Goal: Task Accomplishment & Management: Use online tool/utility

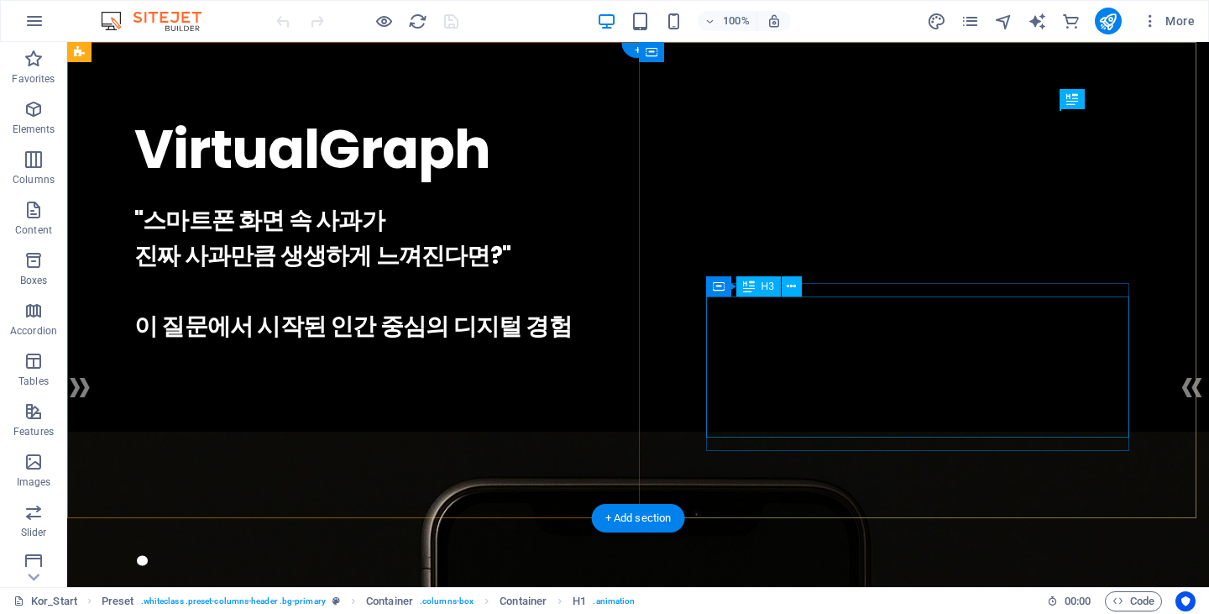
click at [862, 298] on div ""스마트폰 화면 속 사과가 진짜 사과만큼 생생하게 느껴진다면?" 이 질문에서 시작된 인간 중심의 디지털 경험" at bounding box center [637, 273] width 1007 height 141
click at [861, 337] on div ""스마트폰 화면 속 사과가 진짜 사과만큼 생생하게 느껴진다면?" 이 질문에서 시작된 인간 중심의 디지털 경험" at bounding box center [637, 273] width 1007 height 141
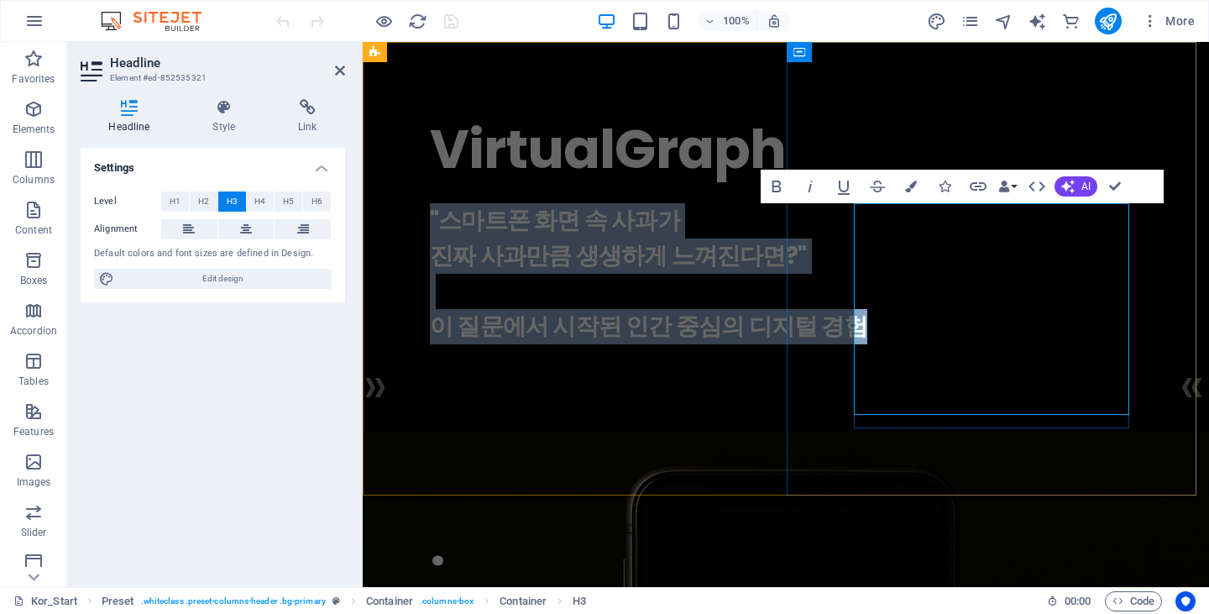
click at [954, 279] on h3 ""스마트폰 화면 속 사과가 진짜 사과만큼 생생하게 느껴진다면?" 이 질문에서 시작된 인간 중심의 디지털 경험" at bounding box center [786, 273] width 712 height 141
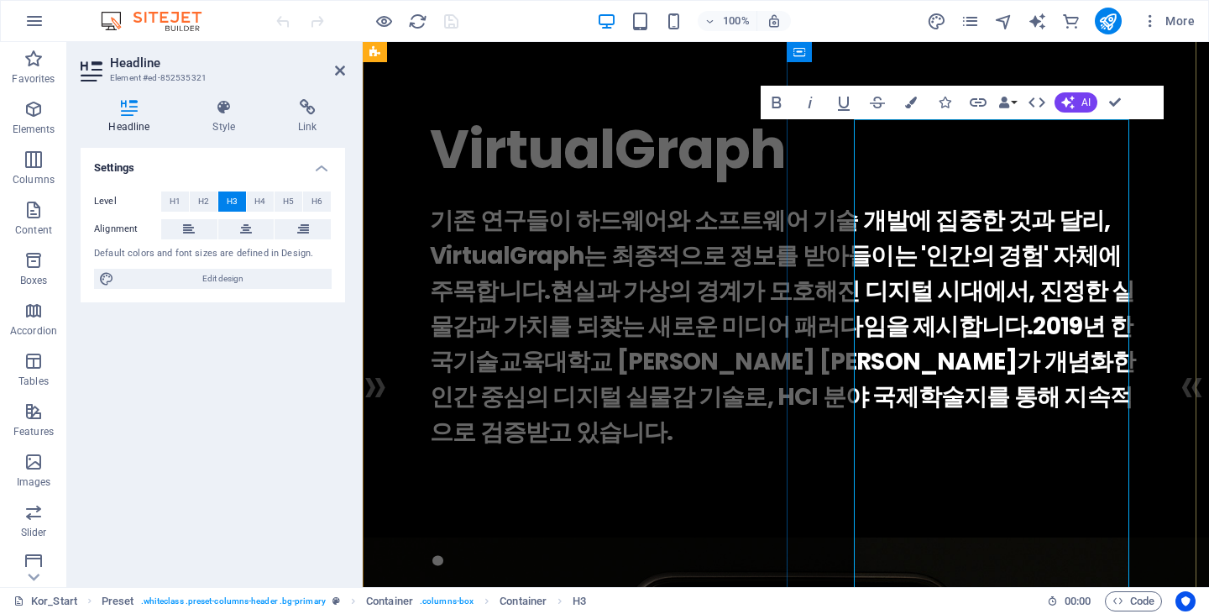
scroll to position [168, 0]
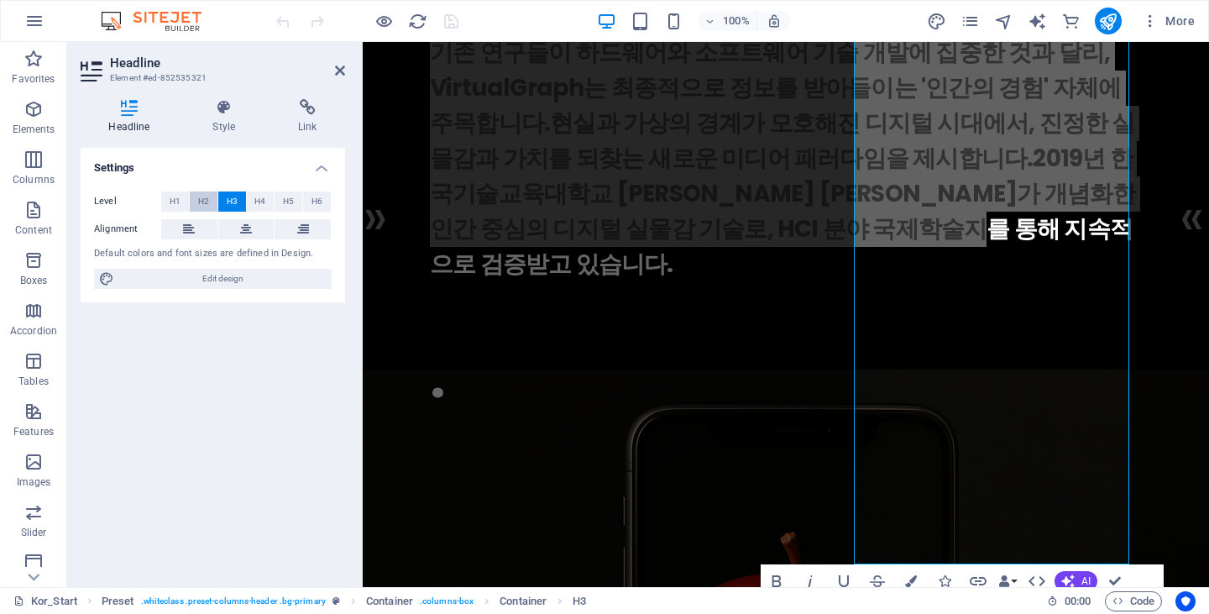
click at [208, 200] on span "H2" at bounding box center [203, 201] width 11 height 20
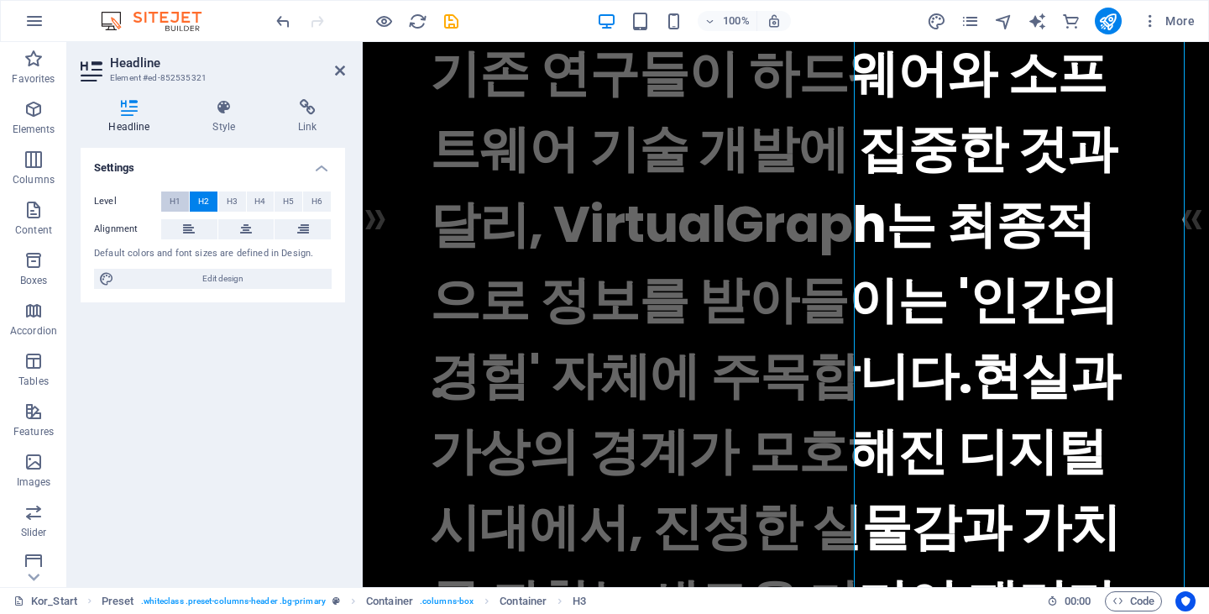
click at [165, 196] on button "H1" at bounding box center [175, 201] width 28 height 20
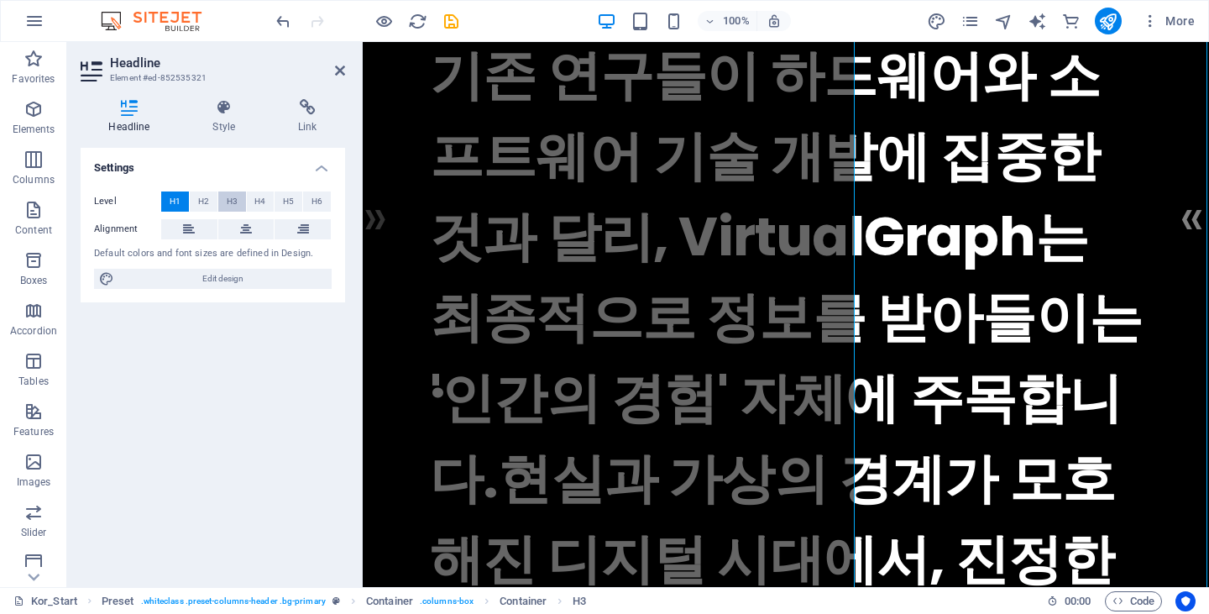
click at [243, 198] on button "H3" at bounding box center [232, 201] width 28 height 20
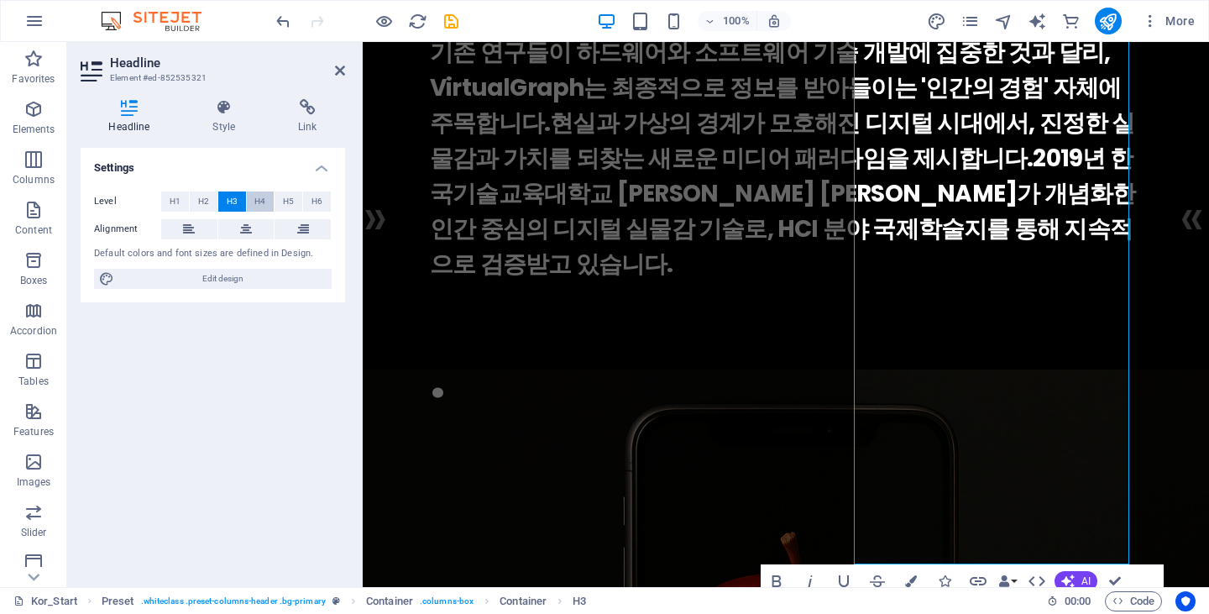
click at [268, 199] on button "H4" at bounding box center [261, 201] width 28 height 20
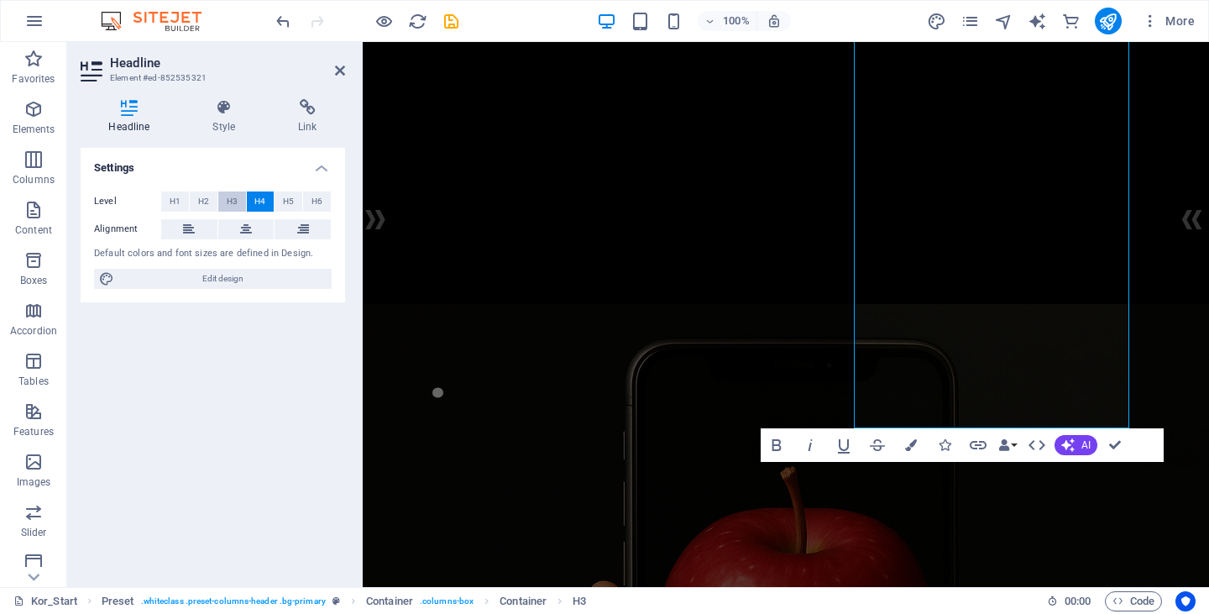
click at [243, 201] on button "H3" at bounding box center [232, 201] width 28 height 20
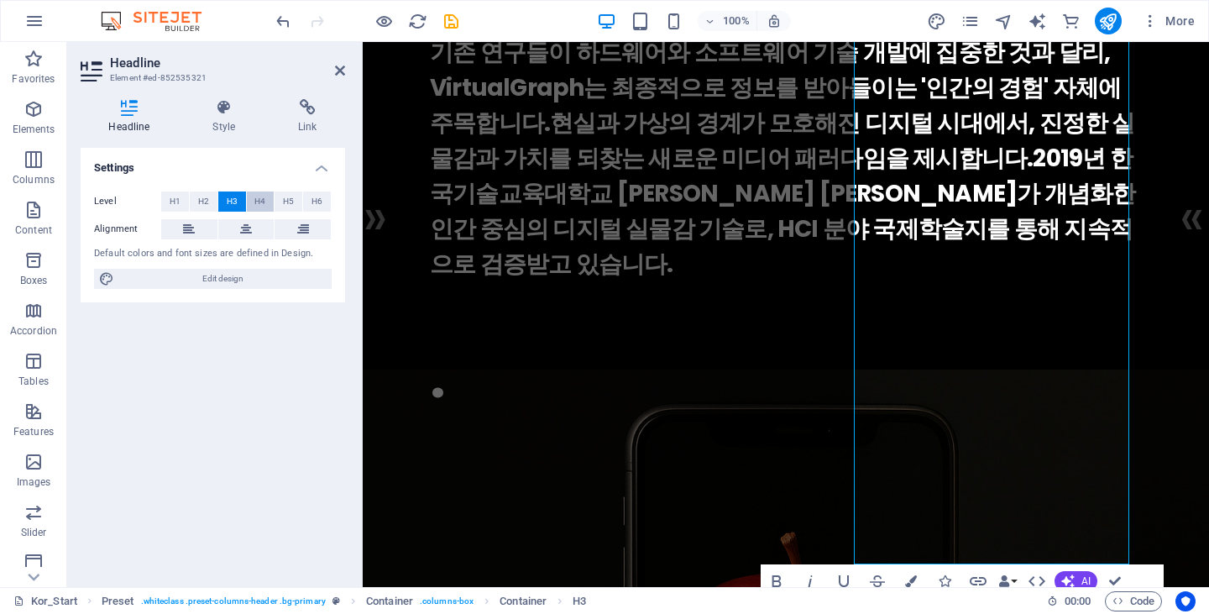
click at [261, 201] on span "H4" at bounding box center [259, 201] width 11 height 20
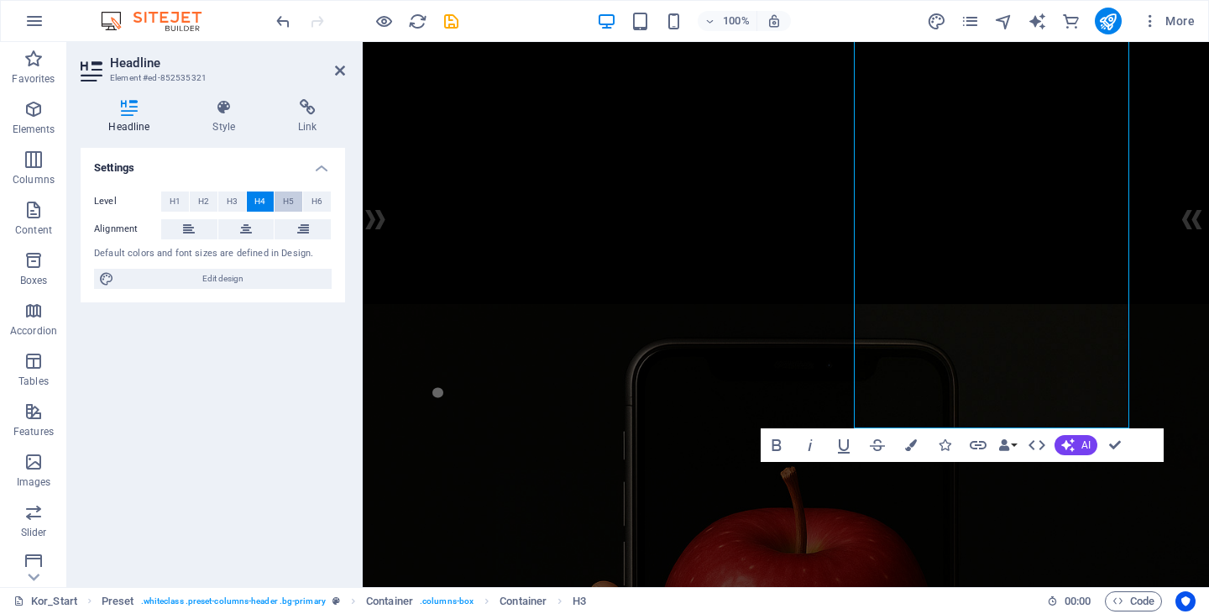
click at [287, 201] on span "H5" at bounding box center [288, 201] width 11 height 20
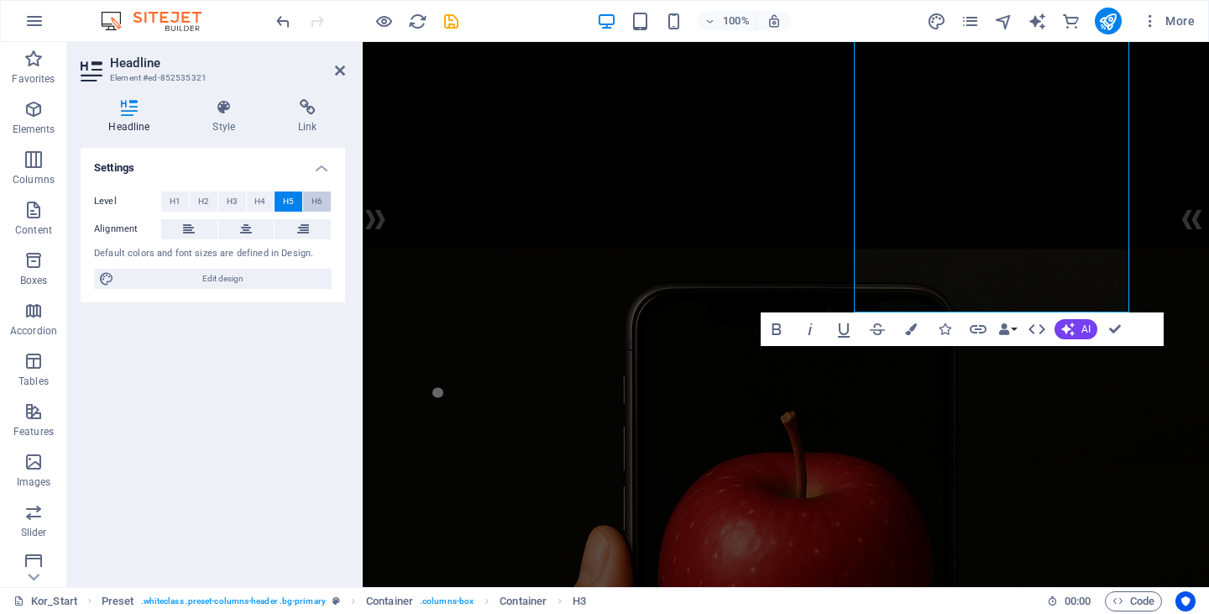
click at [312, 196] on span "H6" at bounding box center [316, 201] width 11 height 20
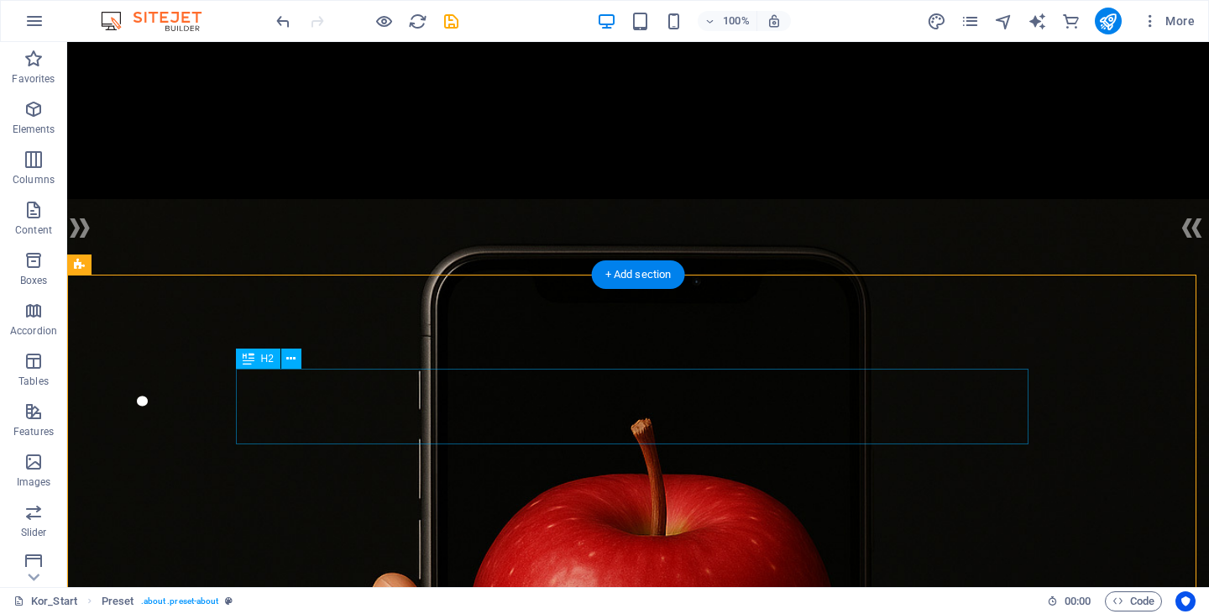
scroll to position [0, 0]
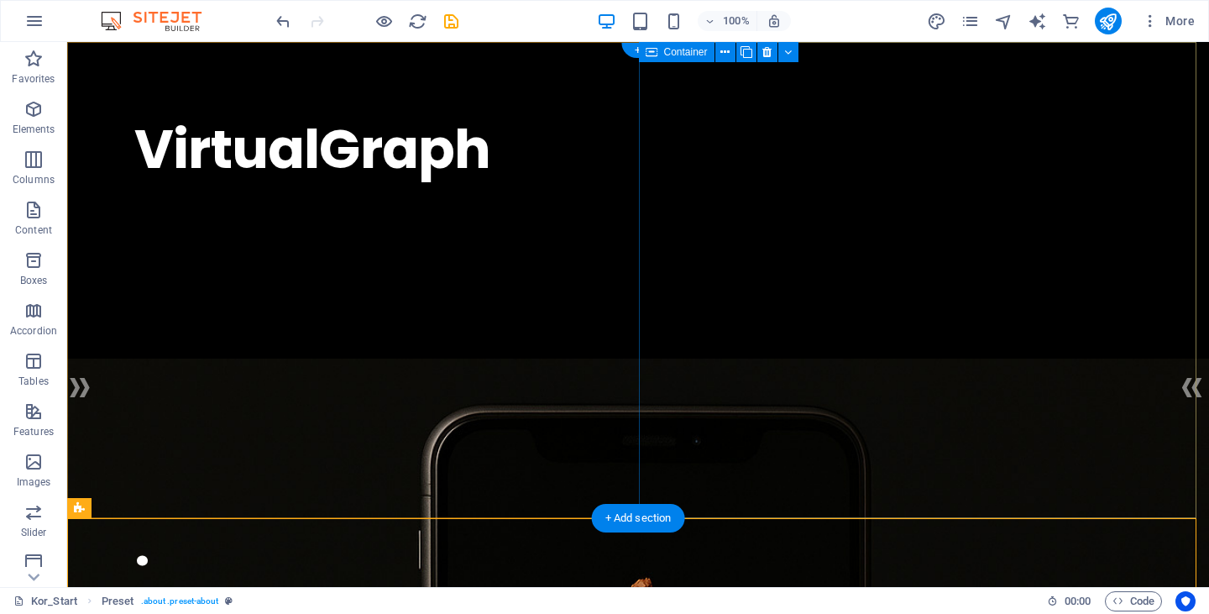
click at [814, 352] on div "VirtualGraph . 기존 연구들이 하드웨어와 소프트웨어 기술 개발에 집중한 것과 달리, VirtualGraph는 최종적으로 정보를 받아…" at bounding box center [638, 197] width 1142 height 310
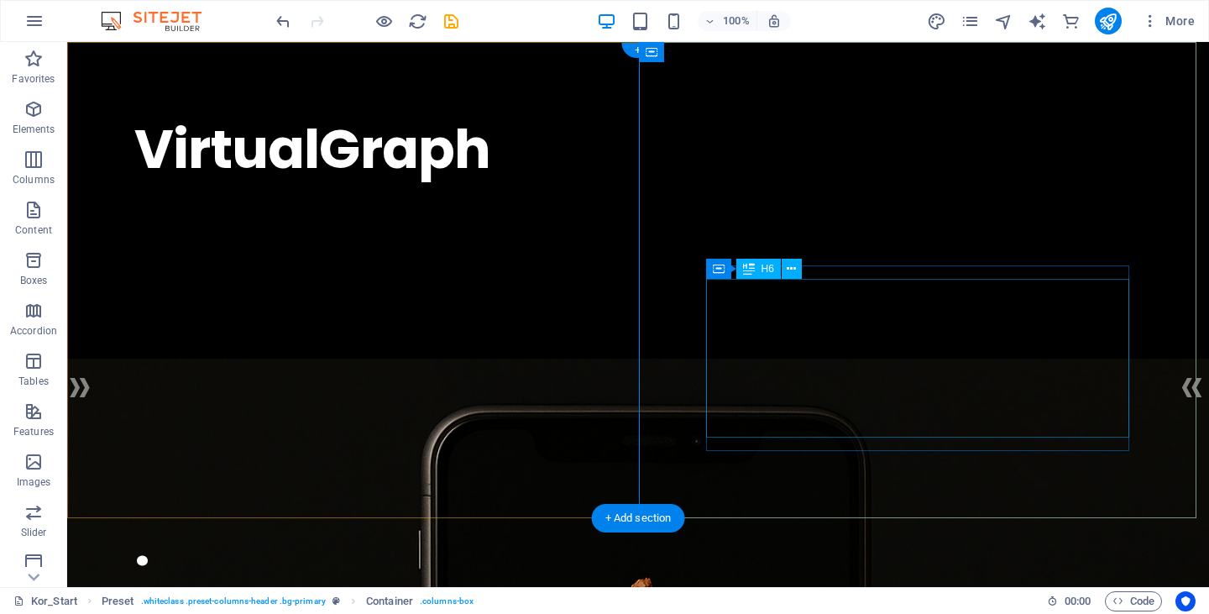
click at [833, 271] on div "기존 연구들이 하드웨어와 소프트웨어 기술 개발에 집중한 것과 달리, VirtualGraph는 최종적으로 정보를 받아들이는 '인간의 경험' 자체…" at bounding box center [637, 237] width 1007 height 68
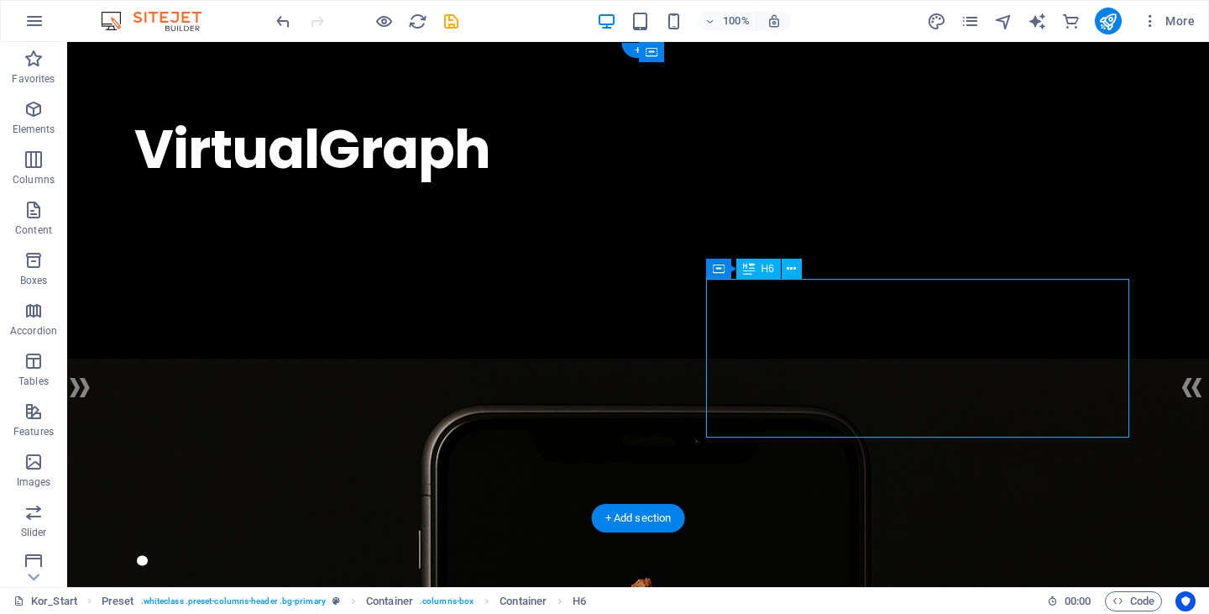
click at [833, 271] on div "기존 연구들이 하드웨어와 소프트웨어 기술 개발에 집중한 것과 달리, VirtualGraph는 최종적으로 정보를 받아들이는 '인간의 경험' 자체…" at bounding box center [637, 237] width 1007 height 68
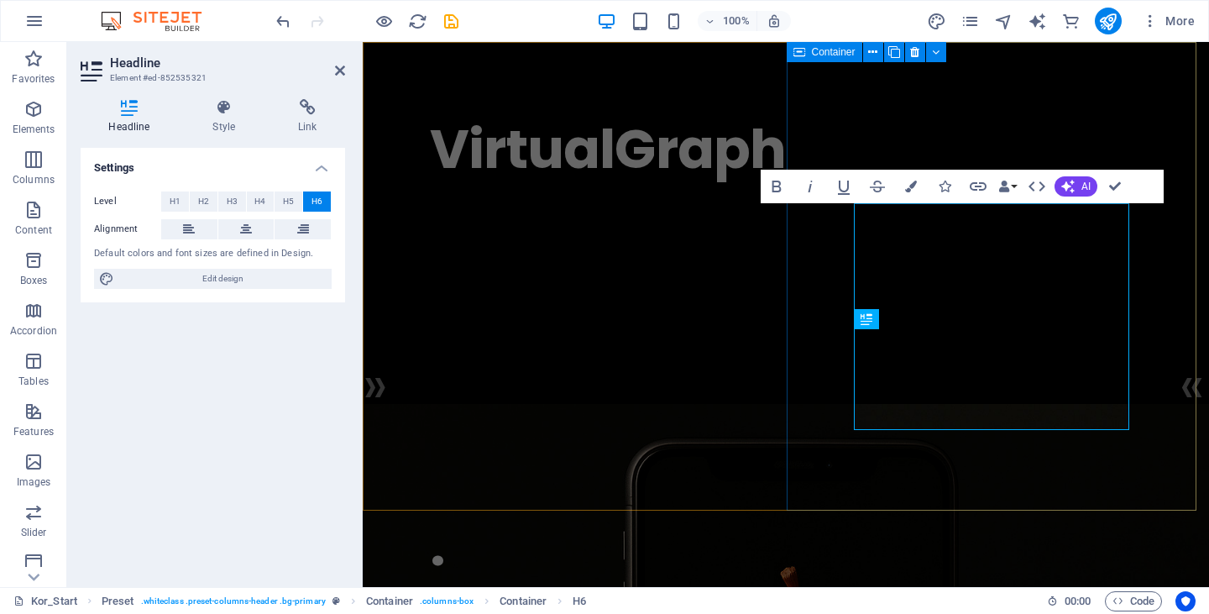
click at [833, 371] on div "VirtualGraph . 기존 연구들이 하드웨어와 소프트웨어 기술 개발에 집중한 것과 달리, VirtualGraph는 최종적으로 정보를 받아…" at bounding box center [786, 219] width 846 height 355
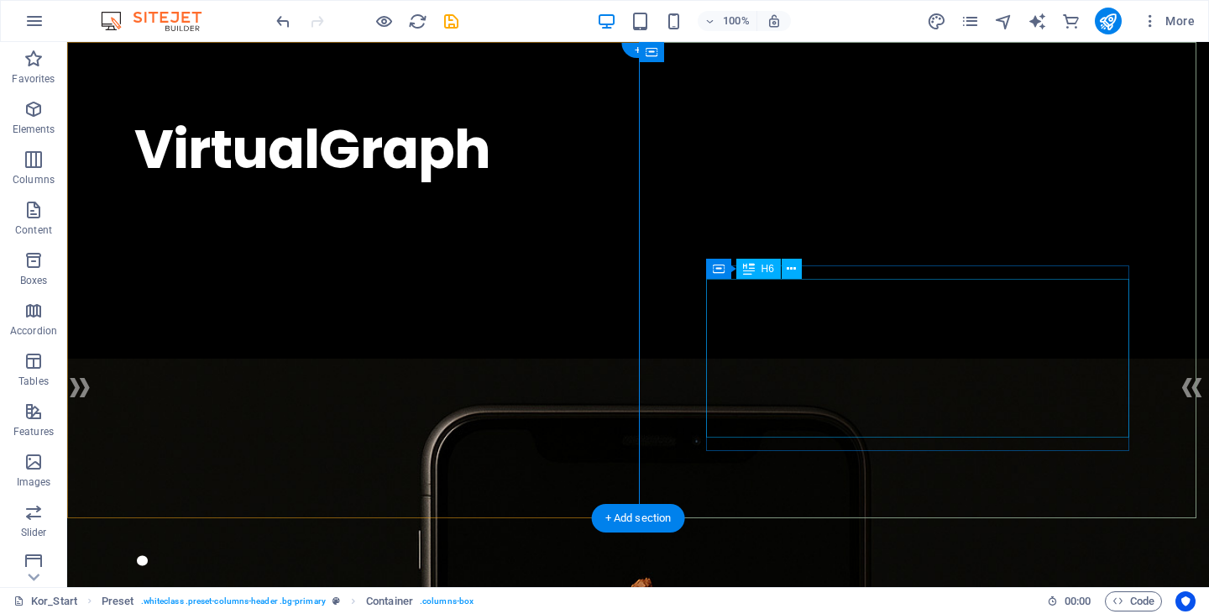
click at [944, 271] on div "기존 연구들이 하드웨어와 소프트웨어 기술 개발에 집중한 것과 달리, VirtualGraph는 최종적으로 정보를 받아들이는 '인간의 경험' 자체…" at bounding box center [637, 237] width 1007 height 68
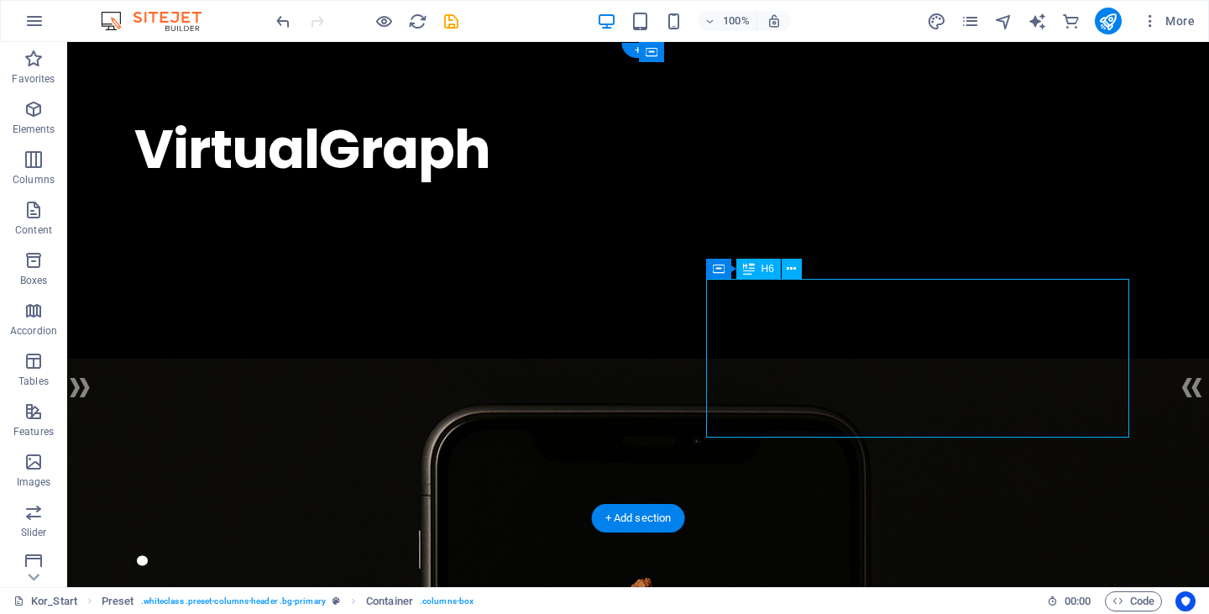
click at [944, 271] on div "기존 연구들이 하드웨어와 소프트웨어 기술 개발에 집중한 것과 달리, VirtualGraph는 최종적으로 정보를 받아들이는 '인간의 경험' 자체…" at bounding box center [637, 237] width 1007 height 68
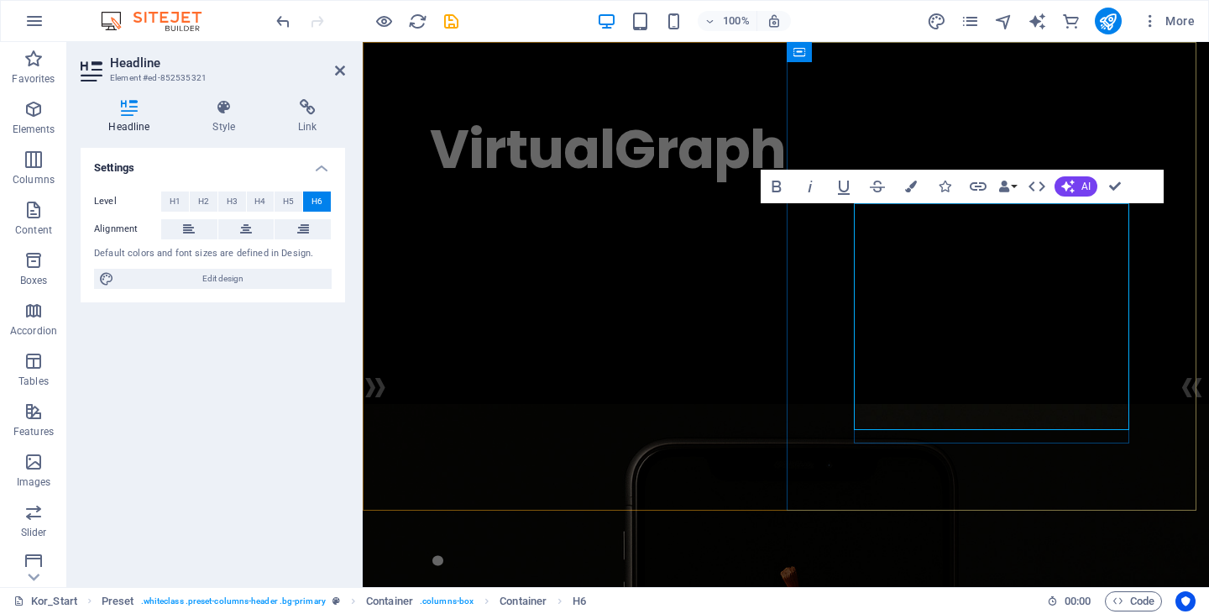
click at [945, 316] on h6 "기존 연구들이 하드웨어와 소프트웨어 기술 개발에 집중한 것과 달리, VirtualGraph는 최종적으로 정보를 받아들이는 '인간의 경험' 자체…" at bounding box center [786, 259] width 712 height 113
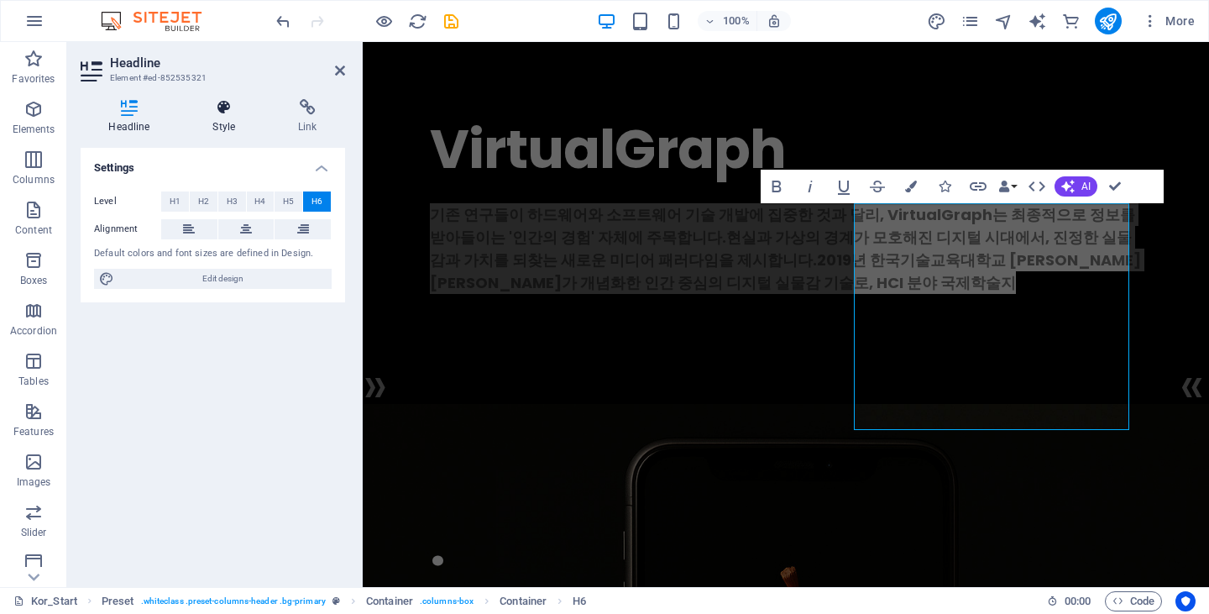
click at [243, 112] on icon at bounding box center [224, 107] width 79 height 17
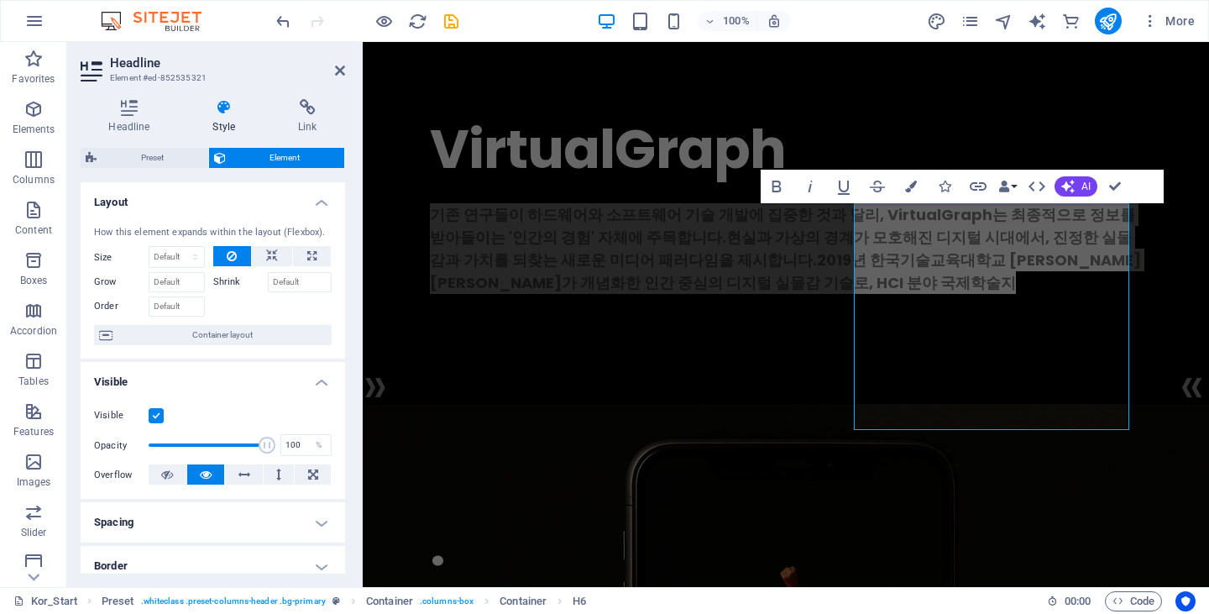
click at [159, 416] on label at bounding box center [156, 415] width 15 height 15
click at [0, 0] on input "Visible" at bounding box center [0, 0] width 0 height 0
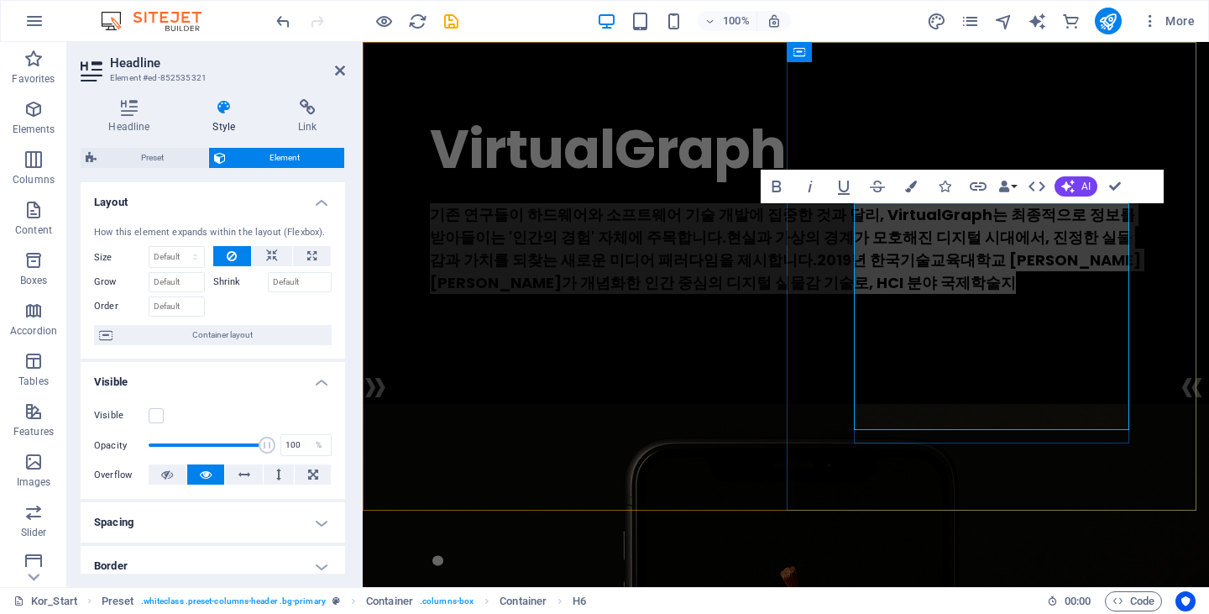
click at [1021, 316] on h6 "기존 연구들이 하드웨어와 소프트웨어 기술 개발에 집중한 것과 달리, VirtualGraph는 최종적으로 정보를 받아들이는 '인간의 경험' 자체…" at bounding box center [786, 259] width 712 height 113
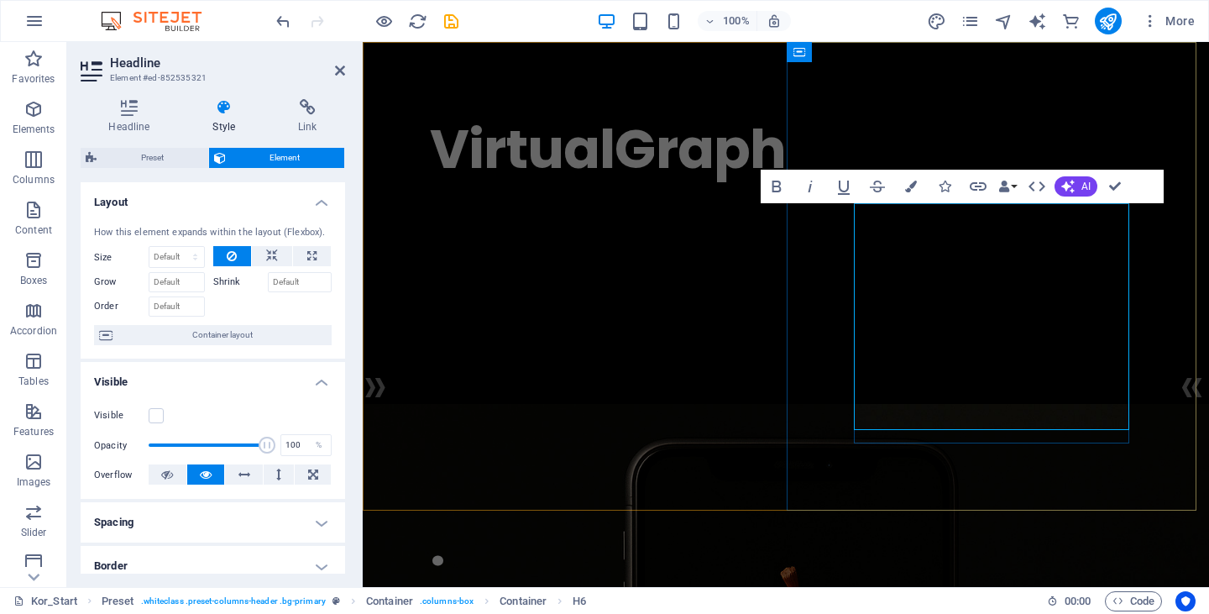
click at [1043, 316] on h6 "기존 연구들이 하드웨어와 소프트웨어 기술 개발에 집중한 것과 달리, VirtualGraph는 최종적으로 정보를 받아들이는 '인간의 경험' 자체…" at bounding box center [786, 259] width 712 height 113
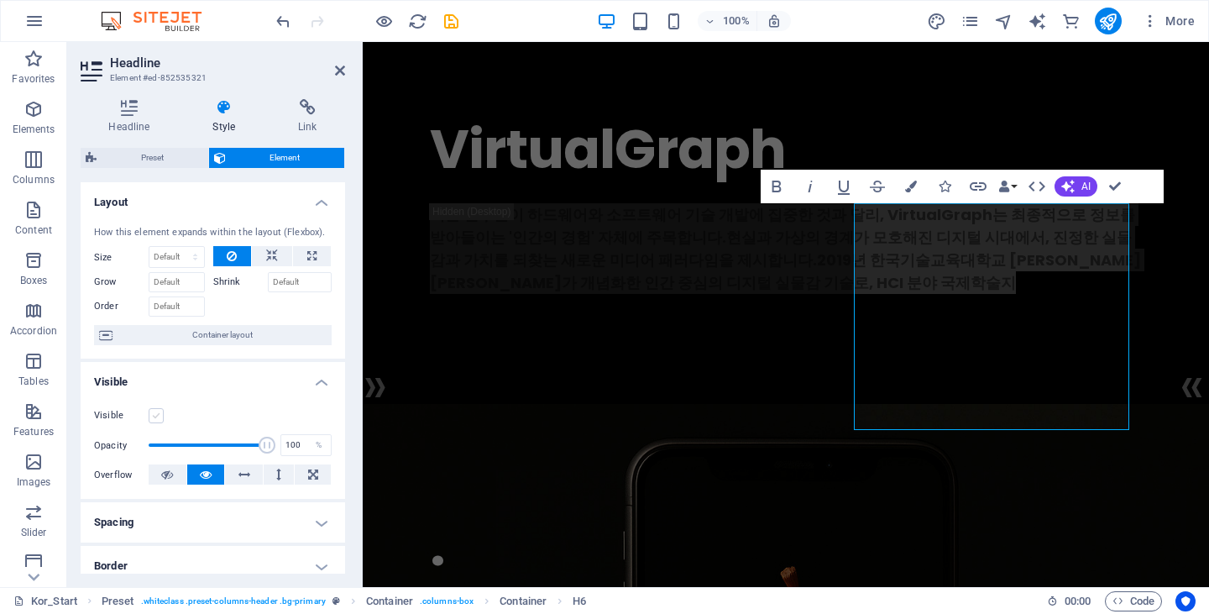
click at [159, 413] on label at bounding box center [156, 415] width 15 height 15
click at [0, 0] on input "Visible" at bounding box center [0, 0] width 0 height 0
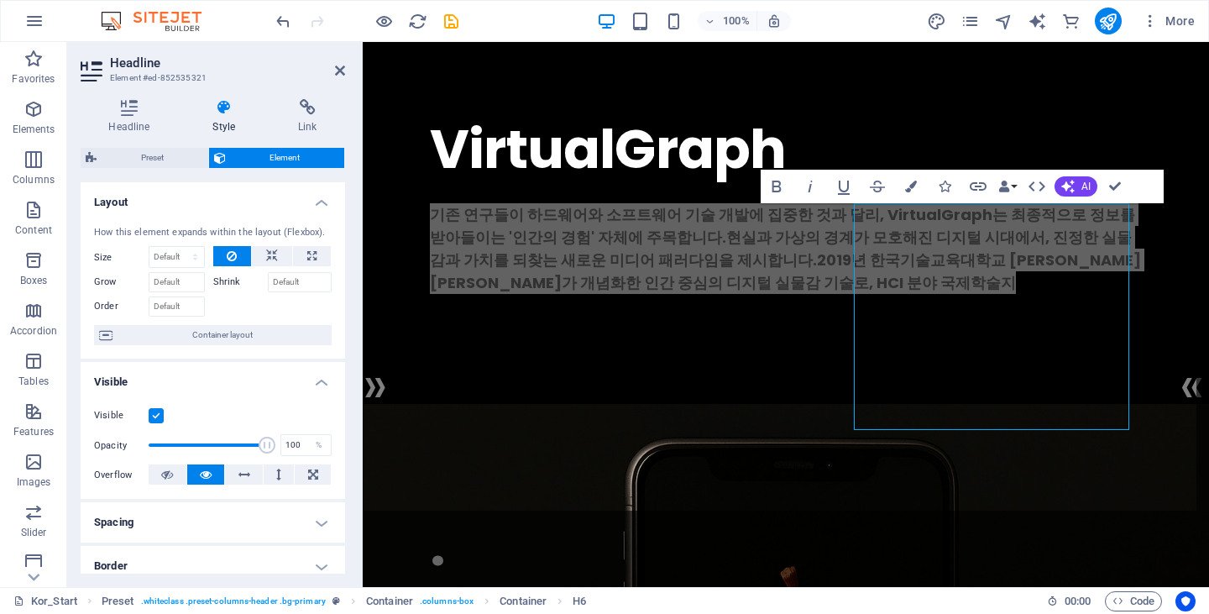
click at [147, 165] on span "Preset" at bounding box center [153, 158] width 102 height 20
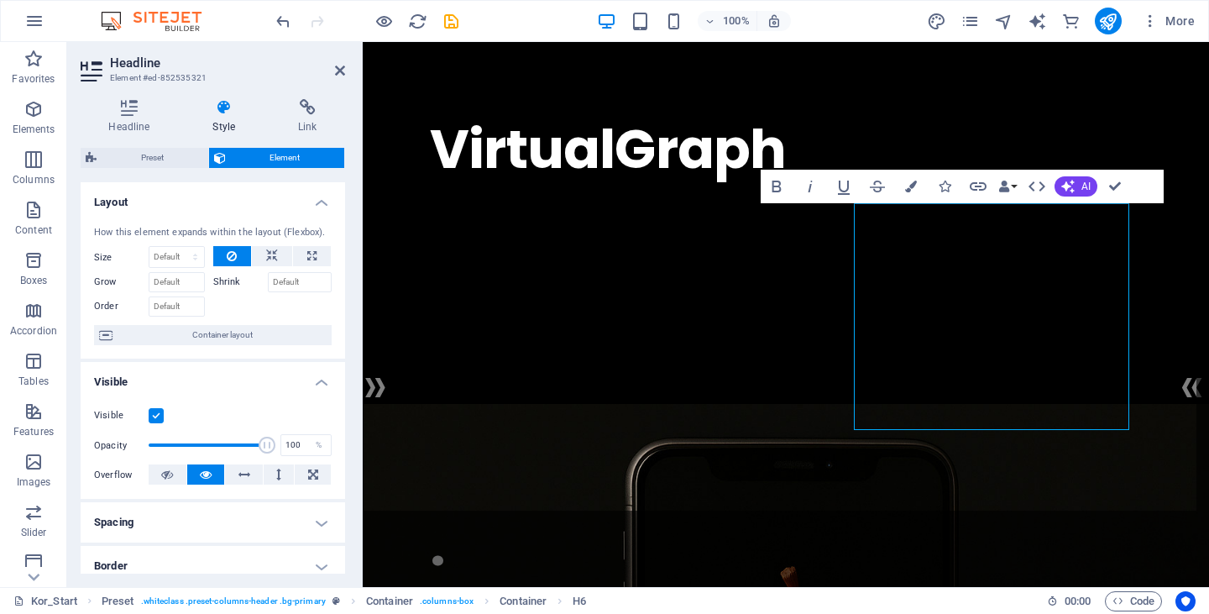
select select "px"
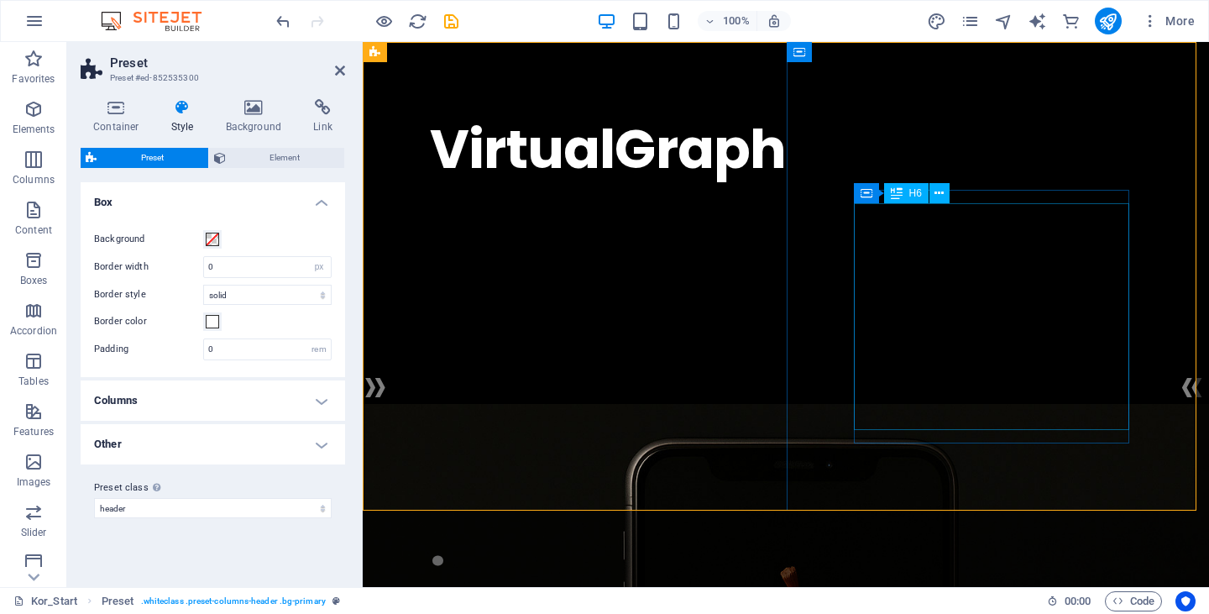
click at [1006, 285] on div "기존 연구들이 하드웨어와 소프트웨어 기술 개발에 집중한 것과 달리, VirtualGraph는 최종적으로 정보를 받아들이는 '인간의 경험' 자체…" at bounding box center [786, 259] width 712 height 113
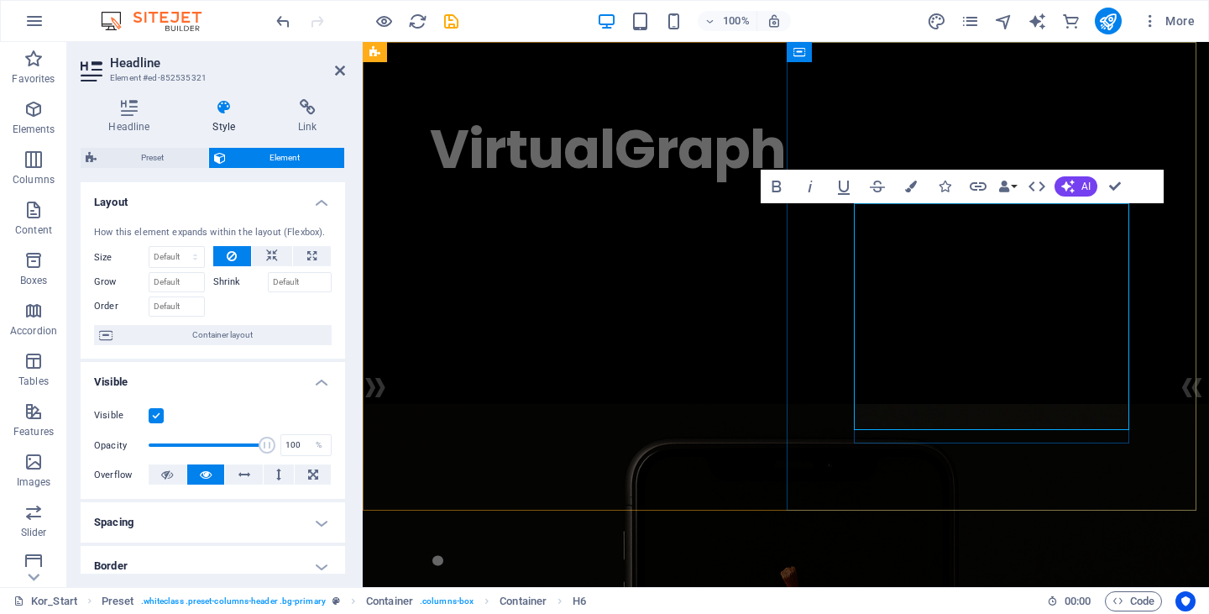
click at [1006, 285] on h6 "기존 연구들이 하드웨어와 소프트웨어 기술 개발에 집중한 것과 달리, VirtualGraph는 최종적으로 정보를 받아들이는 '인간의 경험' 자체…" at bounding box center [786, 259] width 712 height 113
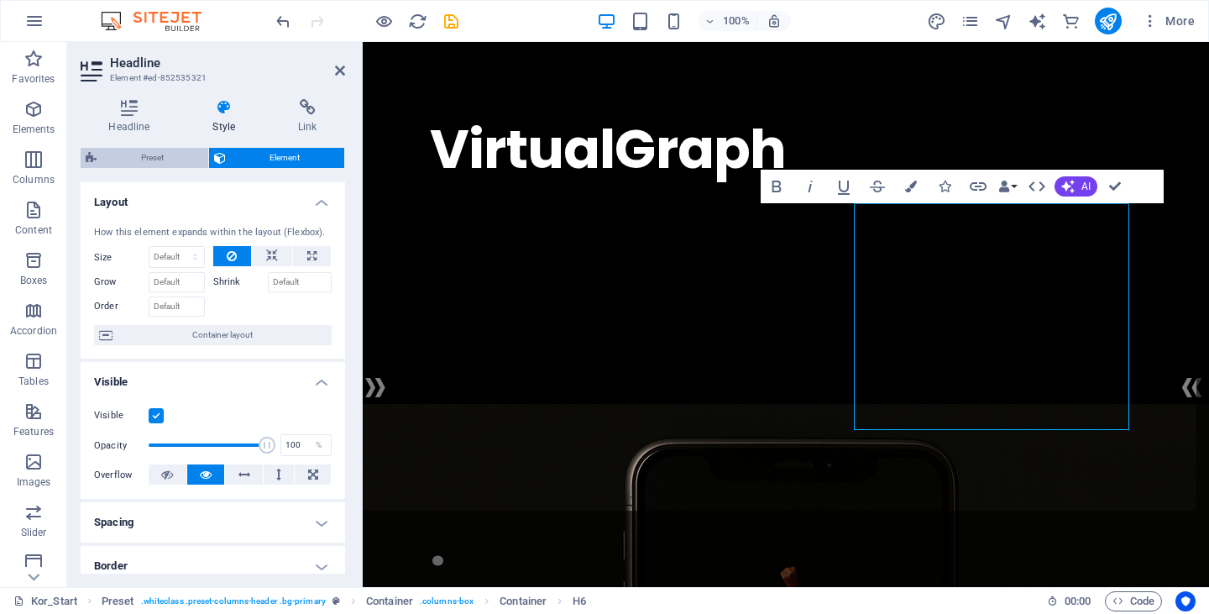
click at [155, 155] on span "Preset" at bounding box center [153, 158] width 102 height 20
select select "px"
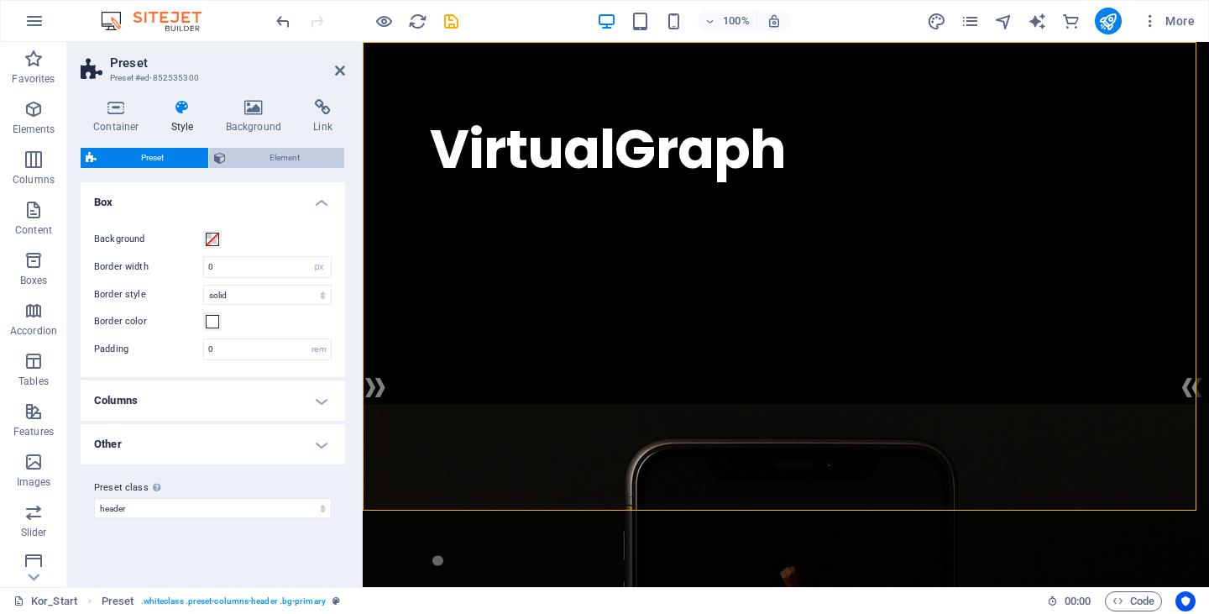
click at [234, 164] on span "Element" at bounding box center [285, 158] width 109 height 20
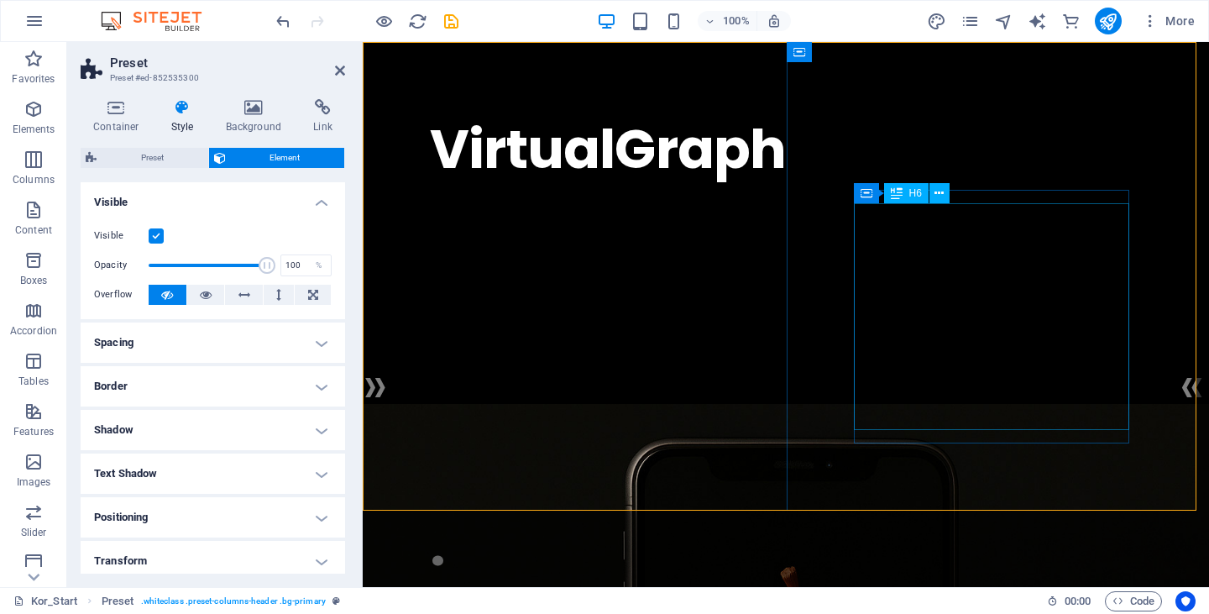
click at [1008, 279] on div "기존 연구들이 하드웨어와 소프트웨어 기술 개발에 집중한 것과 달리, VirtualGraph는 최종적으로 정보를 받아들이는 '인간의 경험' 자체…" at bounding box center [786, 259] width 712 height 113
click at [1008, 279] on div "VirtualGraph . 기존 연구들이 하드웨어와 소프트웨어 기술 개발에 집중한 것과 달리, VirtualGraph는 최종적으로 정보를 받아…" at bounding box center [786, 219] width 846 height 355
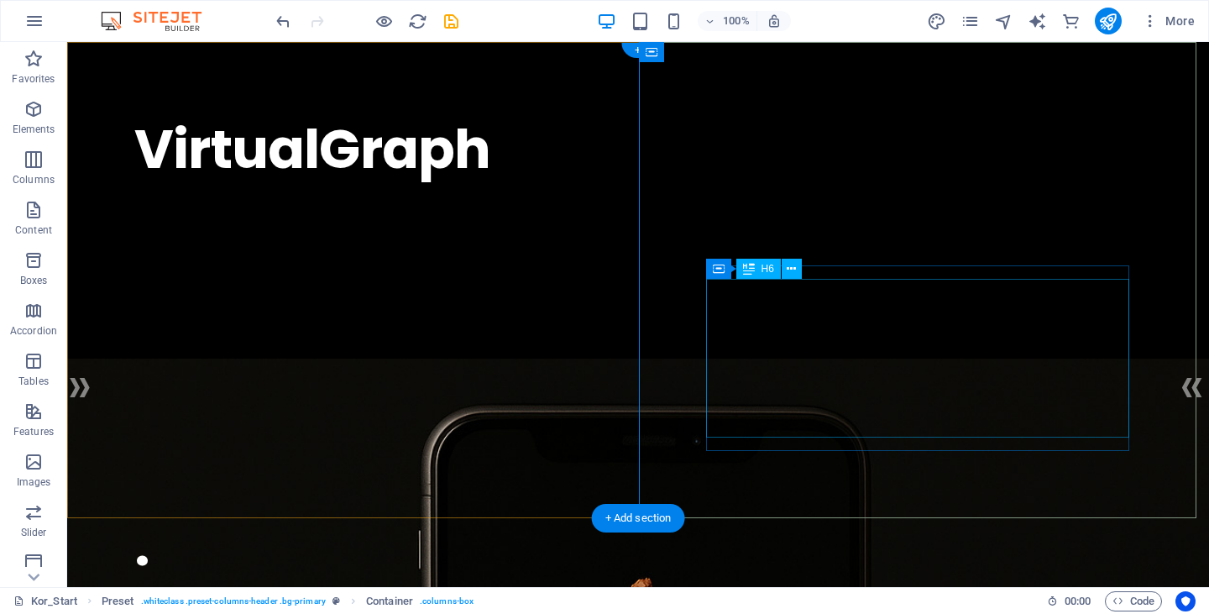
click at [891, 271] on div "기존 연구들이 하드웨어와 소프트웨어 기술 개발에 집중한 것과 달리, VirtualGraph는 최종적으로 정보를 받아들이는 '인간의 경험' 자체…" at bounding box center [637, 237] width 1007 height 68
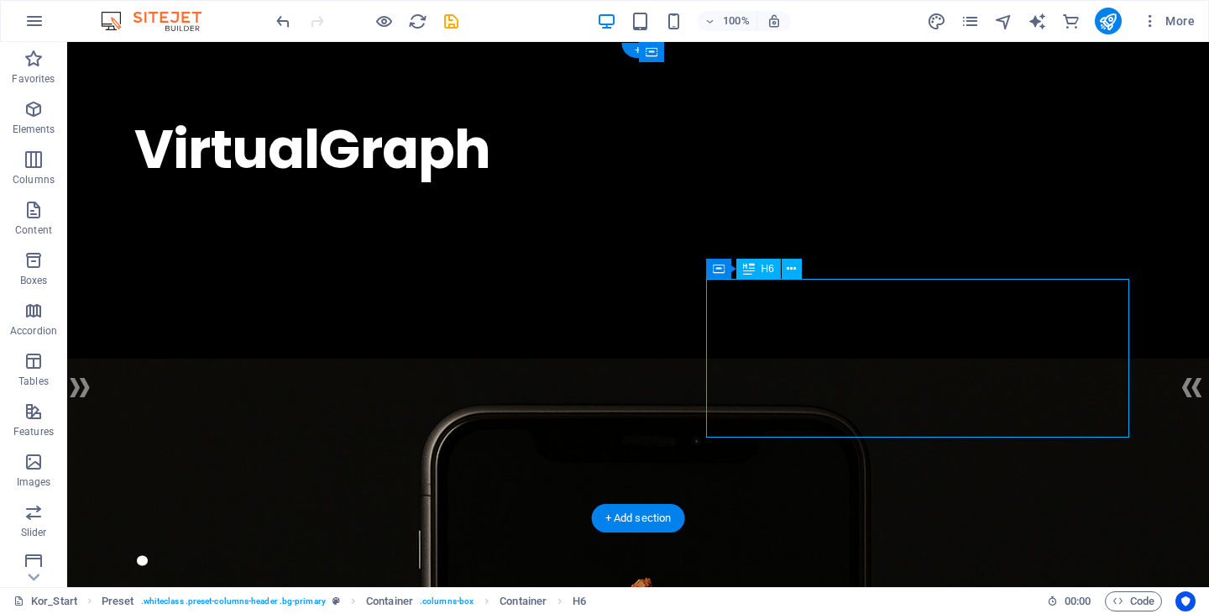
click at [891, 271] on div "기존 연구들이 하드웨어와 소프트웨어 기술 개발에 집중한 것과 달리, VirtualGraph는 최종적으로 정보를 받아들이는 '인간의 경험' 자체…" at bounding box center [637, 237] width 1007 height 68
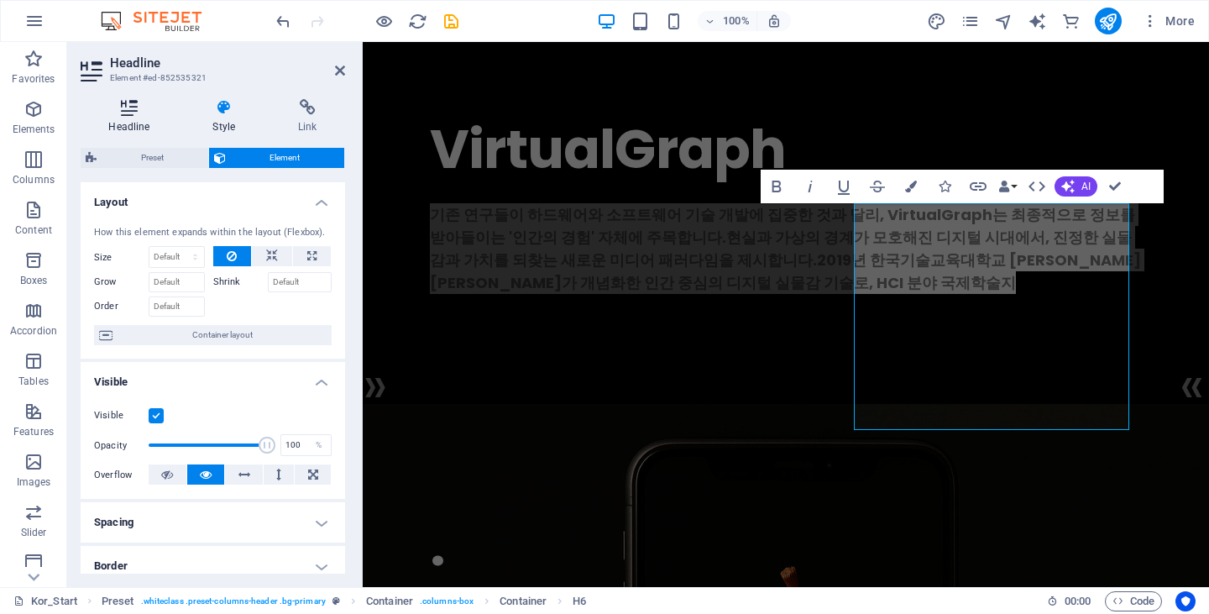
click at [138, 108] on icon at bounding box center [129, 107] width 97 height 17
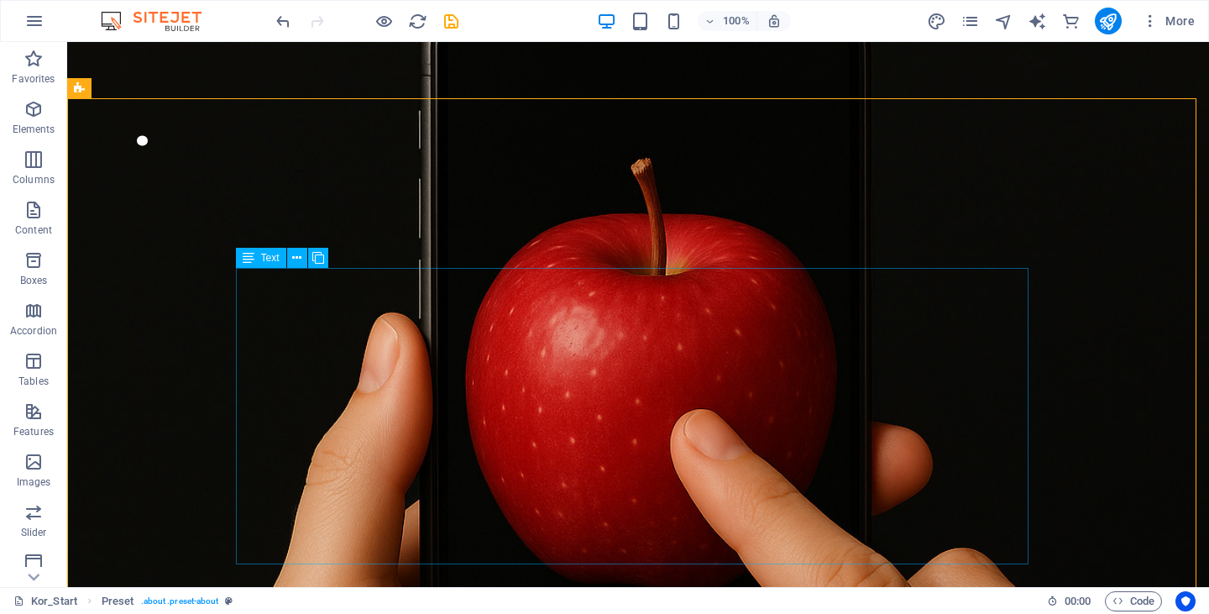
scroll to position [672, 0]
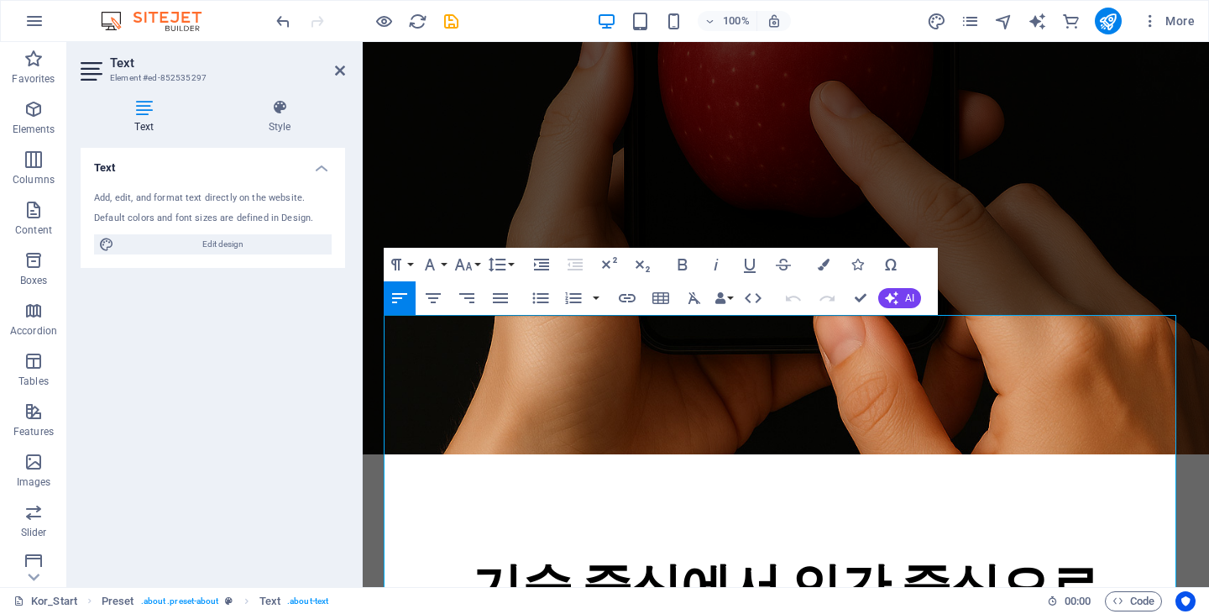
scroll to position [365, 0]
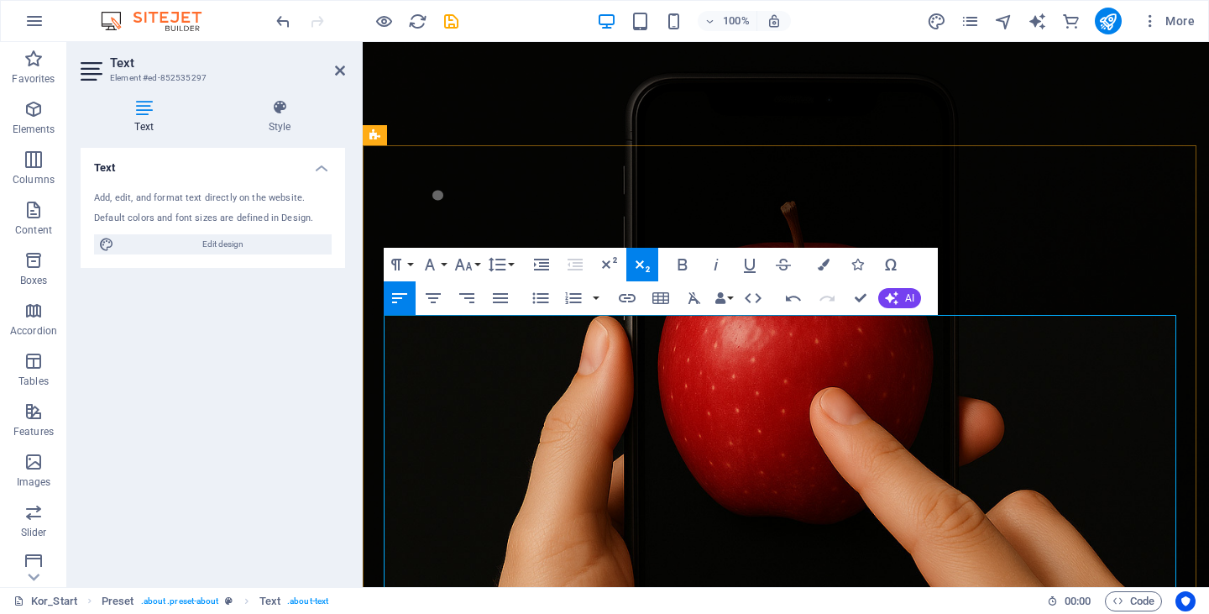
drag, startPoint x: 566, startPoint y: 382, endPoint x: 638, endPoint y: 501, distance: 139.3
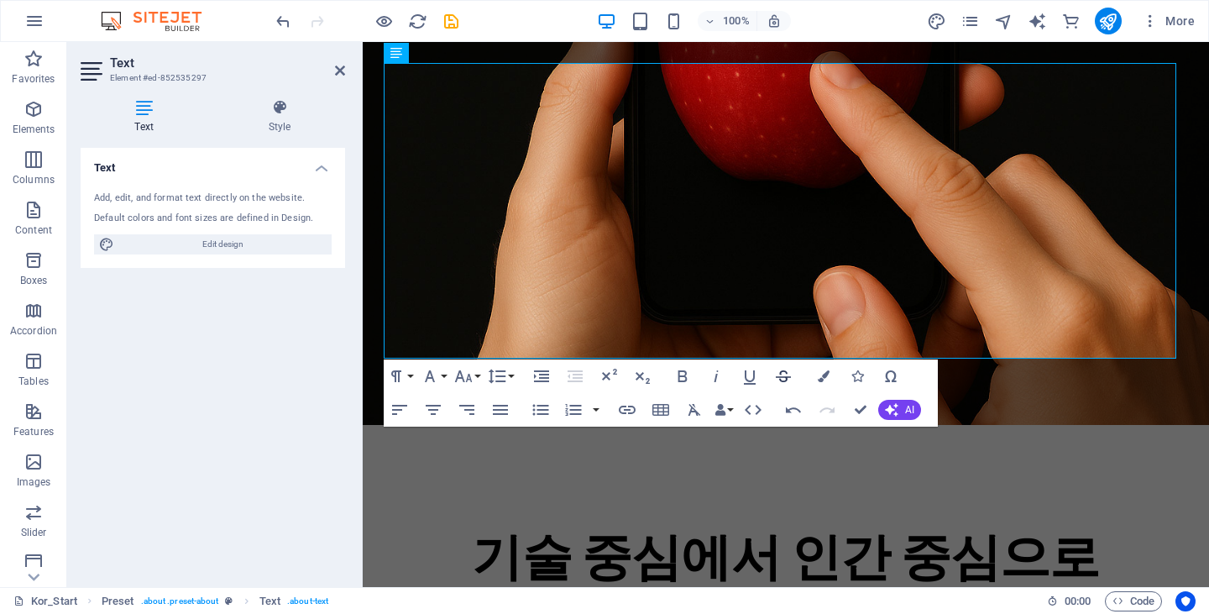
scroll to position [617, 0]
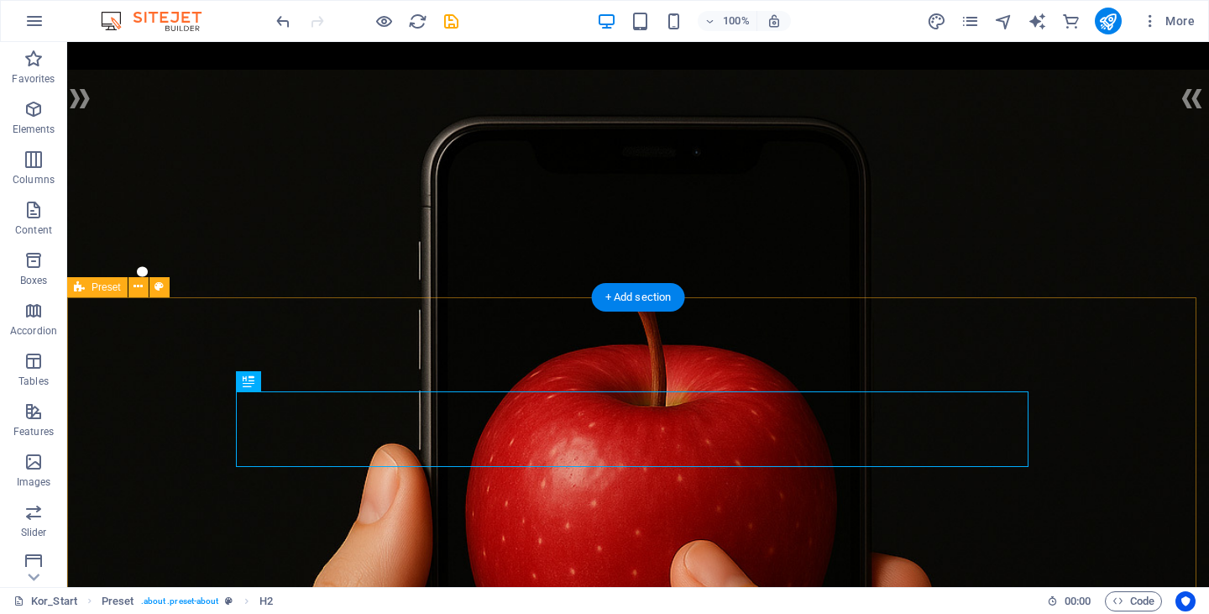
scroll to position [221, 0]
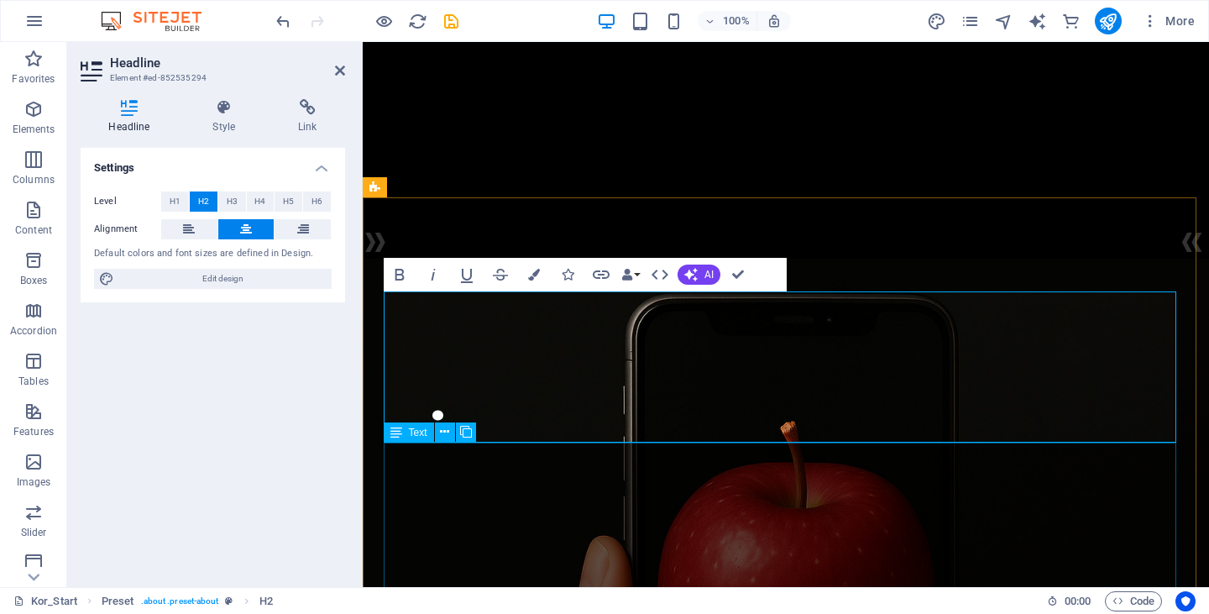
scroll to position [313, 0]
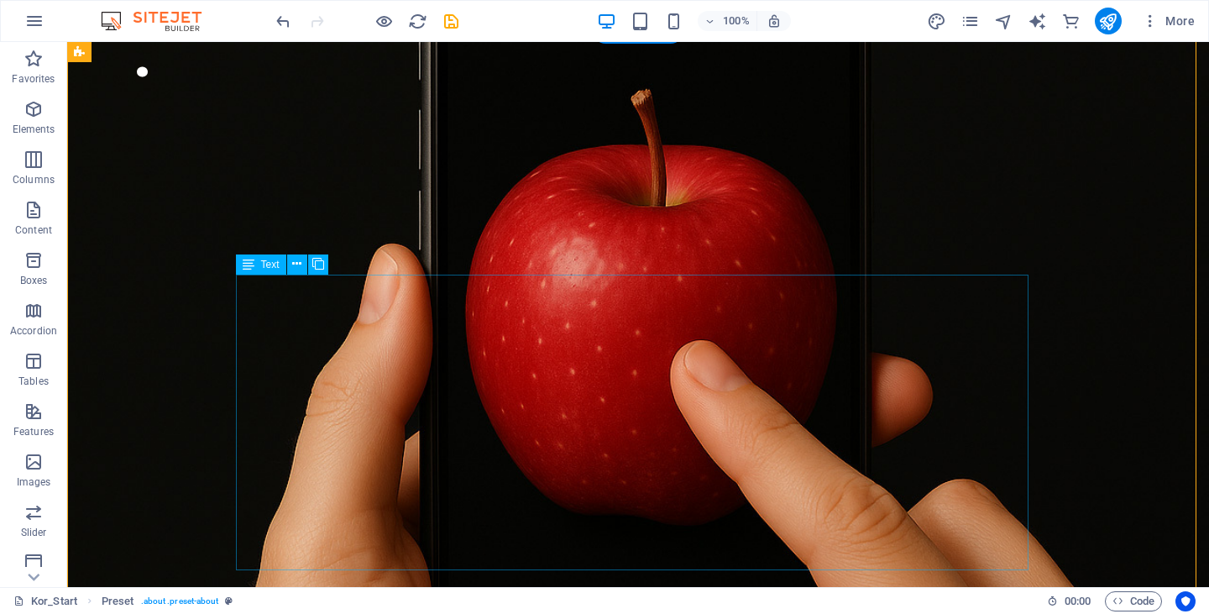
scroll to position [572, 0]
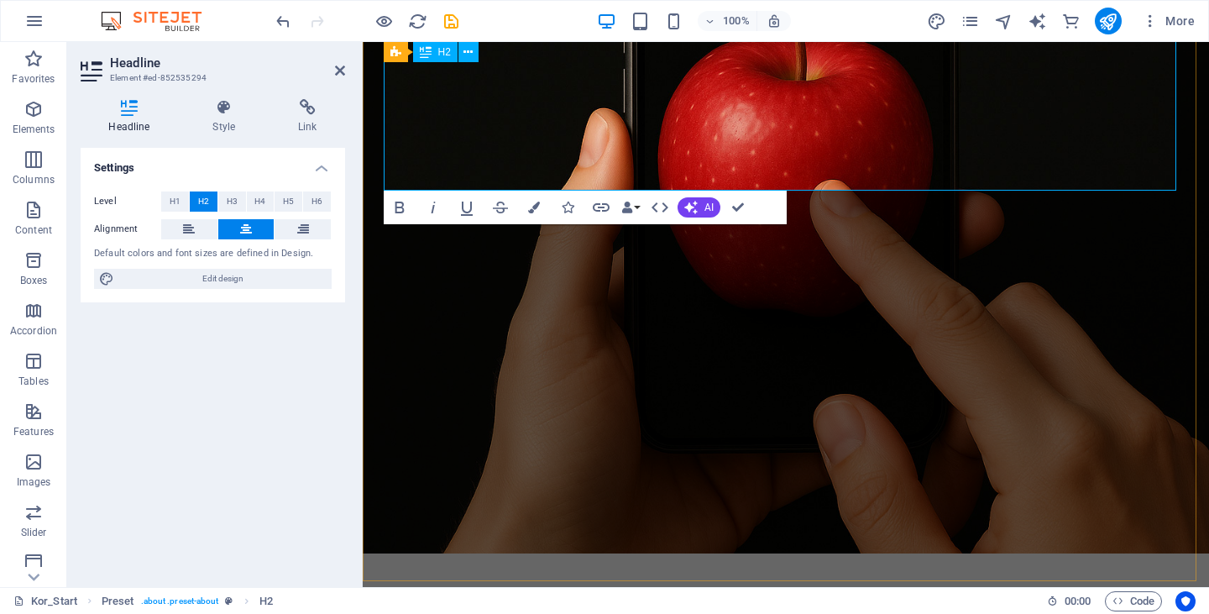
scroll to position [565, 0]
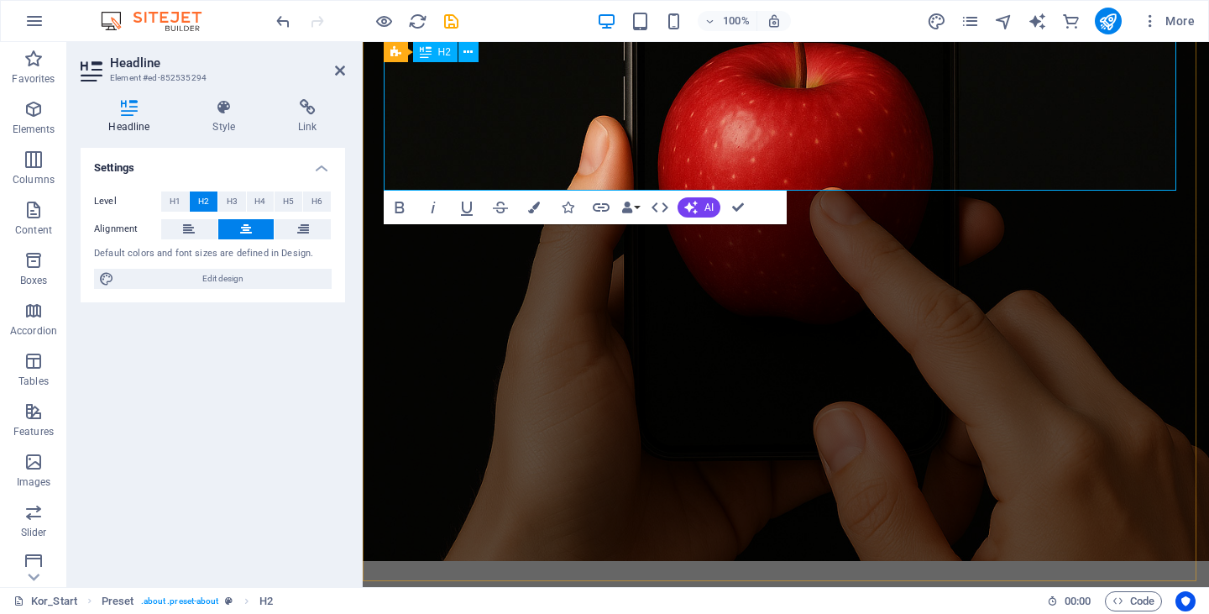
drag, startPoint x: 1070, startPoint y: 81, endPoint x: 990, endPoint y: 81, distance: 79.7
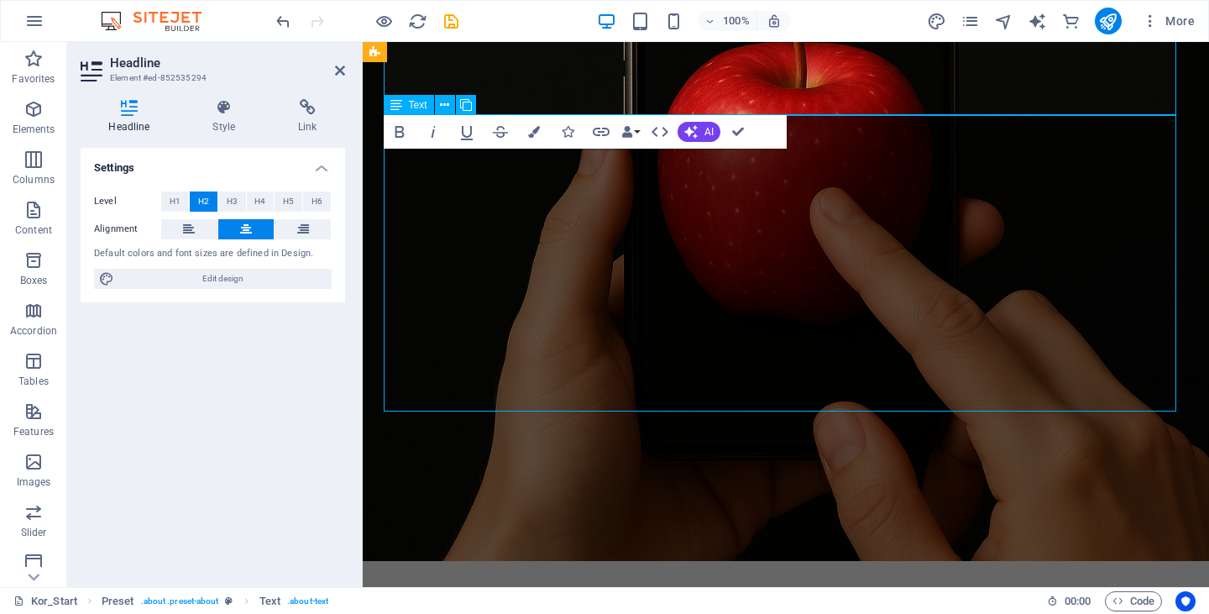
scroll to position [572, 0]
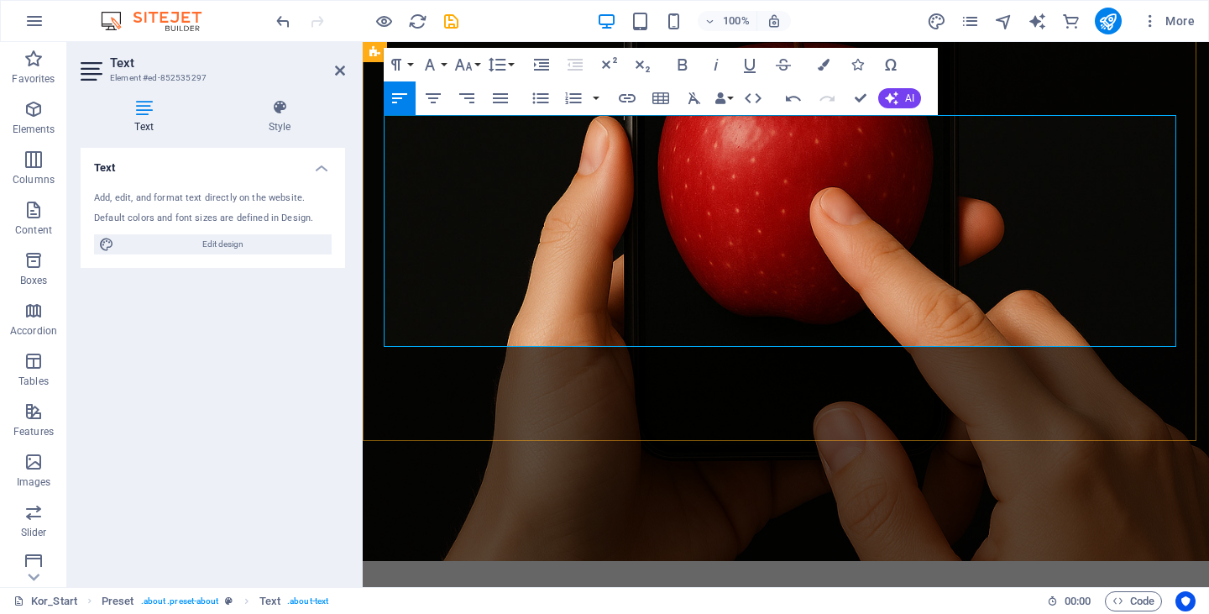
drag, startPoint x: 776, startPoint y: 191, endPoint x: 771, endPoint y: 200, distance: 9.8
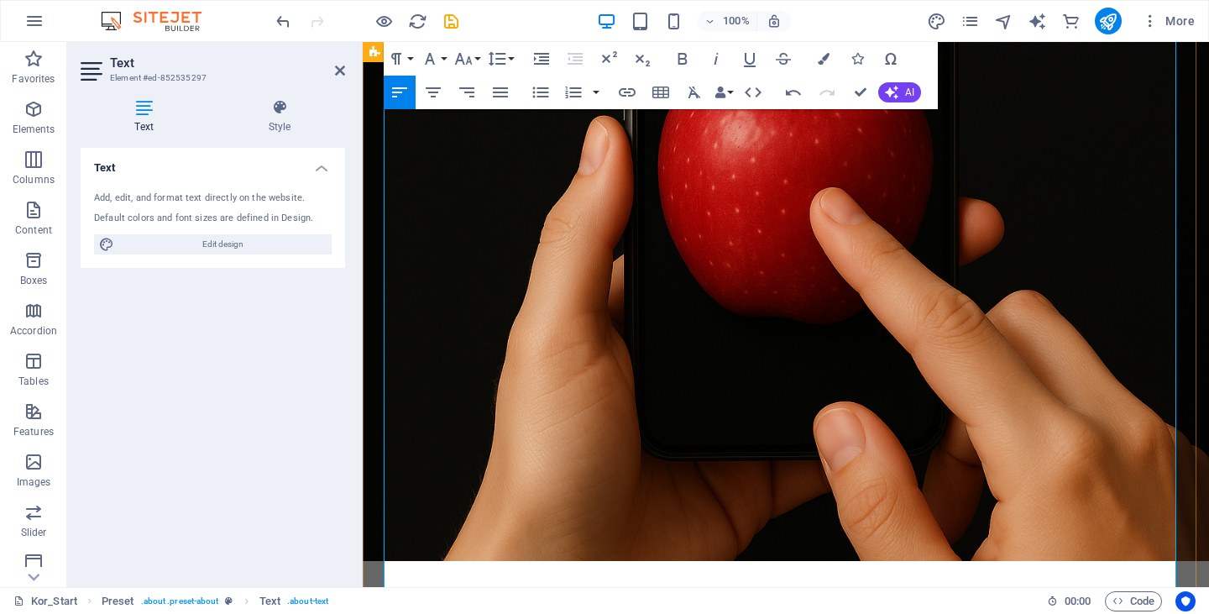
scroll to position [985, 0]
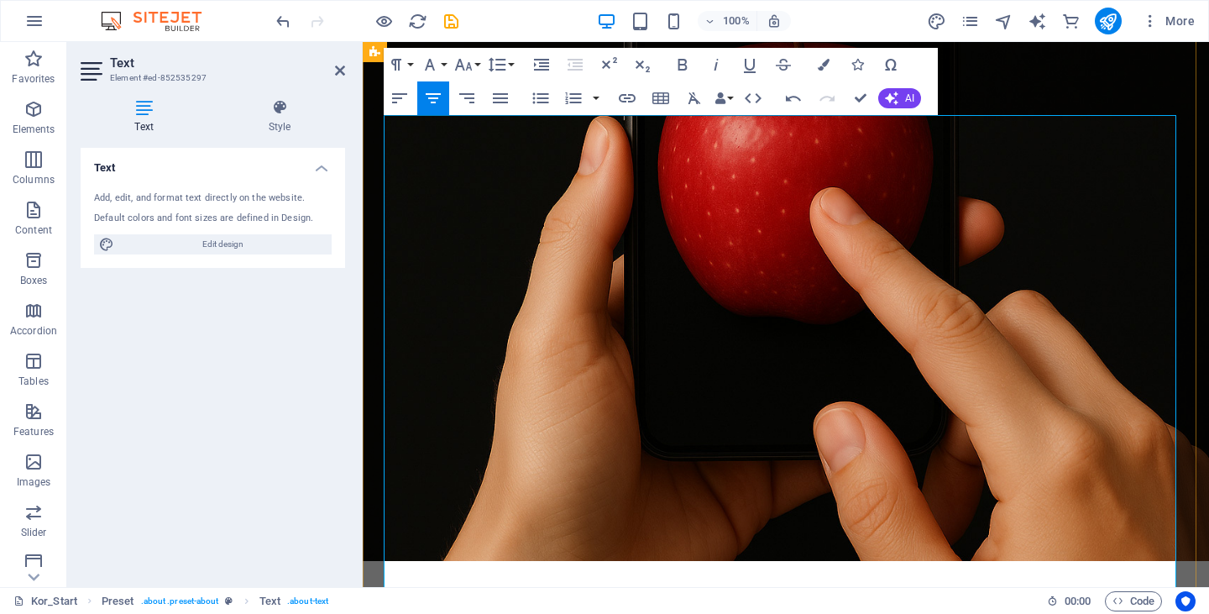
scroll to position [397, 0]
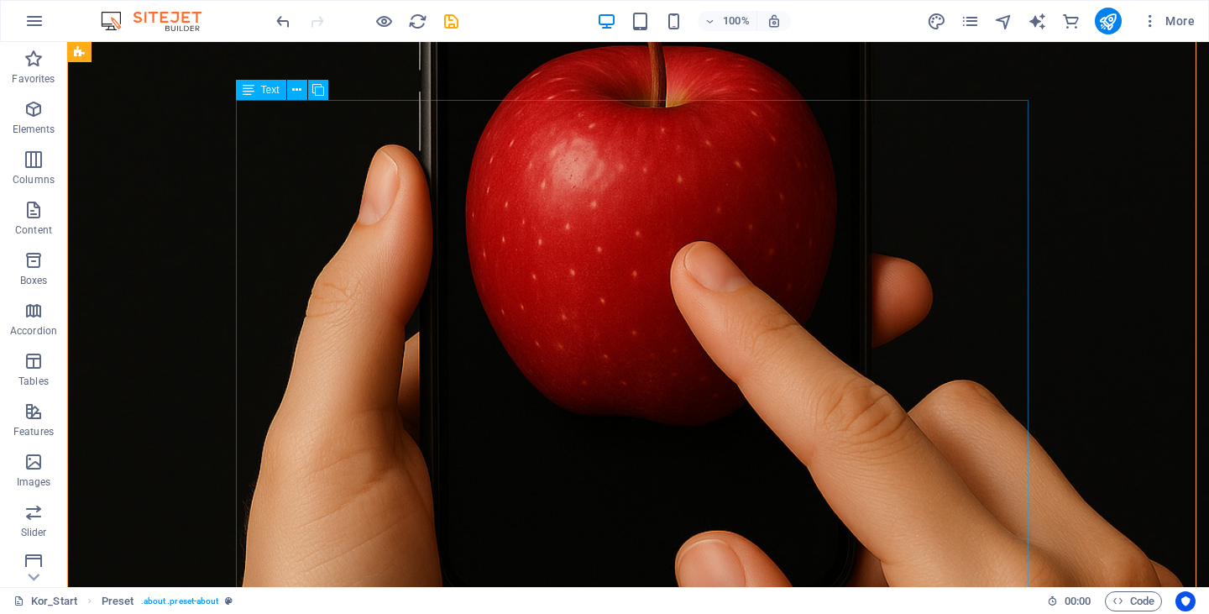
scroll to position [420, 0]
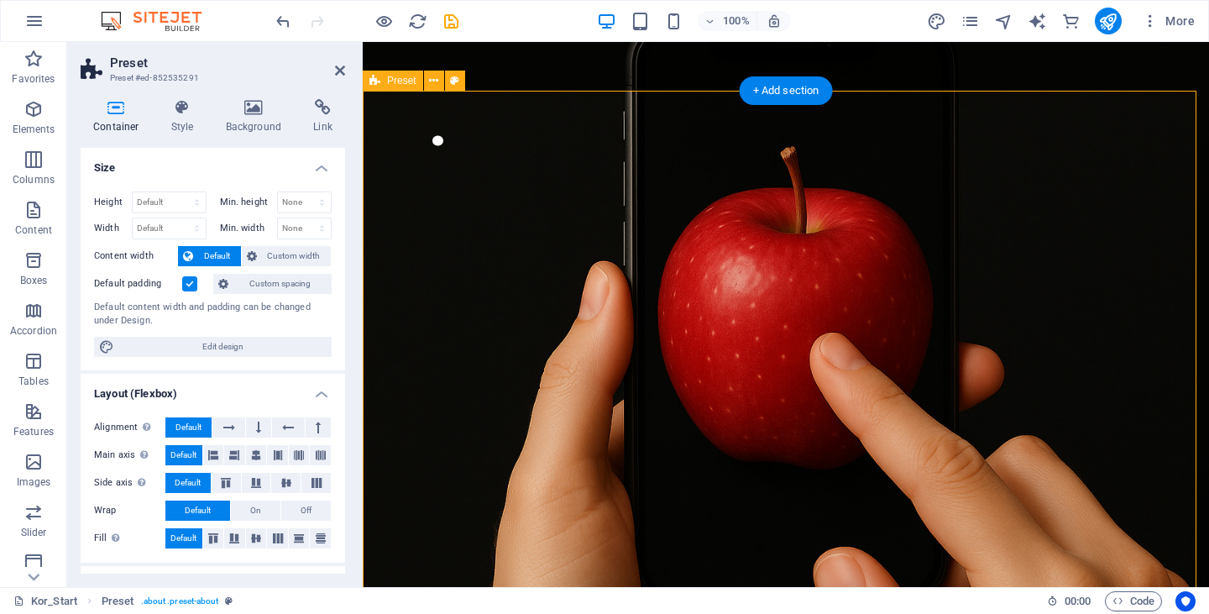
scroll to position [84, 0]
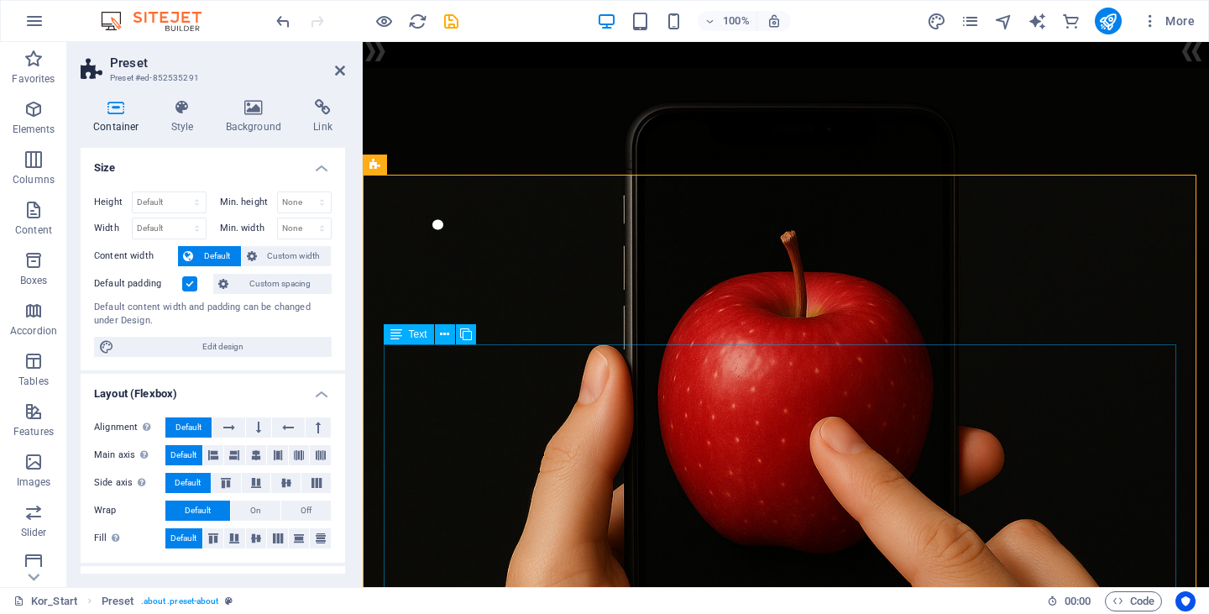
scroll to position [504, 0]
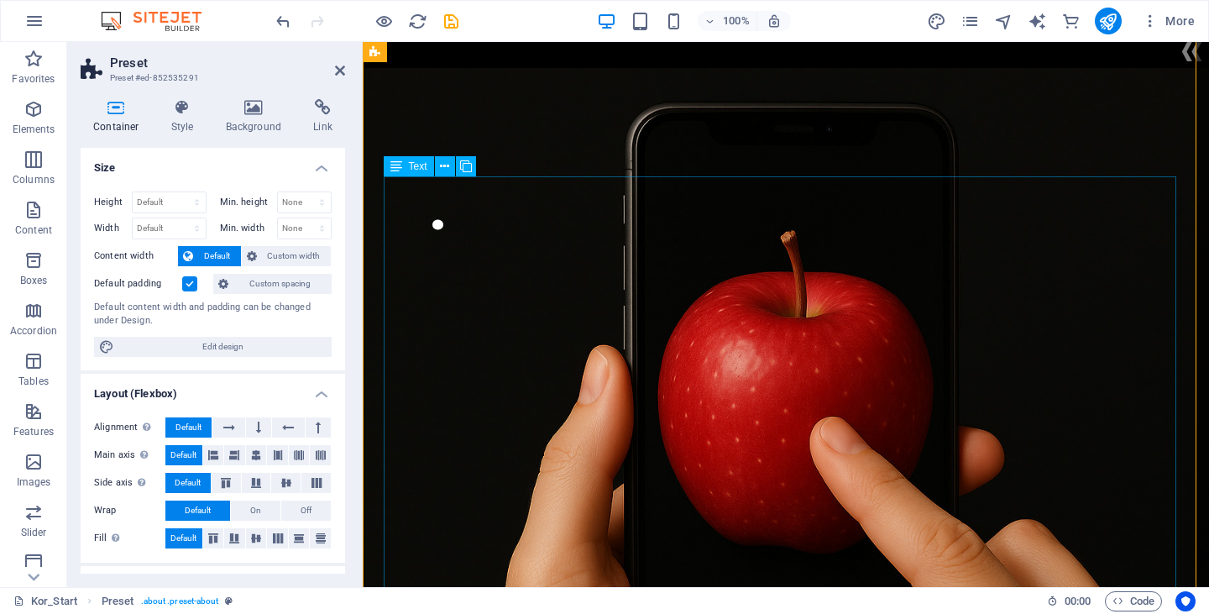
scroll to position [504, 0]
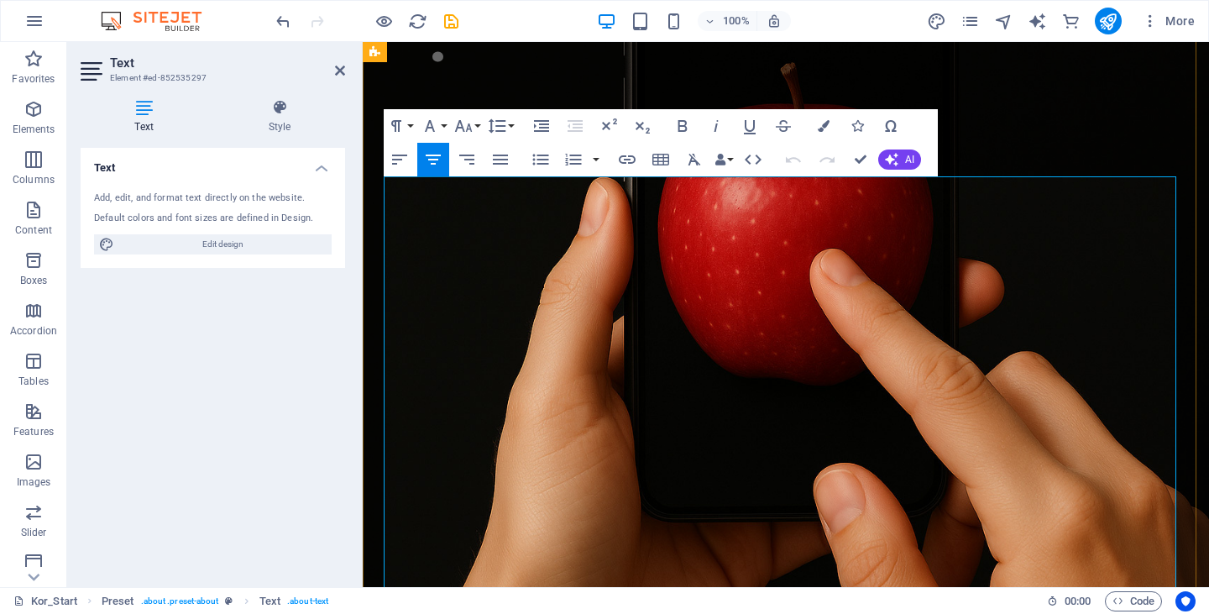
click at [268, 116] on h4 "Style" at bounding box center [279, 116] width 131 height 35
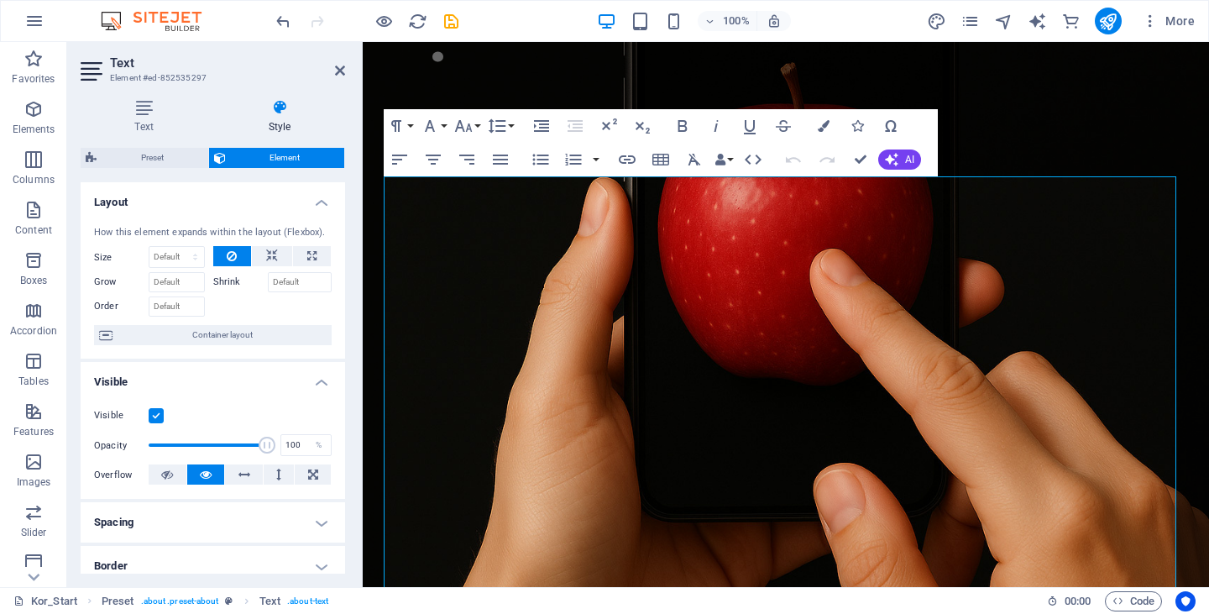
scroll to position [168, 0]
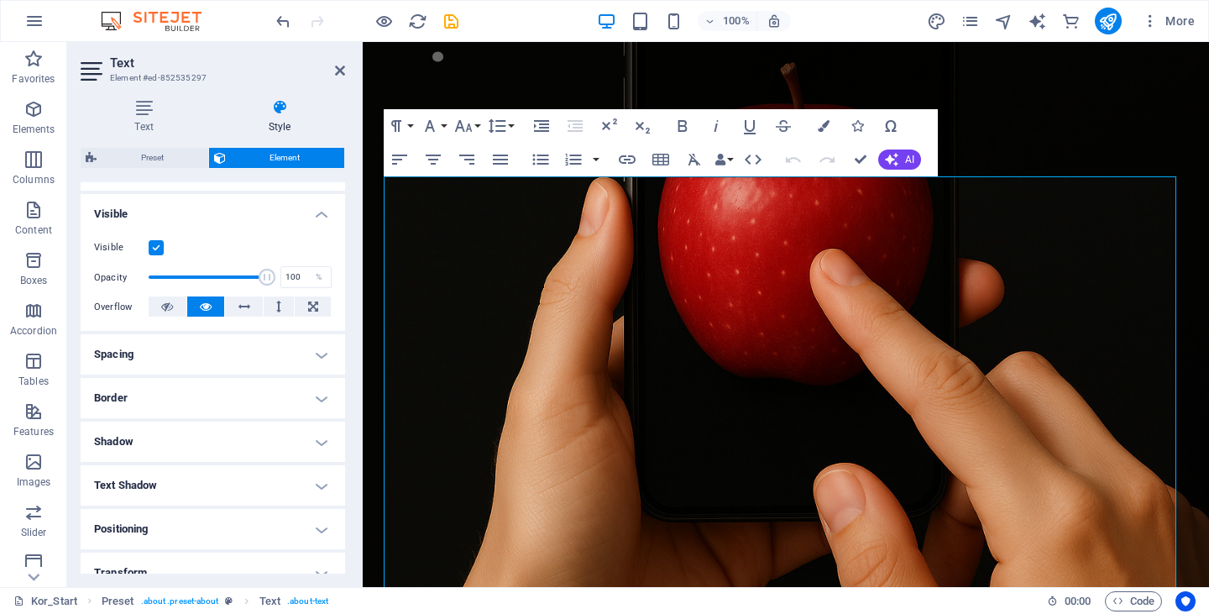
click at [206, 409] on h4 "Border" at bounding box center [213, 398] width 264 height 40
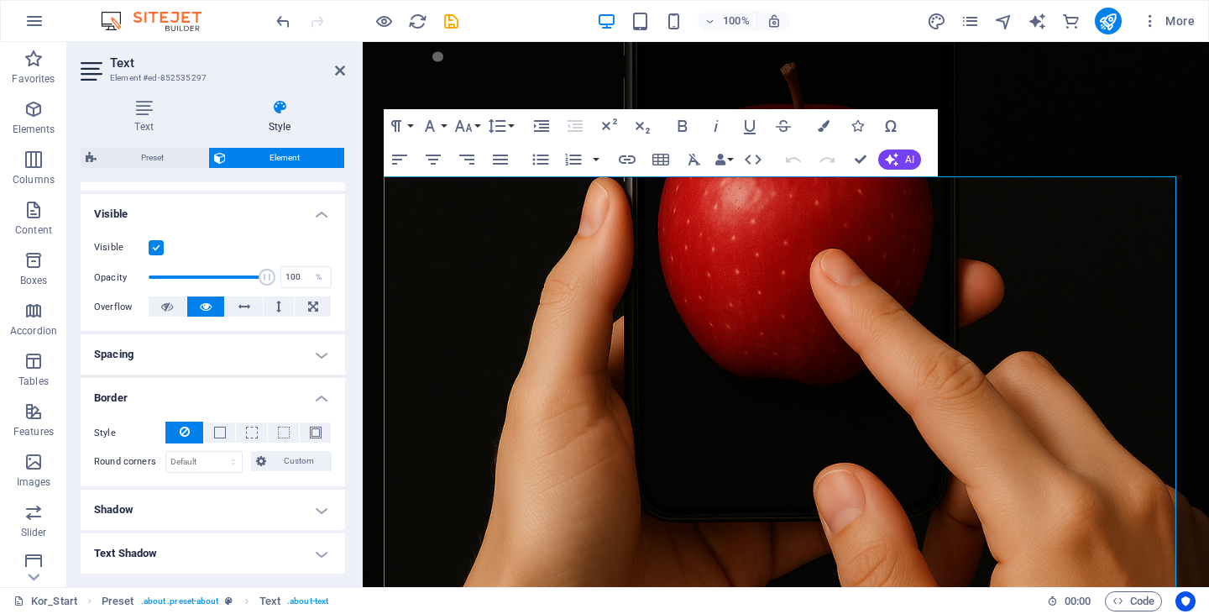
click at [213, 400] on h4 "Border" at bounding box center [213, 393] width 264 height 30
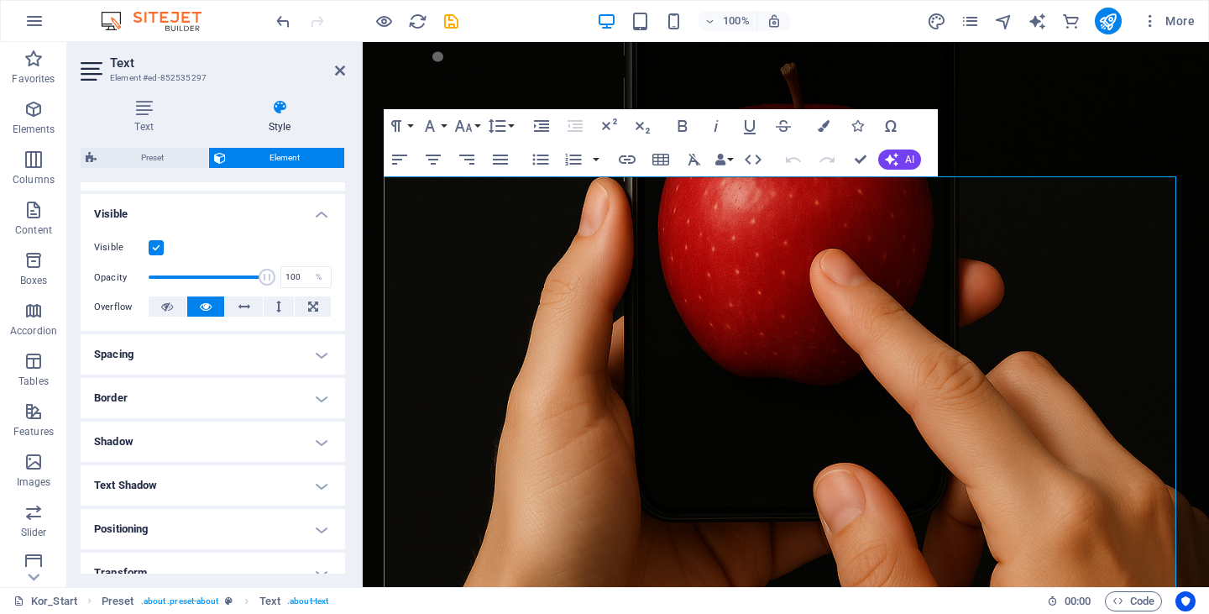
click at [229, 359] on h4 "Spacing" at bounding box center [213, 354] width 264 height 40
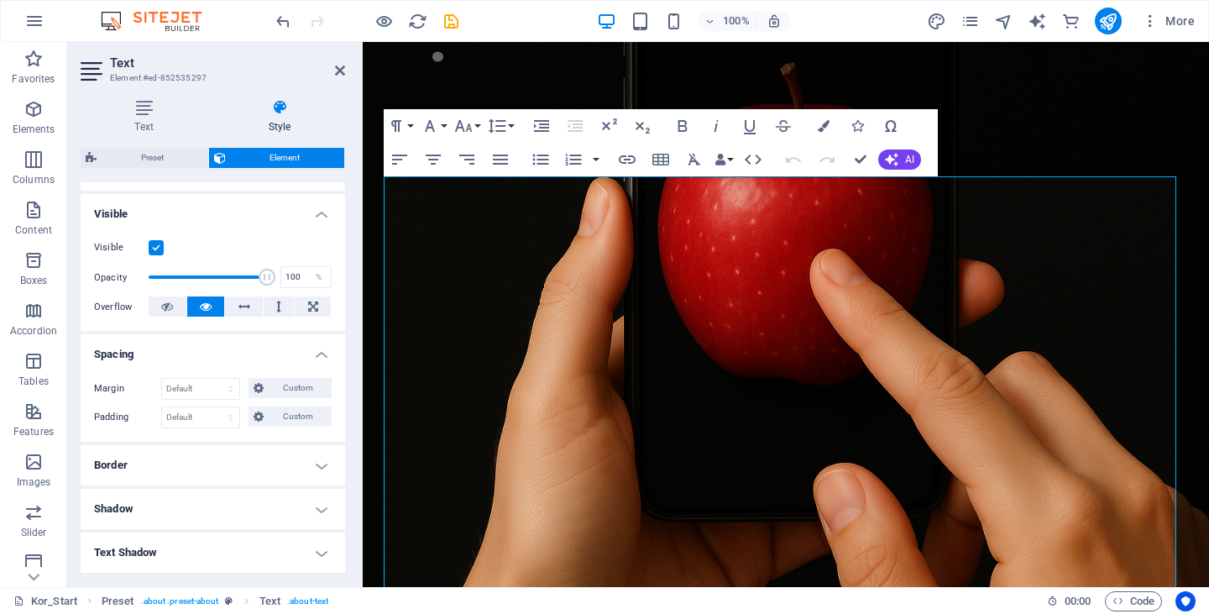
click at [230, 358] on h4 "Spacing" at bounding box center [213, 349] width 264 height 30
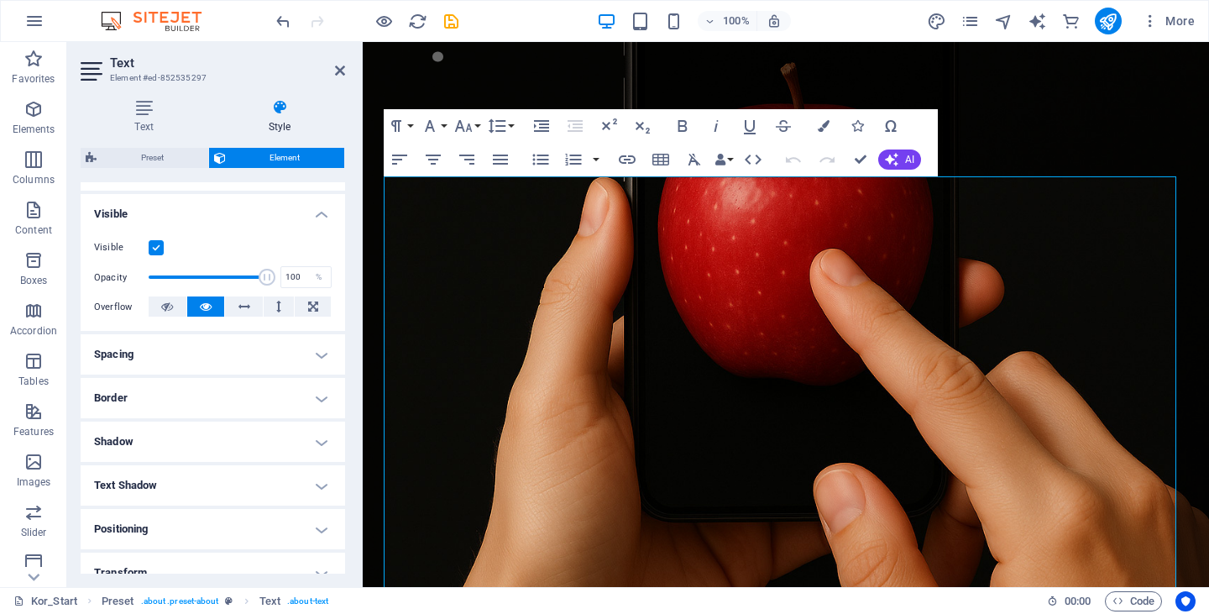
click at [201, 442] on h4 "Shadow" at bounding box center [213, 441] width 264 height 40
click at [204, 439] on h4 "Shadow" at bounding box center [213, 436] width 264 height 30
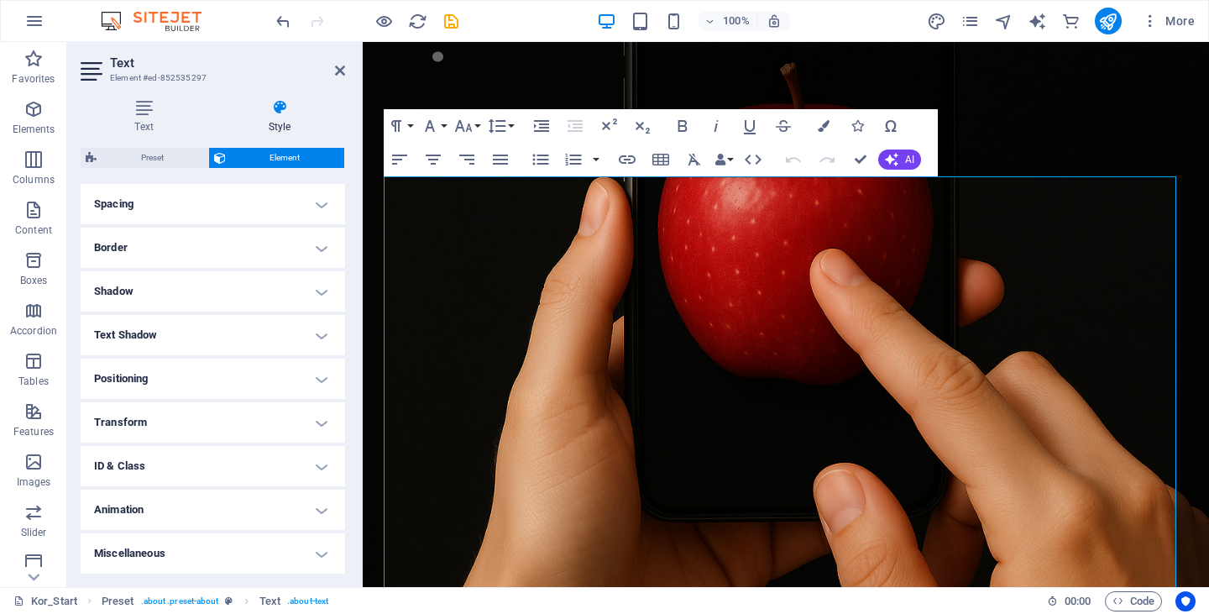
scroll to position [0, 0]
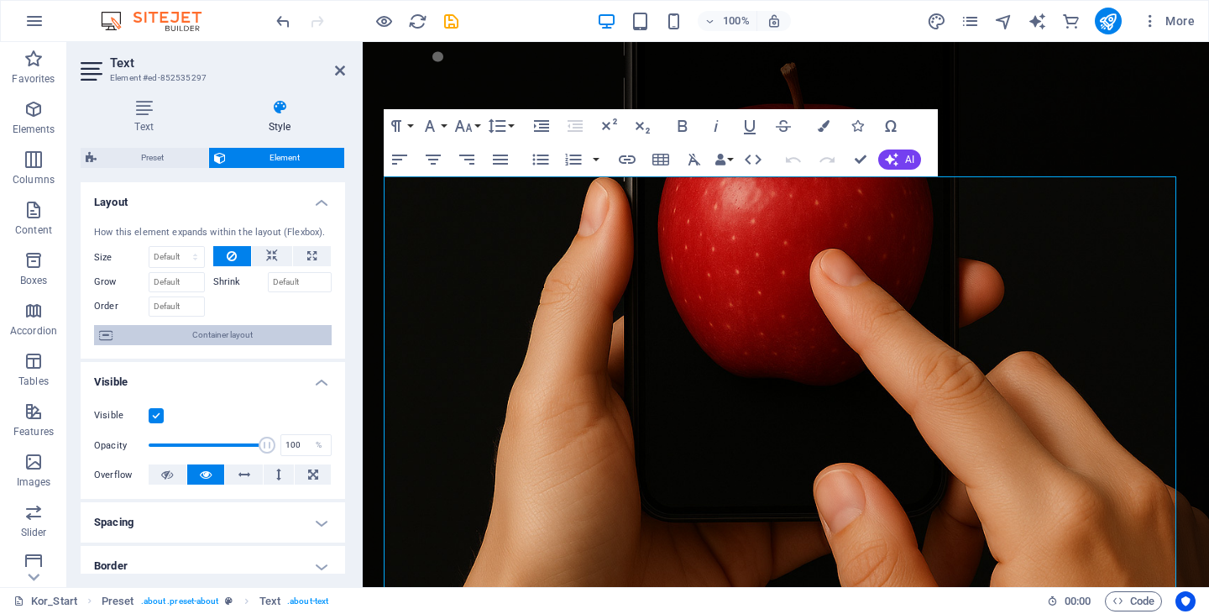
click at [244, 338] on span "Container layout" at bounding box center [222, 335] width 209 height 20
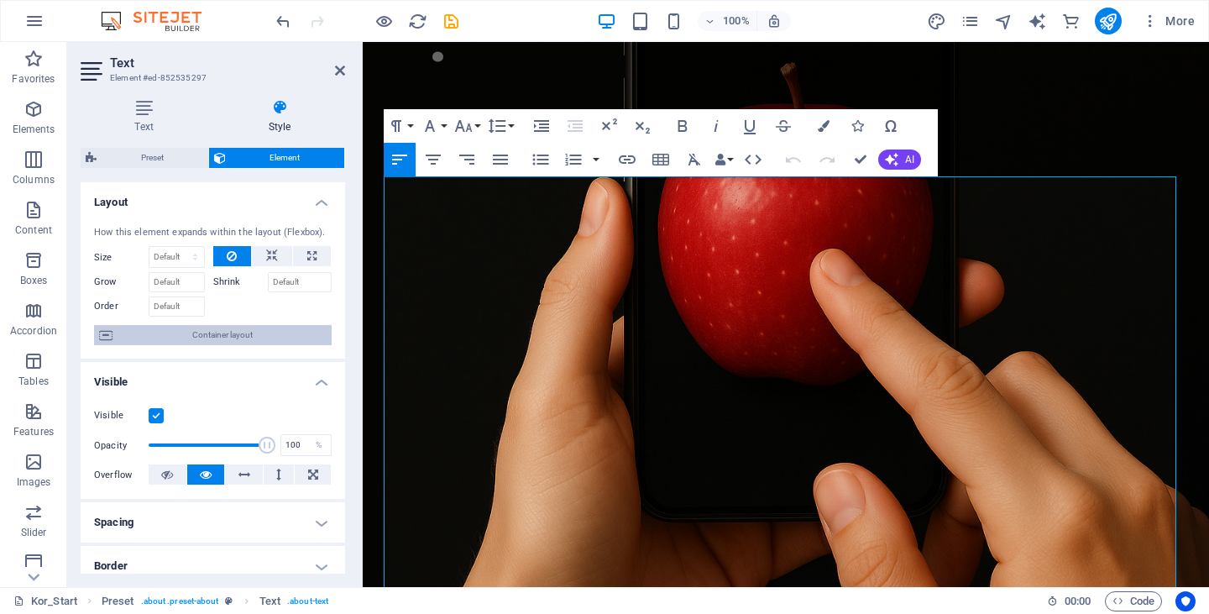
click at [195, 332] on span "Container layout" at bounding box center [222, 335] width 209 height 20
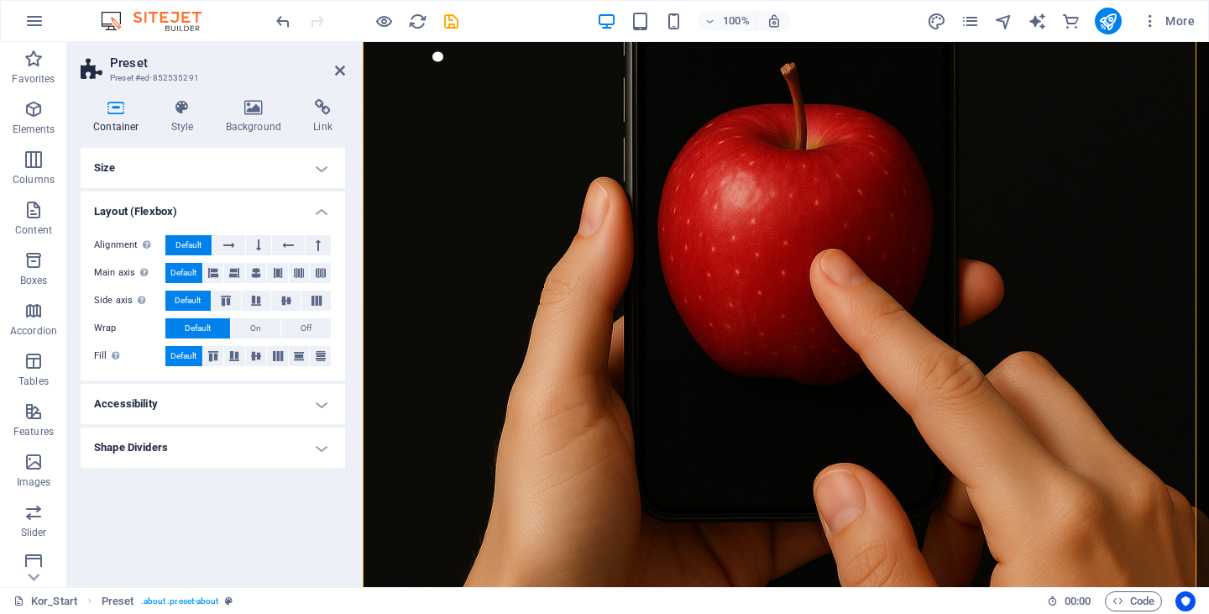
click at [200, 439] on h4 "Shape Dividers" at bounding box center [213, 447] width 264 height 40
click at [222, 402] on h4 "Accessibility" at bounding box center [213, 404] width 264 height 40
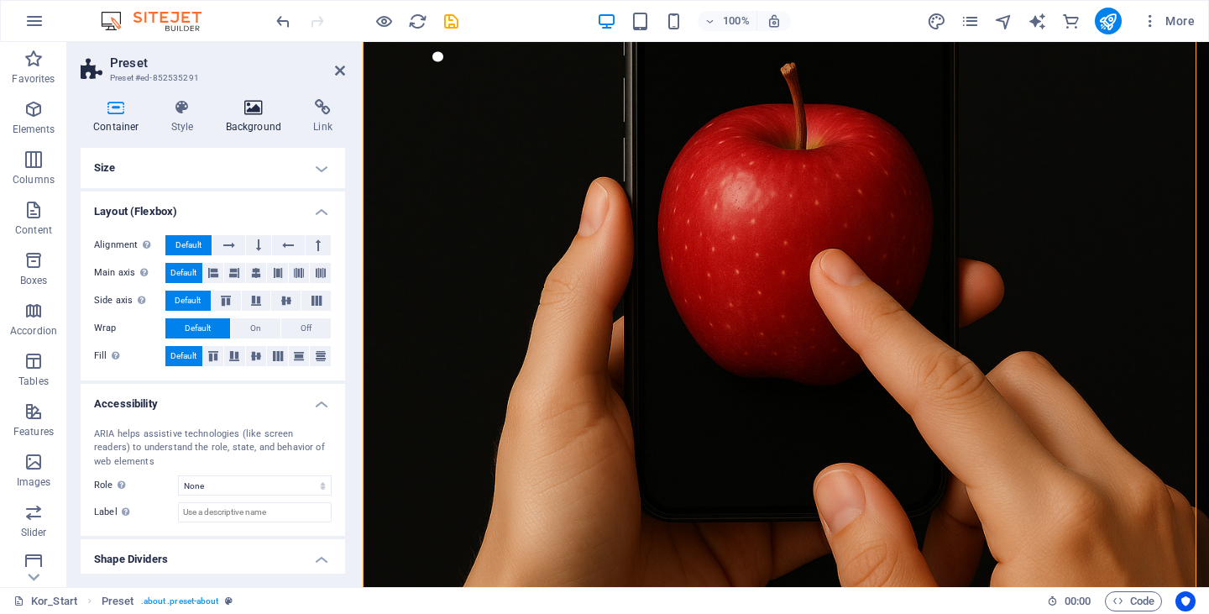
click at [251, 114] on icon at bounding box center [253, 107] width 81 height 17
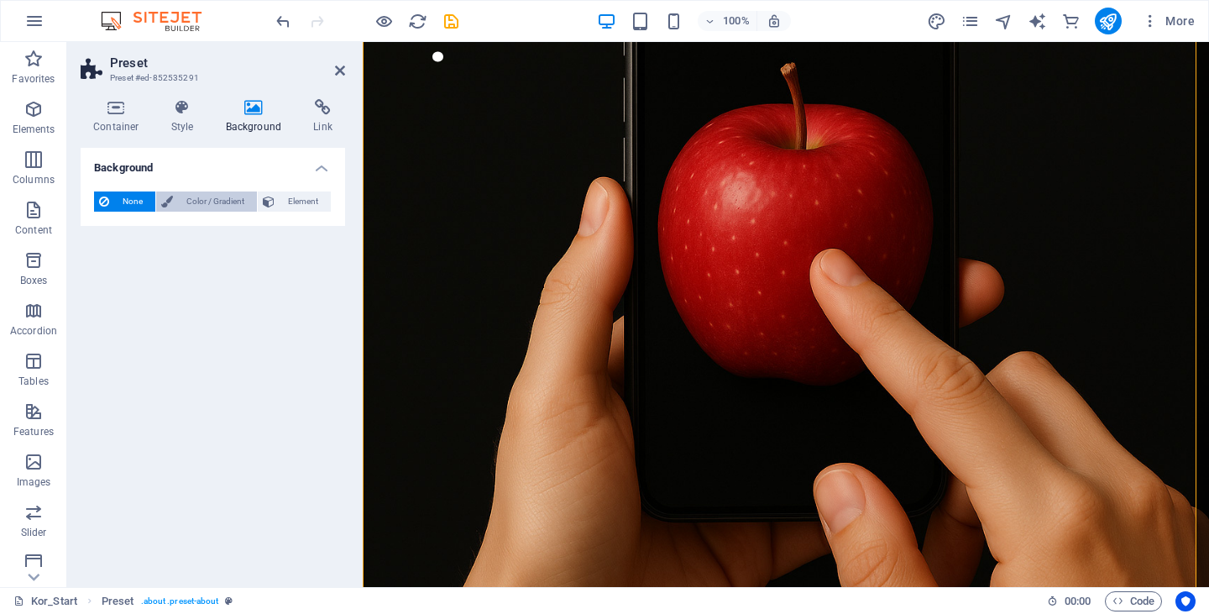
click at [181, 201] on span "Color / Gradient" at bounding box center [215, 201] width 74 height 20
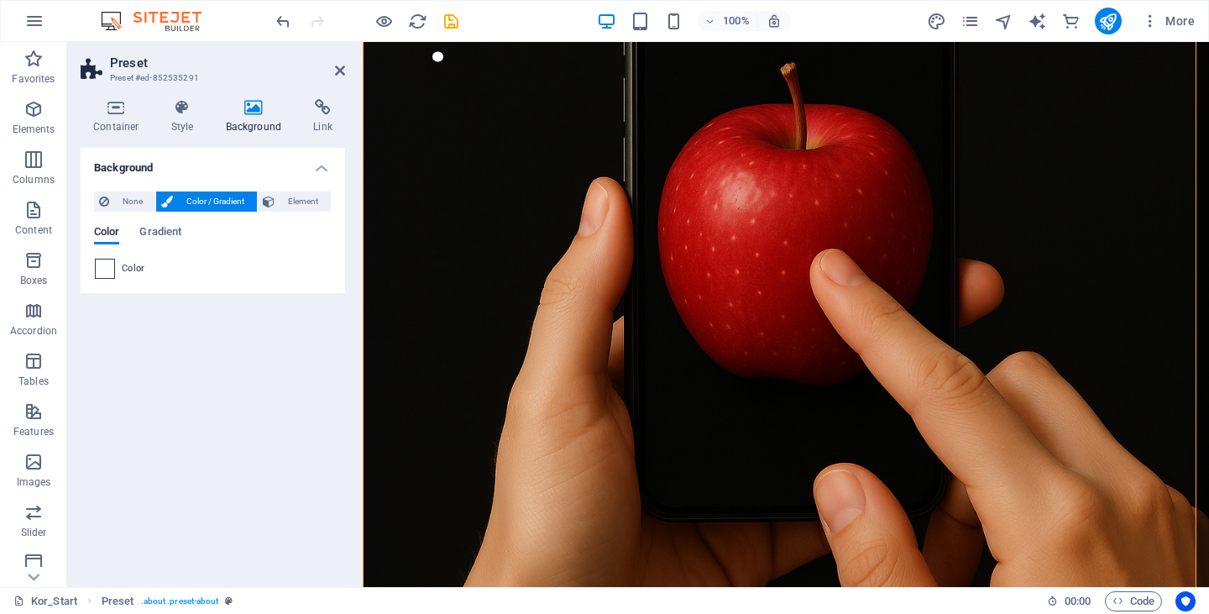
click at [109, 276] on span at bounding box center [105, 268] width 18 height 18
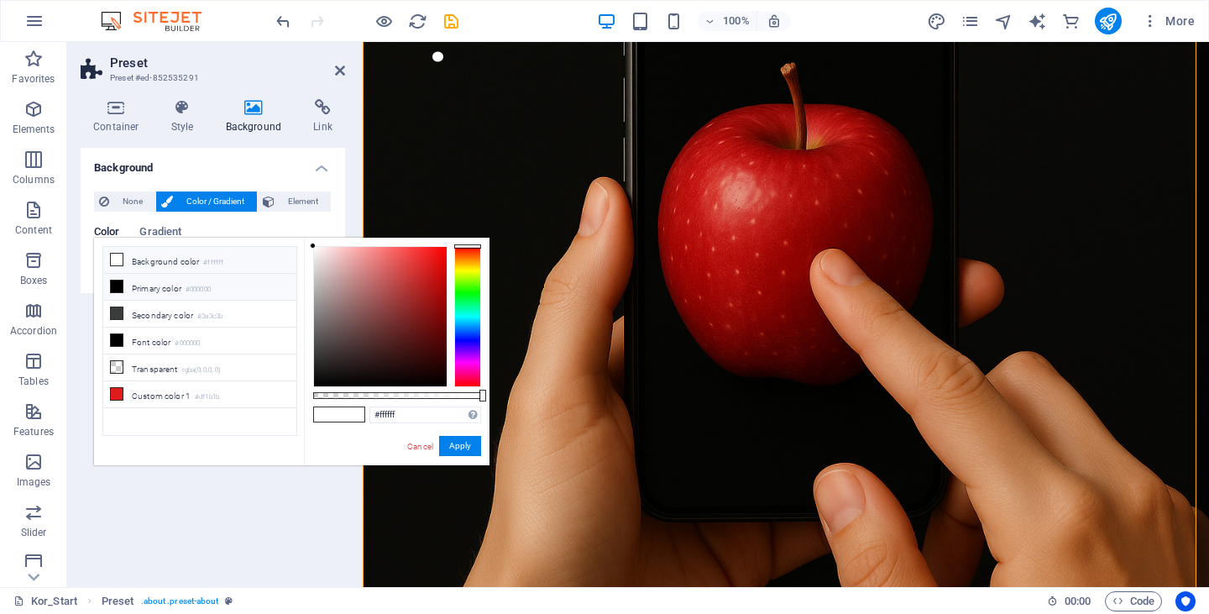
click at [231, 259] on li "Background color #ffffff" at bounding box center [199, 260] width 193 height 27
click at [462, 453] on button "Apply" at bounding box center [460, 446] width 42 height 20
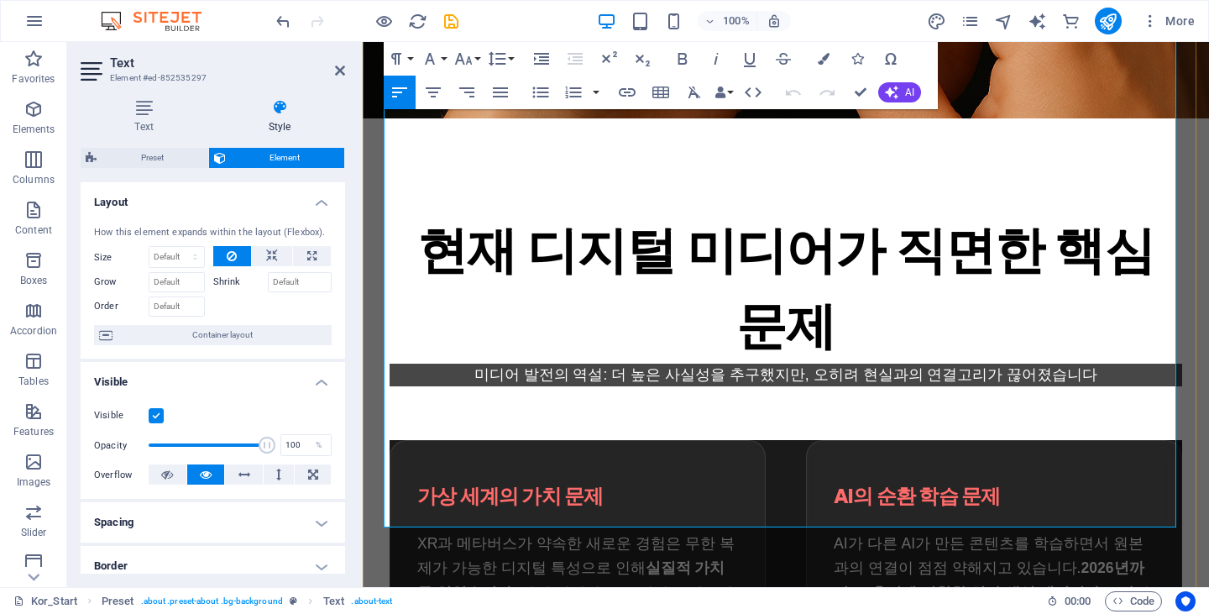
scroll to position [755, 0]
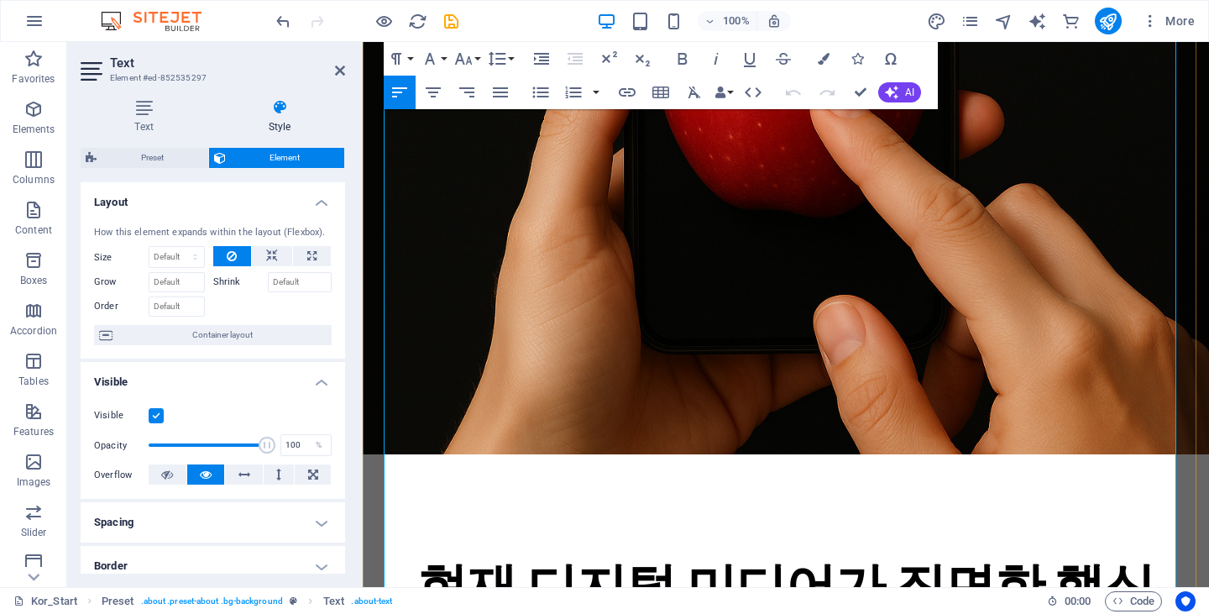
drag, startPoint x: 763, startPoint y: 247, endPoint x: 745, endPoint y: 463, distance: 217.3
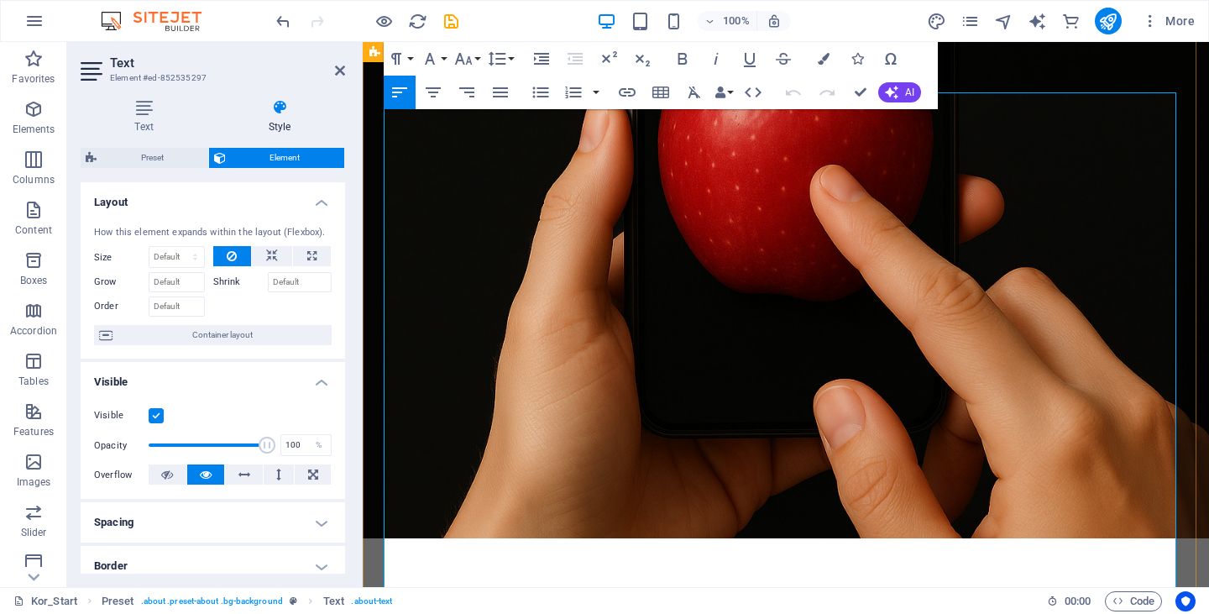
scroll to position [336, 0]
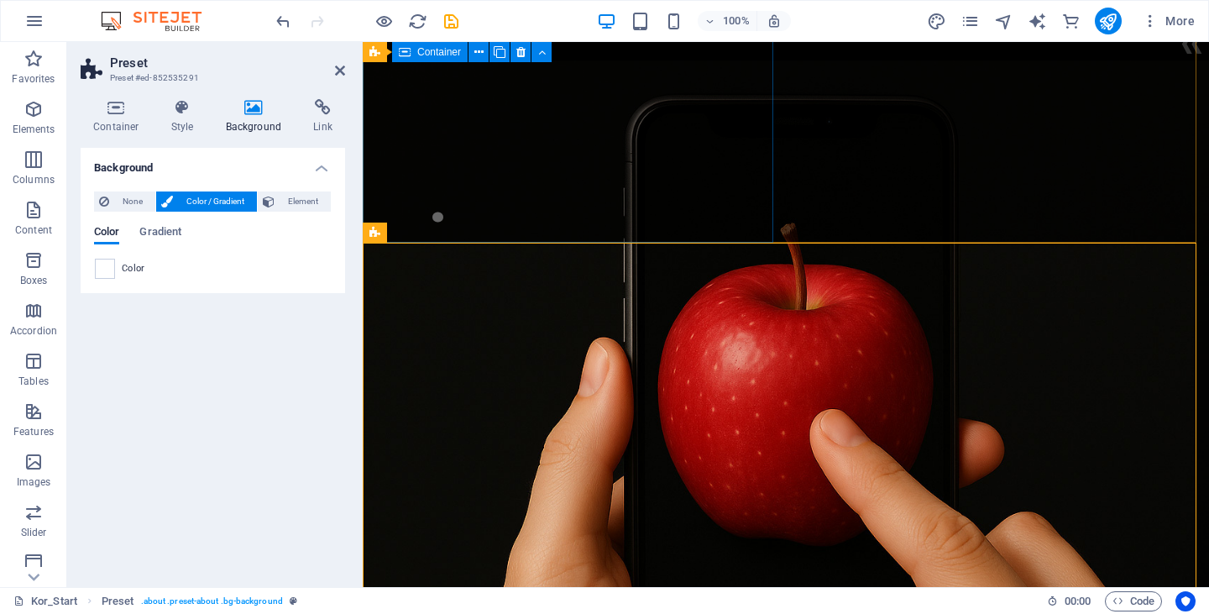
click at [753, 191] on div at bounding box center [786, 421] width 846 height 722
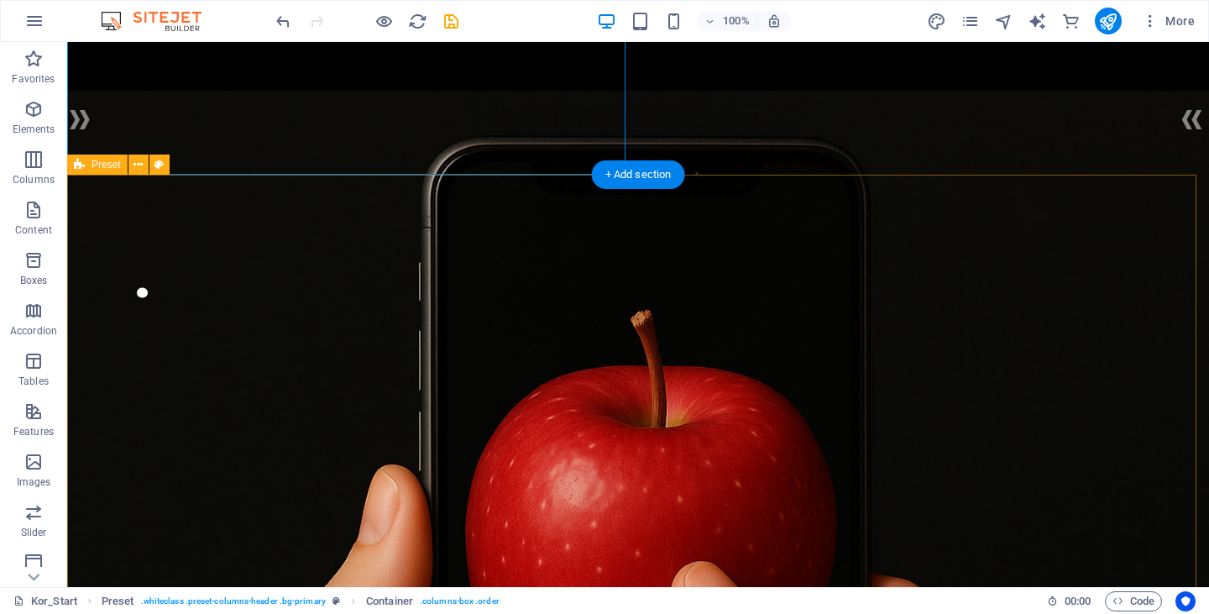
scroll to position [343, 0]
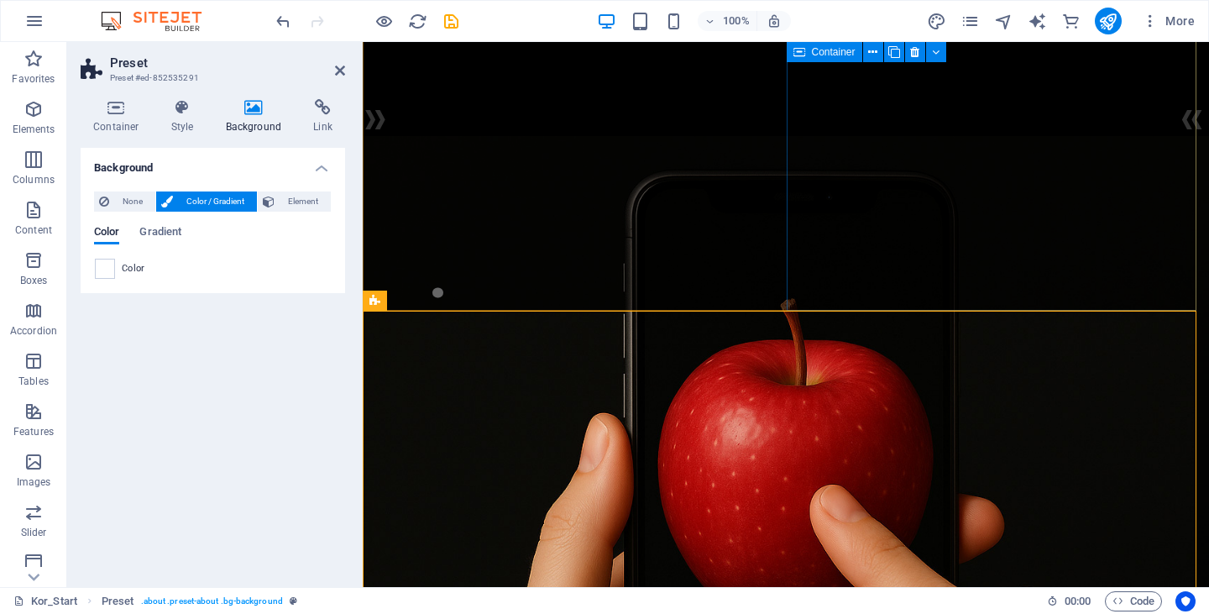
scroll to position [200, 0]
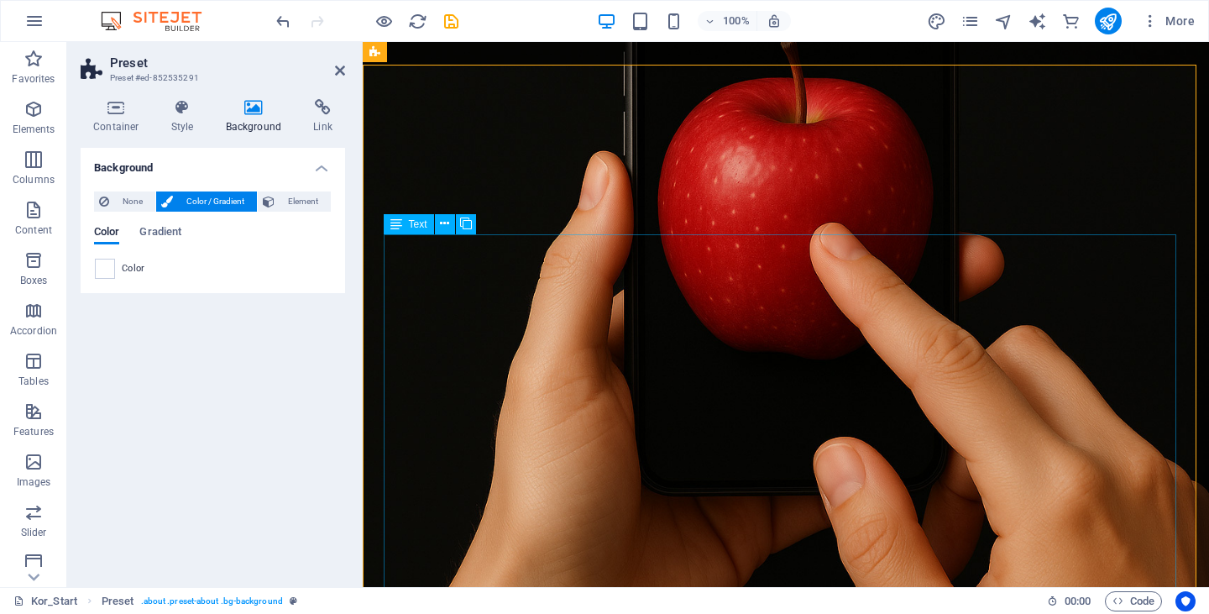
scroll to position [362, 0]
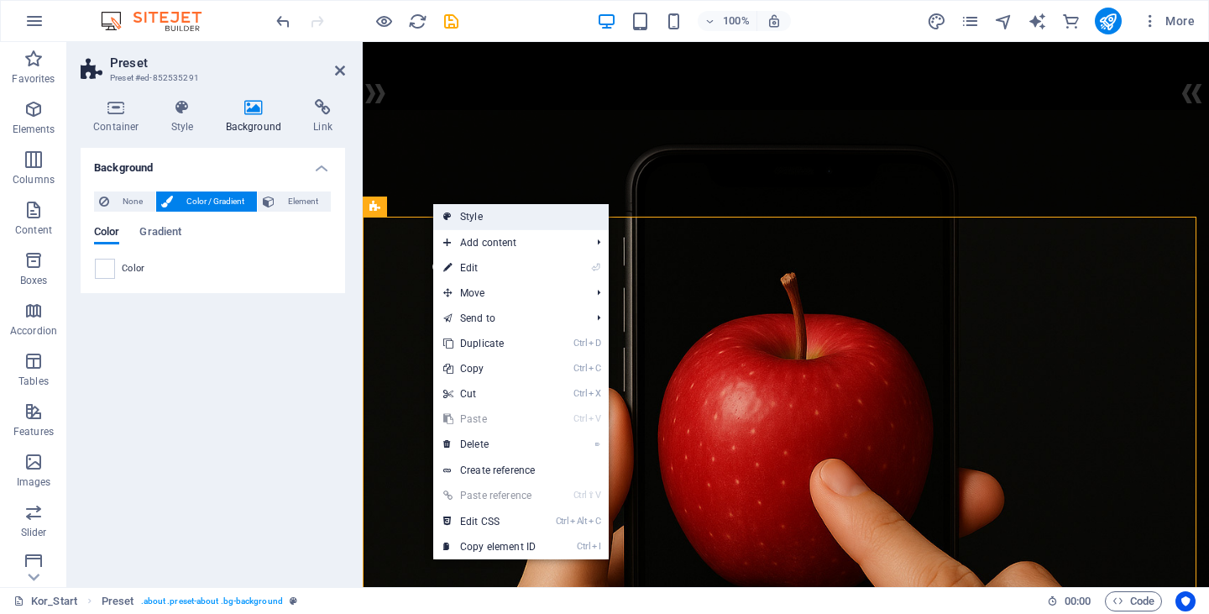
click at [463, 212] on link "Style" at bounding box center [520, 216] width 175 height 25
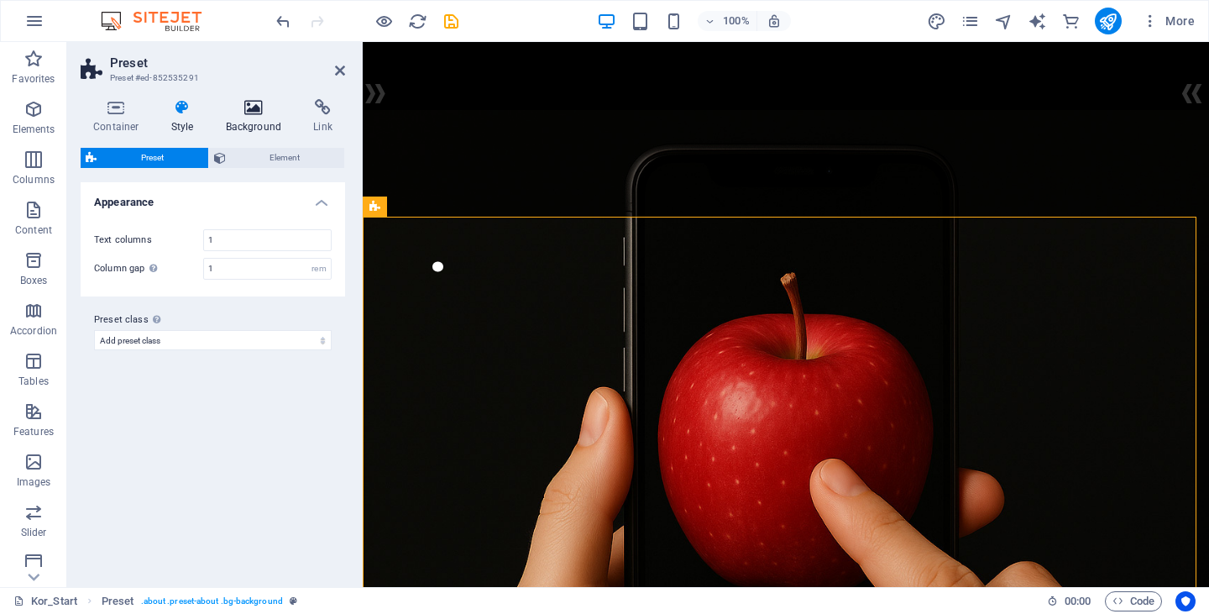
click at [247, 110] on icon at bounding box center [253, 107] width 81 height 17
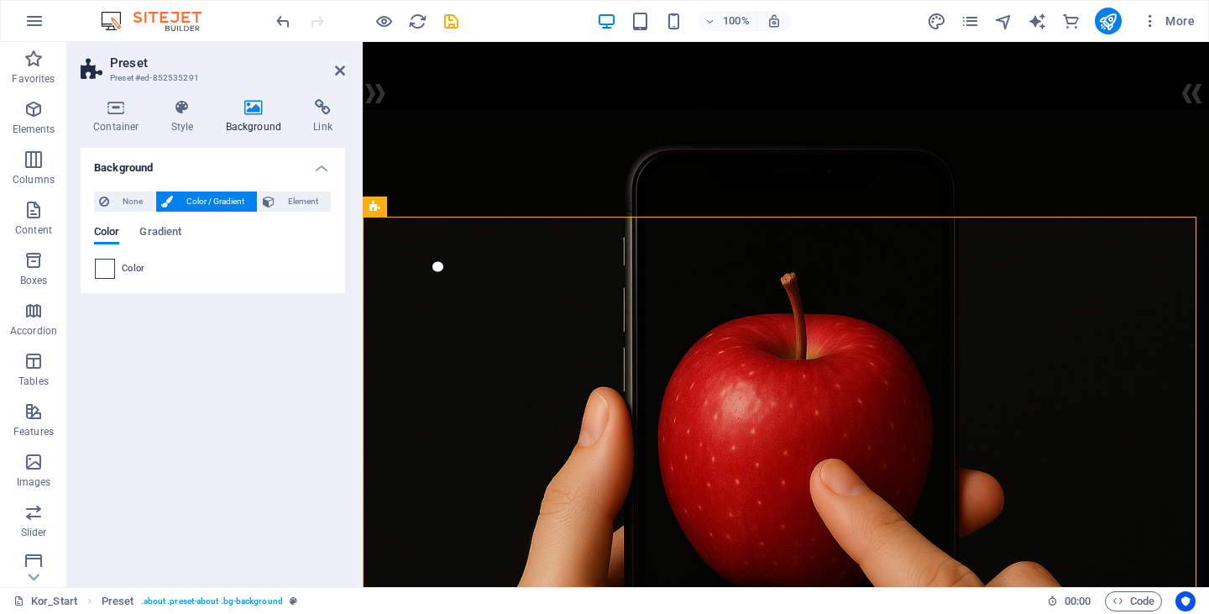
click at [100, 264] on span at bounding box center [105, 268] width 18 height 18
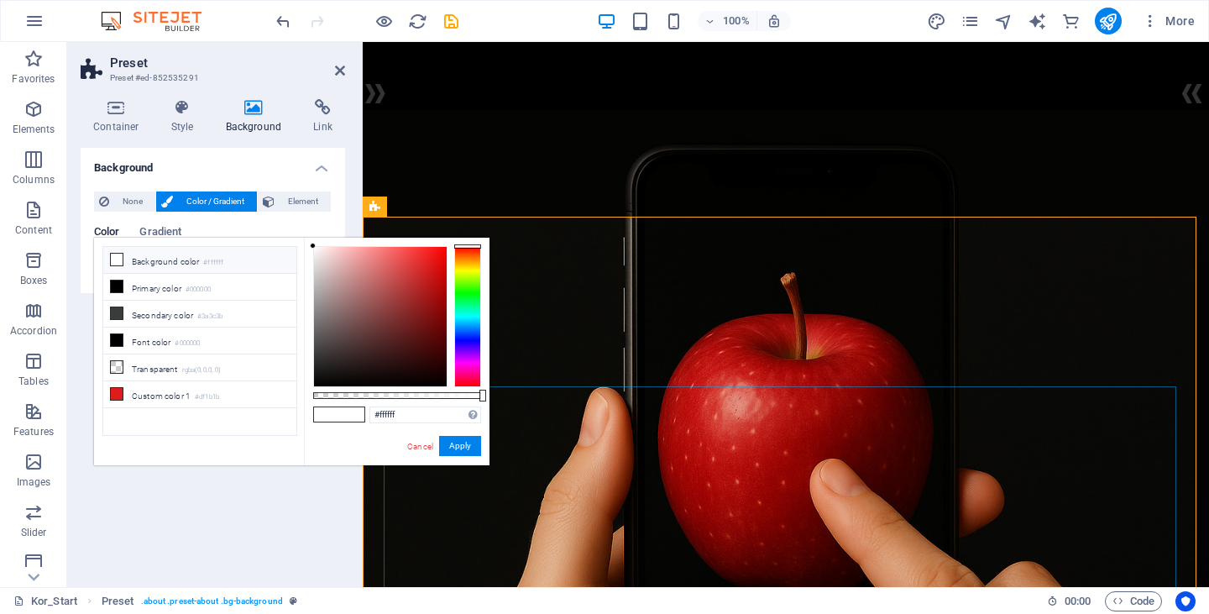
drag, startPoint x: 405, startPoint y: 332, endPoint x: 397, endPoint y: 342, distance: 13.1
click at [395, 342] on div at bounding box center [380, 316] width 133 height 139
type input "#000000"
drag, startPoint x: 399, startPoint y: 337, endPoint x: 2, endPoint y: 501, distance: 429.4
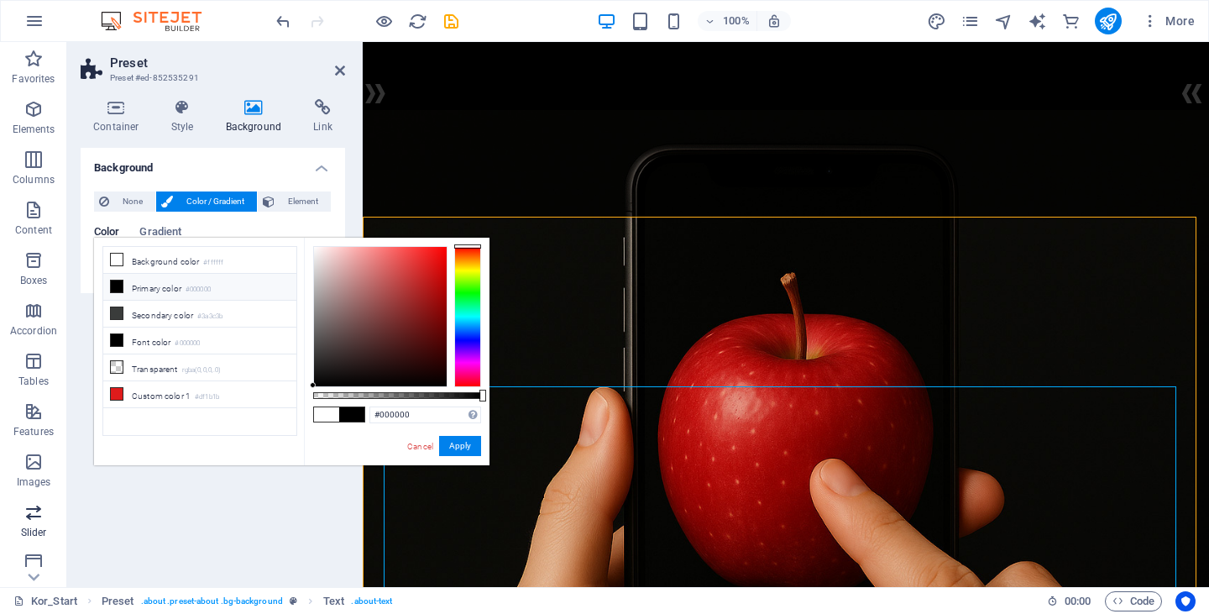
click at [2, 501] on body "[DOMAIN_NAME] Kor_Start (ko) Favorites Elements Columns Content Boxes Accordion…" at bounding box center [604, 307] width 1209 height 614
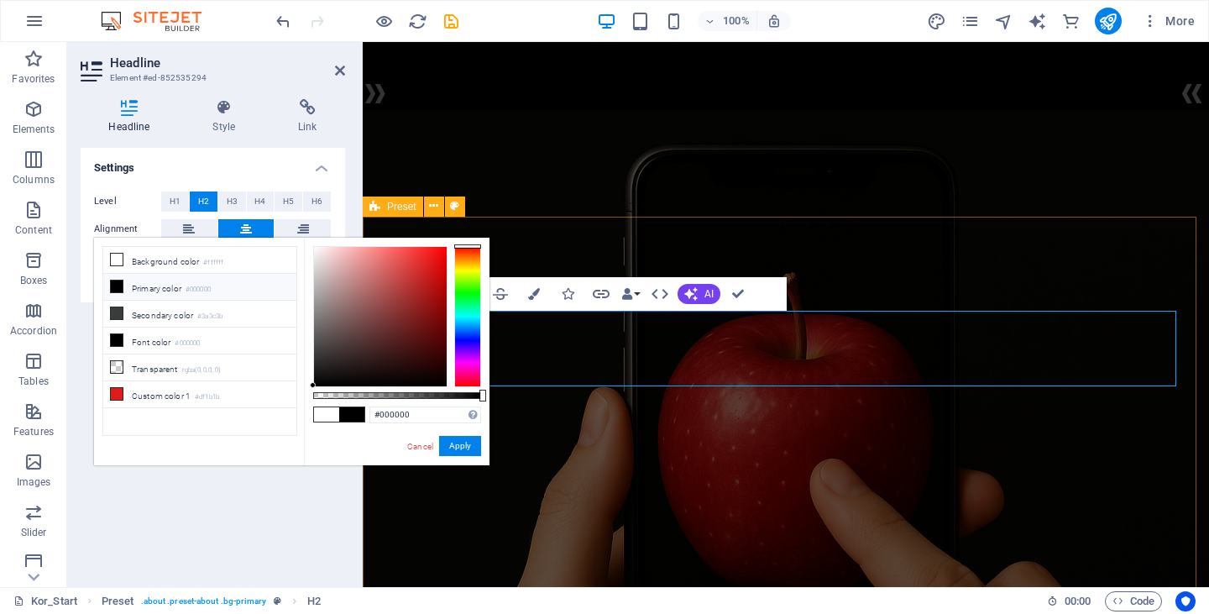
click at [720, 294] on div "Bold Italic Underline Strikethrough Colors Icons Link Data Bindings Company Fir…" at bounding box center [569, 294] width 370 height 34
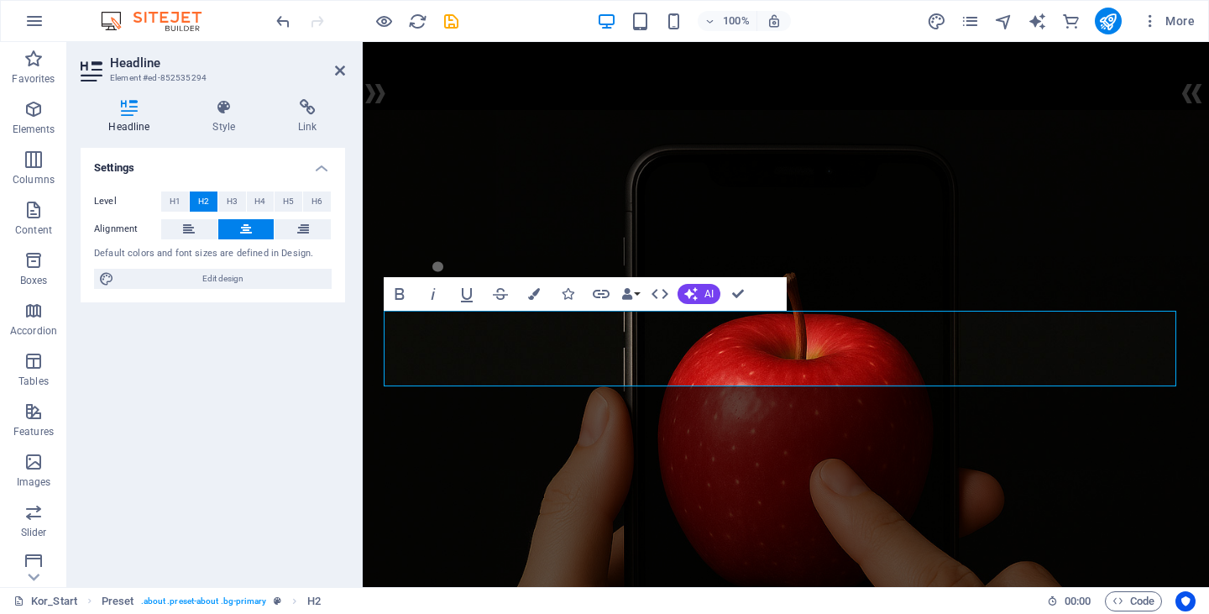
click at [720, 294] on div "Bold Italic Underline Strikethrough Colors Icons Link Data Bindings Company Fir…" at bounding box center [569, 294] width 370 height 34
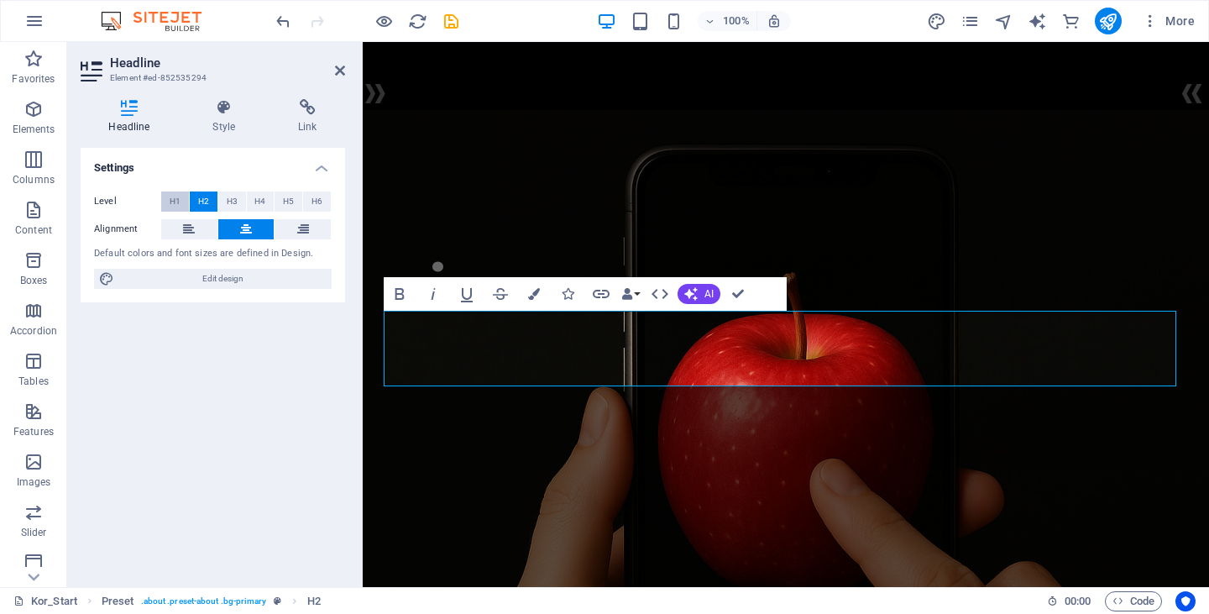
click at [174, 203] on span "H1" at bounding box center [175, 201] width 11 height 20
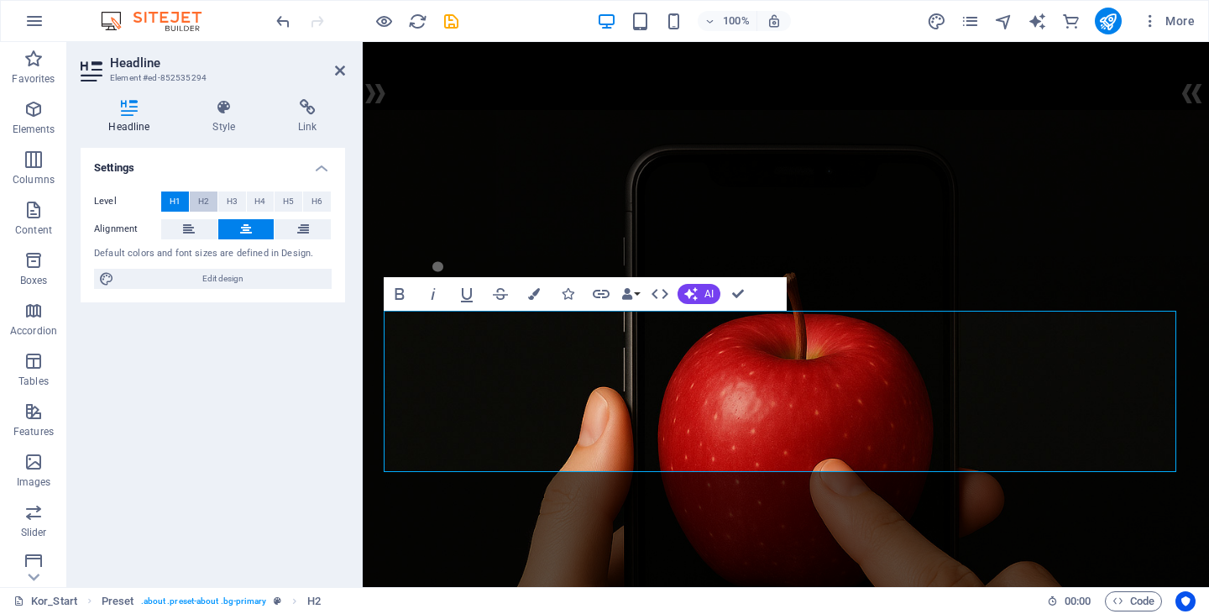
click at [210, 202] on button "H2" at bounding box center [204, 201] width 28 height 20
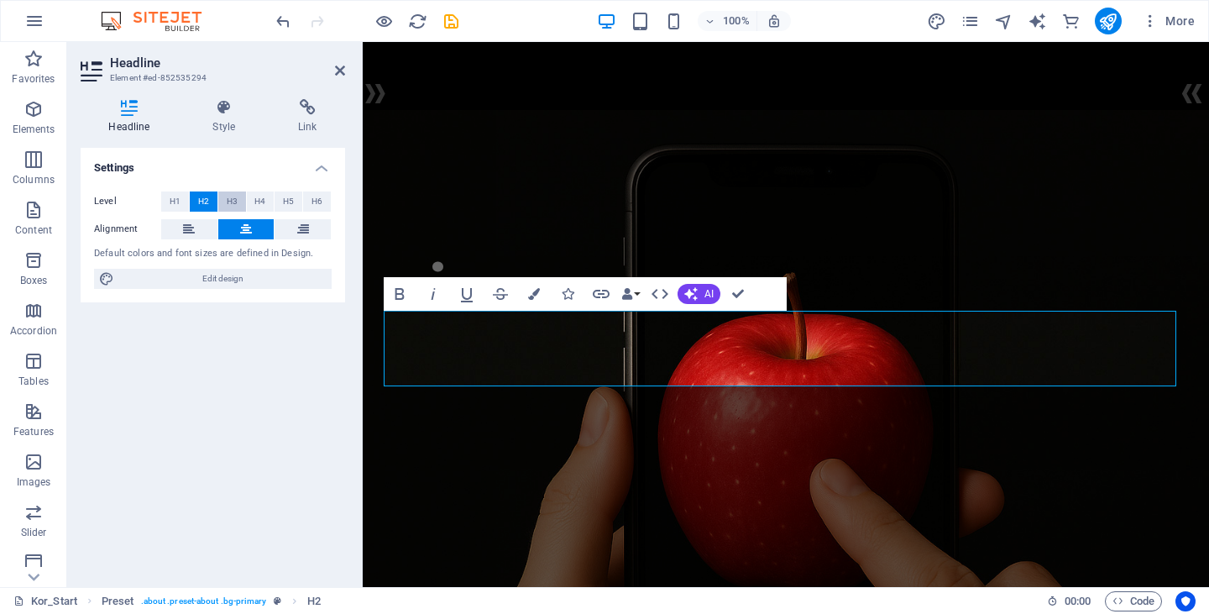
click at [229, 201] on span "H3" at bounding box center [232, 201] width 11 height 20
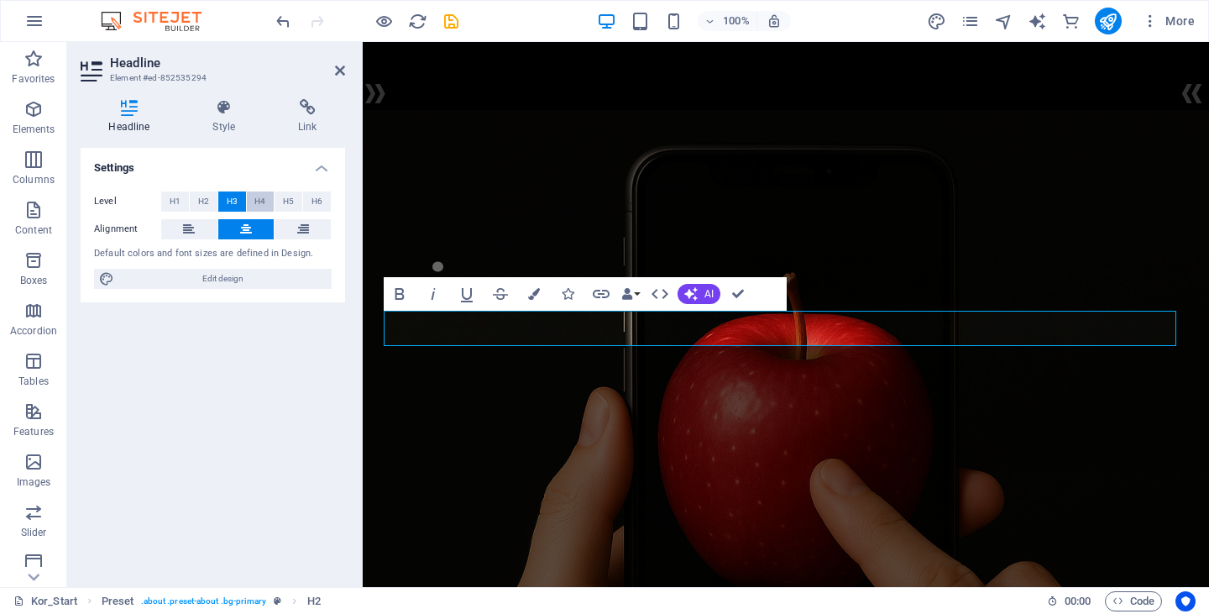
click at [256, 200] on span "H4" at bounding box center [259, 201] width 11 height 20
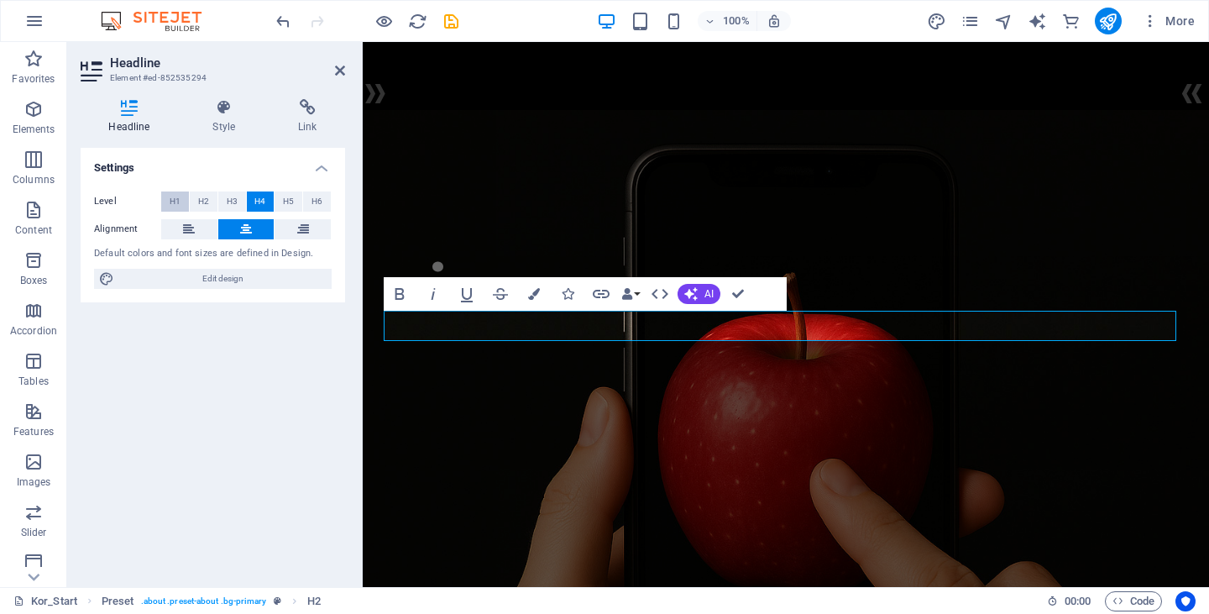
click at [174, 191] on span "H1" at bounding box center [175, 201] width 11 height 20
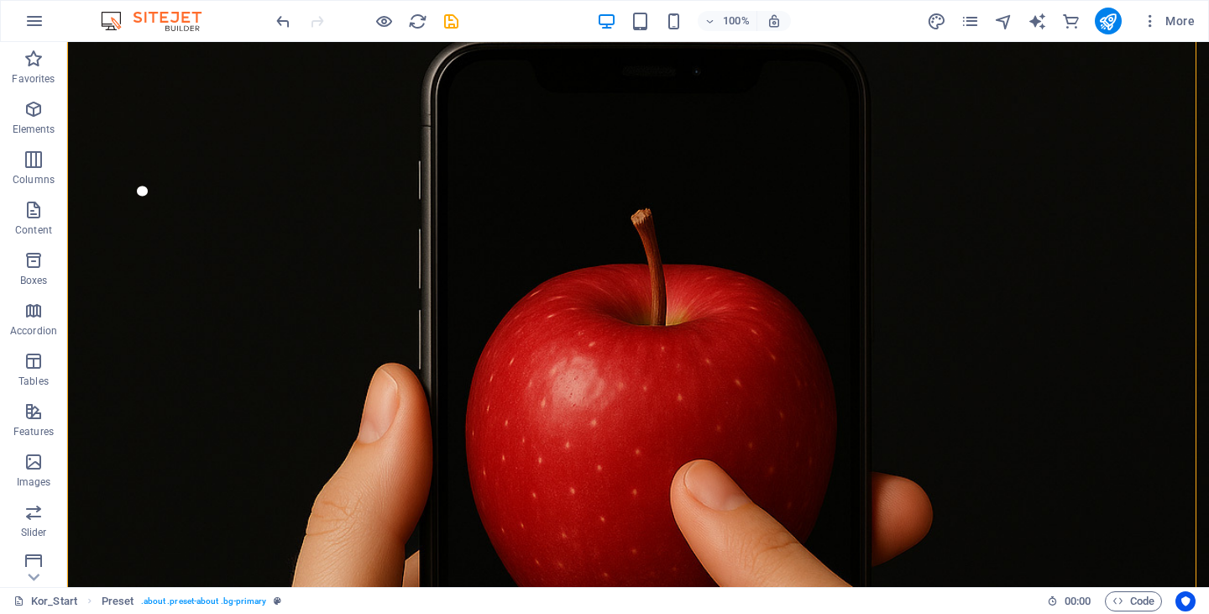
scroll to position [537, 0]
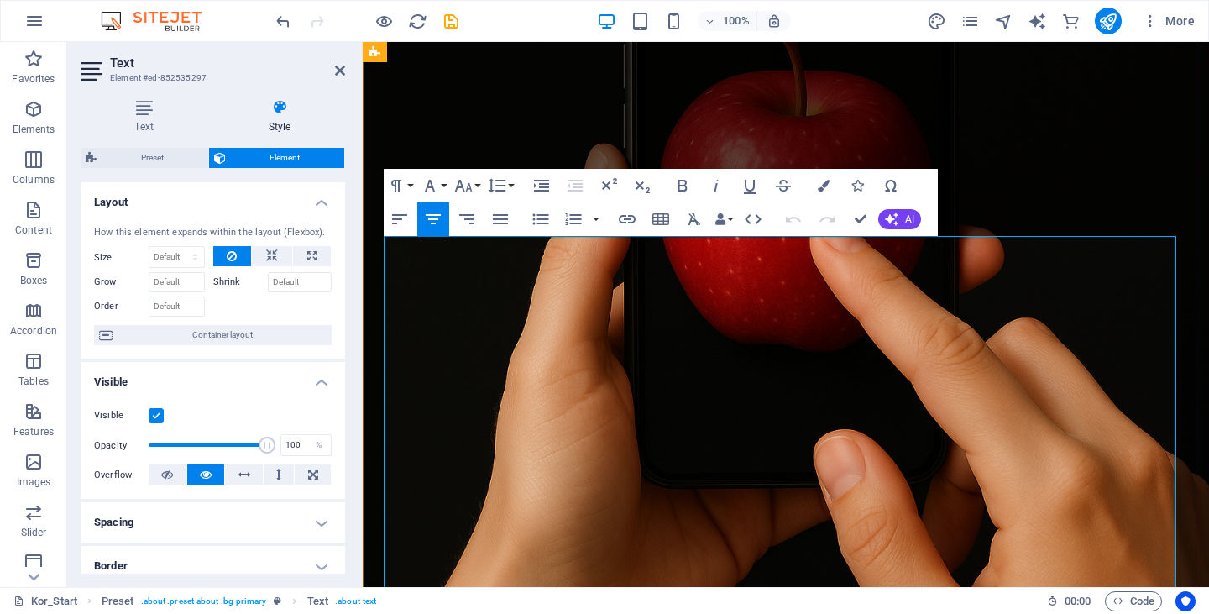
scroll to position [530, 0]
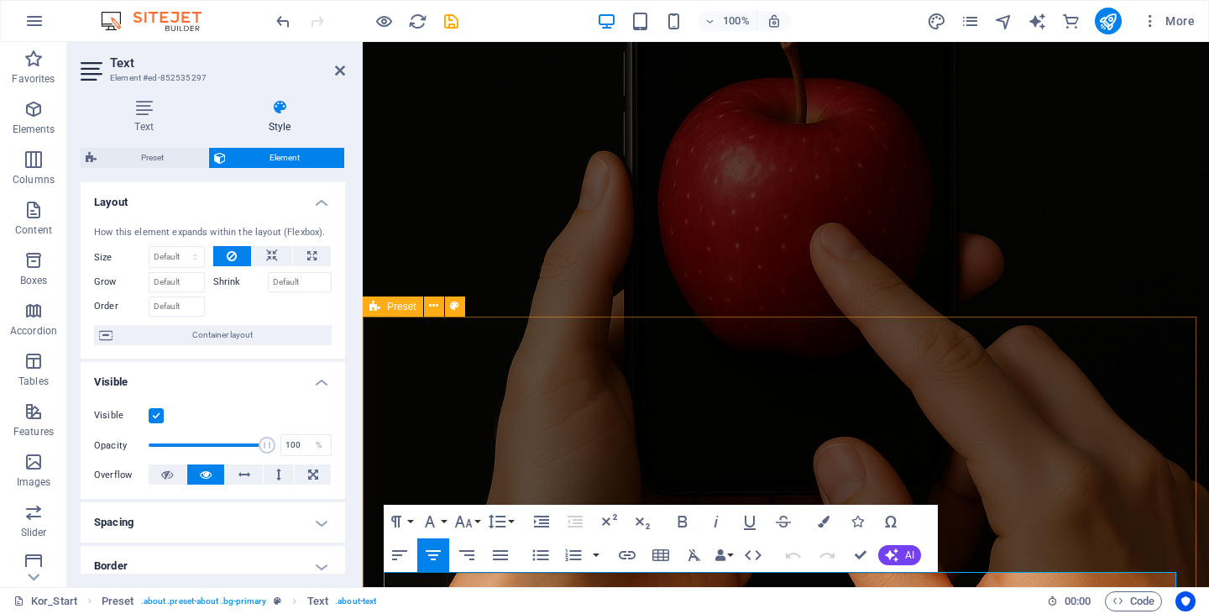
scroll to position [194, 0]
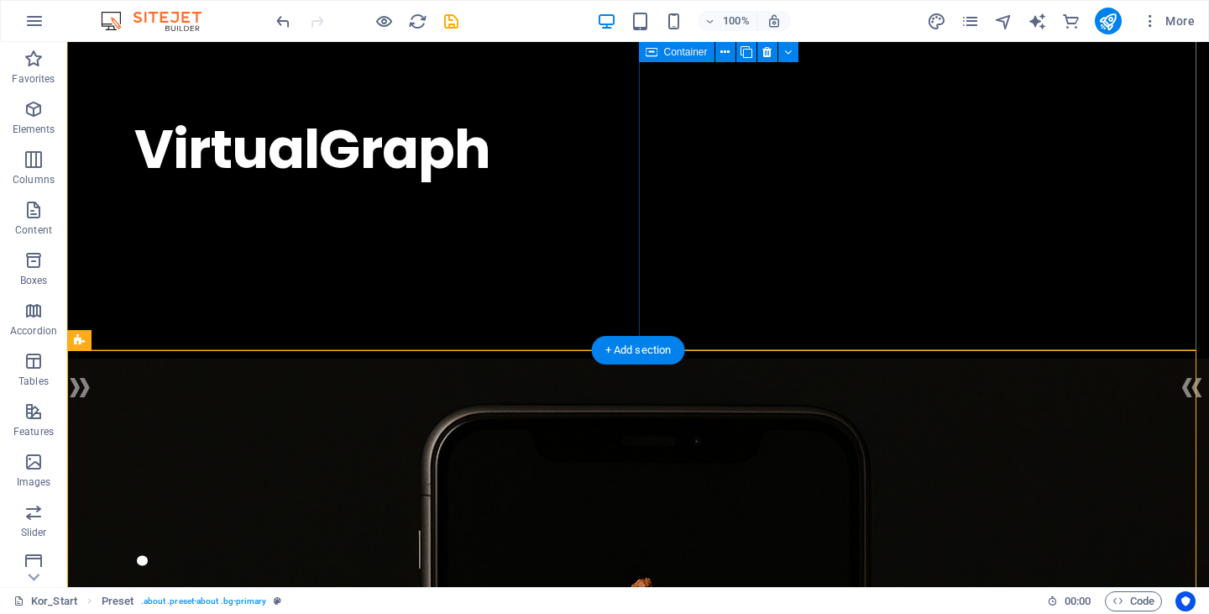
scroll to position [168, 0]
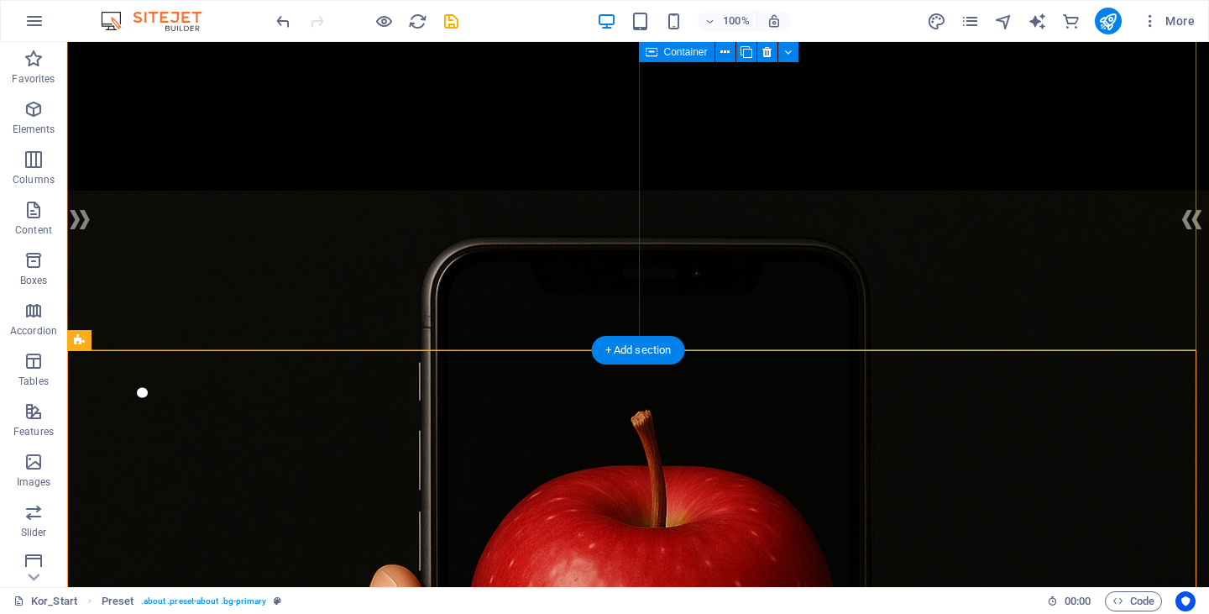
click at [1002, 184] on div "VirtualGraph . 기존 연구들이 하드웨어와 소프트웨어 기술 개발에 집중한 것과 달리, VirtualGraph는 최종적으로 정보를 받아…" at bounding box center [638, 29] width 1142 height 310
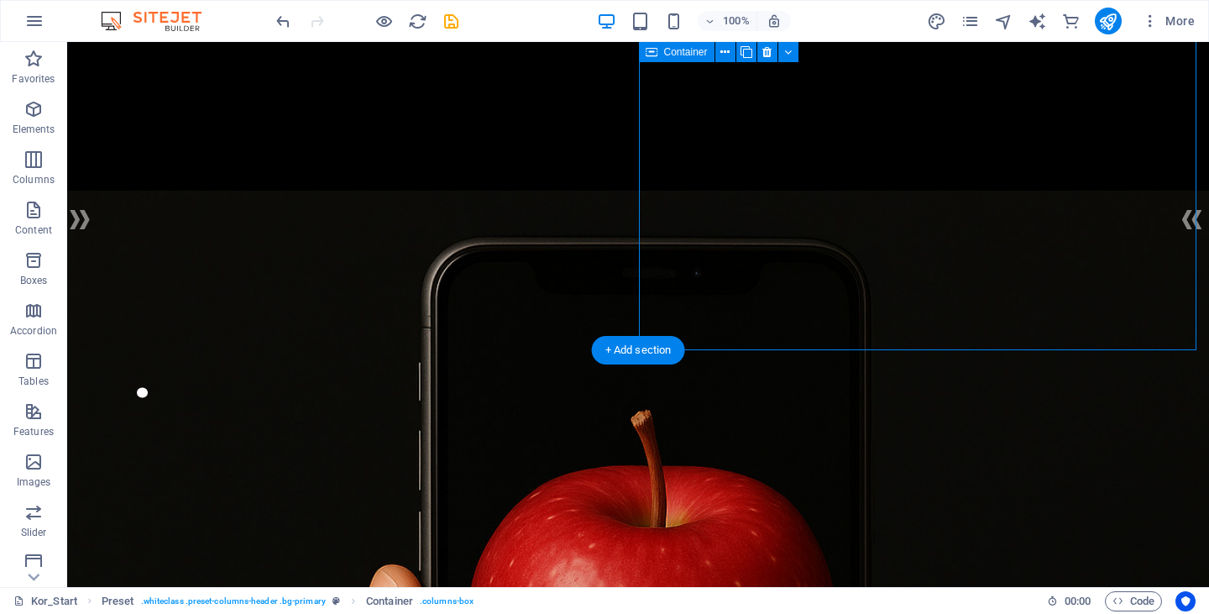
click at [1005, 184] on div "VirtualGraph . 기존 연구들이 하드웨어와 소프트웨어 기술 개발에 집중한 것과 달리, VirtualGraph는 최종적으로 정보를 받아…" at bounding box center [638, 29] width 1142 height 310
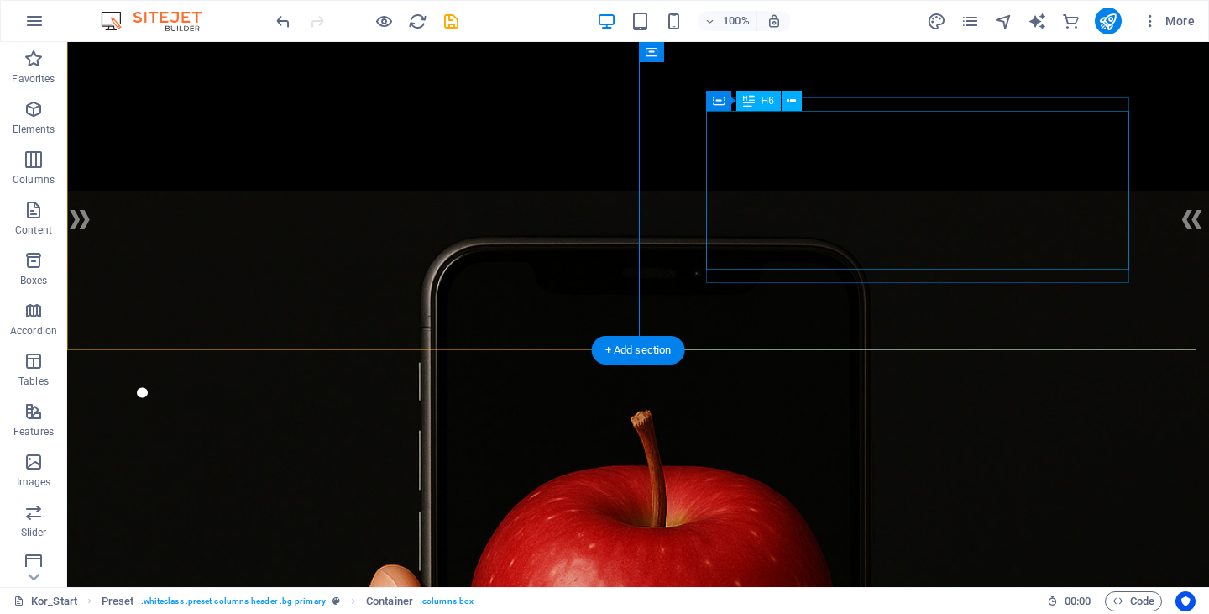
click at [998, 103] on div "기존 연구들이 하드웨어와 소프트웨어 기술 개발에 집중한 것과 달리, VirtualGraph는 최종적으로 정보를 받아들이는 '인간의 경험' 자체…" at bounding box center [637, 69] width 1007 height 68
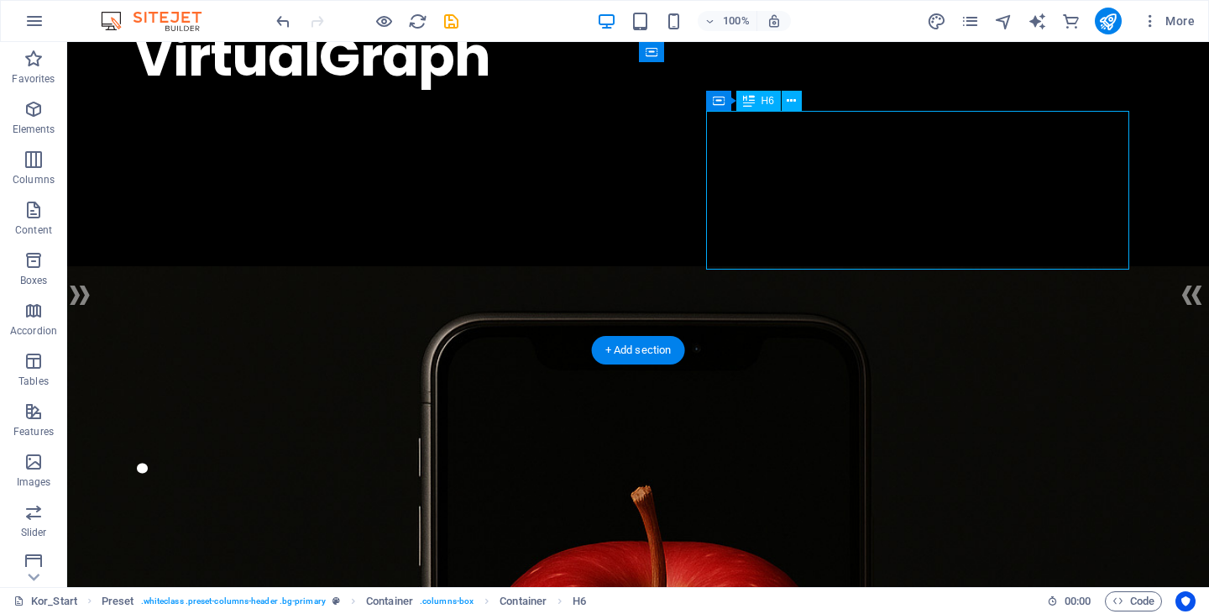
click at [703, 179] on h6 "기존 연구들이 하드웨어와 소프트웨어 기술 개발에 집중한 것과 달리, VirtualGraph는 최종적으로 정보를 받아들이는 '인간의 경험' 자체…" at bounding box center [637, 145] width 1007 height 68
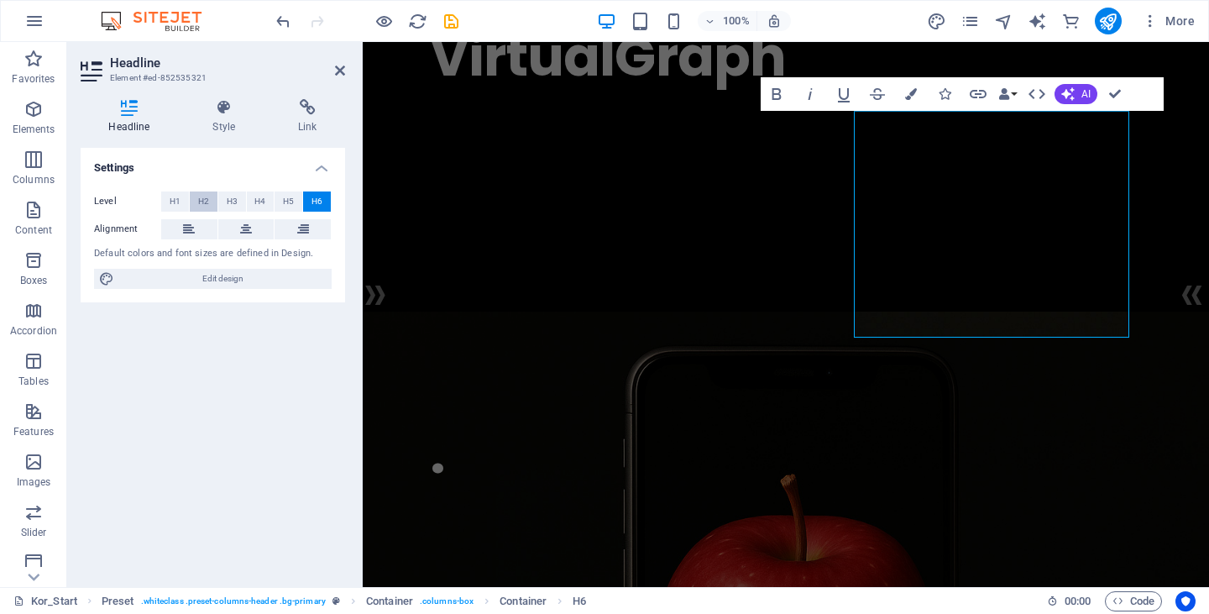
click at [205, 204] on span "H2" at bounding box center [203, 201] width 11 height 20
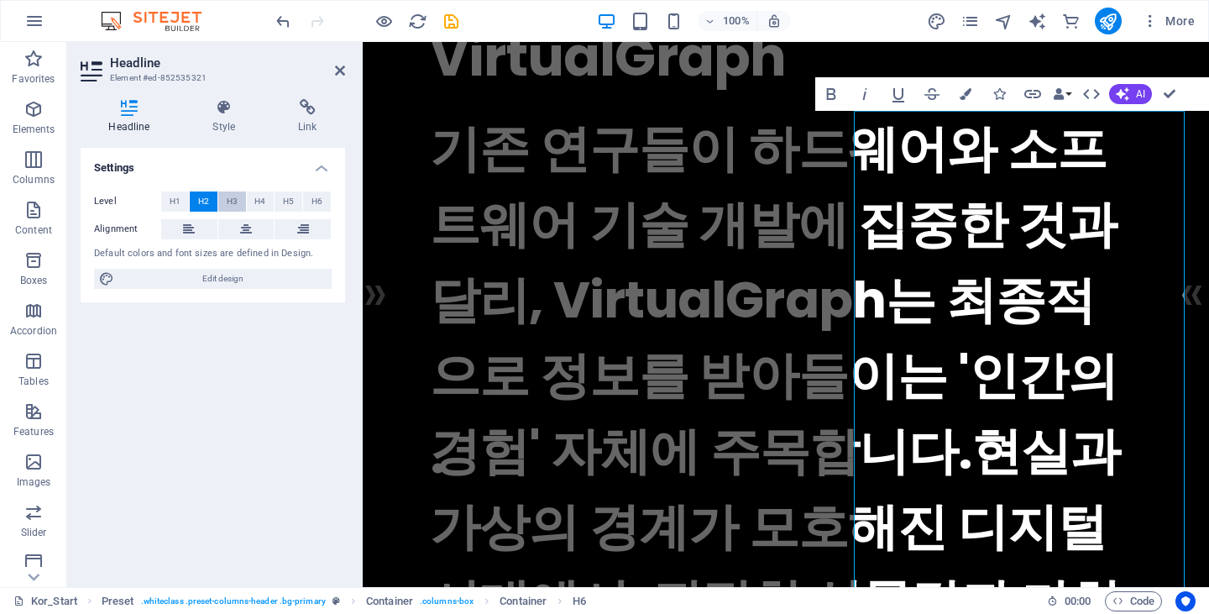
click at [233, 202] on span "H3" at bounding box center [232, 201] width 11 height 20
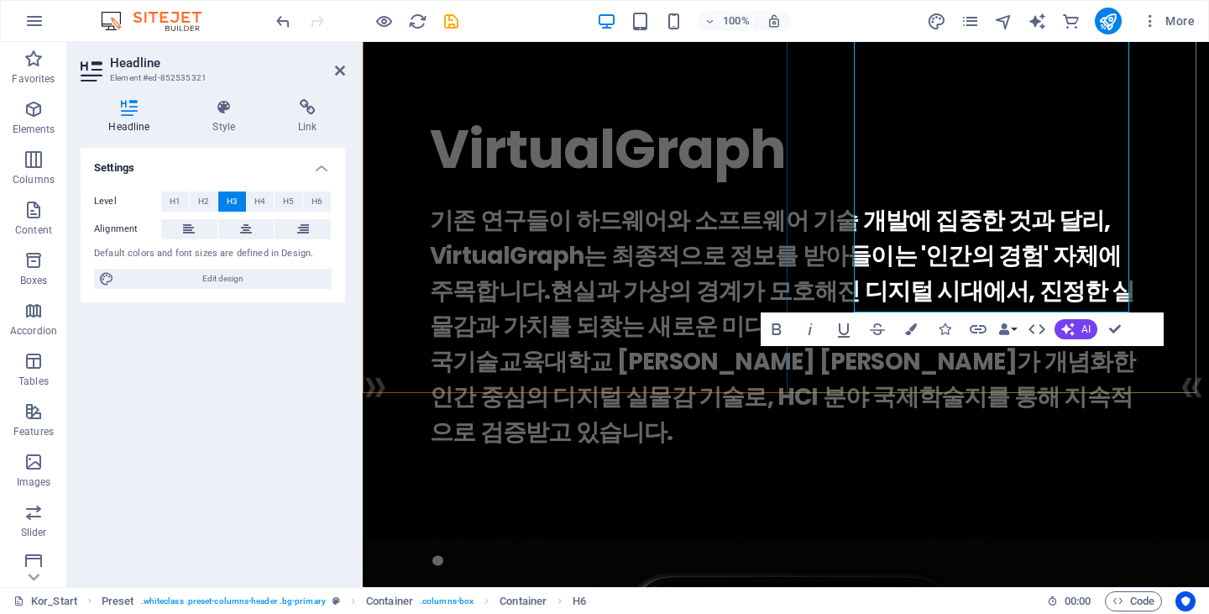
scroll to position [420, 0]
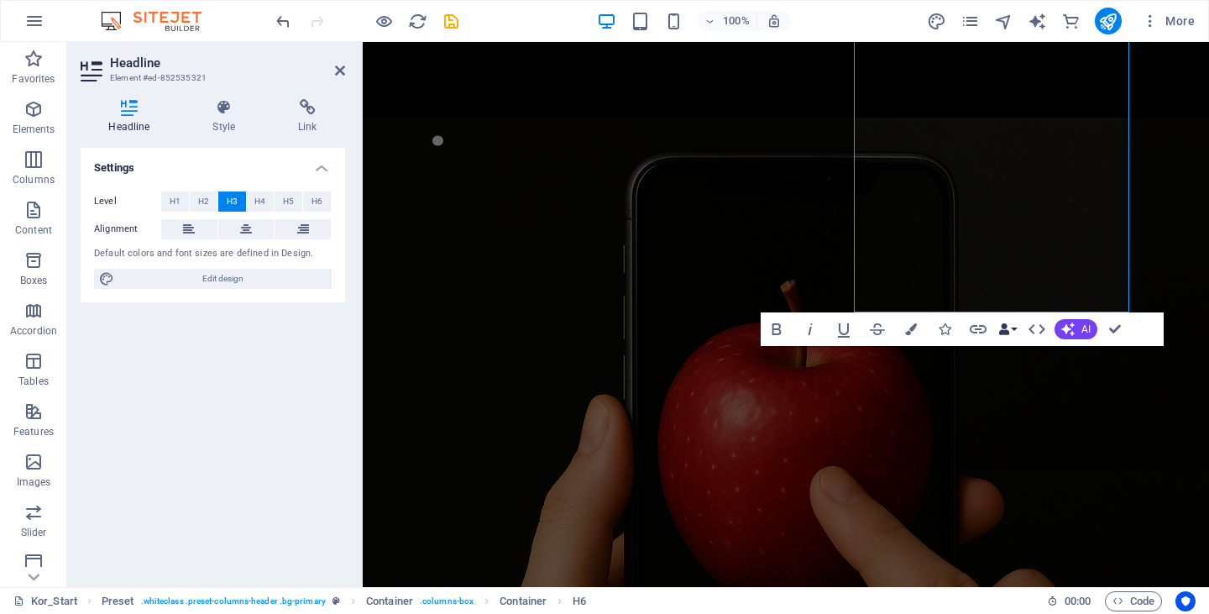
click at [1014, 332] on button "Data Bindings" at bounding box center [1008, 329] width 24 height 34
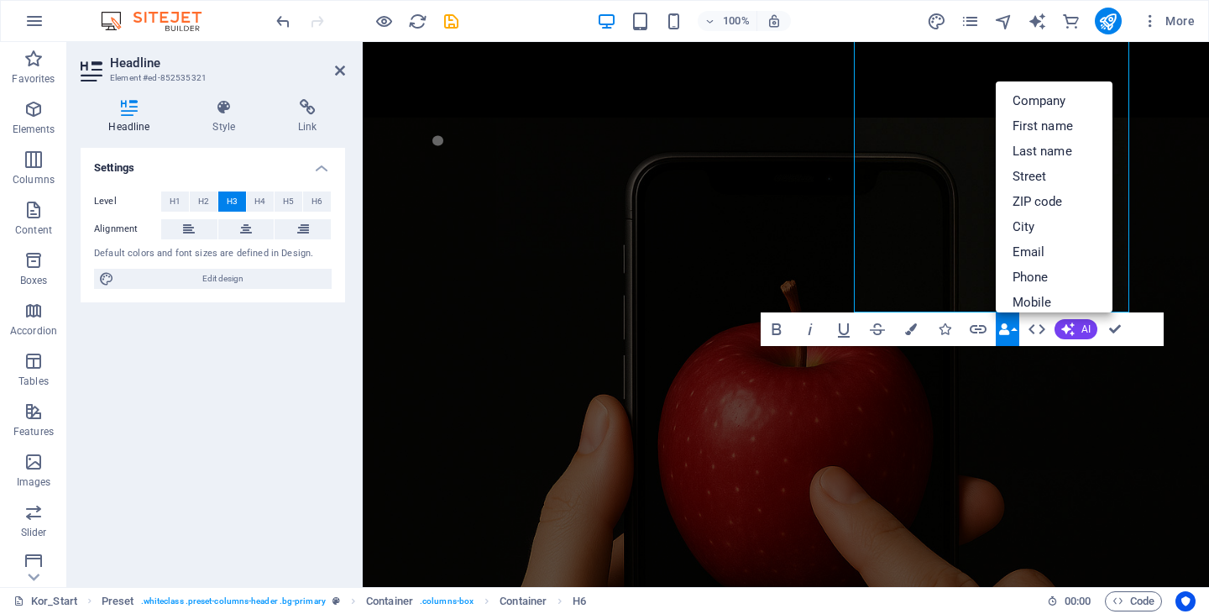
click at [1014, 332] on button "Data Bindings" at bounding box center [1008, 329] width 24 height 34
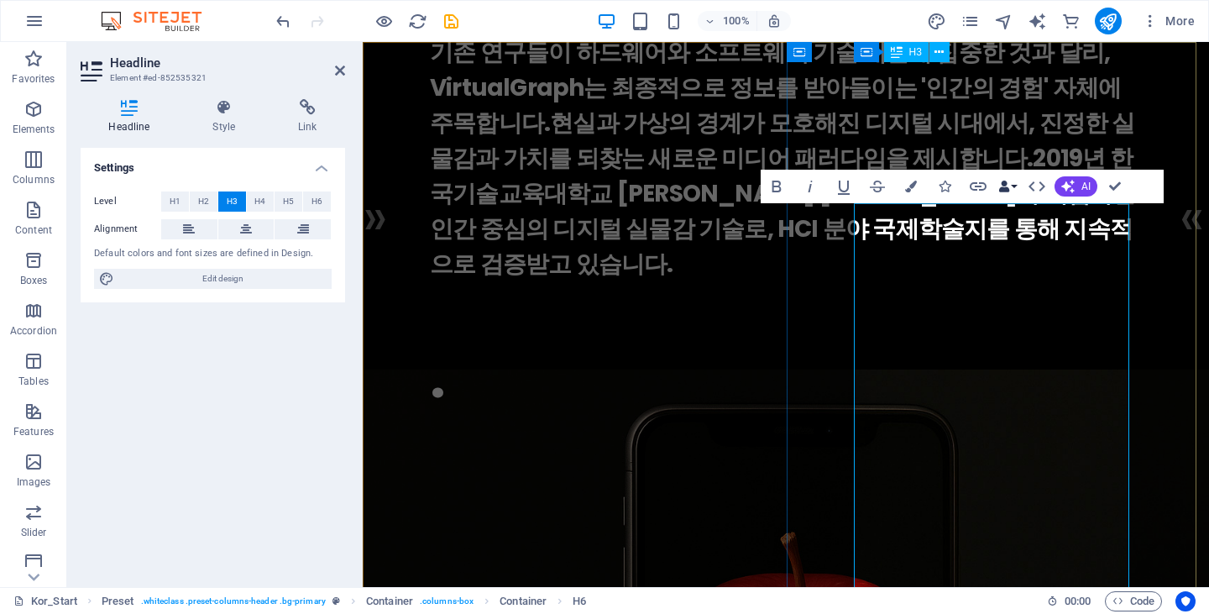
scroll to position [0, 0]
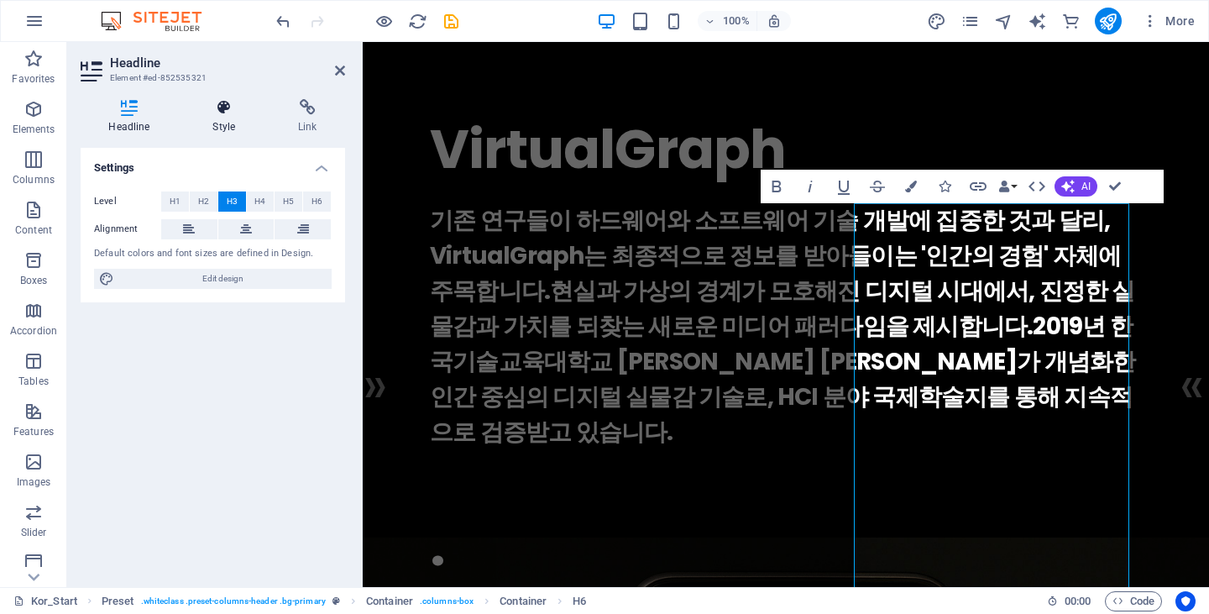
click at [222, 110] on icon at bounding box center [224, 107] width 79 height 17
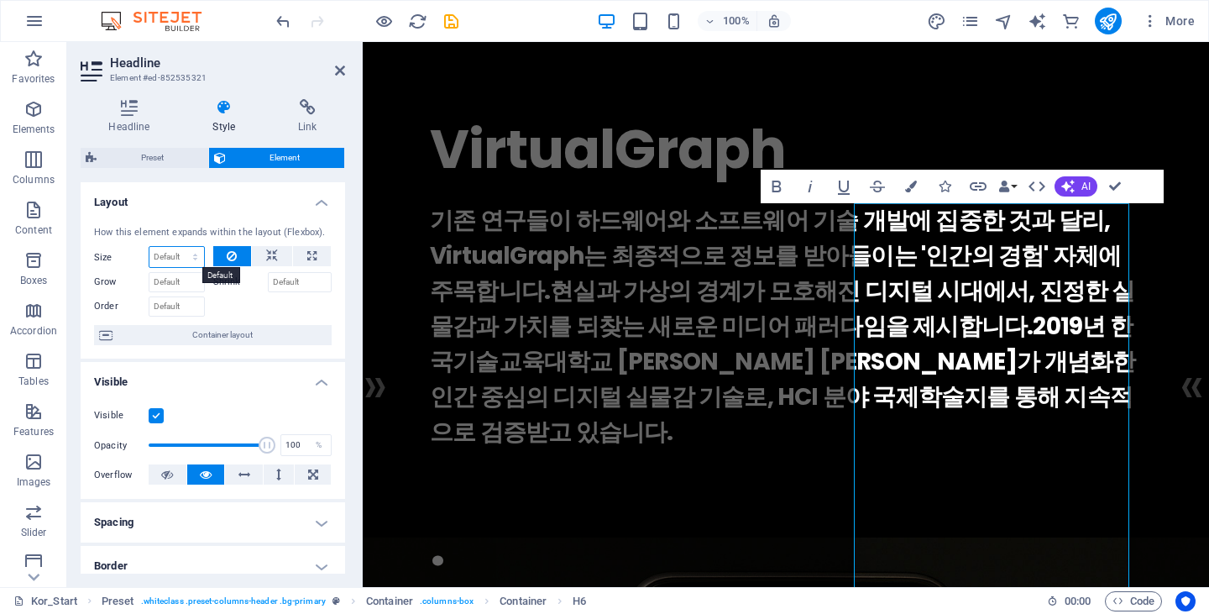
click at [192, 254] on select "Default auto px % 1/1 1/2 1/3 1/4 1/5 1/6 1/7 1/8 1/9 1/10" at bounding box center [176, 257] width 55 height 20
click at [149, 247] on select "Default auto px % 1/1 1/2 1/3 1/4 1/5 1/6 1/7 1/8 1/9 1/10" at bounding box center [176, 257] width 55 height 20
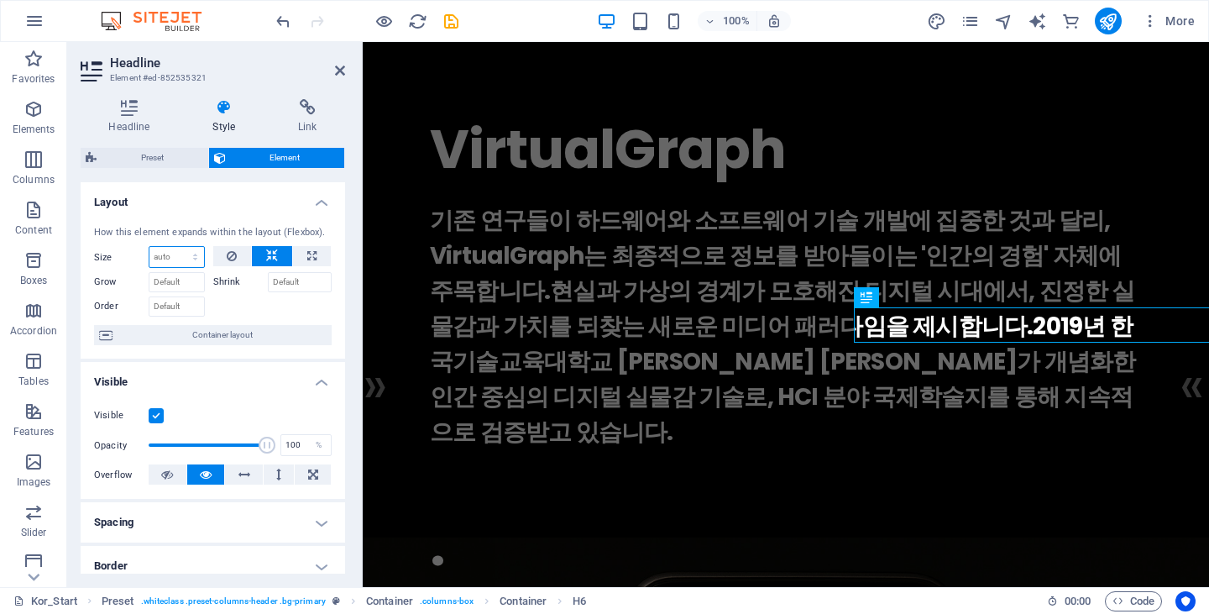
click at [193, 258] on select "Default auto px % 1/1 1/2 1/3 1/4 1/5 1/6 1/7 1/8 1/9 1/10" at bounding box center [176, 257] width 55 height 20
select select "1/2"
click at [178, 247] on select "Default auto px % 1/1 1/2 1/3 1/4 1/5 1/6 1/7 1/8 1/9 1/10" at bounding box center [176, 257] width 55 height 20
type input "50"
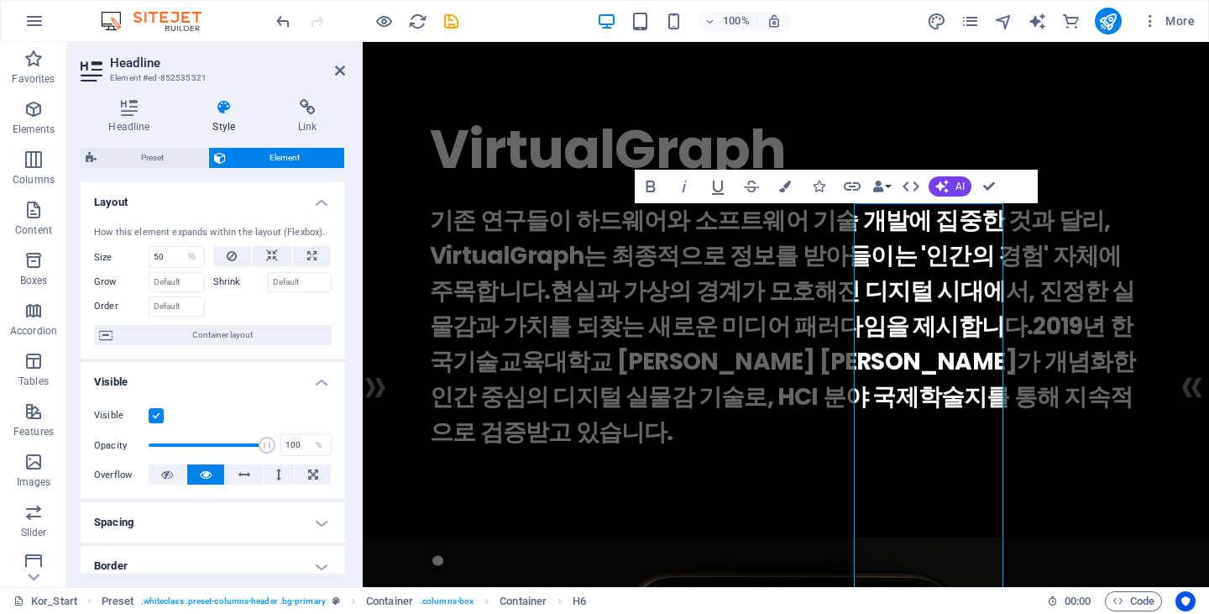
click at [194, 268] on div "Grow" at bounding box center [153, 280] width 119 height 24
click at [194, 264] on select "Default auto px % 1/1 1/2 1/3 1/4 1/5 1/6 1/7 1/8 1/9 1/10" at bounding box center [192, 257] width 24 height 20
select select "1/7"
click at [180, 247] on select "Default auto px % 1/1 1/2 1/3 1/4 1/5 1/6 1/7 1/8 1/9 1/10" at bounding box center [192, 257] width 24 height 20
type input "14.28"
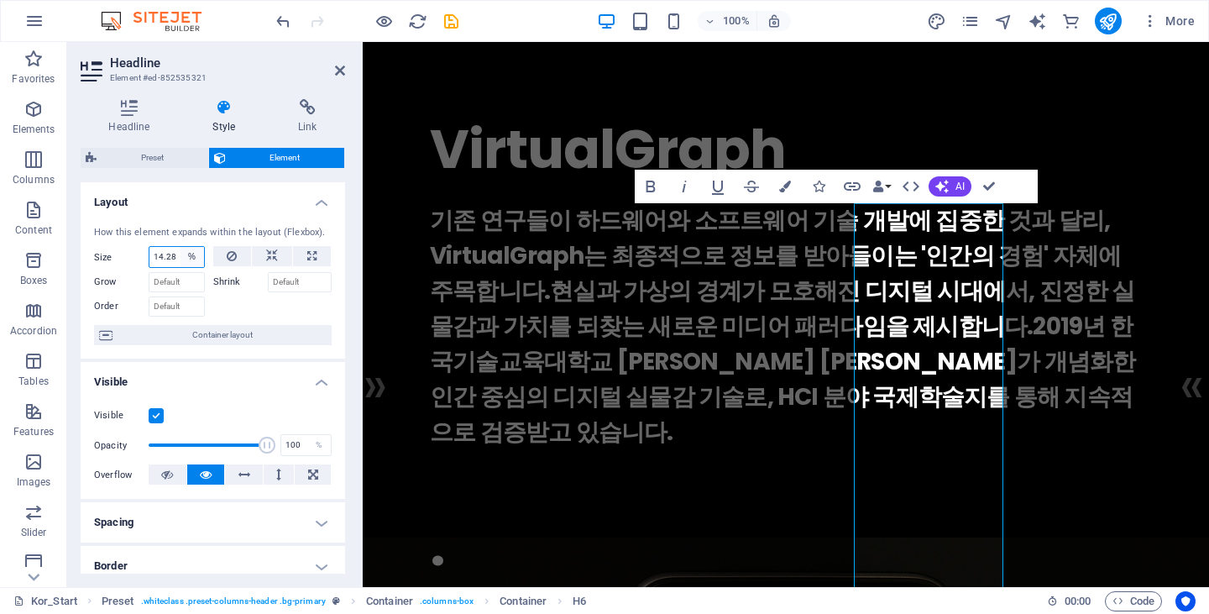
click at [193, 257] on select "Default auto px % 1/1 1/2 1/3 1/4 1/5 1/6 1/7 1/8 1/9 1/10" at bounding box center [192, 257] width 24 height 20
select select "1/10"
click at [180, 247] on select "Default auto px % 1/1 1/2 1/3 1/4 1/5 1/6 1/7 1/8 1/9 1/10" at bounding box center [192, 257] width 24 height 20
type input "10"
click at [193, 266] on select "Default auto px % 1/1 1/2 1/3 1/4 1/5 1/6 1/7 1/8 1/9 1/10" at bounding box center [192, 257] width 24 height 20
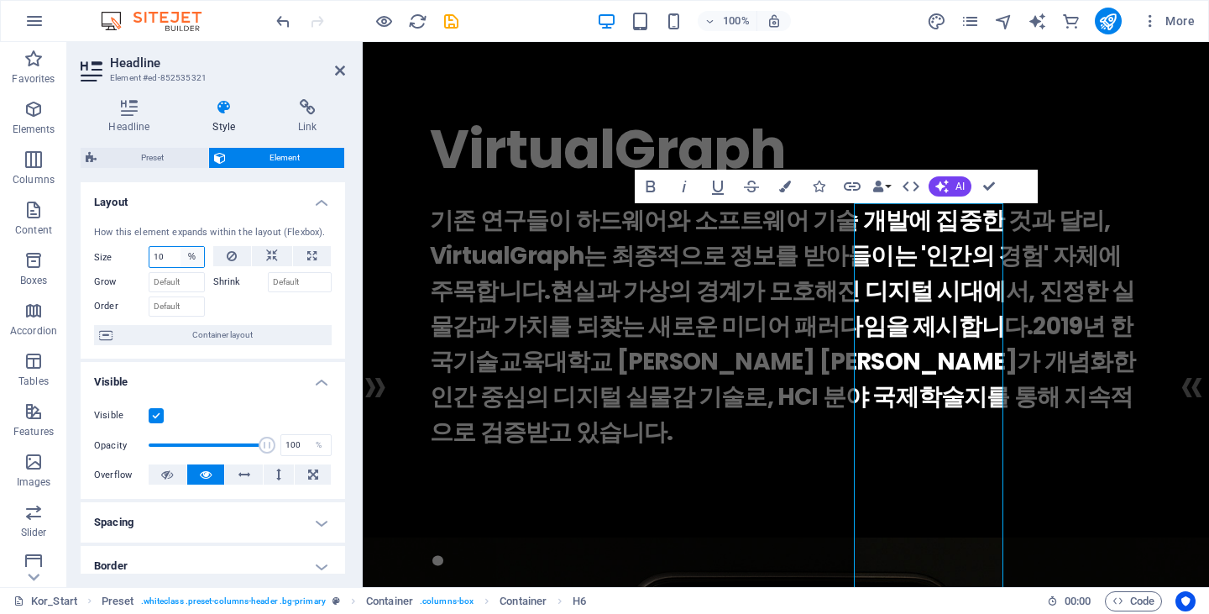
select select "1tt7d8dsrlg"
click at [180, 247] on select "Default auto px % 1/1 1/2 1/3 1/4 1/5 1/6 1/7 1/8 1/9 1/10" at bounding box center [192, 257] width 24 height 20
select select "DISABLED_OPTION_VALUE"
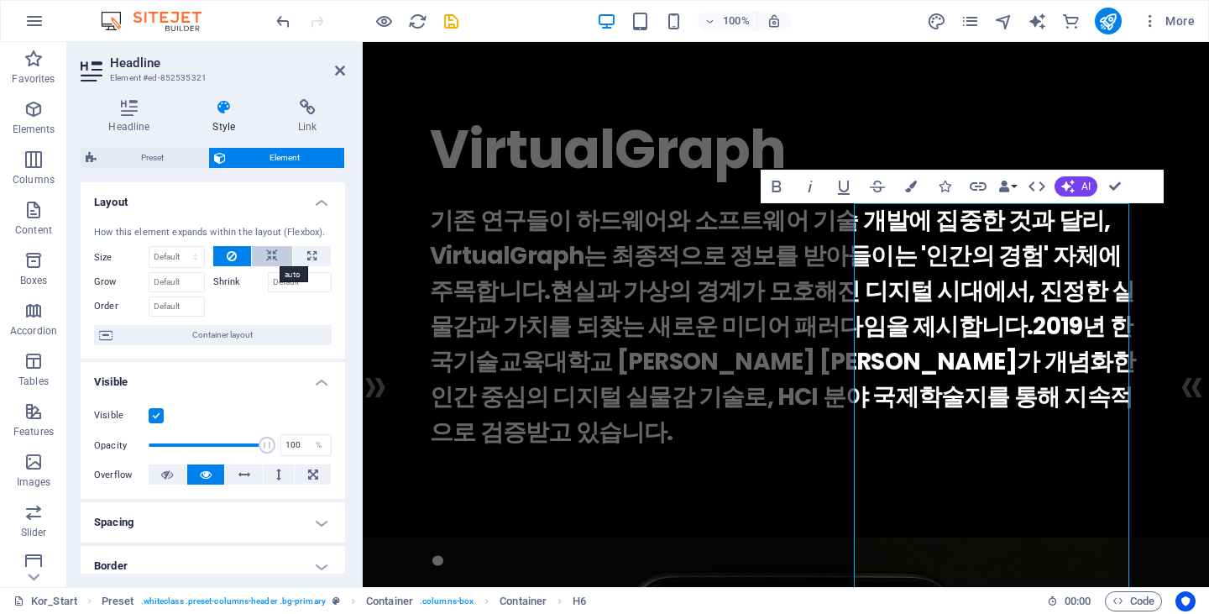
click at [269, 250] on icon at bounding box center [272, 256] width 12 height 20
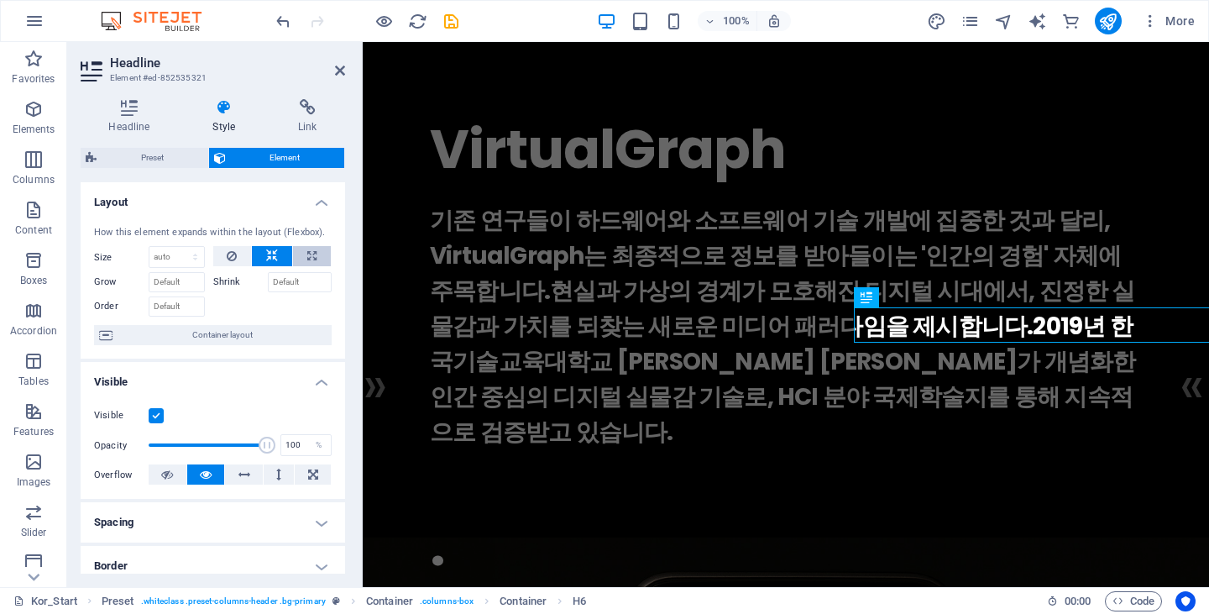
click at [311, 254] on icon at bounding box center [311, 256] width 9 height 20
type input "100"
select select "%"
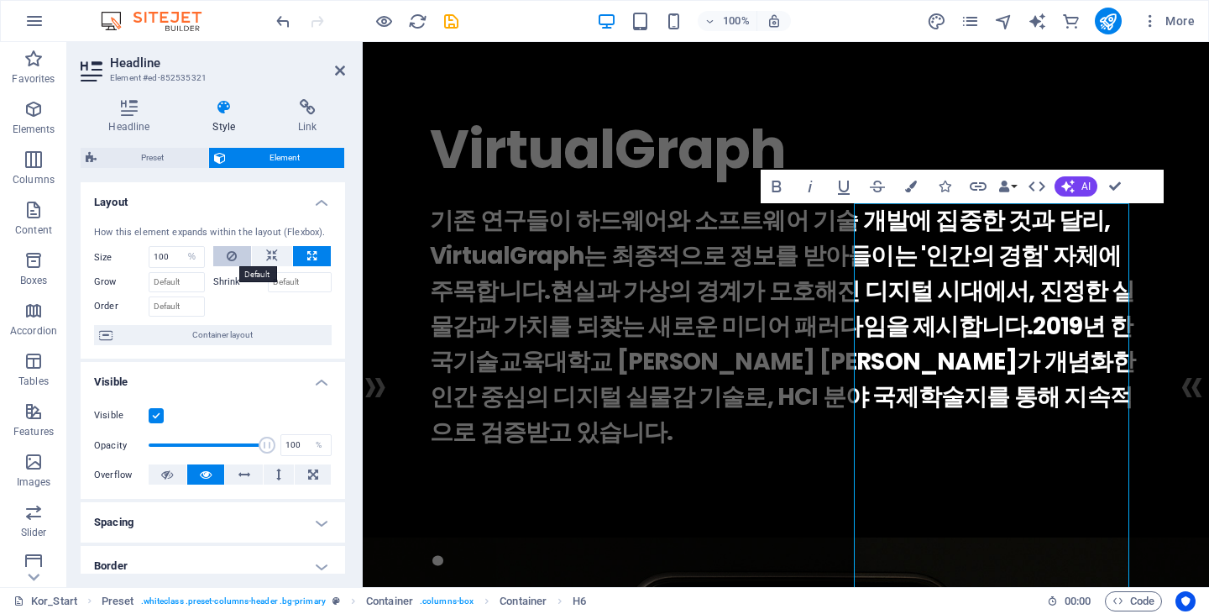
click at [239, 256] on button at bounding box center [232, 256] width 39 height 20
select select "DISABLED_OPTION_VALUE"
click at [900, 290] on h3 "기존 연구들이 하드웨어와 소프트웨어 기술 개발에 집중한 것과 달리, VirtualGraph는 최종적으로 정보를 받아들이는 '인간의 경험' 자체…" at bounding box center [786, 326] width 712 height 247
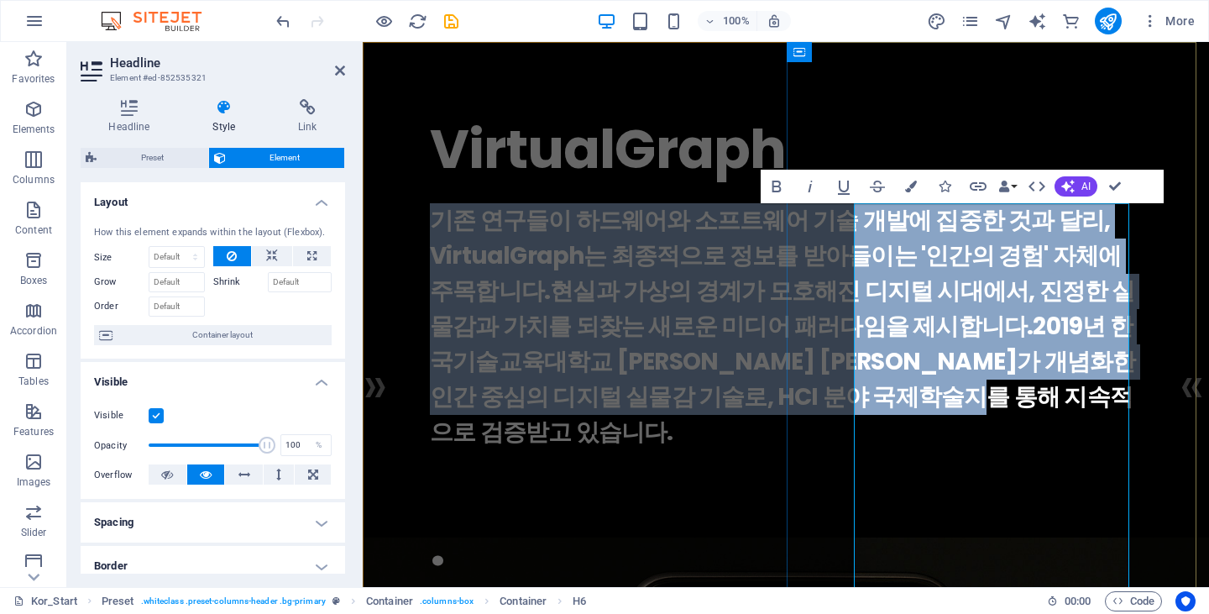
click at [900, 290] on h3 "기존 연구들이 하드웨어와 소프트웨어 기술 개발에 집중한 것과 달리, VirtualGraph는 최종적으로 정보를 받아들이는 '인간의 경험' 자체…" at bounding box center [786, 326] width 712 height 247
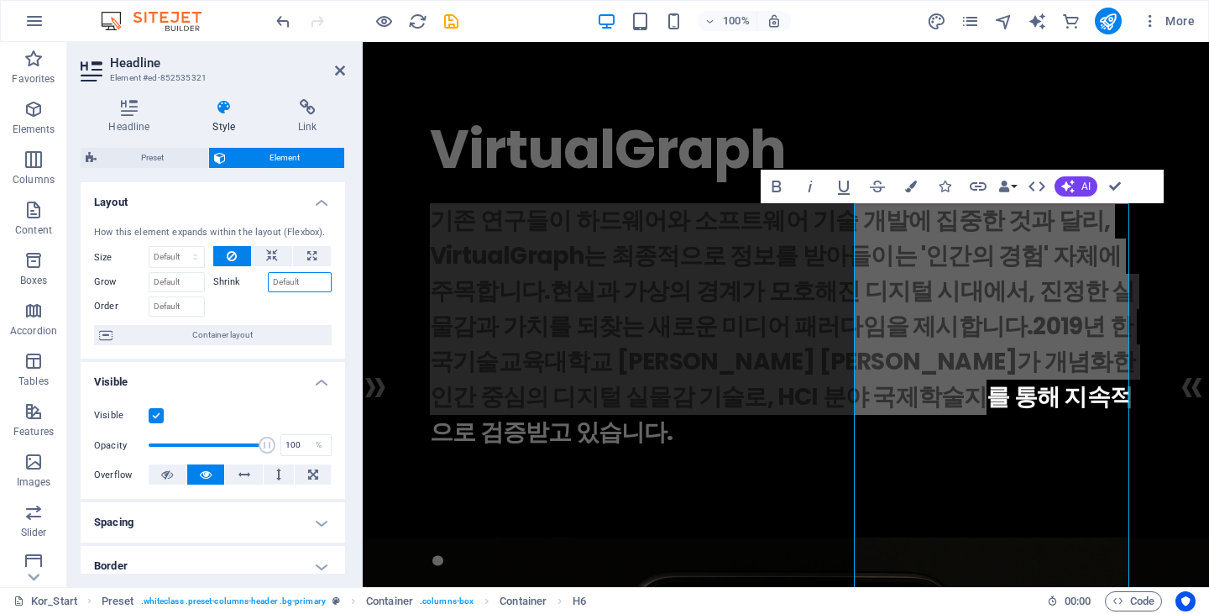
click at [289, 287] on input "Shrink" at bounding box center [300, 282] width 65 height 20
click at [307, 259] on icon at bounding box center [311, 256] width 9 height 20
type input "100"
select select "%"
click at [235, 254] on button at bounding box center [232, 256] width 39 height 20
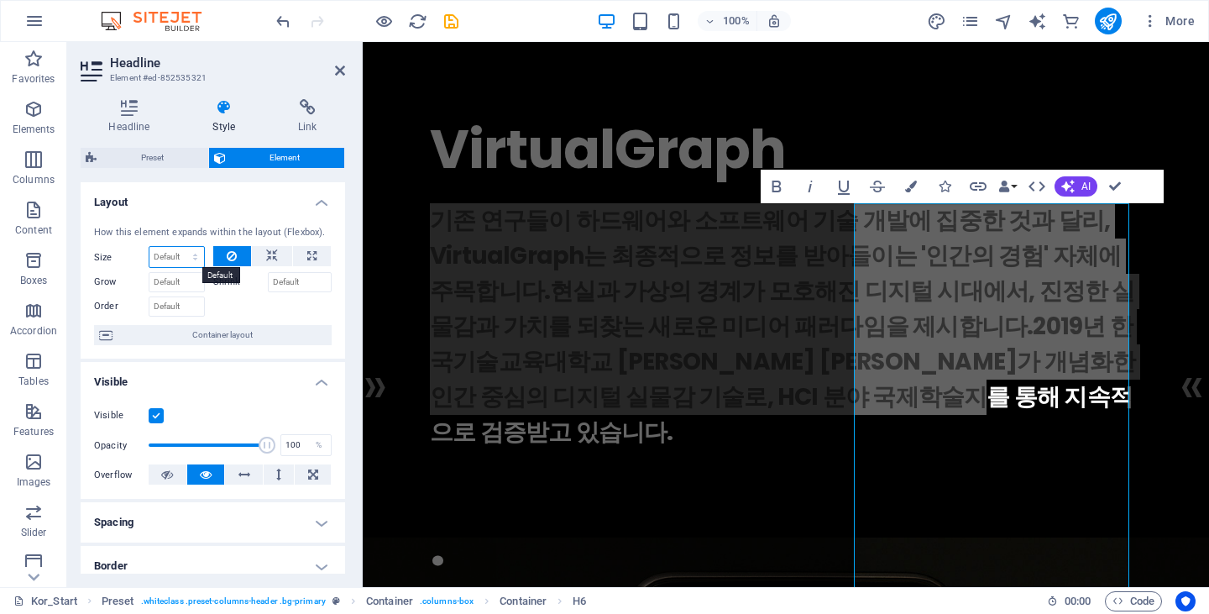
click at [192, 255] on select "Default auto px % 1/1 1/2 1/3 1/4 1/5 1/6 1/7 1/8 1/9 1/10" at bounding box center [176, 257] width 55 height 20
click at [149, 247] on select "Default auto px % 1/1 1/2 1/3 1/4 1/5 1/6 1/7 1/8 1/9 1/10" at bounding box center [176, 257] width 55 height 20
select select "DISABLED_OPTION_VALUE"
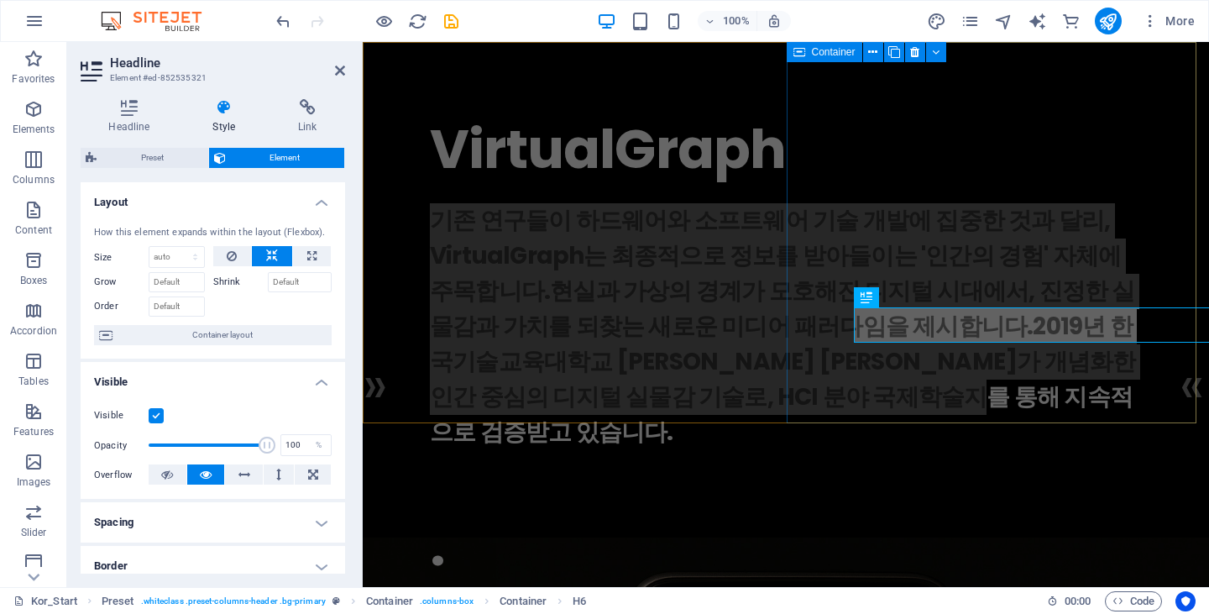
click at [990, 403] on div "VirtualGraph . 기존 연구들이 하드웨어와 소프트웨어 기술 개발에 집중한 것과 달리, VirtualGraph는 최종적으로 정보를 받아…" at bounding box center [786, 286] width 846 height 489
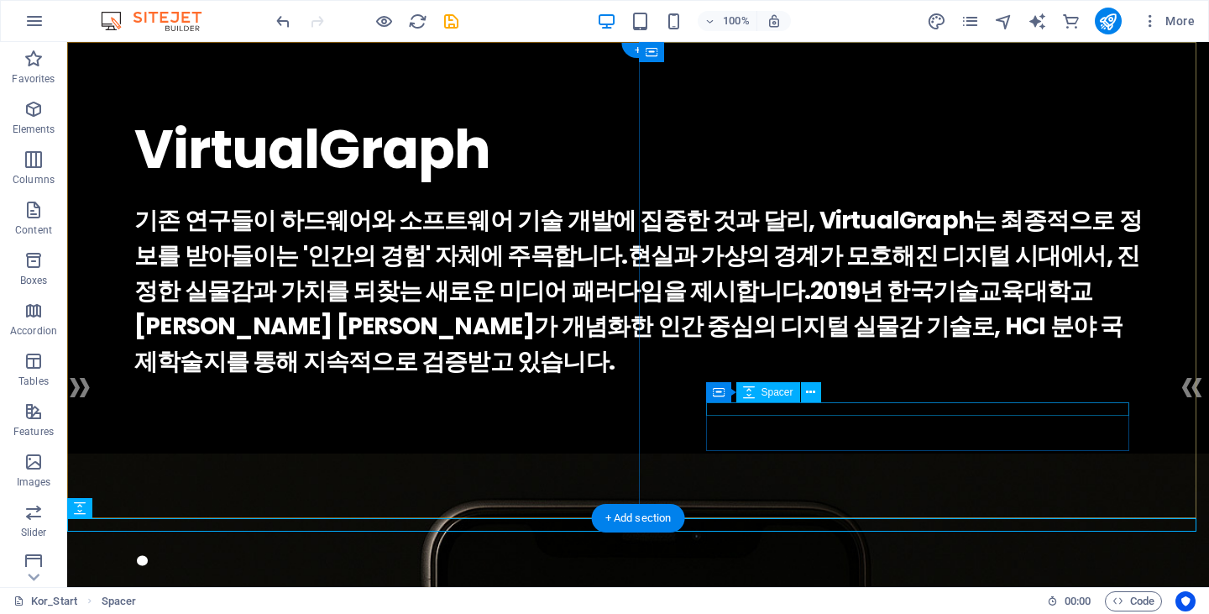
click at [982, 203] on div at bounding box center [637, 196] width 1007 height 13
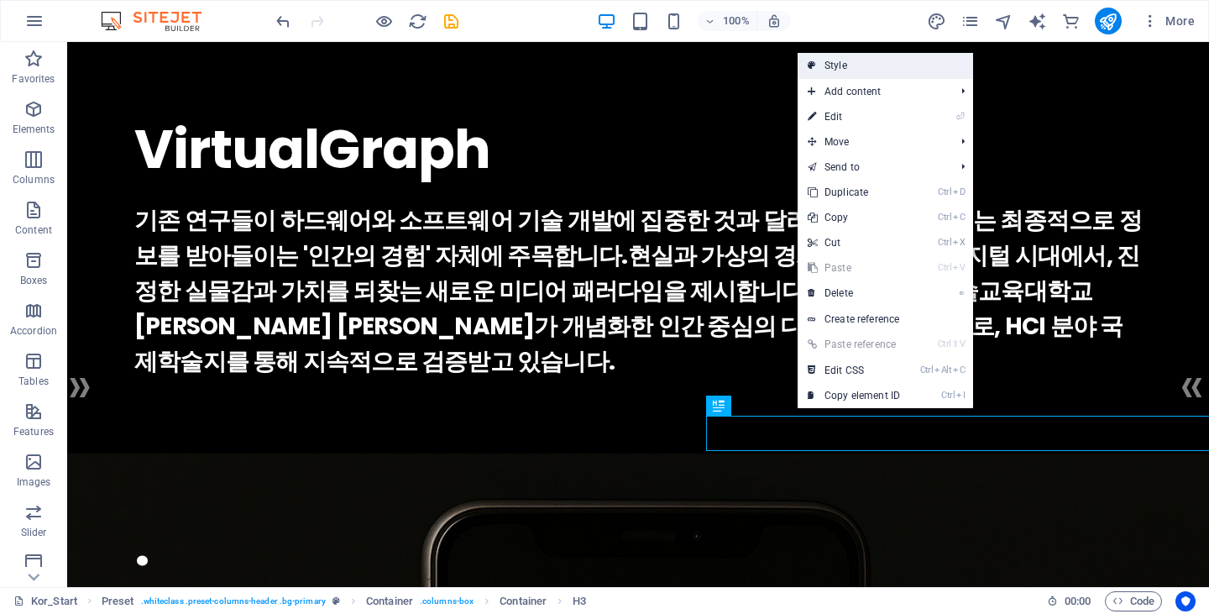
click at [895, 63] on link "Style" at bounding box center [884, 65] width 175 height 25
select select "px"
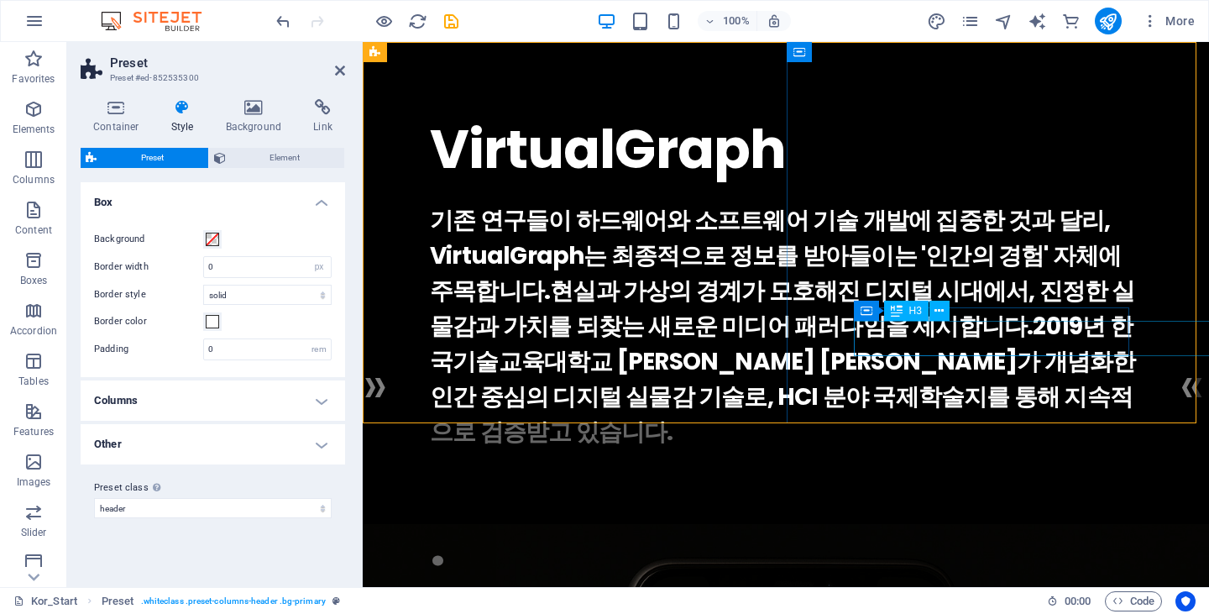
click at [933, 334] on div "기존 연구들이 하드웨어와 소프트웨어 기술 개발에 집중한 것과 달리, VirtualGraph는 최종적으로 정보를 받아들이는 '인간의 경험' 자체…" at bounding box center [786, 326] width 712 height 247
click at [909, 312] on span "H3" at bounding box center [915, 311] width 13 height 10
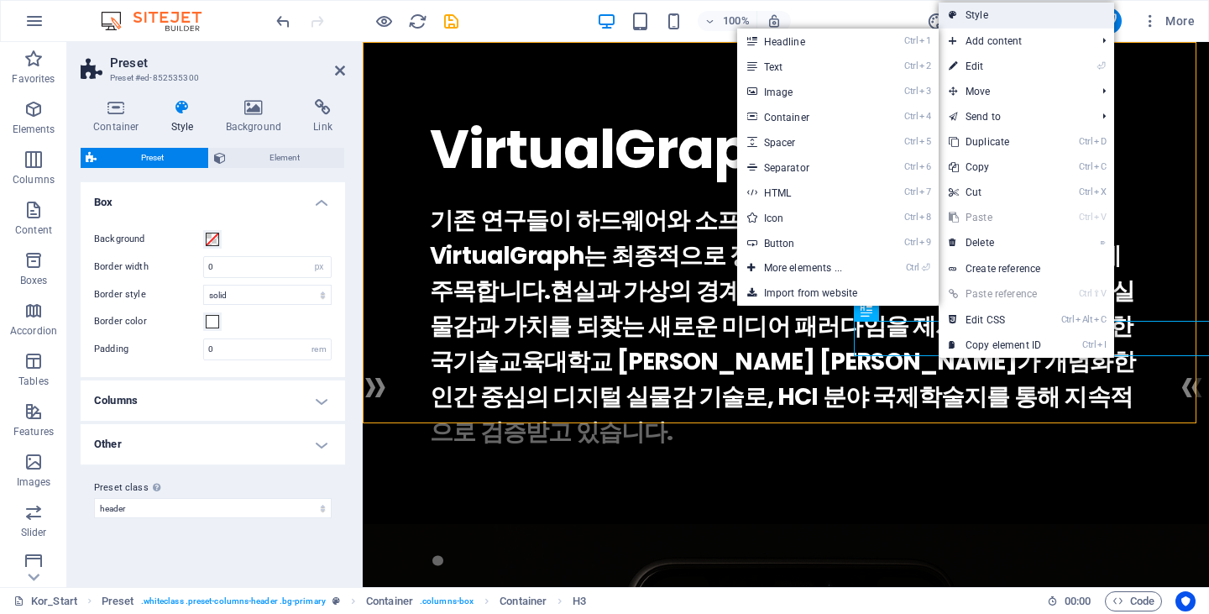
click at [1036, 11] on link "Style" at bounding box center [1025, 15] width 175 height 25
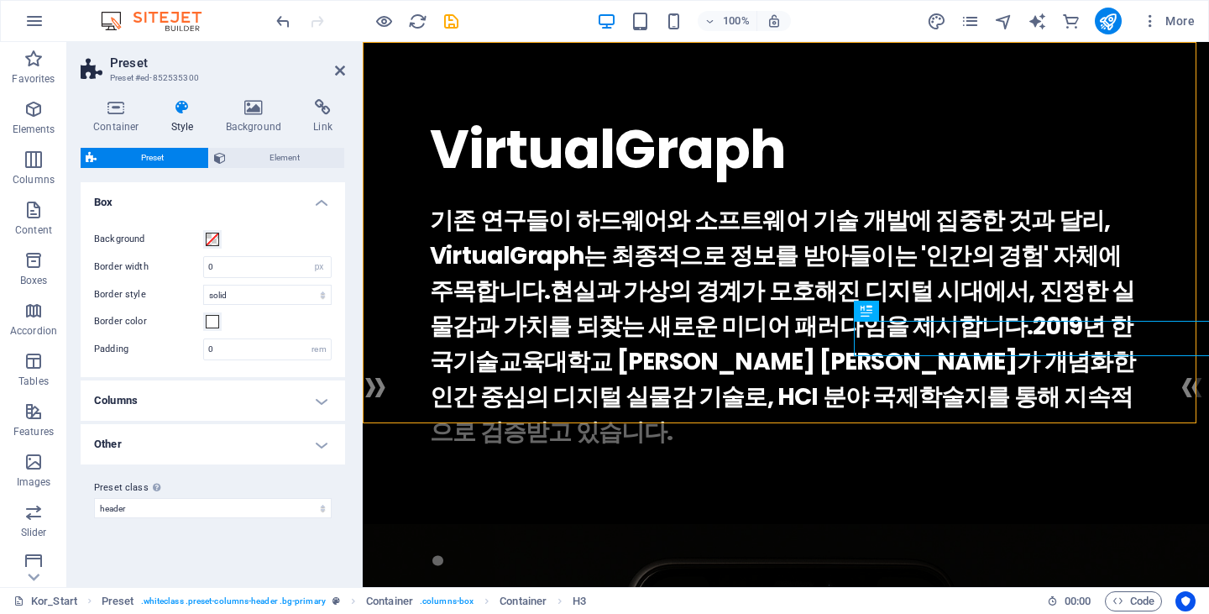
click at [292, 402] on h4 "Columns" at bounding box center [213, 400] width 264 height 40
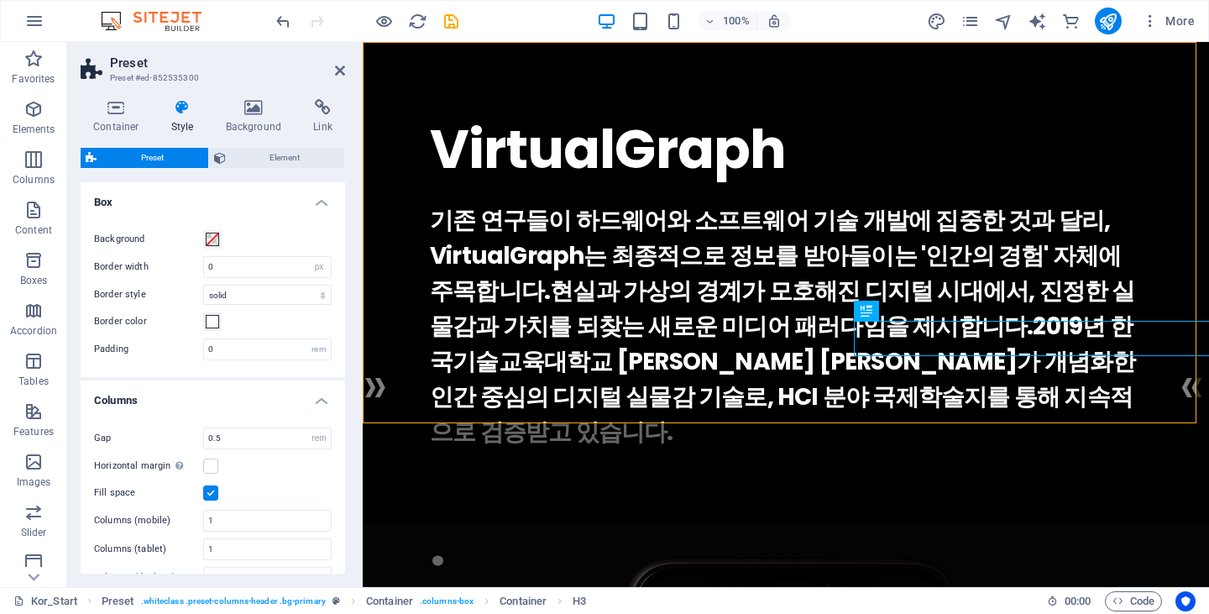
click at [295, 399] on h4 "Columns" at bounding box center [213, 395] width 264 height 30
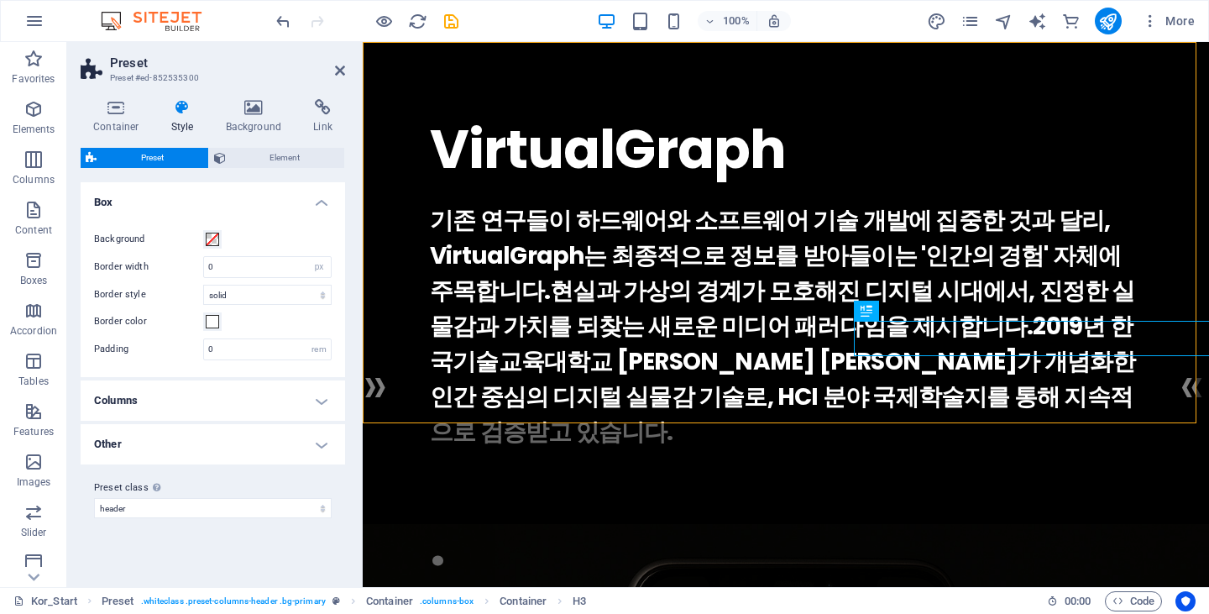
click at [286, 444] on h4 "Other" at bounding box center [213, 444] width 264 height 40
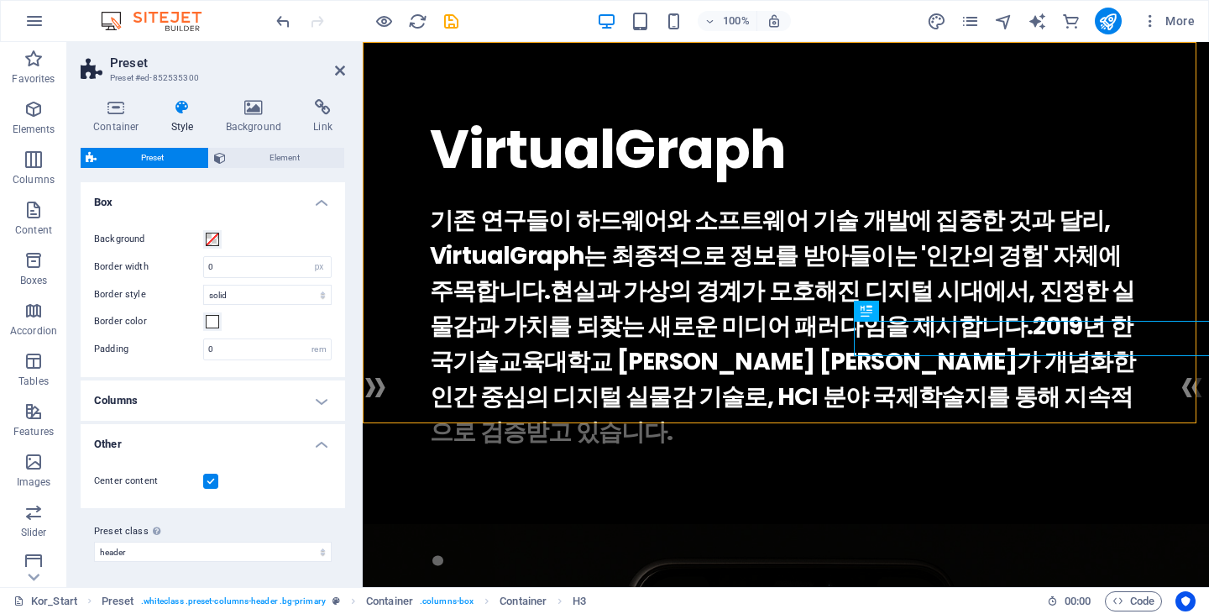
click at [286, 444] on h4 "Other" at bounding box center [213, 439] width 264 height 30
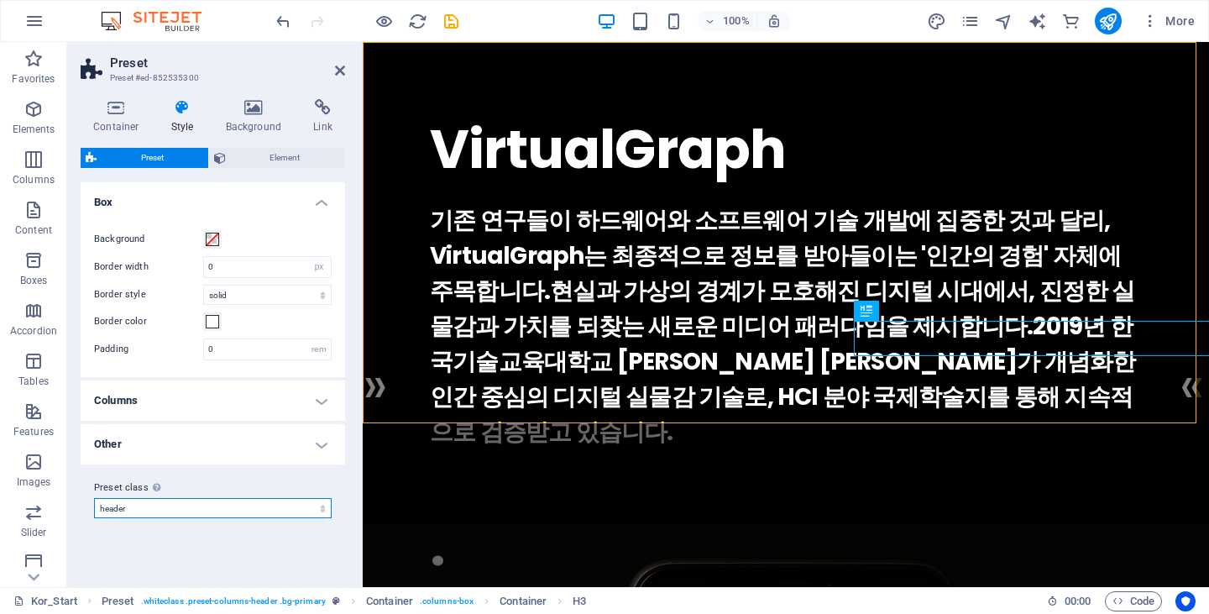
click at [317, 511] on select "header agenda footer Add preset class" at bounding box center [213, 508] width 238 height 20
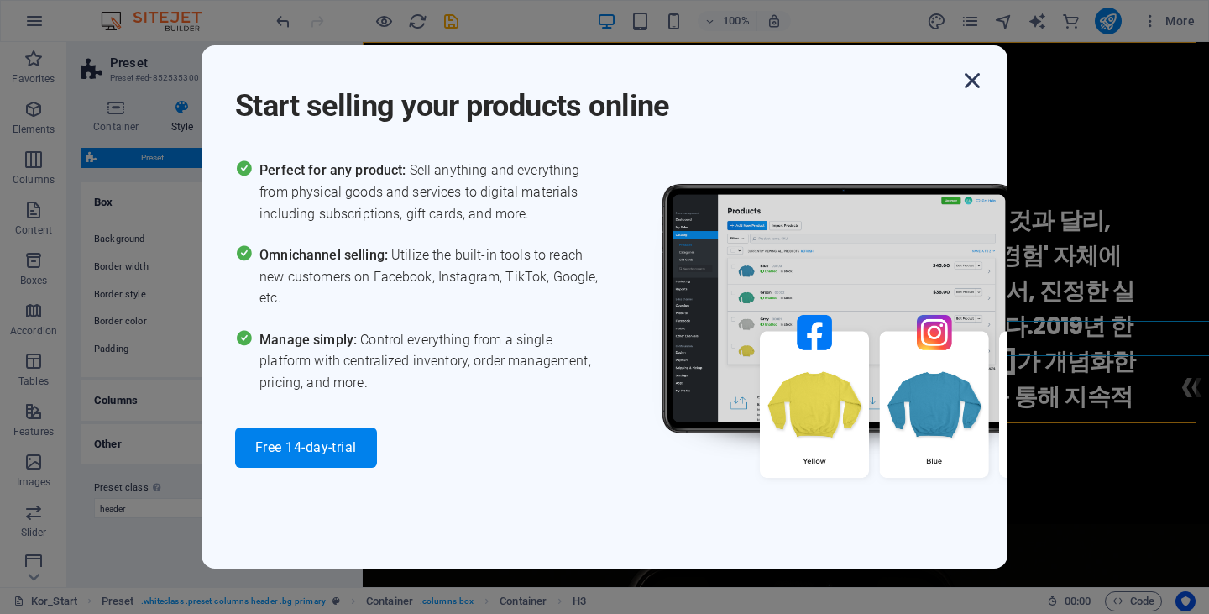
click at [966, 84] on icon "button" at bounding box center [972, 80] width 30 height 30
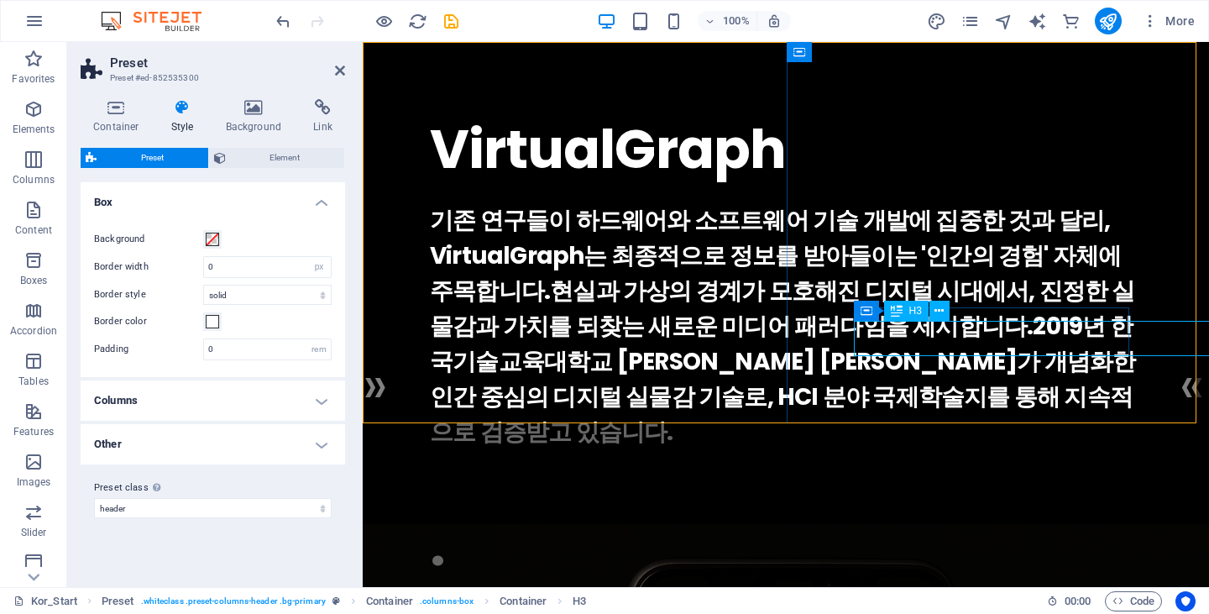
click at [907, 337] on div "기존 연구들이 하드웨어와 소프트웨어 기술 개발에 집중한 것과 달리, VirtualGraph는 최종적으로 정보를 받아들이는 '인간의 경험' 자체…" at bounding box center [786, 326] width 712 height 247
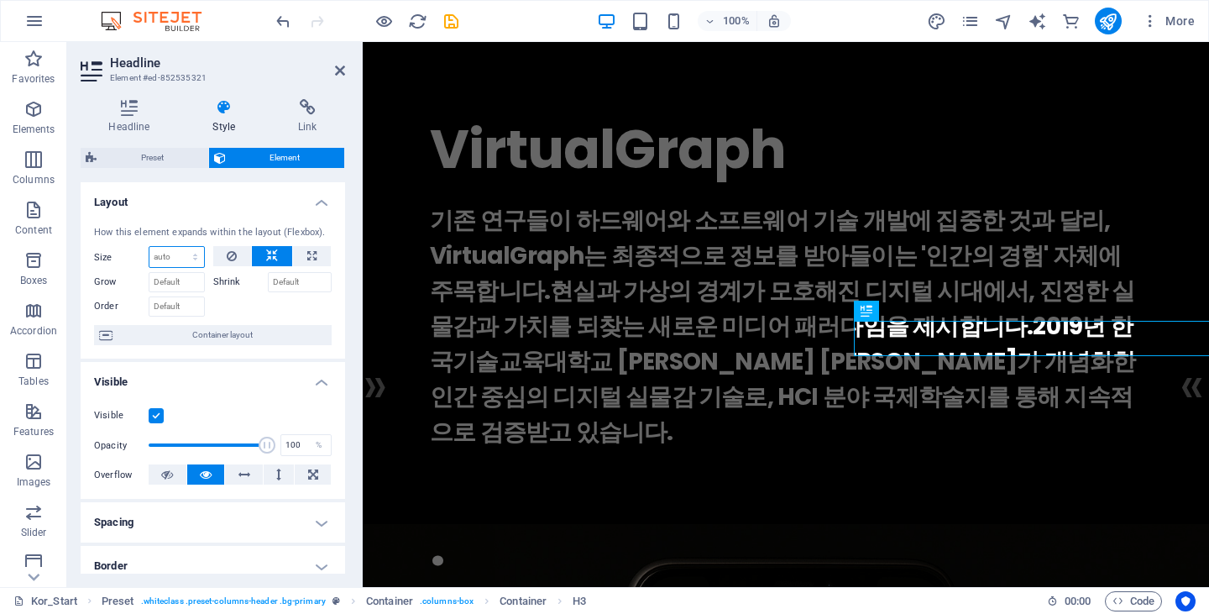
click at [185, 259] on select "Default auto px % 1/1 1/2 1/3 1/4 1/5 1/6 1/7 1/8 1/9 1/10" at bounding box center [176, 257] width 55 height 20
click at [149, 247] on select "Default auto px % 1/1 1/2 1/3 1/4 1/5 1/6 1/7 1/8 1/9 1/10" at bounding box center [176, 257] width 55 height 20
select select "DISABLED_OPTION_VALUE"
click at [227, 263] on icon at bounding box center [232, 256] width 10 height 20
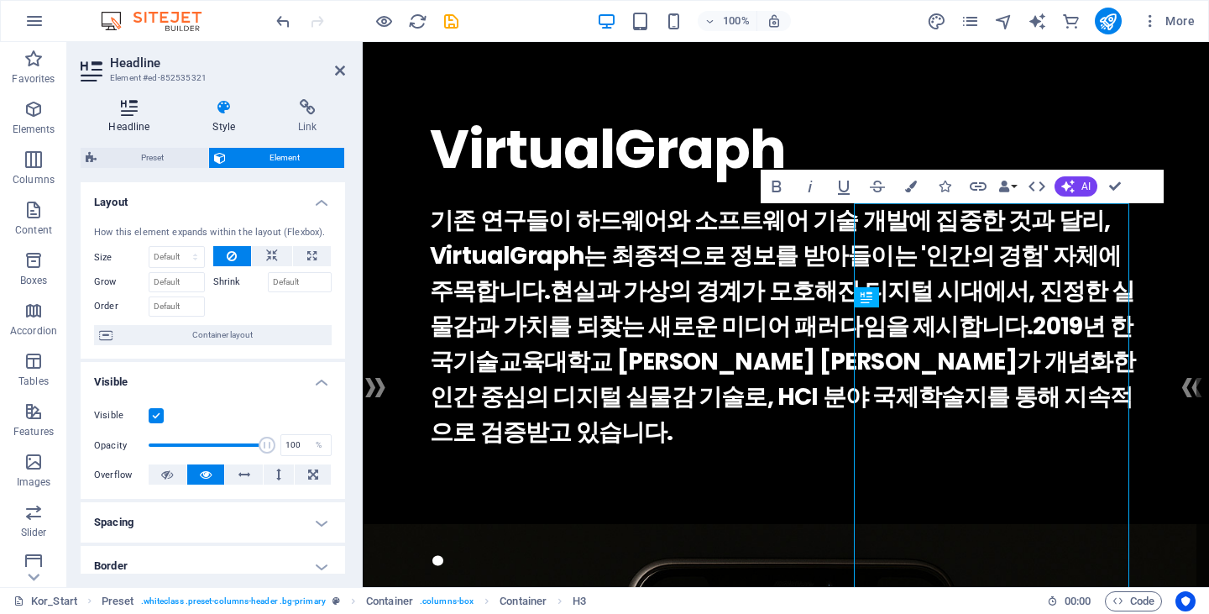
click at [144, 107] on icon at bounding box center [129, 107] width 97 height 17
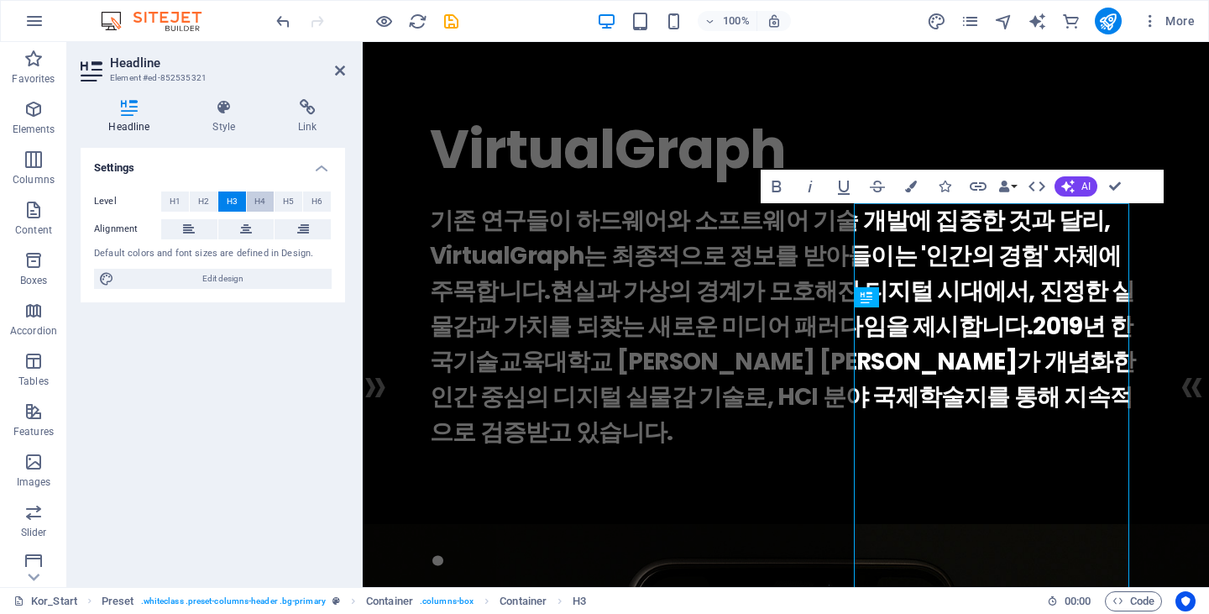
click at [255, 201] on button "H4" at bounding box center [261, 201] width 28 height 20
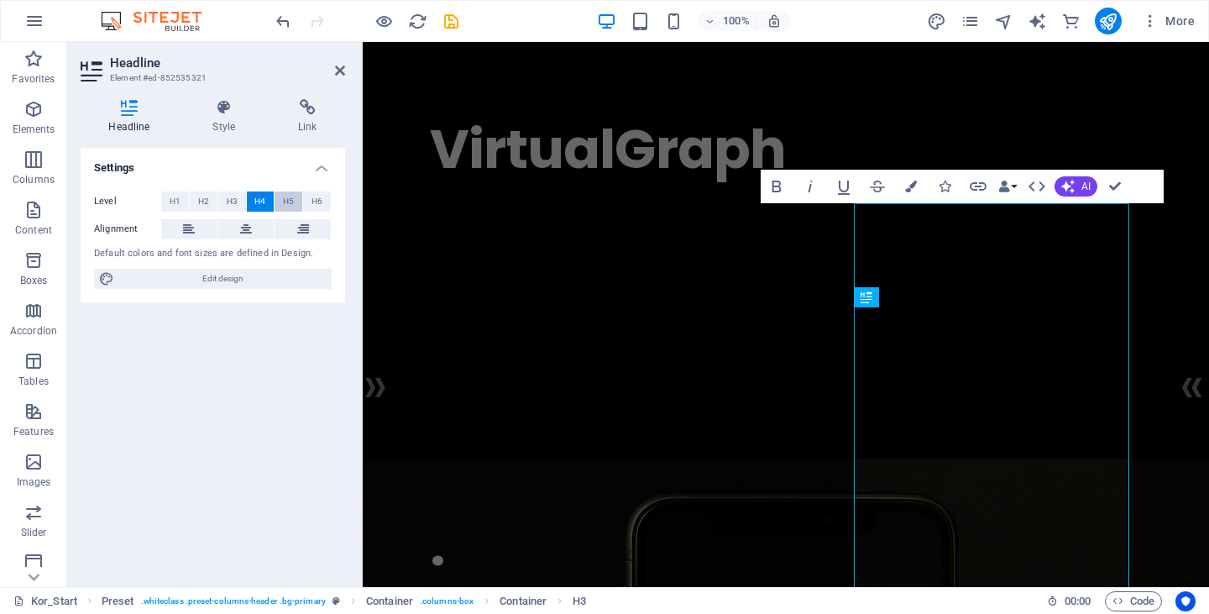
click at [284, 203] on span "H5" at bounding box center [288, 201] width 11 height 20
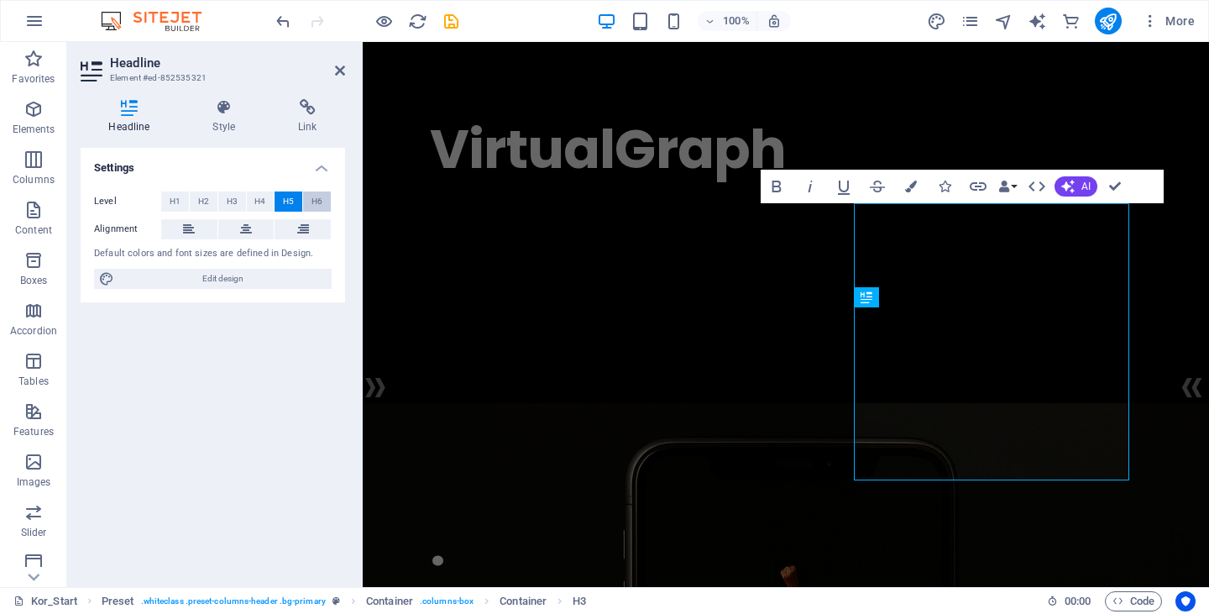
click at [315, 201] on span "H6" at bounding box center [316, 201] width 11 height 20
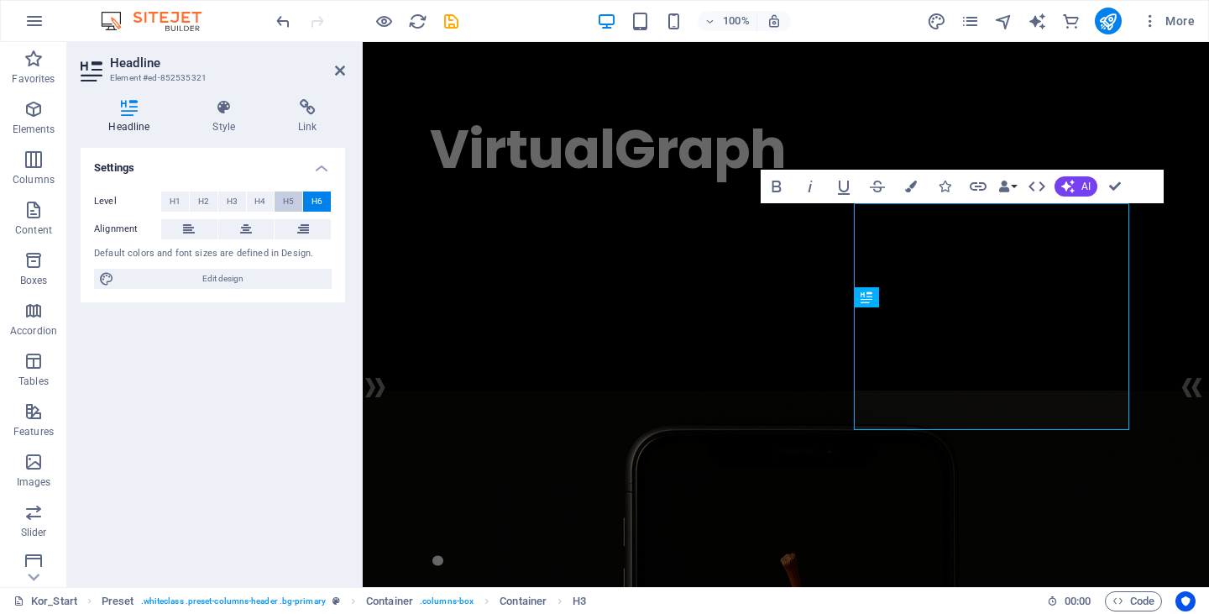
click at [292, 203] on span "H5" at bounding box center [288, 201] width 11 height 20
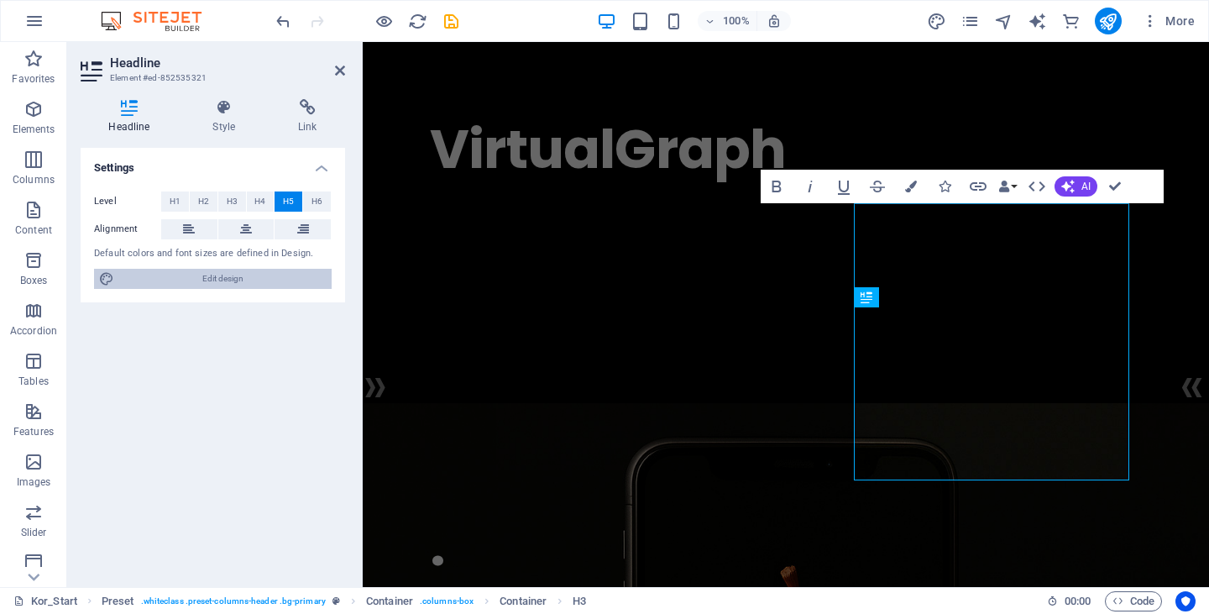
click at [252, 274] on span "Edit design" at bounding box center [222, 279] width 207 height 20
select select "rem"
select select "400"
select select "px"
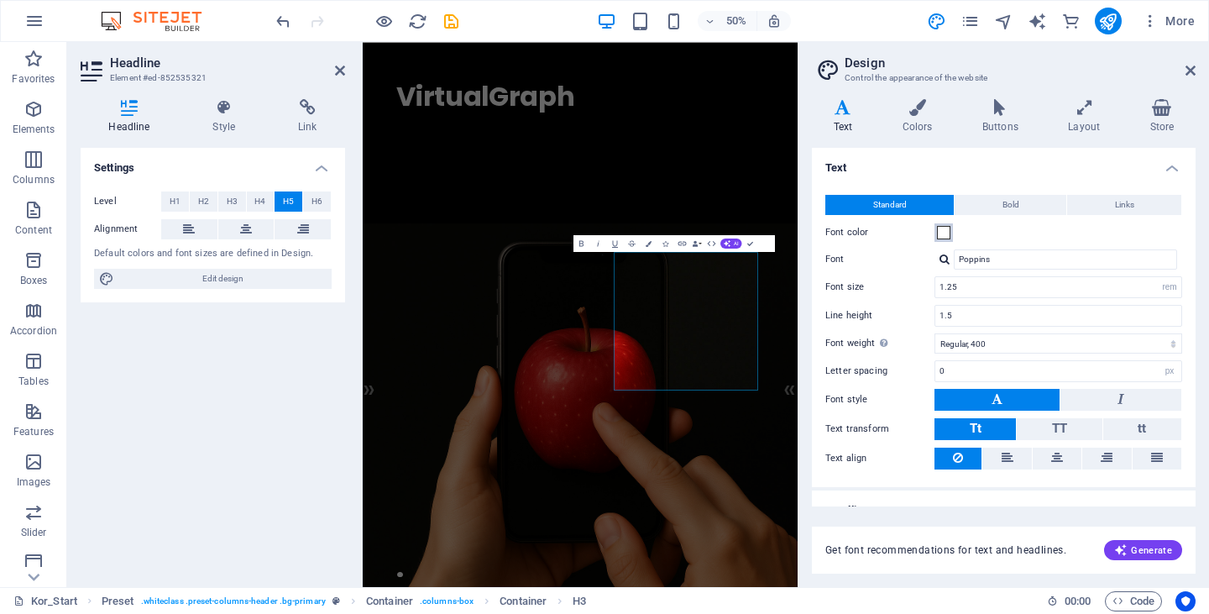
click at [948, 235] on span at bounding box center [943, 232] width 13 height 13
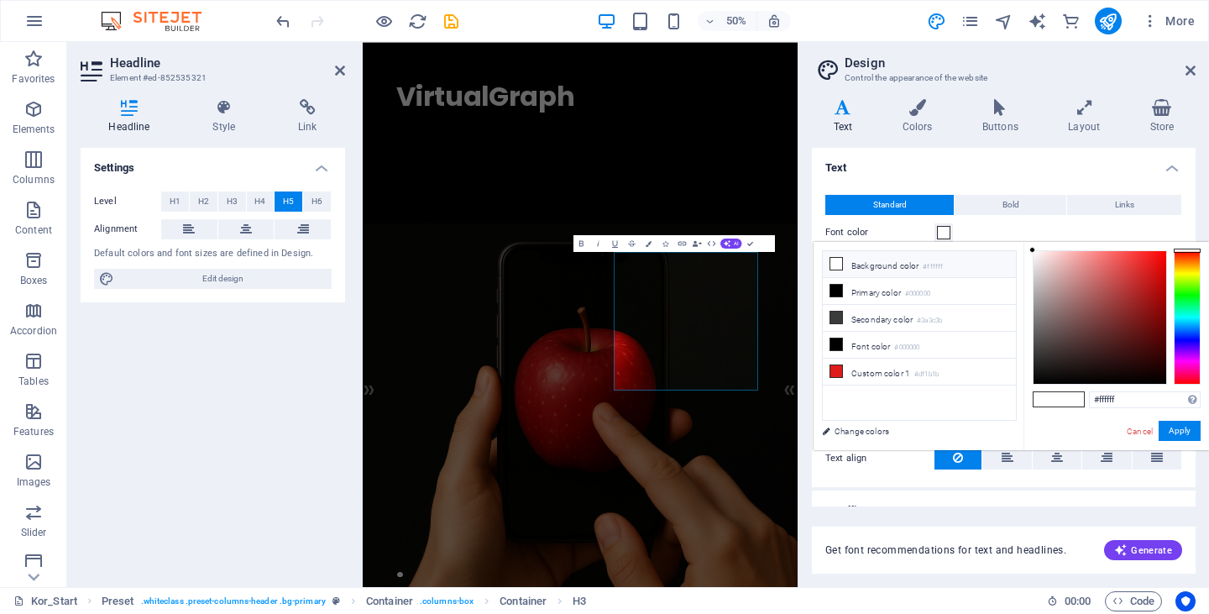
click at [897, 271] on li "Background color #ffffff" at bounding box center [919, 264] width 193 height 27
click at [860, 292] on li "Primary color #000000" at bounding box center [919, 291] width 193 height 27
type input "#ffffff"
drag, startPoint x: 1077, startPoint y: 296, endPoint x: 946, endPoint y: 208, distance: 157.8
click at [947, 208] on body "[DOMAIN_NAME] Kor_Start (ko) Favorites Elements Columns Content Boxes Accordion…" at bounding box center [604, 307] width 1209 height 614
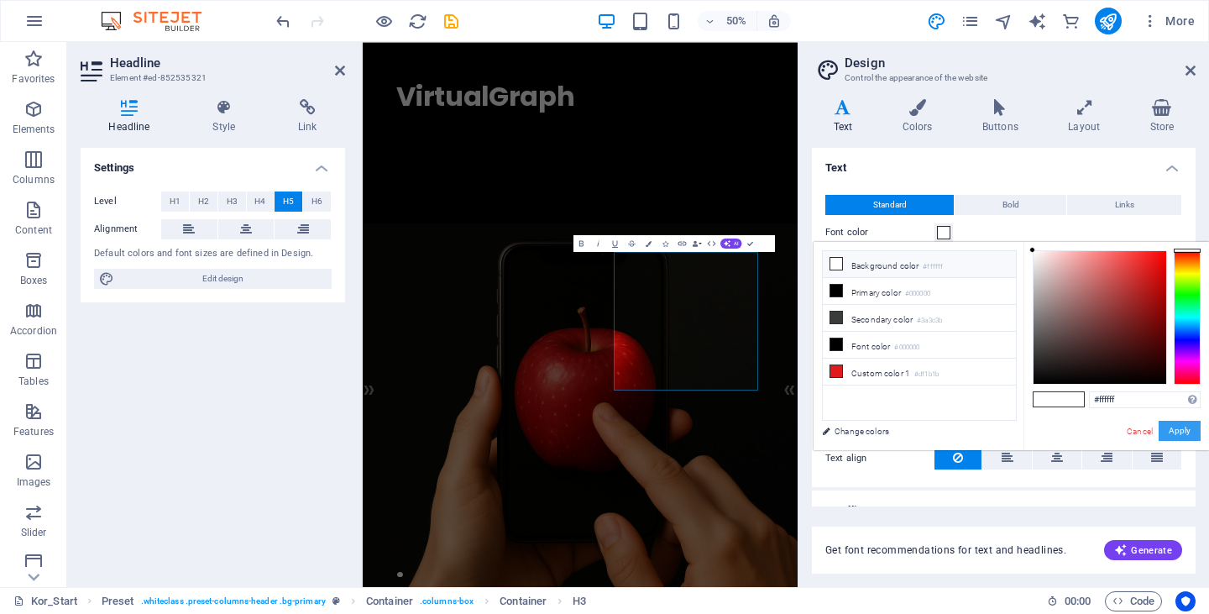
click at [1187, 429] on button "Apply" at bounding box center [1179, 431] width 42 height 20
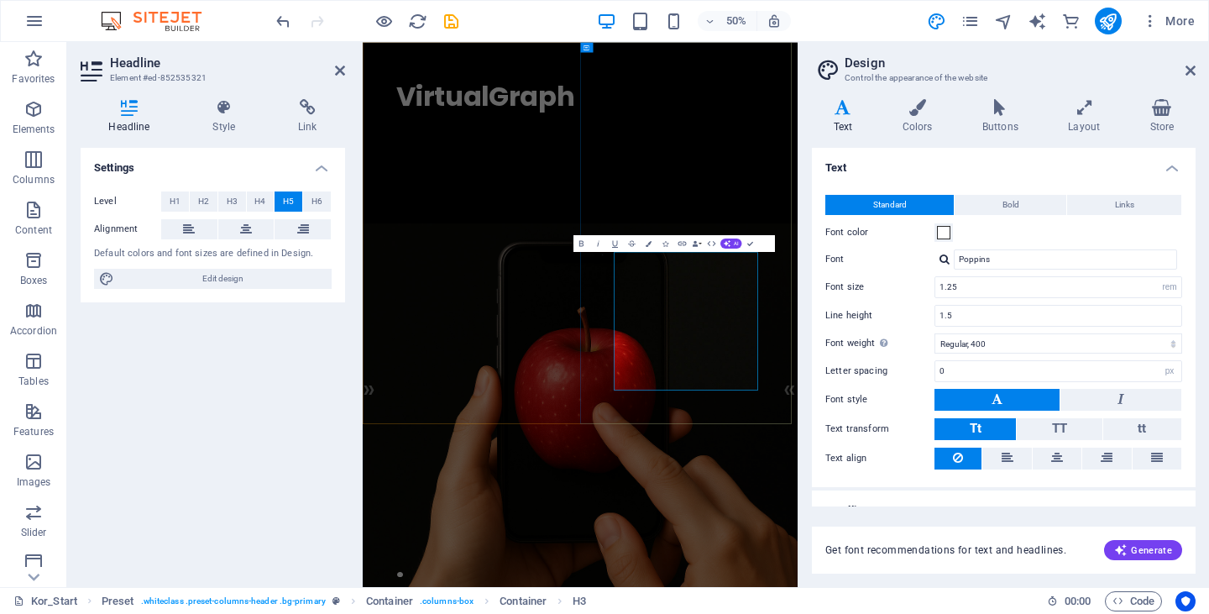
click at [1120, 329] on h5 "기존 연구들이 하드웨어와 소프트웨어 기술 개발에 집중한 것과 달리, VirtualGraph는 최종적으로 정보를 받아들이는 '인간의 경험' 자체…" at bounding box center [797, 266] width 735 height 126
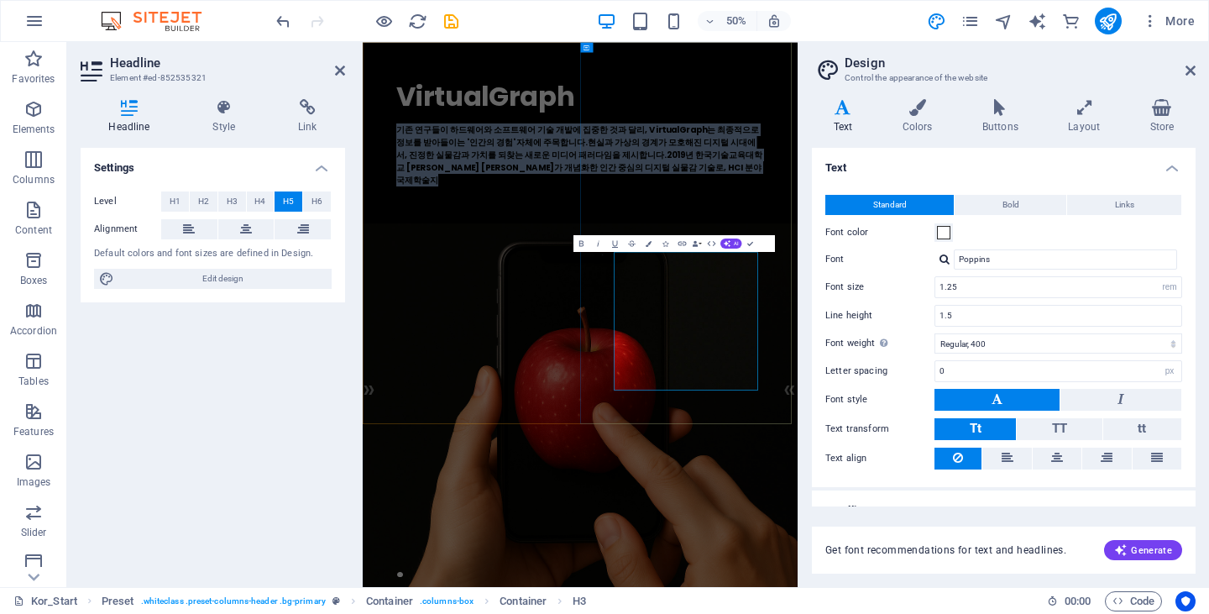
click at [1120, 329] on h5 "기존 연구들이 하드웨어와 소프트웨어 기술 개발에 집중한 것과 달리, VirtualGraph는 최종적으로 정보를 받아들이는 '인간의 경험' 자체…" at bounding box center [797, 266] width 735 height 126
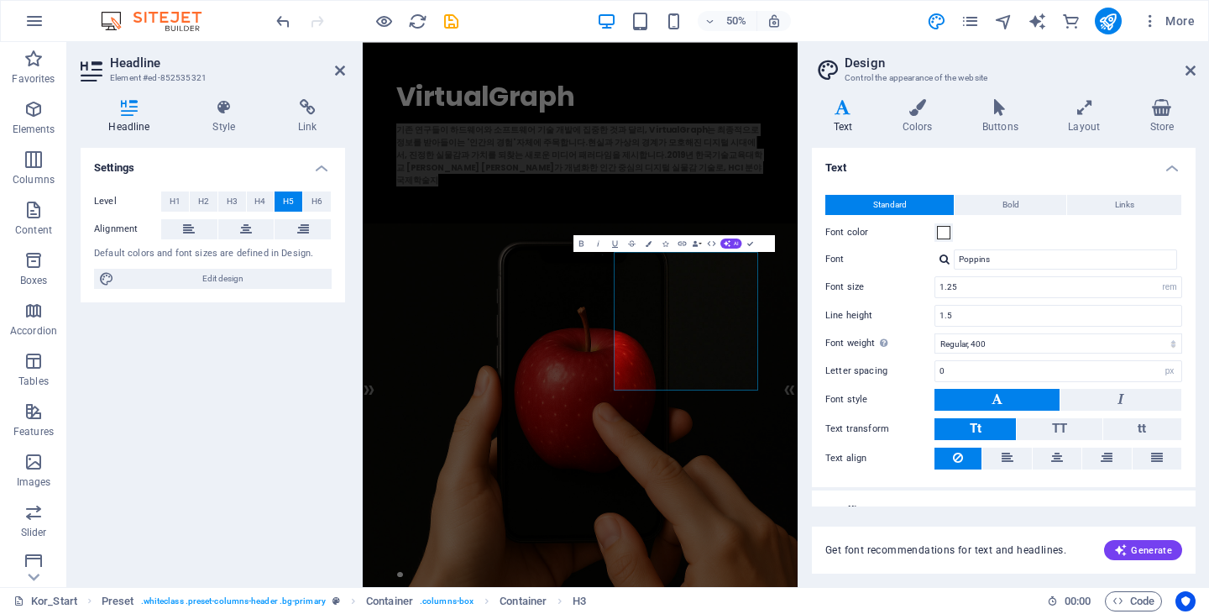
click at [938, 170] on h4 "Text" at bounding box center [1004, 163] width 384 height 30
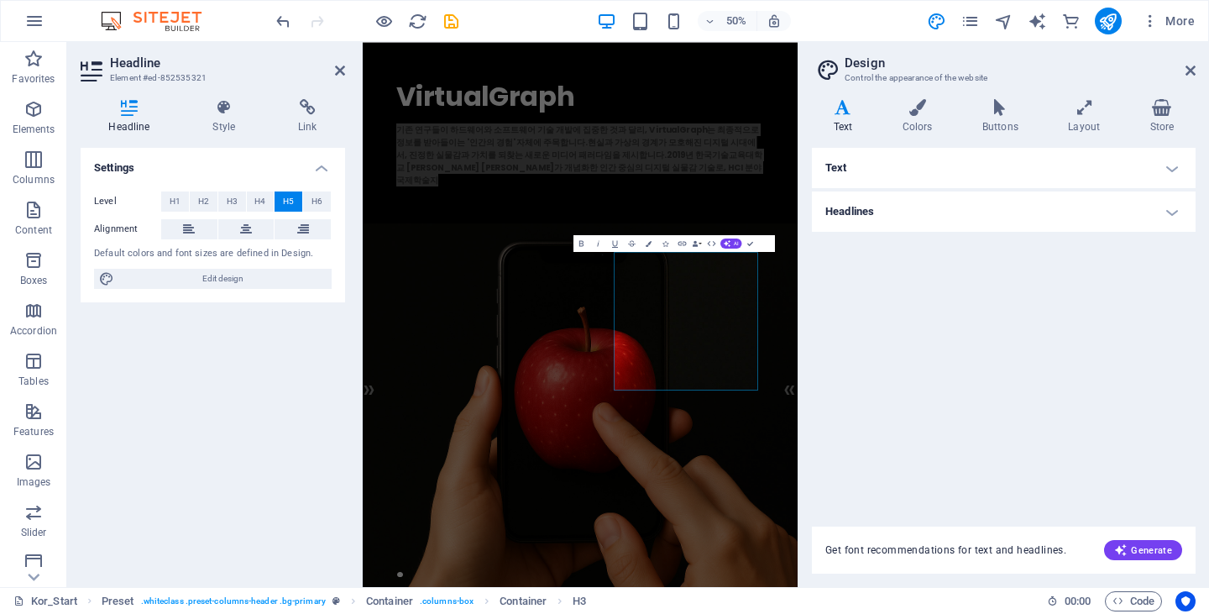
click at [955, 175] on h4 "Text" at bounding box center [1004, 168] width 384 height 40
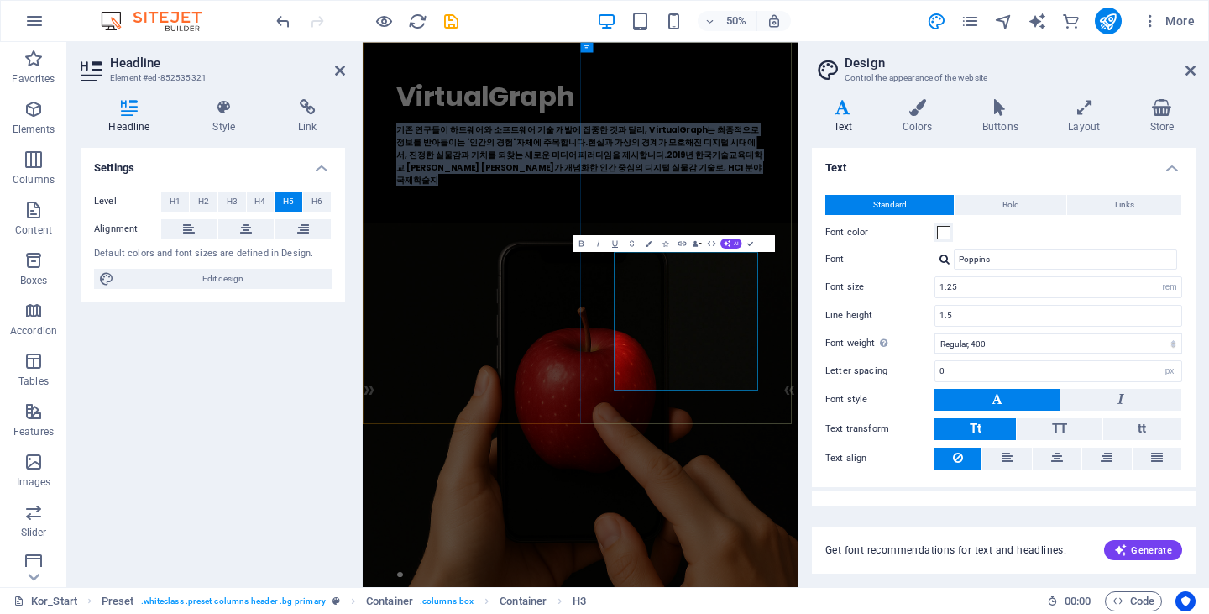
click at [1127, 329] on h5 "기존 연구들이 하드웨어와 소프트웨어 기술 개발에 집중한 것과 달리, VirtualGraph는 최종적으로 정보를 받아들이는 '인간의 경험' 자체…" at bounding box center [797, 266] width 735 height 126
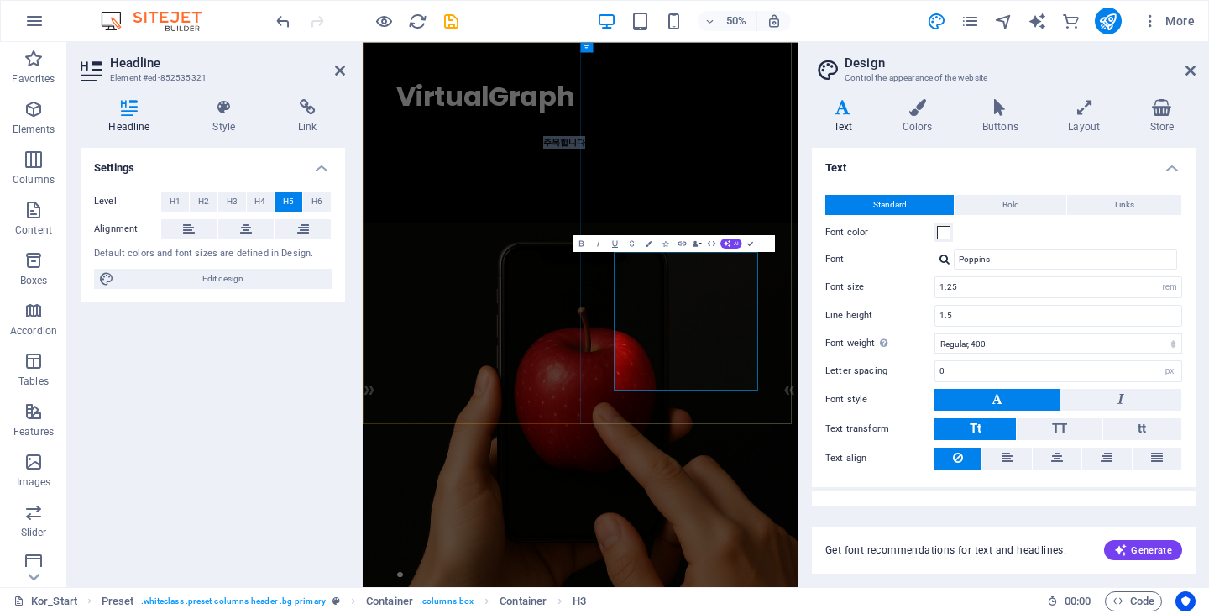
click at [1127, 329] on h5 "기존 연구들이 하드웨어와 소프트웨어 기술 개발에 집중한 것과 달리, VirtualGraph는 최종적으로 정보를 받아들이는 '인간의 경험' 자체…" at bounding box center [797, 266] width 735 height 126
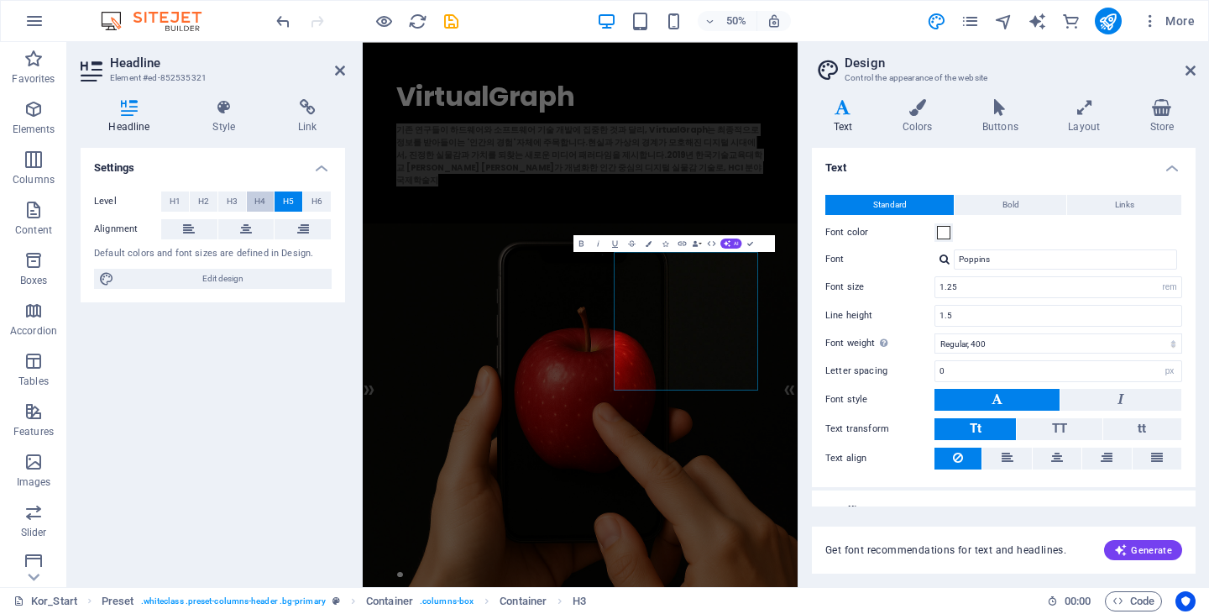
click at [263, 201] on span "H4" at bounding box center [259, 201] width 11 height 20
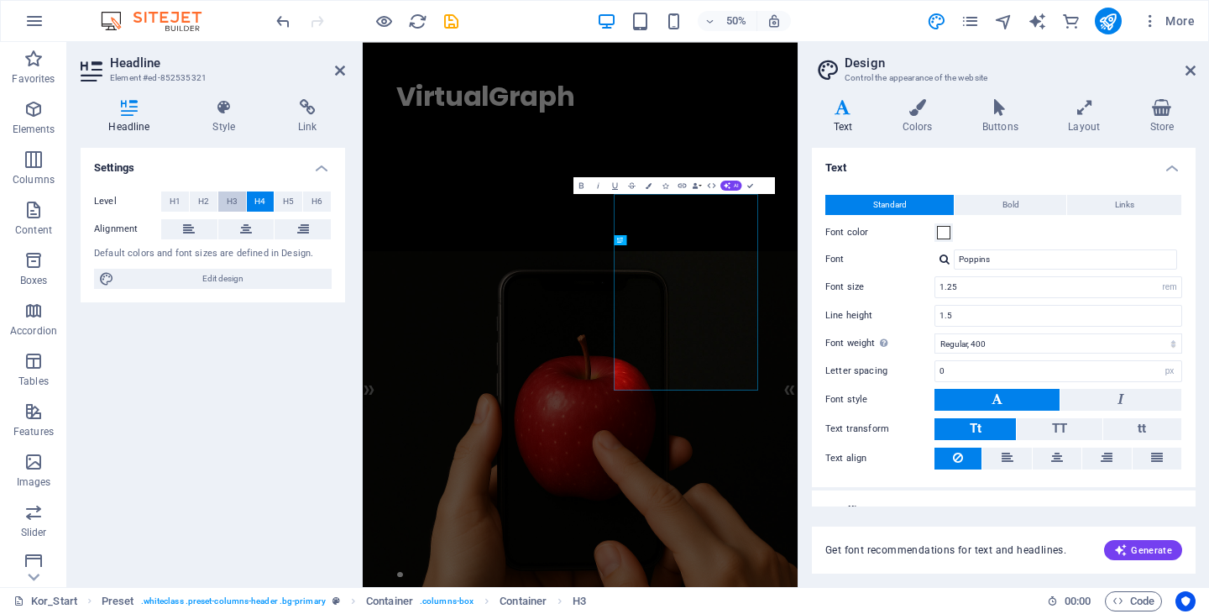
click at [232, 200] on span "H3" at bounding box center [232, 201] width 11 height 20
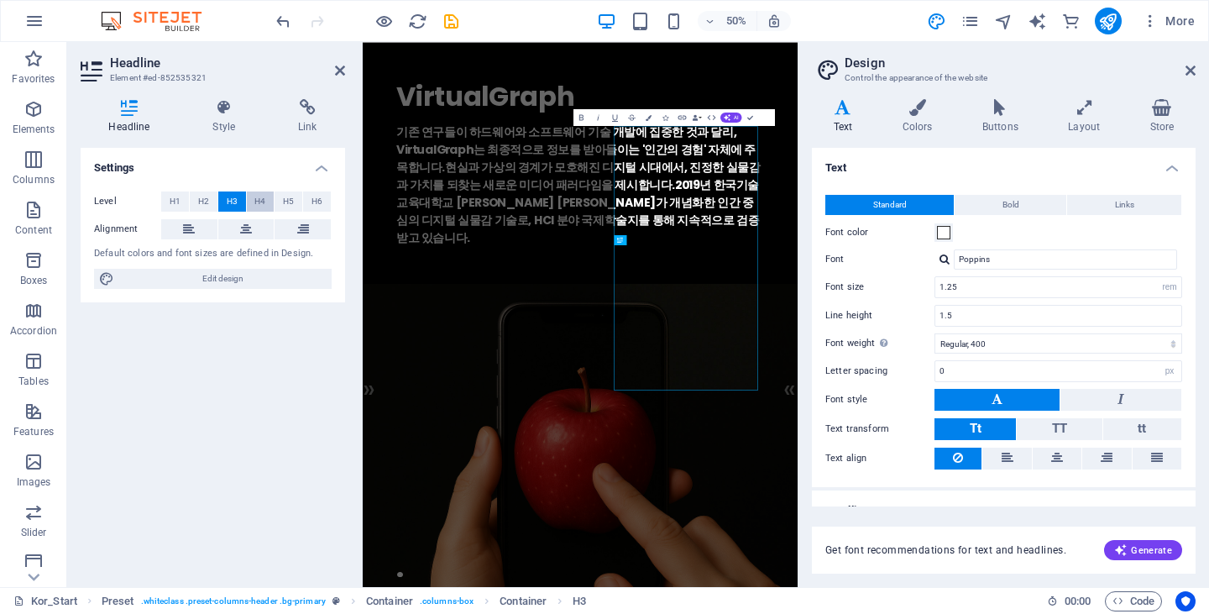
click at [267, 200] on button "H4" at bounding box center [261, 201] width 28 height 20
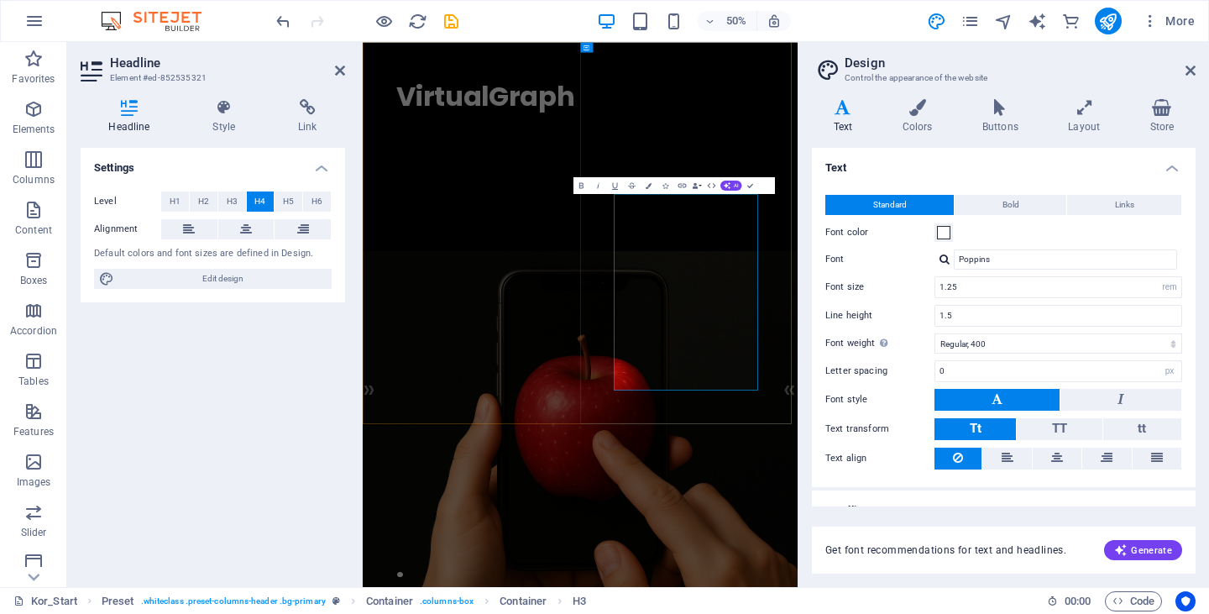
click at [1031, 384] on h4 "기존 연구들이 하드웨어와 소프트웨어 기술 개발에 집중한 것과 달리, VirtualGraph는 최종적으로 정보를 받아들이는 '인간의 경험' 자체…" at bounding box center [797, 293] width 735 height 181
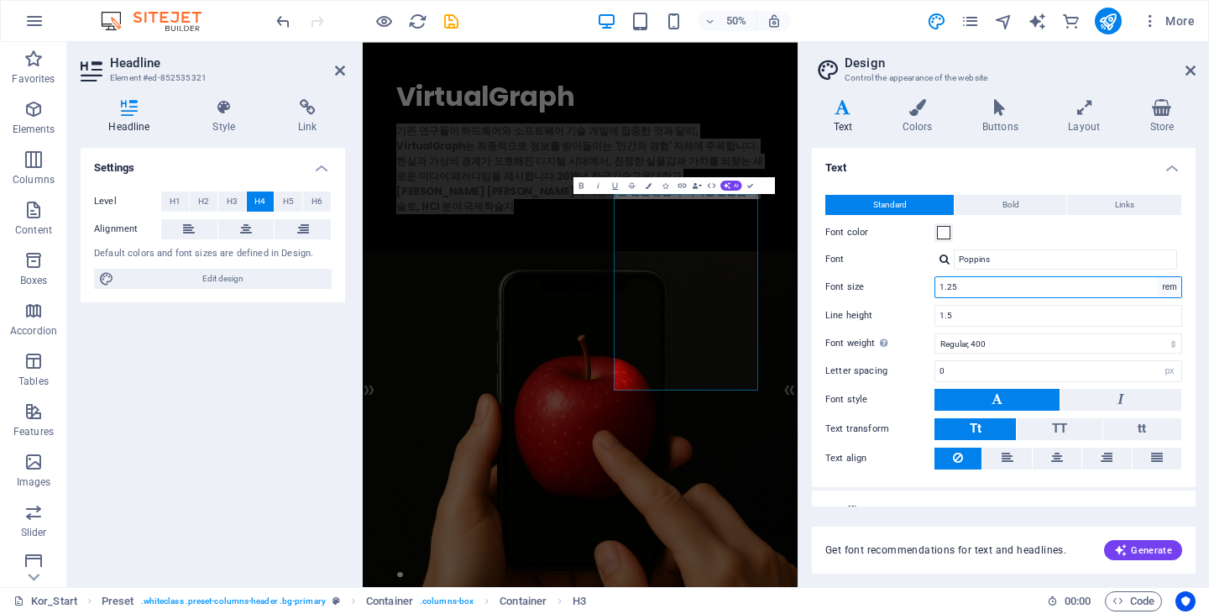
click at [1163, 294] on select "rem px" at bounding box center [1170, 287] width 24 height 20
select select "px"
click at [1158, 277] on select "rem px" at bounding box center [1170, 287] width 24 height 20
type input "20"
click at [1186, 426] on div "VirtualGraph . 기존 연구들이 하드웨어와 소프트웨어 기술 개발에 집중한 것과 달리, VirtualGraph는 최종적으로 정보를 받아…" at bounding box center [798, 247] width 870 height 410
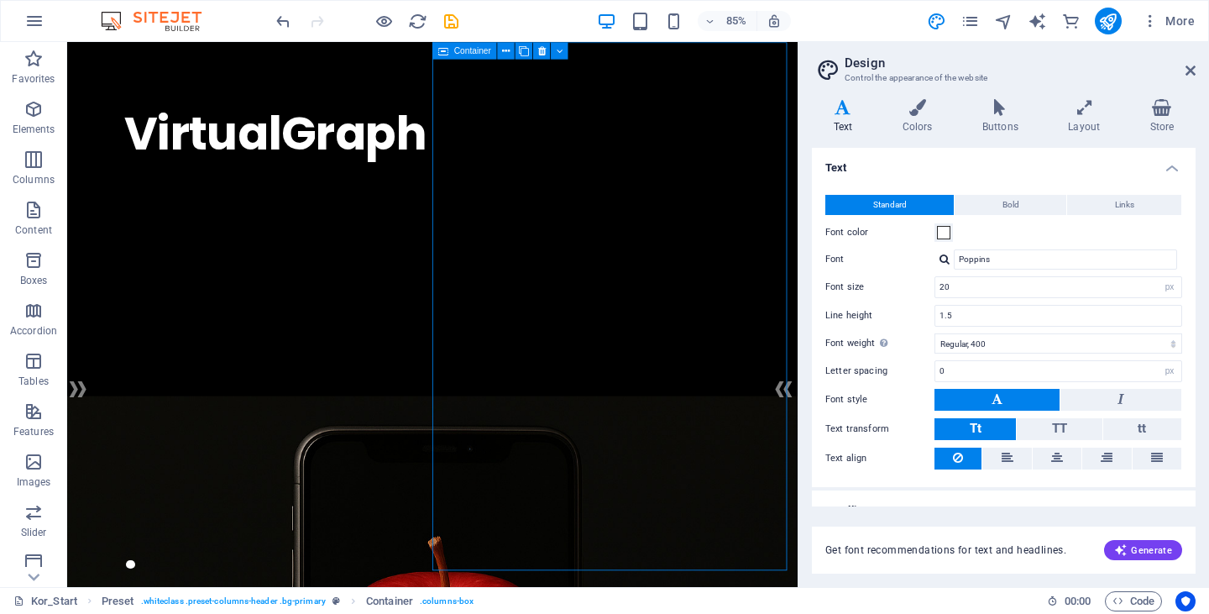
click at [908, 277] on div "VirtualGraph . 기존 연구들이 하드웨어와 소프트웨어 기술 개발에 집중한 것과 달리, VirtualGraph는 최종적으로 정보를 받아…" at bounding box center [497, 247] width 860 height 410
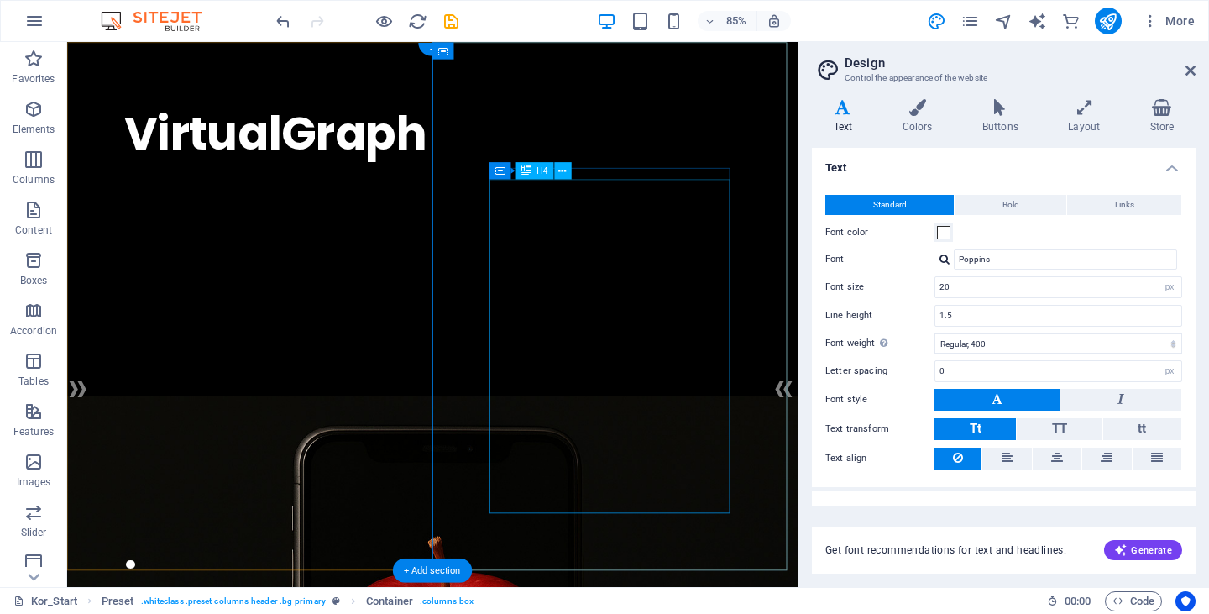
click at [768, 284] on div "기존 연구들이 하드웨어와 소프트웨어 기술 개발에 집중한 것과 달리, VirtualGraph는 최종적으로 정보를 받아들이는 '인간의 경험' 자체…" at bounding box center [496, 293] width 725 height 181
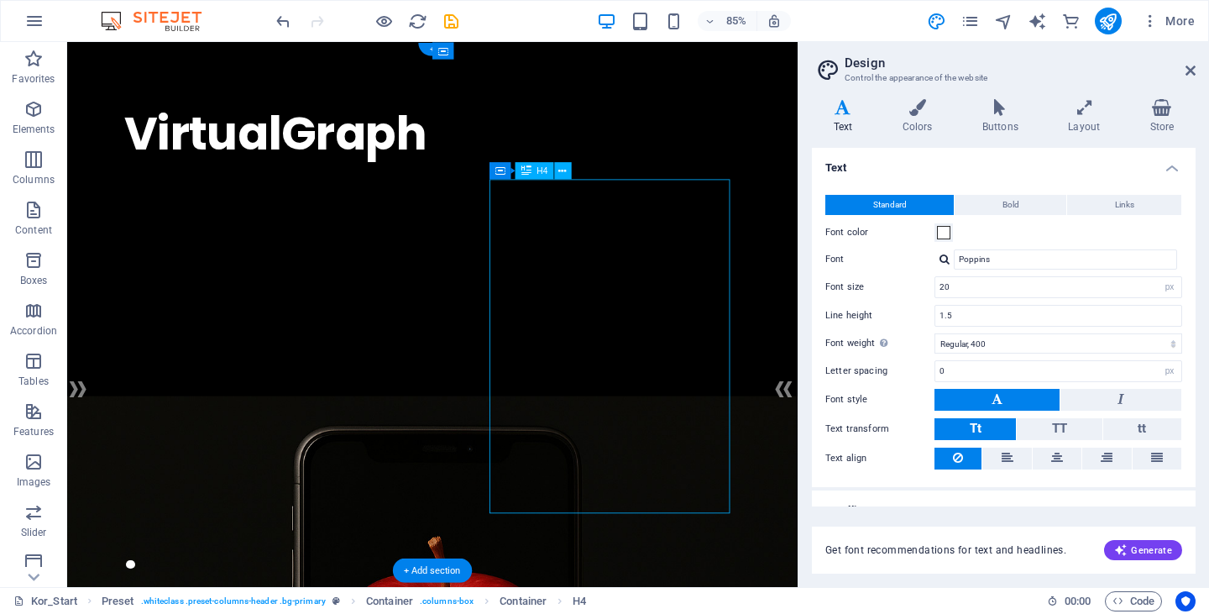
click at [768, 331] on div "기존 연구들이 하드웨어와 소프트웨어 기술 개발에 집중한 것과 달리, VirtualGraph는 최종적으로 정보를 받아들이는 '인간의 경험' 자체…" at bounding box center [496, 293] width 725 height 181
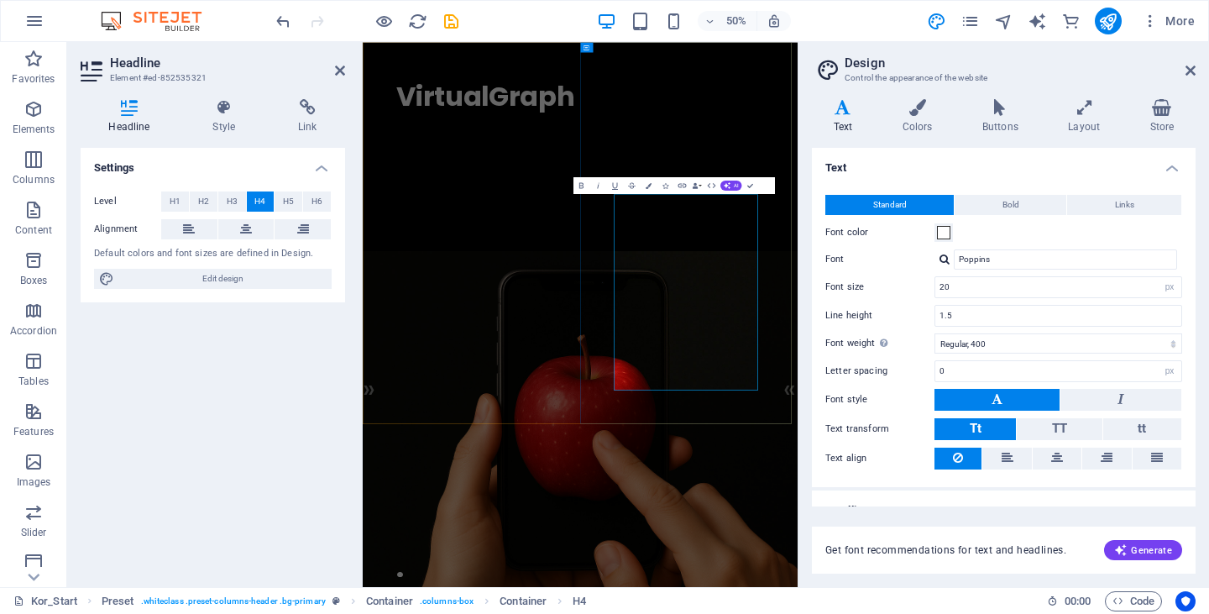
click at [1011, 384] on h4 "기존 연구들이 하드웨어와 소프트웨어 기술 개발에 집중한 것과 달리, VirtualGraph는 최종적으로 정보를 받아들이는 '인간의 경험' 자체…" at bounding box center [797, 293] width 735 height 181
click at [1007, 384] on h4 "기존 연구들이 하드웨어와 소프트웨어 기술 개발에 집중한 것과 달리, VirtualGraph는 최종적으로 정보를 받아들이는 '인간의 경험' 자체…" at bounding box center [797, 293] width 735 height 181
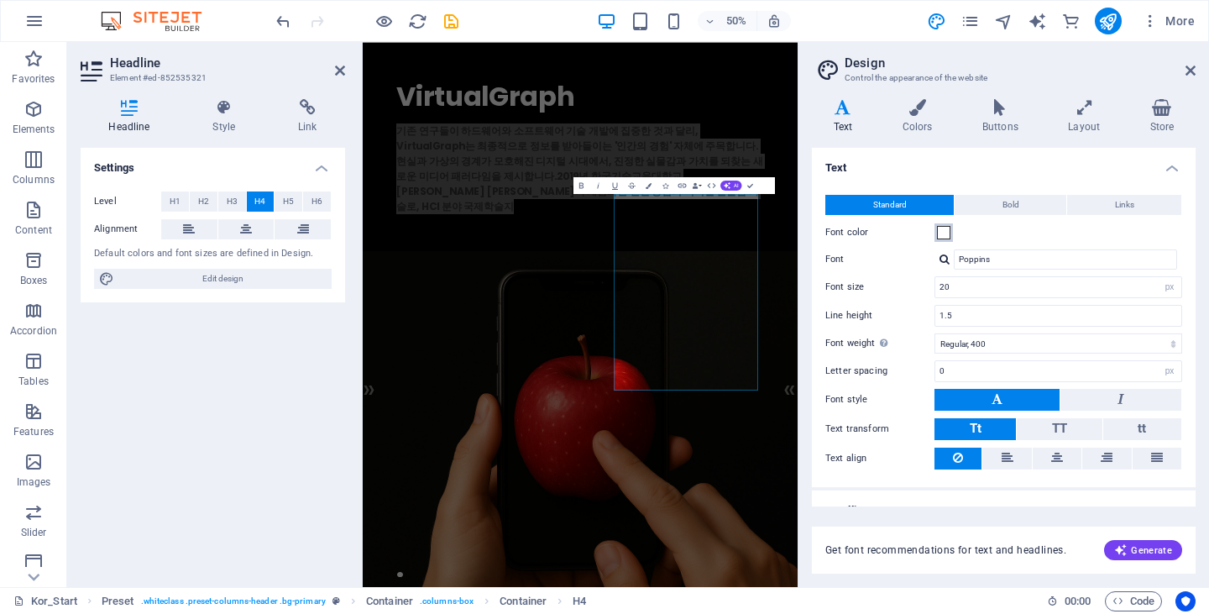
click at [947, 235] on span at bounding box center [943, 232] width 13 height 13
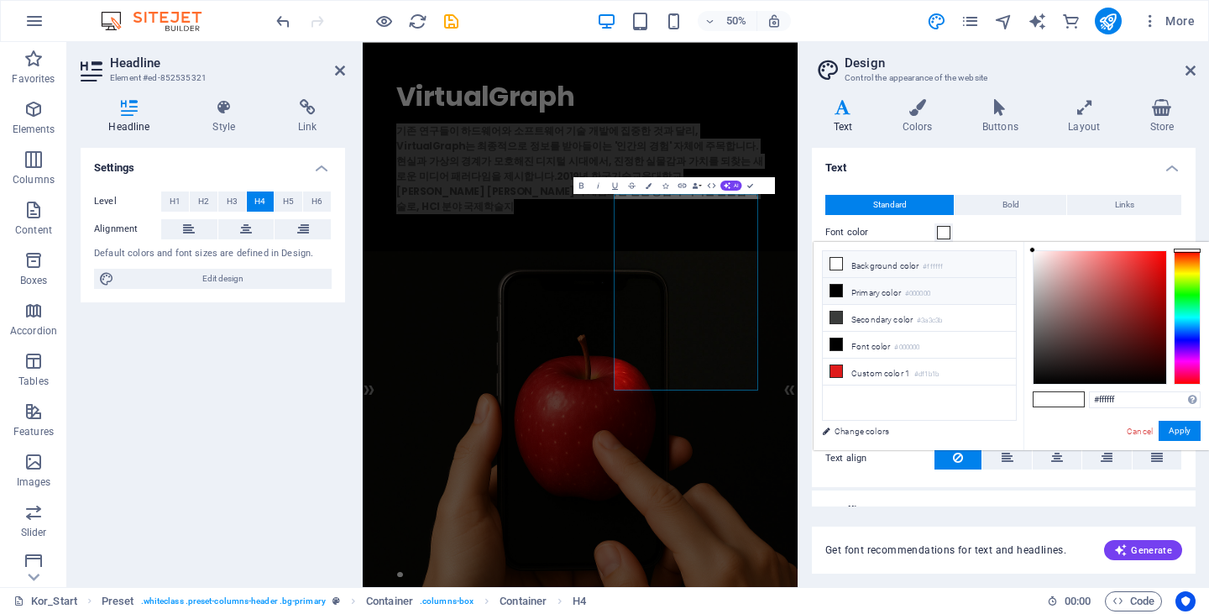
click at [884, 295] on li "Primary color #000000" at bounding box center [919, 291] width 193 height 27
click at [1043, 394] on span at bounding box center [1045, 399] width 25 height 14
drag, startPoint x: 1037, startPoint y: 322, endPoint x: 944, endPoint y: 192, distance: 160.0
click at [944, 192] on body "[DOMAIN_NAME] Kor_Start (ko) Favorites Elements Columns Content Boxes Accordion…" at bounding box center [604, 307] width 1209 height 614
click at [1173, 433] on button "Apply" at bounding box center [1179, 431] width 42 height 20
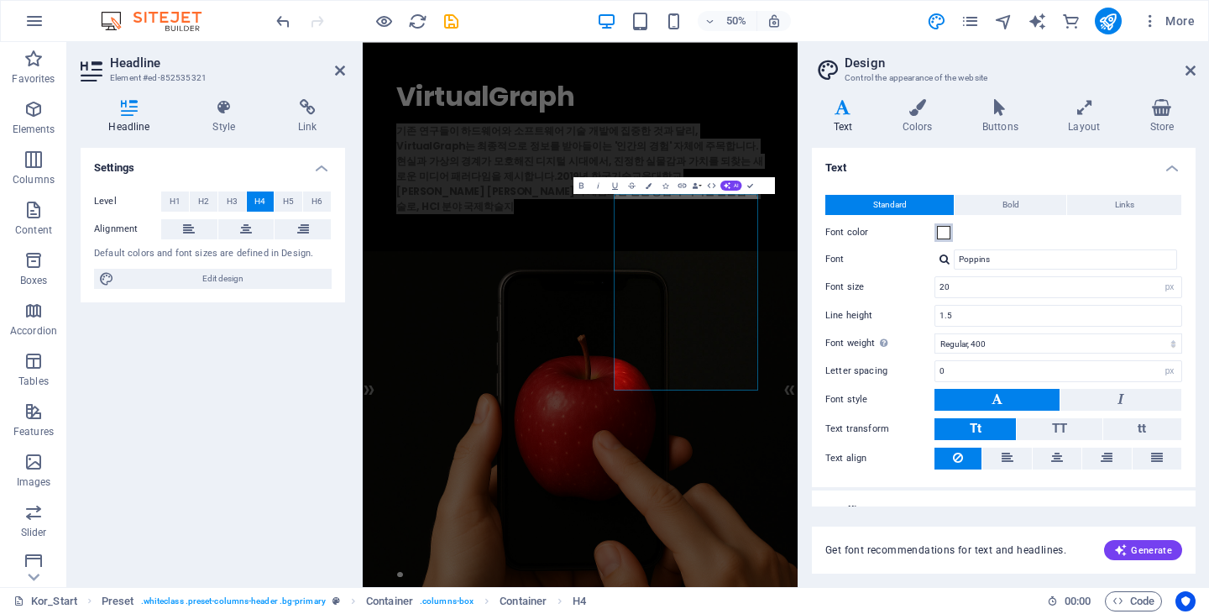
click at [949, 233] on span at bounding box center [943, 232] width 13 height 13
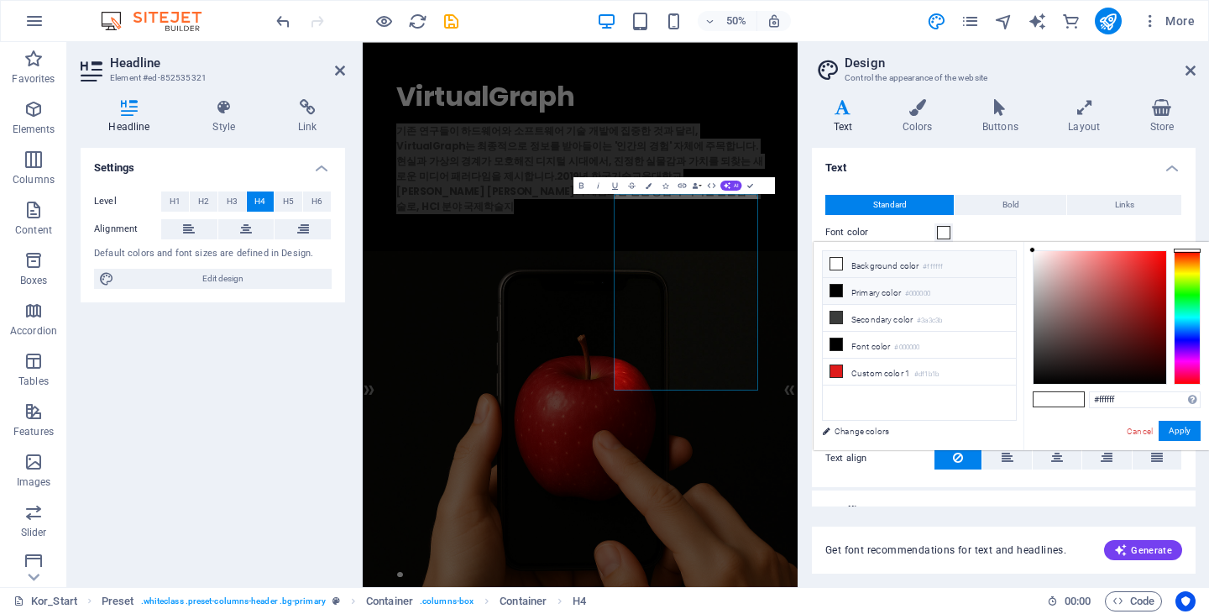
click at [853, 291] on li "Primary color #000000" at bounding box center [919, 291] width 193 height 27
click at [896, 269] on li "Background color #ffffff" at bounding box center [919, 264] width 193 height 27
type input "#ffffff"
click at [1027, 229] on div "Font color" at bounding box center [1003, 232] width 357 height 20
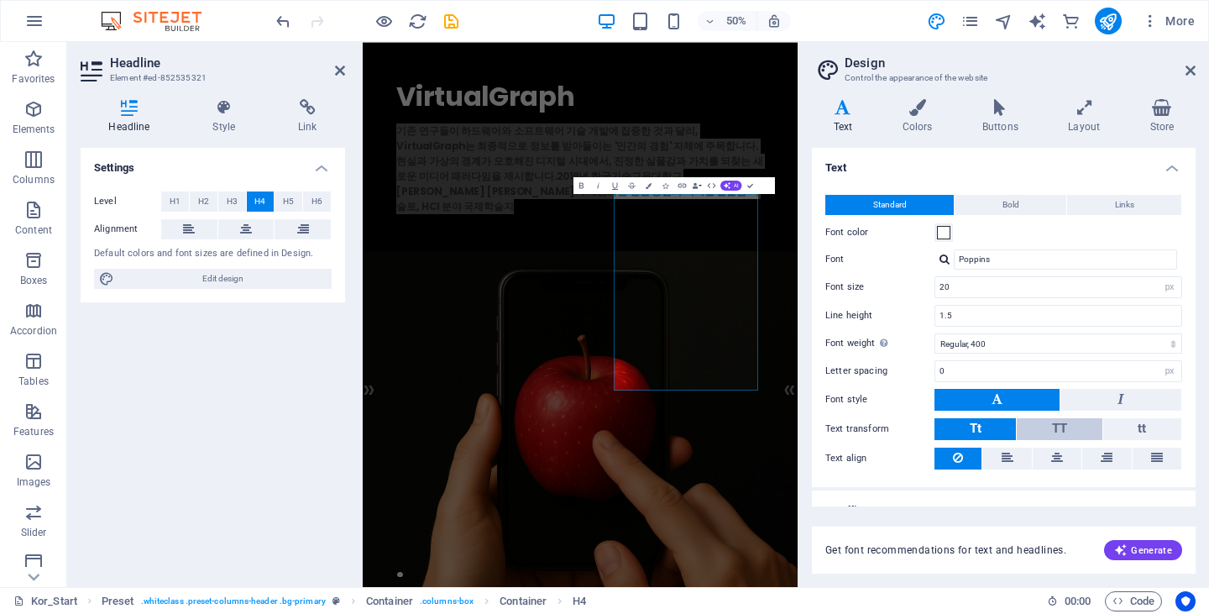
scroll to position [23, 0]
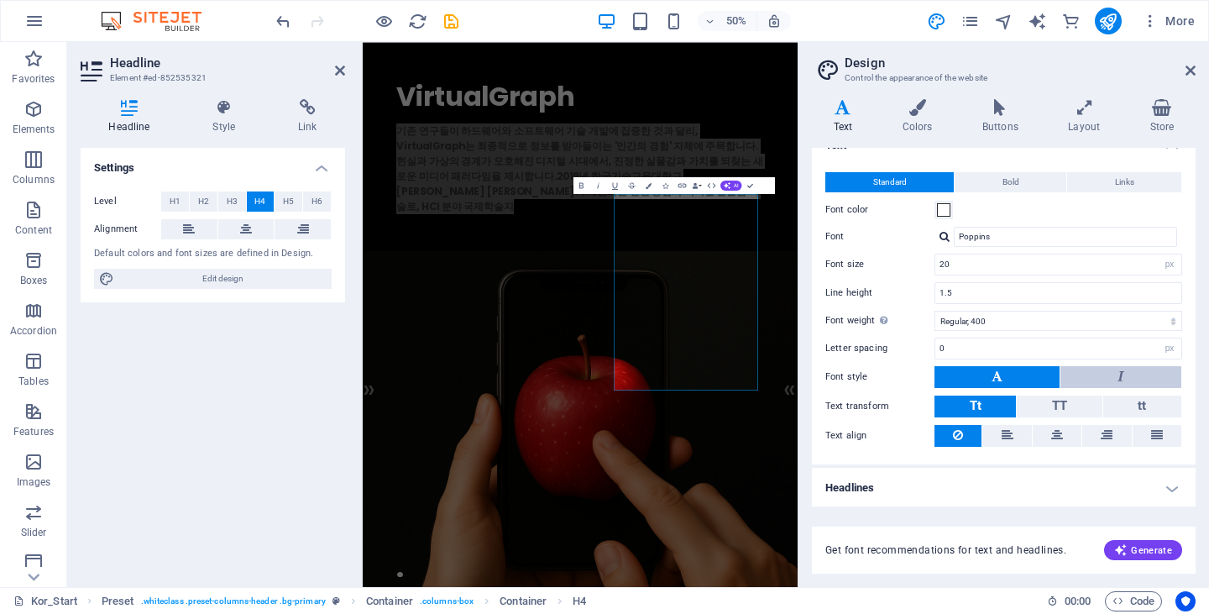
click at [1100, 375] on button at bounding box center [1120, 377] width 121 height 22
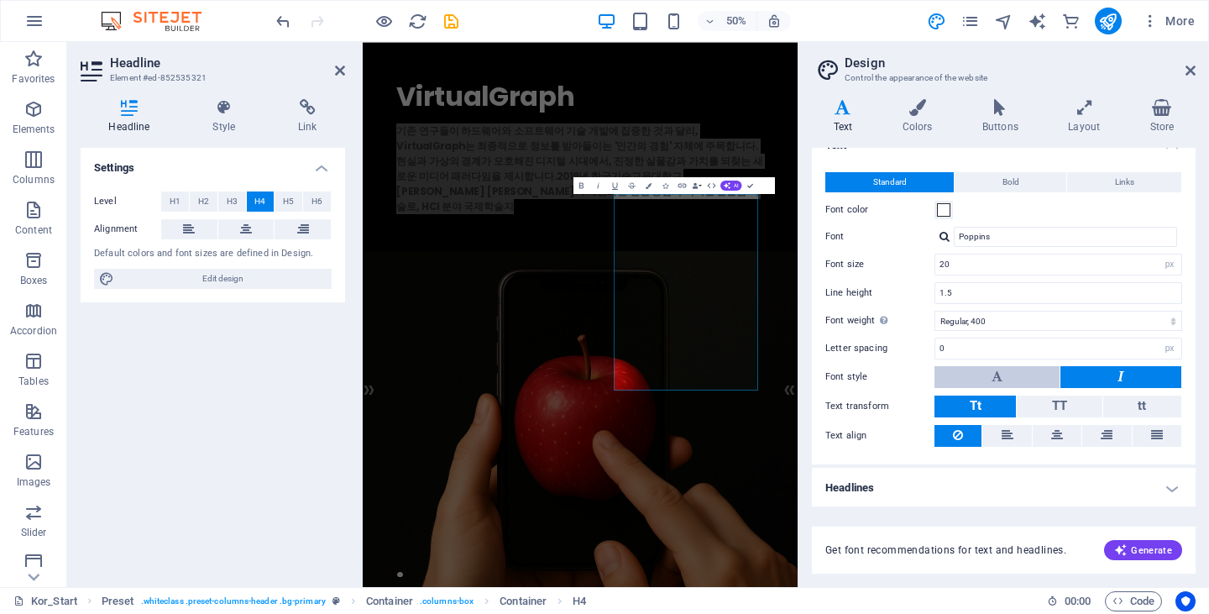
click at [1035, 375] on button at bounding box center [996, 377] width 125 height 22
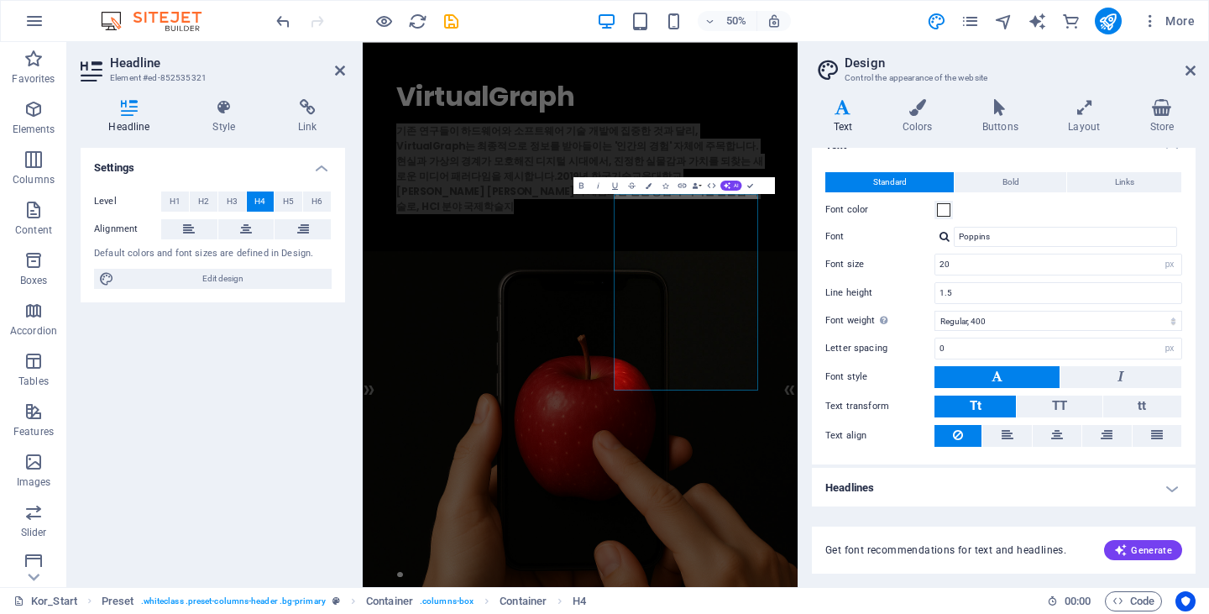
click at [1066, 491] on h4 "Headlines" at bounding box center [1004, 488] width 384 height 40
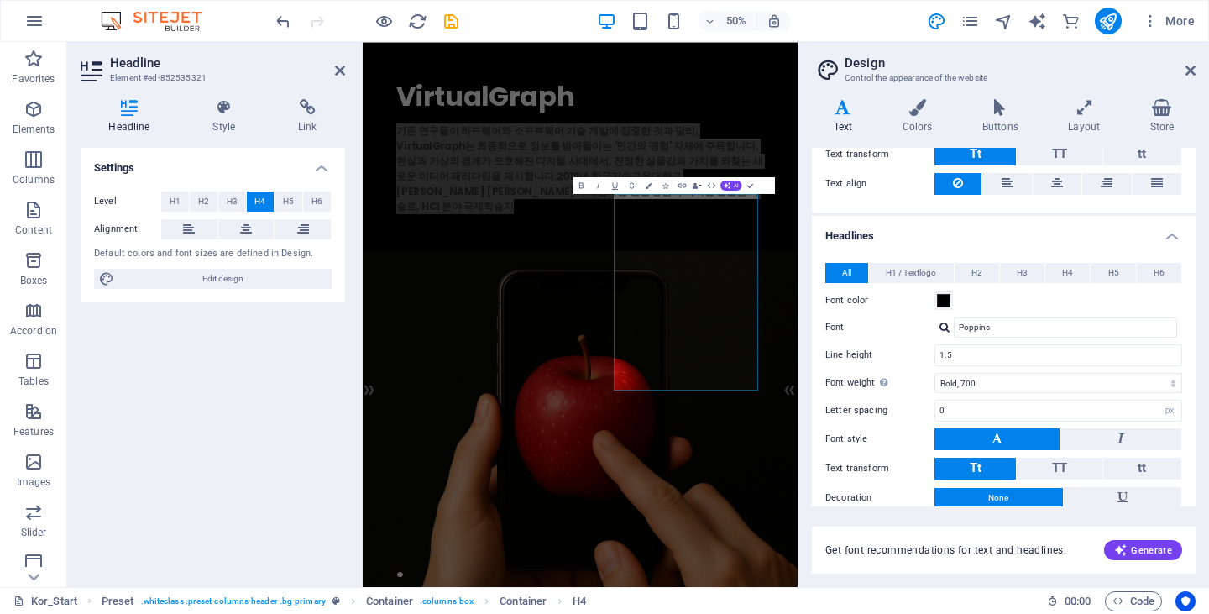
scroll to position [349, 0]
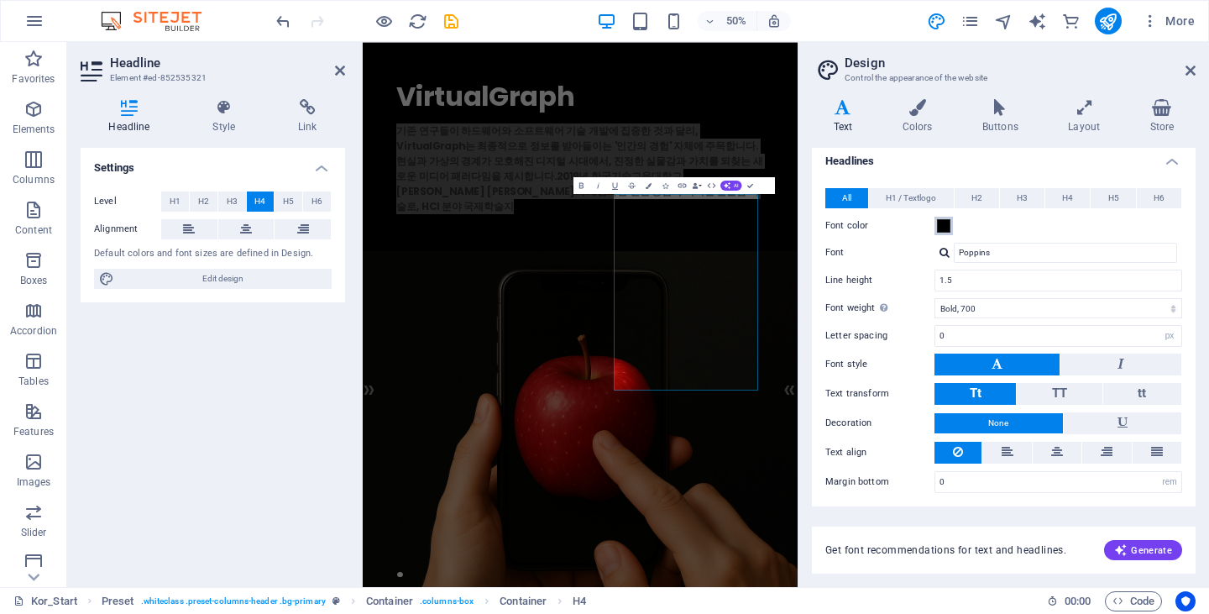
click at [946, 227] on span at bounding box center [943, 225] width 13 height 13
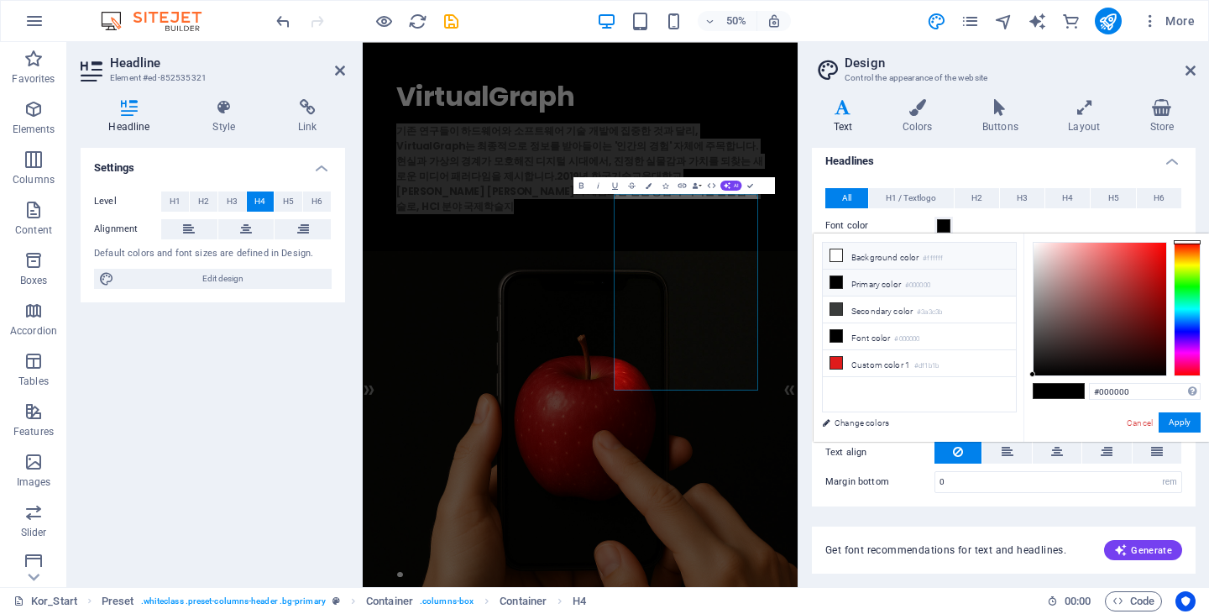
click at [894, 255] on li "Background color #ffffff" at bounding box center [919, 256] width 193 height 27
type input "#ffffff"
click at [1189, 452] on div "VirtualGraph . 기존 연구들이 하드웨어와 소프트웨어 기술 개발에 집중한 것과 달리, VirtualGraph는 최종적으로 정보를 받아…" at bounding box center [798, 247] width 870 height 410
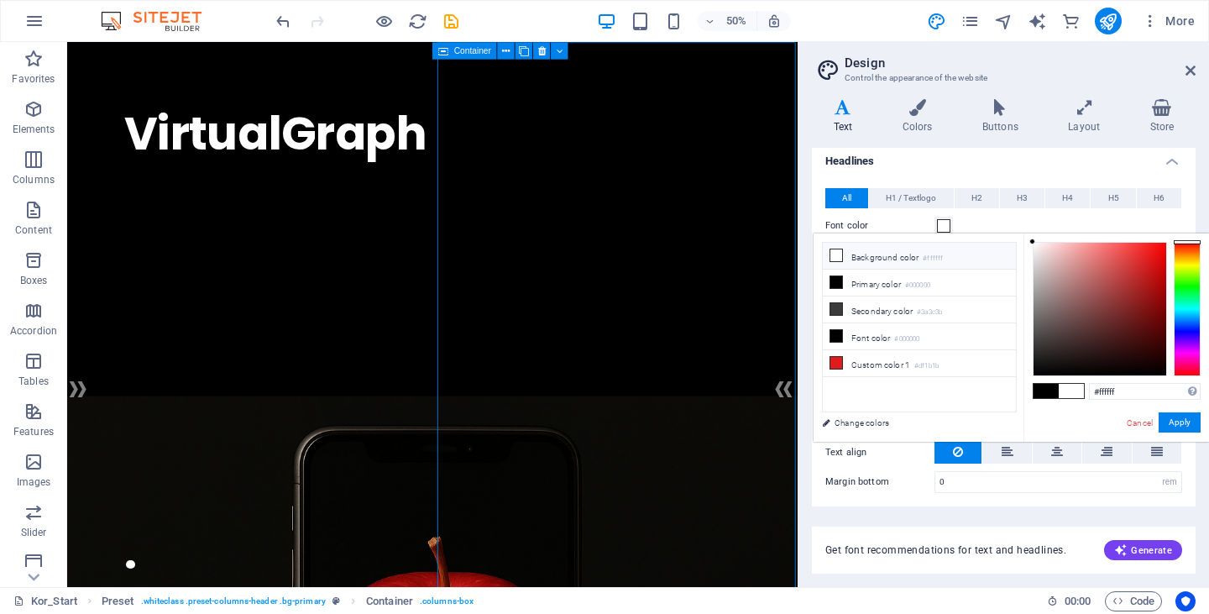
click at [900, 298] on div "VirtualGraph . 기존 연구들이 하드웨어와 소프트웨어 기술 개발에 집중한 것과 달리, VirtualGraph는 최종적으로 정보를 받아…" at bounding box center [497, 247] width 860 height 410
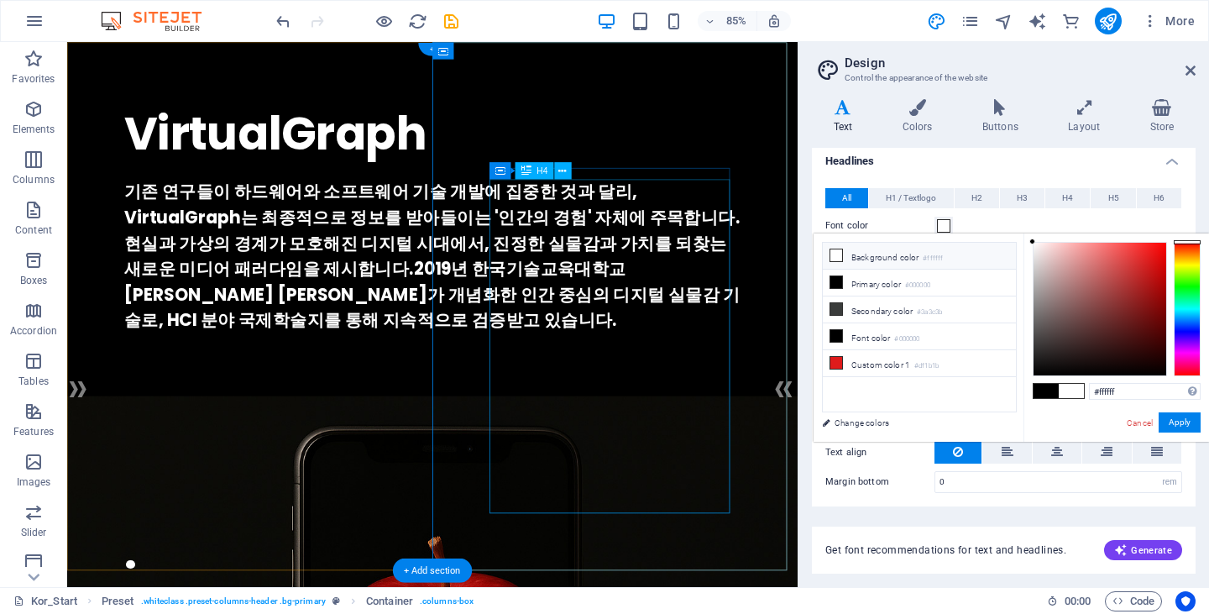
click at [787, 384] on div "기존 연구들이 하드웨어와 소프트웨어 기술 개발에 집중한 것과 달리, VirtualGraph는 최종적으로 정보를 받아들이는 '인간의 경험' 자체…" at bounding box center [496, 293] width 725 height 181
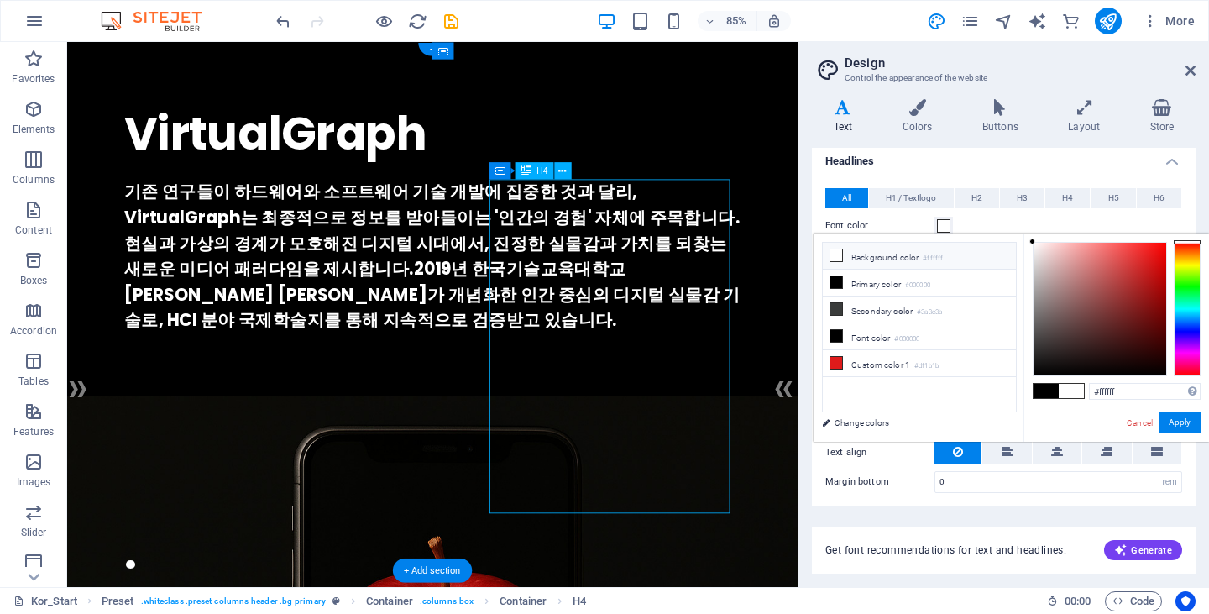
click at [787, 384] on div "기존 연구들이 하드웨어와 소프트웨어 기술 개발에 집중한 것과 달리, VirtualGraph는 최종적으로 정보를 받아들이는 '인간의 경험' 자체…" at bounding box center [496, 293] width 725 height 181
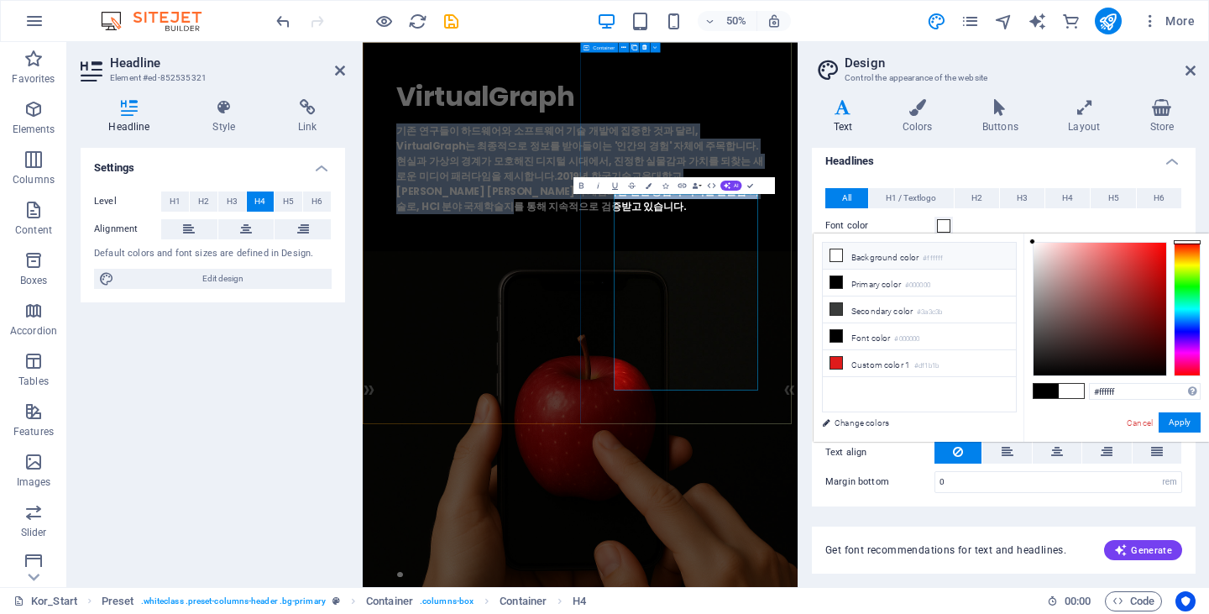
click at [1102, 452] on div "VirtualGraph . 기존 연구들이 하드웨어와 소프트웨어 기술 개발에 집중한 것과 달리, VirtualGraph는 최종적으로 정보를 받아…" at bounding box center [798, 247] width 870 height 410
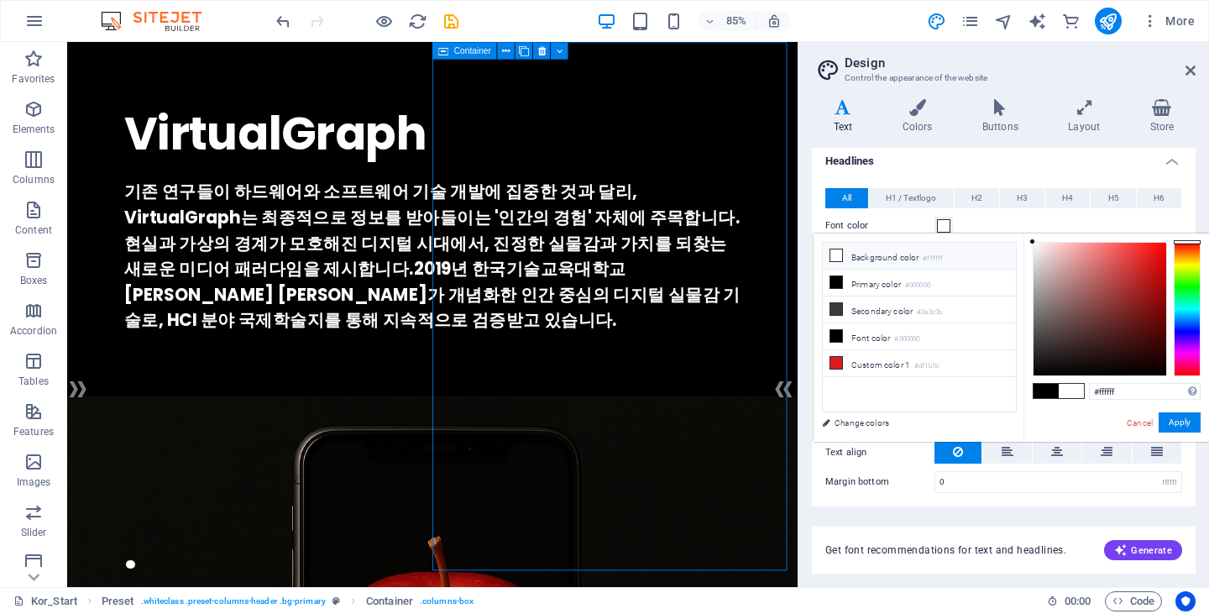
click at [854, 452] on div "VirtualGraph . 기존 연구들이 하드웨어와 소프트웨어 기술 개발에 집중한 것과 달리, VirtualGraph는 최종적으로 정보를 받아…" at bounding box center [497, 247] width 860 height 410
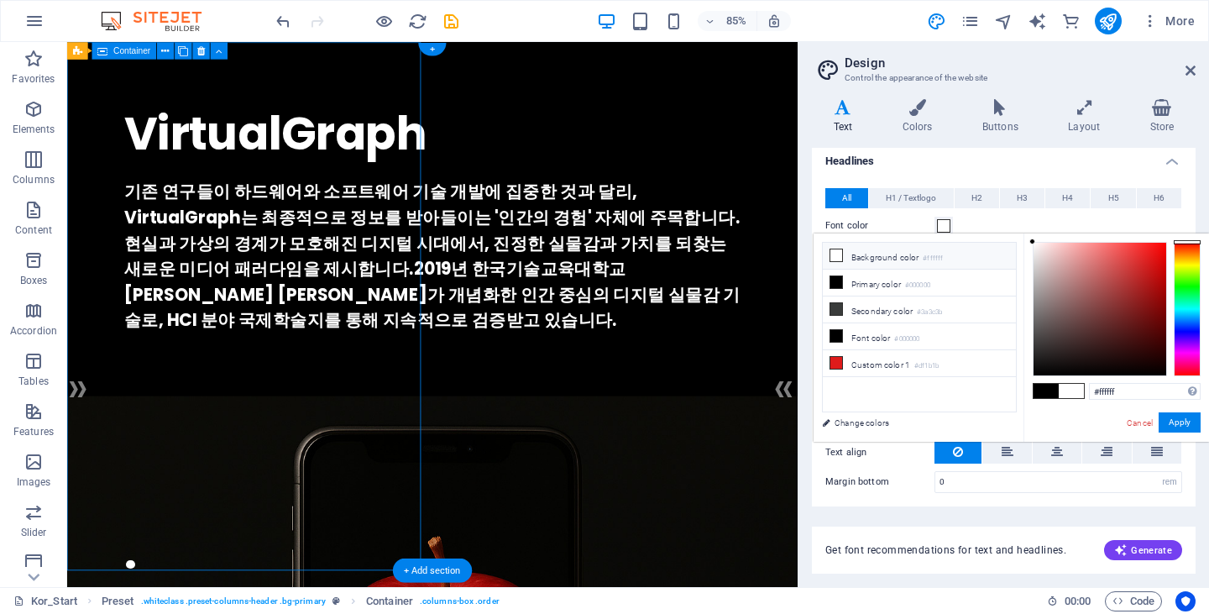
click at [767, 384] on div "기존 연구들이 하드웨어와 소프트웨어 기술 개발에 집중한 것과 달리, VirtualGraph는 최종적으로 정보를 받아들이는 '인간의 경험' 자체…" at bounding box center [496, 293] width 725 height 181
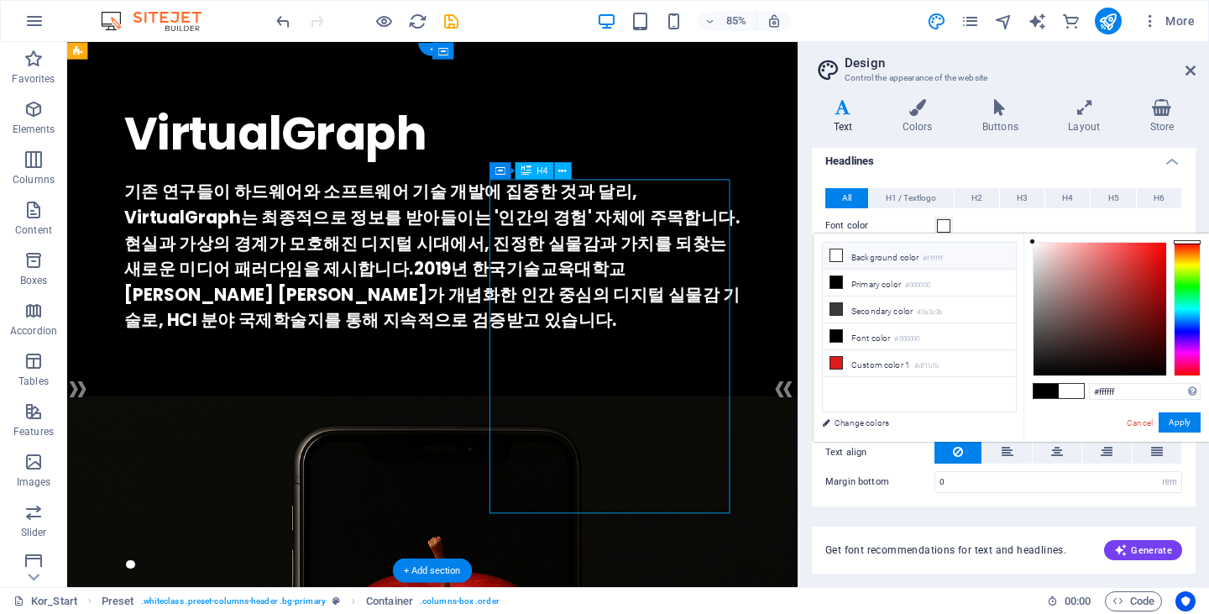
click at [767, 384] on div "기존 연구들이 하드웨어와 소프트웨어 기술 개발에 집중한 것과 달리, VirtualGraph는 최종적으로 정보를 받아들이는 '인간의 경험' 자체…" at bounding box center [496, 293] width 725 height 181
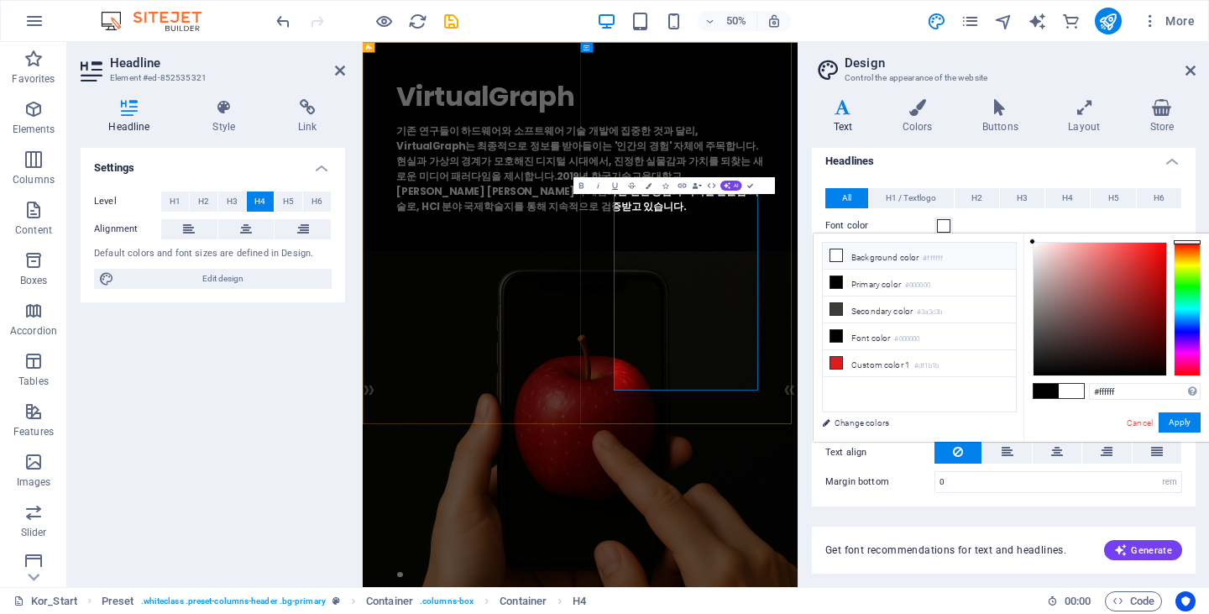
click at [970, 384] on h4 "기존 연구들이 하드웨어와 소프트웨어 기술 개발에 집중한 것과 달리, VirtualGraph는 최종적으로 정보를 받아들이는 '인간의 경험' 자체…" at bounding box center [797, 293] width 735 height 181
click at [1076, 384] on h4 "기존 연구들이 하드웨어와 소프트웨어 기술 개발에 집중한 것과 달리, VirtualGraph는 최종적으로 정보를 받아들이는 '인간의 경험' 자체…" at bounding box center [797, 293] width 735 height 181
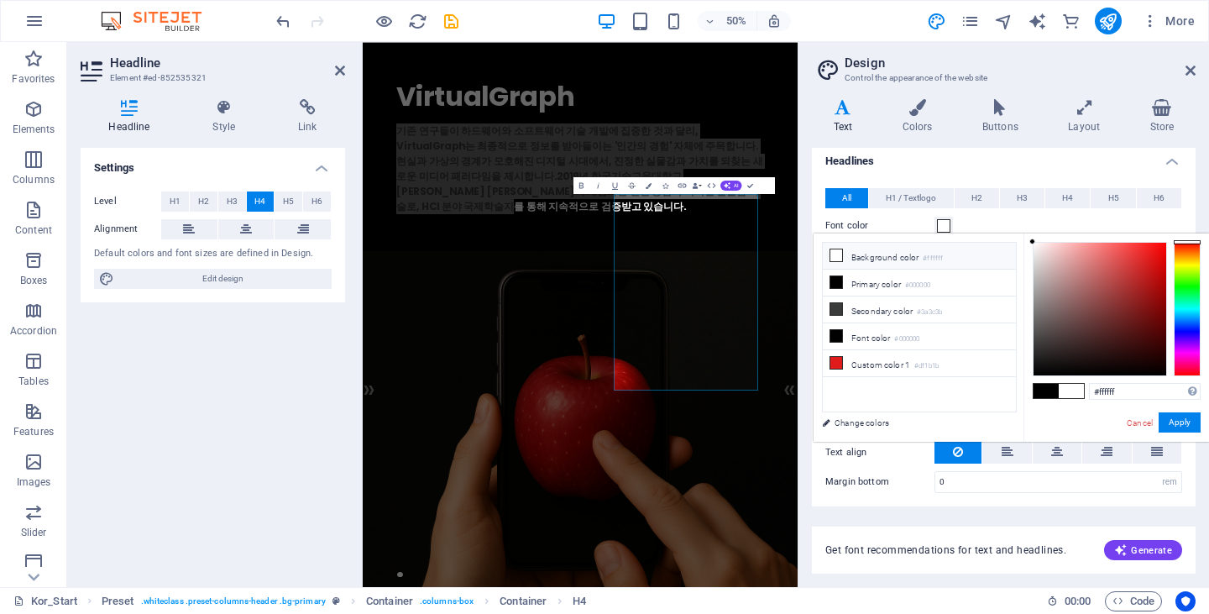
click at [1024, 221] on div "Font color" at bounding box center [1003, 226] width 357 height 20
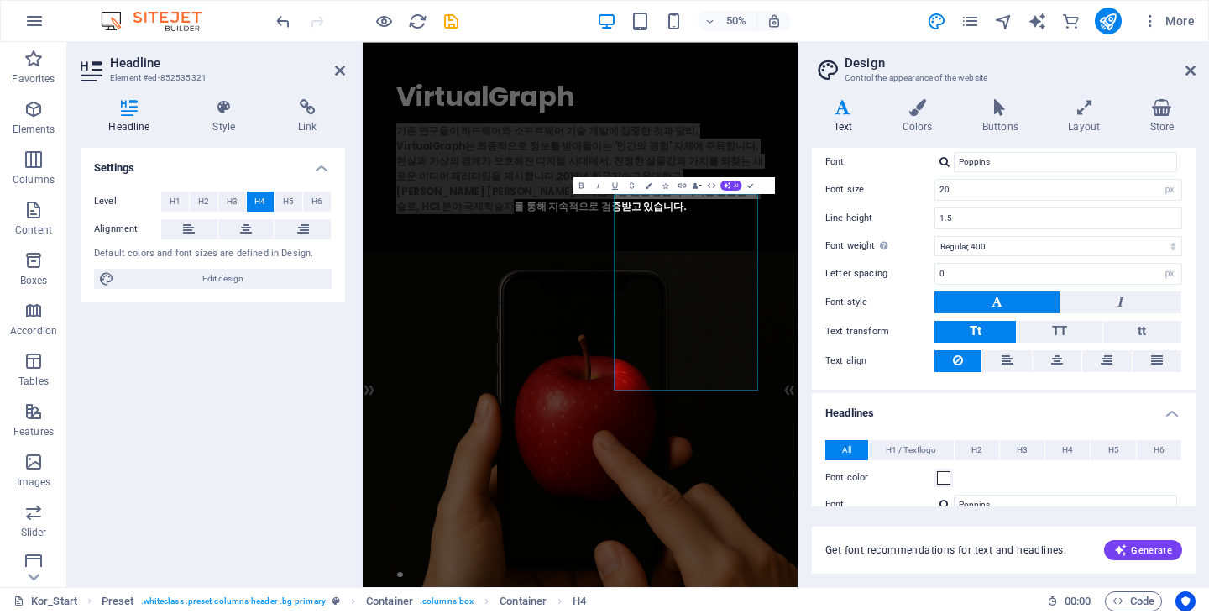
scroll to position [13, 0]
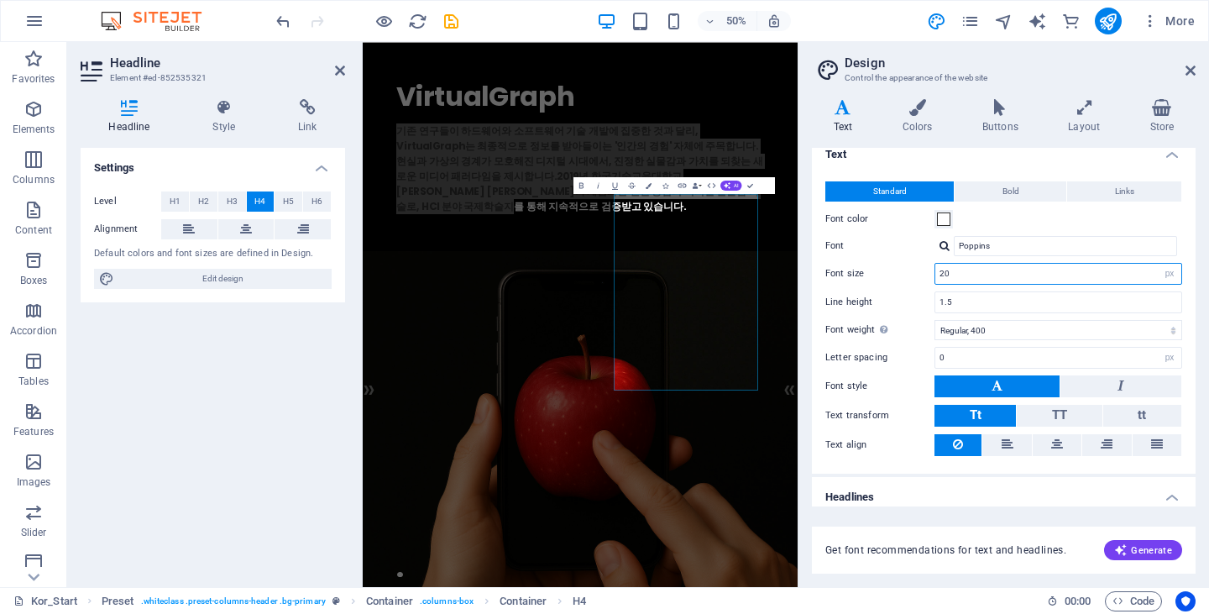
click at [1048, 274] on input "20" at bounding box center [1058, 274] width 246 height 20
click at [1048, 273] on input "20" at bounding box center [1058, 274] width 246 height 20
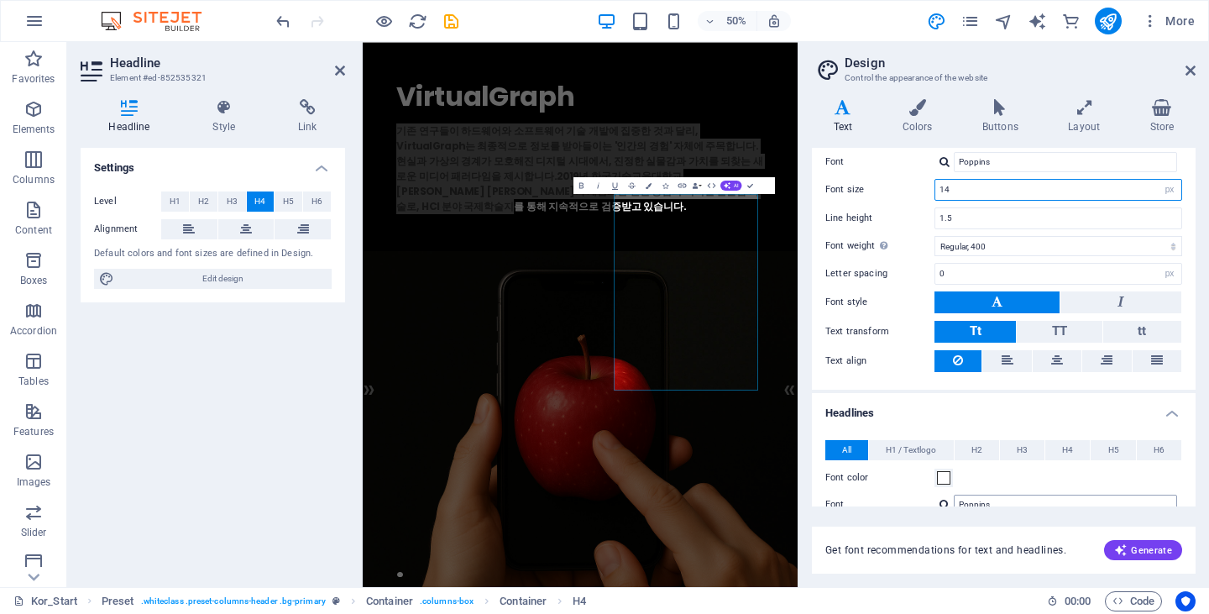
scroll to position [181, 0]
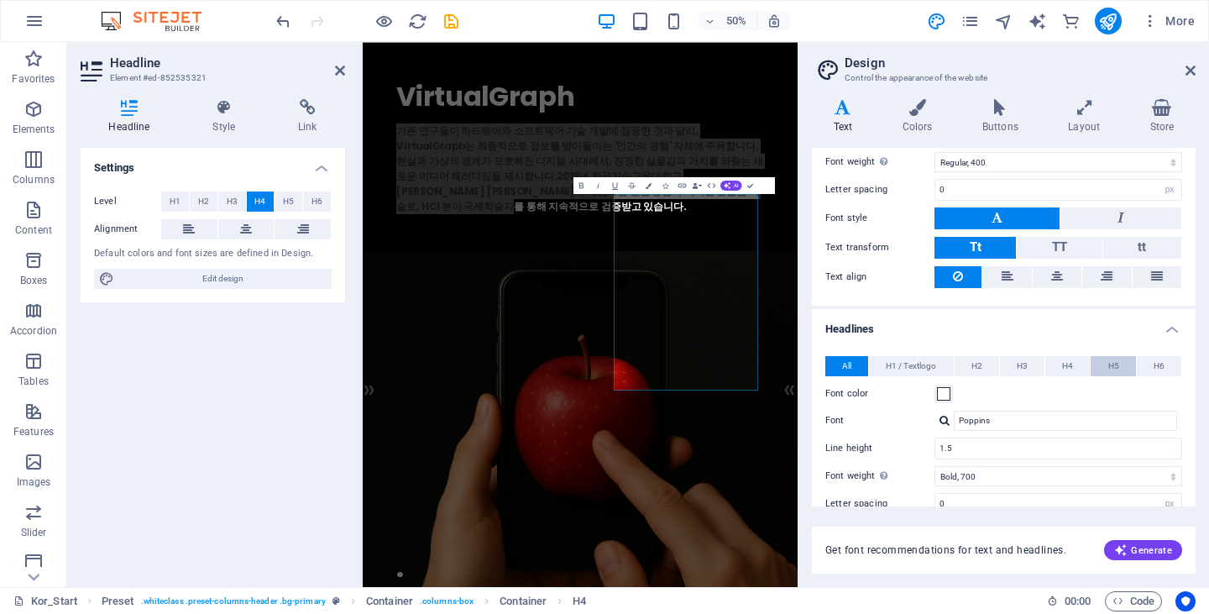
type input "14"
click at [1091, 359] on button "H5" at bounding box center [1112, 366] width 44 height 20
click at [1142, 365] on button "H6" at bounding box center [1159, 366] width 44 height 20
click at [1111, 365] on span "H5" at bounding box center [1113, 366] width 11 height 20
click at [941, 394] on span at bounding box center [943, 393] width 13 height 13
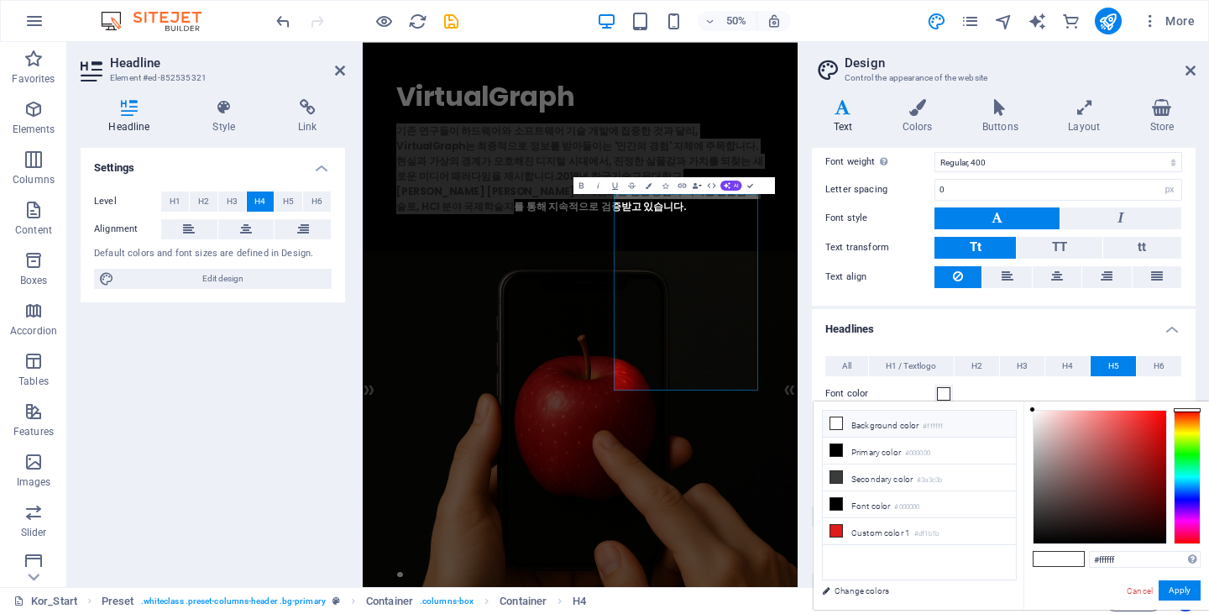
click at [891, 419] on li "Background color #ffffff" at bounding box center [919, 423] width 193 height 27
click at [980, 384] on div "Font color" at bounding box center [1003, 394] width 357 height 20
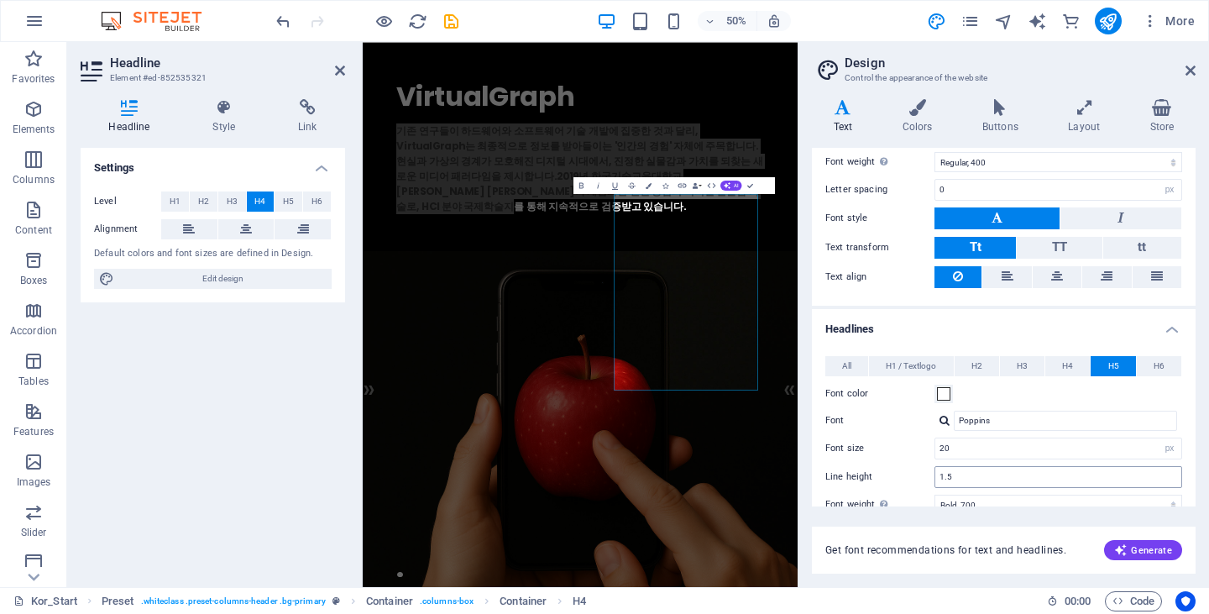
scroll to position [265, 0]
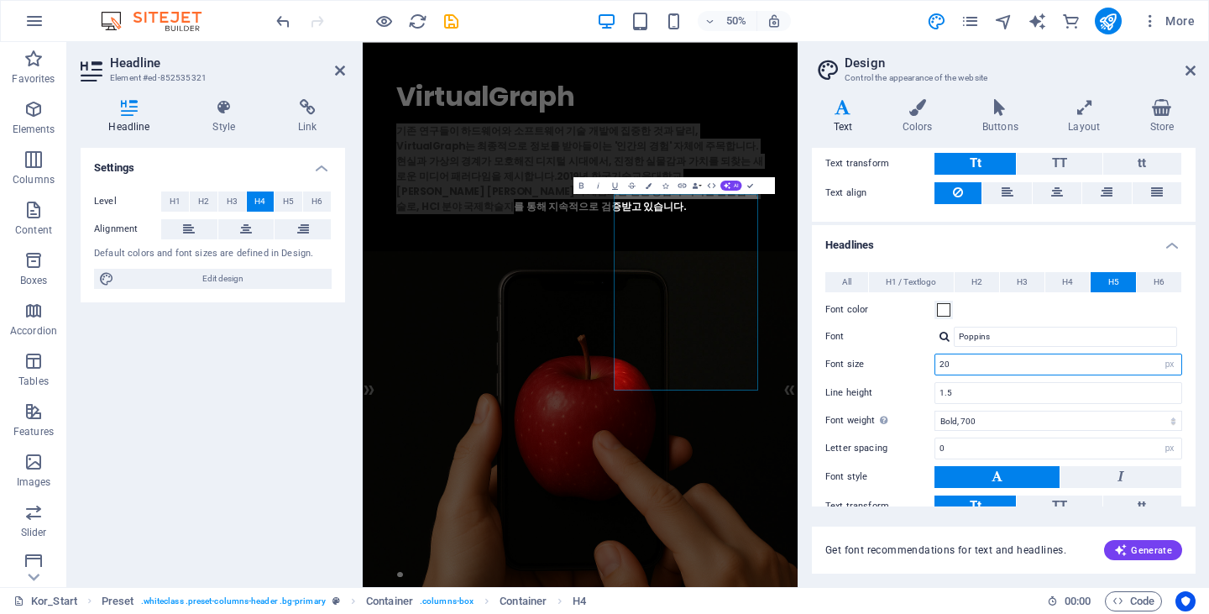
click at [984, 365] on input "20" at bounding box center [1058, 364] width 246 height 20
click at [983, 365] on input "20" at bounding box center [1058, 364] width 246 height 20
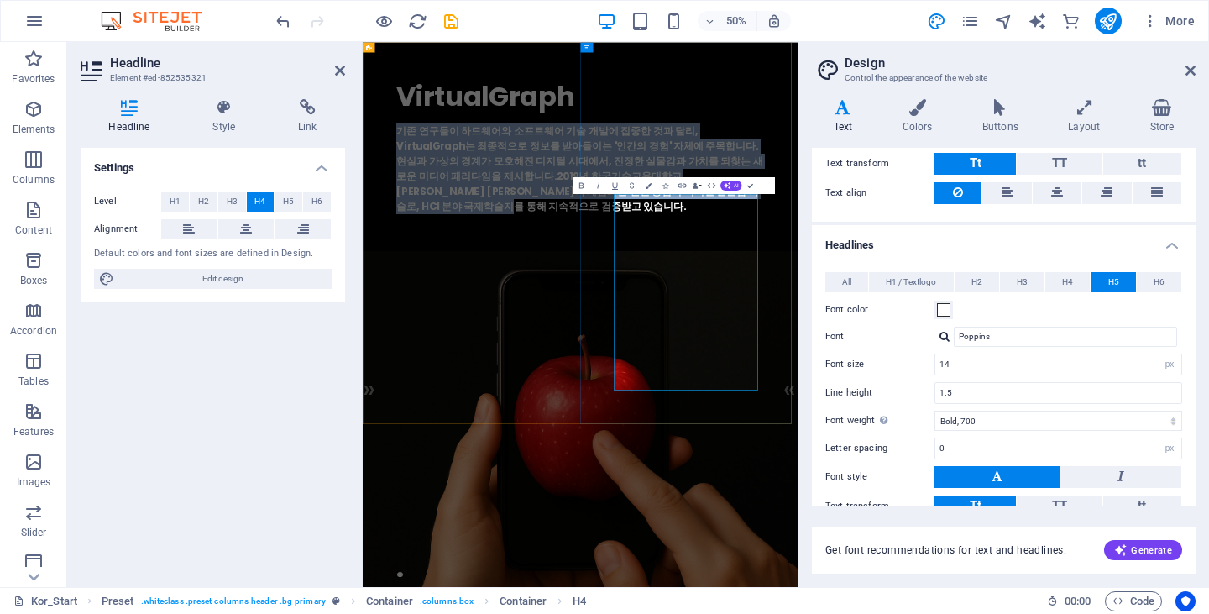
click at [1080, 384] on h4 "기존 연구들이 하드웨어와 소프트웨어 기술 개발에 집중한 것과 달리, VirtualGraph는 최종적으로 정보를 받아들이는 '인간의 경험' 자체…" at bounding box center [797, 293] width 735 height 181
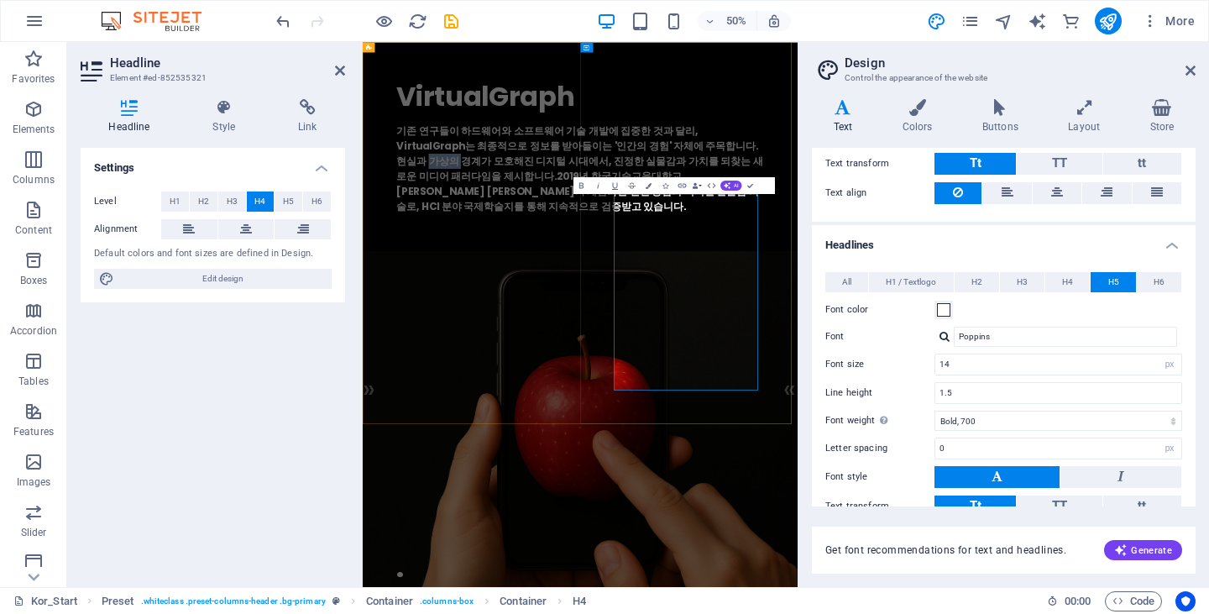
click at [1080, 384] on h4 "기존 연구들이 하드웨어와 소프트웨어 기술 개발에 집중한 것과 달리, VirtualGraph는 최종적으로 정보를 받아들이는 '인간의 경험' 자체…" at bounding box center [797, 293] width 735 height 181
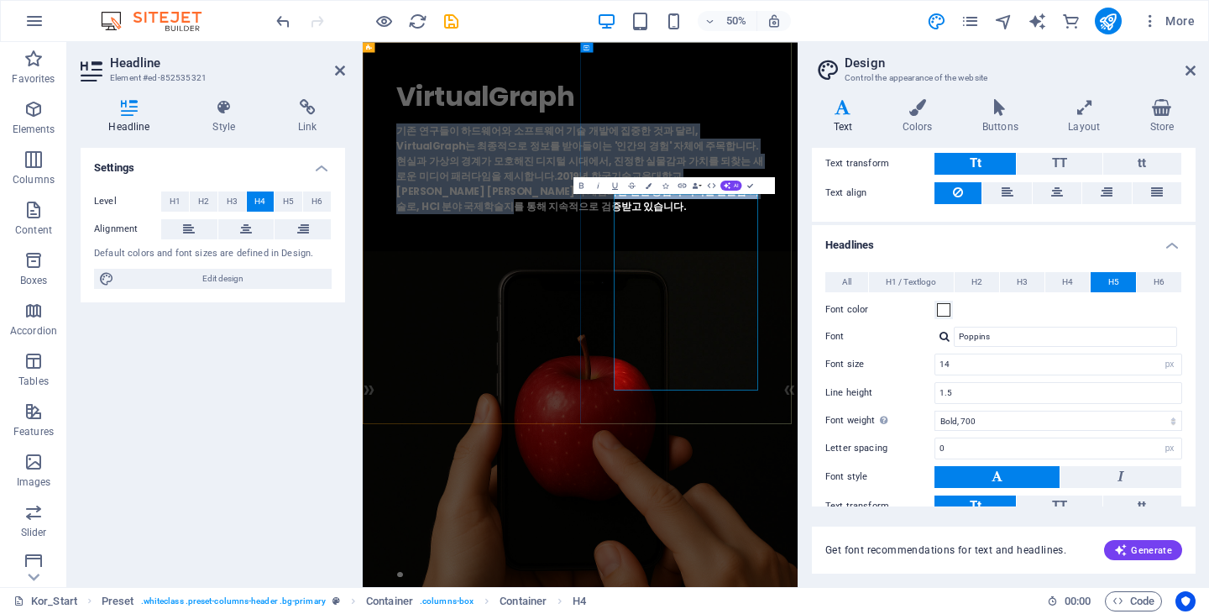
click at [1082, 384] on h4 "기존 연구들이 하드웨어와 소프트웨어 기술 개발에 집중한 것과 달리, VirtualGraph는 최종적으로 정보를 받아들이는 '인간의 경험' 자체…" at bounding box center [797, 293] width 735 height 181
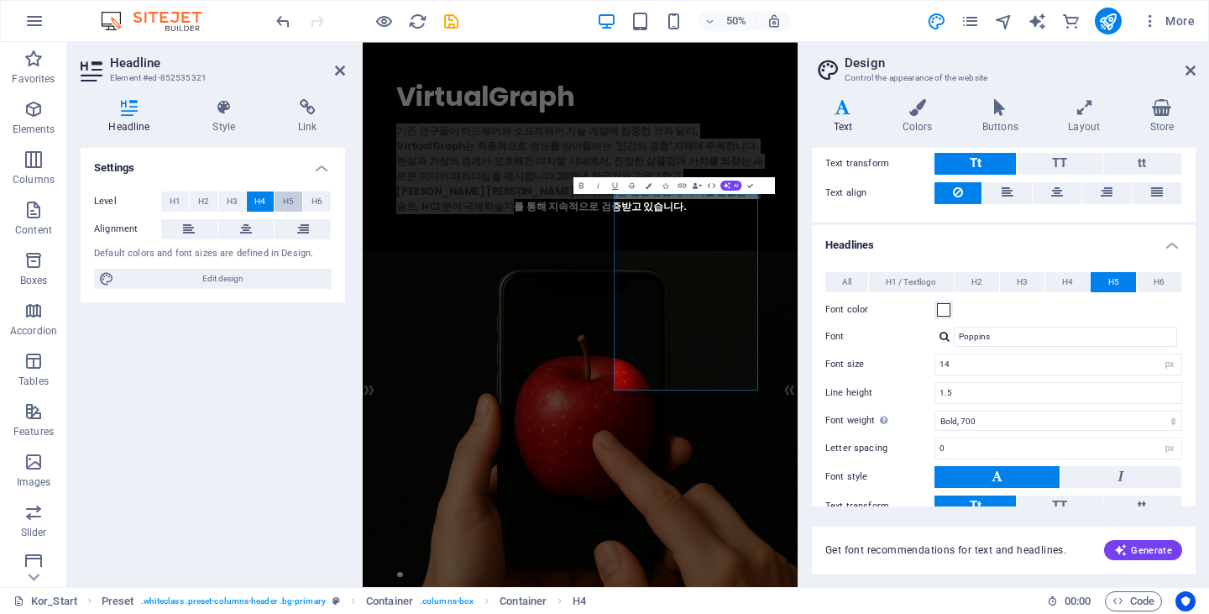
click at [283, 198] on span "H5" at bounding box center [288, 201] width 11 height 20
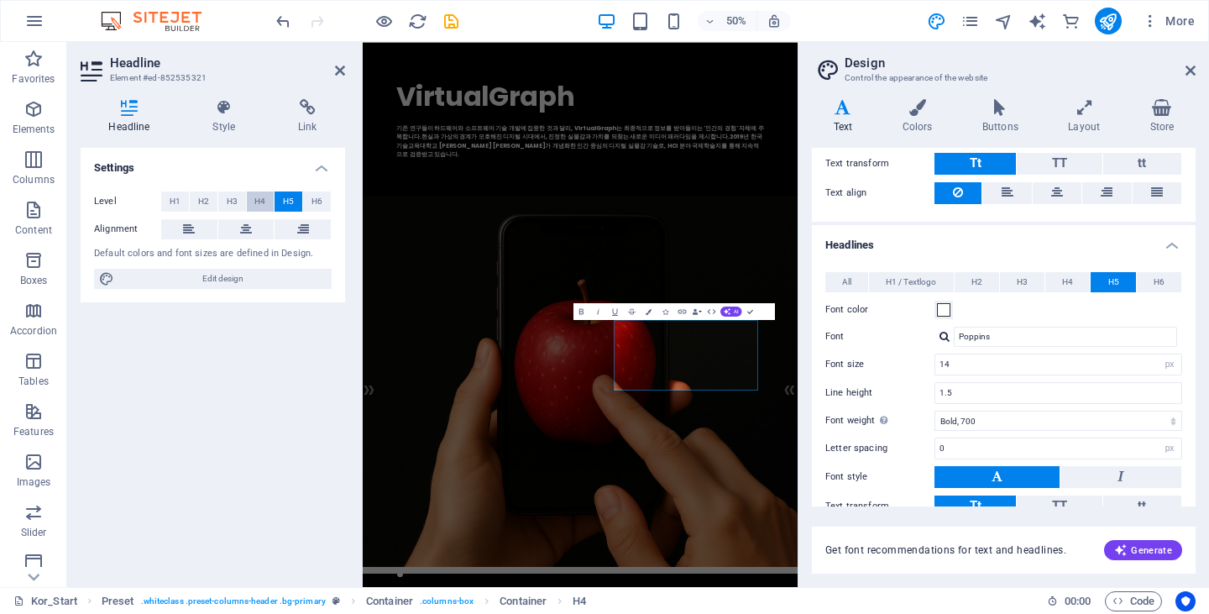
click at [263, 199] on span "H4" at bounding box center [259, 201] width 11 height 20
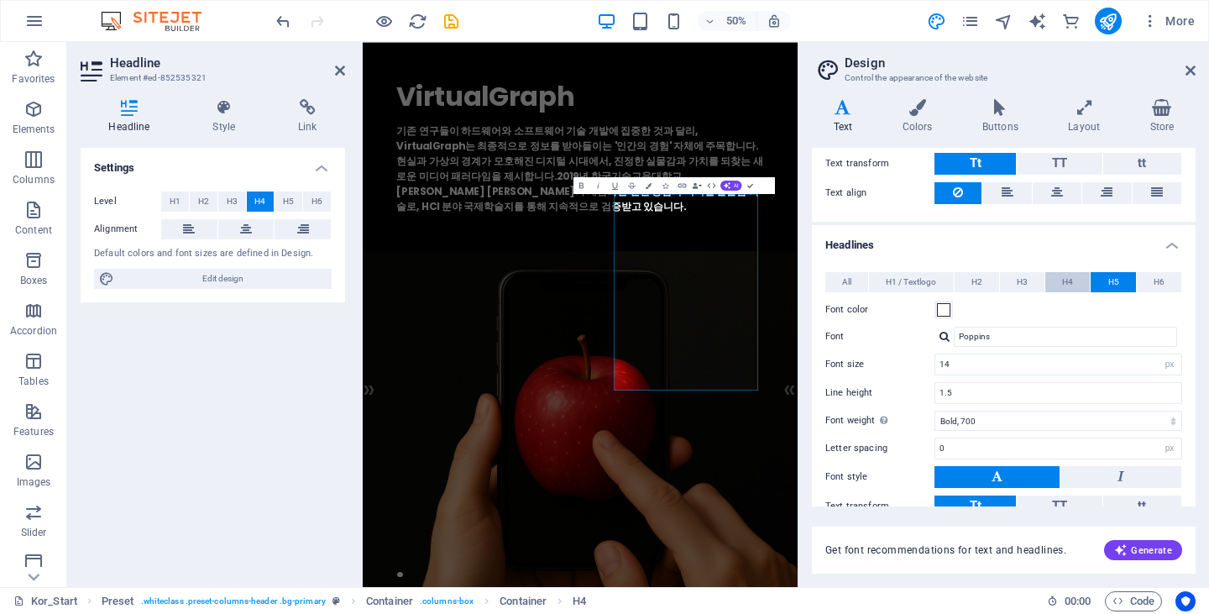
click at [1069, 286] on span "H4" at bounding box center [1067, 282] width 11 height 20
click at [1116, 281] on button "H5" at bounding box center [1112, 282] width 44 height 20
click at [1007, 364] on input "14" at bounding box center [1058, 364] width 246 height 20
type input "20"
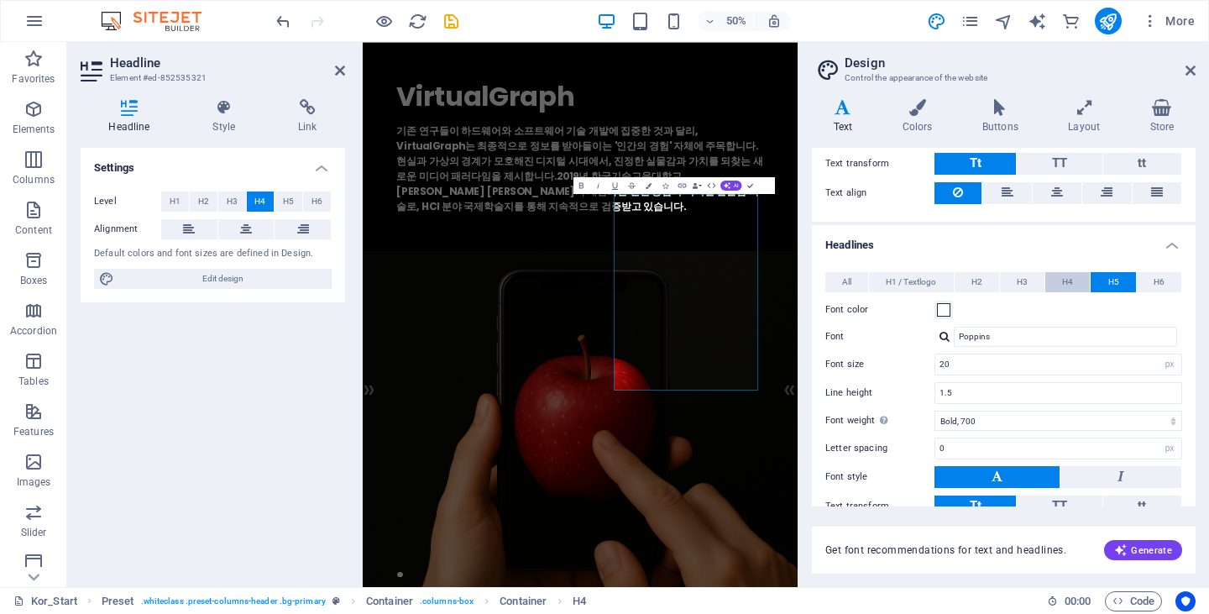
click at [1068, 280] on span "H4" at bounding box center [1067, 282] width 11 height 20
click at [1000, 368] on input "24" at bounding box center [1058, 364] width 246 height 20
type input "24"
click at [1121, 452] on div "VirtualGraph . 기존 연구들이 하드웨어와 소프트웨어 기술 개발에 집중한 것과 달리, VirtualGraph는 최종적으로 정보를 받아…" at bounding box center [798, 247] width 870 height 410
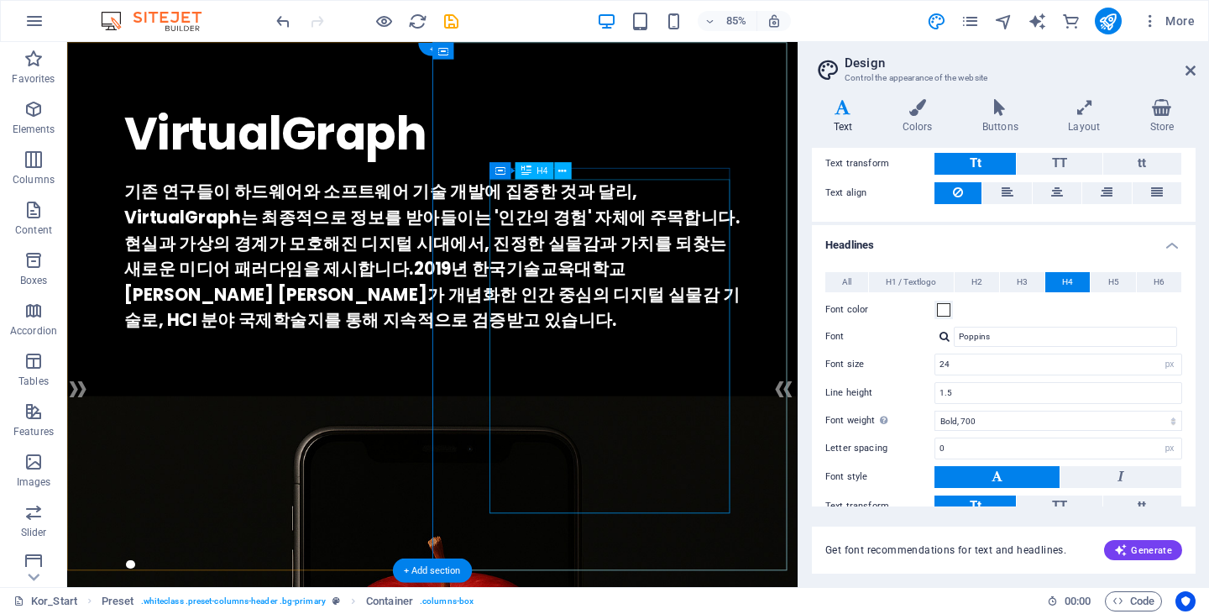
click at [846, 359] on div "기존 연구들이 하드웨어와 소프트웨어 기술 개발에 집중한 것과 달리, VirtualGraph는 최종적으로 정보를 받아들이는 '인간의 경험' 자체…" at bounding box center [496, 293] width 725 height 181
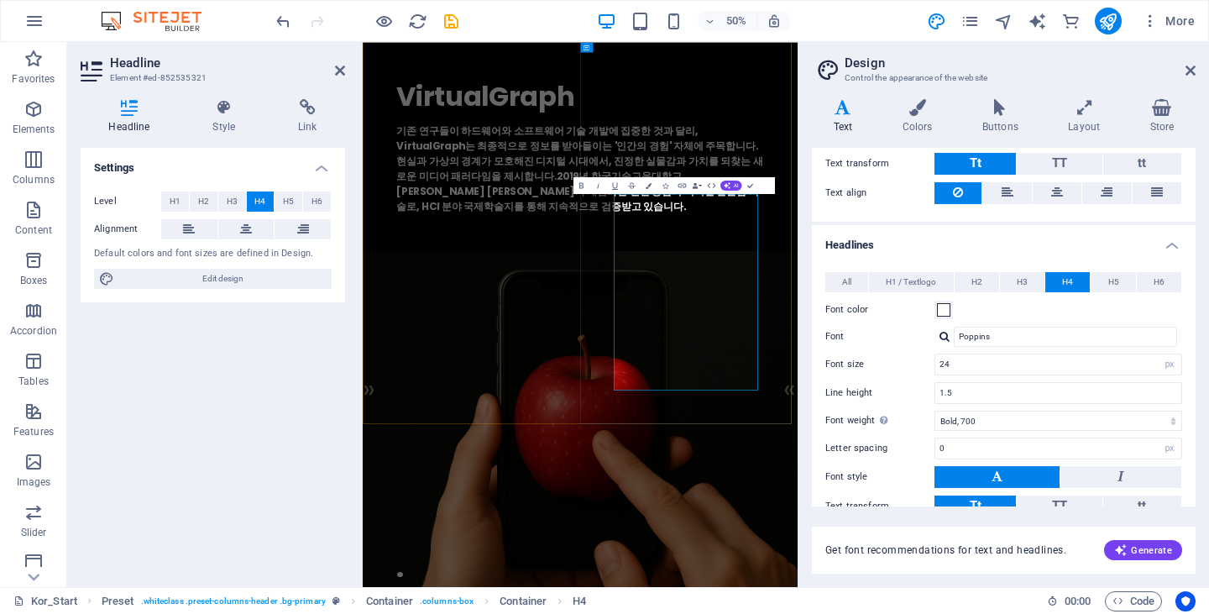
click at [1013, 384] on h4 "기존 연구들이 하드웨어와 소프트웨어 기술 개발에 집중한 것과 달리, VirtualGraph는 최종적으로 정보를 받아들이는 '인간의 경험' 자체…" at bounding box center [797, 293] width 735 height 181
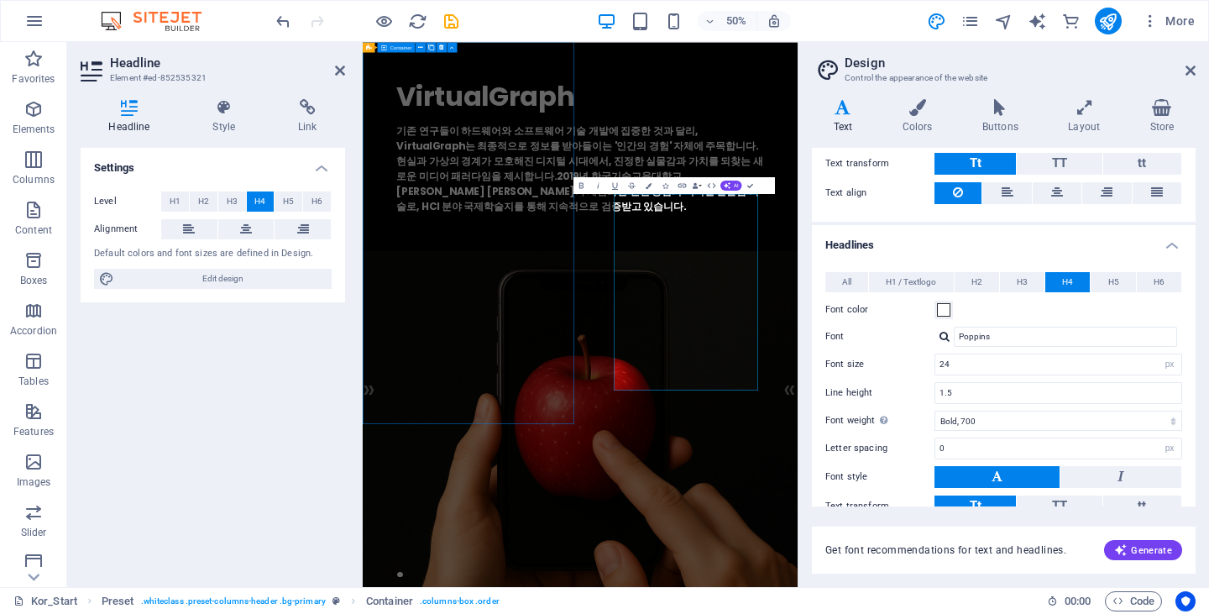
select select "px"
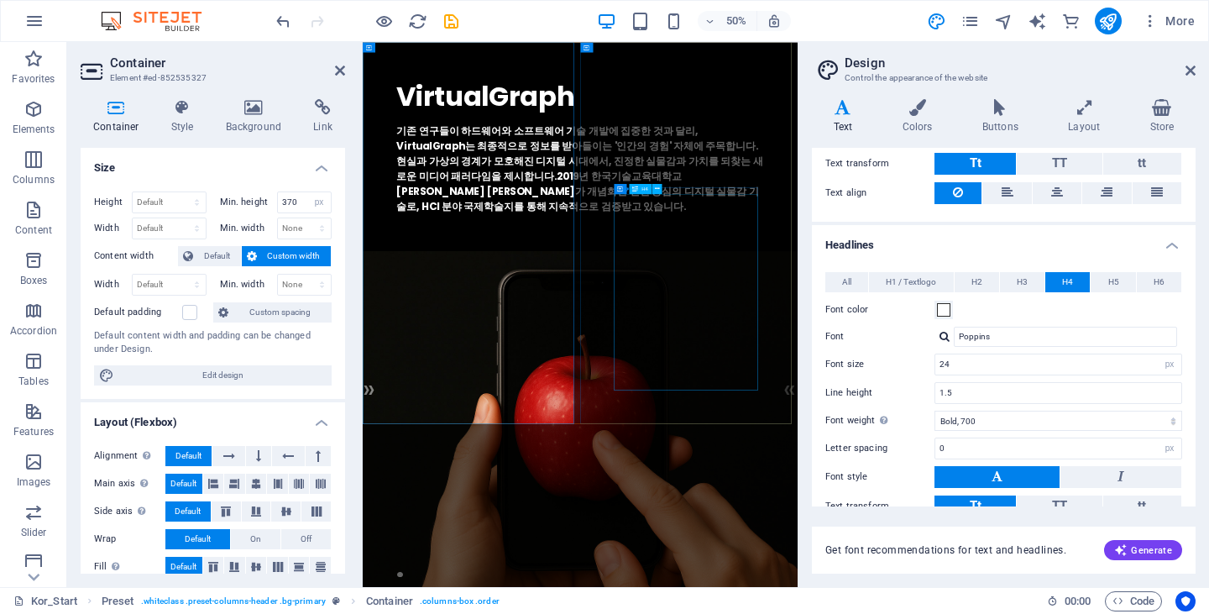
click at [918, 384] on div "기존 연구들이 하드웨어와 소프트웨어 기술 개발에 집중한 것과 달리, VirtualGraph는 최종적으로 정보를 받아들이는 '인간의 경험' 자체…" at bounding box center [797, 293] width 735 height 181
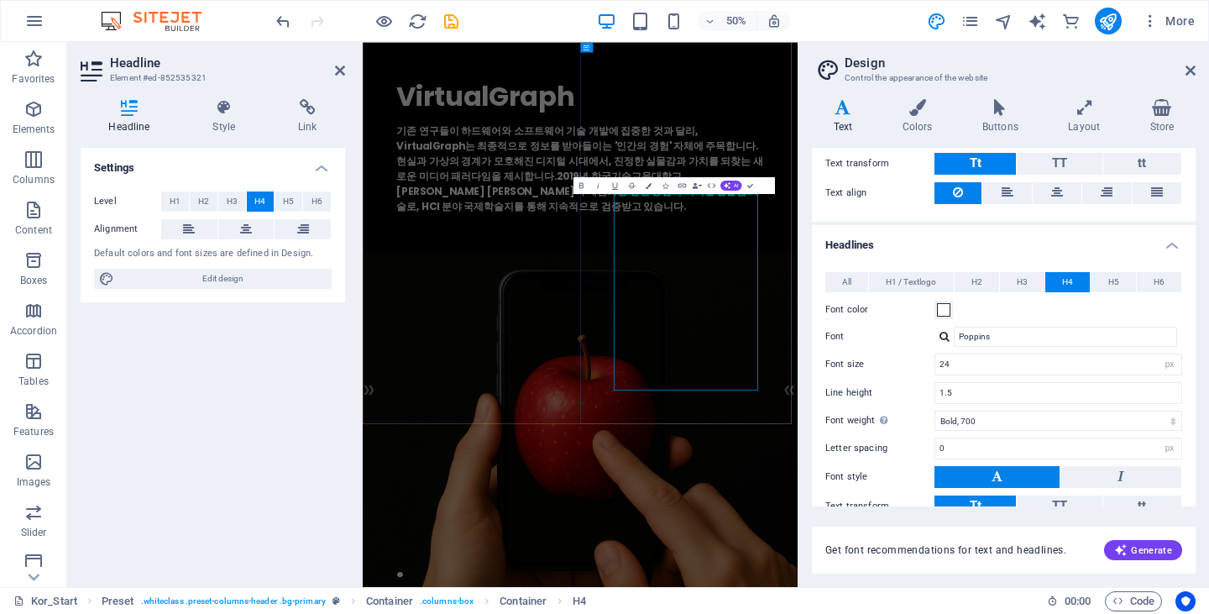
click at [918, 384] on h4 "기존 연구들이 하드웨어와 소프트웨어 기술 개발에 집중한 것과 달리, VirtualGraph는 최종적으로 정보를 받아들이는 '인간의 경험' 자체…" at bounding box center [797, 293] width 735 height 181
click at [1011, 384] on h4 "기존 연구들이 하드웨어와 소프트웨어 기술 개발에 집중한 것과 달리, VirtualGraph는 최종적으로 정보를 받아들이는 '인간의 경험' 자체…" at bounding box center [797, 293] width 735 height 181
click at [886, 384] on h4 "기존 연구들이 하드웨어와 소프트웨어 기술 개발에 집중한 것과 달리, VirtualGraph는 최종적으로 정보를 받아들이는 '인간의 경험' 자체…" at bounding box center [797, 293] width 735 height 181
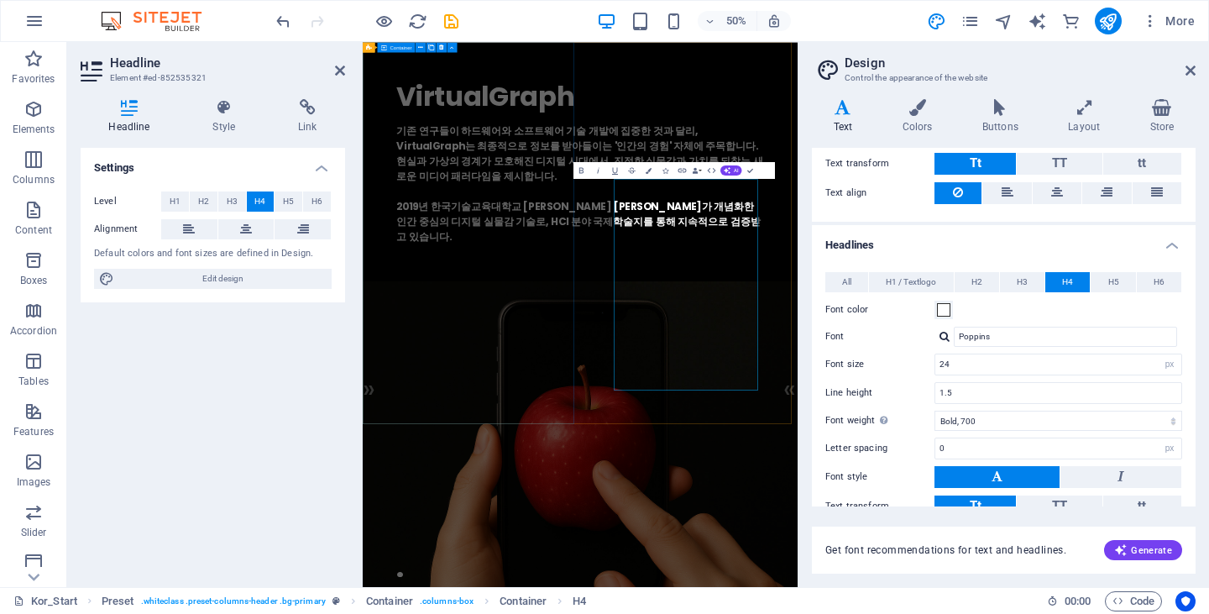
select select "px"
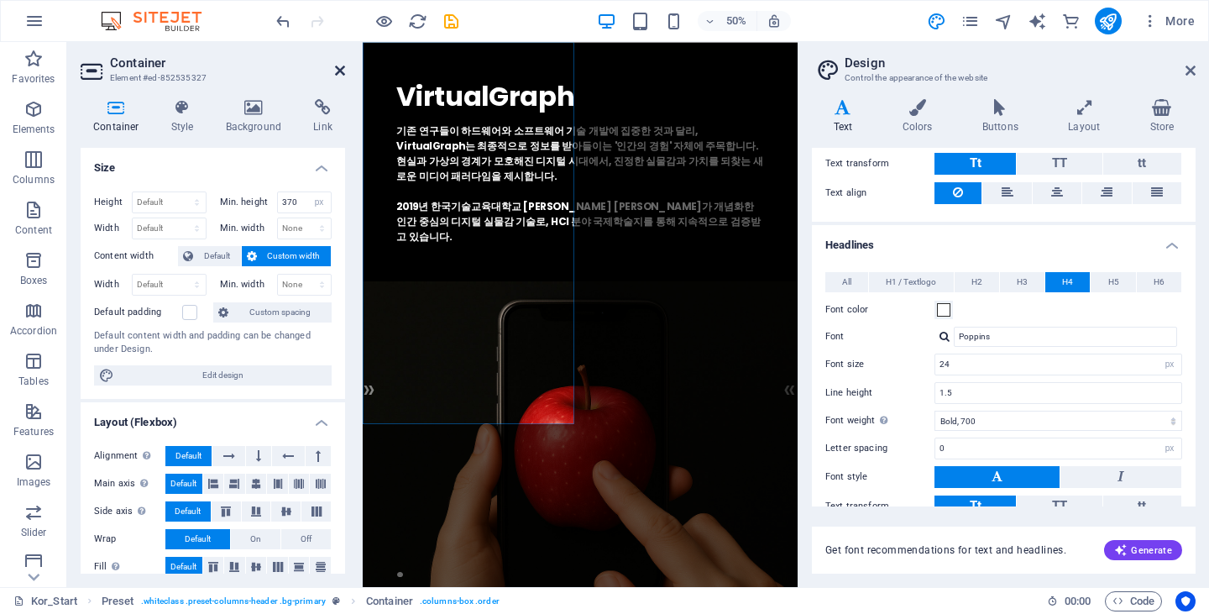
click at [342, 68] on icon at bounding box center [340, 70] width 10 height 13
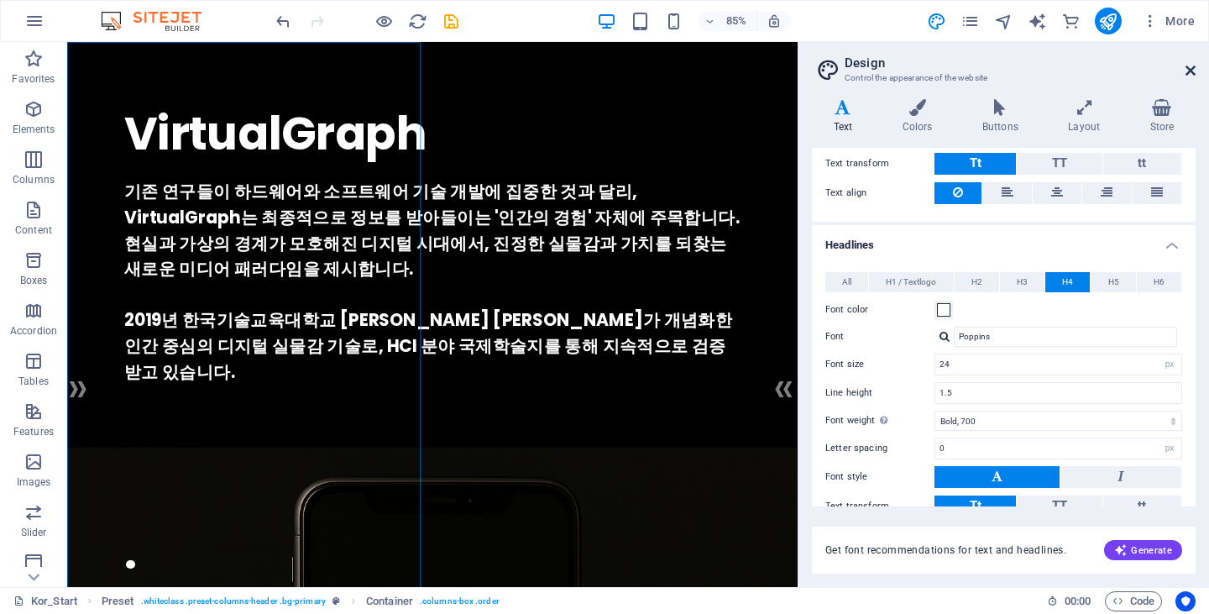
click at [1192, 71] on icon at bounding box center [1190, 70] width 10 height 13
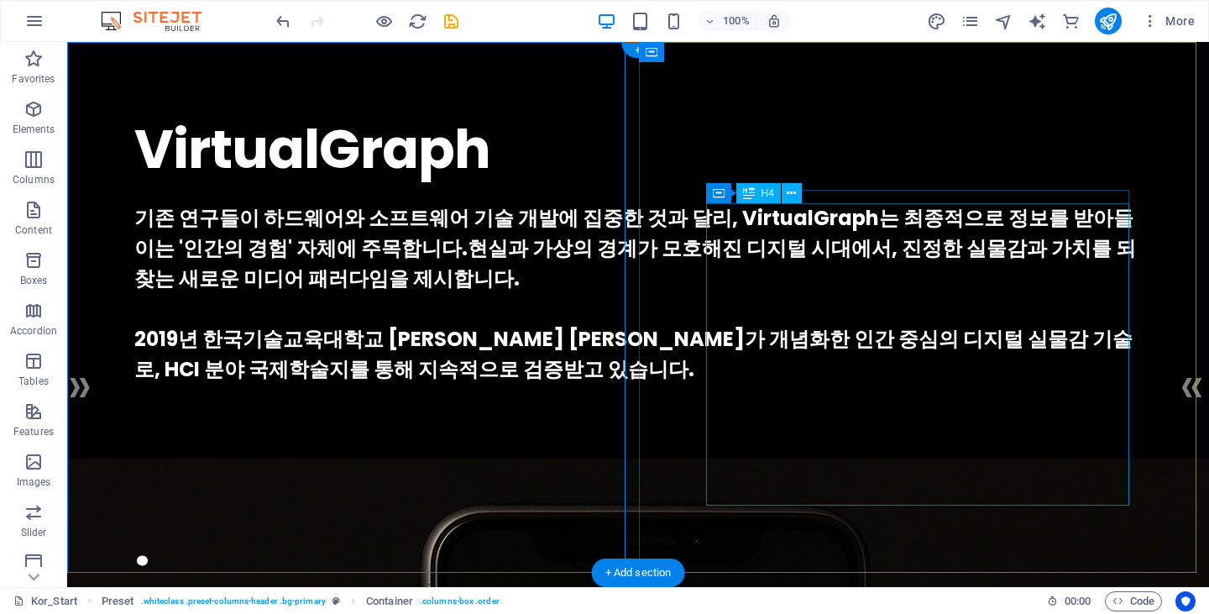
click at [943, 237] on div "기존 연구들이 하드웨어와 소프트웨어 기술 개발에 집중한 것과 달리, VirtualGraph는 최종적으로 정보를 받아들이는 '인간의 경험' 자체…" at bounding box center [637, 293] width 1007 height 181
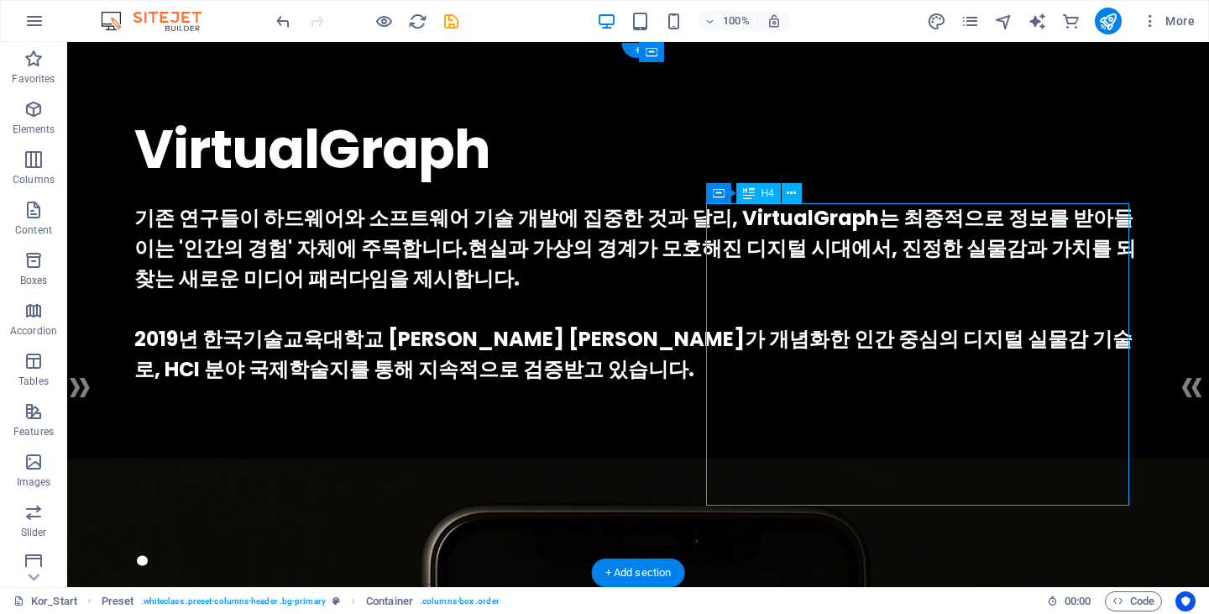
click at [943, 237] on div "기존 연구들이 하드웨어와 소프트웨어 기술 개발에 집중한 것과 달리, VirtualGraph는 최종적으로 정보를 받아들이는 '인간의 경험' 자체…" at bounding box center [637, 293] width 1007 height 181
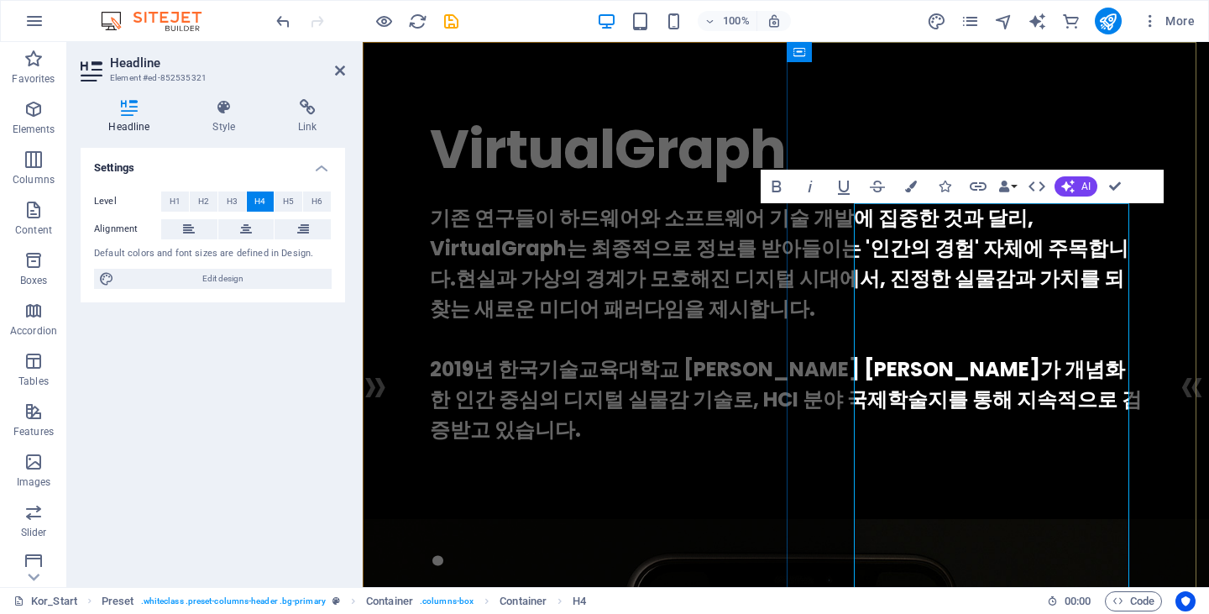
click at [887, 247] on h4 "기존 연구들이 하드웨어와 소프트웨어 기술 개발에 집중한 것과 달리, VirtualGraph는 최종적으로 정보를 받아들이는 '인간의 경험' 자체…" at bounding box center [786, 324] width 712 height 242
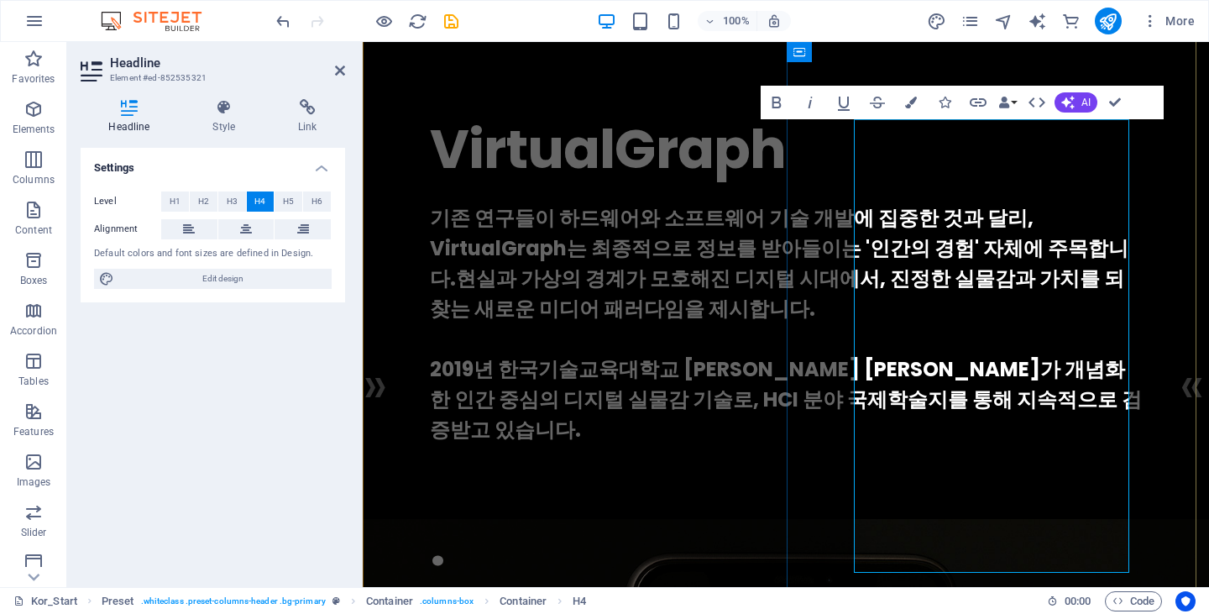
scroll to position [84, 0]
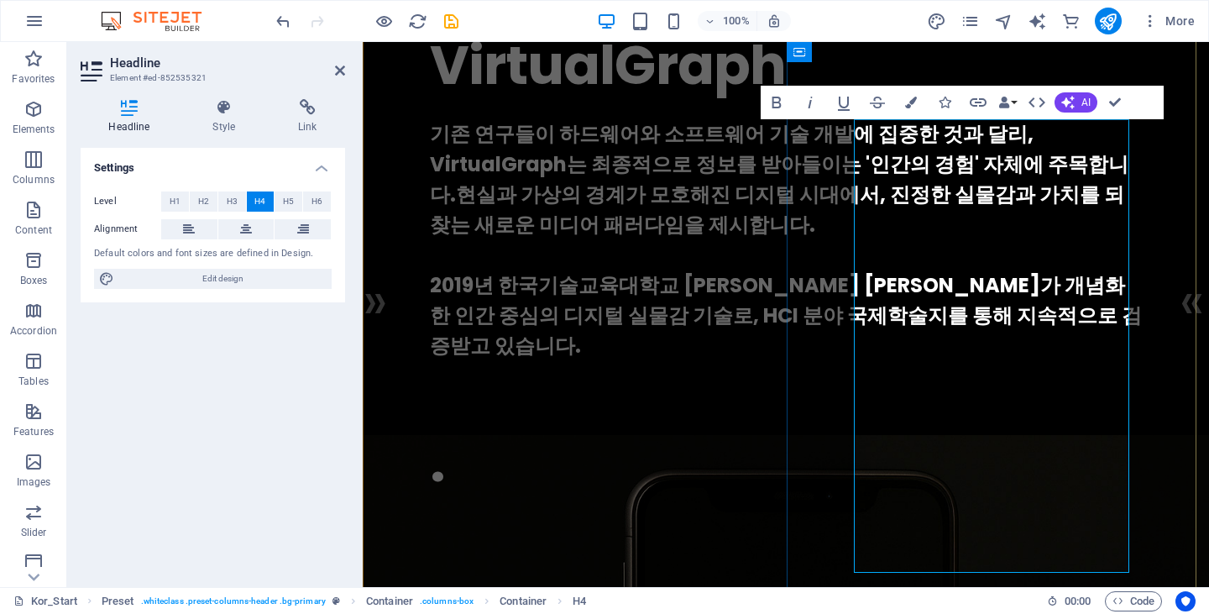
click at [1043, 255] on h4 "기존 연구들이 하드웨어와 소프트웨어 기술 개발에 집중한 것과 달리, VirtualGraph는 최종적으로 정보를 받아들이는 '인간의 경험' 자체…" at bounding box center [786, 240] width 712 height 242
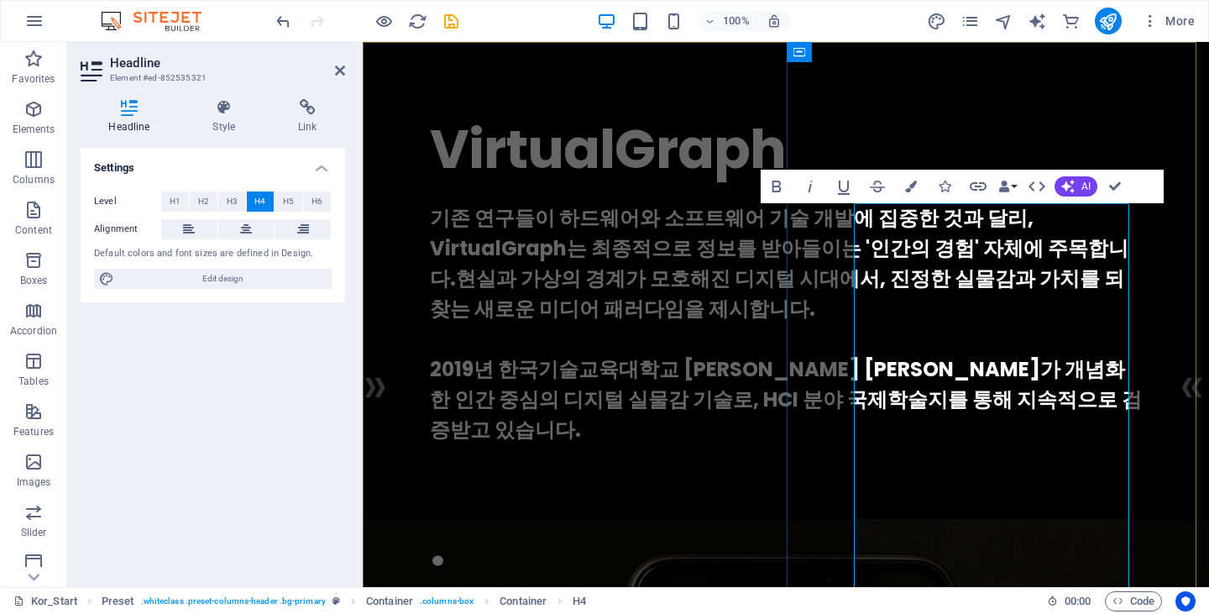
click at [1037, 253] on h4 "기존 연구들이 하드웨어와 소프트웨어 기술 개발에 집중한 것과 달리, VirtualGraph는 최종적으로 정보를 받아들이는 '인간의 경험' 자체…" at bounding box center [786, 324] width 712 height 242
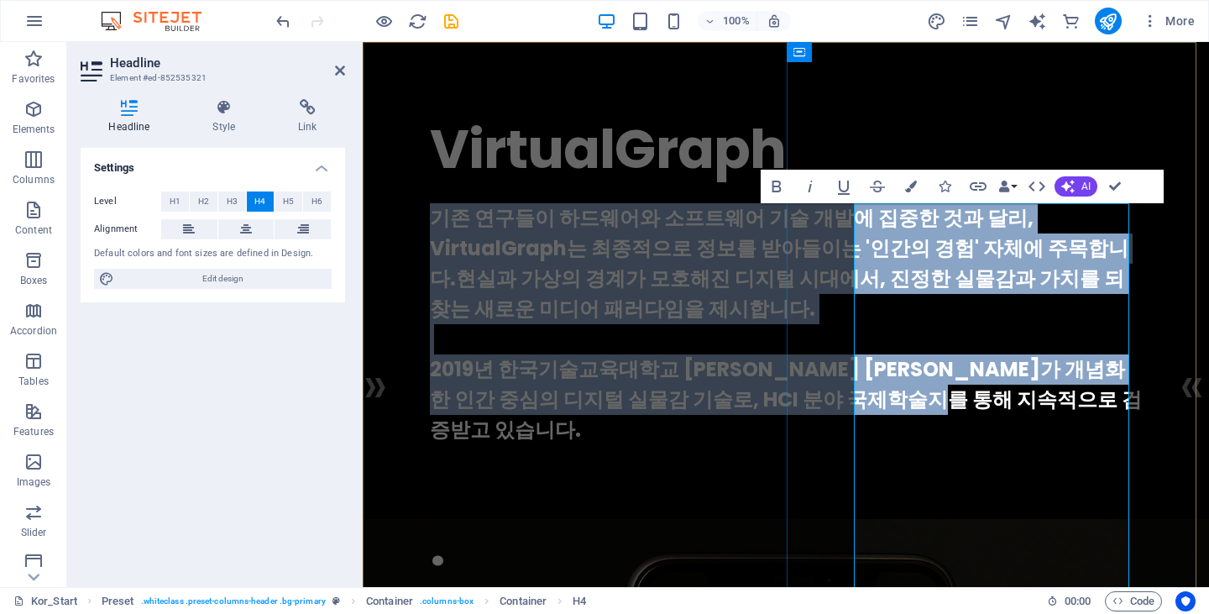
copy h4 "기존 연구들이 하드웨어와 소프트웨어 기술 개발에 집중한 것과 달리, VirtualGraph는 최종적으로 정보를 받아들이는 '인간의 경험' 자체…"
click at [961, 274] on h4 "기존 연구들이 하드웨어와 소프트웨어 기술 개발에 집중한 것과 달리, VirtualGraph는 최종적으로 정보를 받아들이는 '인간의 경험' 자체…" at bounding box center [786, 324] width 712 height 242
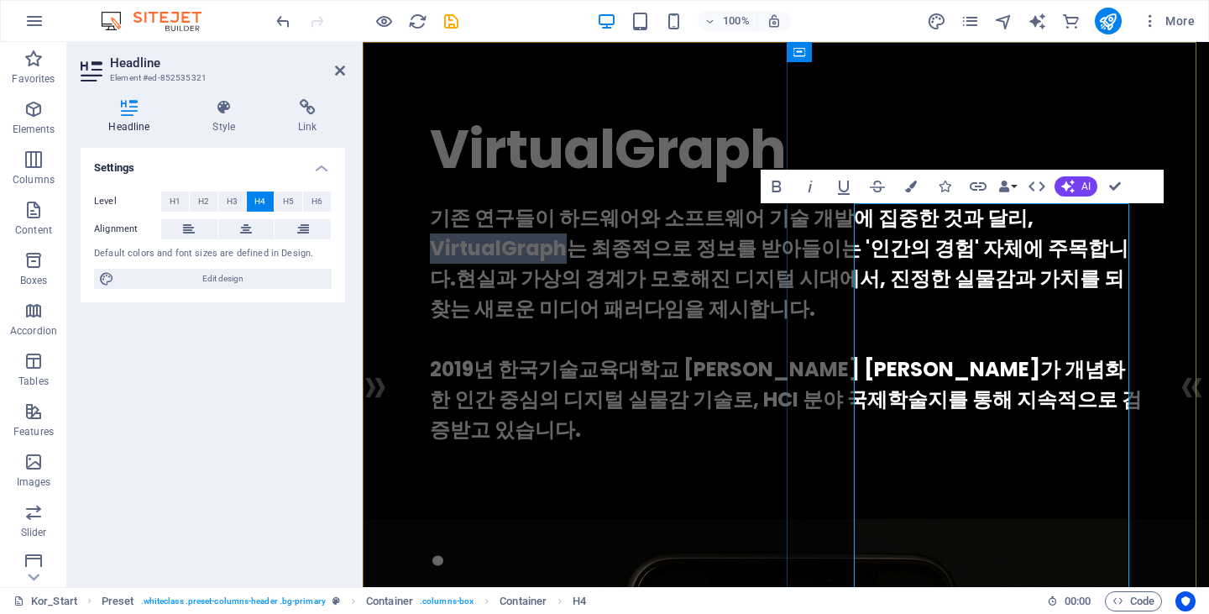
click at [961, 274] on h4 "기존 연구들이 하드웨어와 소프트웨어 기술 개발에 집중한 것과 달리, VirtualGraph는 최종적으로 정보를 받아들이는 '인간의 경험' 자체…" at bounding box center [786, 324] width 712 height 242
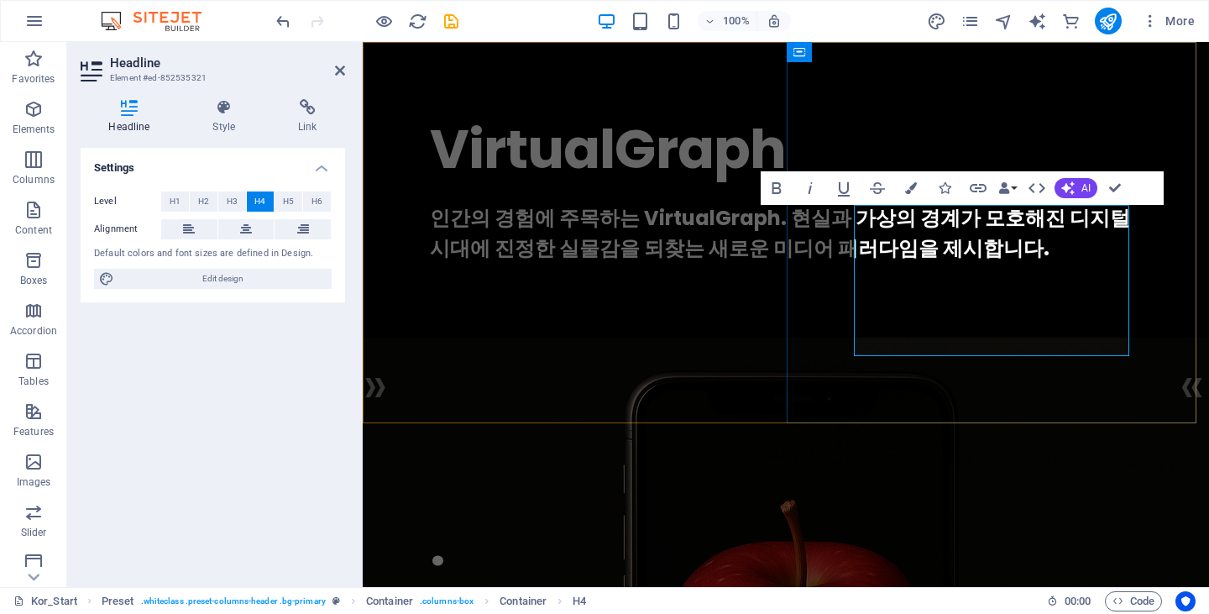
click at [969, 251] on h4 "인간의 경험에 주목하는 VirtualGraph. 현실과 가상의 경계가 모호해진 디지털 시대에 진정한 실물감을 되찾는 새로운 미디어 패러다임을 …" at bounding box center [786, 233] width 712 height 60
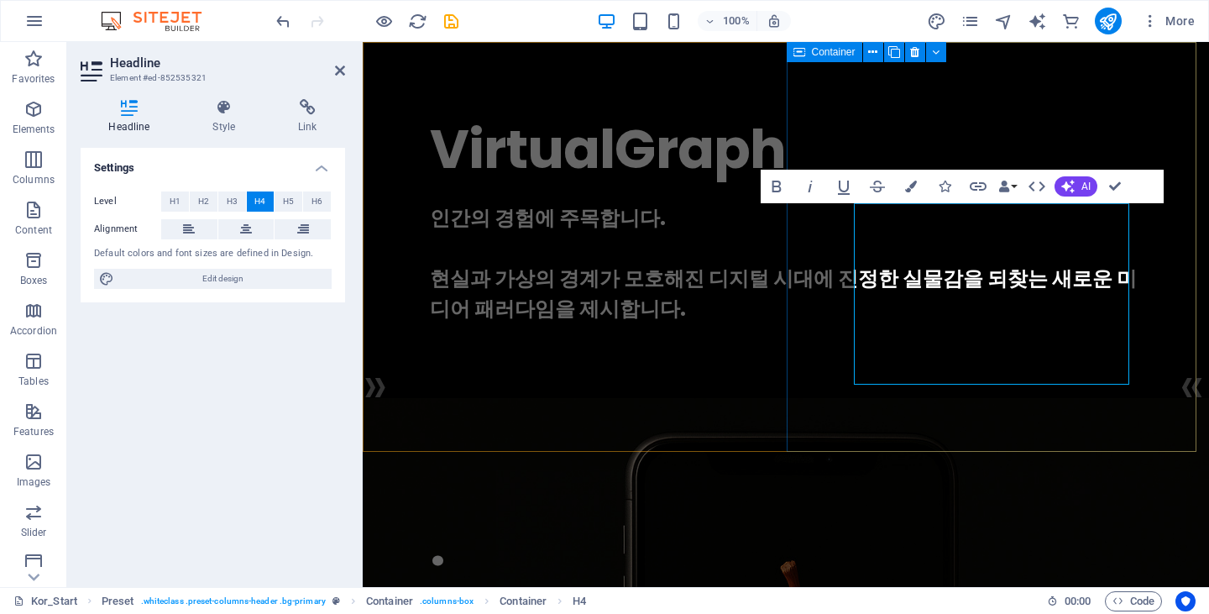
click at [1152, 293] on div "VirtualGraph . 인간의 경험에 주목합니다. ‌ ‌현실과 가상의 경계가 모호해진 디지털 시대에 진정한 실물감을 되찾는 새로운 미디어 …" at bounding box center [786, 216] width 846 height 349
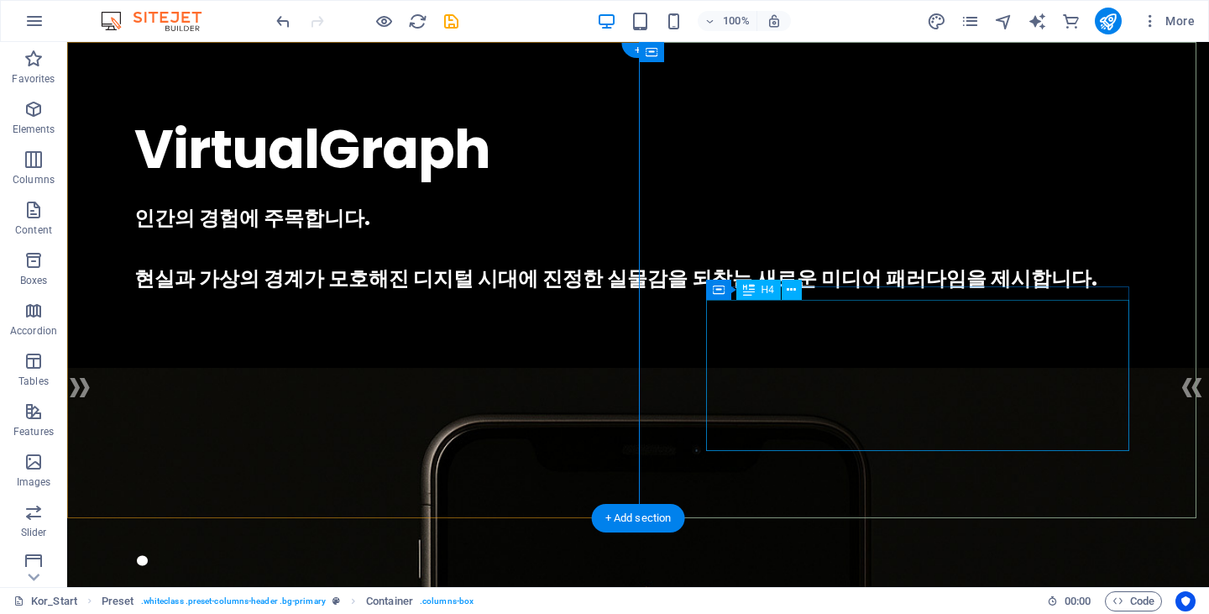
click at [825, 294] on div "인간의 경험에 주목합니다. 현실과 가상의 경계가 모호해진 디지털 시대에 진정한 실물감을 되찾는 새로운 미디어 패러다임을 제시합니다." at bounding box center [637, 248] width 1007 height 91
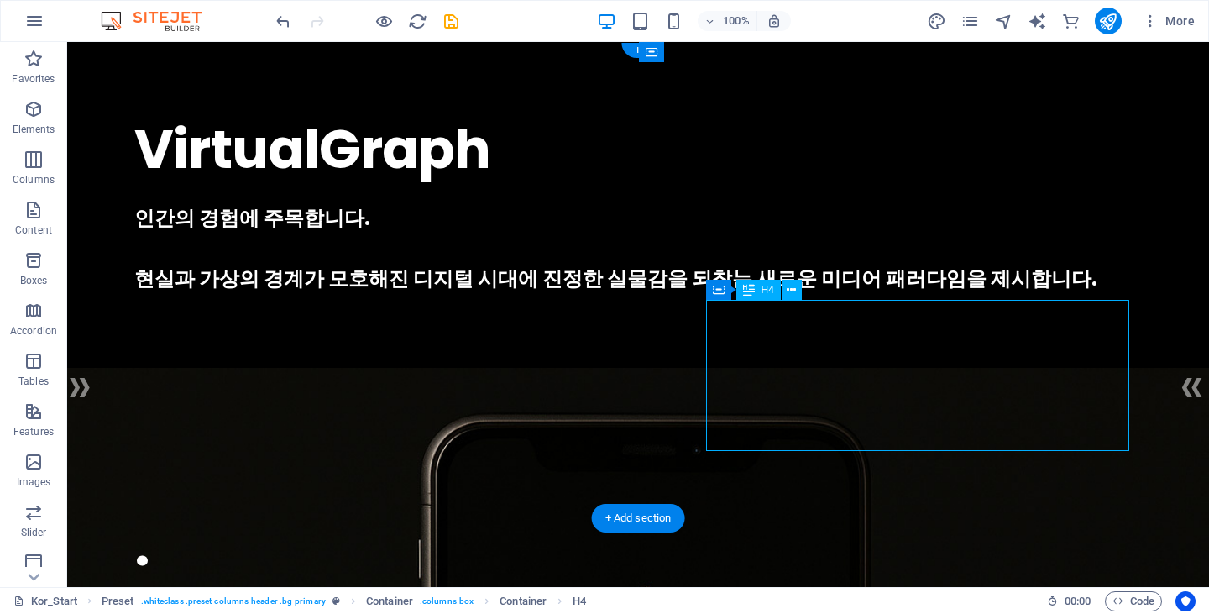
click at [825, 294] on div "인간의 경험에 주목합니다. 현실과 가상의 경계가 모호해진 디지털 시대에 진정한 실물감을 되찾는 새로운 미디어 패러다임을 제시합니다." at bounding box center [637, 248] width 1007 height 91
click at [530, 327] on div "VirtualGraph . 인간의 경험에 주목합니다. 현실과 가상의 경계가 모호해진 디지털 시대에 진정한 실물감을 되찾는 새로운 미디어 패러다…" at bounding box center [638, 201] width 1142 height 319
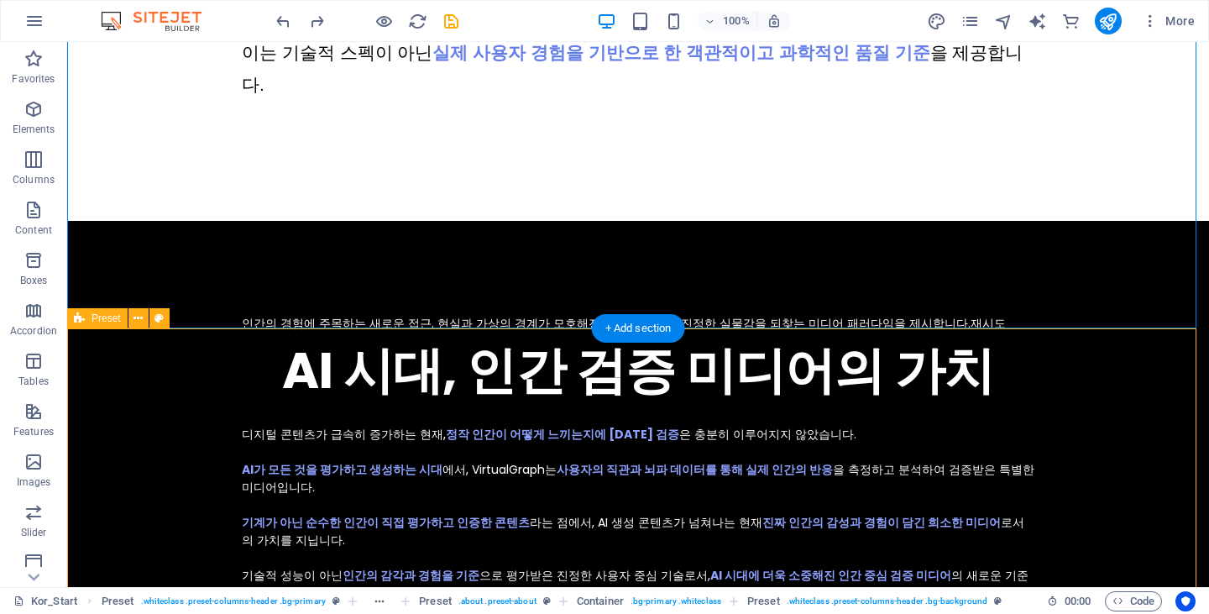
scroll to position [4261, 0]
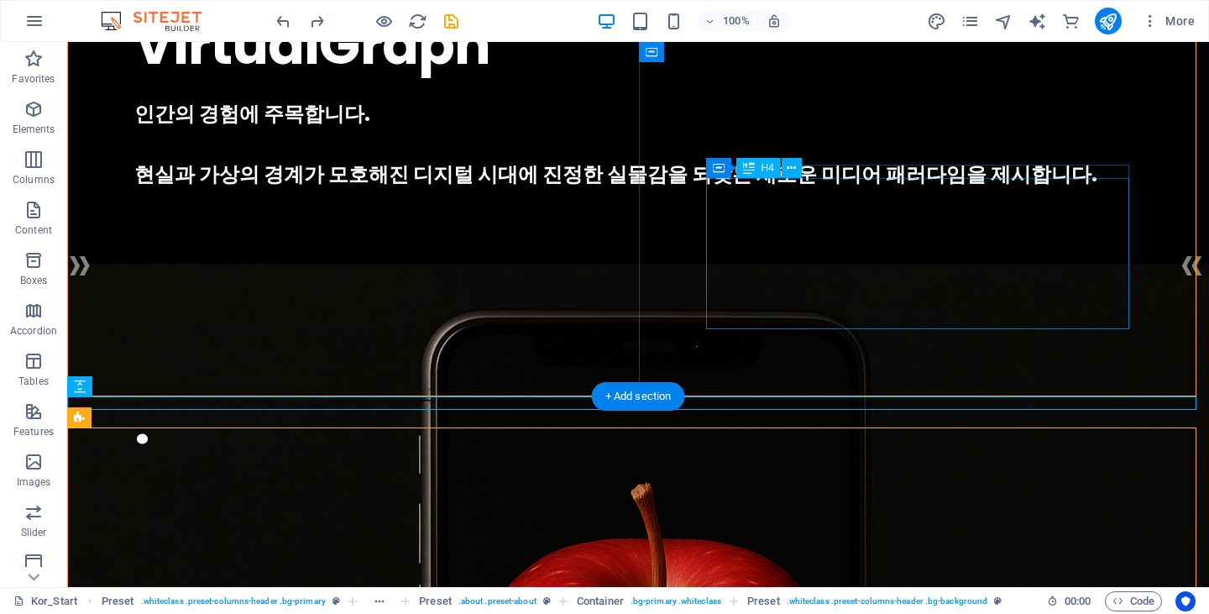
click at [887, 190] on div "인간의 경험에 주목합니다. 현실과 가상의 경계가 모호해진 디지털 시대에 진정한 실물감을 되찾는 새로운 미디어 패러다임을 제시합니다." at bounding box center [637, 144] width 1007 height 91
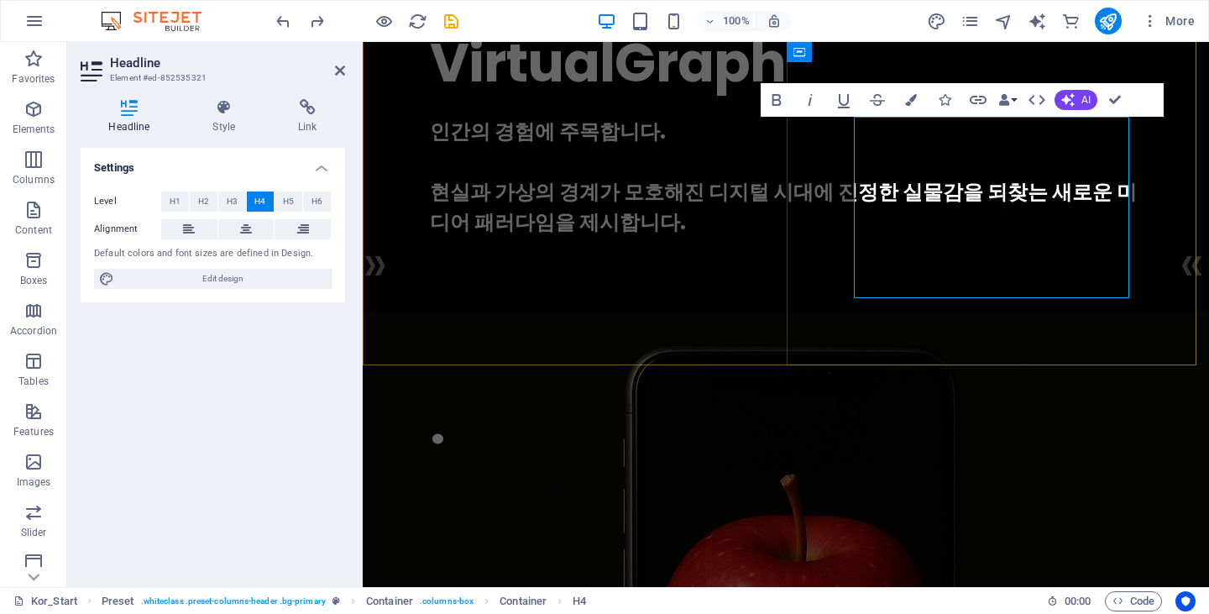
scroll to position [139, 0]
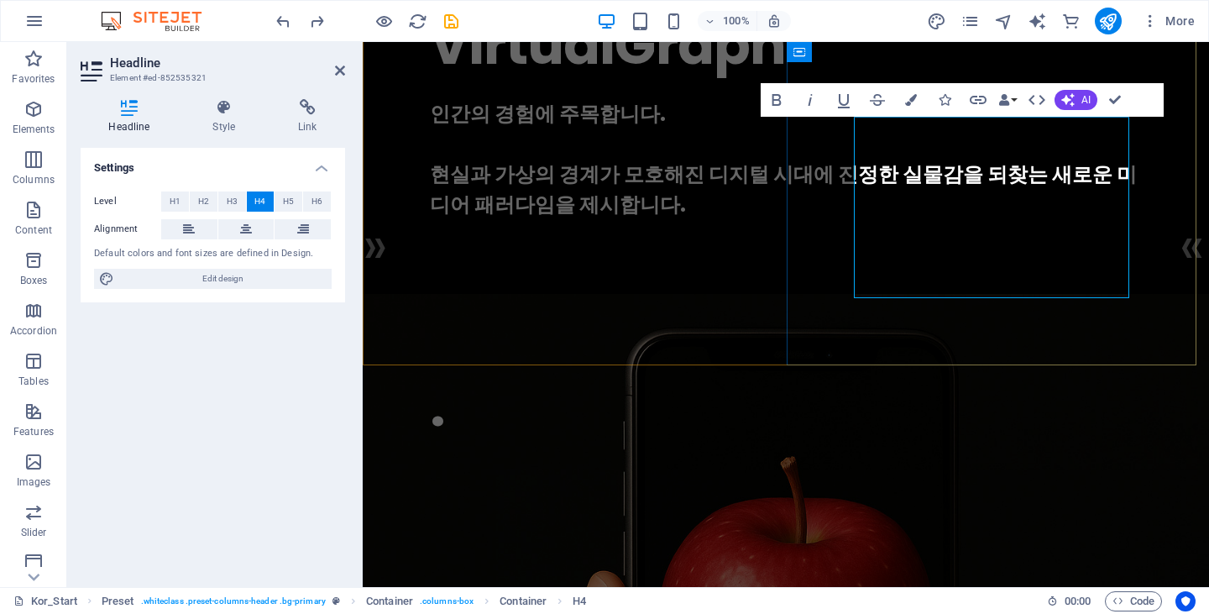
click at [908, 217] on h4 "인간의 경험에 주목합니다. 현실과 가상의 경계가 모호해진 디지털 시대에 진정한 실물감을 되찾는 새로운 미디어 패러다임을 제시합니다." at bounding box center [786, 159] width 712 height 121
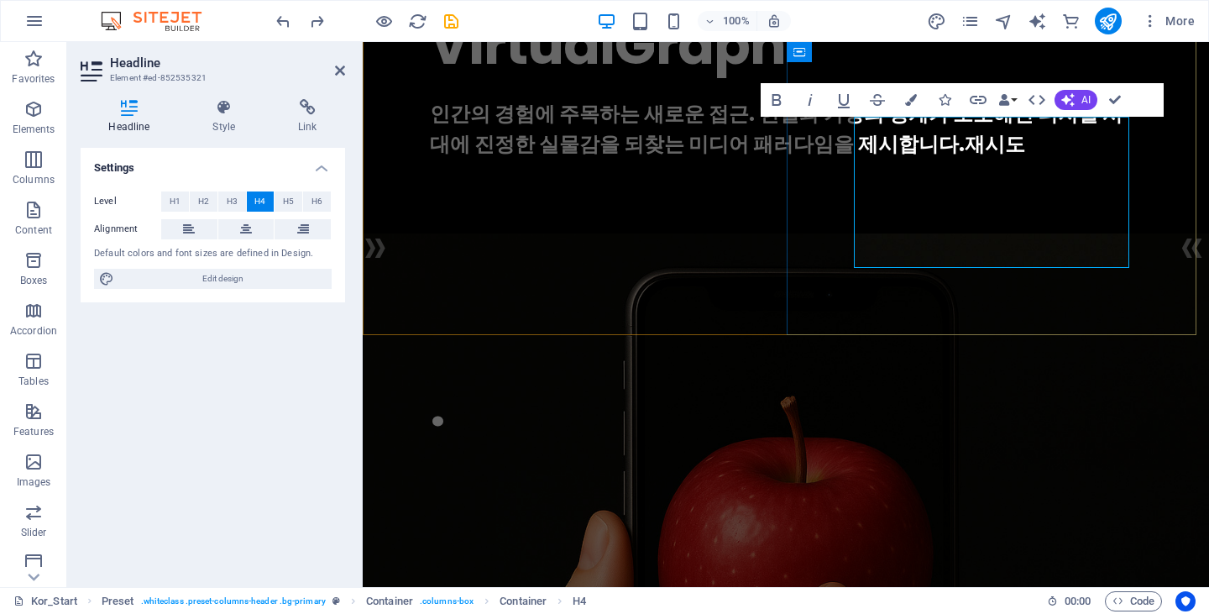
scroll to position [0, 0]
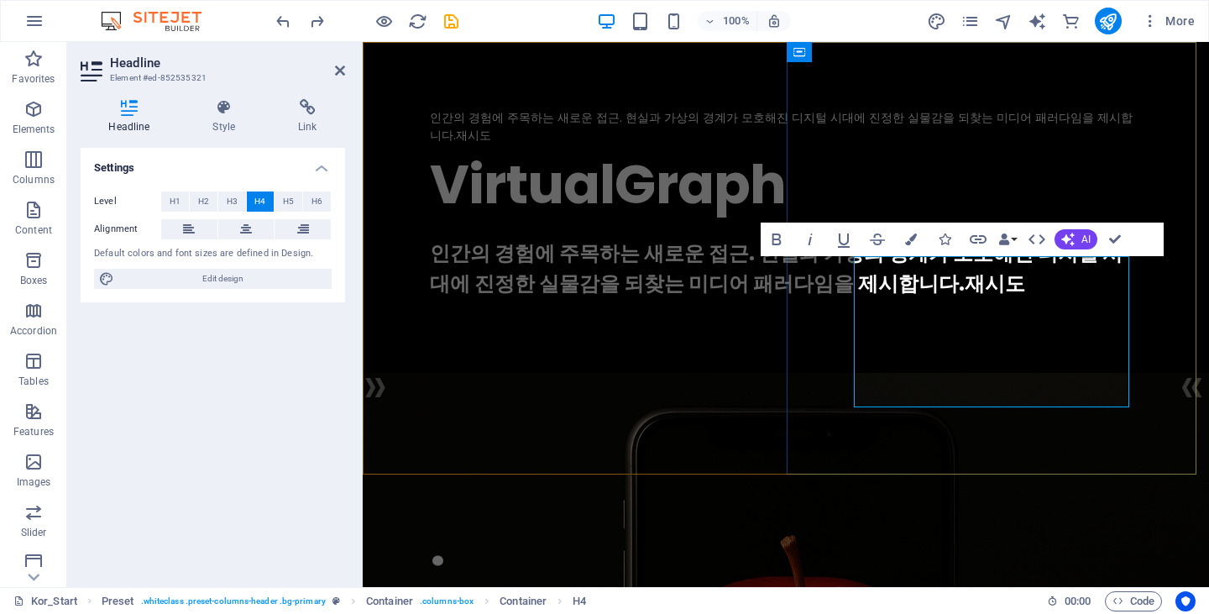
click at [896, 299] on h4 "인간의 경험에 주목하는 새로운 접근. 현실과 가상의 경계가 모호해진 디지털 시대에 진정한 실물감을 되찾는 미디어 패러다임을 제시합니다.재시도" at bounding box center [786, 268] width 712 height 60
click at [902, 299] on h4 "인간의 경험에 주목하는 새로운 접근. 현실과 가상의 경계가 모호해진 디지털 시대에 진정한 실물감을 되찾는 미디어 패러다임을 제시합니다.재시도" at bounding box center [786, 268] width 712 height 60
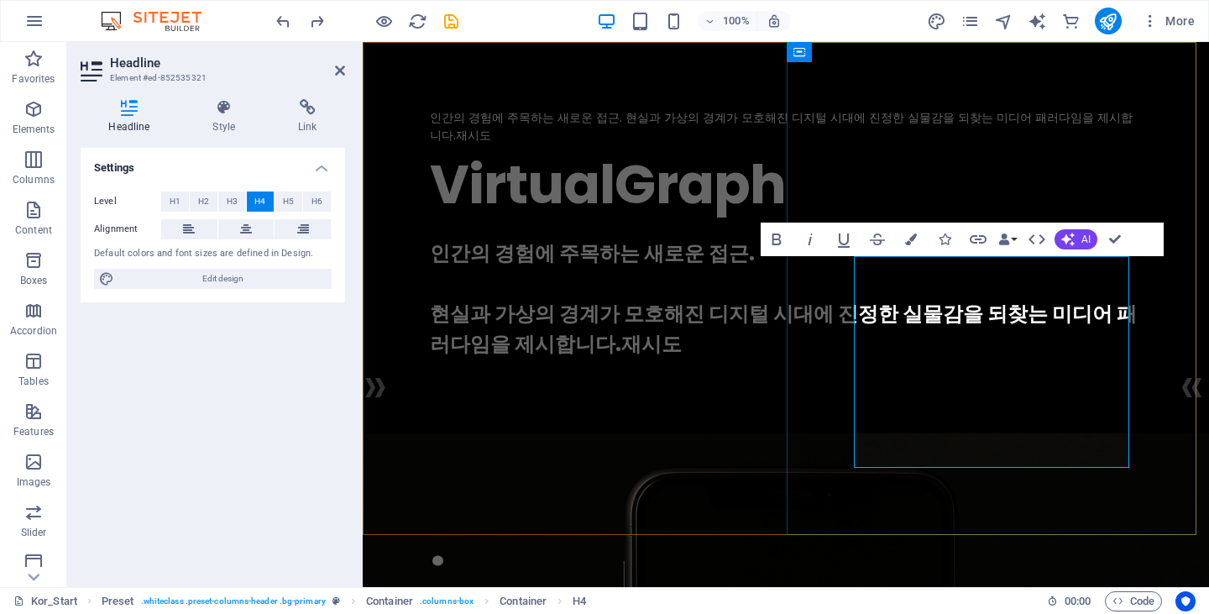
click at [990, 359] on h4 "인간의 경험에 주목하는 새로운 접근. ‌ ‌현실과 가상의 경계가 모호해진 디지털 시대에 진정한 실물감을 되찾는 미디어 패러다임을 제시합니다.재…" at bounding box center [786, 298] width 712 height 121
click at [825, 423] on div "인간의 경험에 주목하는 새로운 접근. 현실과 가상의 경계가 모호해진 디지털 시대에 진정한 실물감을 되찾는 미디어 패러다임을 제시합니다.재시도 …" at bounding box center [786, 234] width 846 height 384
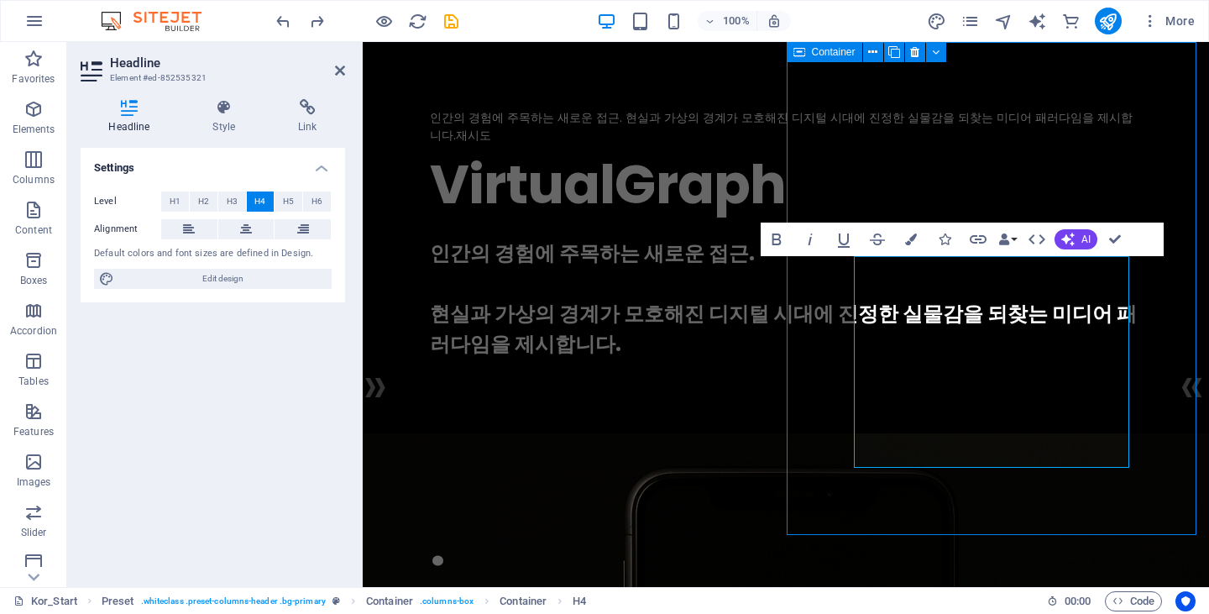
click at [825, 423] on div "인간의 경험에 주목하는 새로운 접근. 현실과 가상의 경계가 모호해진 디지털 시대에 진정한 실물감을 되찾는 미디어 패러다임을 제시합니다.재시도 …" at bounding box center [786, 234] width 846 height 384
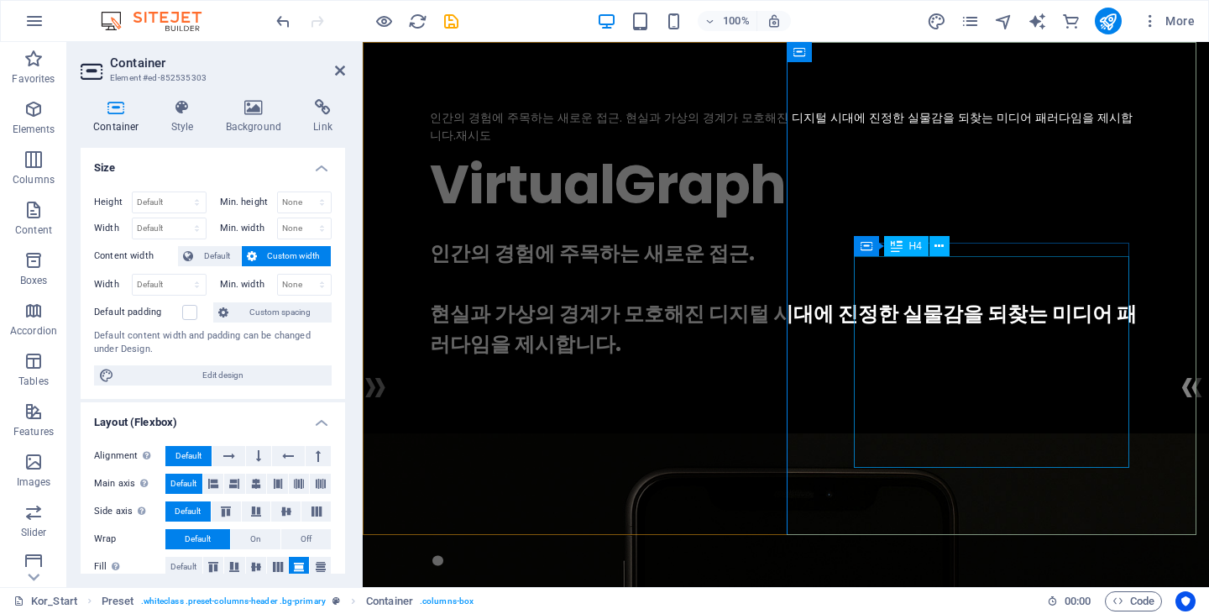
click at [1006, 349] on div "인간의 경험에 주목하는 새로운 접근. 현실과 가상의 경계가 모호해진 디지털 시대에 진정한 실물감을 되찾는 미디어 패러다임을 제시합니다." at bounding box center [786, 298] width 712 height 121
click at [190, 117] on h4 "Style" at bounding box center [186, 116] width 55 height 35
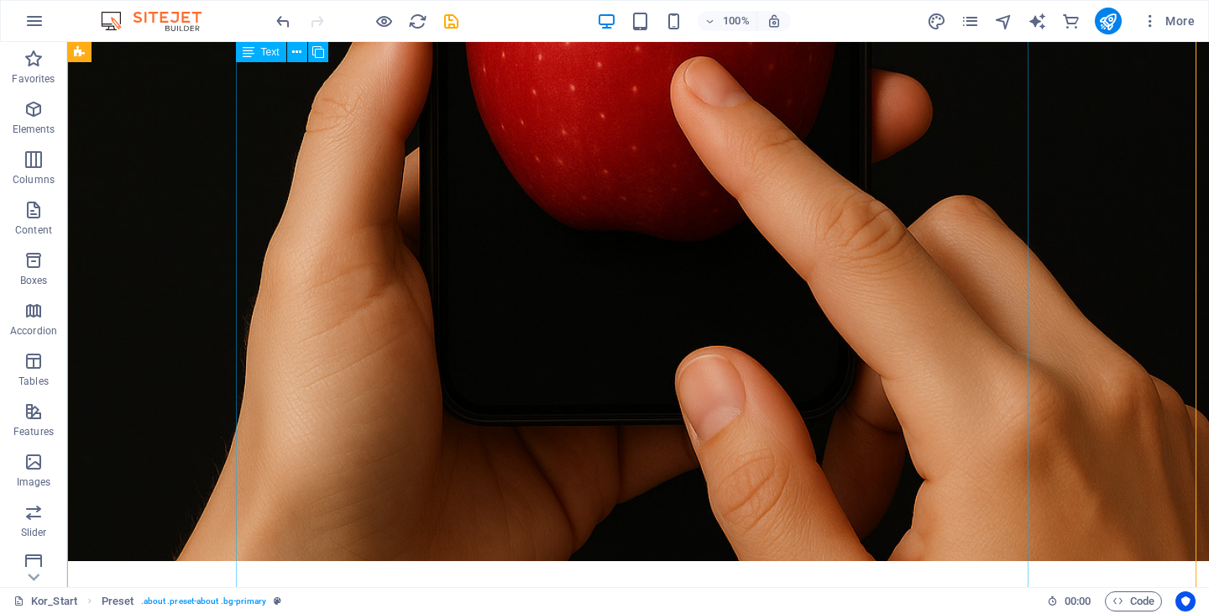
scroll to position [967, 0]
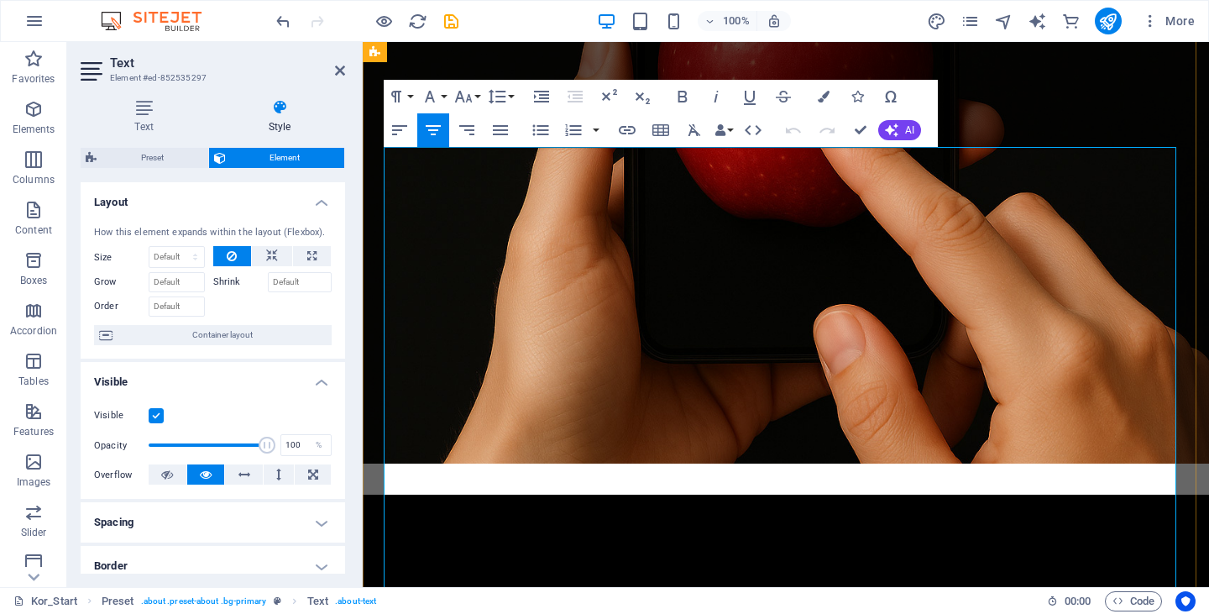
scroll to position [943, 0]
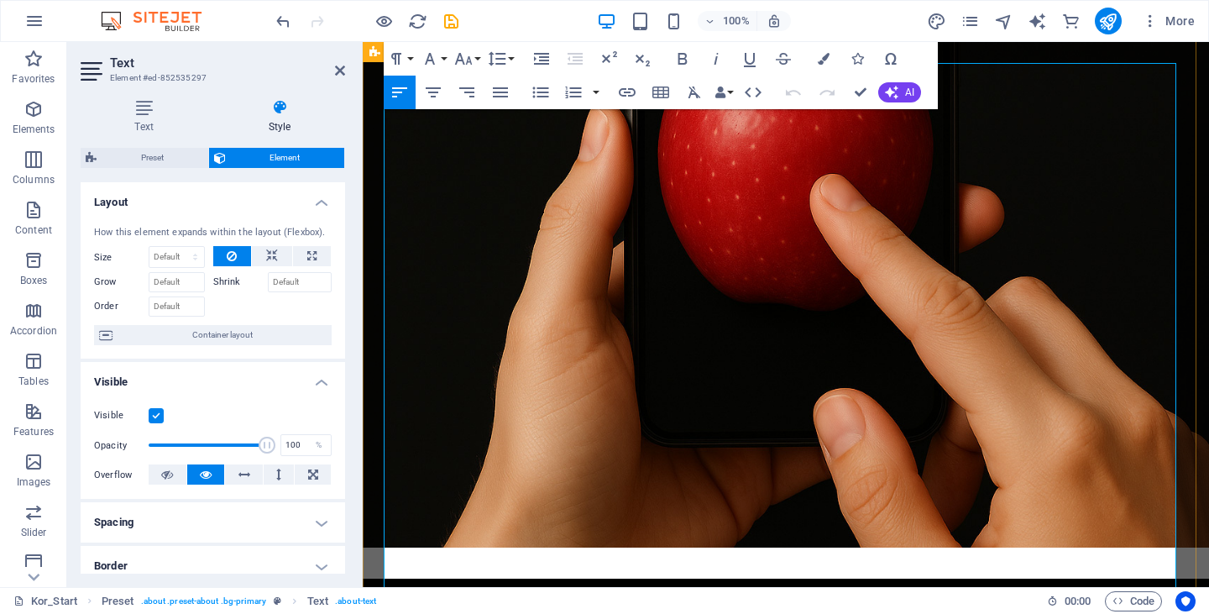
scroll to position [860, 0]
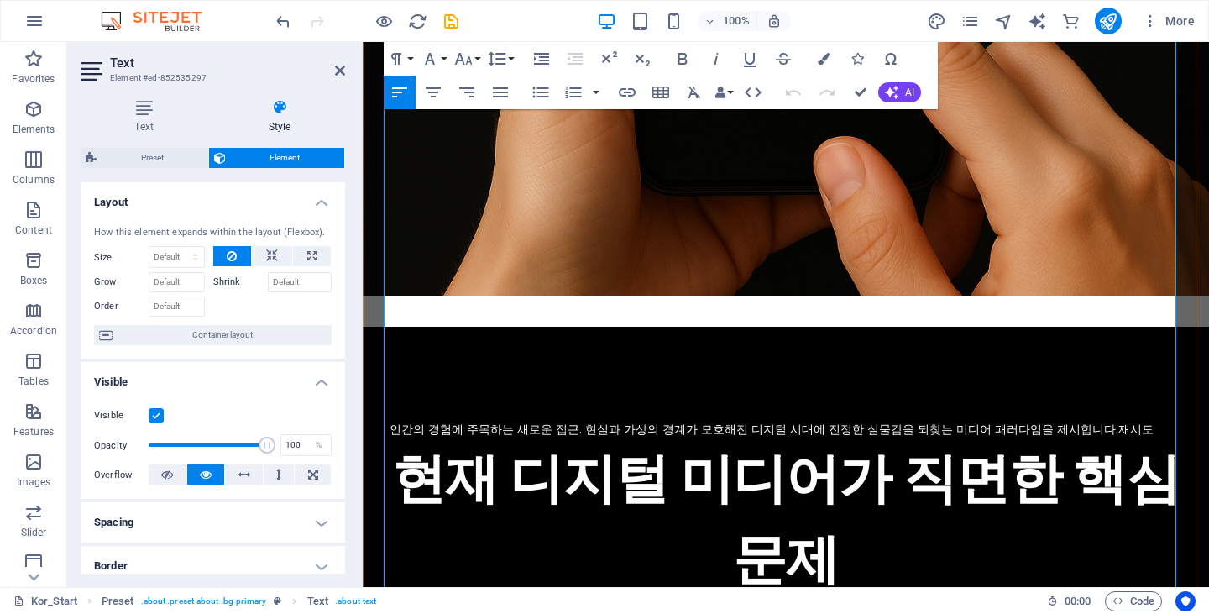
drag, startPoint x: 813, startPoint y: 509, endPoint x: 427, endPoint y: 418, distance: 396.6
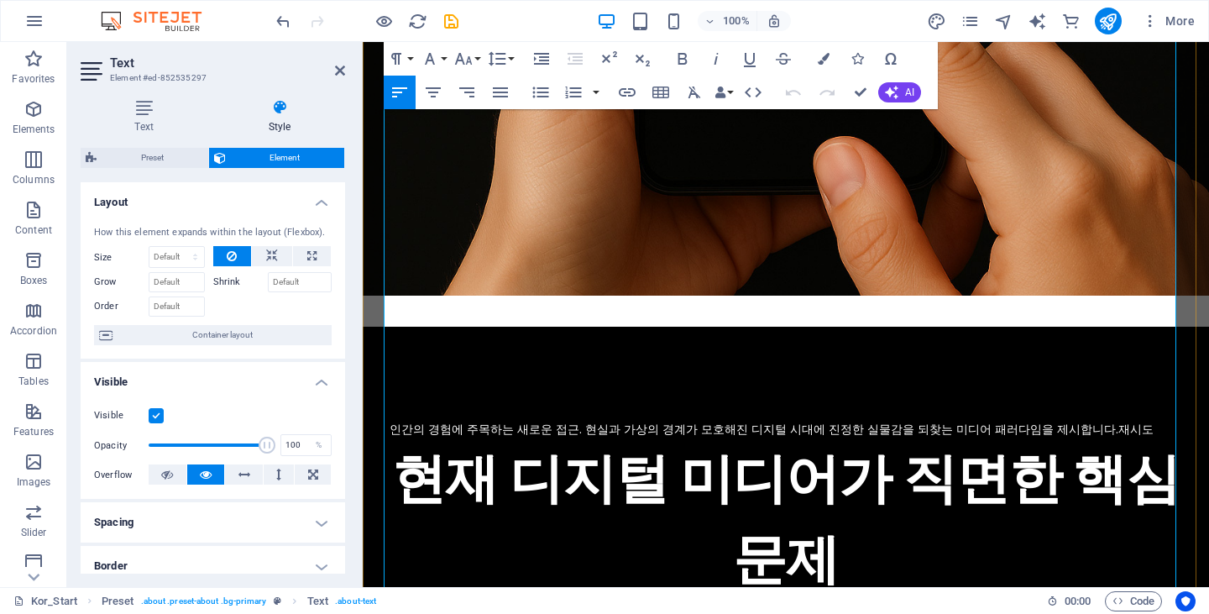
scroll to position [1027, 0]
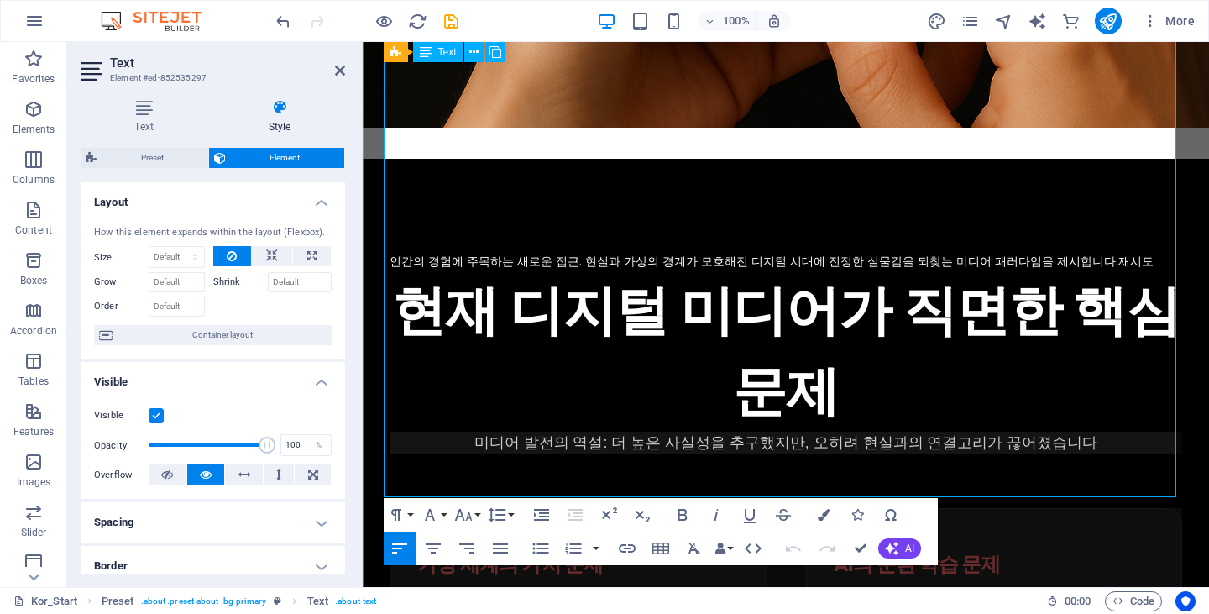
drag, startPoint x: 415, startPoint y: 237, endPoint x: 530, endPoint y: 415, distance: 213.0
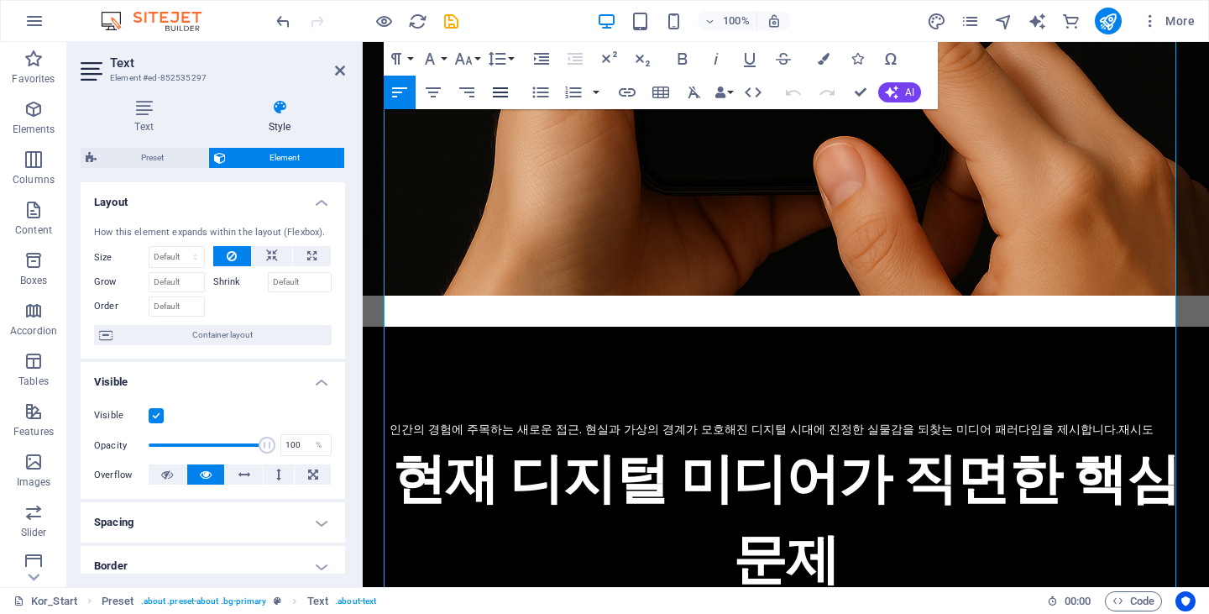
click at [496, 90] on icon "button" at bounding box center [500, 92] width 20 height 20
click at [437, 93] on icon "button" at bounding box center [433, 92] width 15 height 10
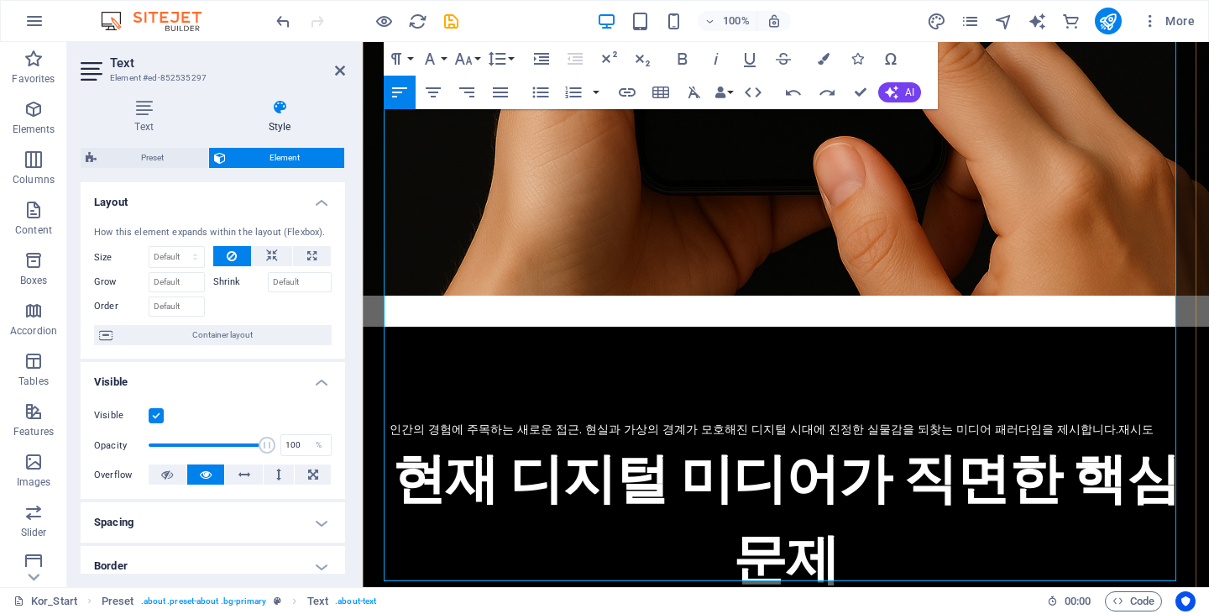
scroll to position [943, 0]
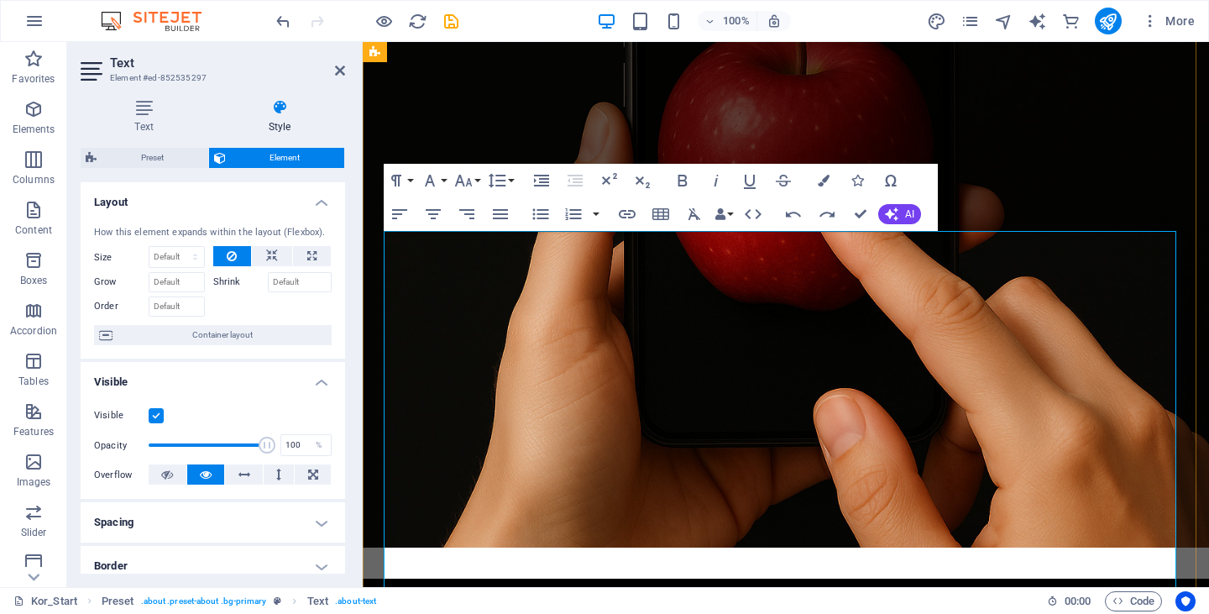
scroll to position [356, 0]
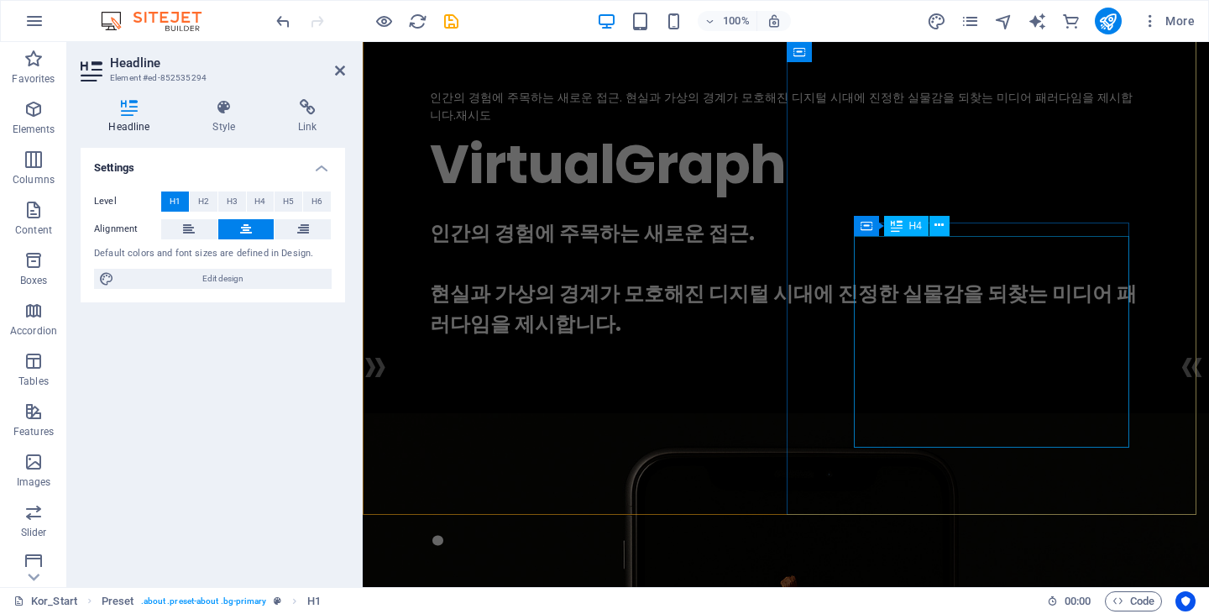
scroll to position [0, 0]
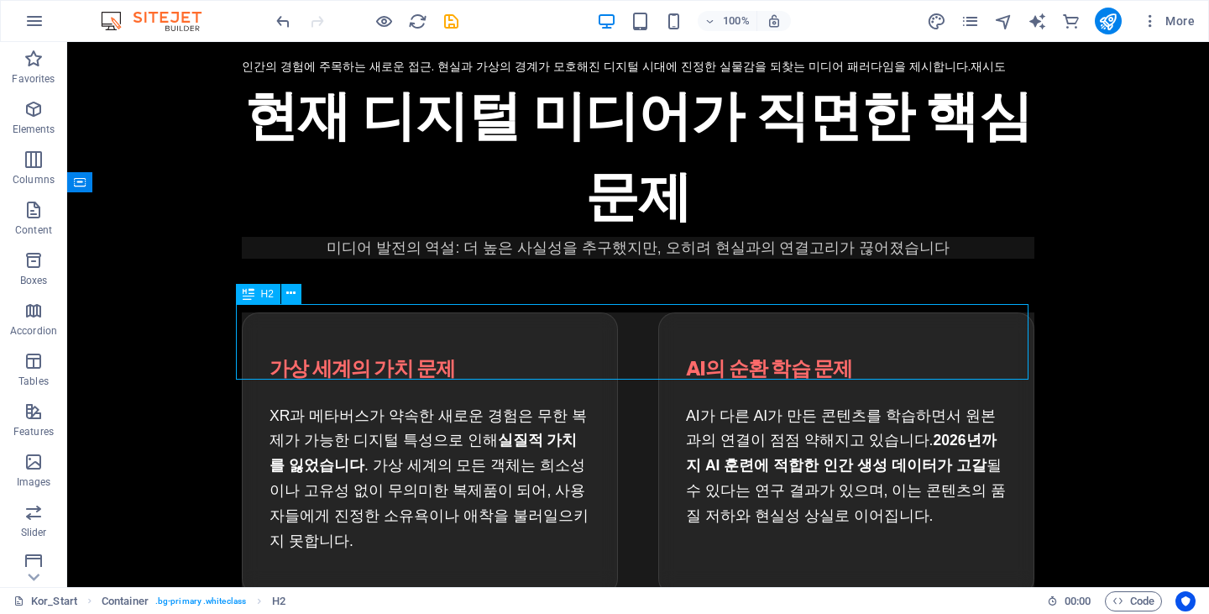
scroll to position [1410, 0]
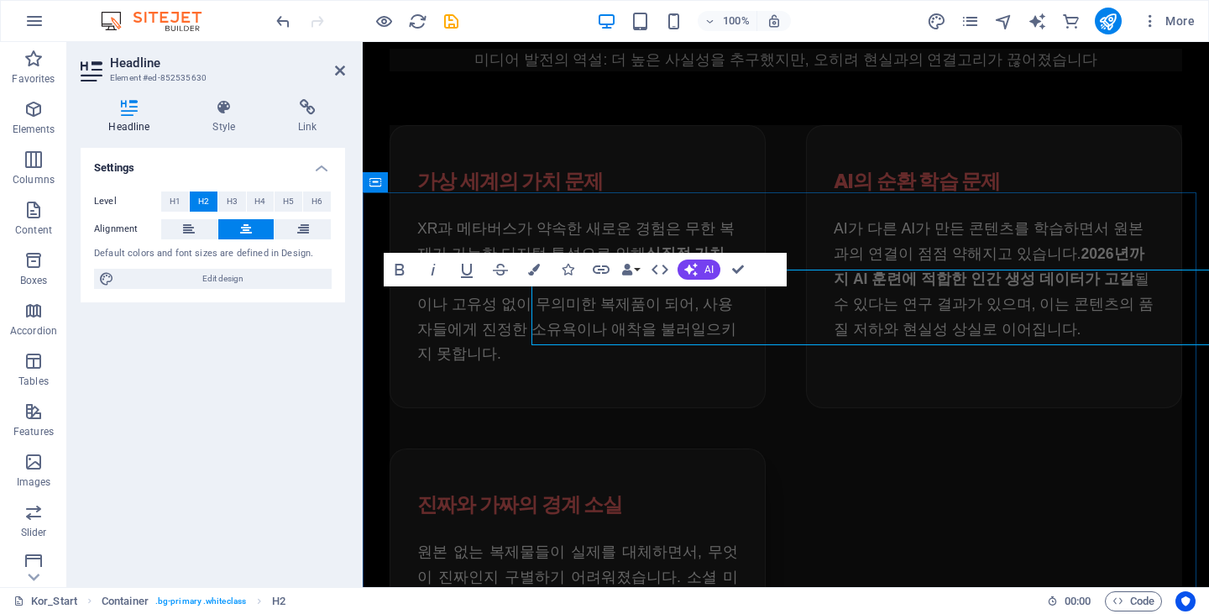
scroll to position [1427, 0]
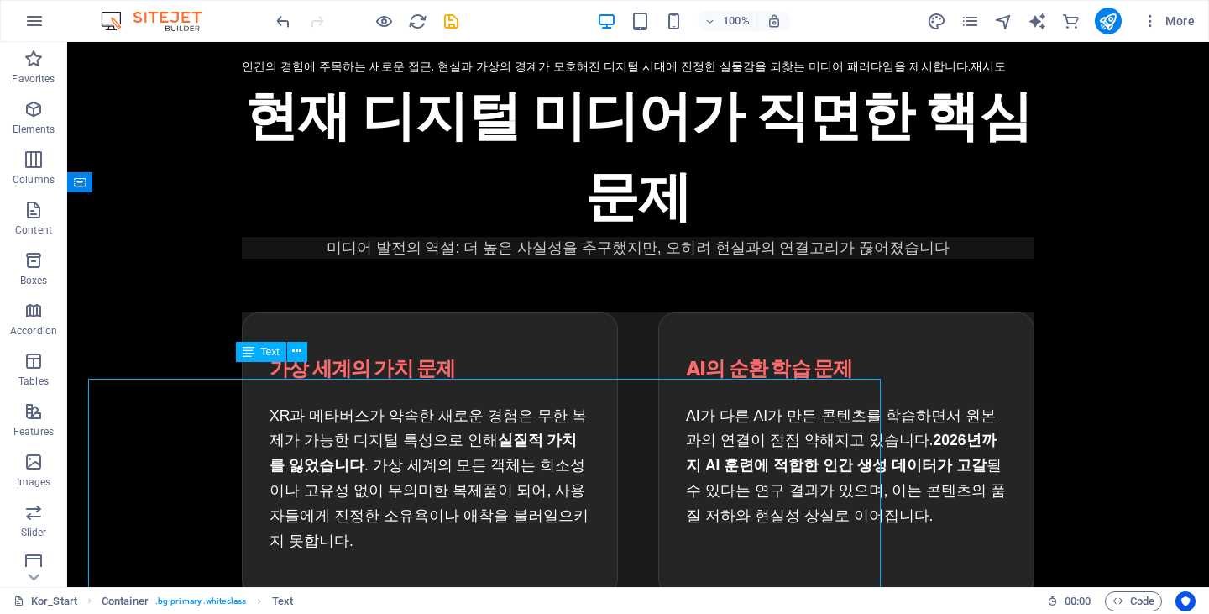
scroll to position [1410, 0]
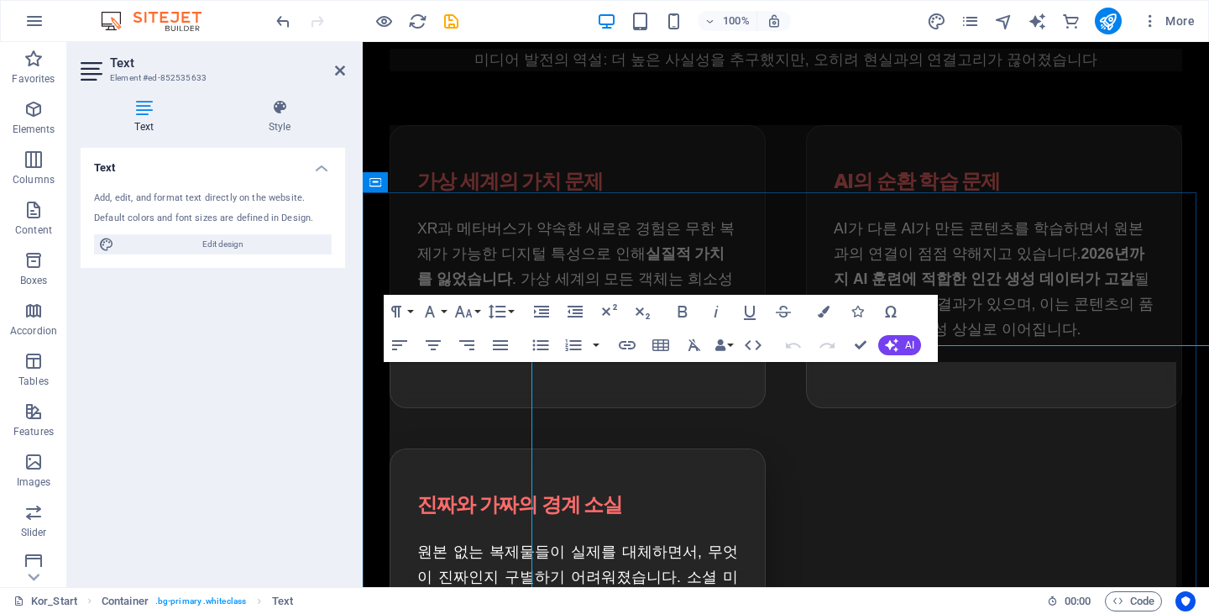
scroll to position [1427, 0]
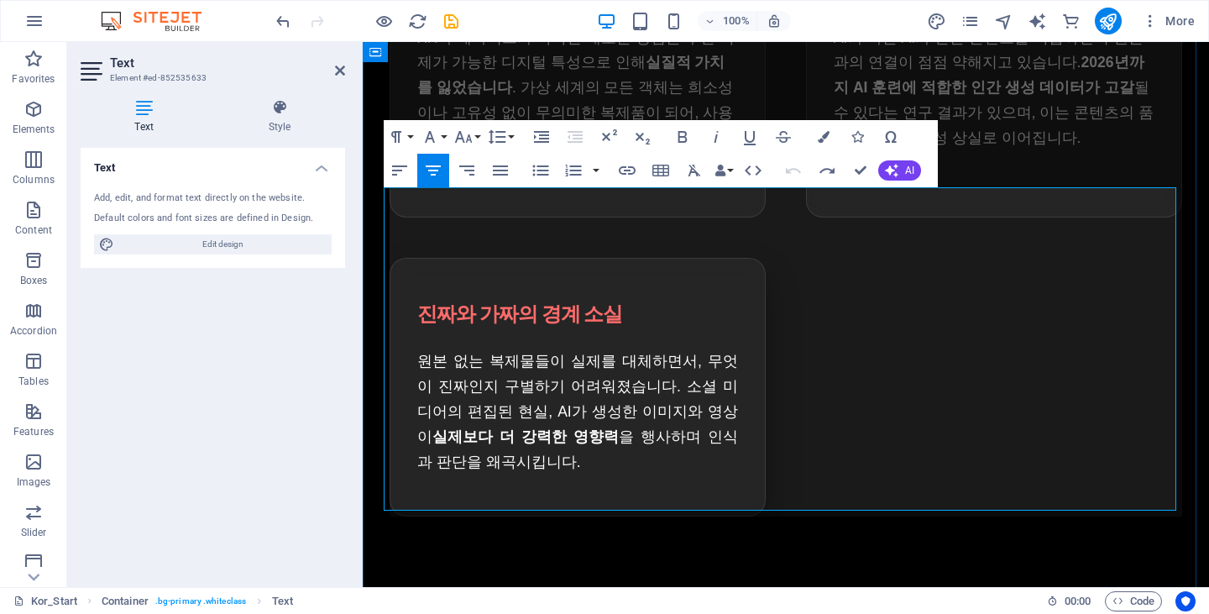
drag, startPoint x: 1062, startPoint y: 474, endPoint x: 366, endPoint y: 263, distance: 727.3
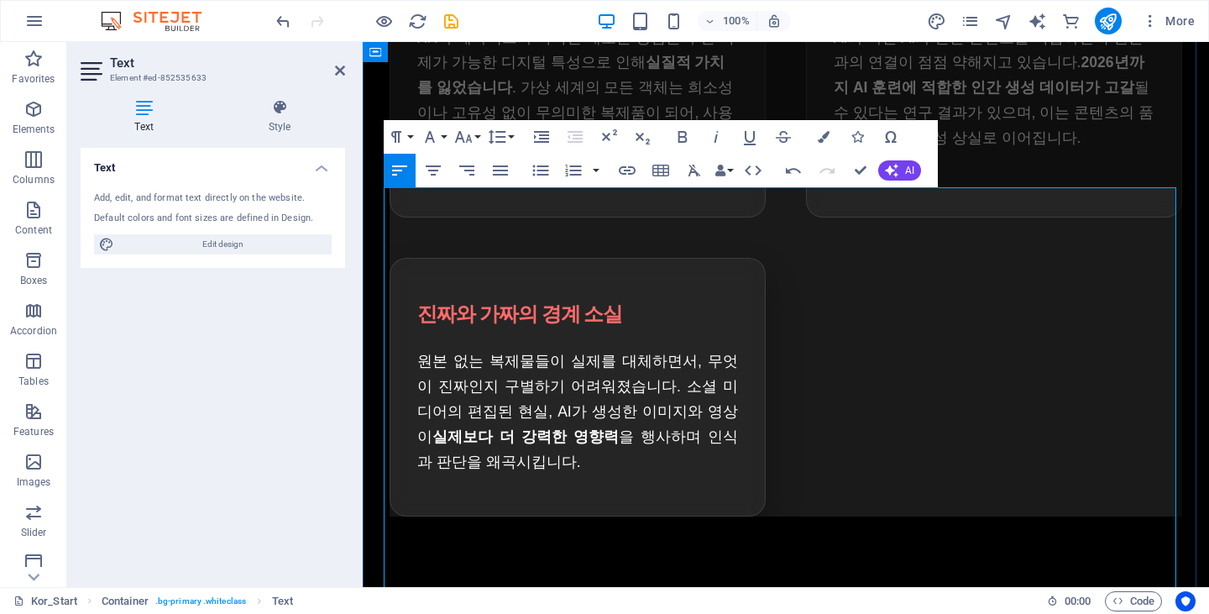
scroll to position [1433, 0]
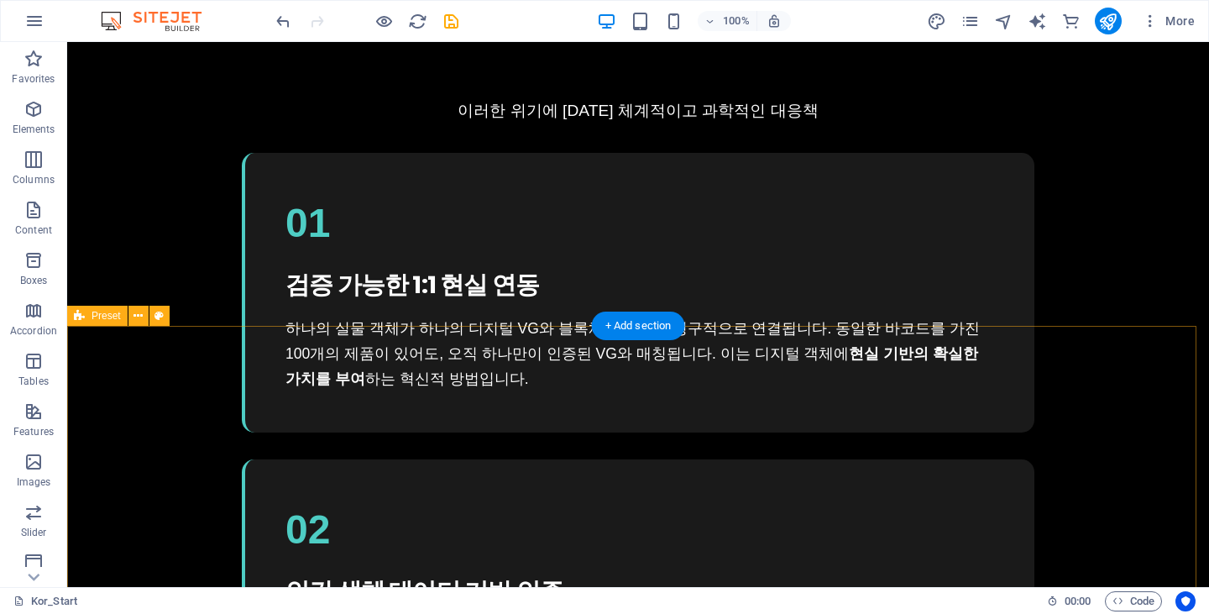
scroll to position [2770, 0]
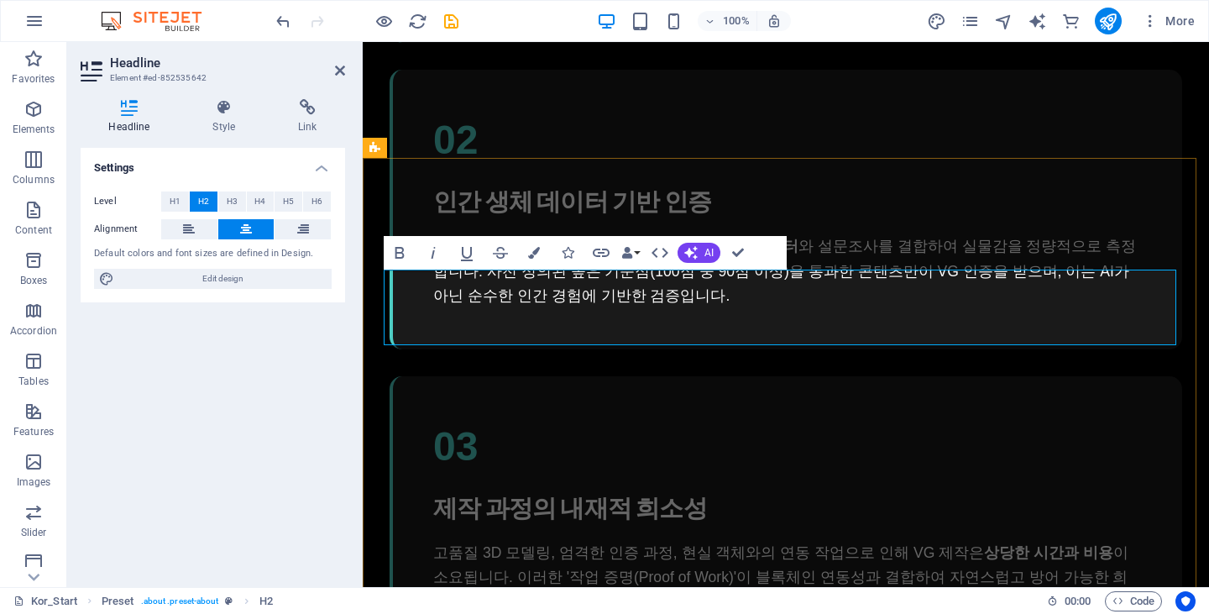
click at [216, 287] on span "Edit design" at bounding box center [222, 279] width 207 height 20
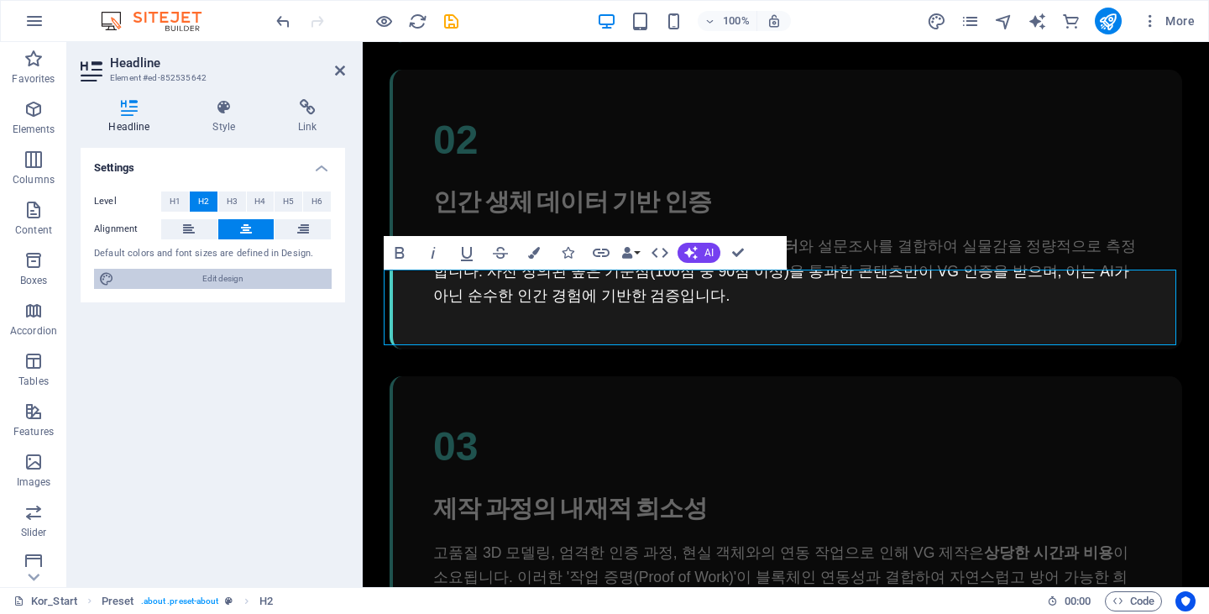
select select "px"
select select "400"
select select "px"
select select "700"
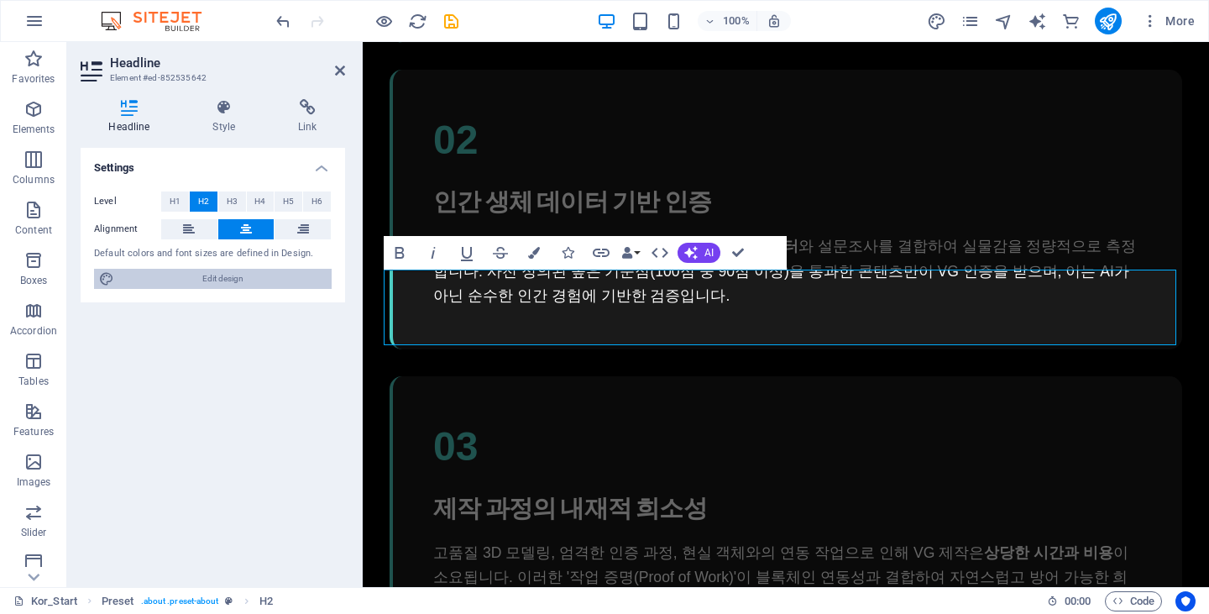
select select "px"
select select "rem"
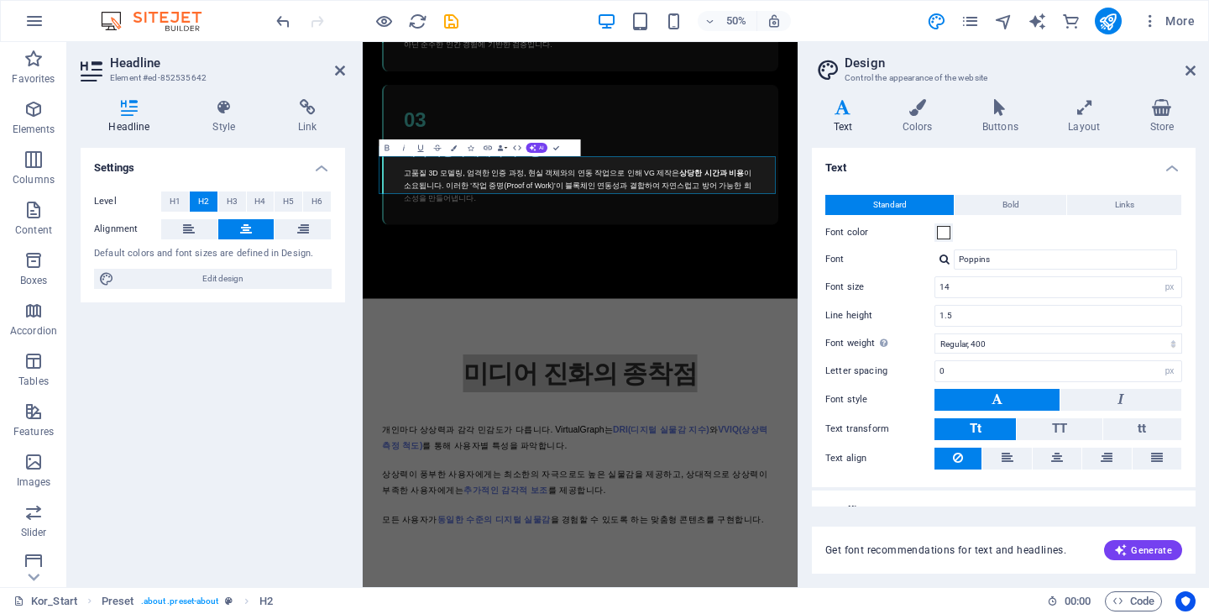
scroll to position [252, 0]
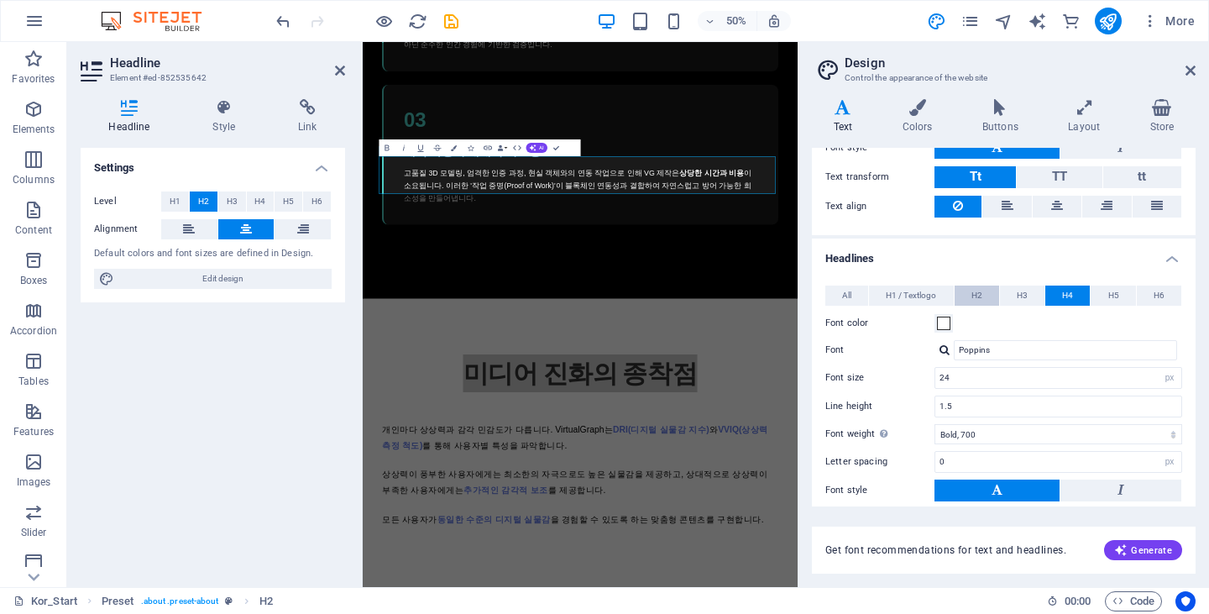
click at [969, 289] on button "H2" at bounding box center [976, 295] width 44 height 20
click at [945, 317] on span at bounding box center [943, 322] width 13 height 13
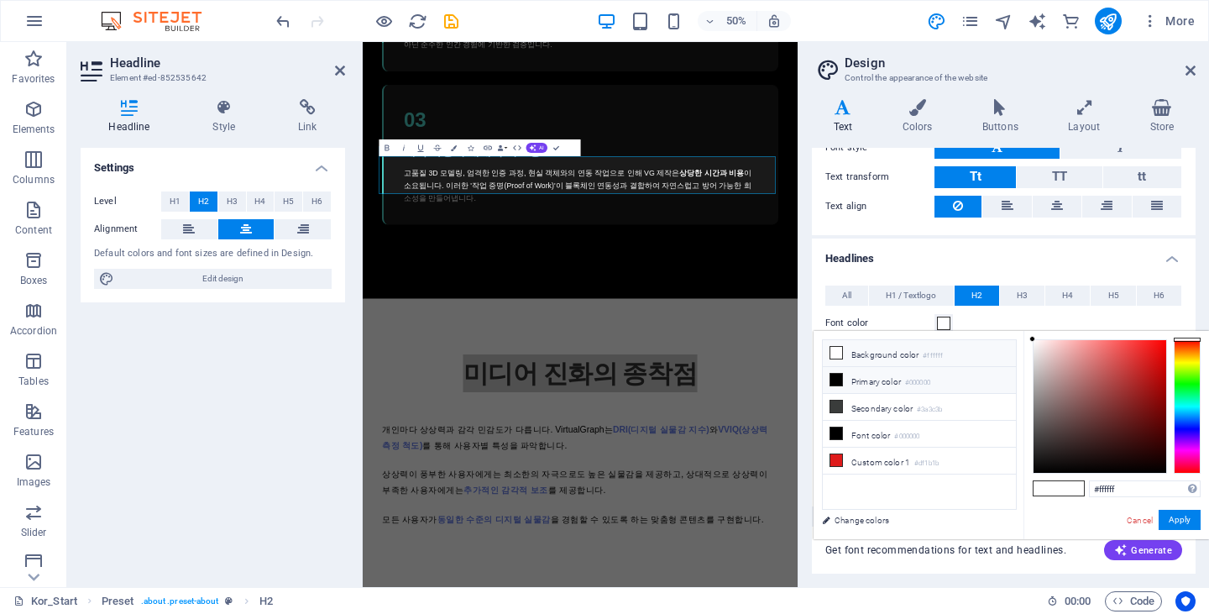
click at [844, 383] on li "Primary color #000000" at bounding box center [919, 380] width 193 height 27
type input "#000000"
click at [1188, 507] on div "#000000 Supported formats #0852ed rgb(8, 82, 237) rgba(8, 82, 237, 90%) hsv(221…" at bounding box center [1116, 557] width 186 height 452
click at [1184, 516] on button "Apply" at bounding box center [1179, 520] width 42 height 20
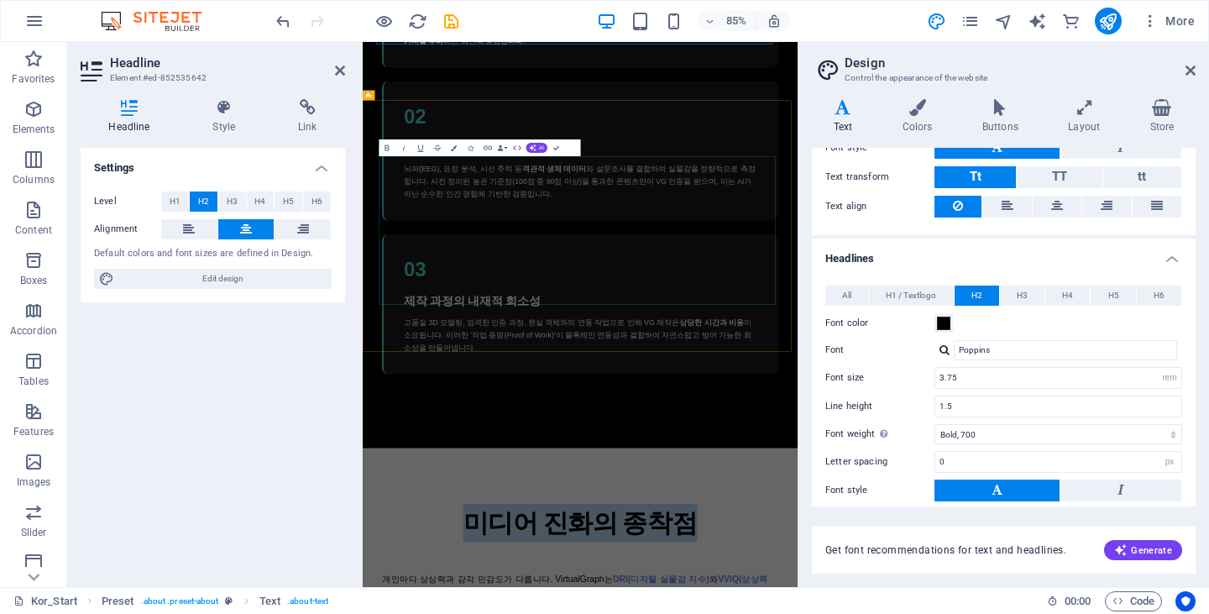
scroll to position [3056, 0]
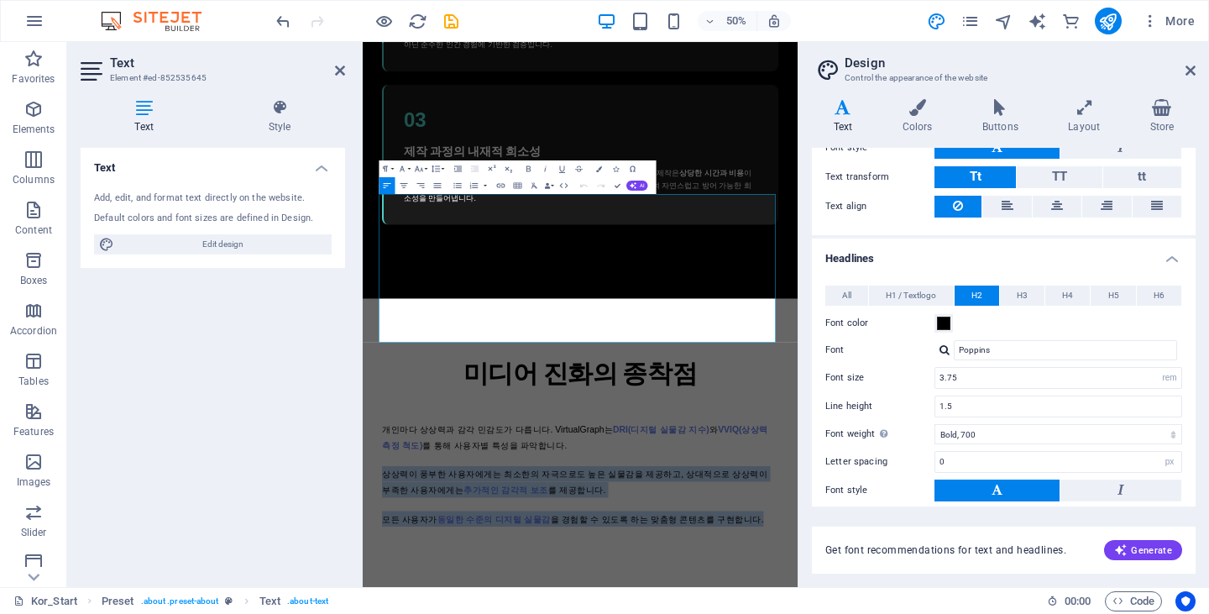
drag, startPoint x: 1115, startPoint y: 602, endPoint x: 708, endPoint y: 311, distance: 500.1
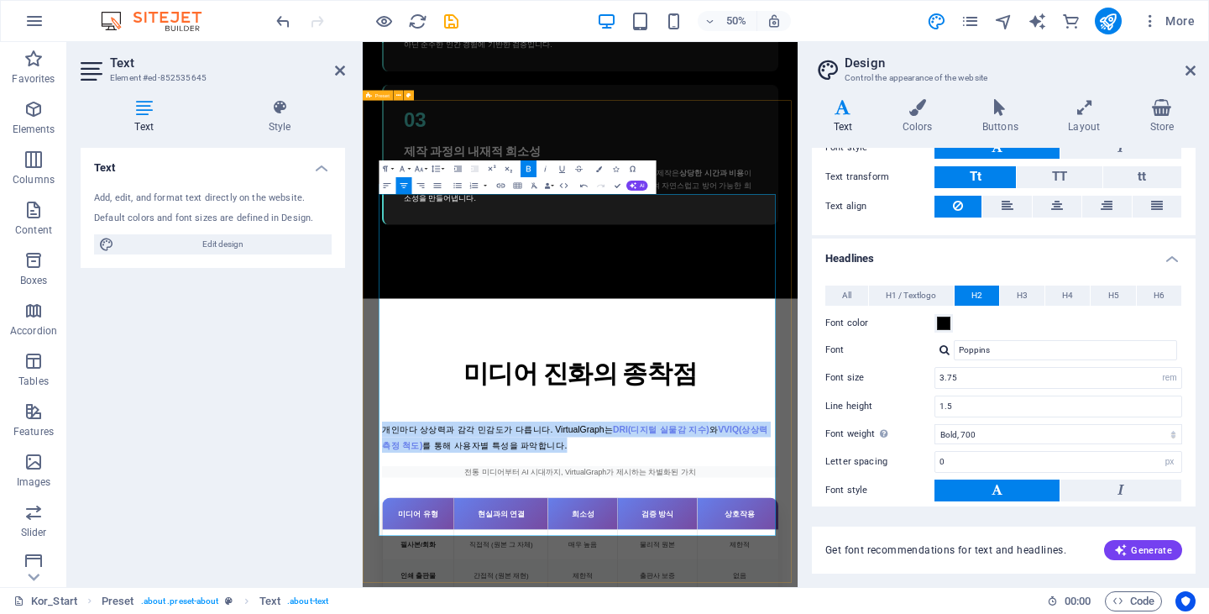
drag, startPoint x: 760, startPoint y: 463, endPoint x: 383, endPoint y: 418, distance: 379.5
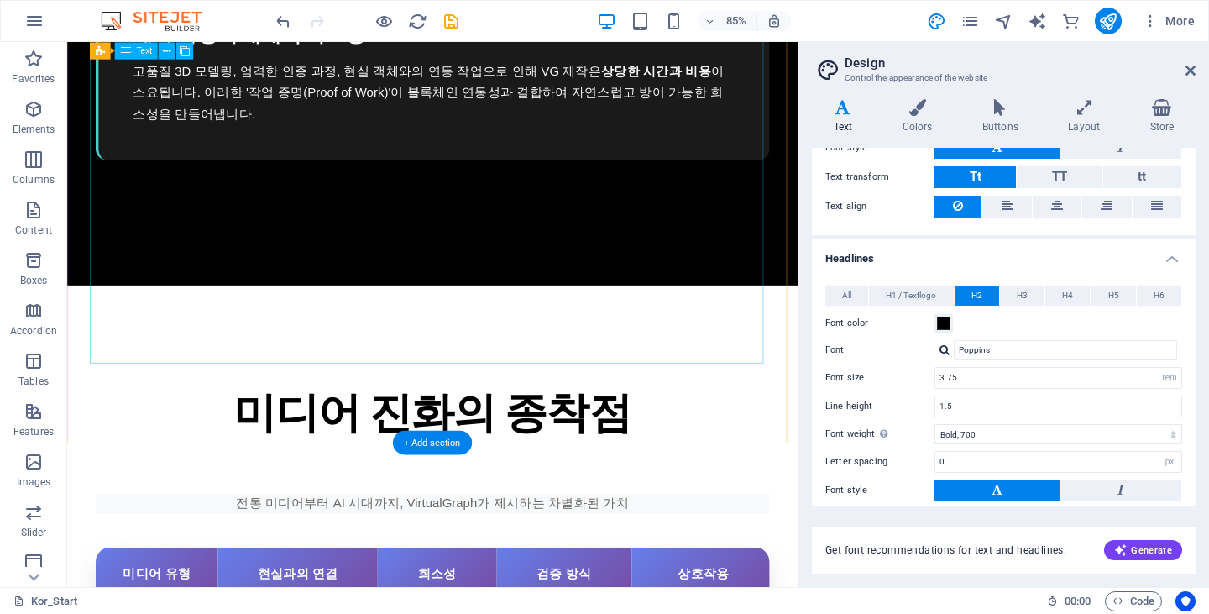
scroll to position [3525, 0]
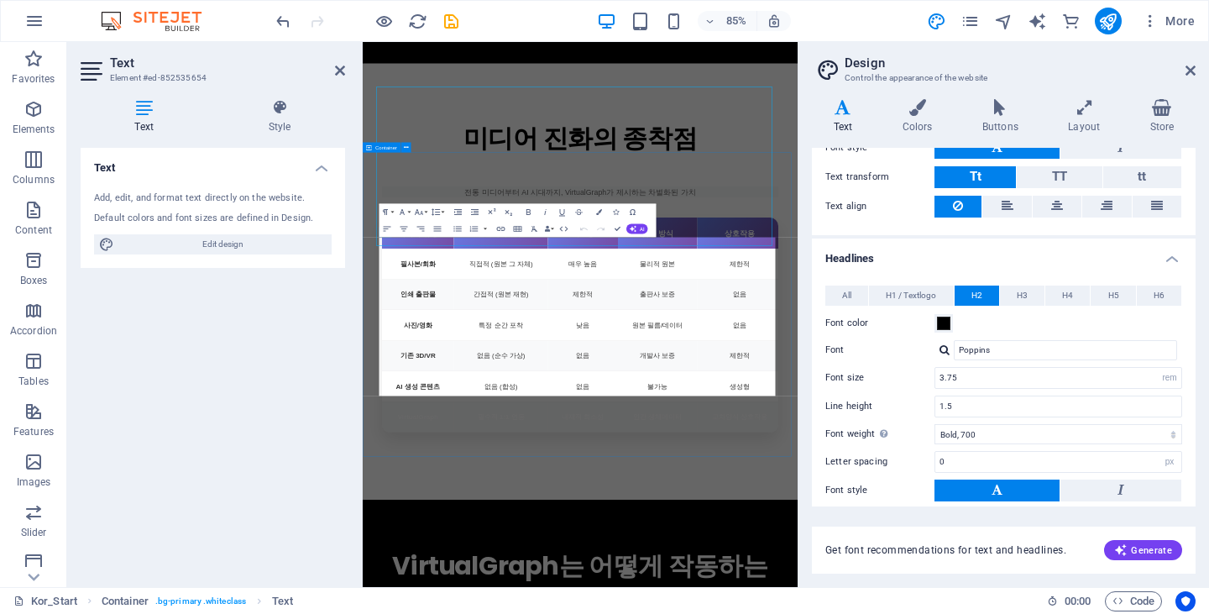
scroll to position [3825, 0]
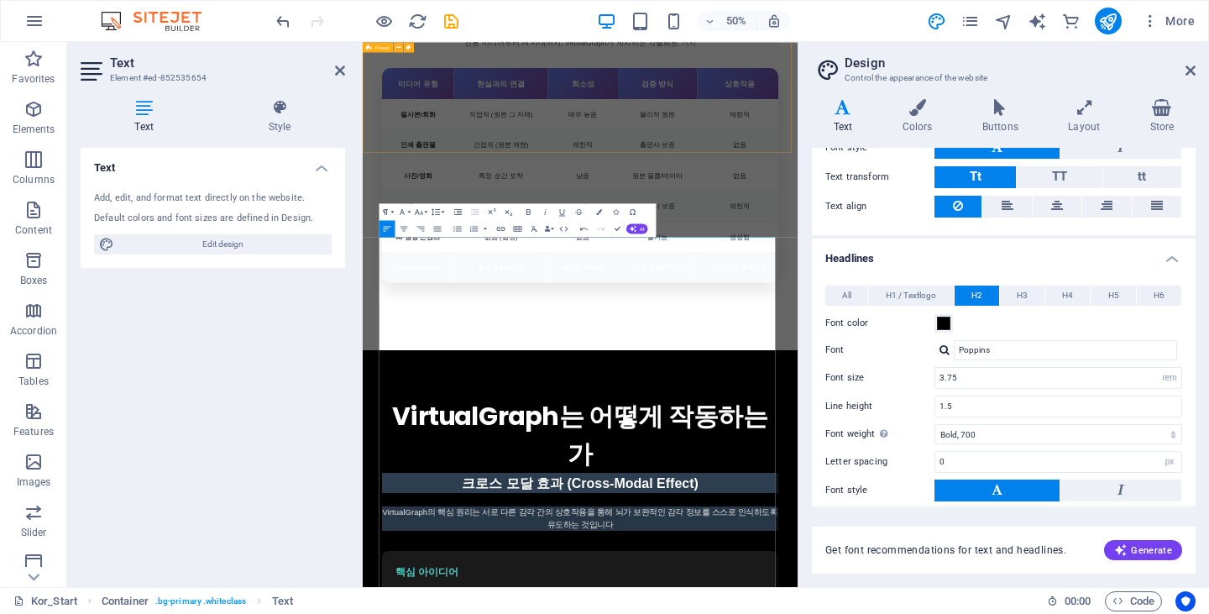
click at [958, 227] on div "인간의 경험에 주목하는 새로운 접근. 현실과 가상의 경계가 모호해진 디지털 시대에 진정한 실물감을 되찾는 미디어 패러다임을 제시합니다.재시도 …" at bounding box center [798, 221] width 870 height 872
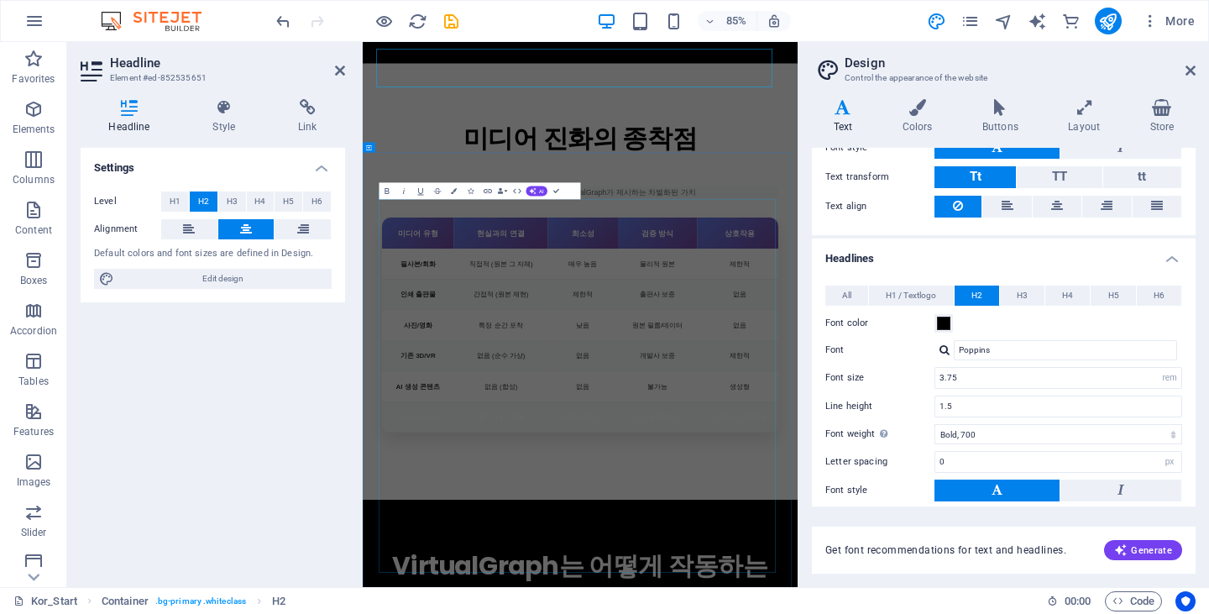
scroll to position [3825, 0]
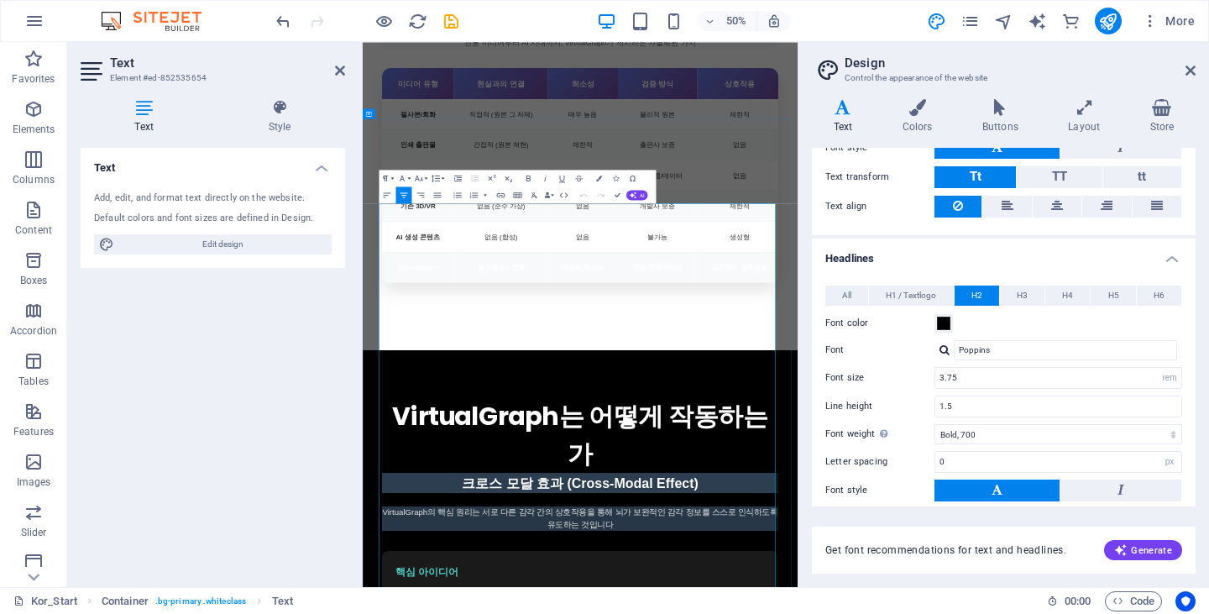
scroll to position [3892, 0]
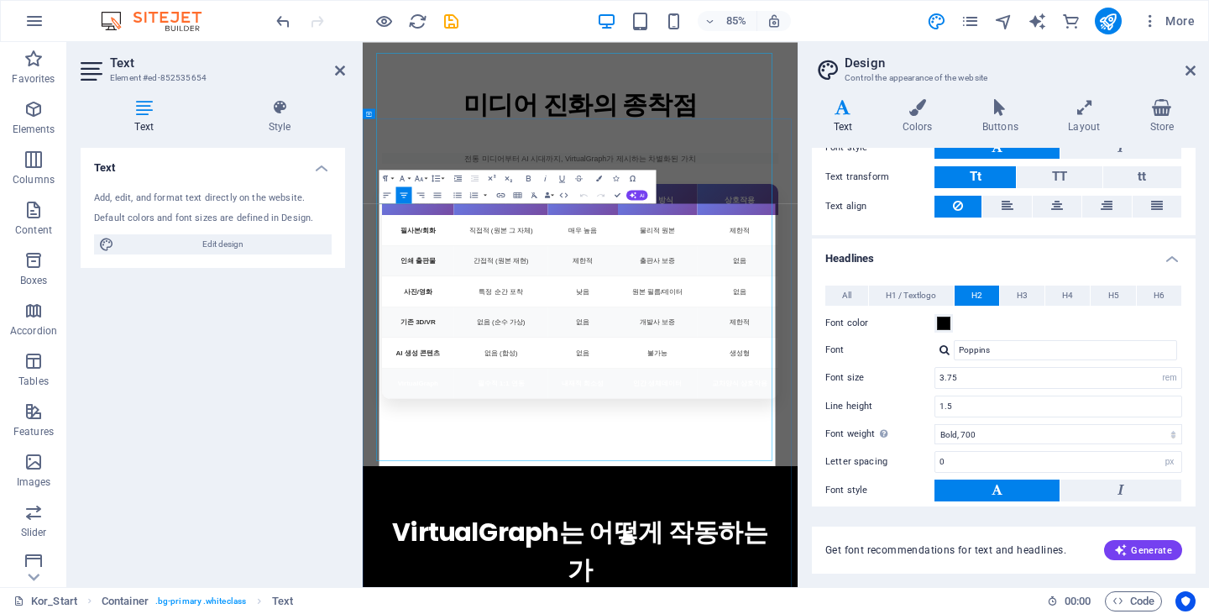
scroll to position [3892, 0]
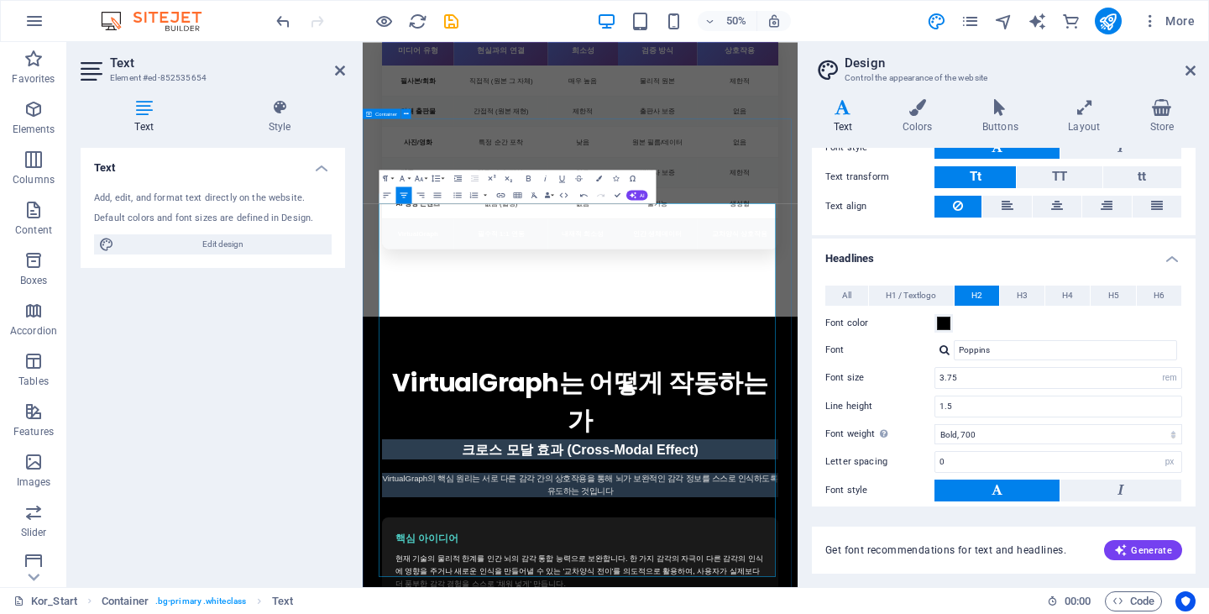
click at [917, 171] on div "인간의 경험에 주목하는 새로운 접근. 현실과 가상의 경계가 모호해진 디지털 시대에 진정한 실물감을 되찾는 미디어 패러다임을 제시합니다.재시도 …" at bounding box center [798, 154] width 870 height 872
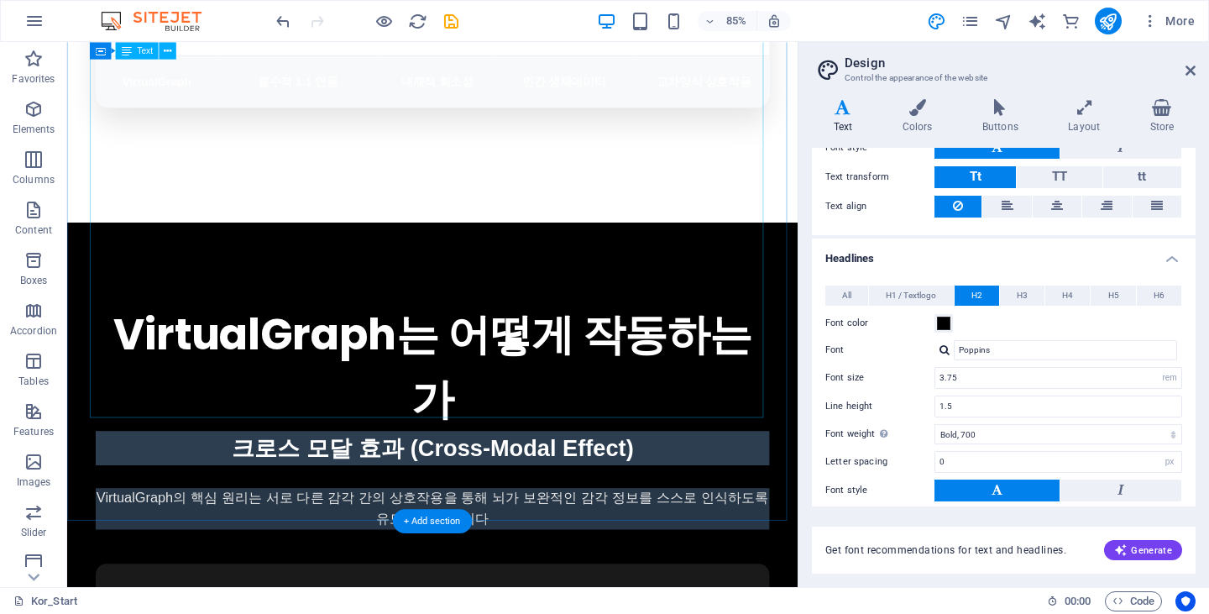
scroll to position [4471, 0]
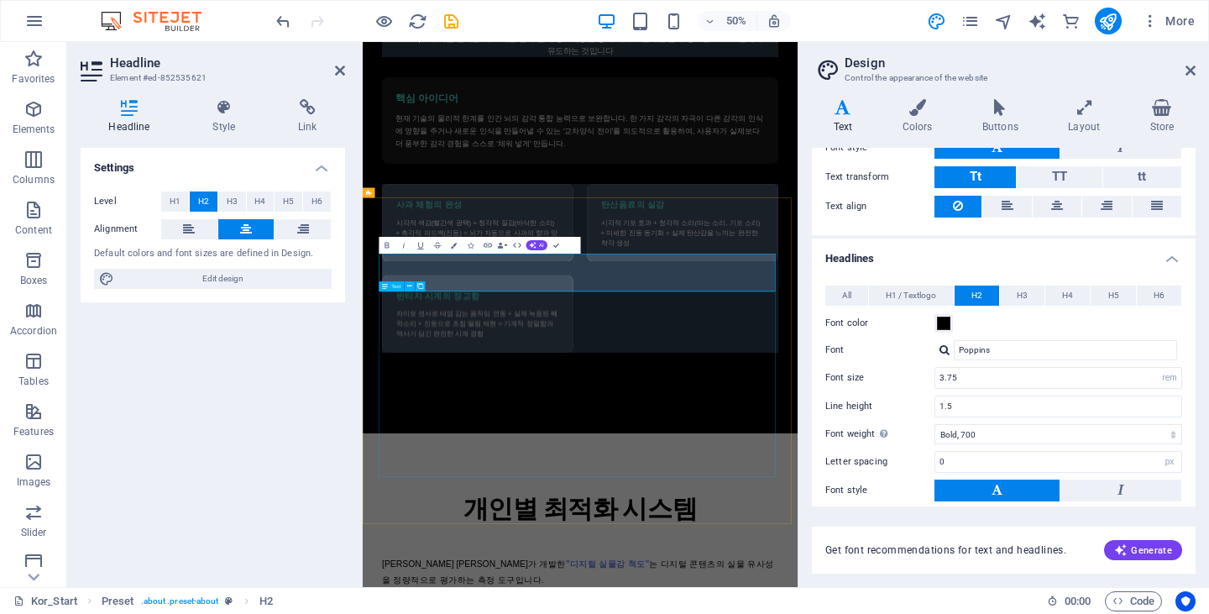
drag, startPoint x: 933, startPoint y: 860, endPoint x: 932, endPoint y: 846, distance: 14.4
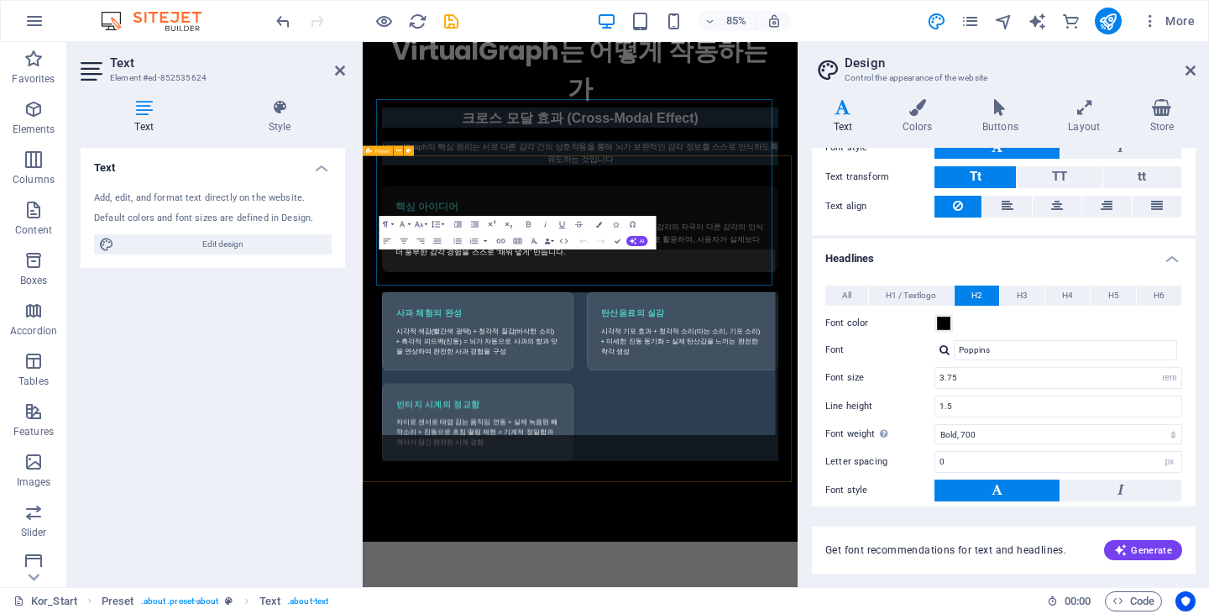
scroll to position [4855, 0]
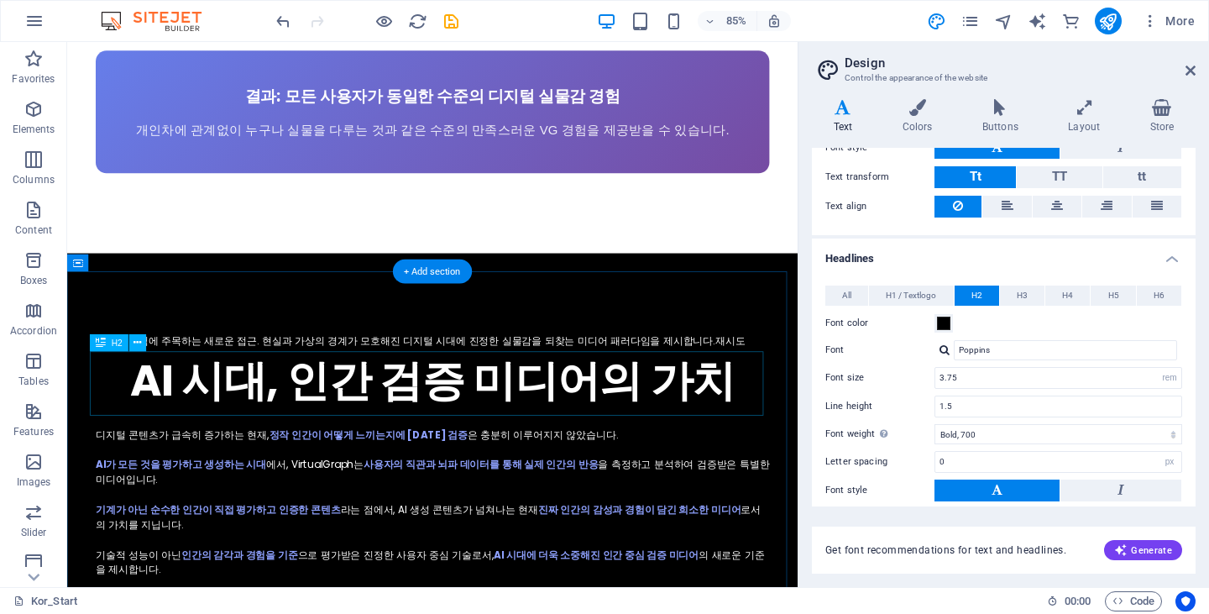
scroll to position [6318, 0]
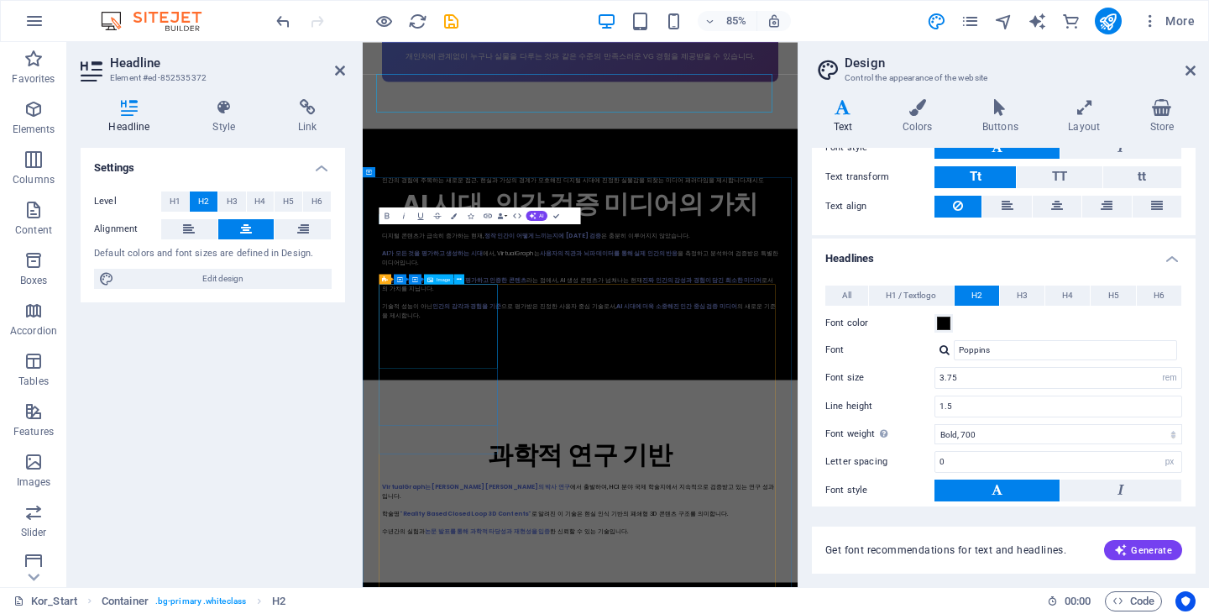
scroll to position [6618, 0]
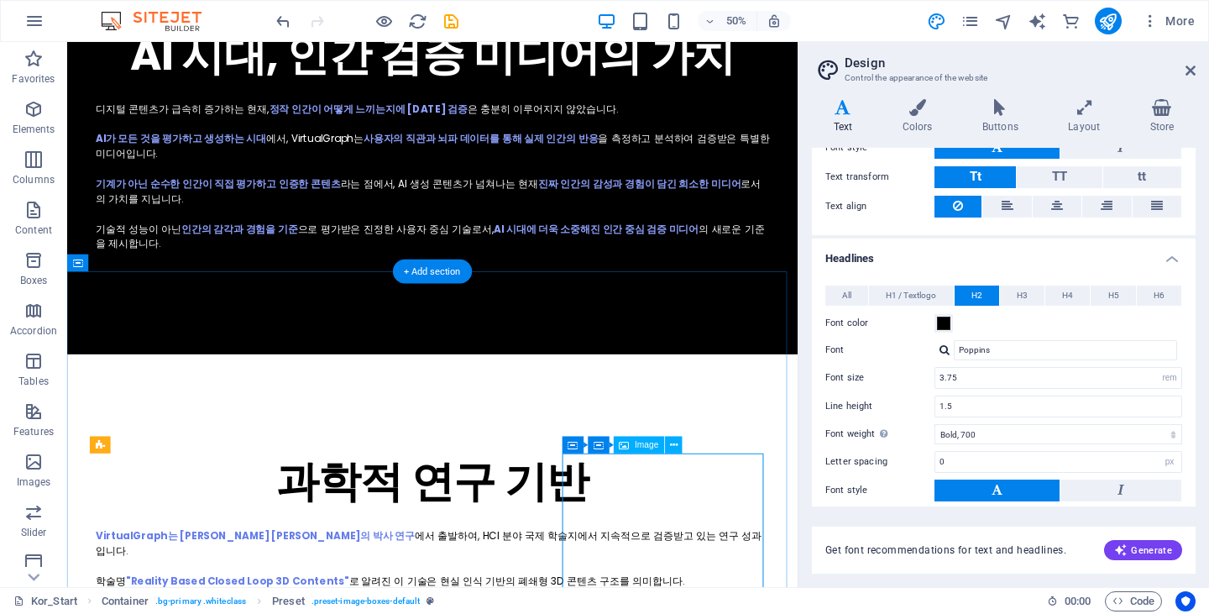
scroll to position [6318, 0]
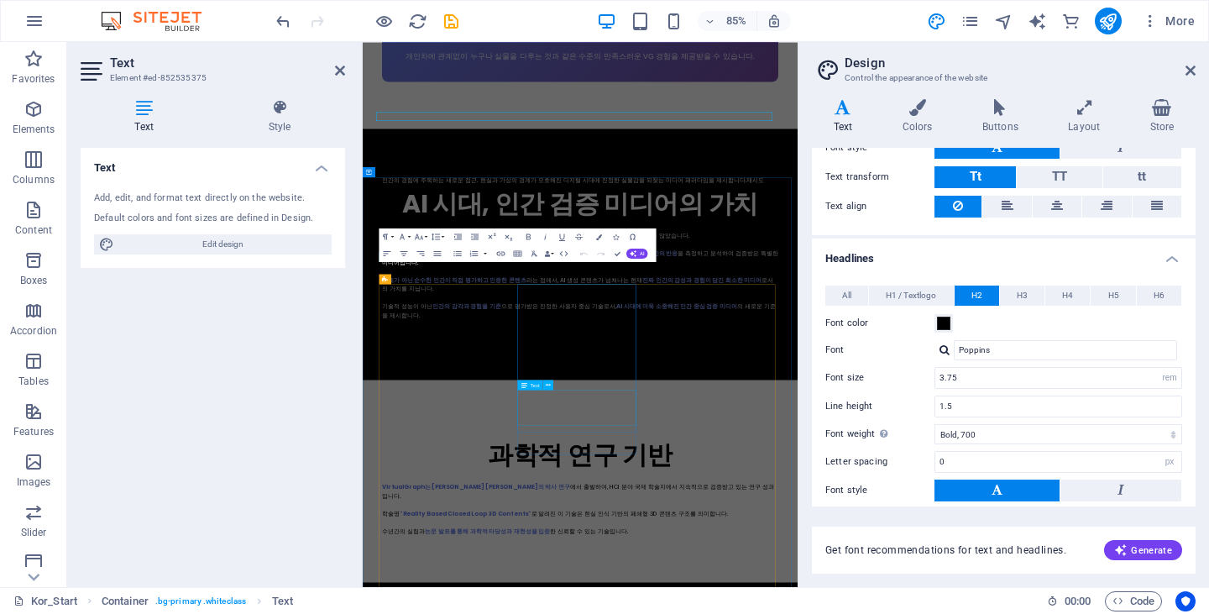
scroll to position [6618, 0]
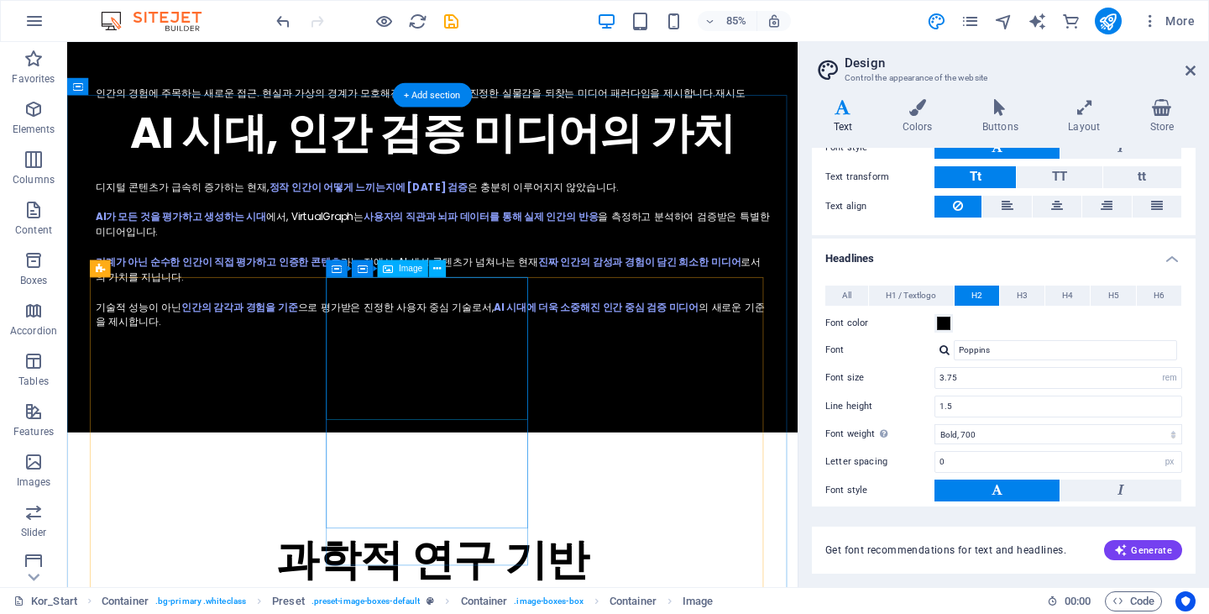
scroll to position [6441, 0]
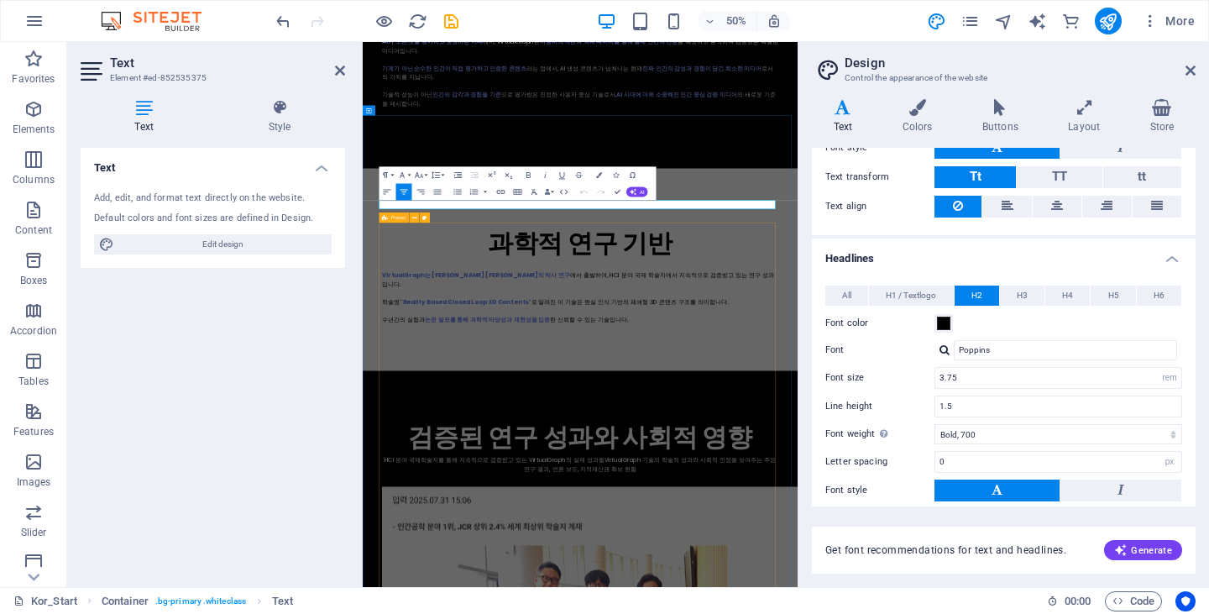
scroll to position [0, 9]
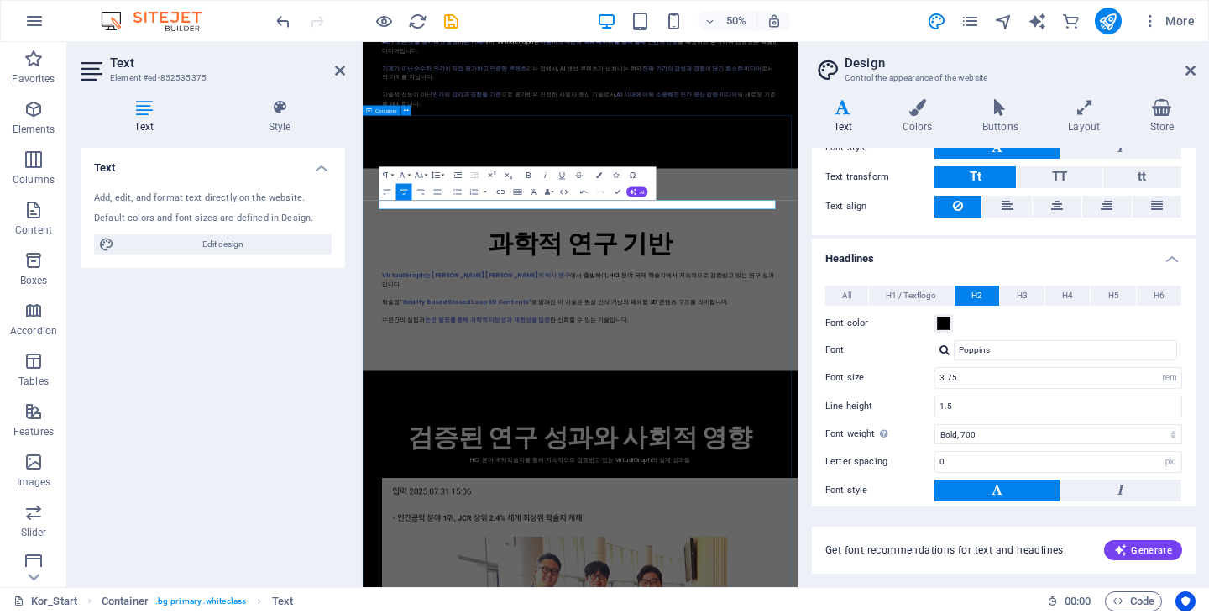
click at [964, 294] on div "인간의 경험에 주목하는 새로운 접근. 현실과 가상의 경계가 모호해진 디지털 시대에 진정한 실물감을 되찾는 미디어 패러다임을 제시합니다.재시도 …" at bounding box center [798, 496] width 870 height 405
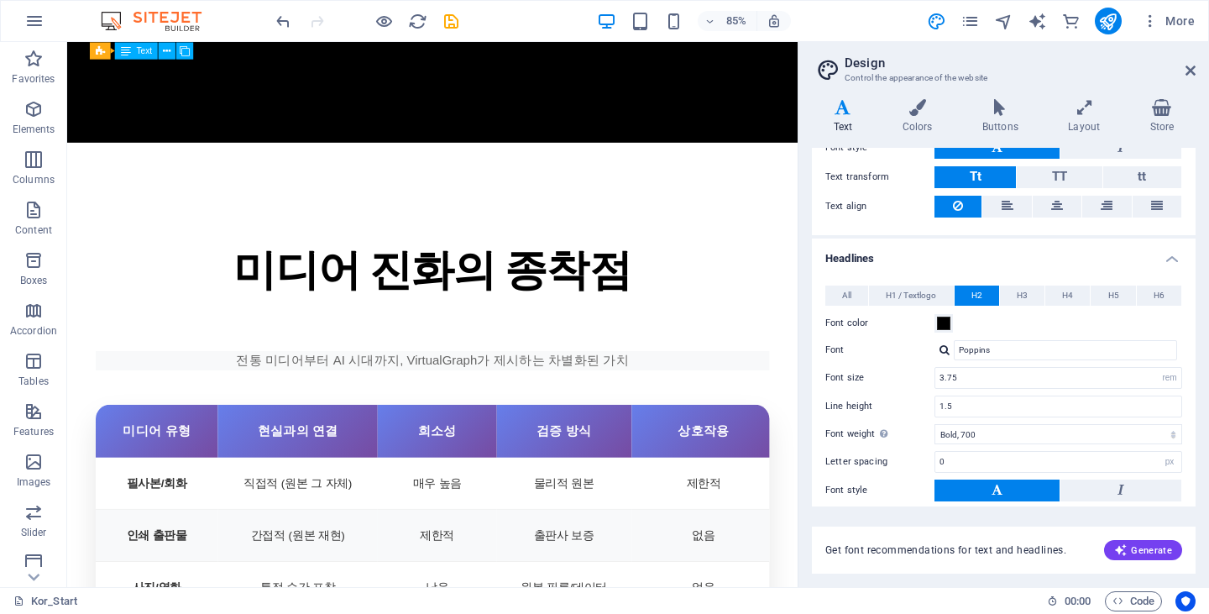
scroll to position [3609, 0]
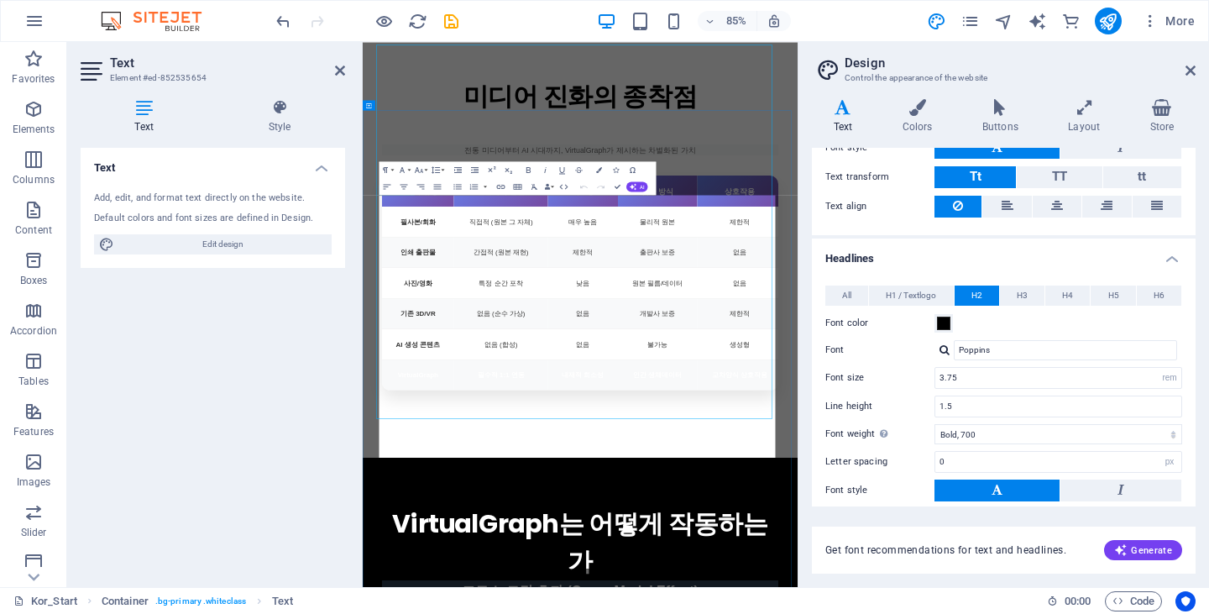
scroll to position [3909, 0]
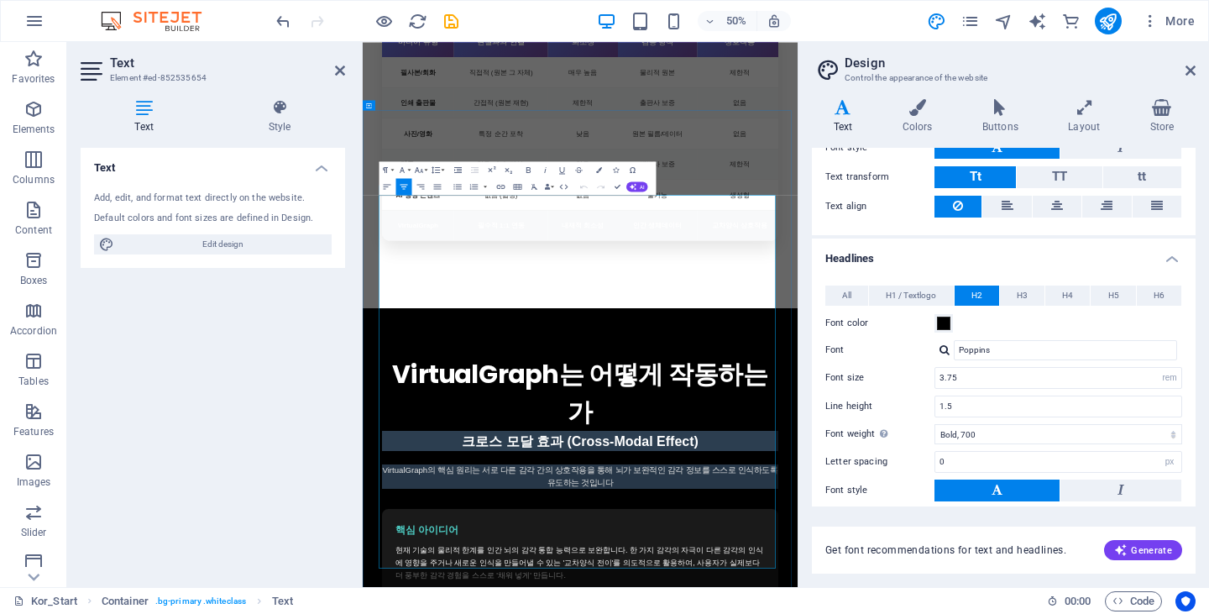
drag, startPoint x: 291, startPoint y: 105, endPoint x: 300, endPoint y: 111, distance: 10.2
click at [296, 110] on icon at bounding box center [279, 107] width 131 height 17
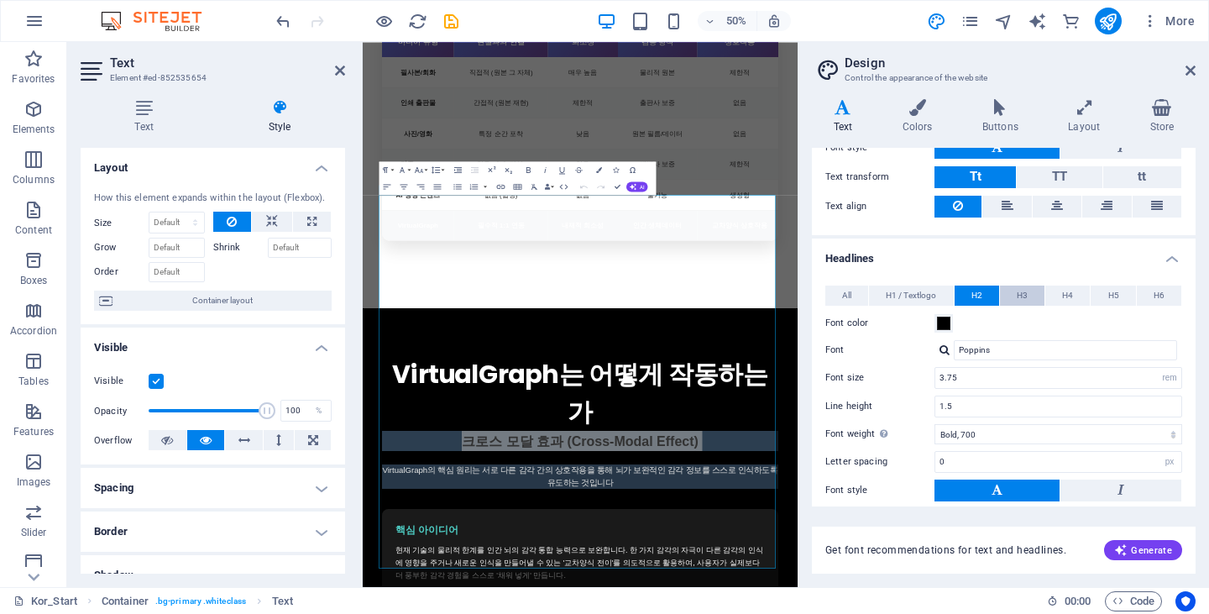
scroll to position [0, 0]
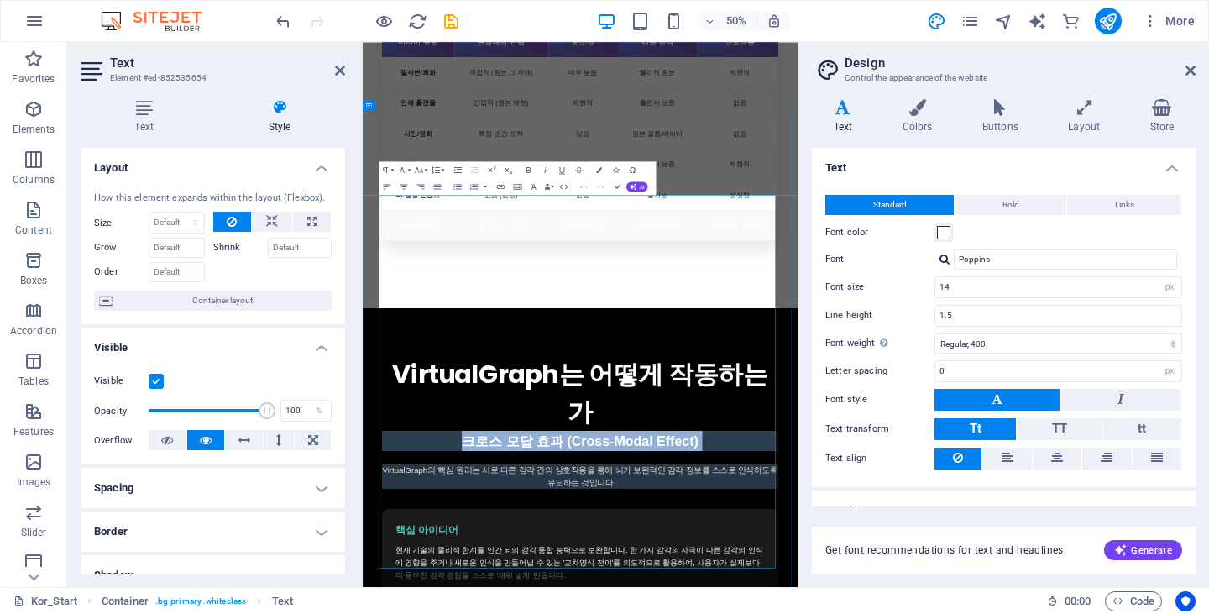
drag, startPoint x: 919, startPoint y: 954, endPoint x: 865, endPoint y: 654, distance: 305.3
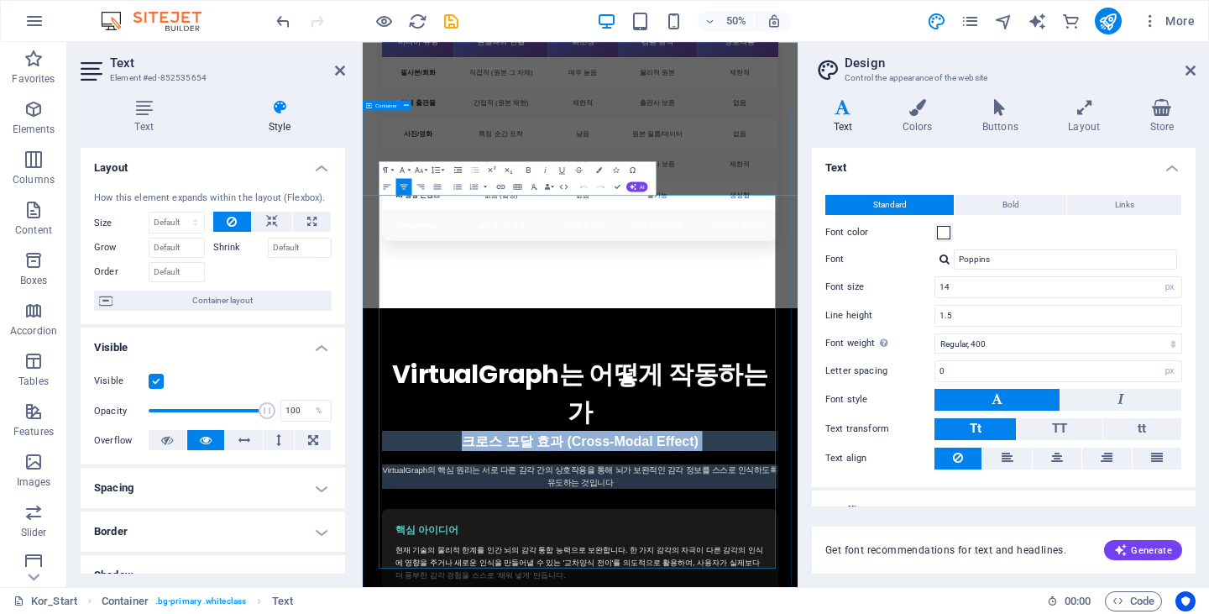
copy h3 "크로스 모달 효과 (Cross-Modal Effect)"
drag, startPoint x: 911, startPoint y: 933, endPoint x: 899, endPoint y: 515, distance: 418.2
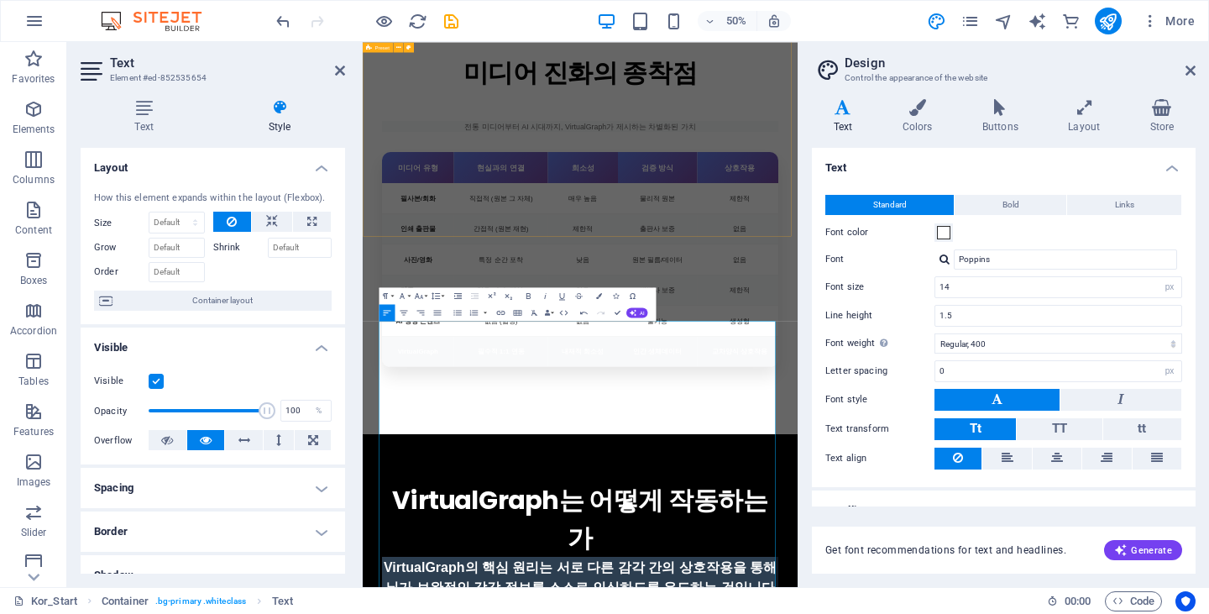
click at [755, 393] on div "인간의 경험에 주목하는 새로운 접근. 현실과 가상의 경계가 모호해진 디지털 시대에 진정한 실물감을 되찾는 미디어 패러다임을 제시합니다.재시도 …" at bounding box center [798, 389] width 870 height 872
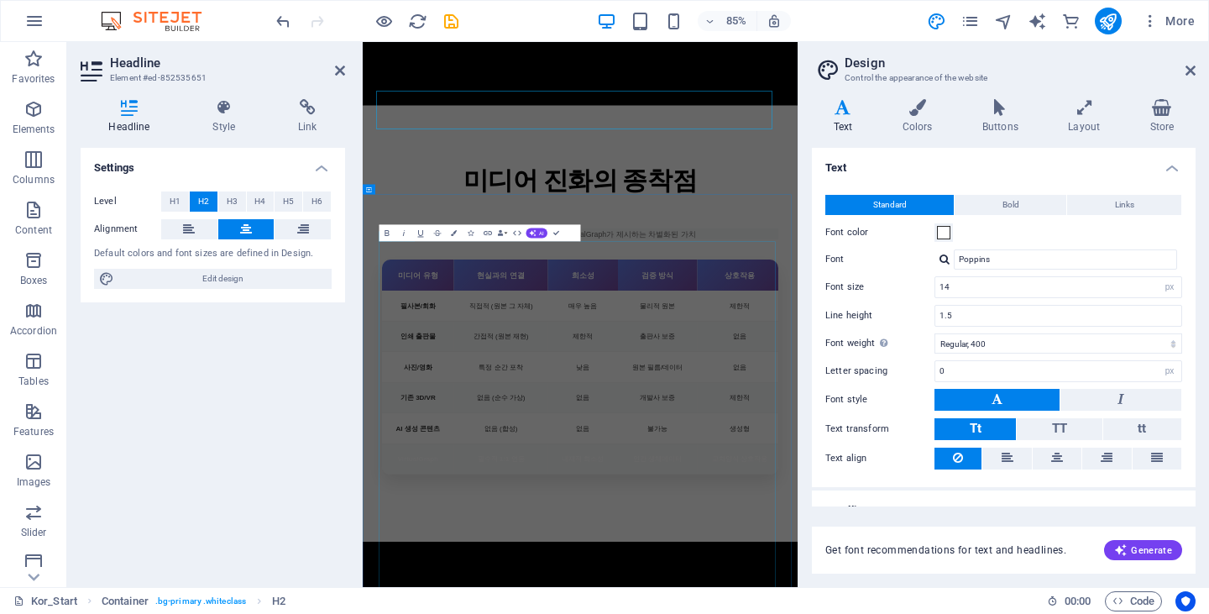
scroll to position [3741, 0]
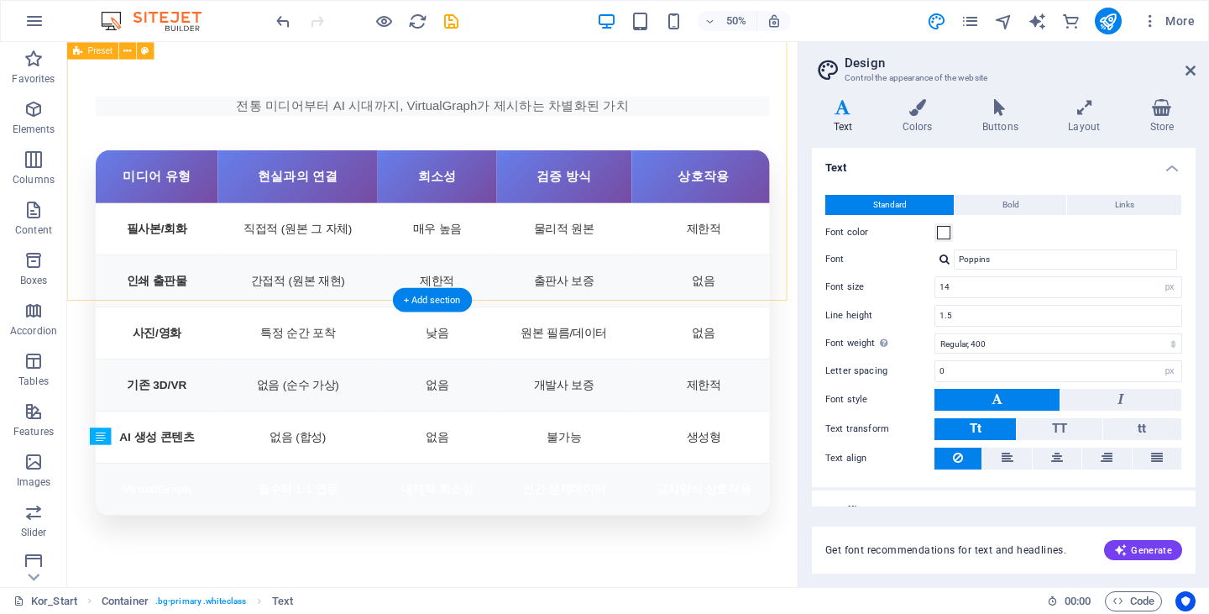
scroll to position [3441, 0]
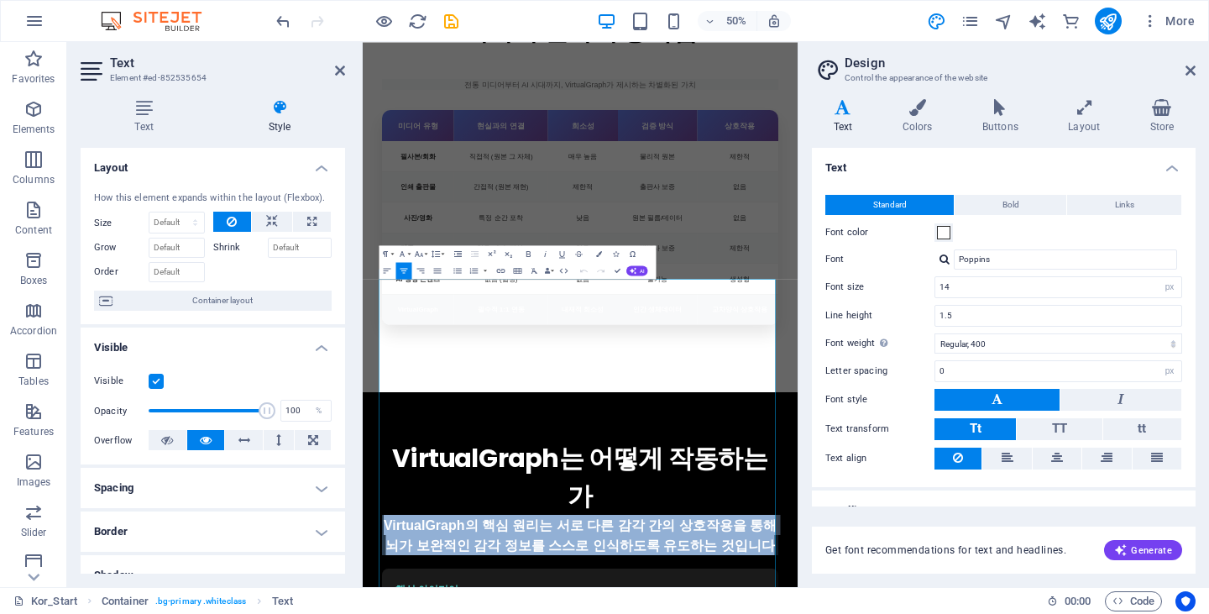
drag, startPoint x: 1161, startPoint y: 593, endPoint x: 227, endPoint y: 483, distance: 939.9
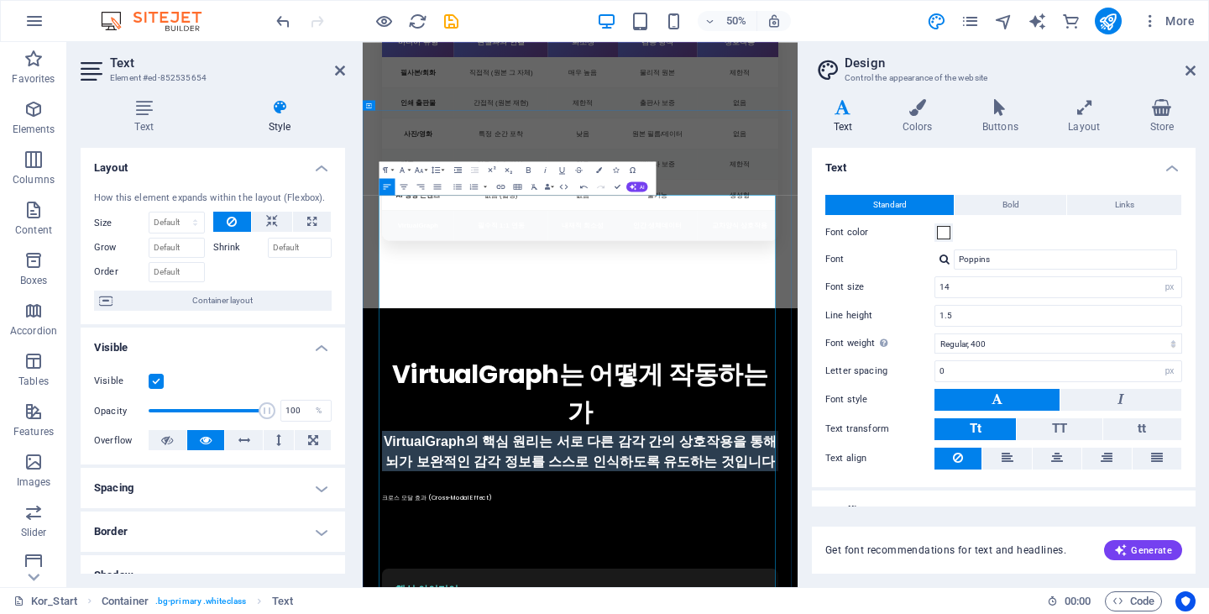
scroll to position [0, 4]
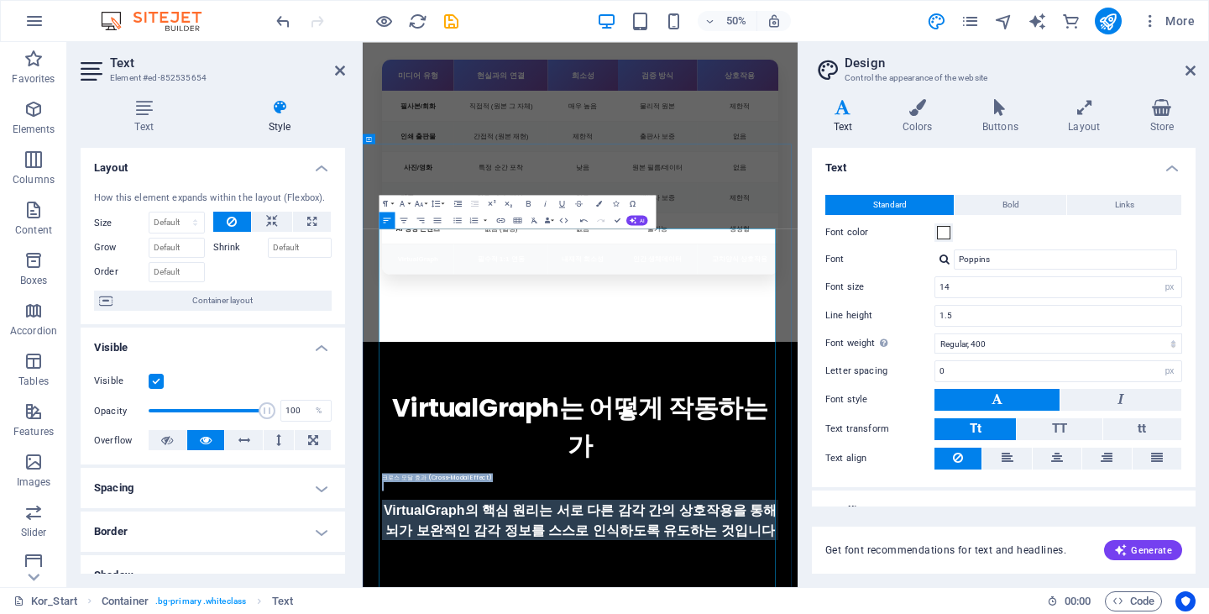
click at [155, 125] on h4 "Text" at bounding box center [147, 116] width 133 height 35
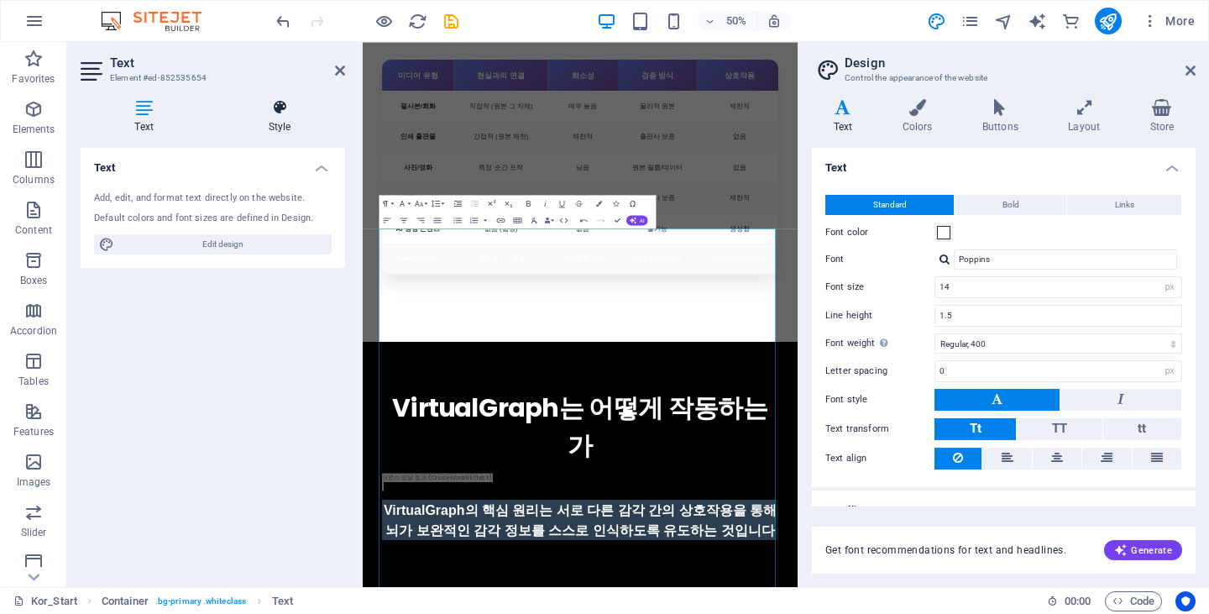
click at [272, 113] on icon at bounding box center [279, 107] width 131 height 17
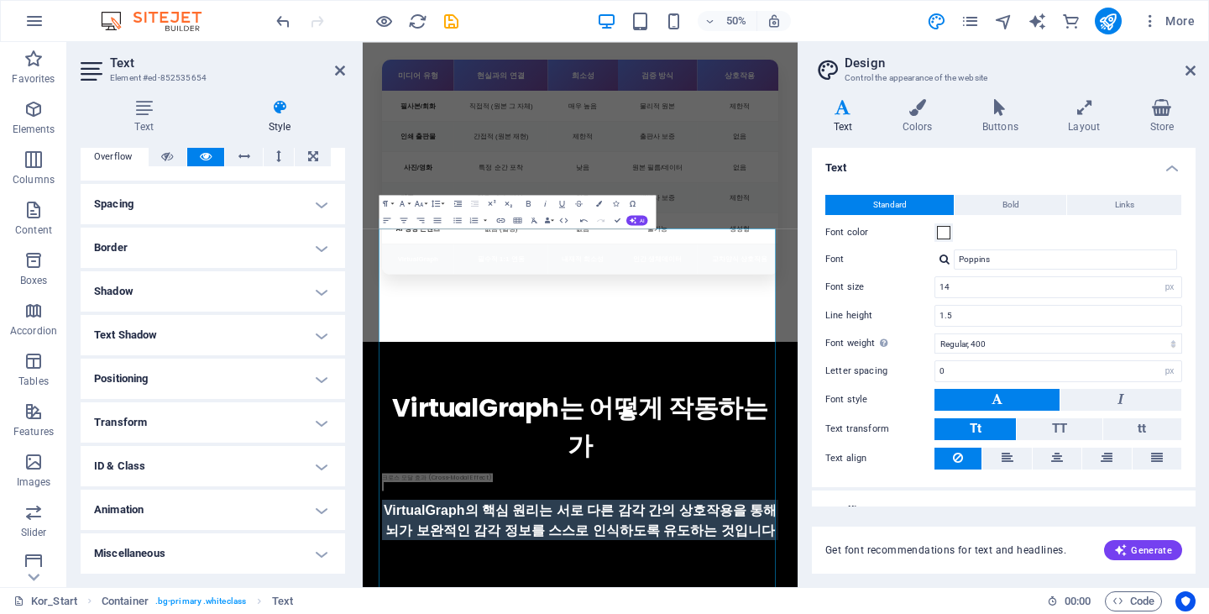
scroll to position [0, 0]
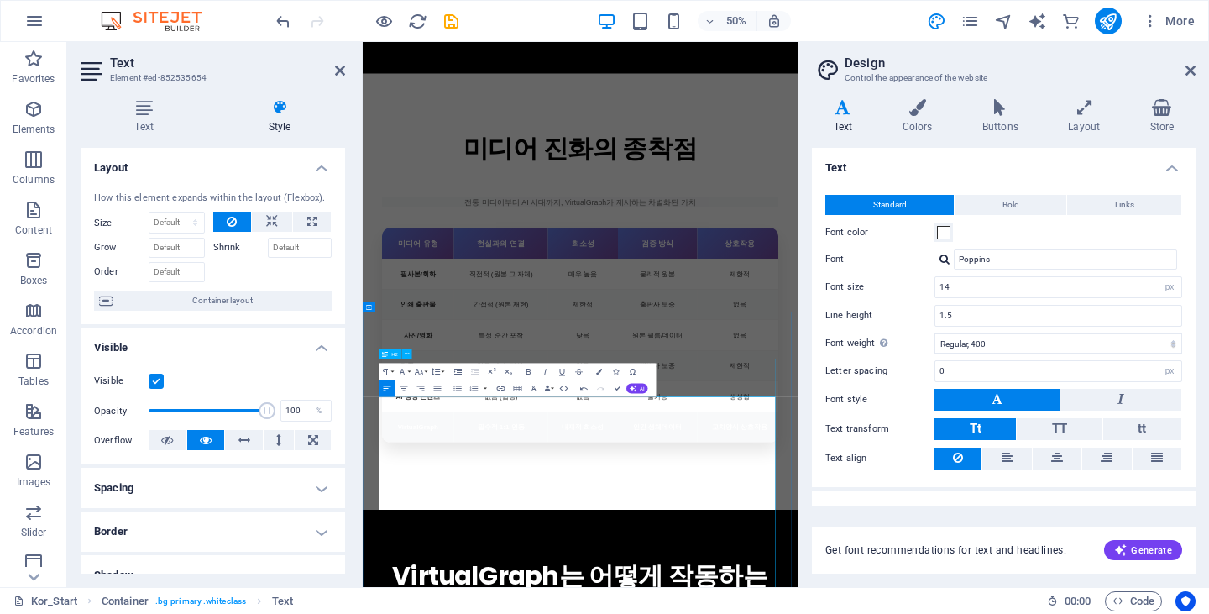
scroll to position [3086, 0]
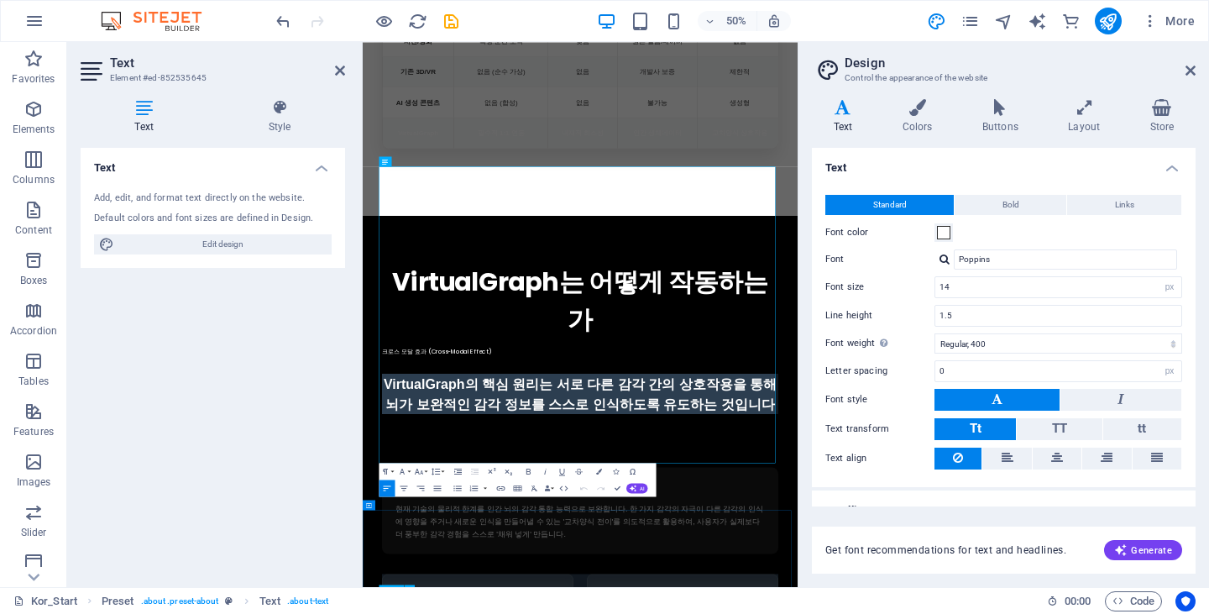
scroll to position [3112, 0]
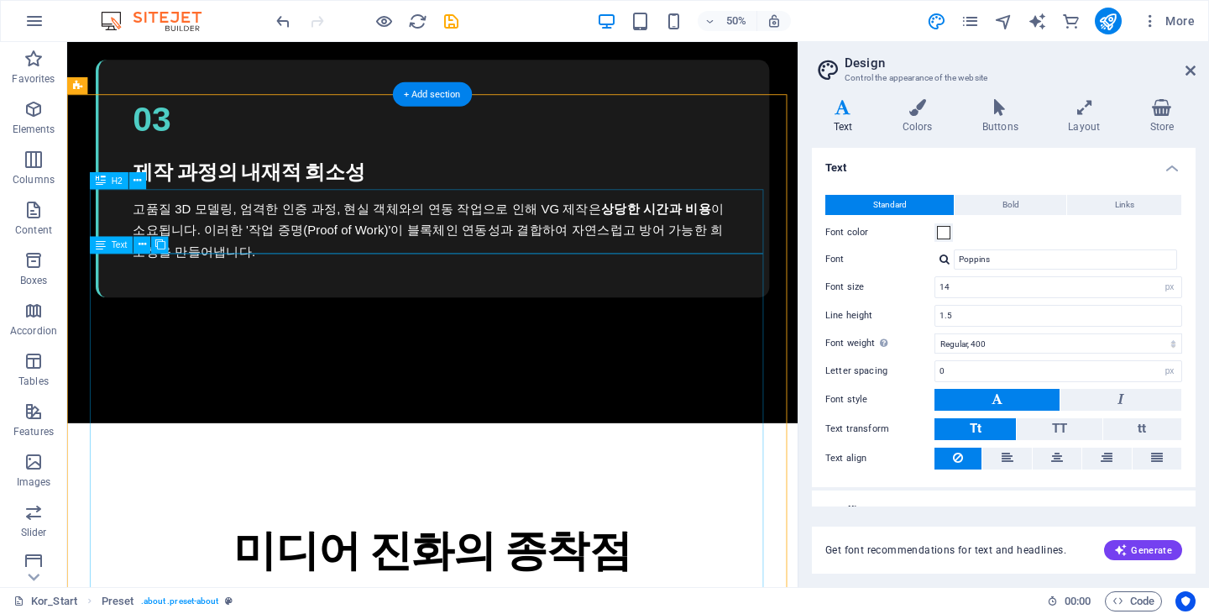
scroll to position [2811, 0]
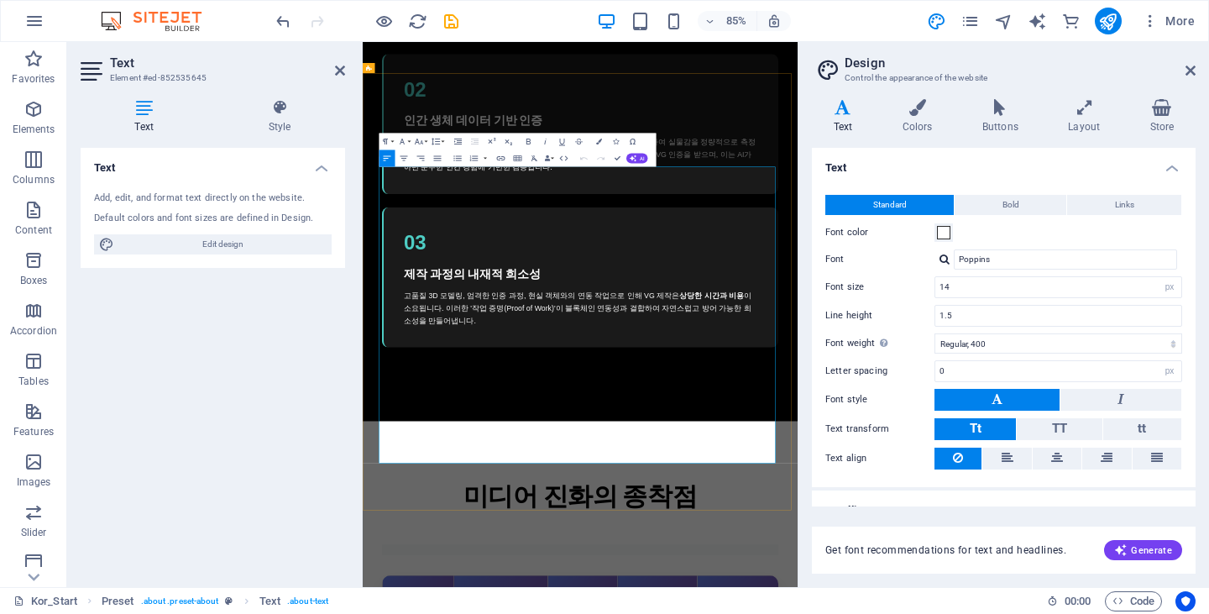
scroll to position [3112, 0]
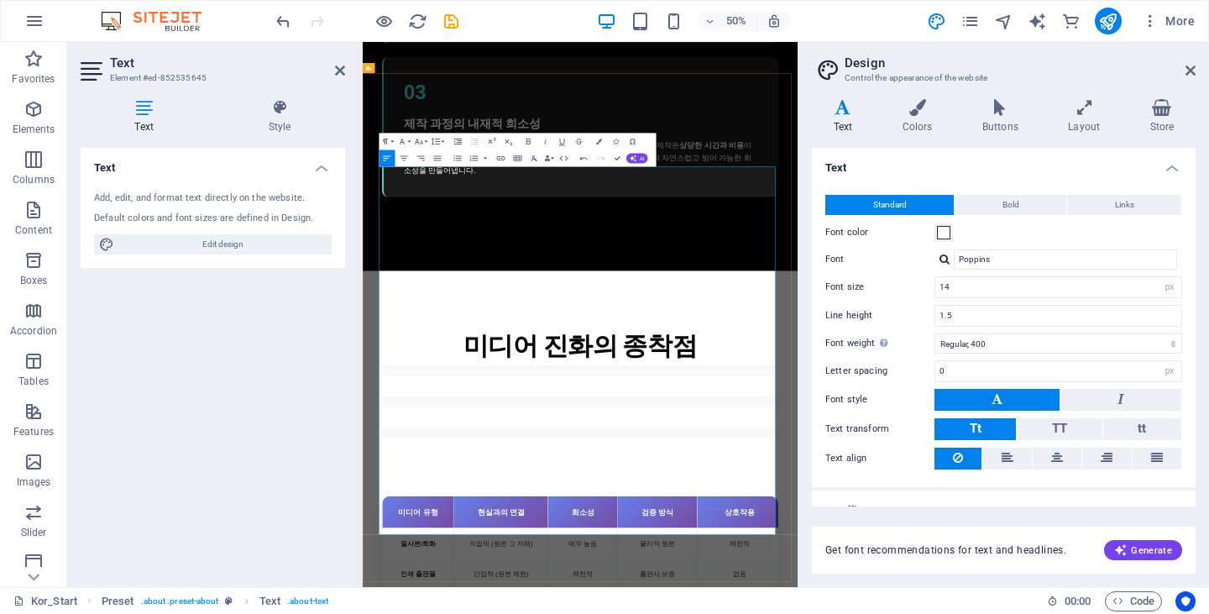
scroll to position [0, 9]
drag, startPoint x: 677, startPoint y: 450, endPoint x: 674, endPoint y: 471, distance: 21.3
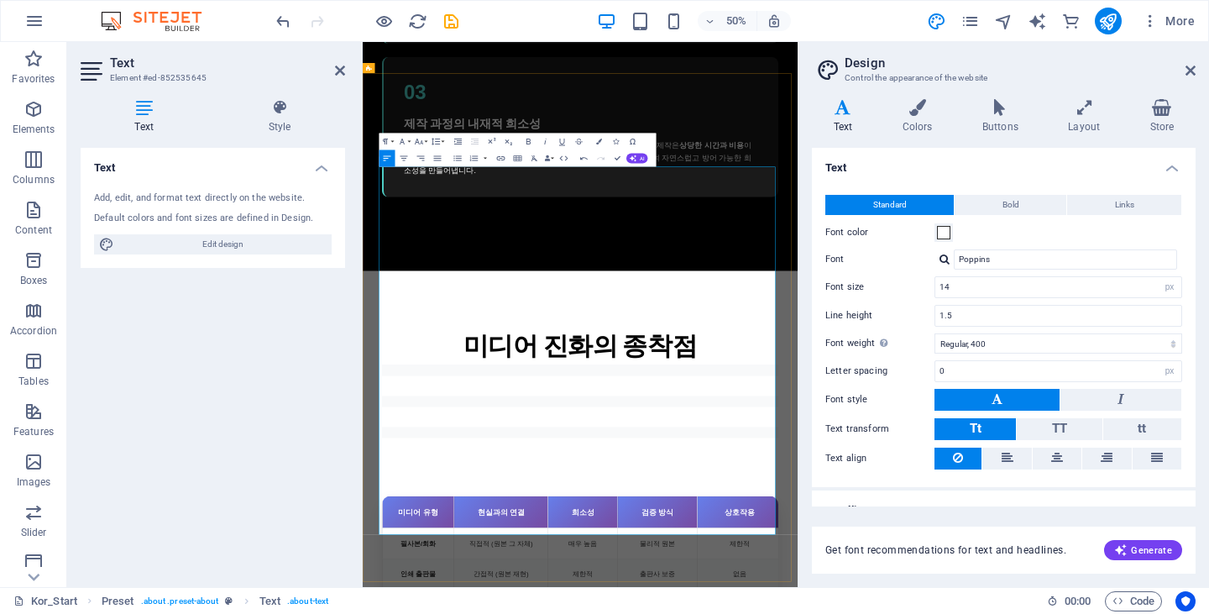
click at [946, 234] on span at bounding box center [943, 232] width 13 height 13
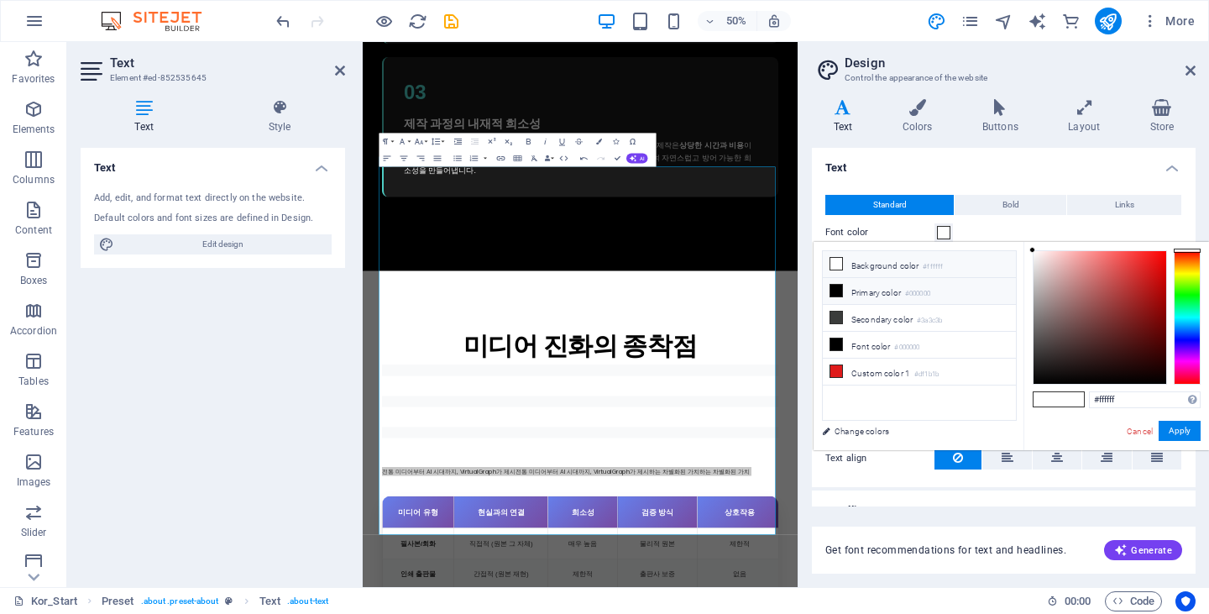
click at [953, 289] on li "Primary color #000000" at bounding box center [919, 291] width 193 height 27
type input "#000000"
click at [1169, 425] on button "Apply" at bounding box center [1179, 431] width 42 height 20
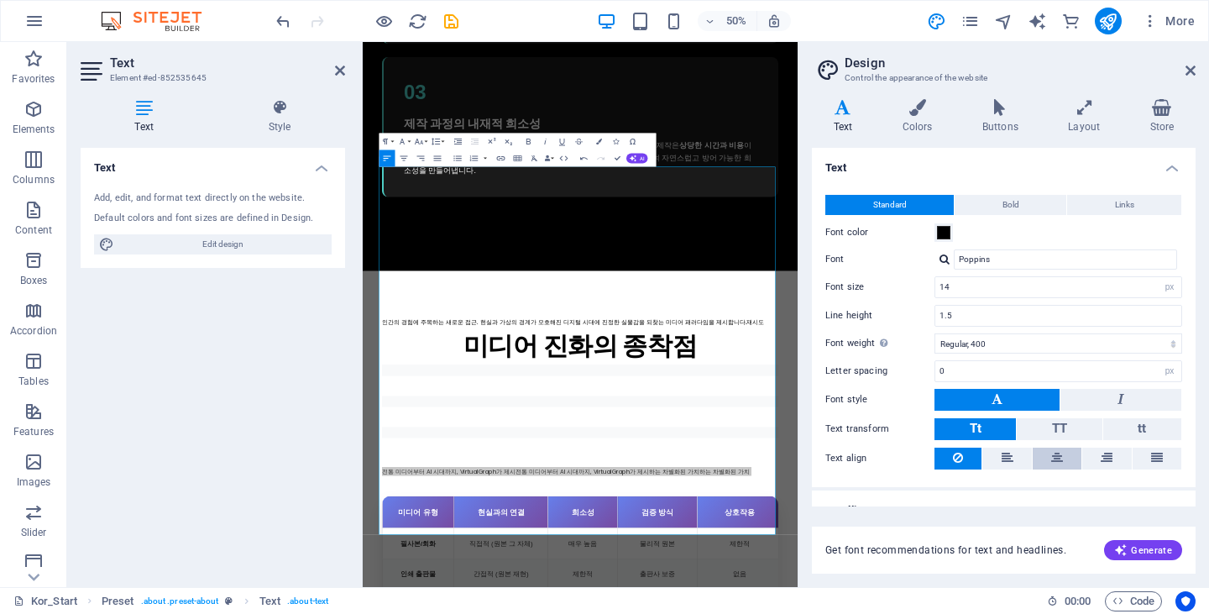
click at [1045, 454] on button at bounding box center [1056, 458] width 49 height 22
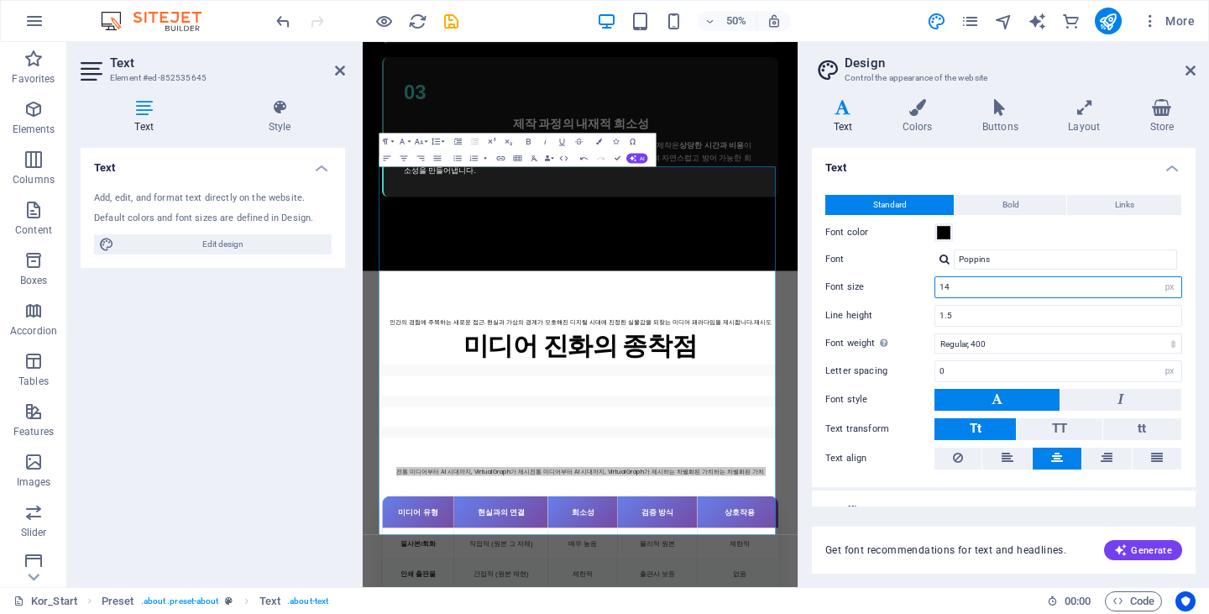
click at [1060, 287] on input "14" at bounding box center [1058, 287] width 246 height 20
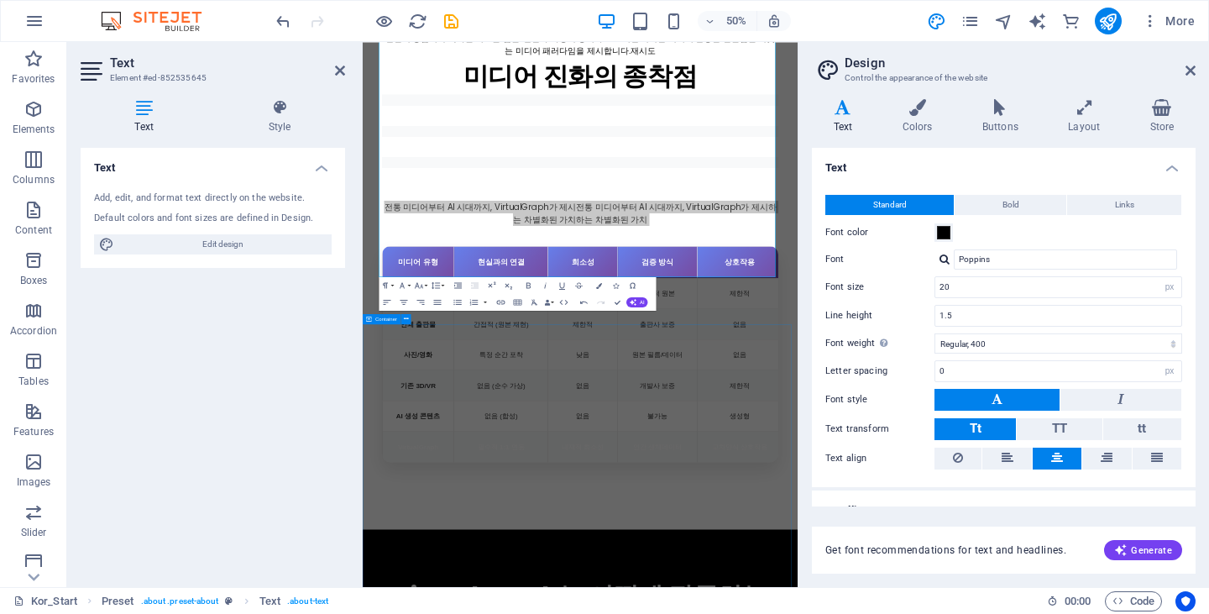
scroll to position [4016, 0]
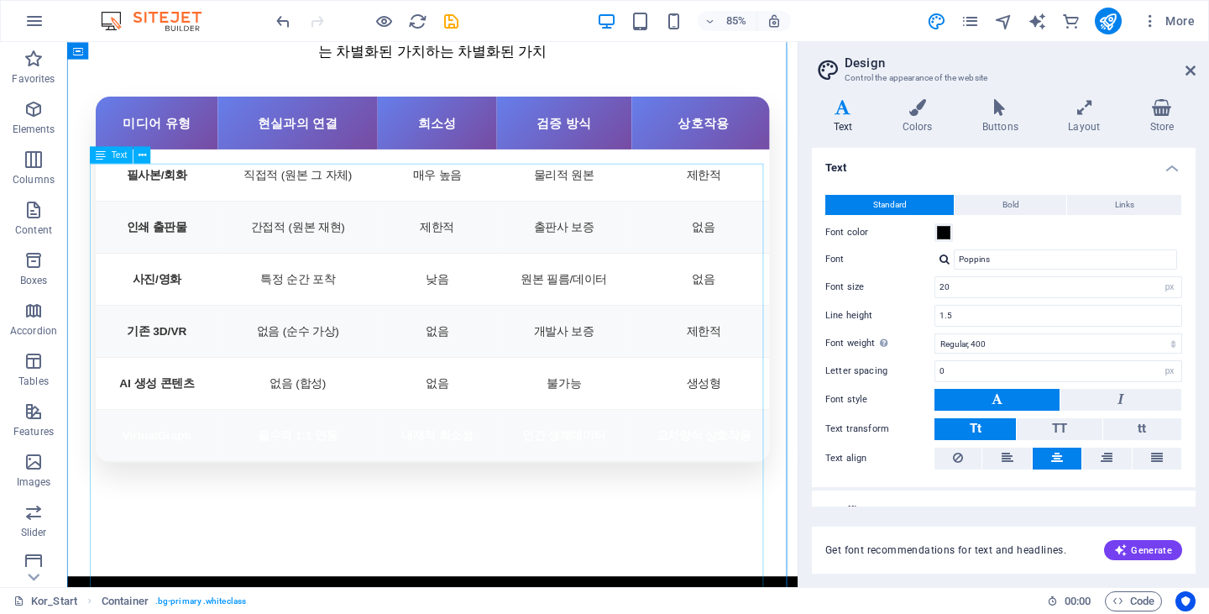
scroll to position [3932, 0]
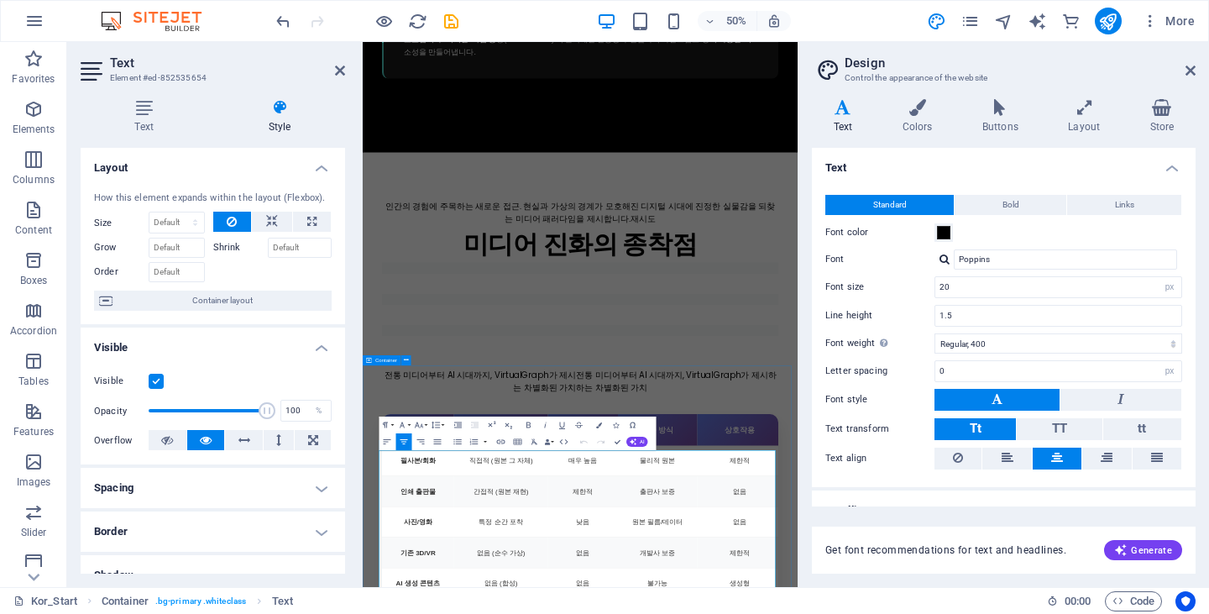
scroll to position [3765, 0]
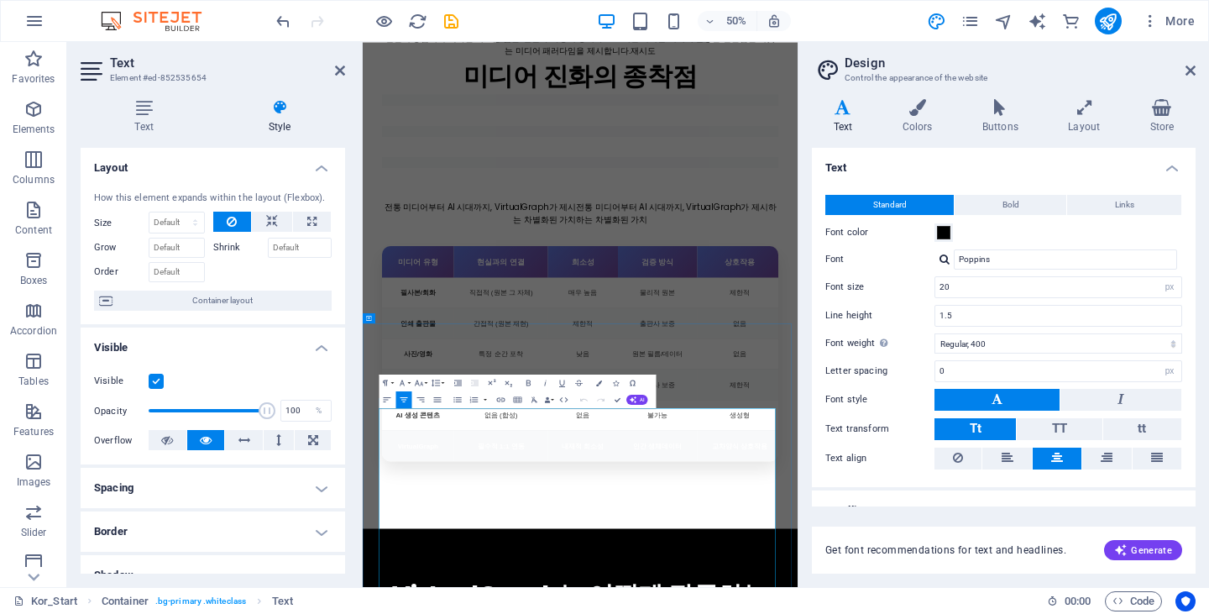
click at [975, 290] on input "20" at bounding box center [1058, 287] width 246 height 20
drag, startPoint x: 974, startPoint y: 289, endPoint x: 875, endPoint y: 269, distance: 100.9
click at [875, 269] on div "Standard Bold Links Font color Font Poppins Font size 20 rem px Line height 1.5…" at bounding box center [1003, 332] width 390 height 309
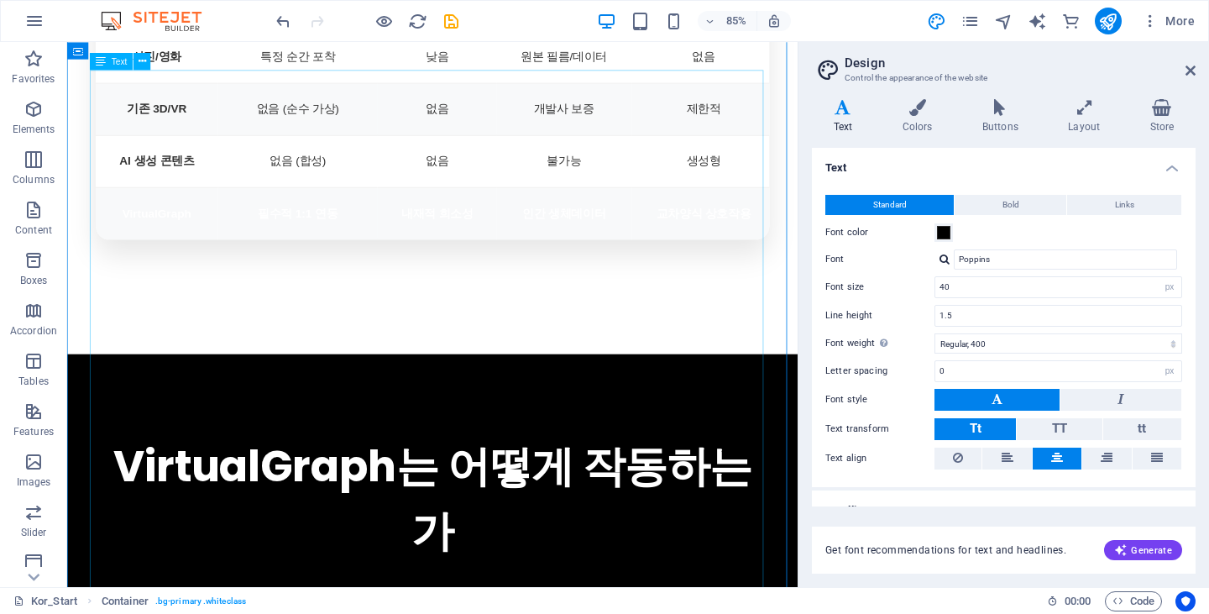
scroll to position [4604, 0]
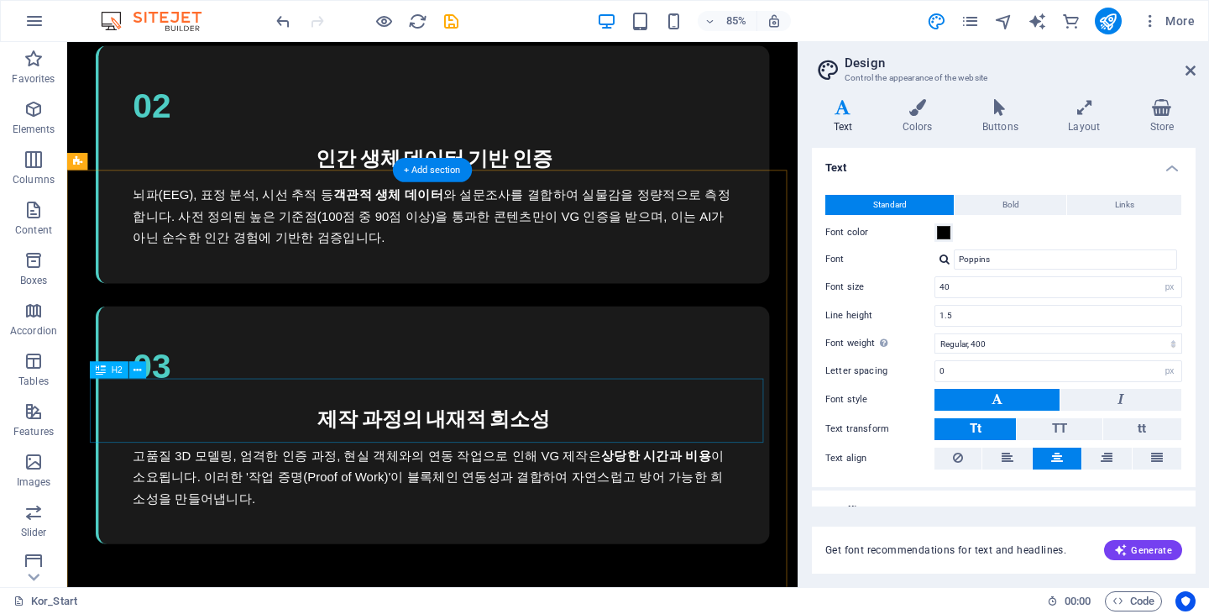
scroll to position [3423, 0]
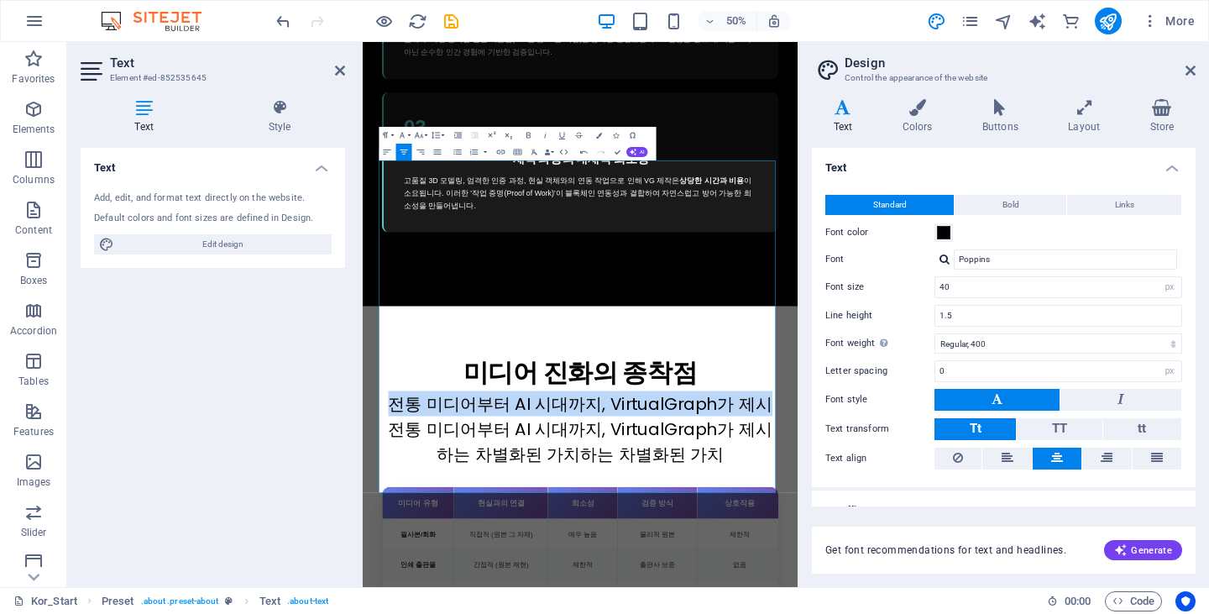
drag, startPoint x: 1131, startPoint y: 309, endPoint x: 225, endPoint y: 240, distance: 908.3
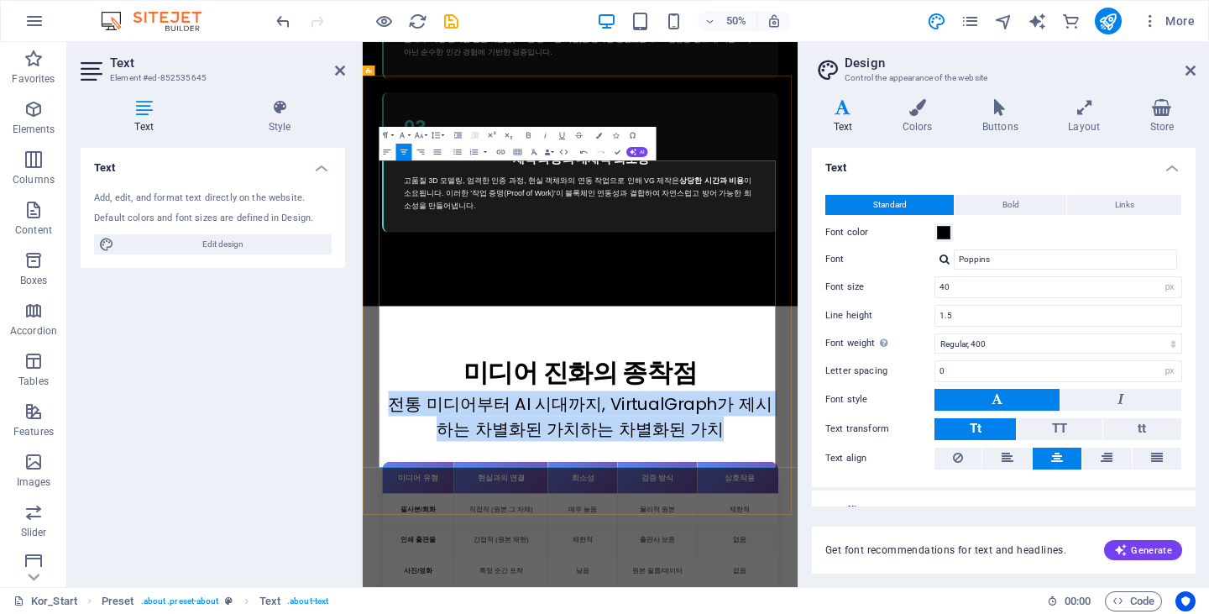
drag, startPoint x: 915, startPoint y: 332, endPoint x: 54, endPoint y: 196, distance: 871.8
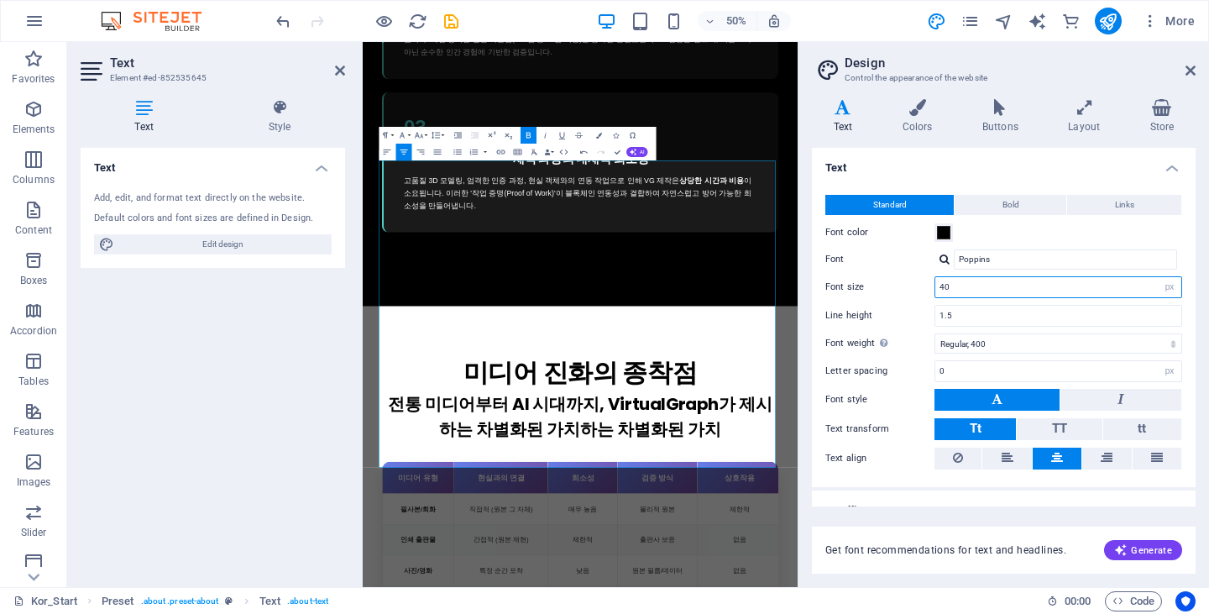
click at [969, 290] on input "40" at bounding box center [1058, 287] width 246 height 20
type input "30"
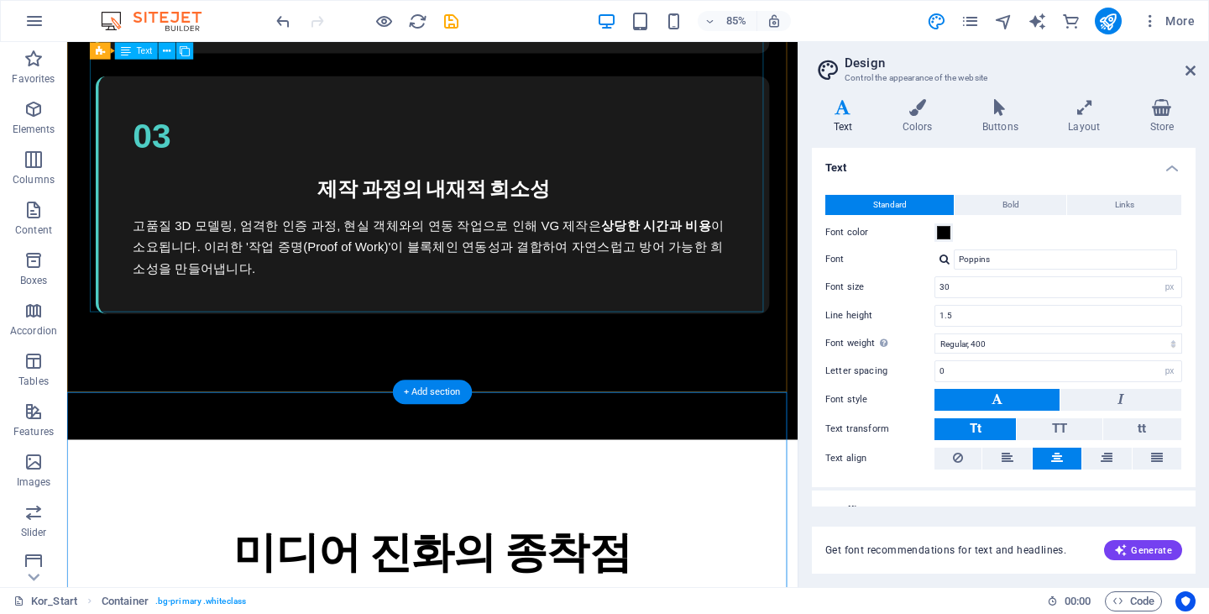
scroll to position [3305, 0]
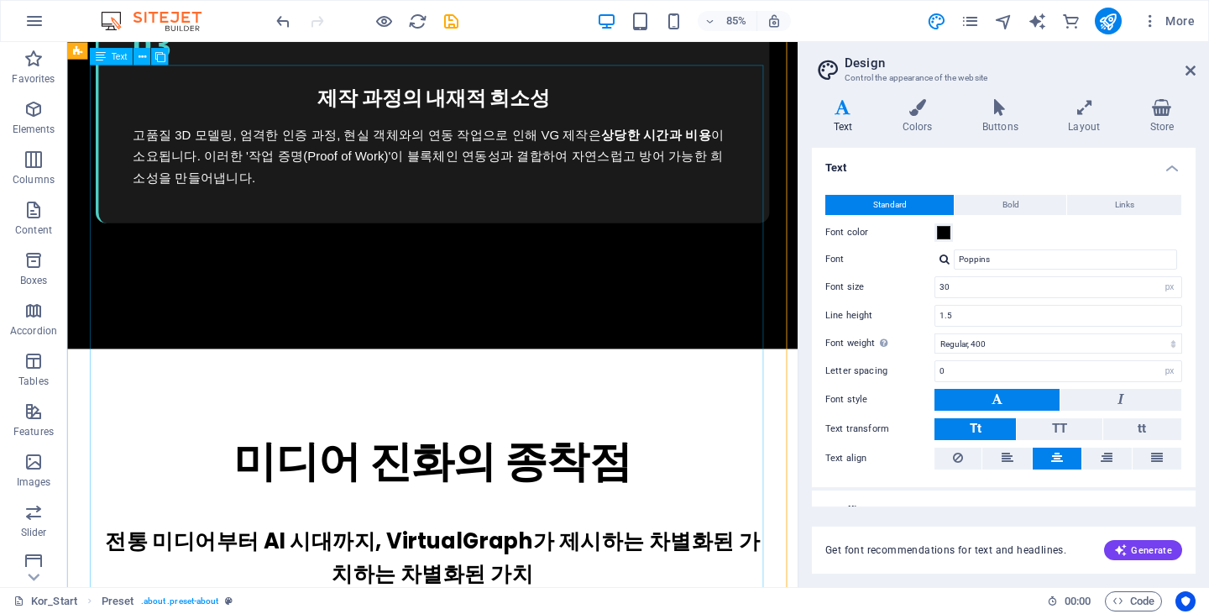
scroll to position [3305, 0]
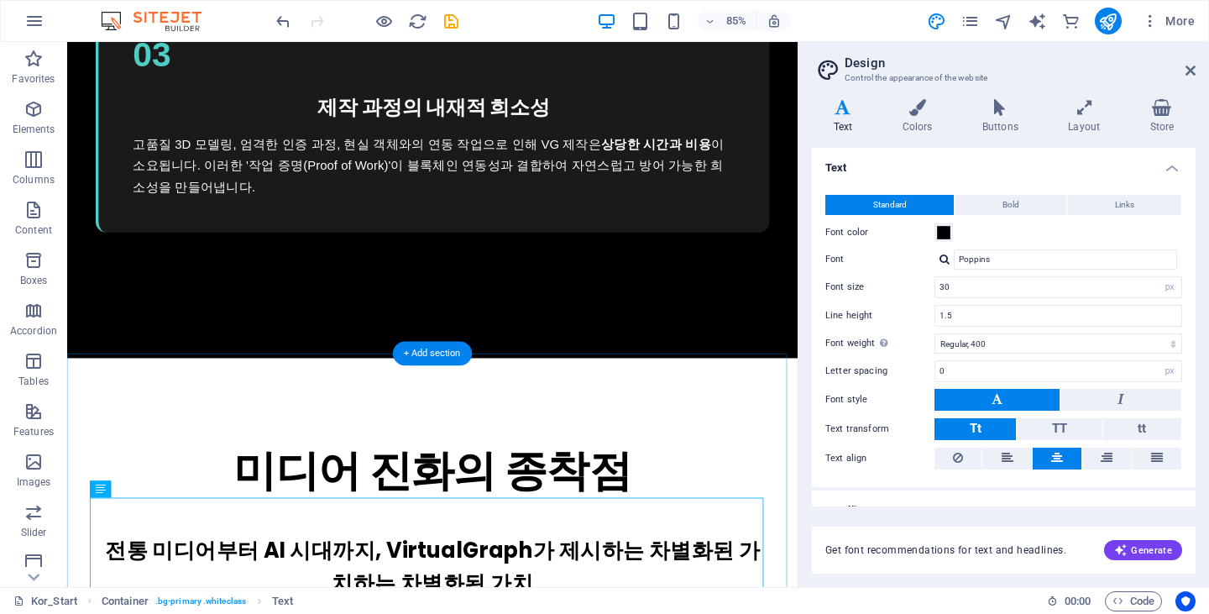
scroll to position [3323, 0]
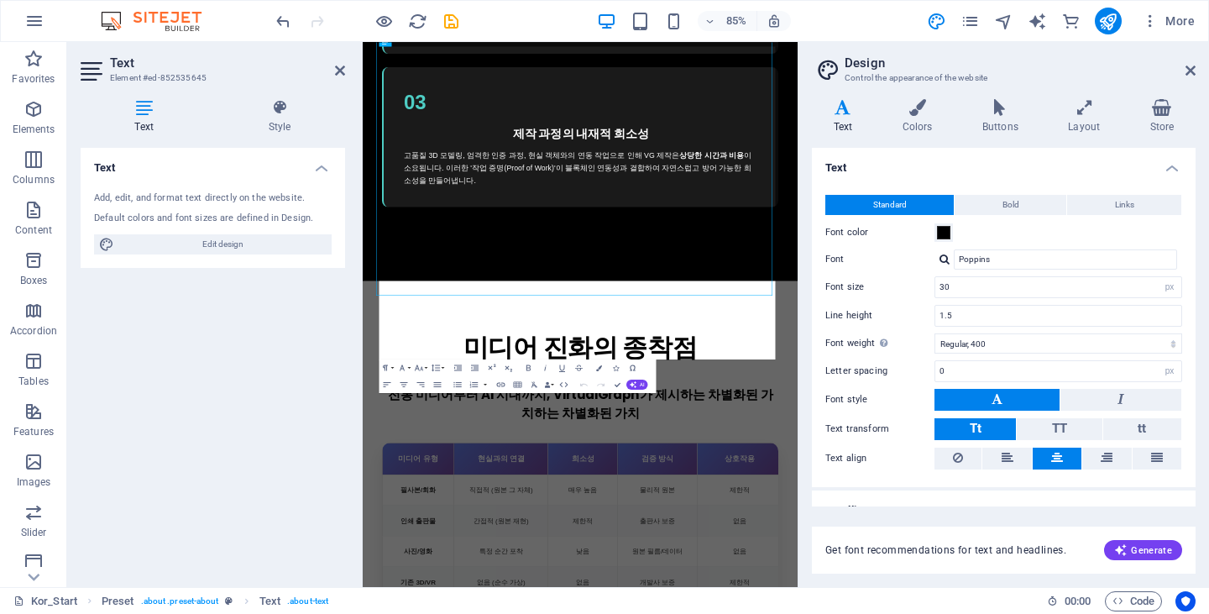
scroll to position [3450, 0]
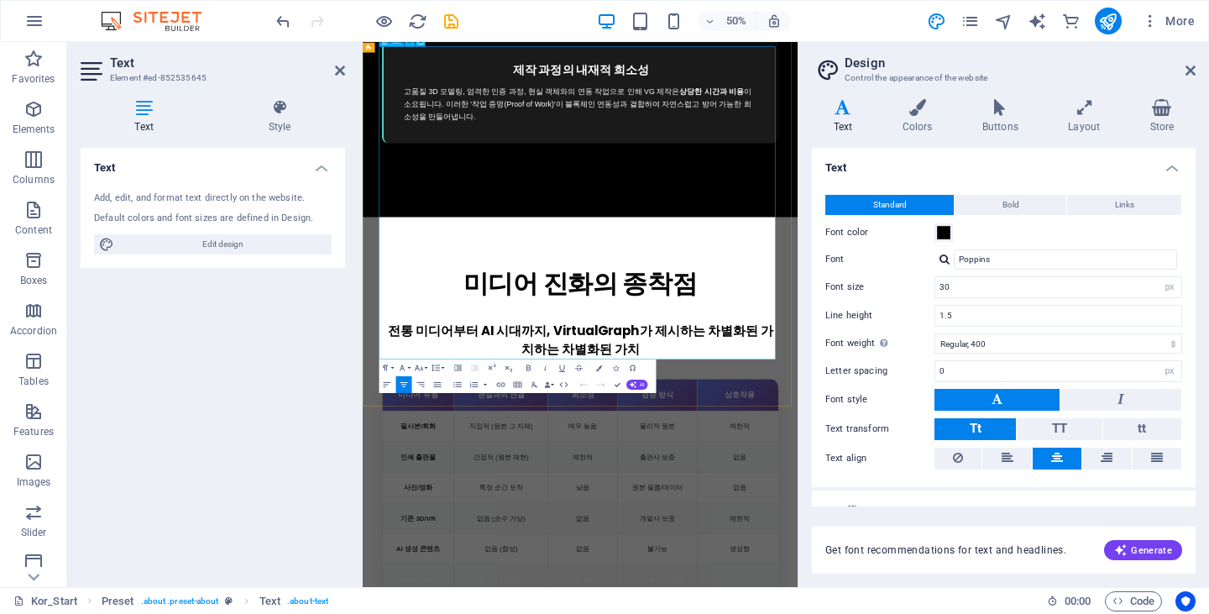
drag, startPoint x: 468, startPoint y: 604, endPoint x: 1158, endPoint y: 599, distance: 690.0
drag, startPoint x: 1084, startPoint y: 601, endPoint x: 348, endPoint y: 596, distance: 736.2
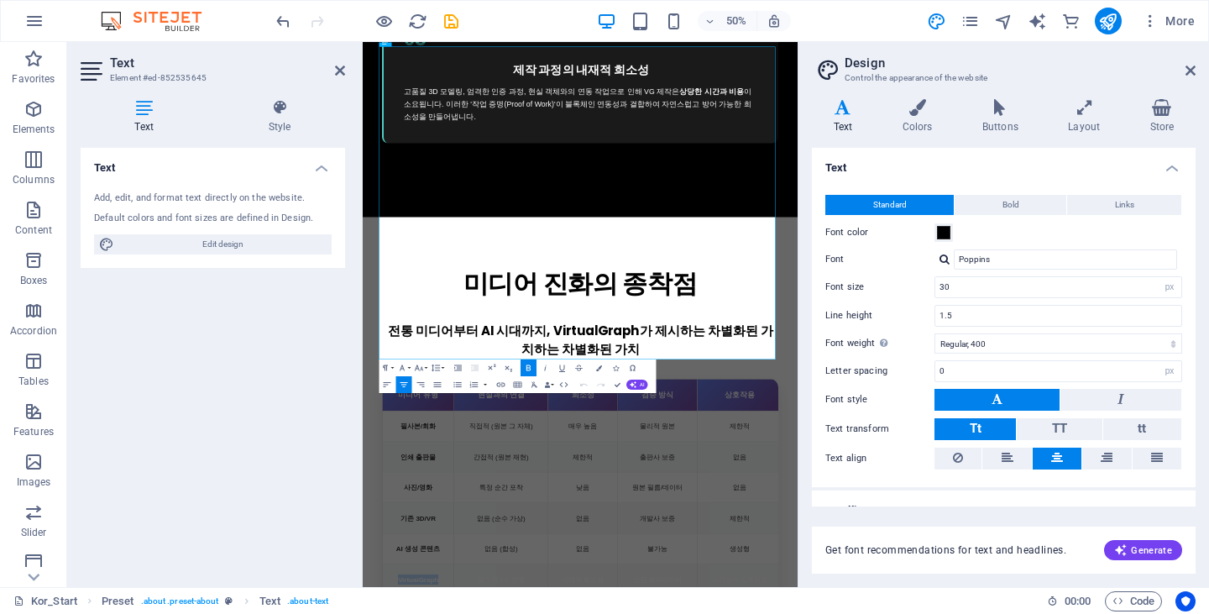
click at [297, 121] on h4 "Style" at bounding box center [279, 116] width 131 height 35
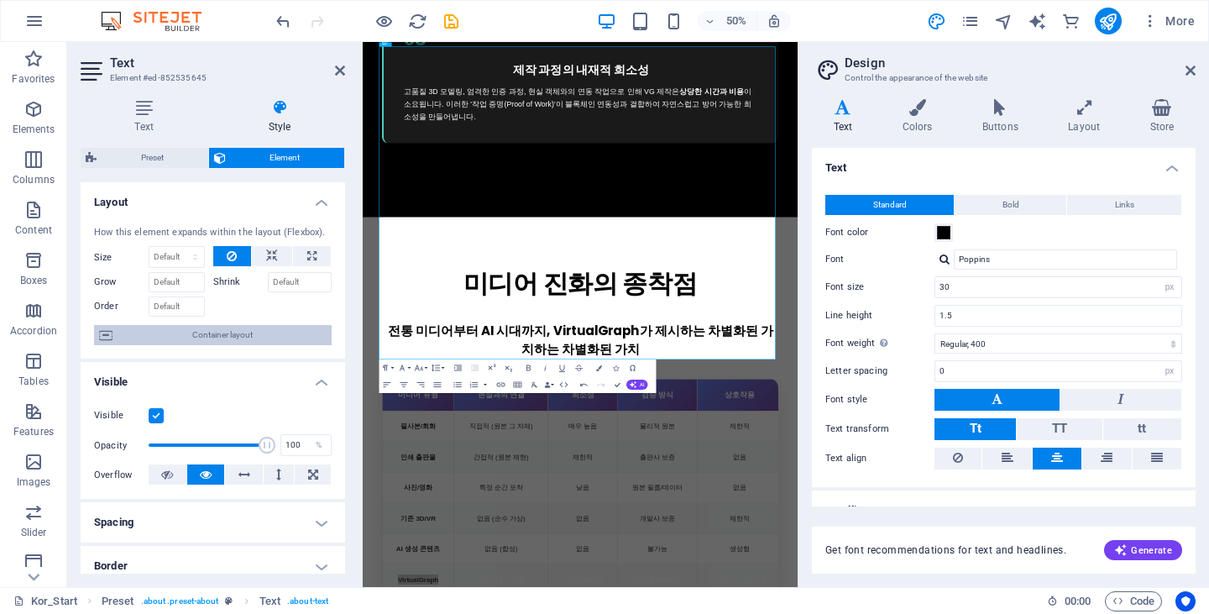
scroll to position [252, 0]
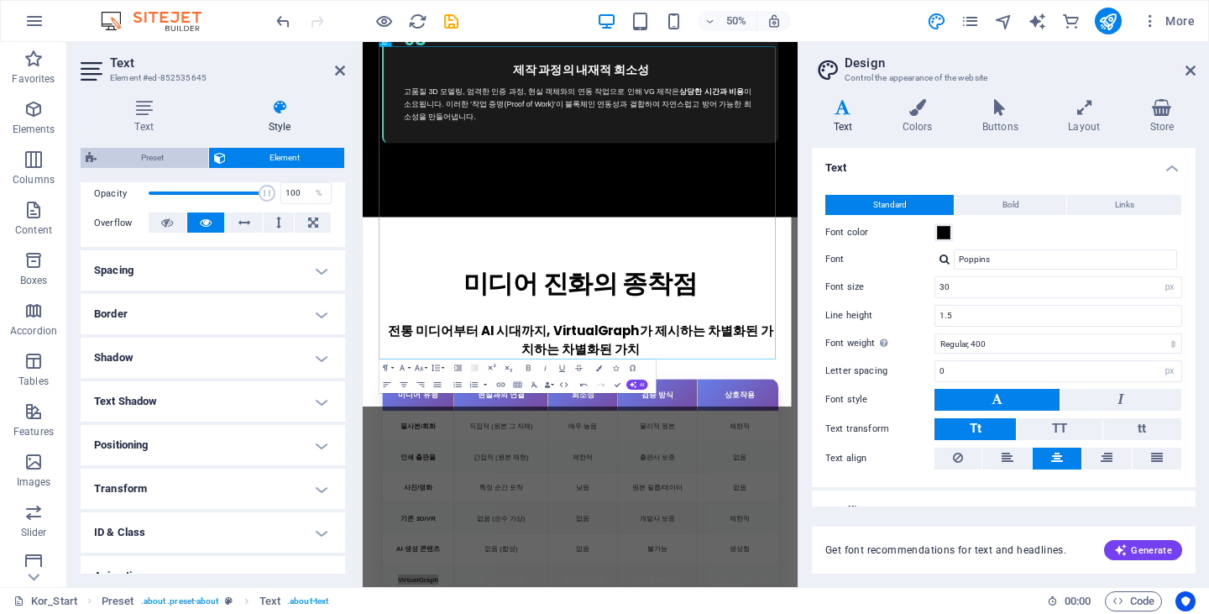
click at [161, 159] on span "Preset" at bounding box center [153, 158] width 102 height 20
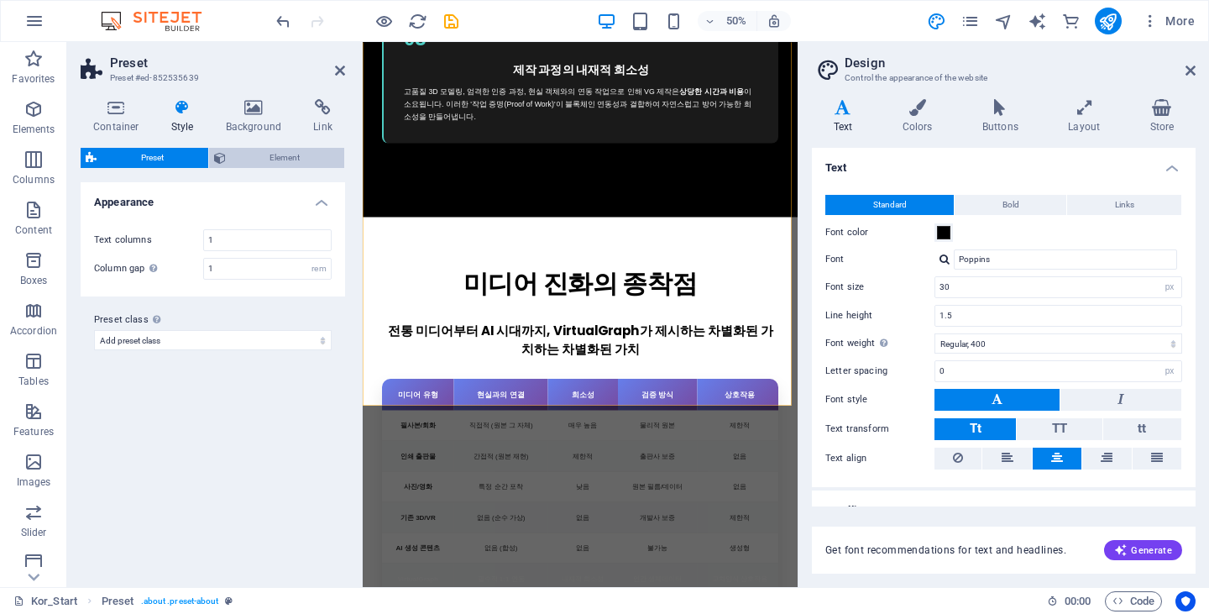
click at [274, 161] on span "Element" at bounding box center [285, 158] width 109 height 20
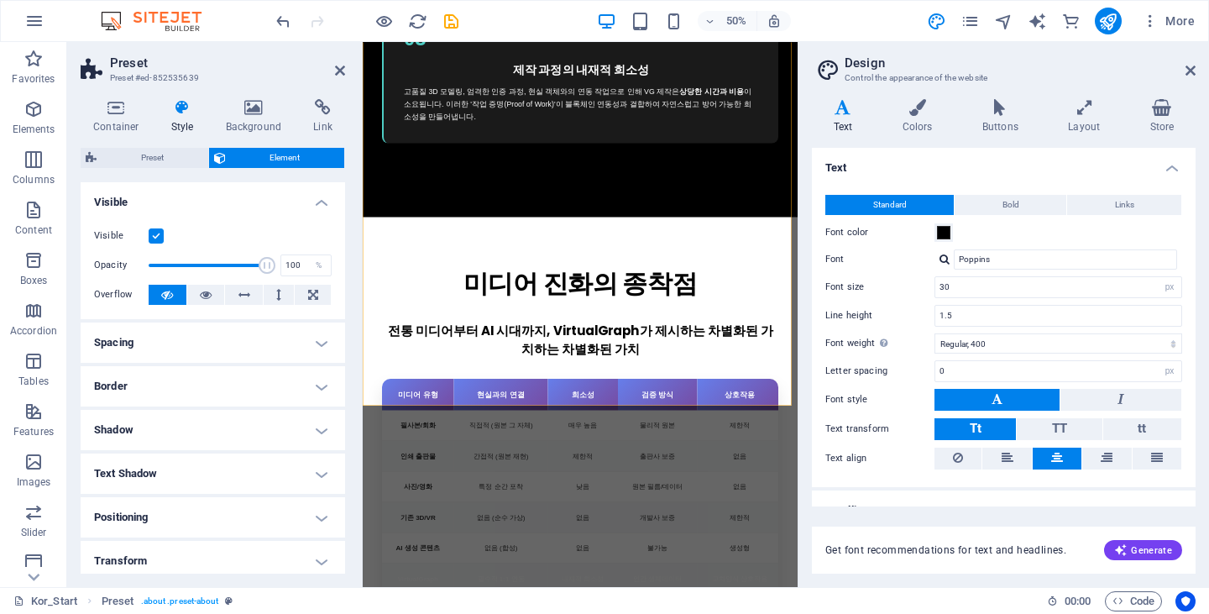
scroll to position [138, 0]
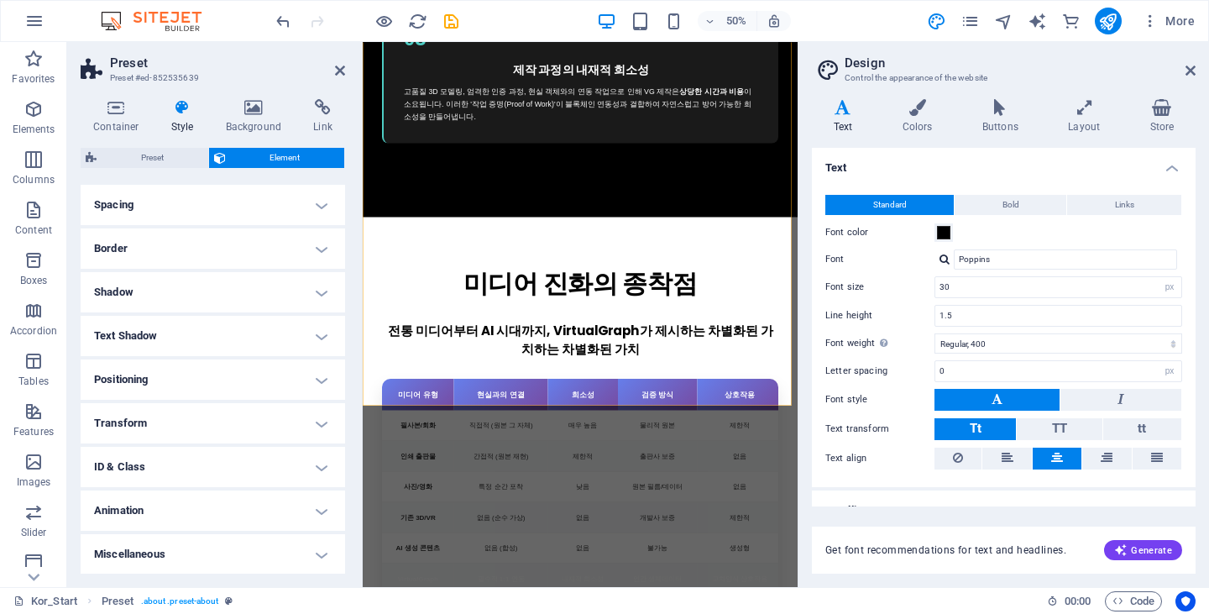
click at [224, 542] on h4 "Miscellaneous" at bounding box center [213, 554] width 264 height 40
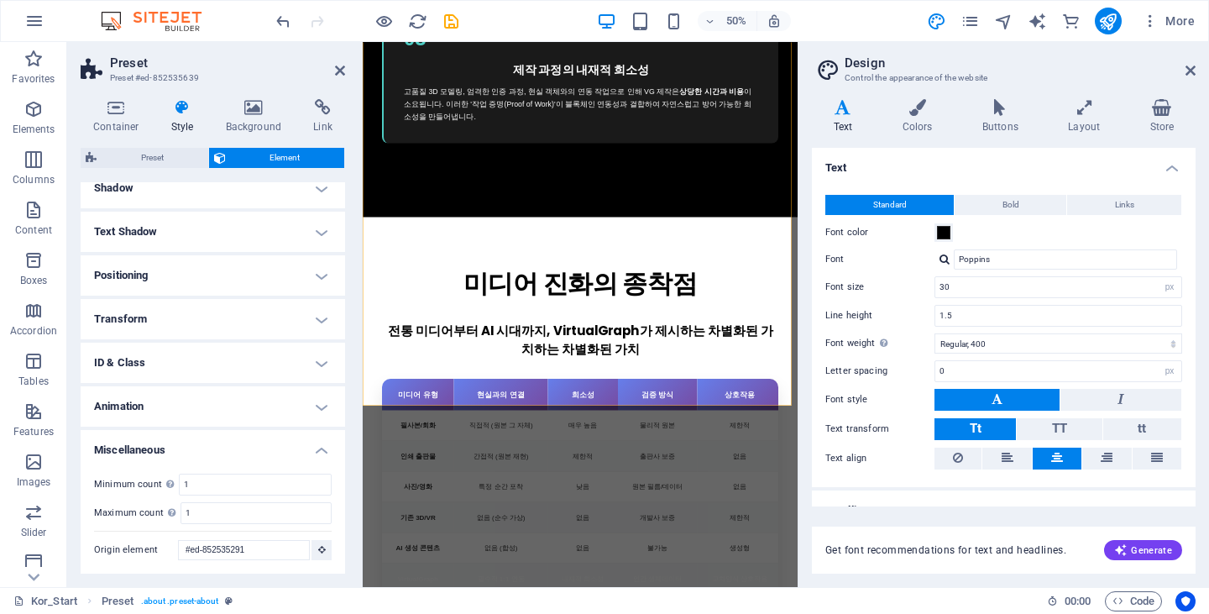
scroll to position [0, 0]
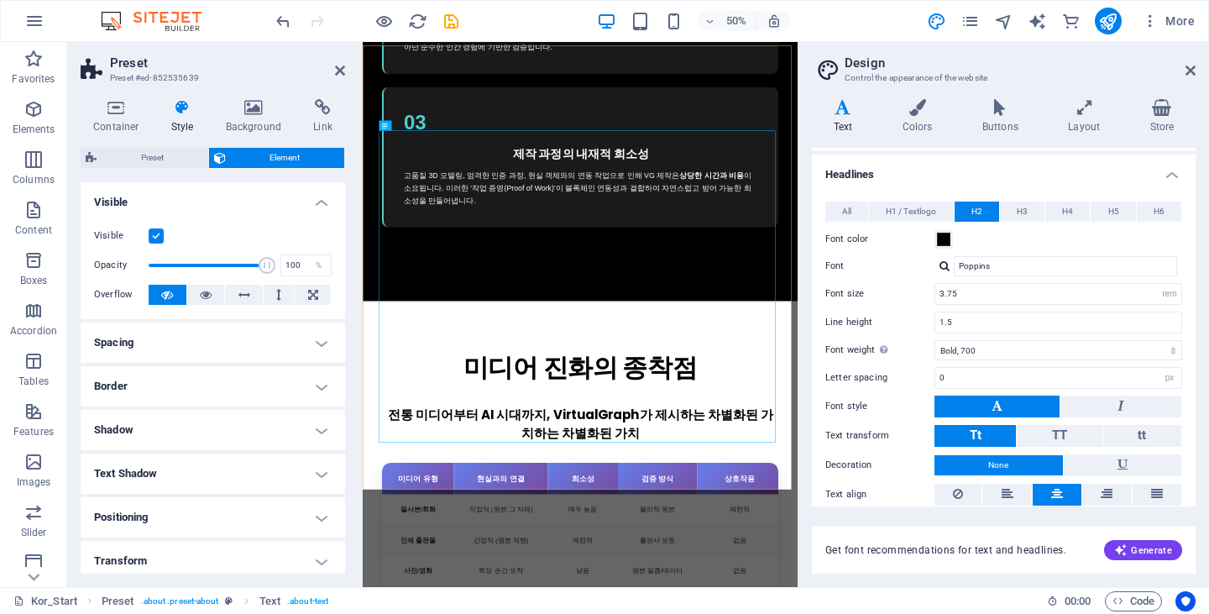
scroll to position [378, 0]
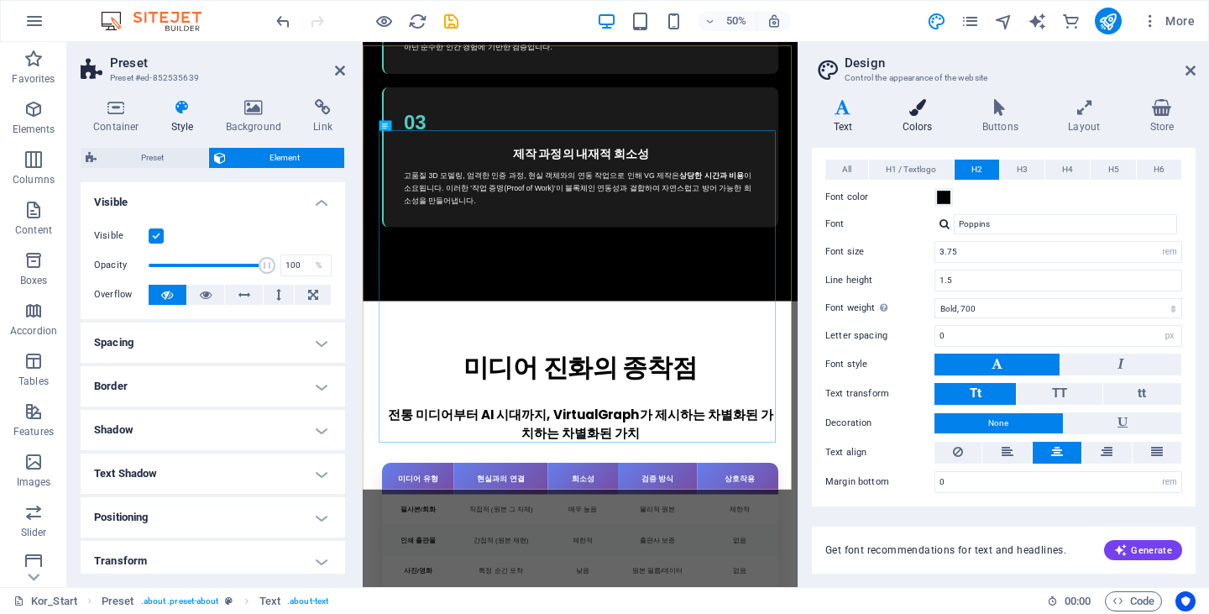
click at [940, 116] on h4 "Colors" at bounding box center [921, 116] width 80 height 35
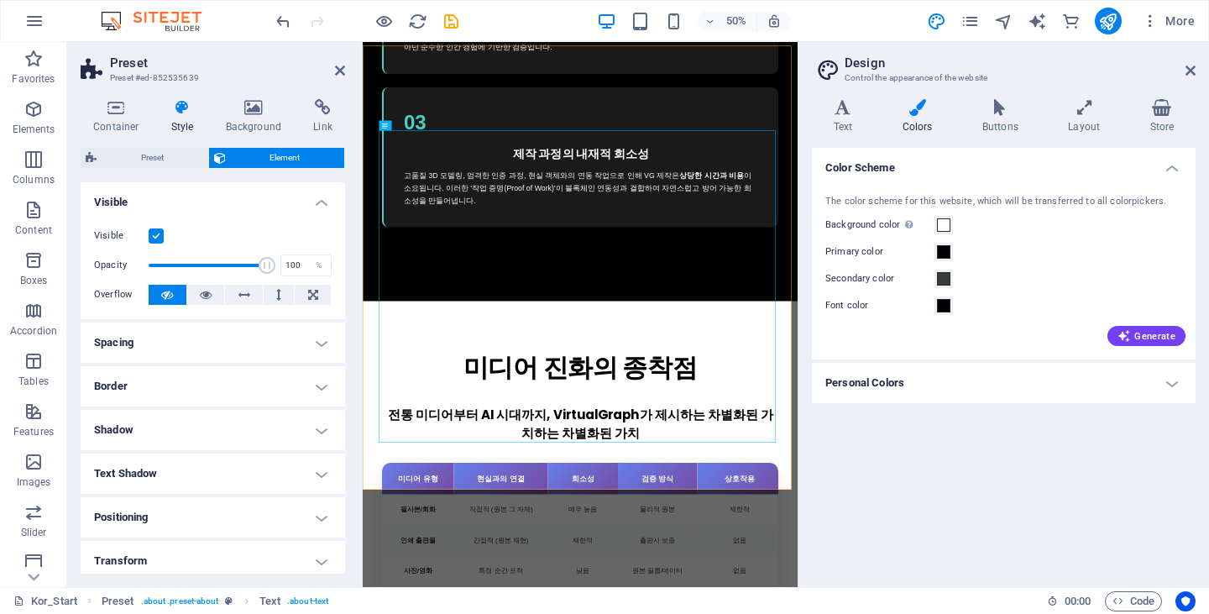
click at [922, 391] on h4 "Personal Colors" at bounding box center [1004, 383] width 384 height 40
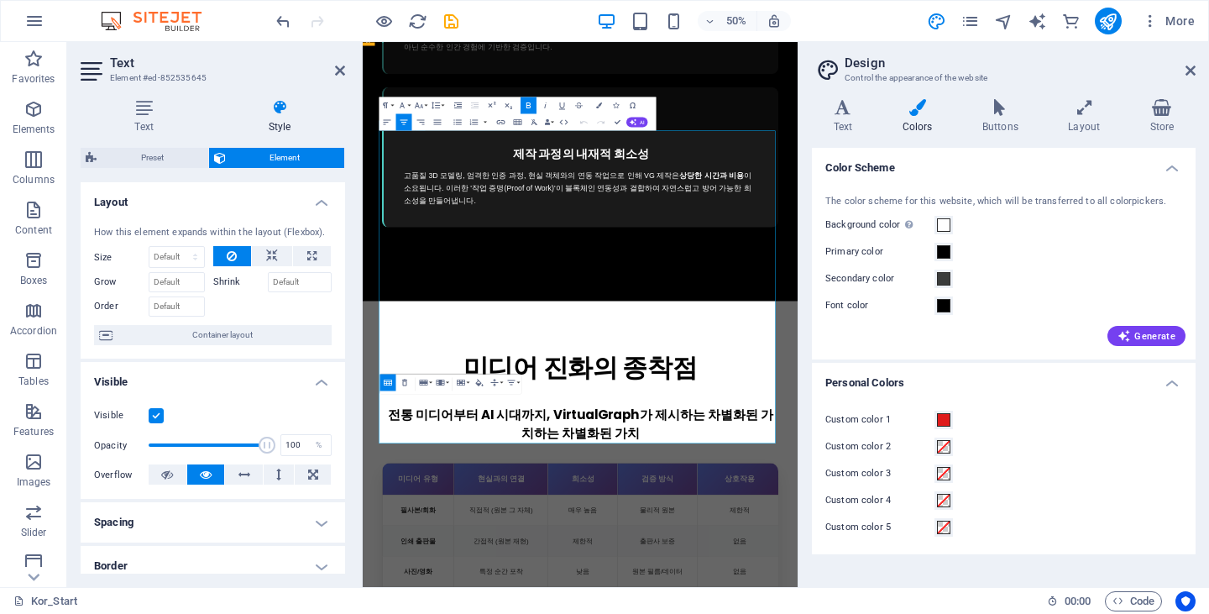
click at [516, 125] on icon "button" at bounding box center [517, 122] width 10 height 10
click at [520, 119] on div "Back 1 × 1 1 × 1 1 × 2 1 × 3 1 × 4 1 × 5 1 × 6 1 × 7 1 × 8 1 × 9 1 × 10 1 × 11 …" at bounding box center [521, 138] width 155 height 41
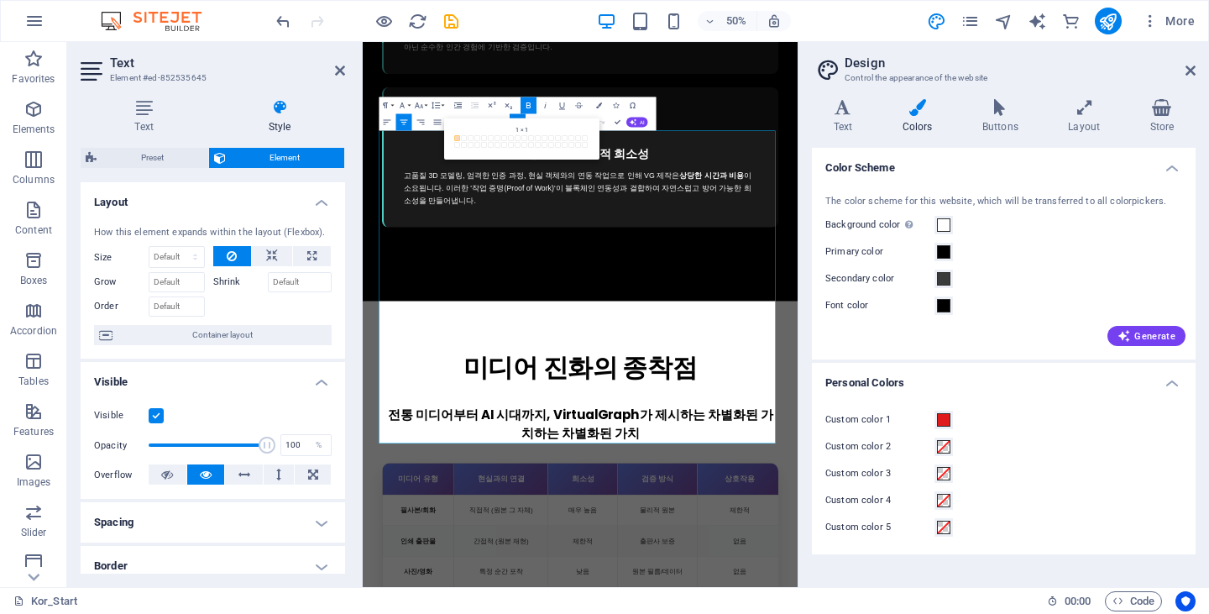
click at [520, 116] on button "Insert Table" at bounding box center [518, 121] width 16 height 17
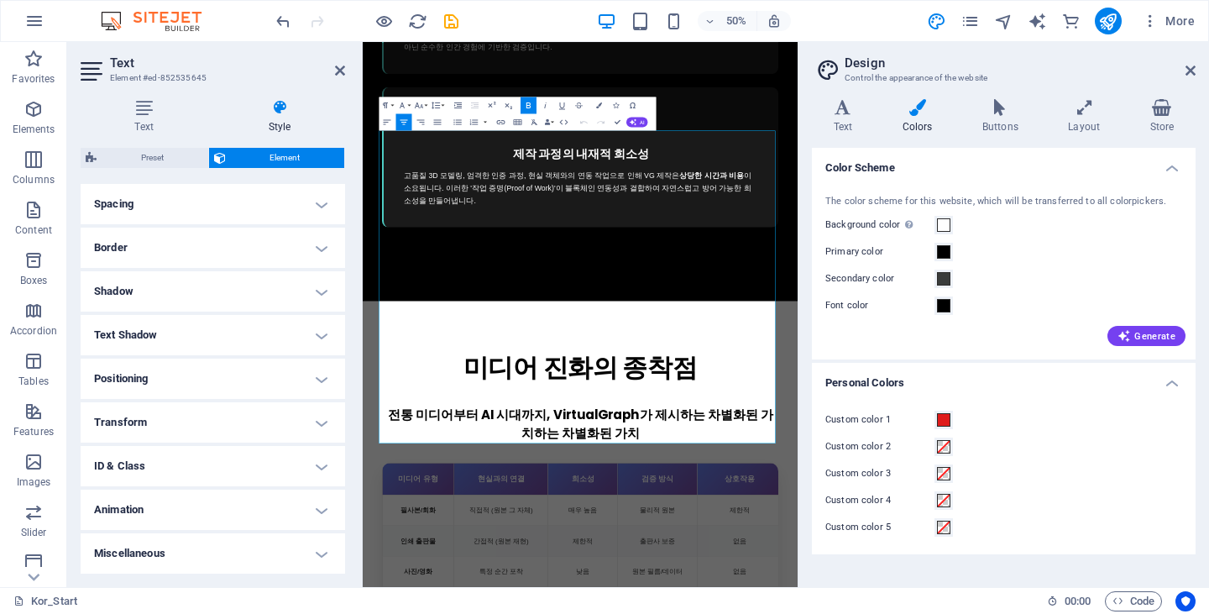
scroll to position [0, 0]
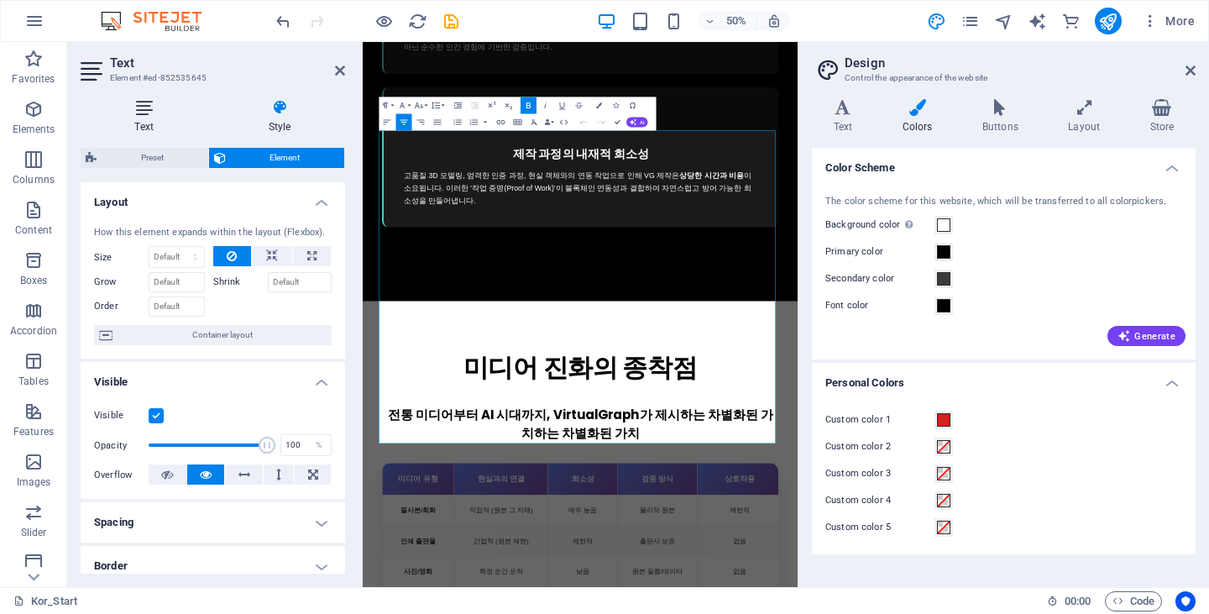
click at [164, 123] on h4 "Text" at bounding box center [147, 116] width 133 height 35
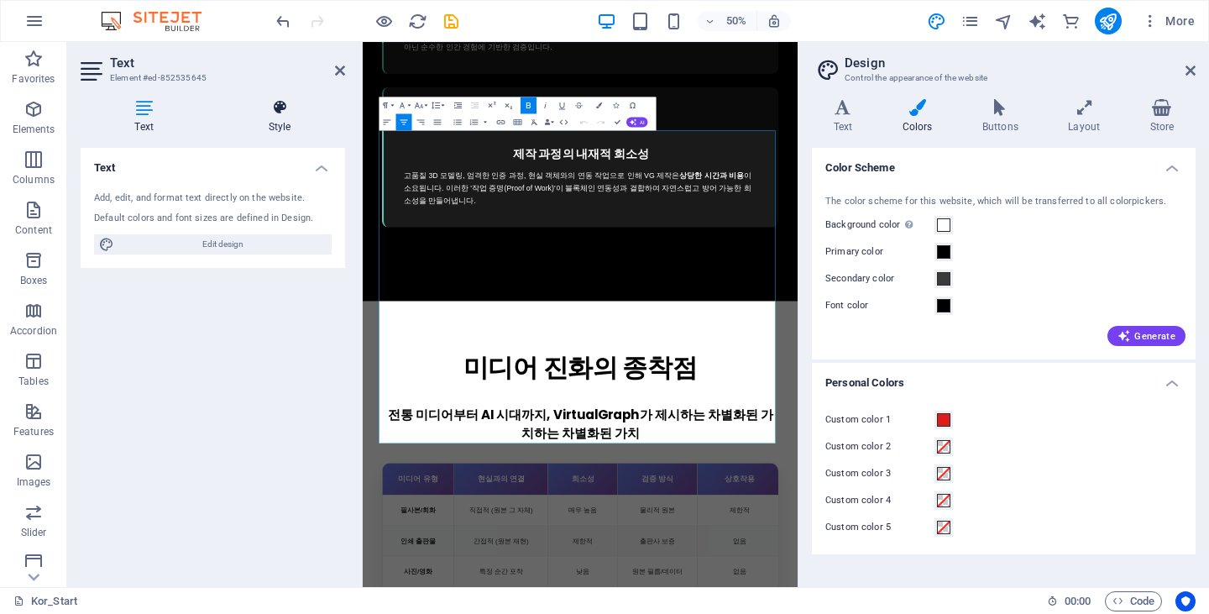
click at [311, 109] on icon at bounding box center [279, 107] width 131 height 17
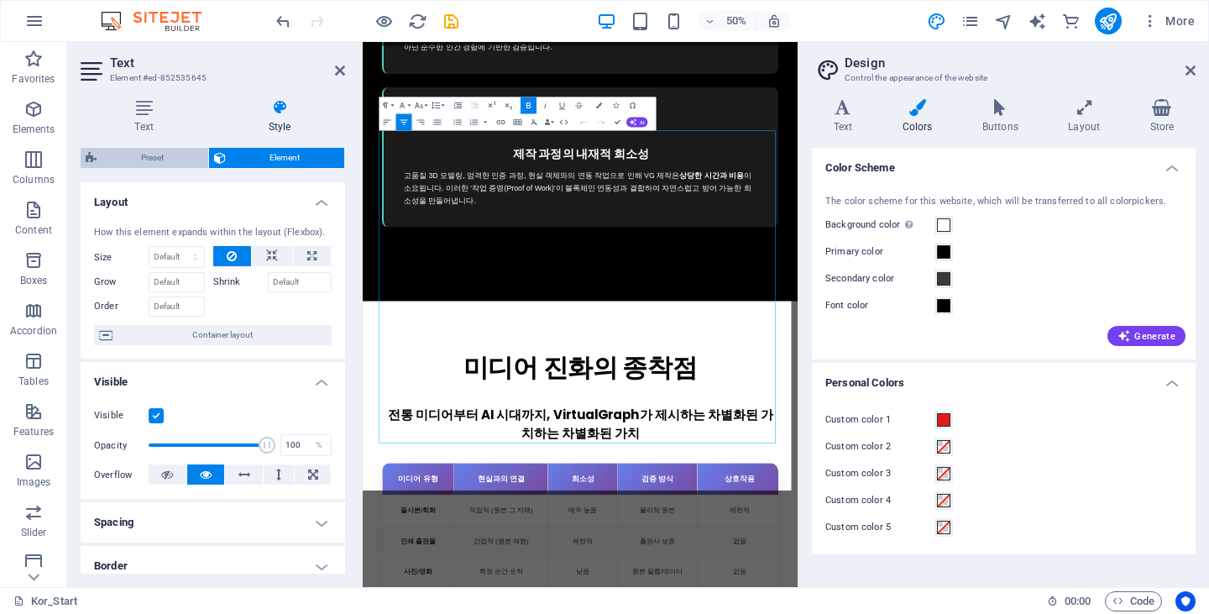
click at [158, 156] on span "Preset" at bounding box center [153, 158] width 102 height 20
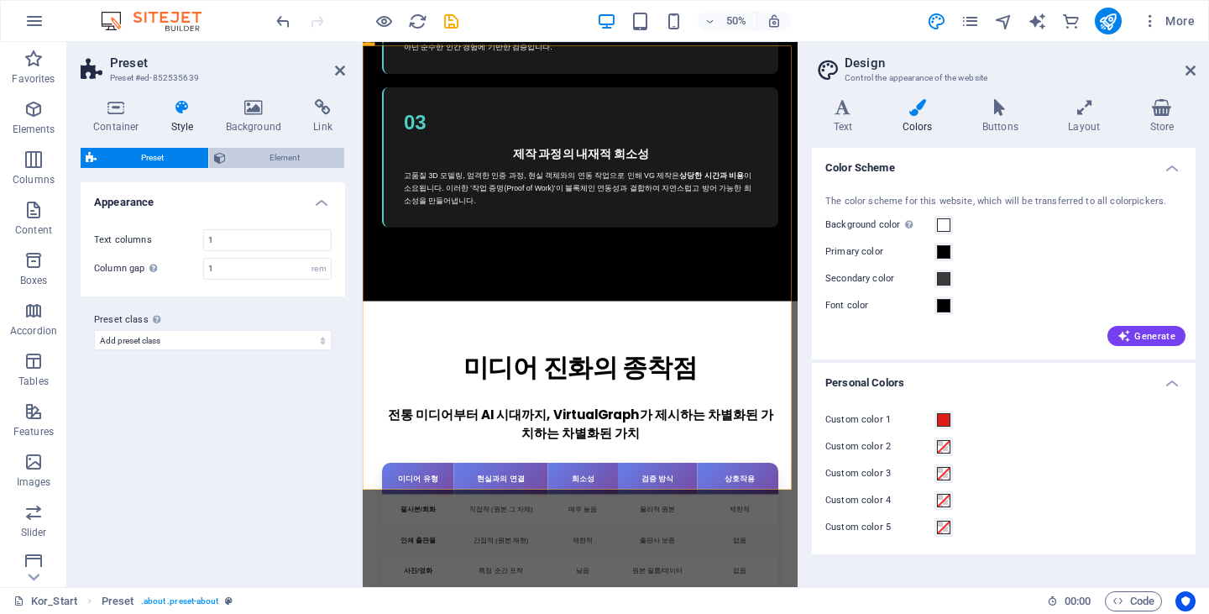
click at [274, 158] on span "Element" at bounding box center [285, 158] width 109 height 20
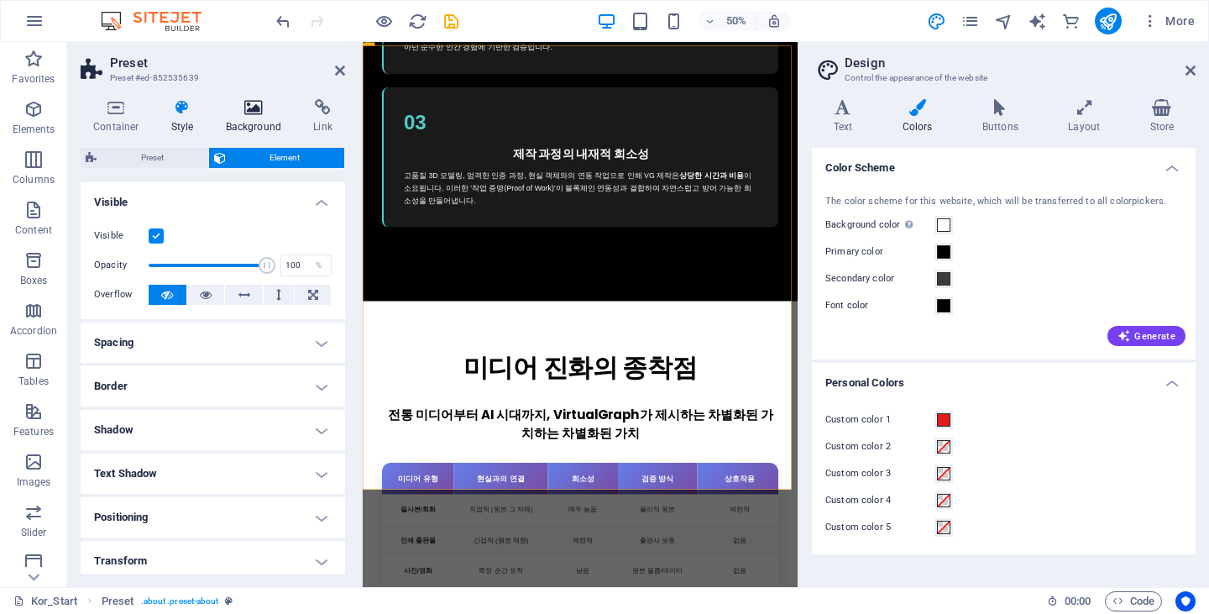
click at [260, 118] on h4 "Background" at bounding box center [257, 116] width 88 height 35
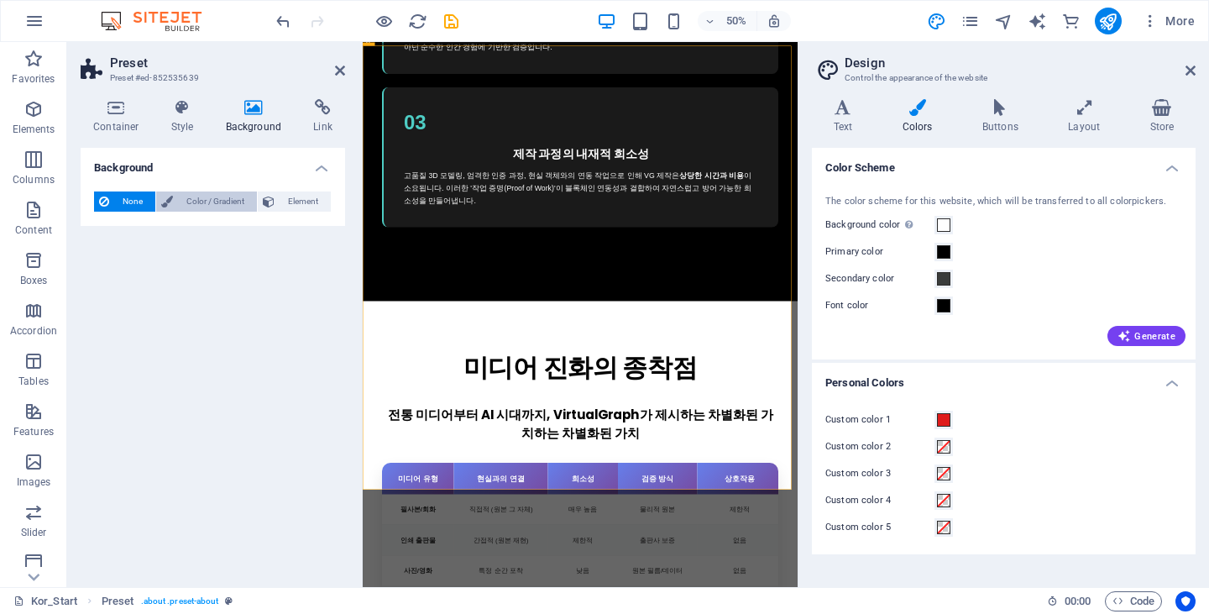
click at [216, 198] on span "Color / Gradient" at bounding box center [215, 201] width 74 height 20
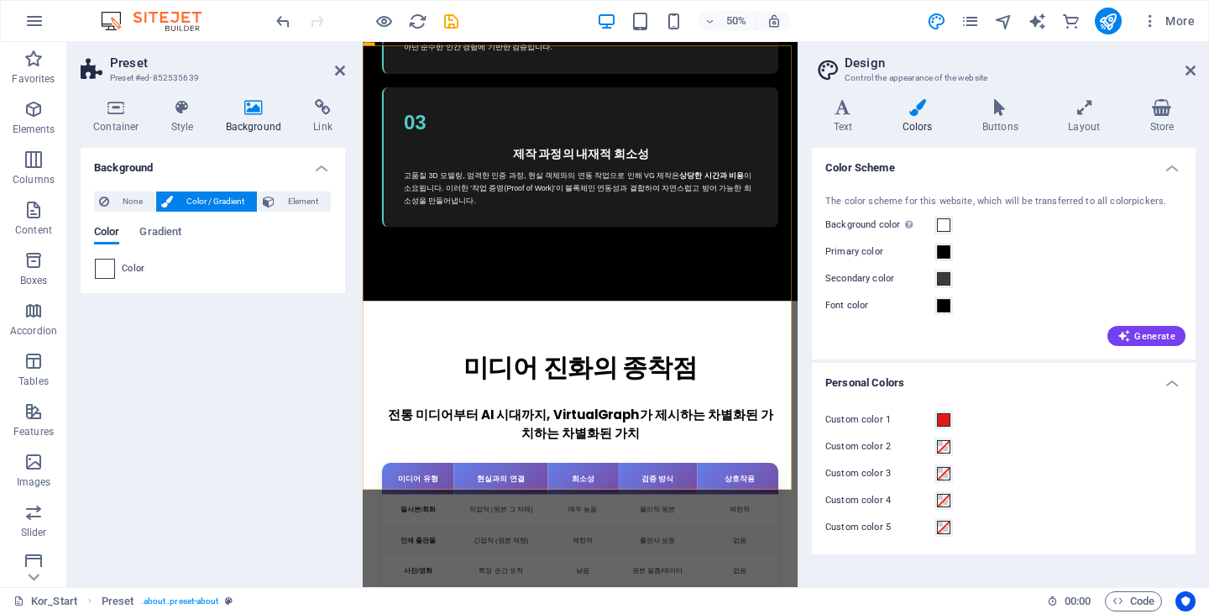
click at [108, 269] on span at bounding box center [105, 268] width 18 height 18
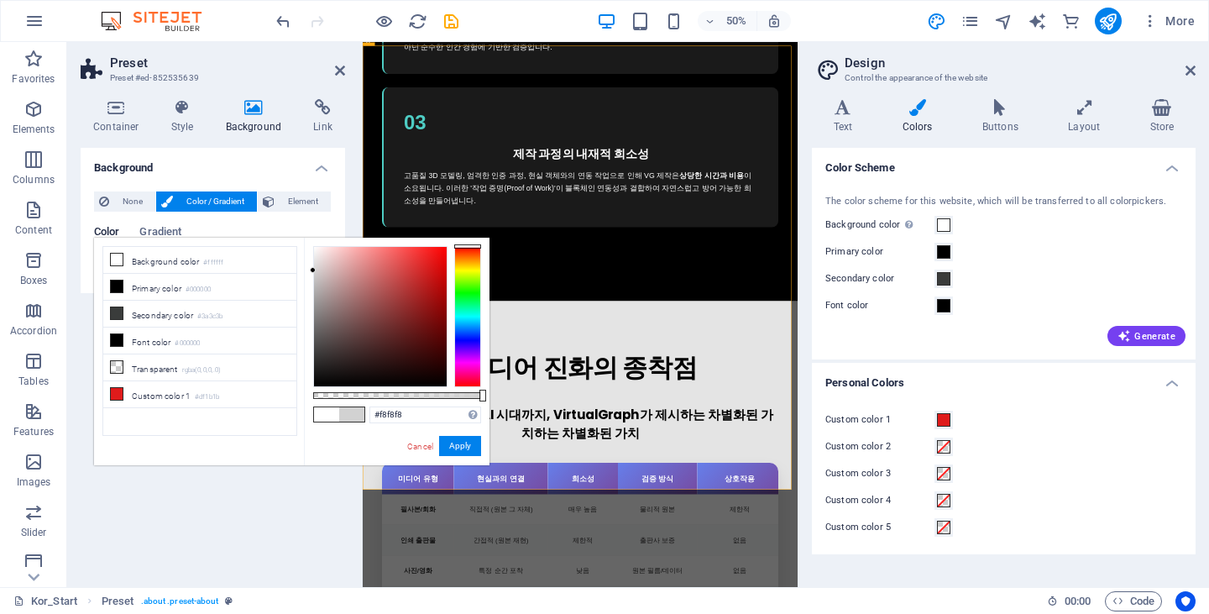
type input "#ffffff"
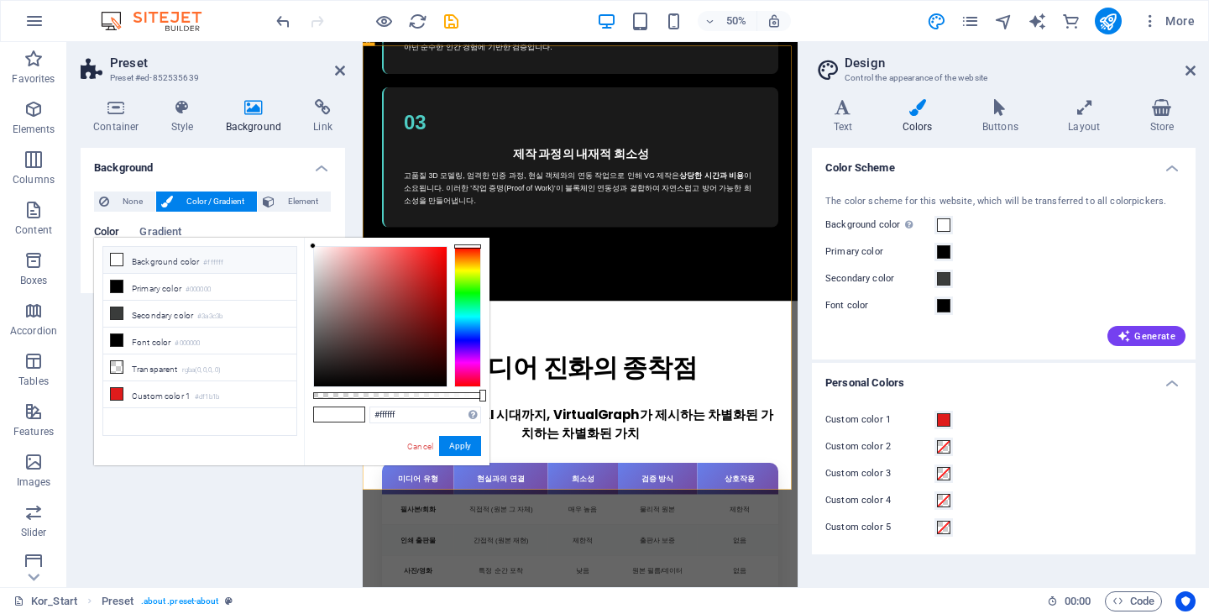
drag, startPoint x: 350, startPoint y: 285, endPoint x: 248, endPoint y: 229, distance: 115.7
click at [248, 229] on body "[DOMAIN_NAME] Kor_Start (ko) Favorites Elements Columns Content Boxes Accordion…" at bounding box center [604, 307] width 1209 height 614
click at [243, 219] on div "Color Gradient Color" at bounding box center [213, 245] width 238 height 67
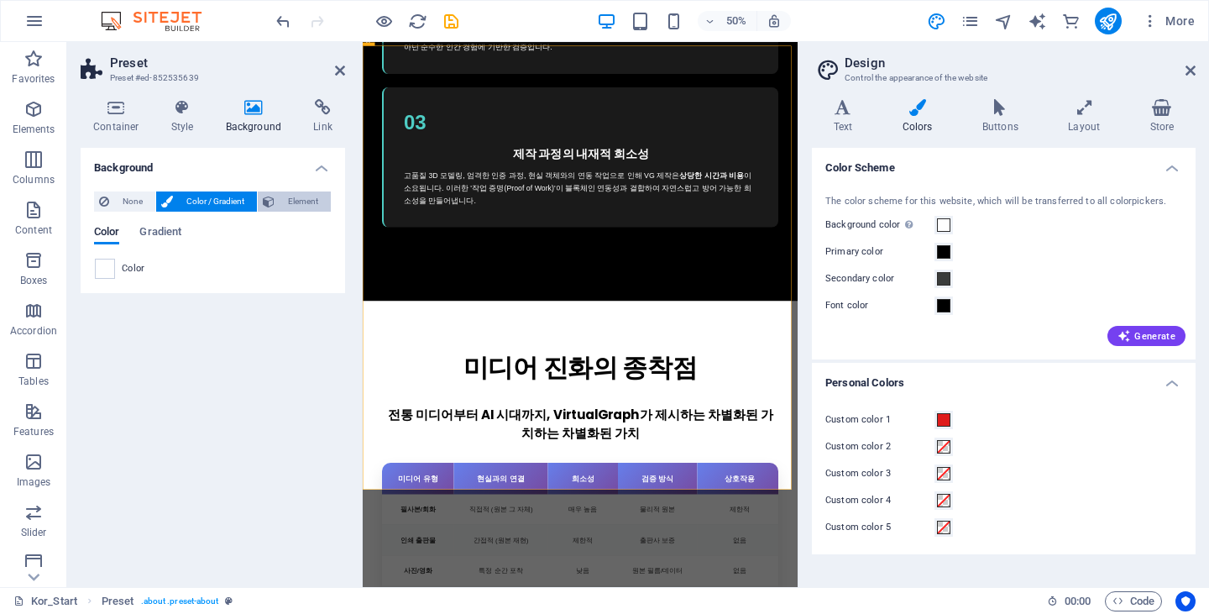
click at [285, 201] on span "Element" at bounding box center [303, 201] width 46 height 20
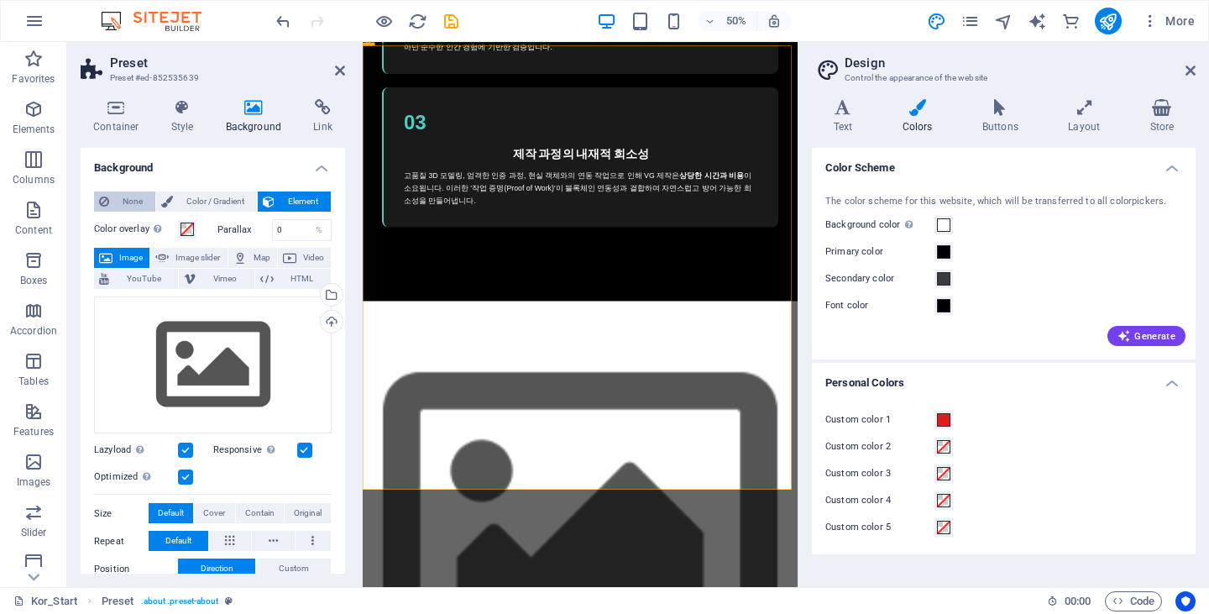
click at [131, 197] on span "None" at bounding box center [132, 201] width 36 height 20
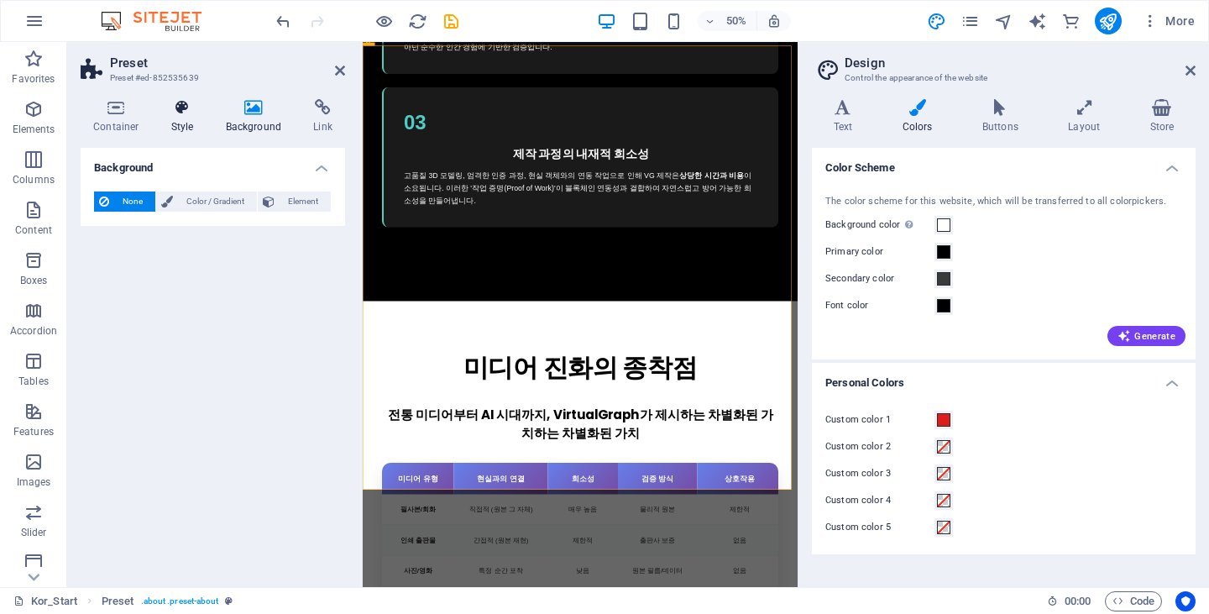
click at [191, 115] on icon at bounding box center [183, 107] width 48 height 17
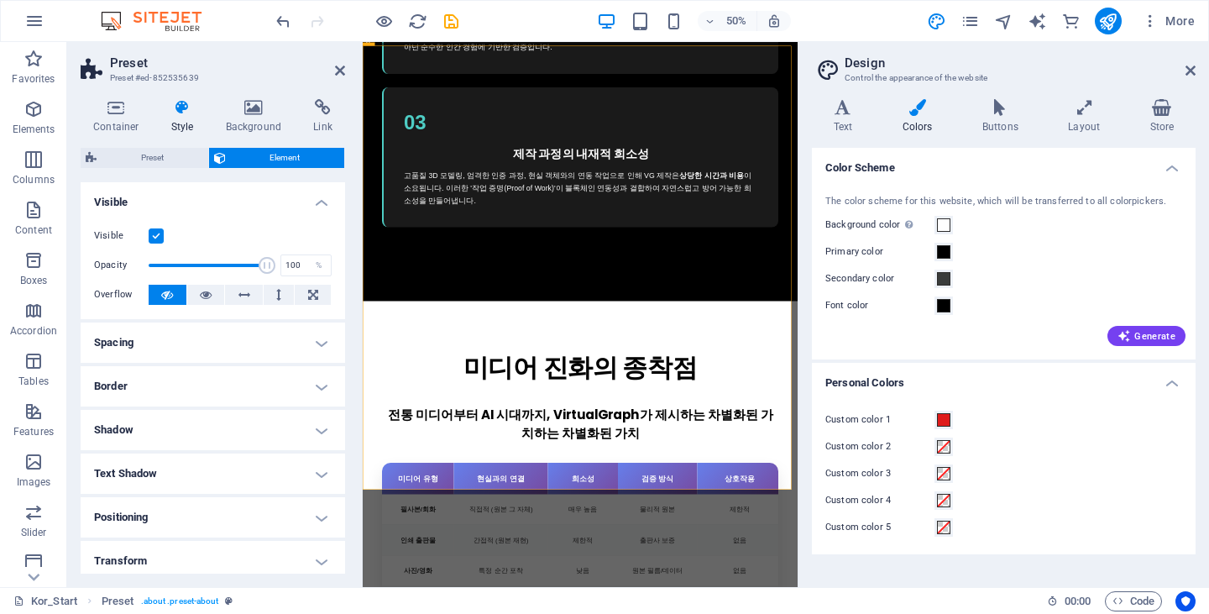
click at [195, 374] on h4 "Border" at bounding box center [213, 386] width 264 height 40
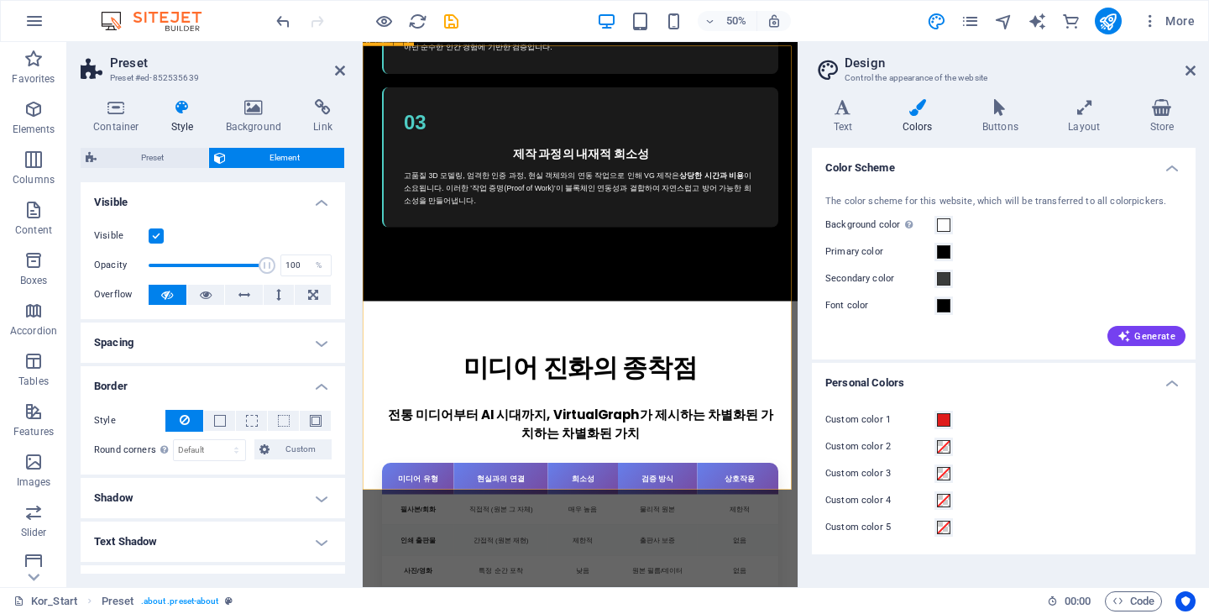
click at [337, 70] on icon at bounding box center [340, 70] width 10 height 13
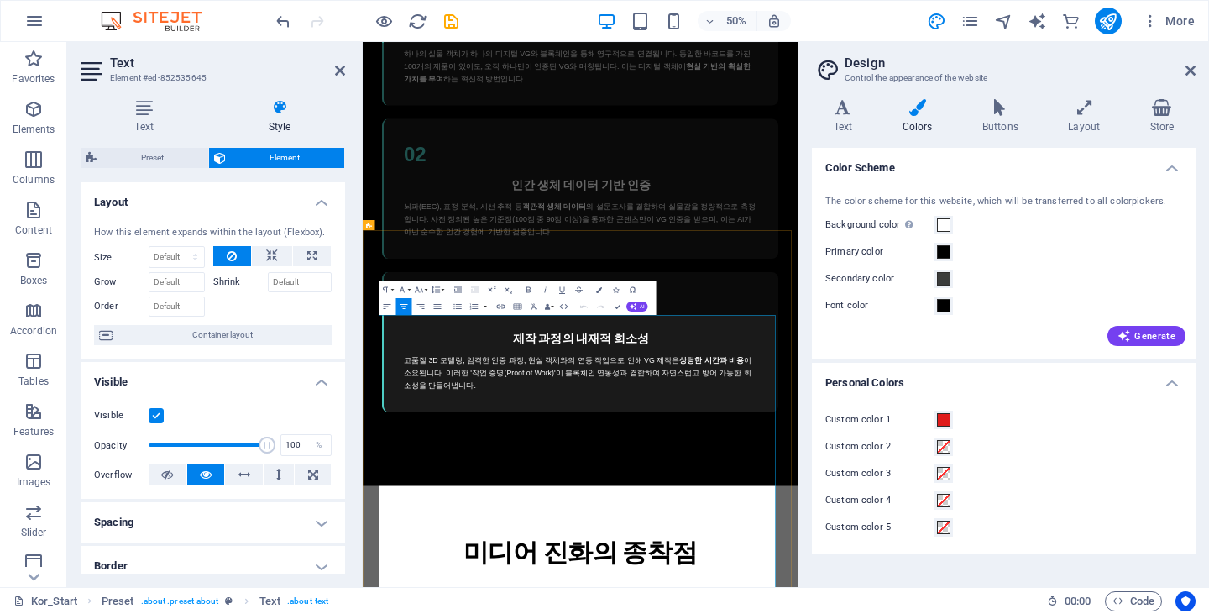
scroll to position [3165, 0]
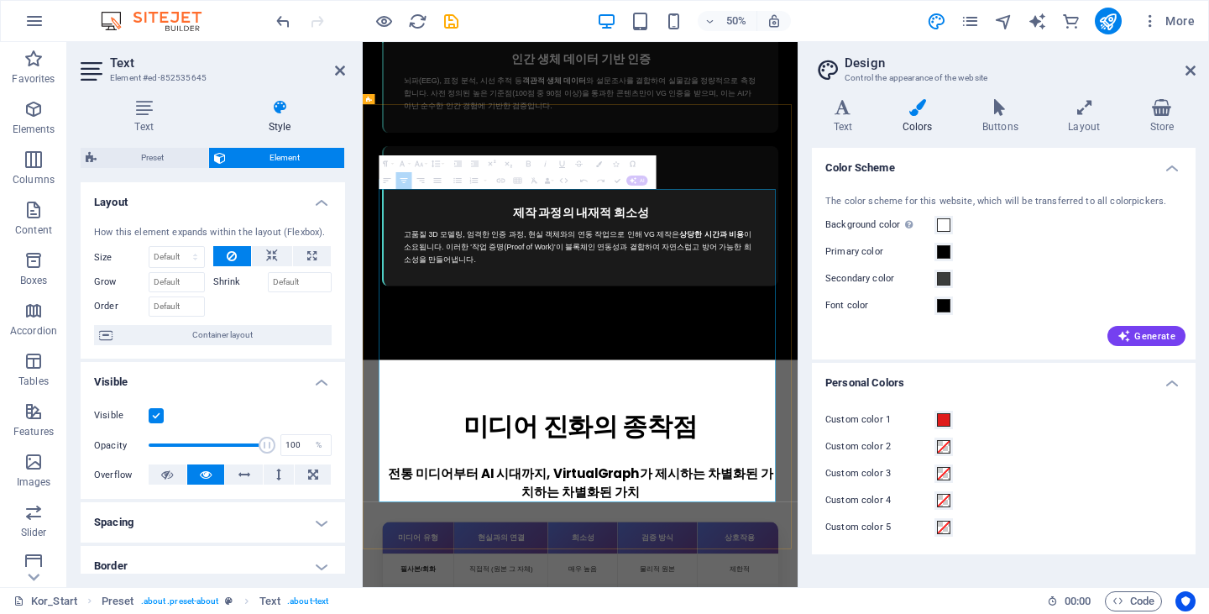
drag, startPoint x: 453, startPoint y: 905, endPoint x: 1130, endPoint y: 896, distance: 676.6
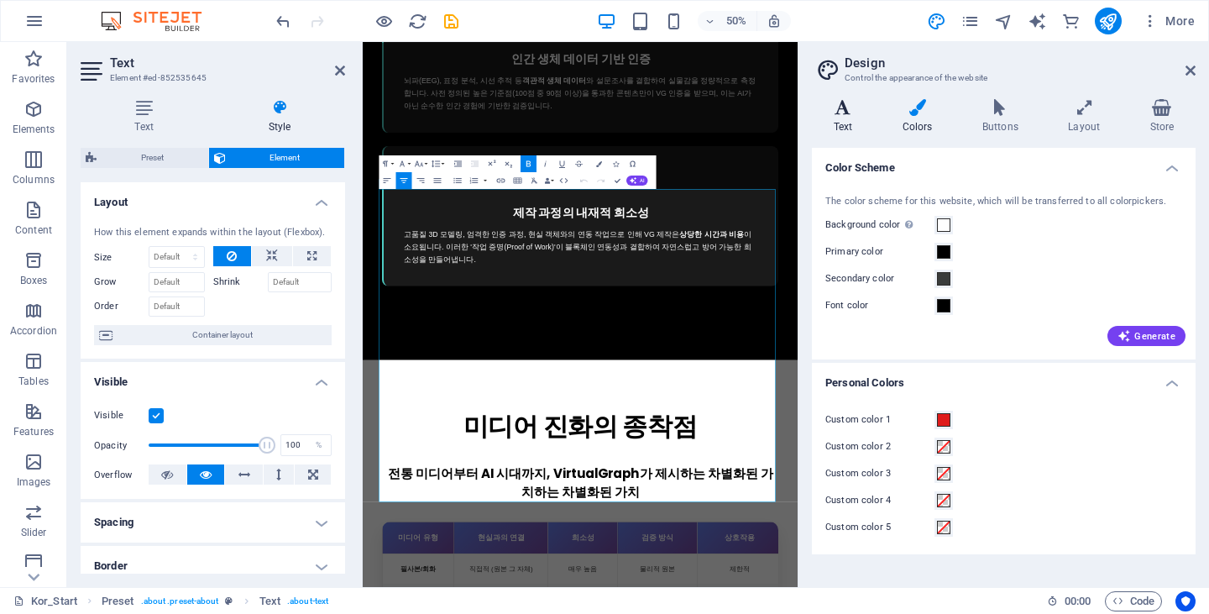
click at [834, 123] on h4 "Text" at bounding box center [846, 116] width 69 height 35
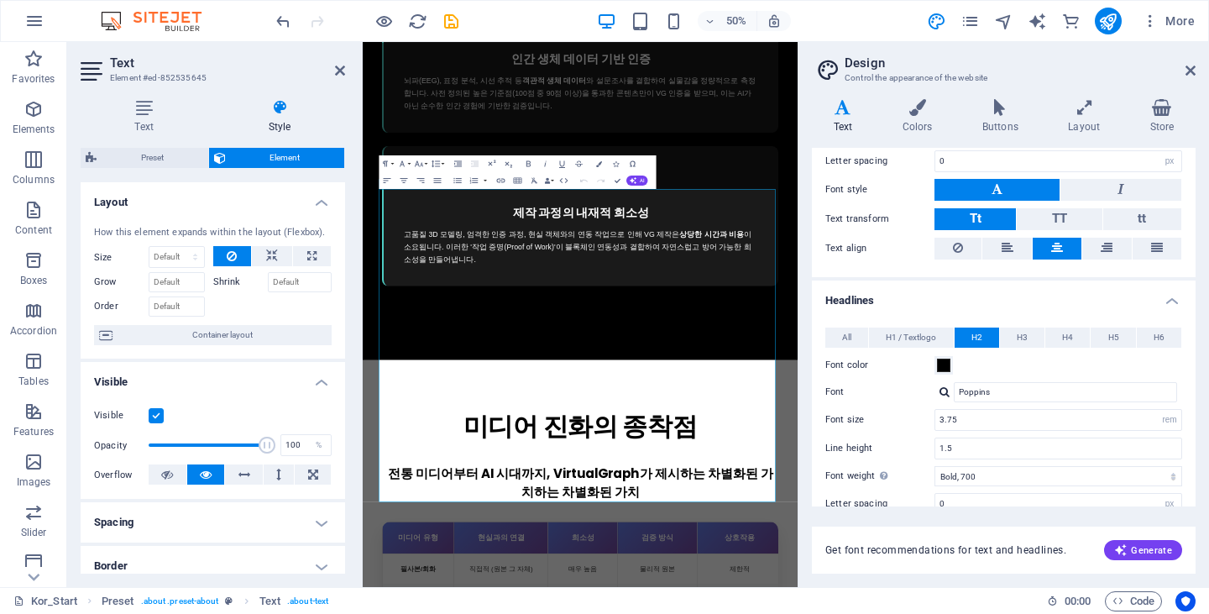
scroll to position [0, 0]
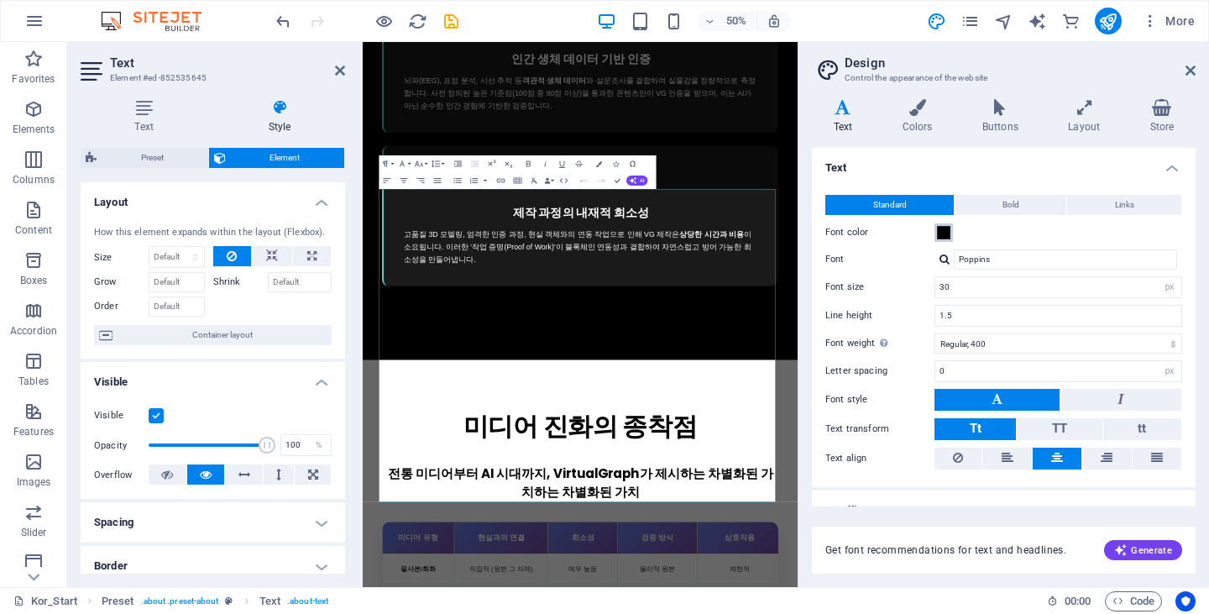
click at [947, 233] on span at bounding box center [943, 232] width 13 height 13
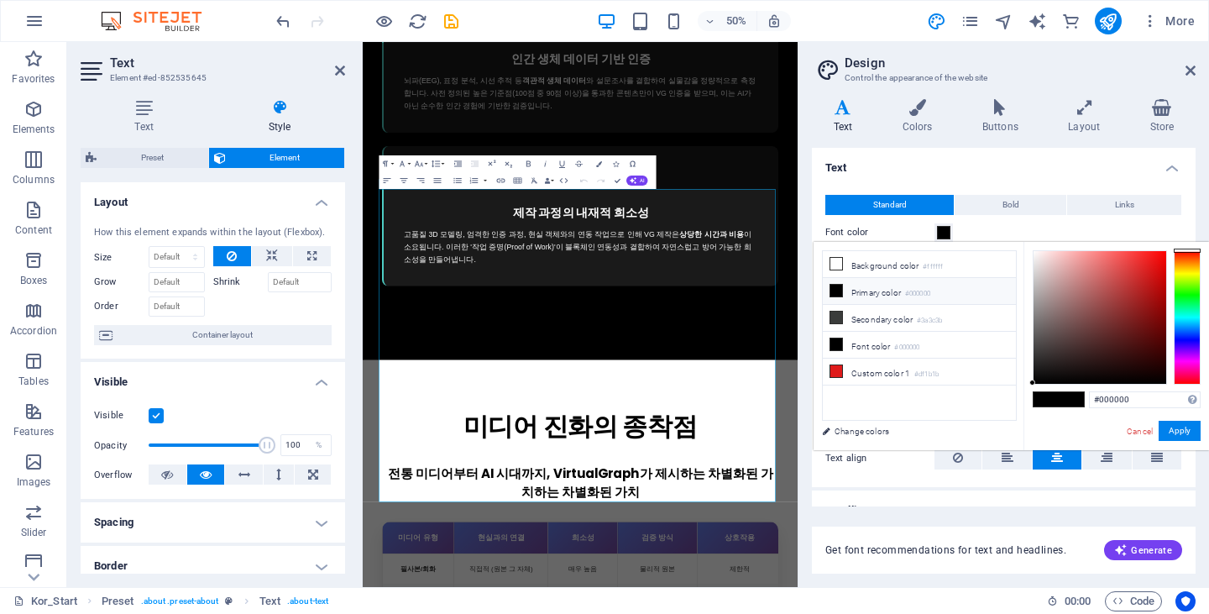
click at [839, 290] on icon at bounding box center [836, 291] width 12 height 12
click at [1173, 426] on button "Apply" at bounding box center [1179, 431] width 42 height 20
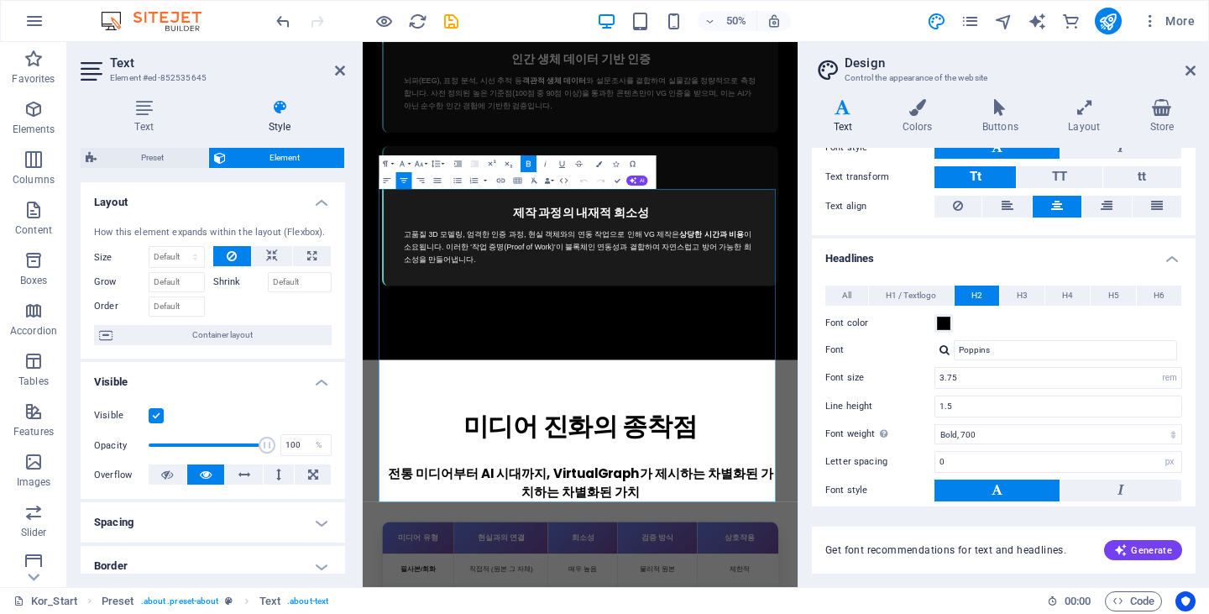
scroll to position [336, 0]
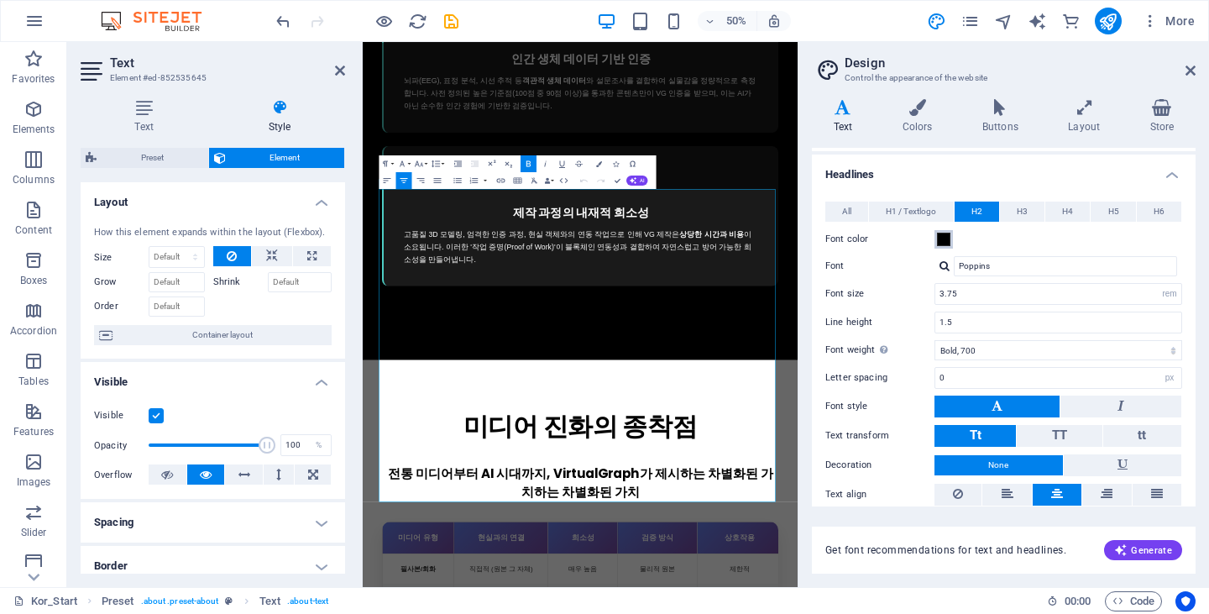
click at [950, 244] on button "Font color" at bounding box center [943, 239] width 18 height 18
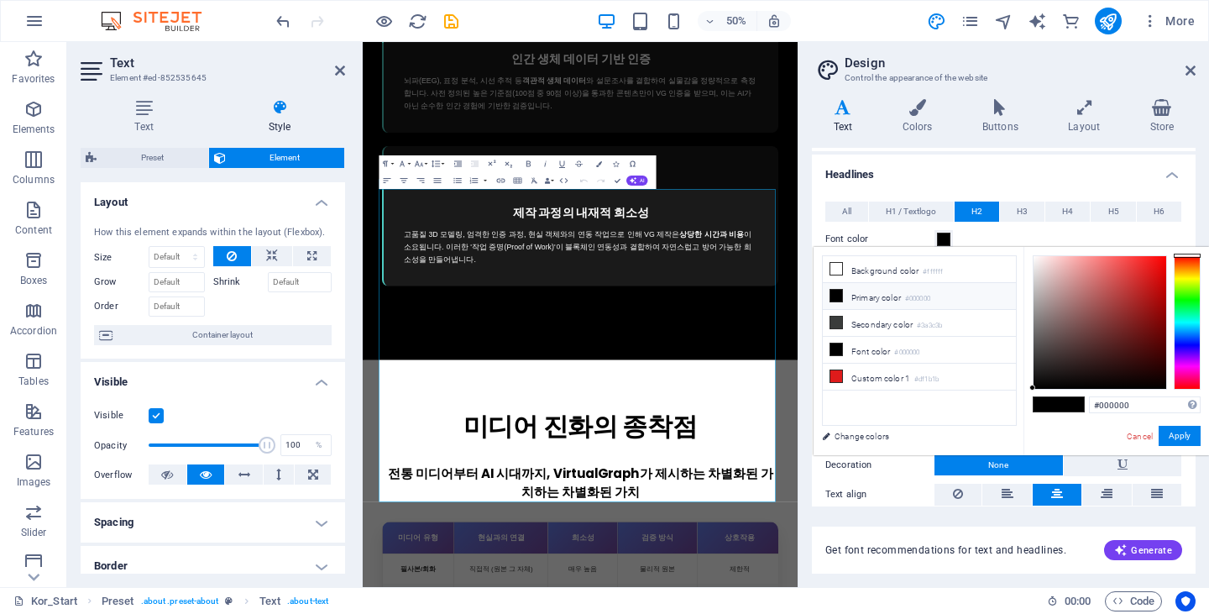
click at [852, 298] on li "Primary color #000000" at bounding box center [919, 296] width 193 height 27
click at [833, 295] on icon at bounding box center [836, 296] width 12 height 12
click at [1172, 433] on button "Apply" at bounding box center [1179, 436] width 42 height 20
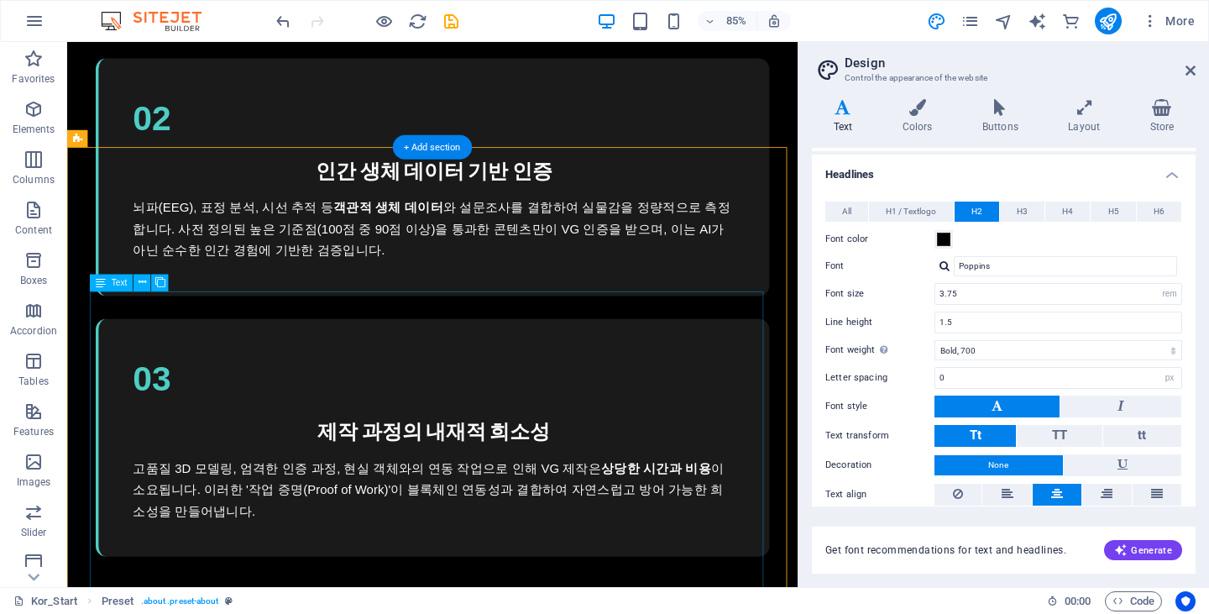
scroll to position [3458, 0]
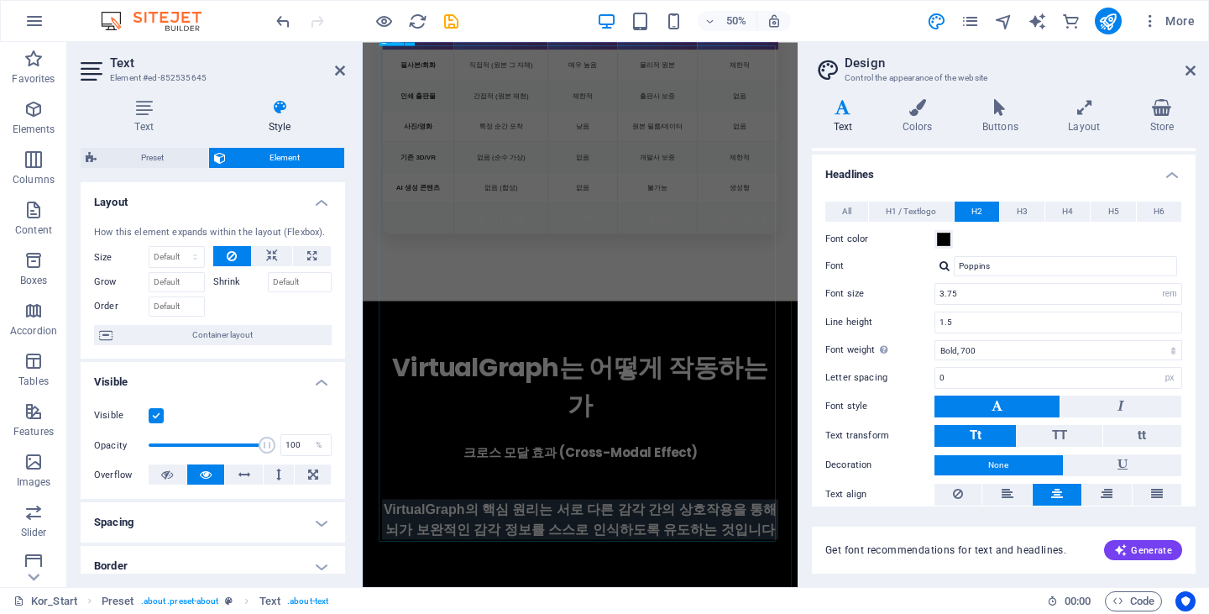
scroll to position [4340, 0]
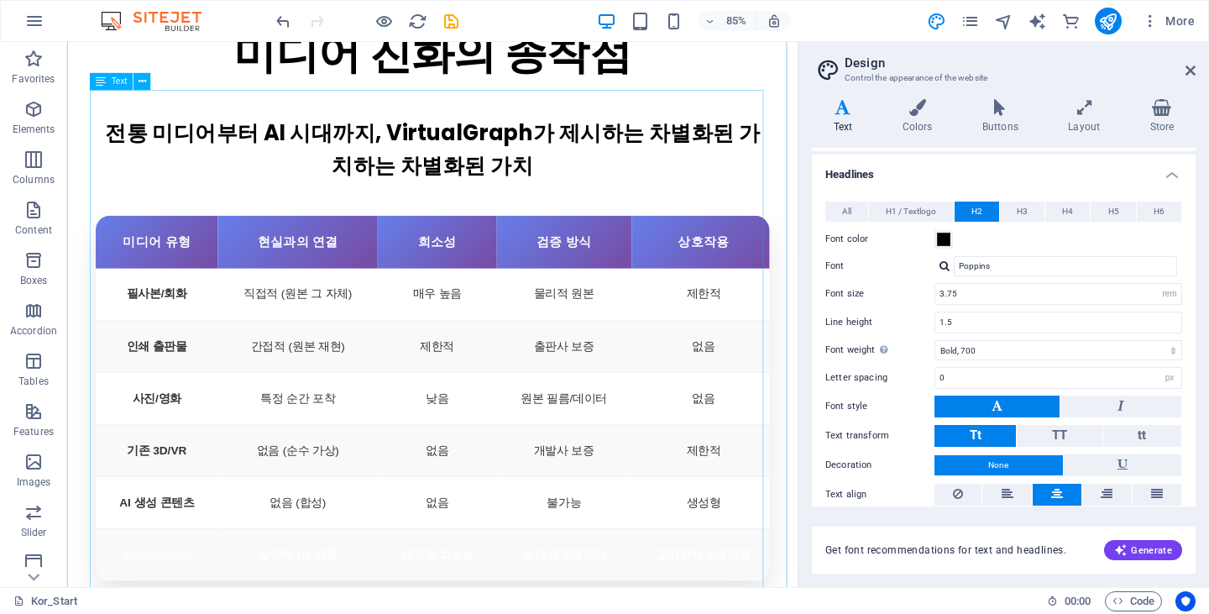
scroll to position [4163, 0]
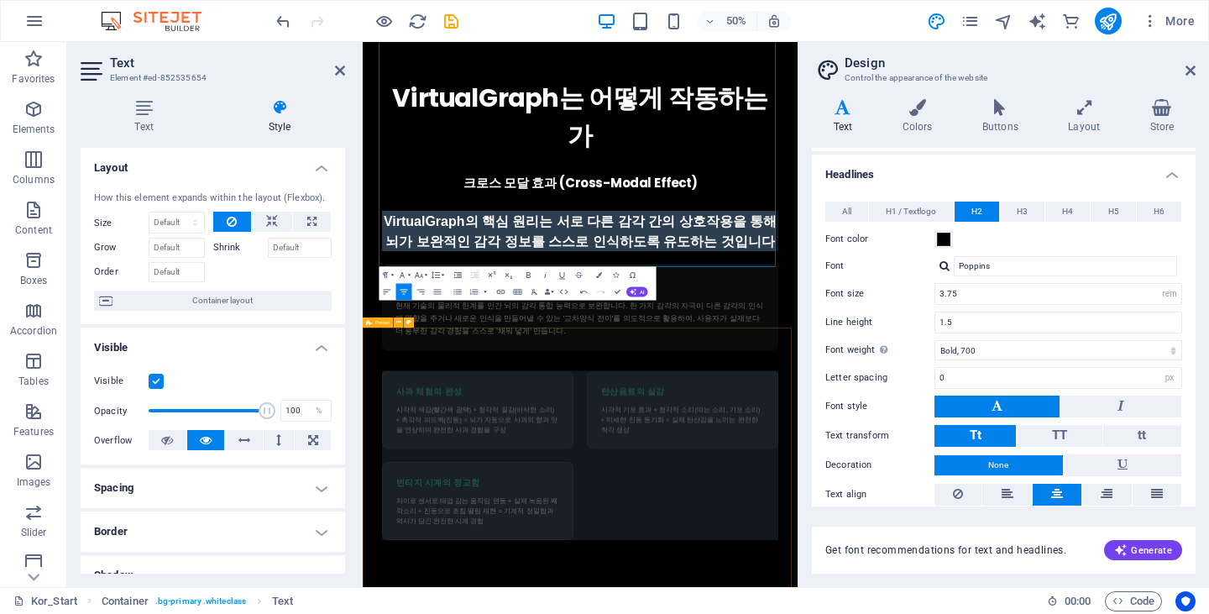
scroll to position [4961, 0]
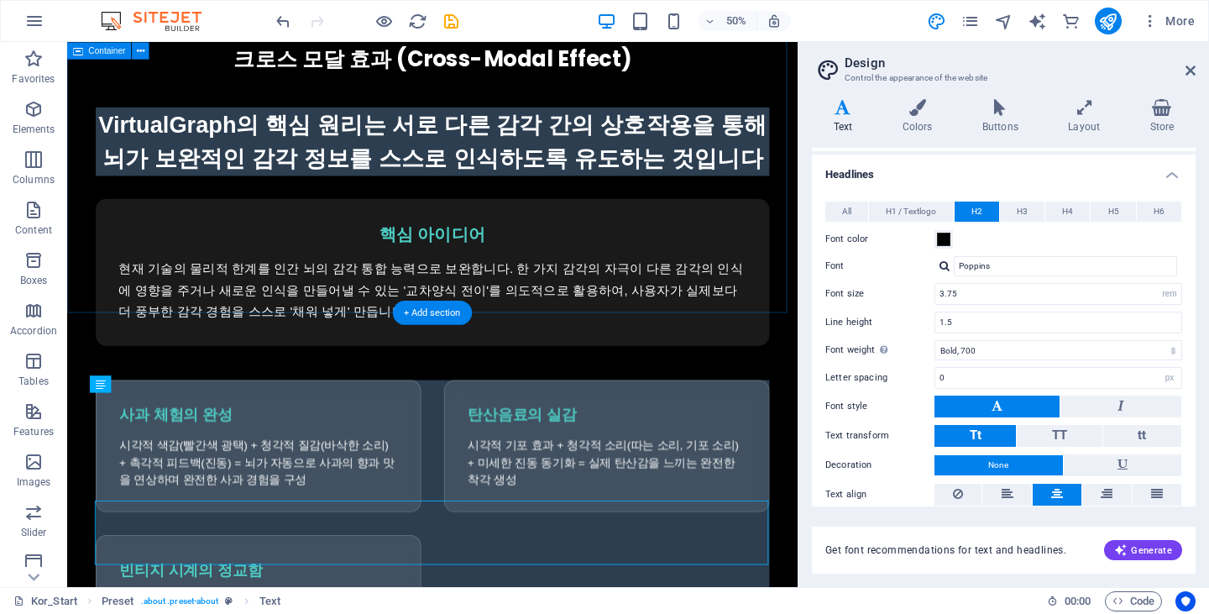
scroll to position [4834, 0]
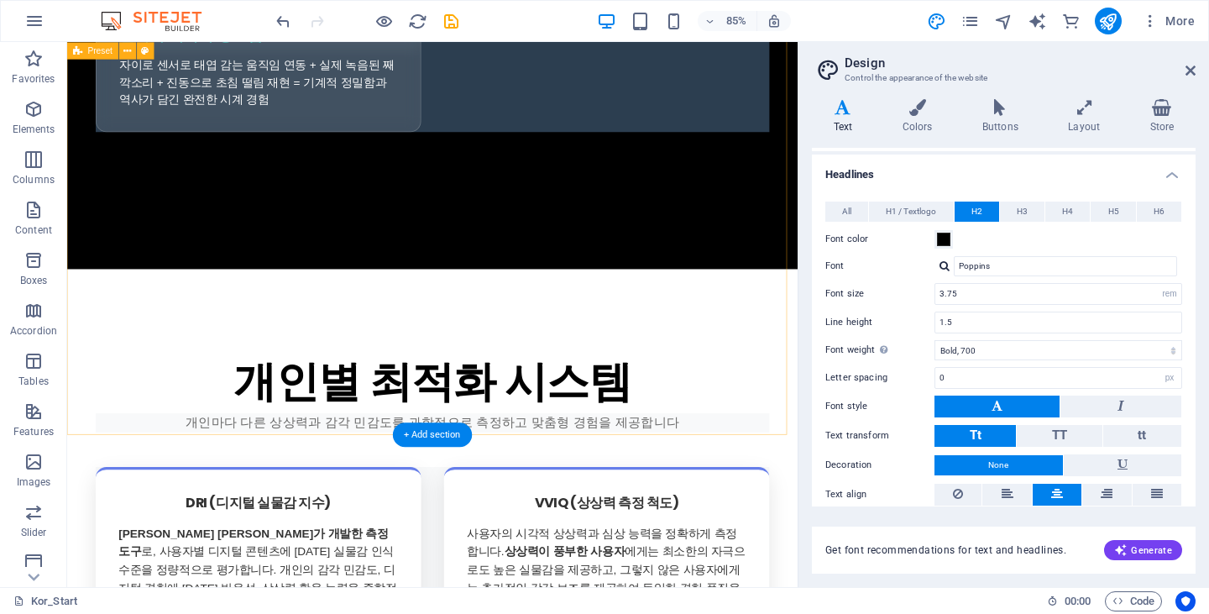
scroll to position [5925, 0]
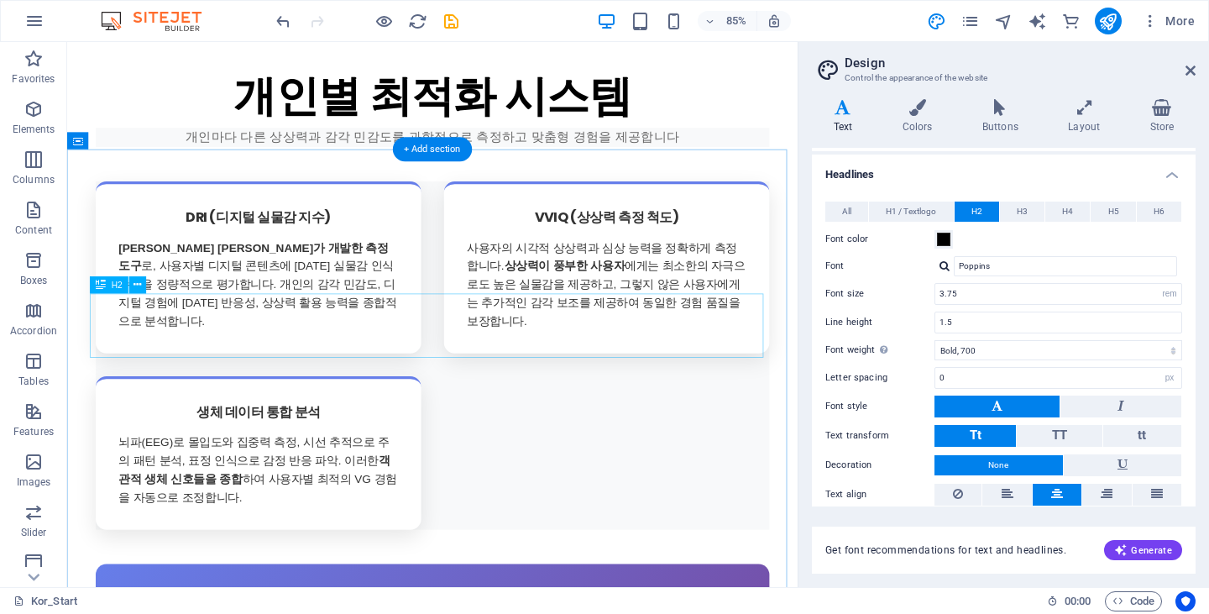
drag, startPoint x: 626, startPoint y: 339, endPoint x: 636, endPoint y: 328, distance: 14.9
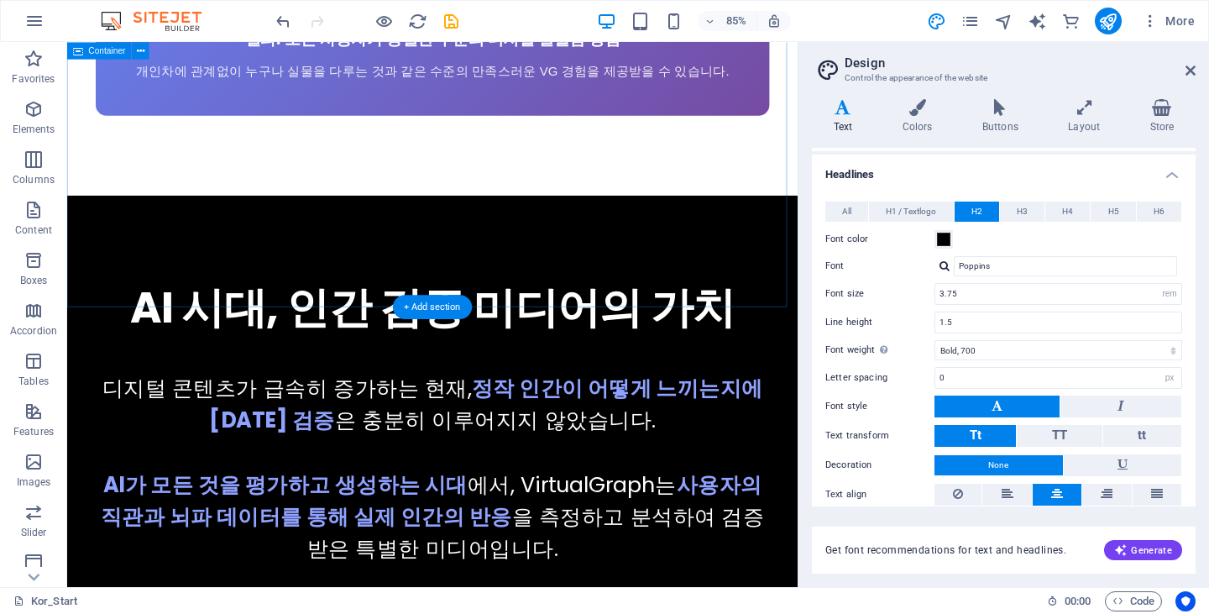
scroll to position [6933, 0]
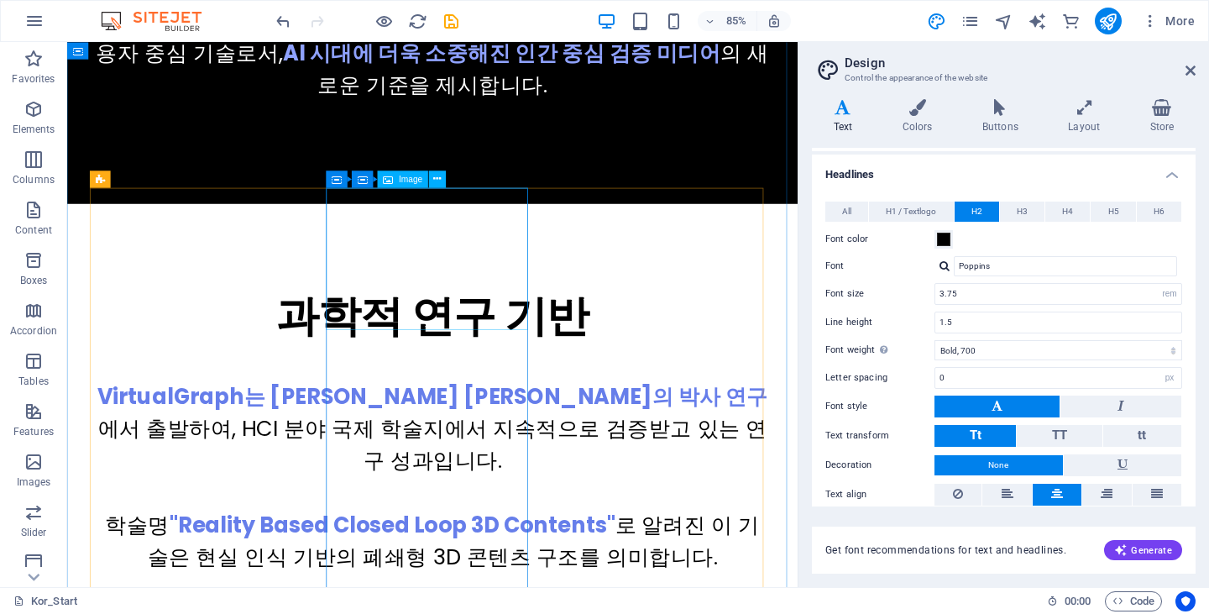
scroll to position [7696, 0]
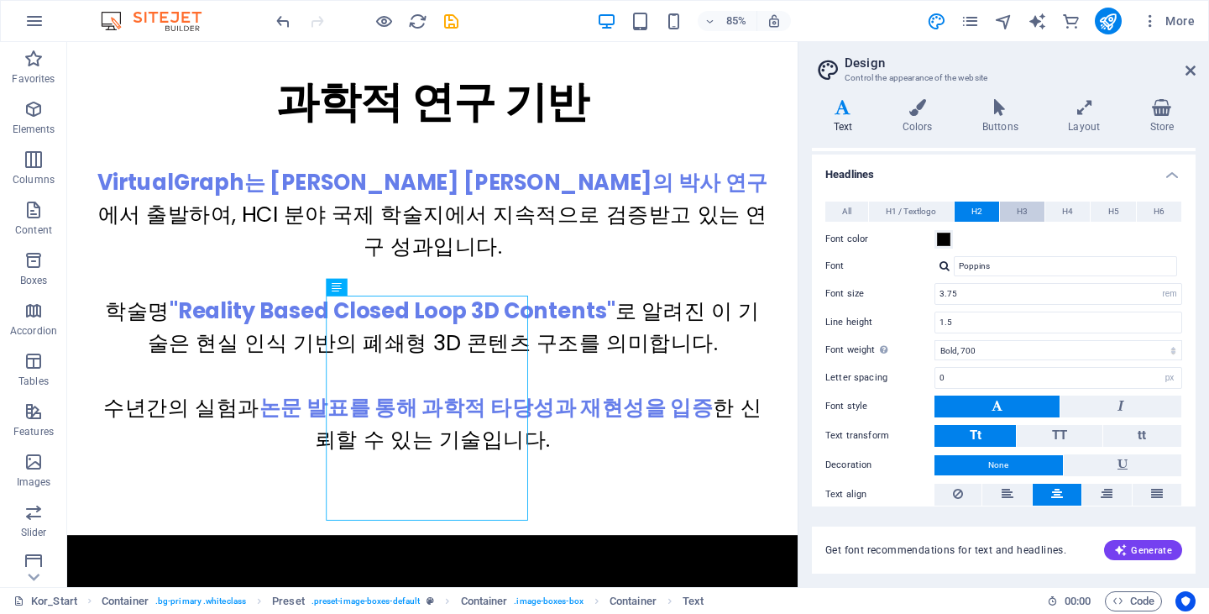
click at [1027, 216] on button "H3" at bounding box center [1022, 211] width 44 height 20
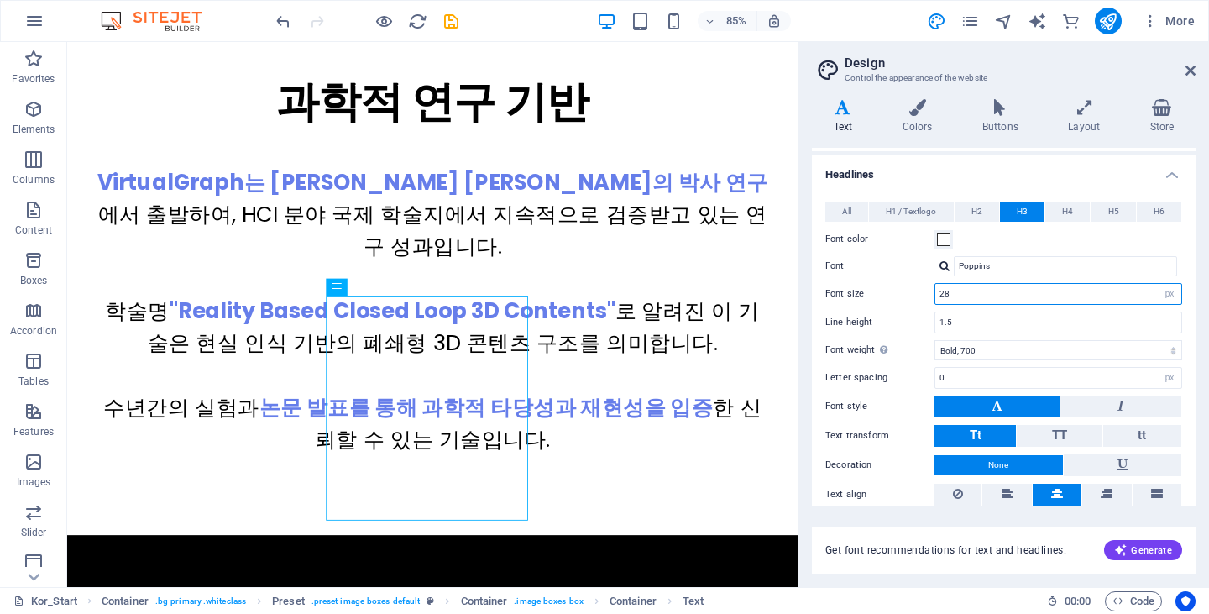
click at [962, 294] on input "28" at bounding box center [1058, 294] width 246 height 20
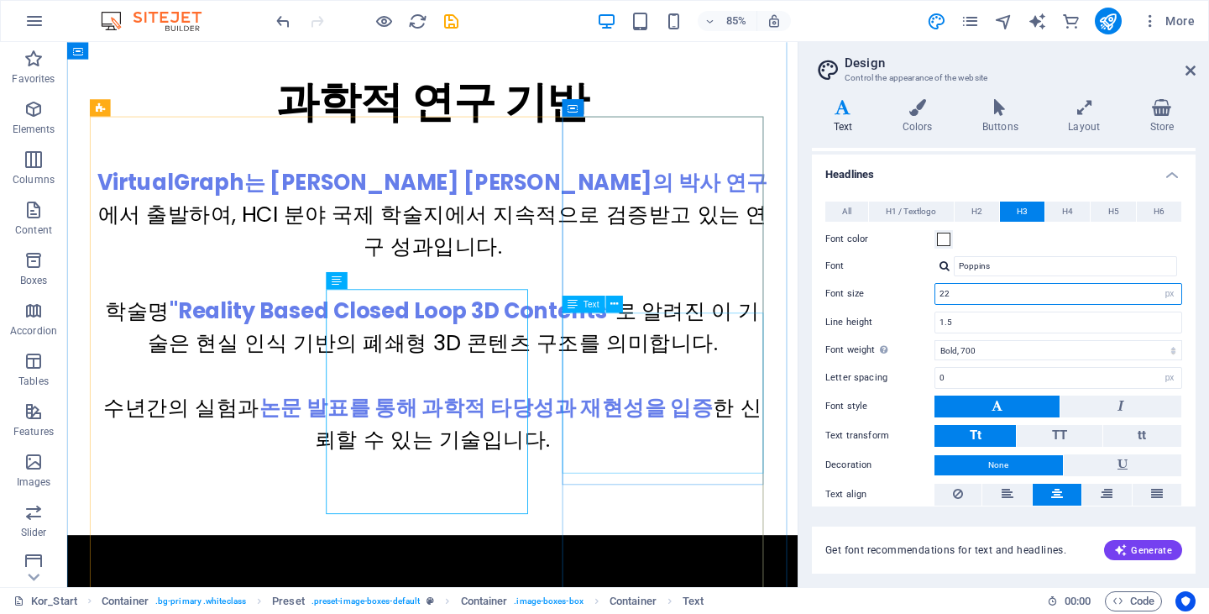
type input "22"
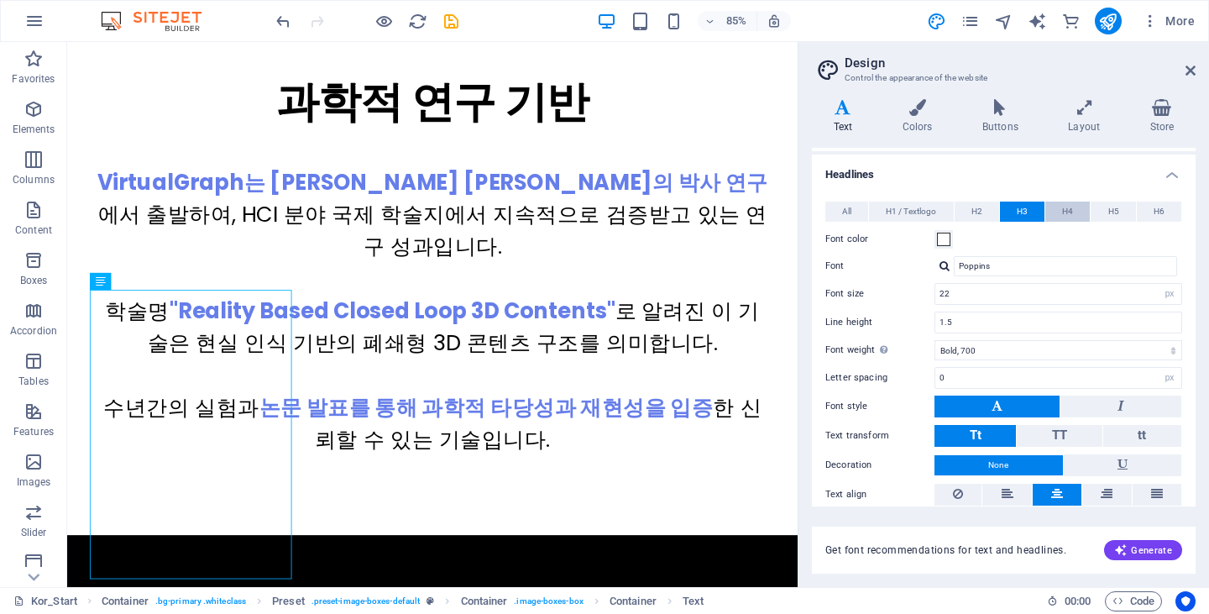
click at [1063, 214] on span "H4" at bounding box center [1067, 211] width 11 height 20
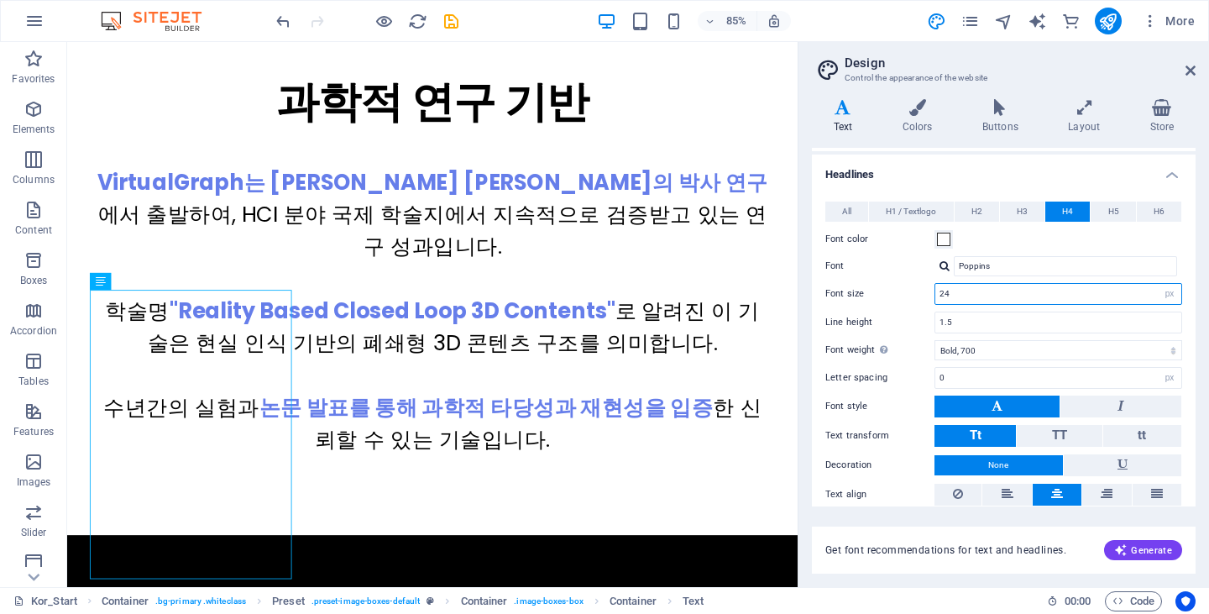
click at [964, 294] on input "24" at bounding box center [1058, 294] width 246 height 20
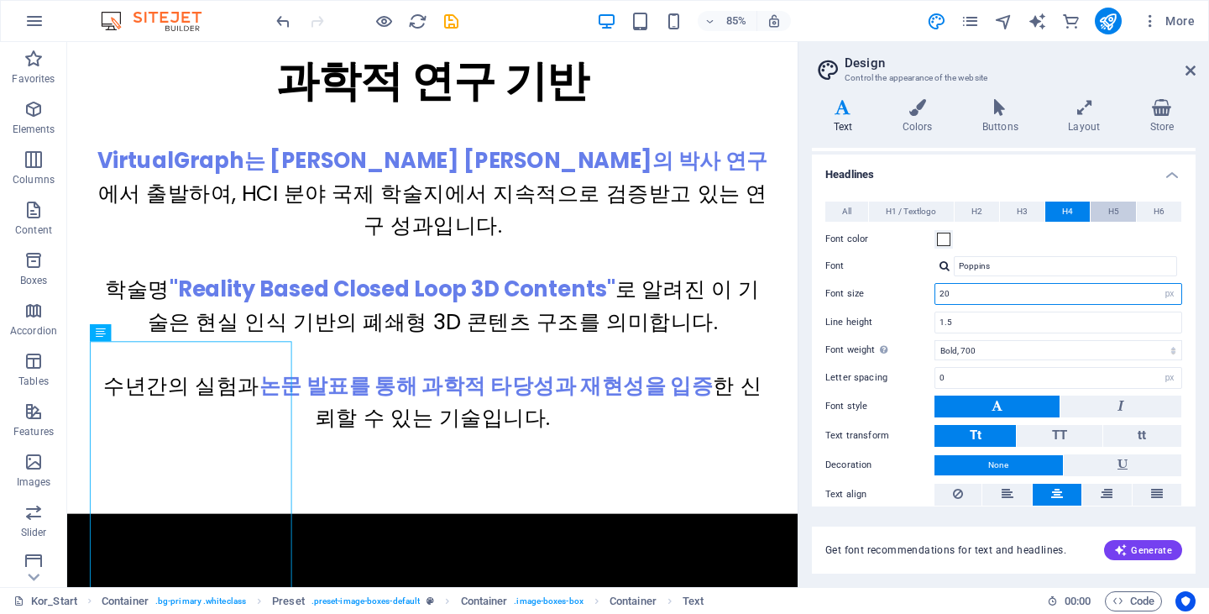
scroll to position [7636, 0]
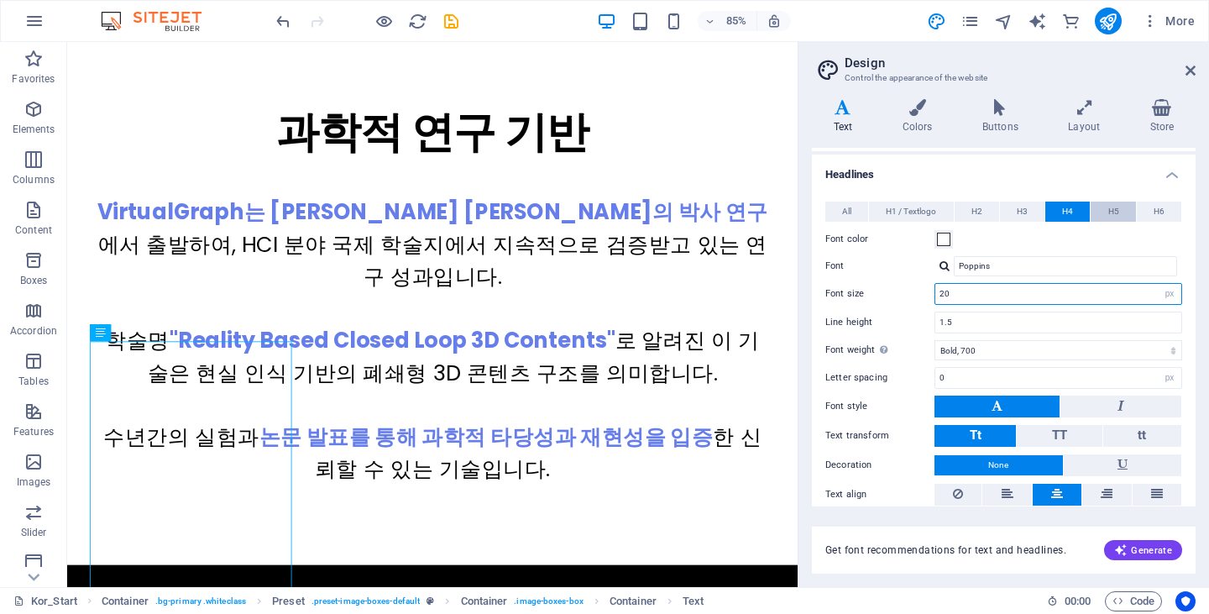
type input "20"
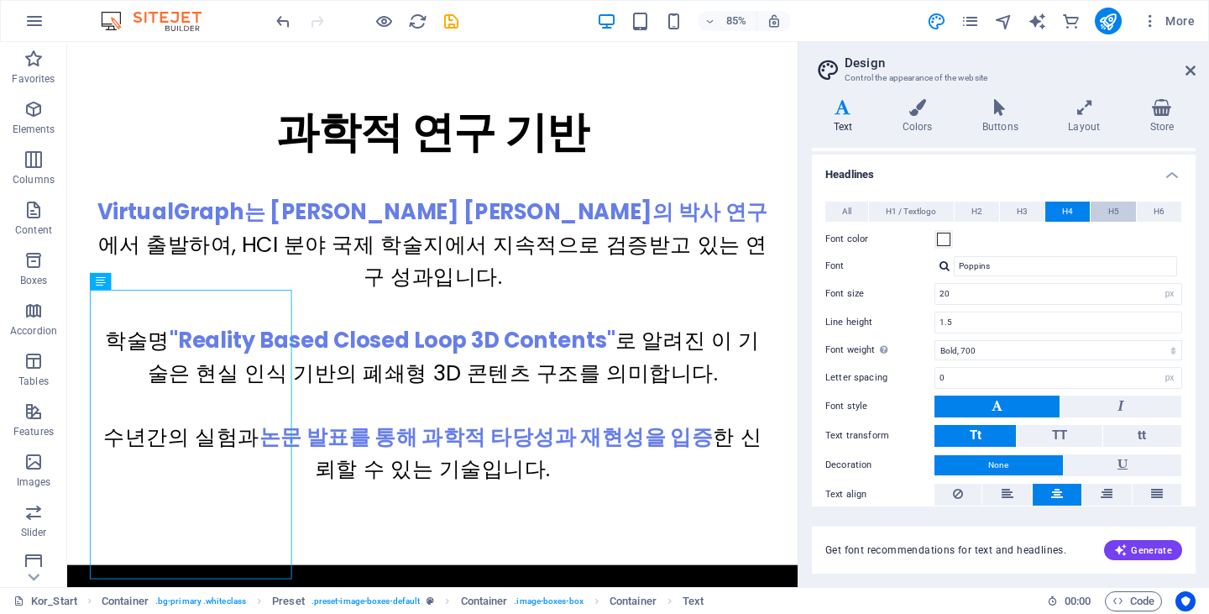
click at [1108, 207] on span "H5" at bounding box center [1113, 211] width 11 height 20
click at [1079, 211] on button "H4" at bounding box center [1067, 211] width 44 height 20
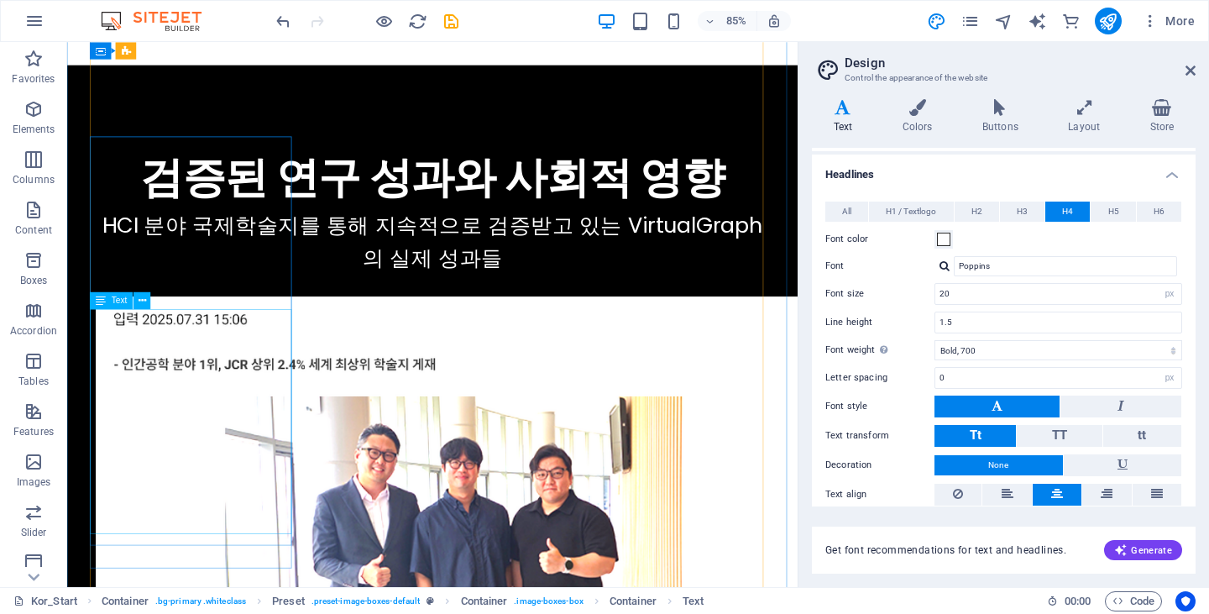
scroll to position [8727, 0]
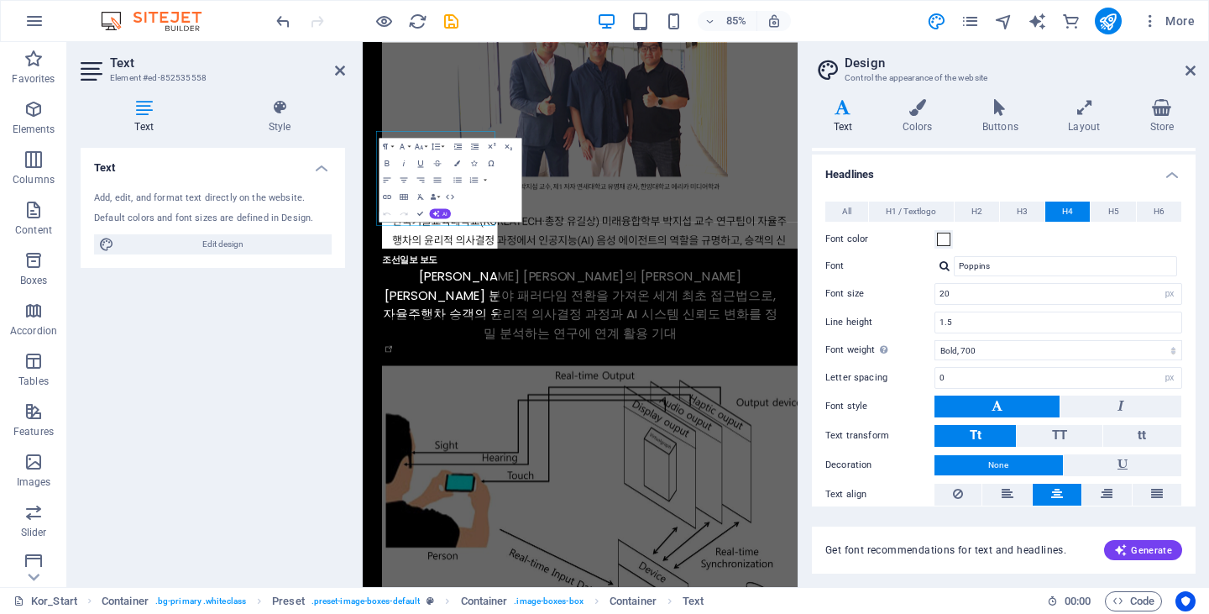
scroll to position [8908, 0]
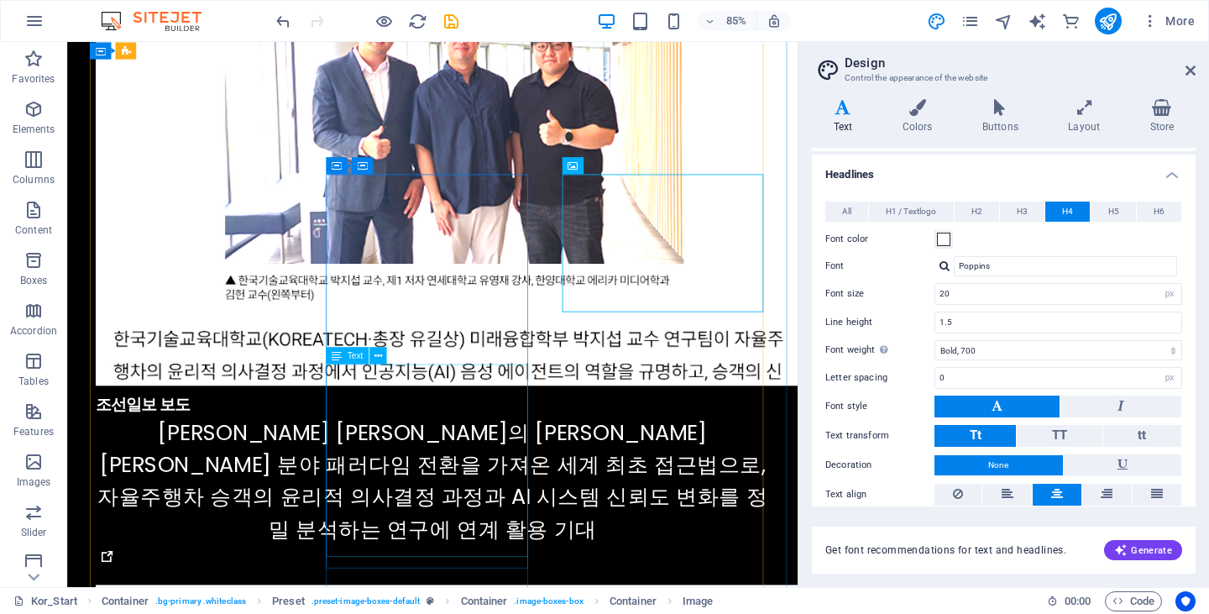
click at [352, 355] on span "Text" at bounding box center [356, 355] width 16 height 8
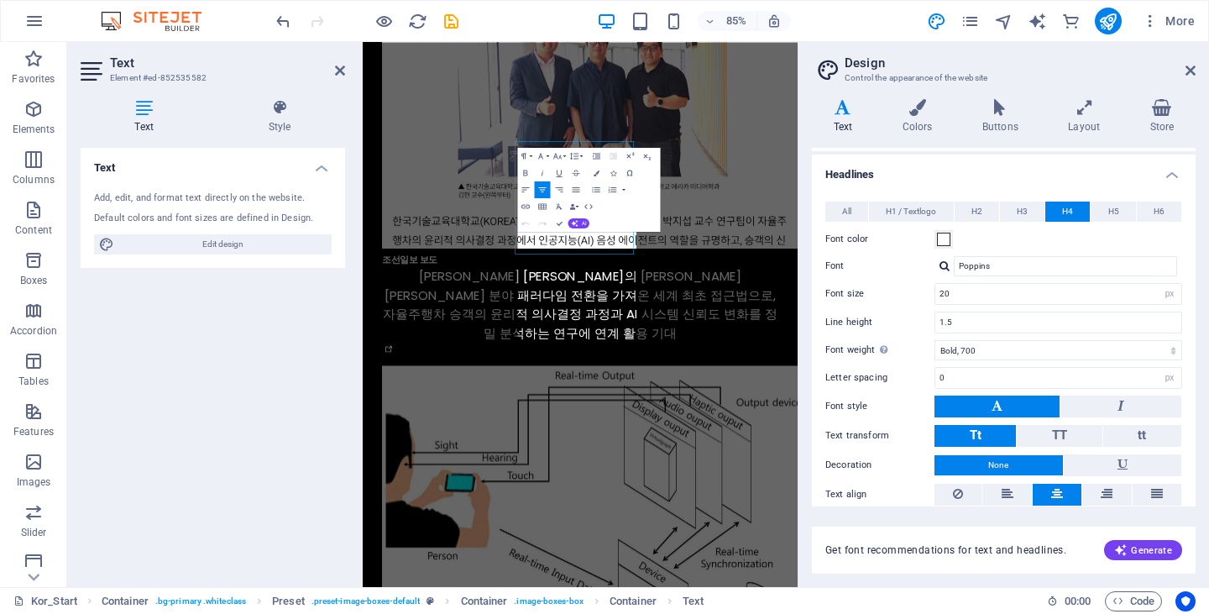
click at [352, 355] on div "Text Style Text Add, edit, and format text directly on the website. Default col…" at bounding box center [212, 336] width 291 height 501
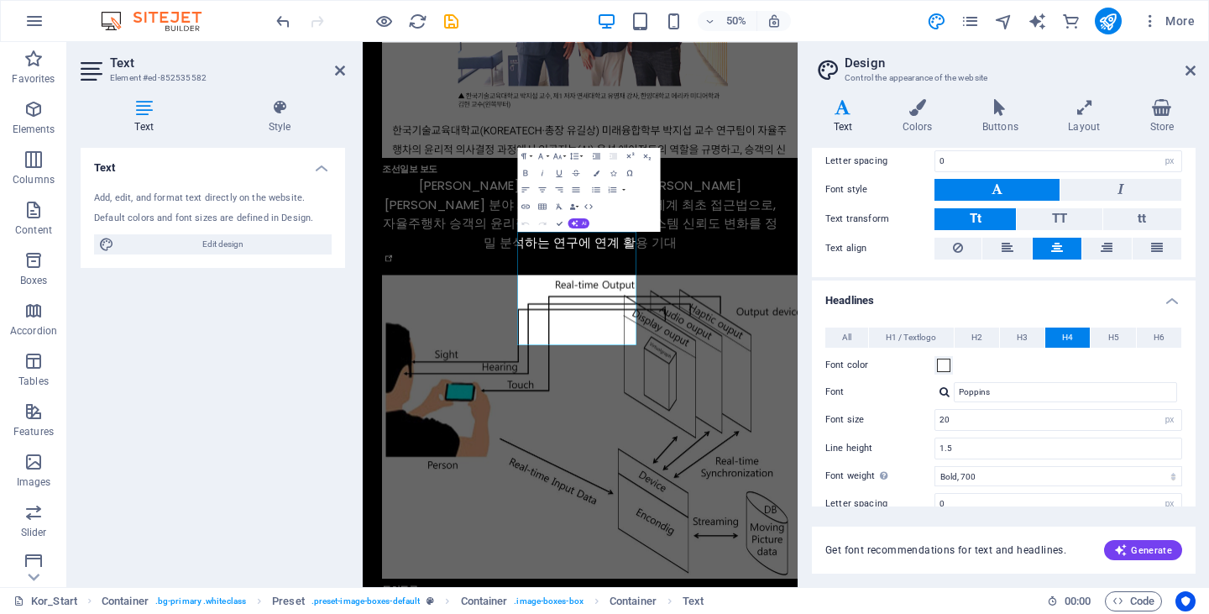
scroll to position [0, 0]
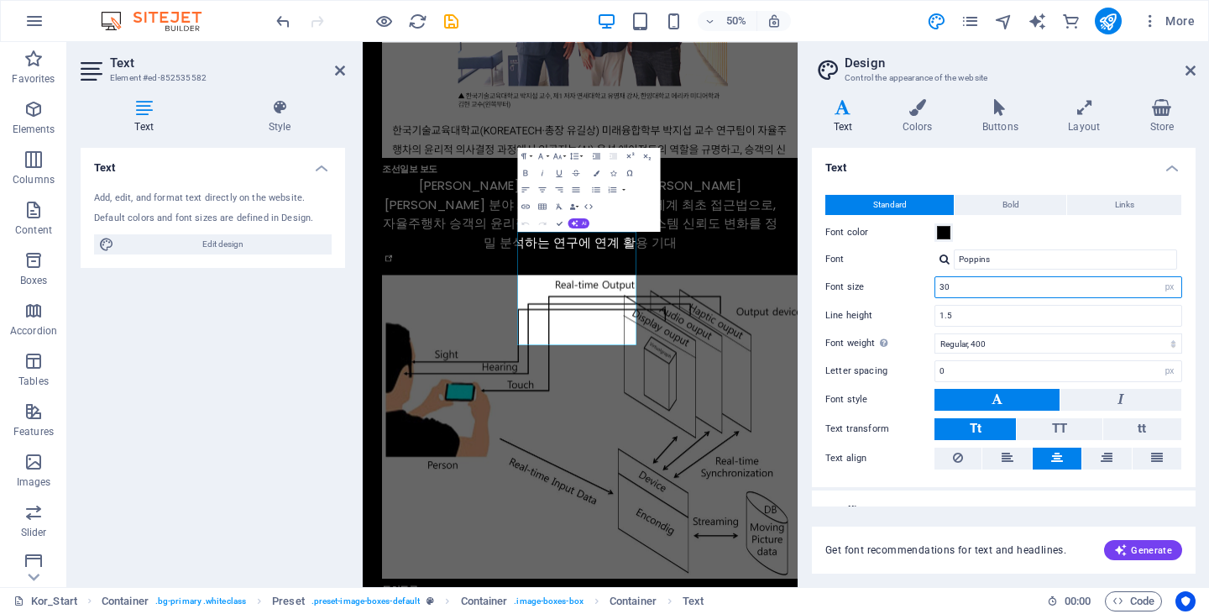
click at [970, 290] on input "30" at bounding box center [1058, 287] width 246 height 20
type input "20"
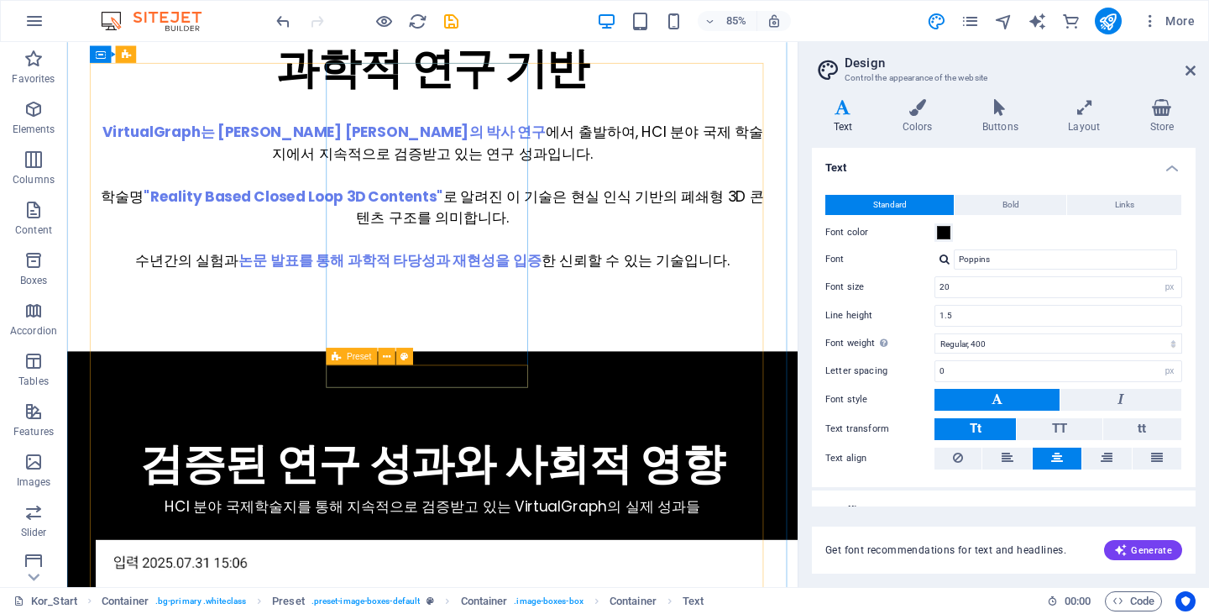
scroll to position [6943, 0]
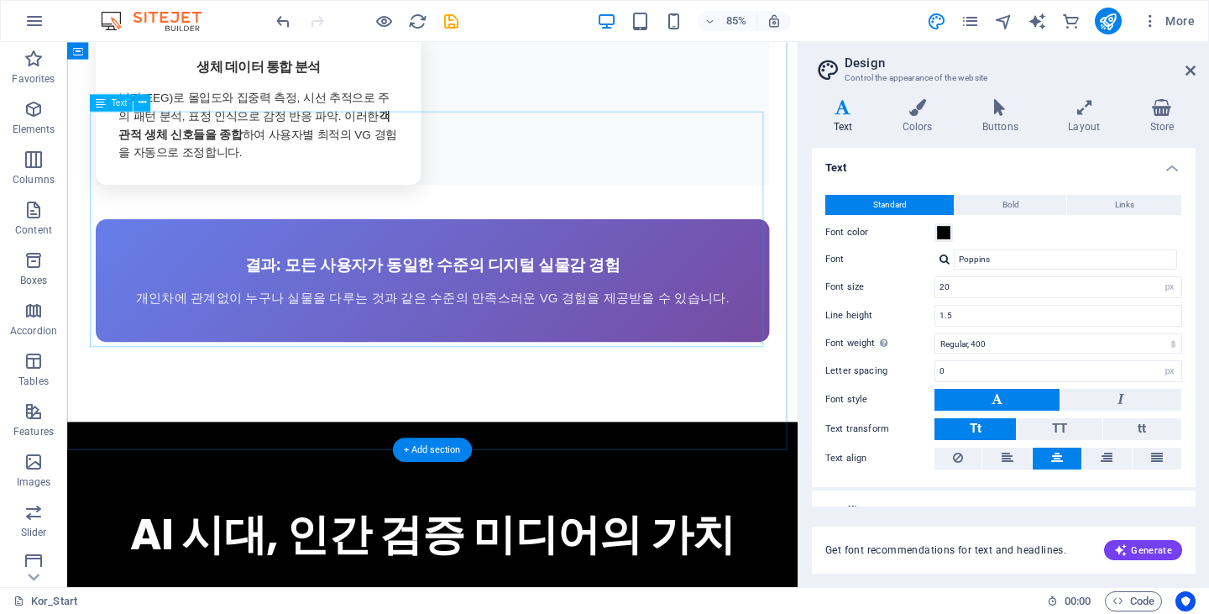
scroll to position [5634, 0]
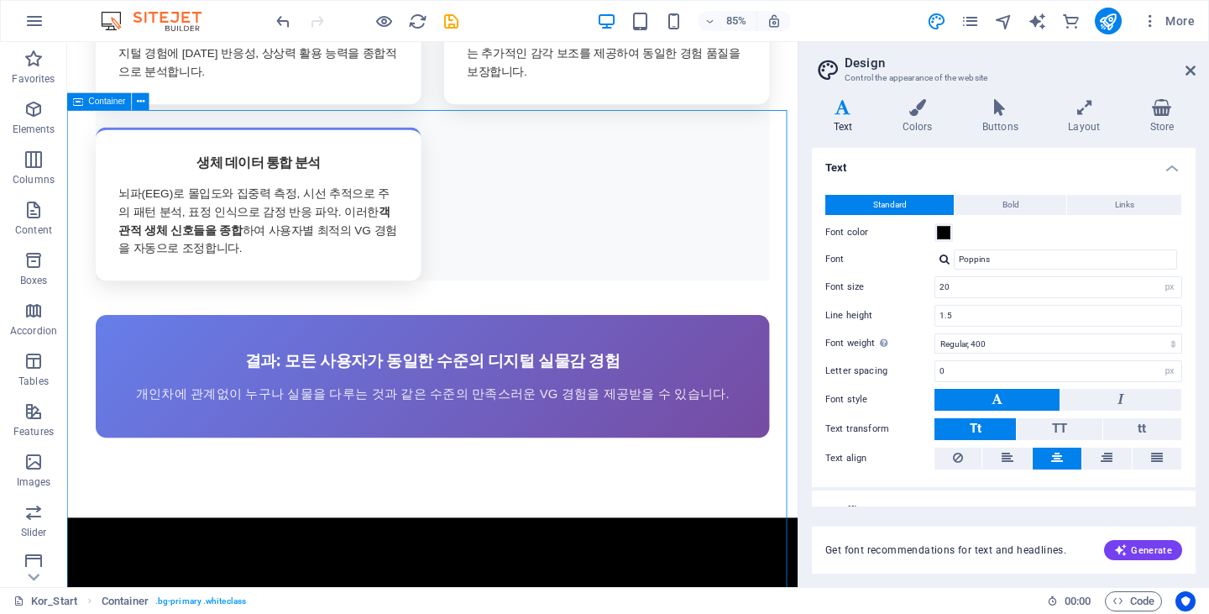
scroll to position [5633, 0]
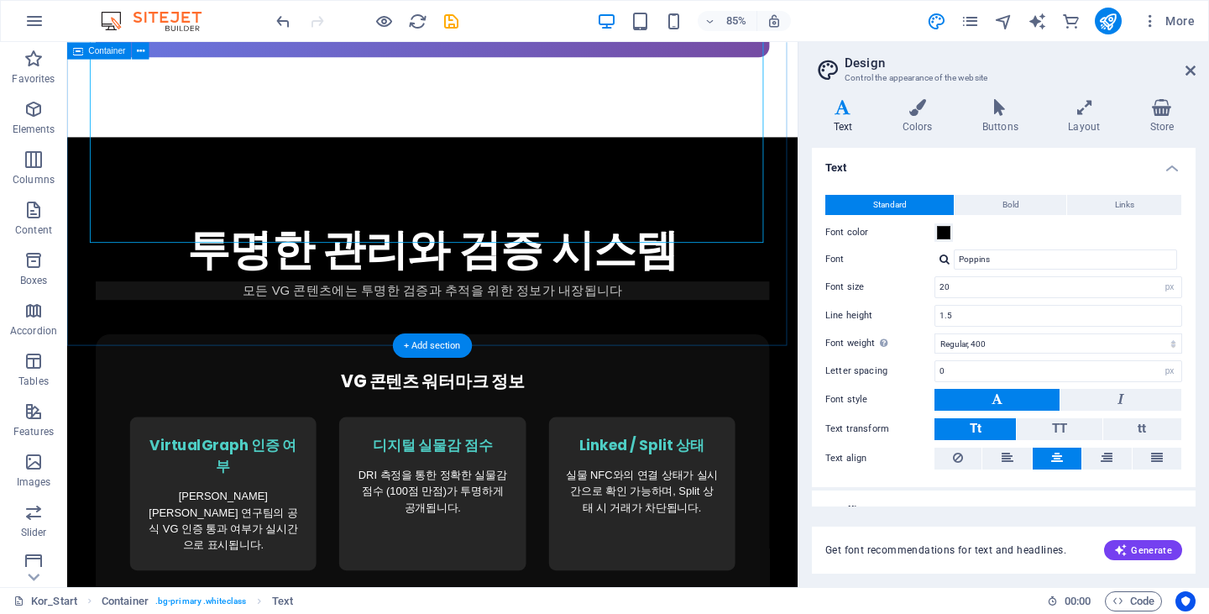
scroll to position [6724, 0]
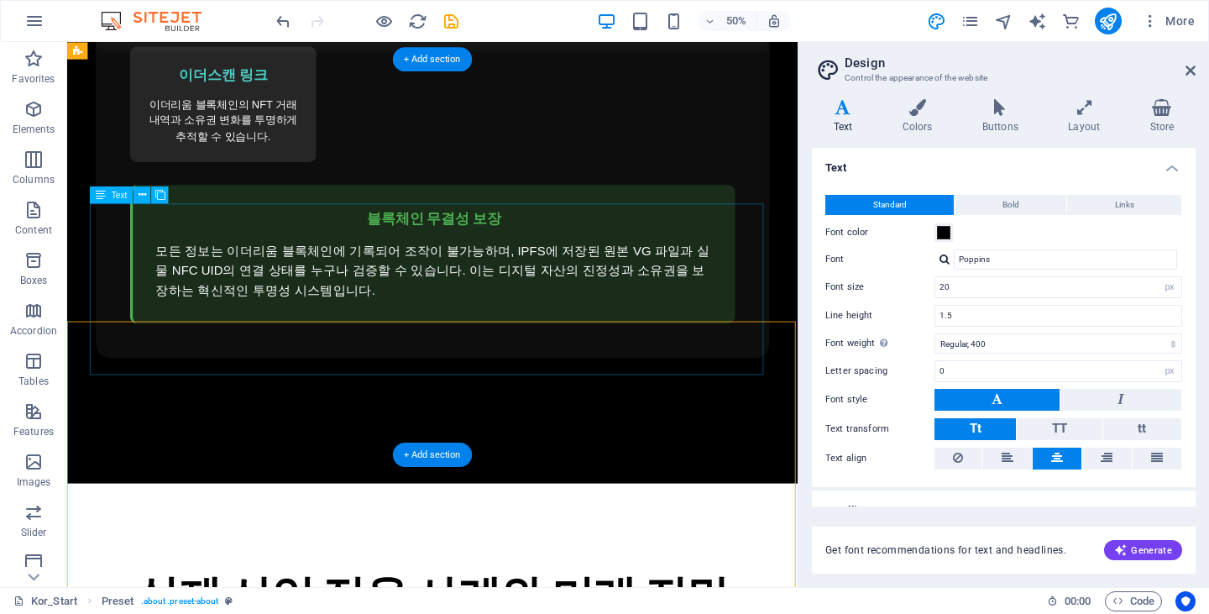
scroll to position [6725, 0]
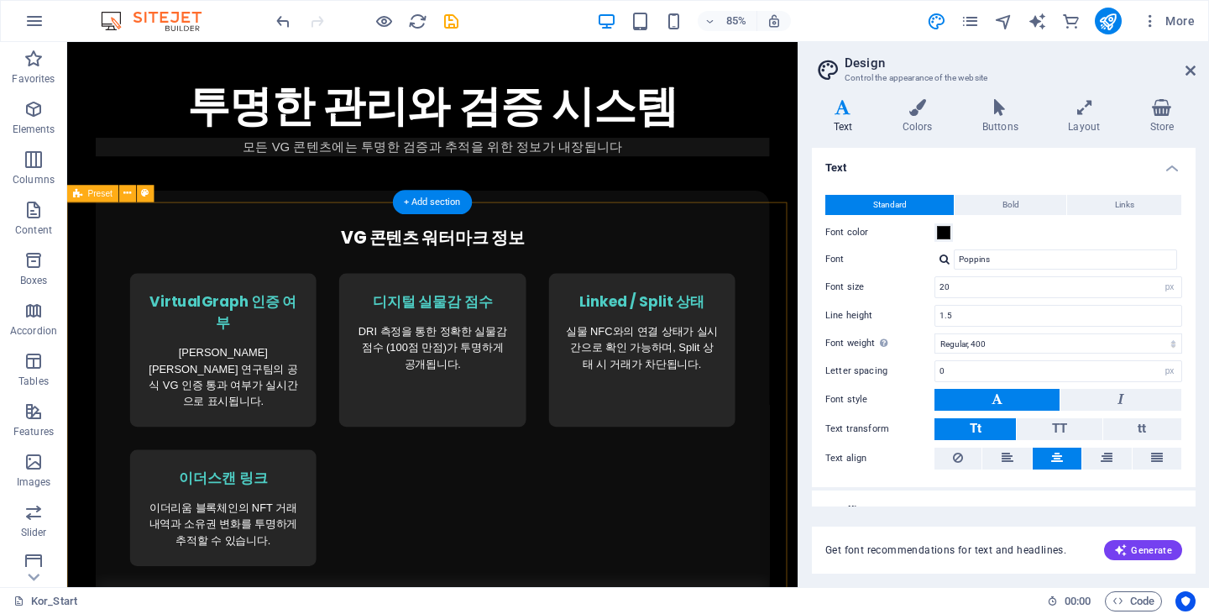
scroll to position [6977, 0]
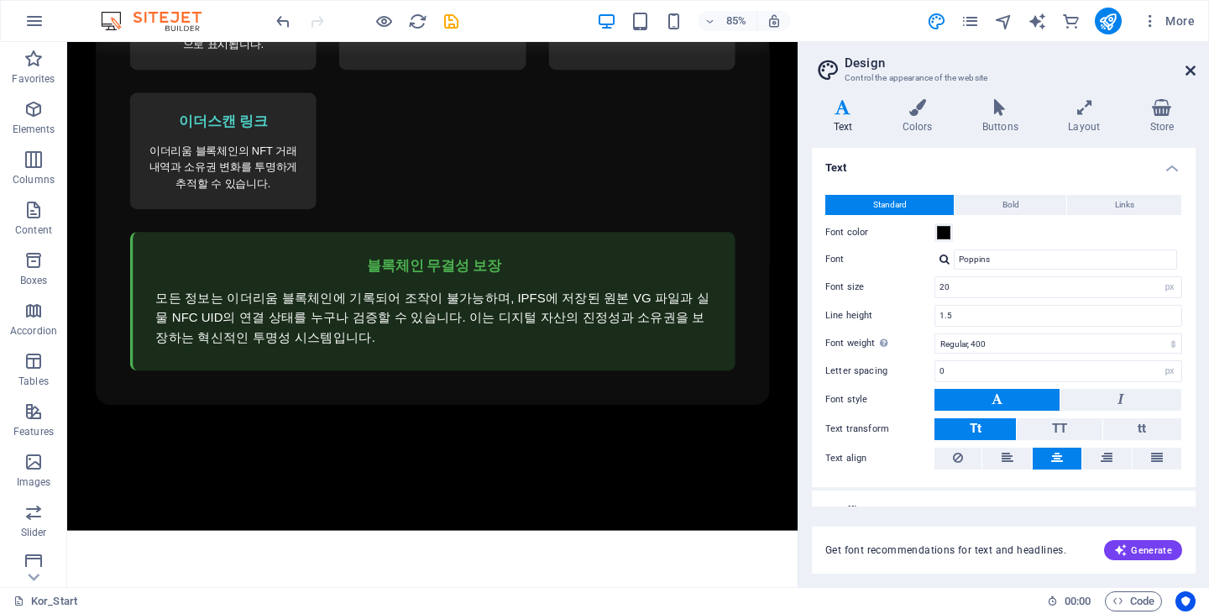
click at [1195, 71] on aside "Design Control the appearance of the website Variants Text Colors Buttons Layou…" at bounding box center [1002, 314] width 411 height 545
click at [1194, 71] on icon at bounding box center [1190, 70] width 10 height 13
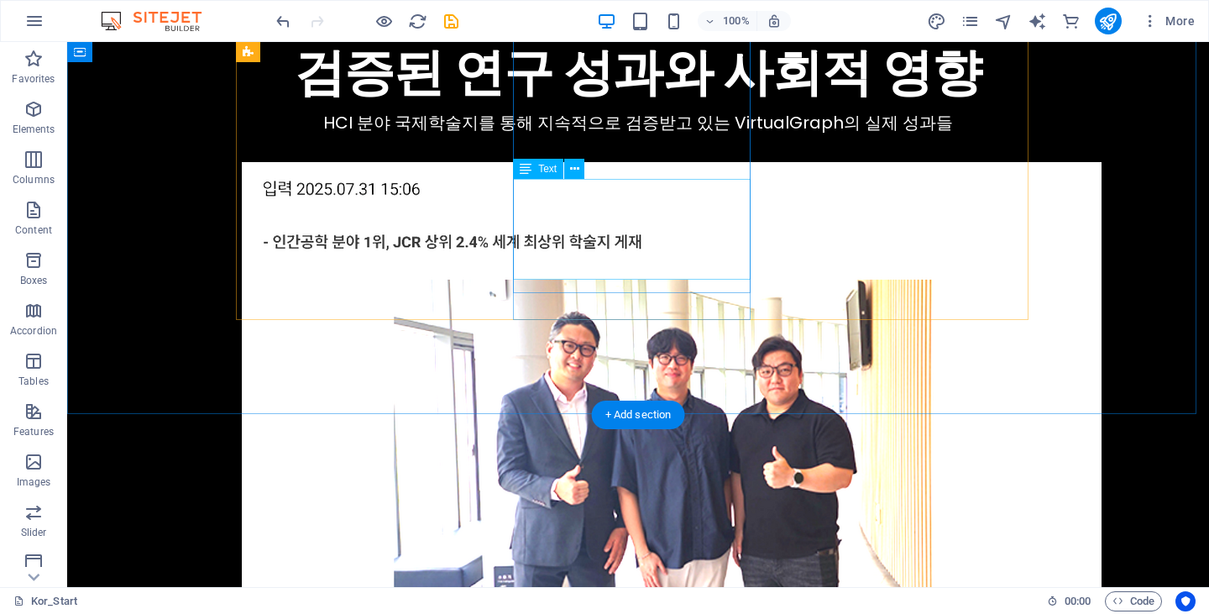
scroll to position [8316, 0]
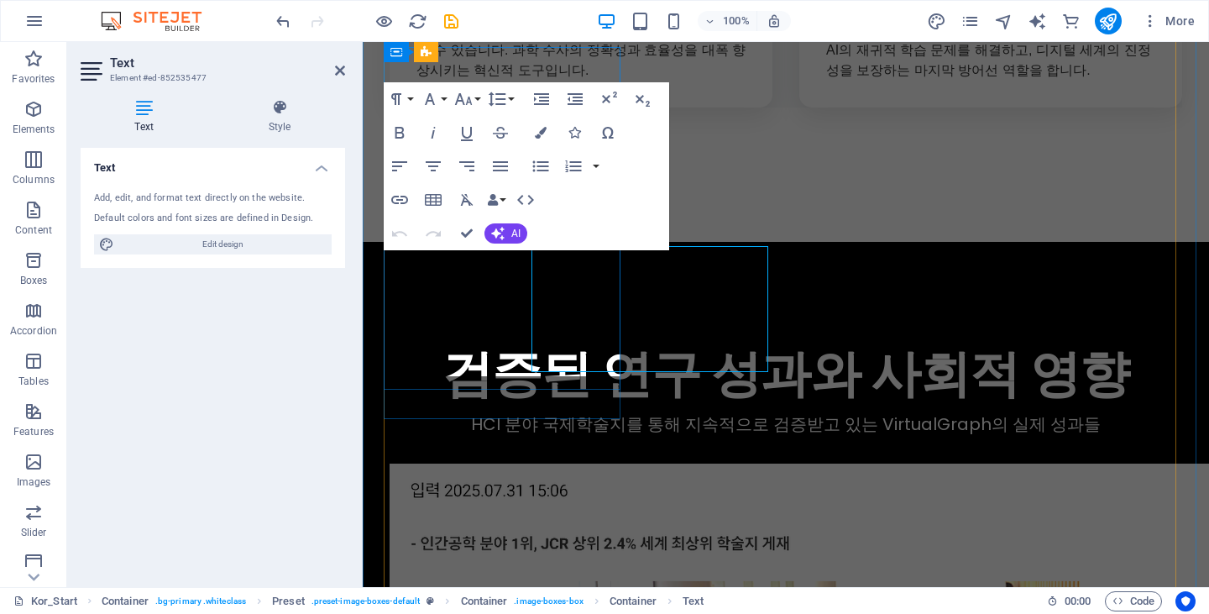
scroll to position [8320, 0]
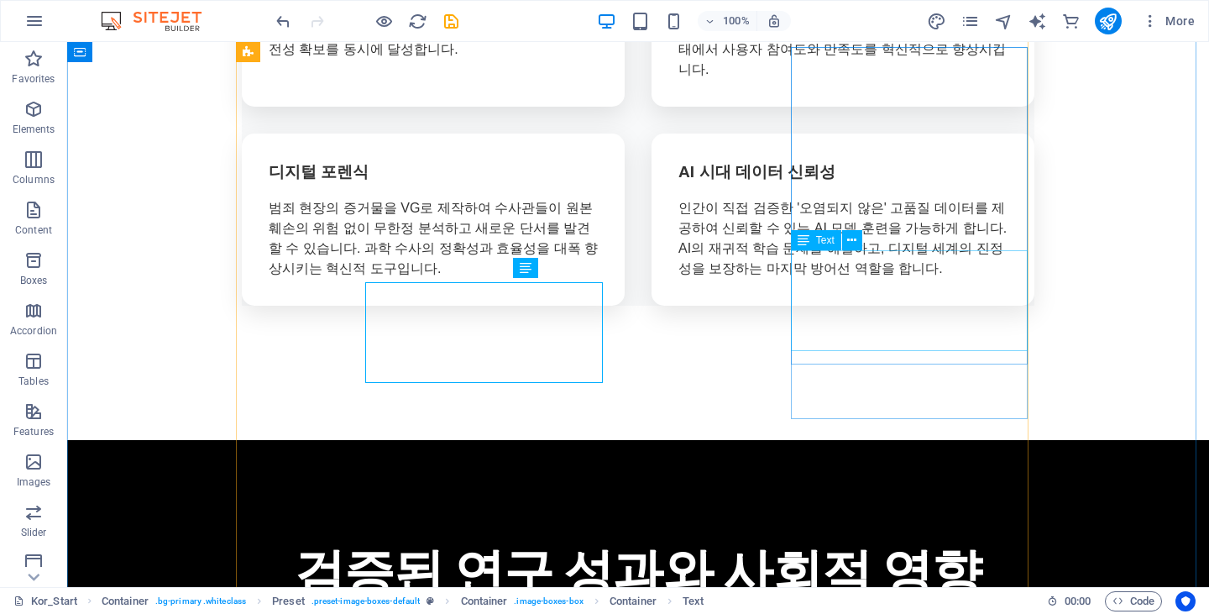
scroll to position [8316, 0]
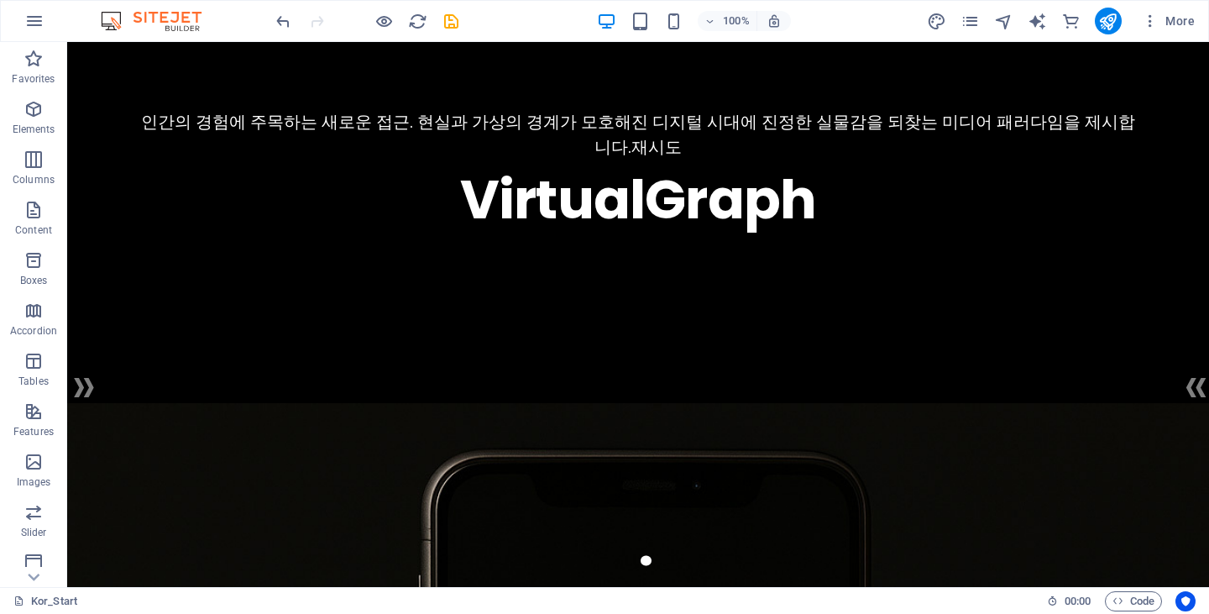
scroll to position [125, 0]
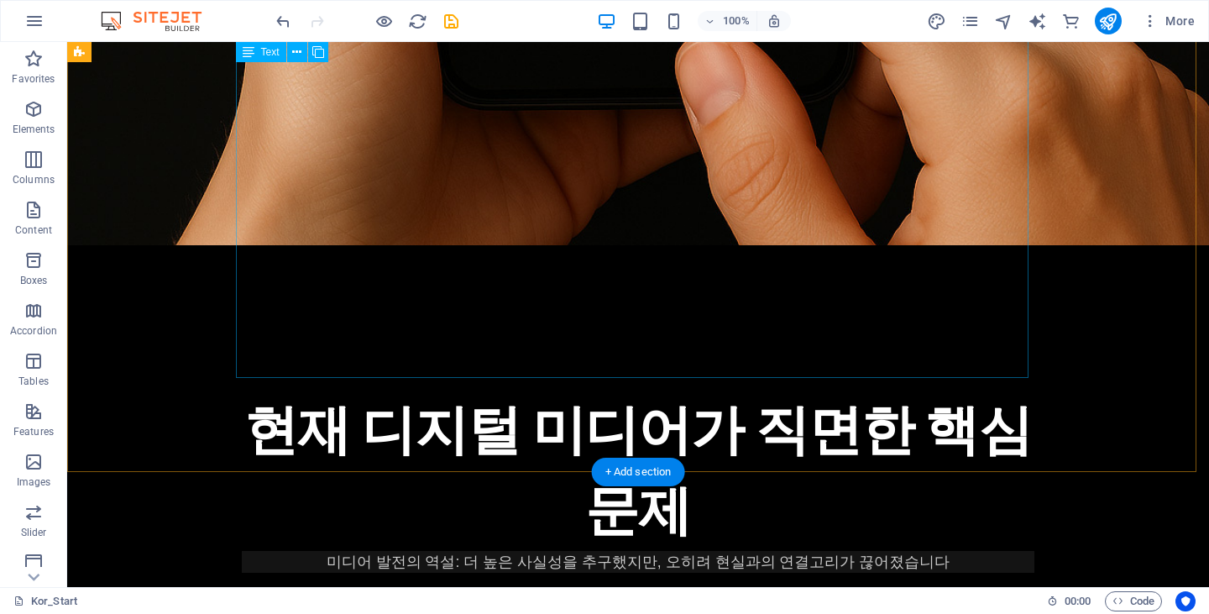
scroll to position [1552, 0]
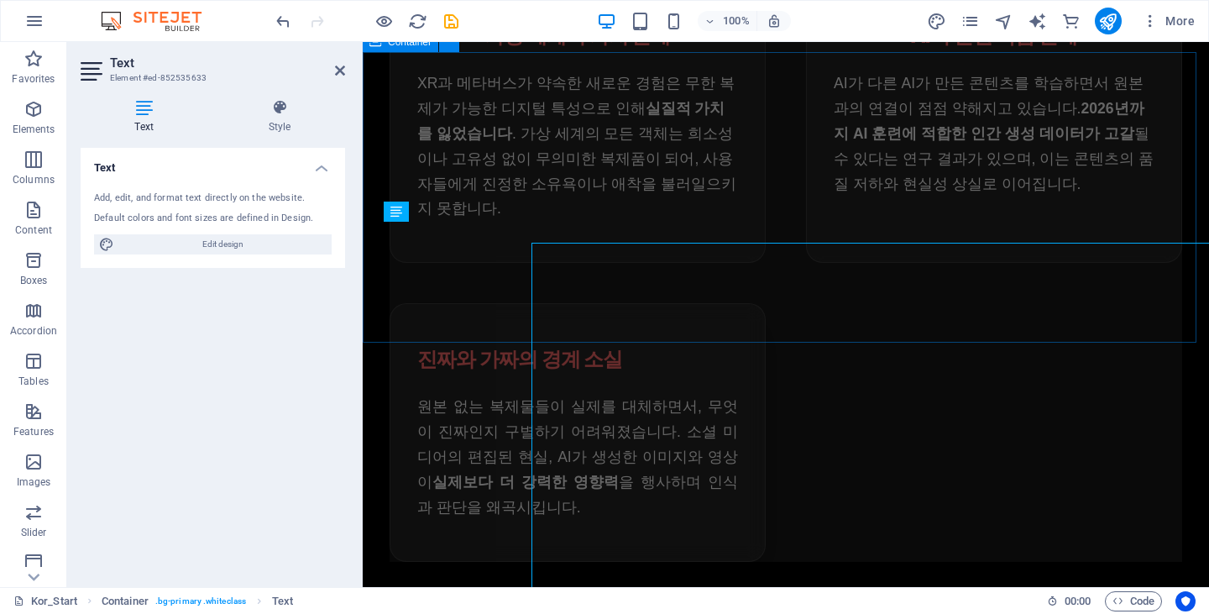
scroll to position [1531, 0]
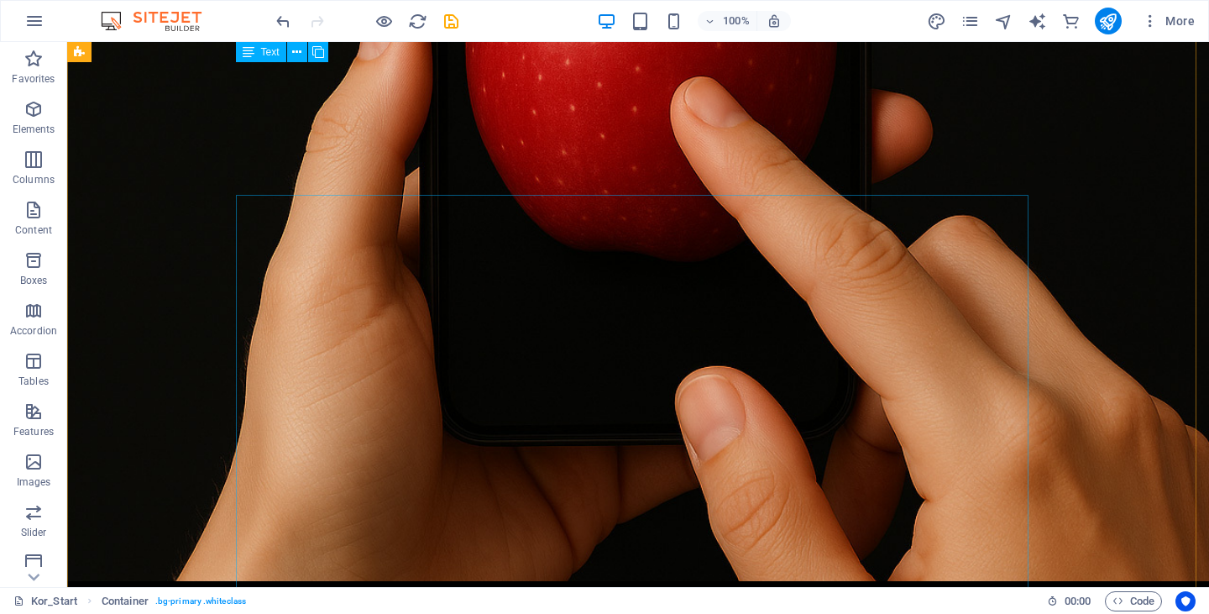
scroll to position [461, 0]
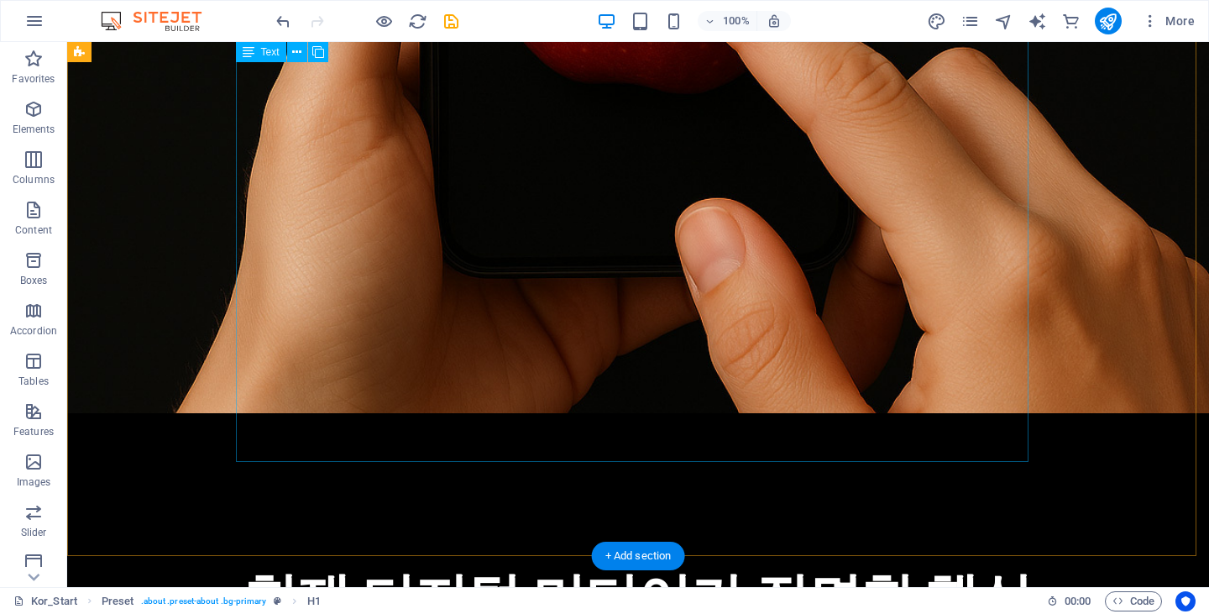
scroll to position [1300, 0]
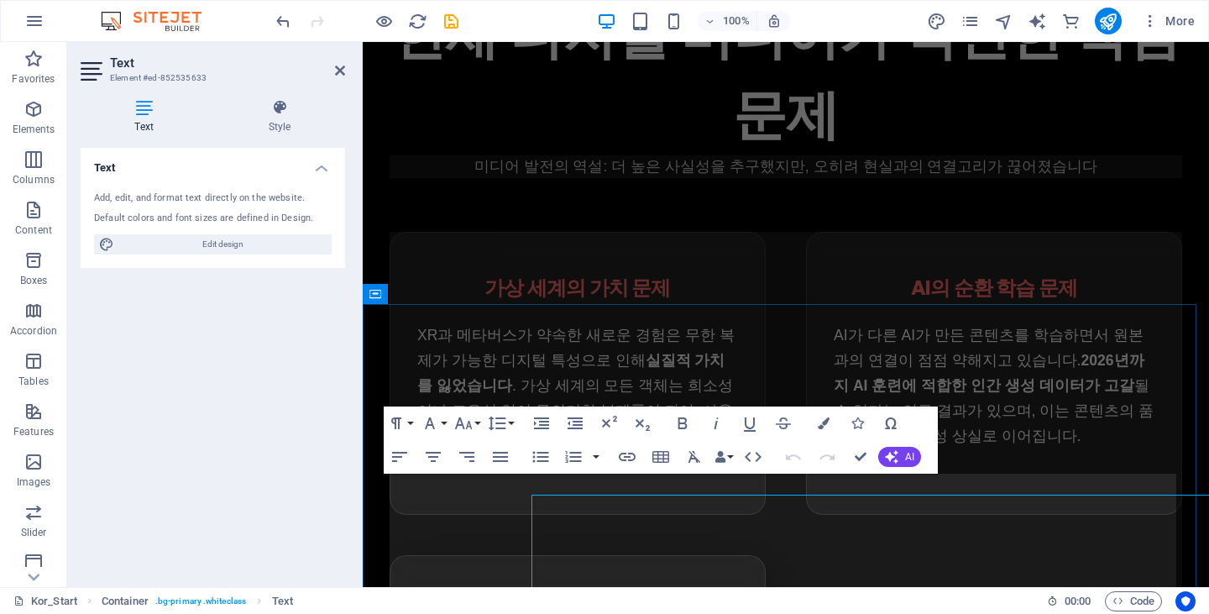
scroll to position [1279, 0]
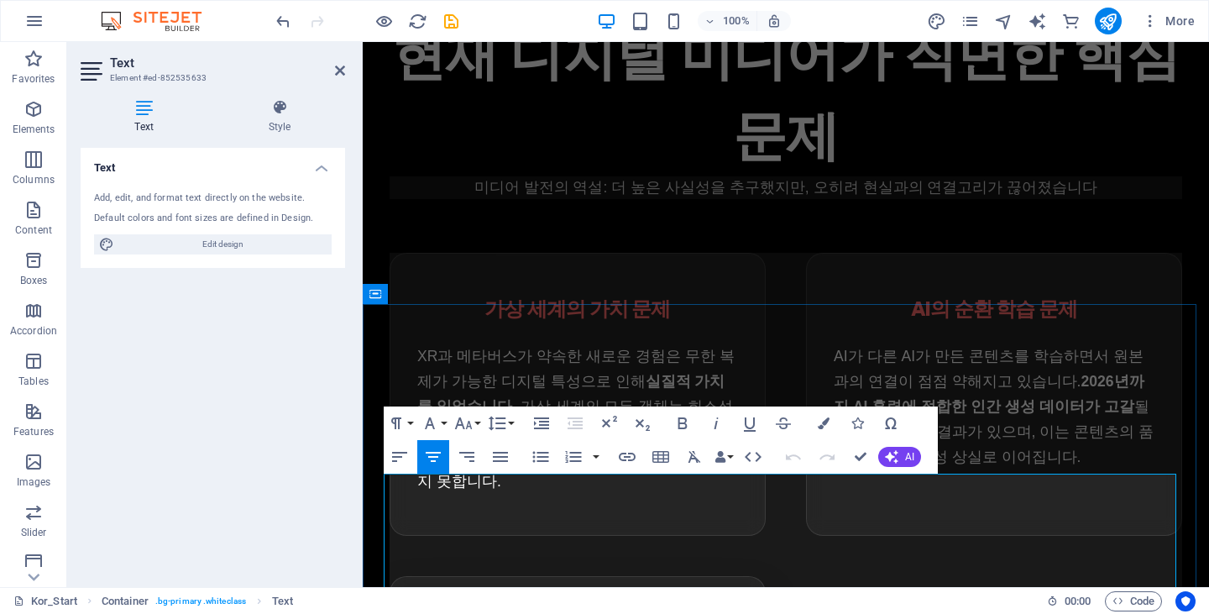
copy span "이러한 위기에 [DATE] 체계적이고 과학적인 대응책"
click at [844, 256] on div "인간의 경험에 주목하는 새로운 접근. 현실과 가상의 경계가 모호해진 디지털 시대에 진정한 실물감을 되찾는 미디어 패러다임을 제시합니다.재시도 …" at bounding box center [786, 426] width 846 height 1111
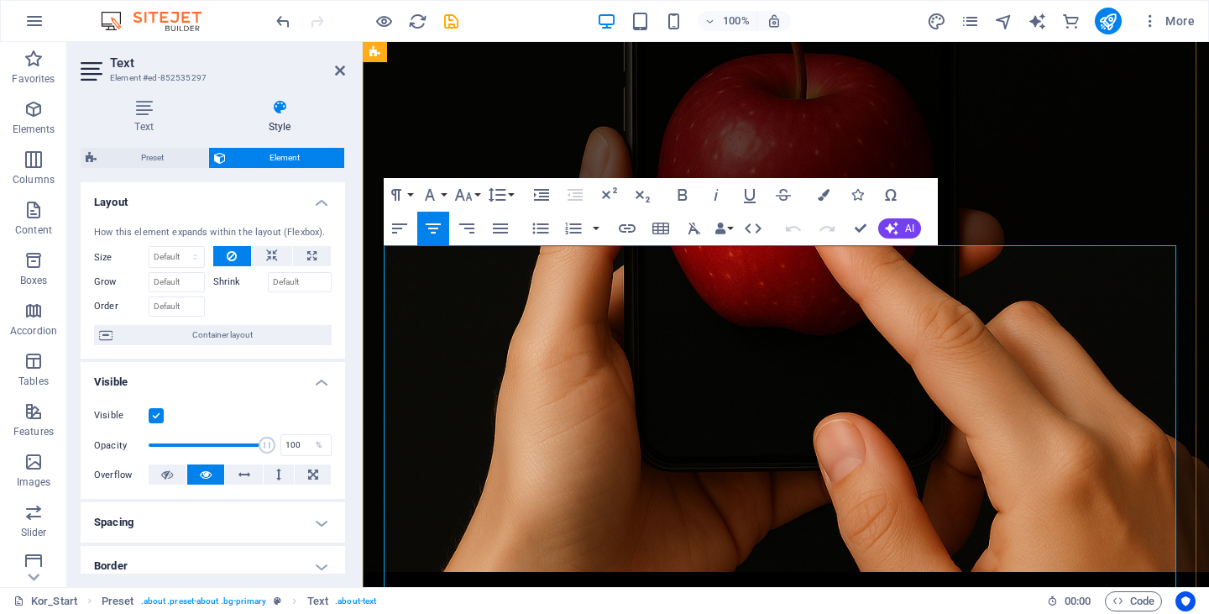
scroll to position [557, 0]
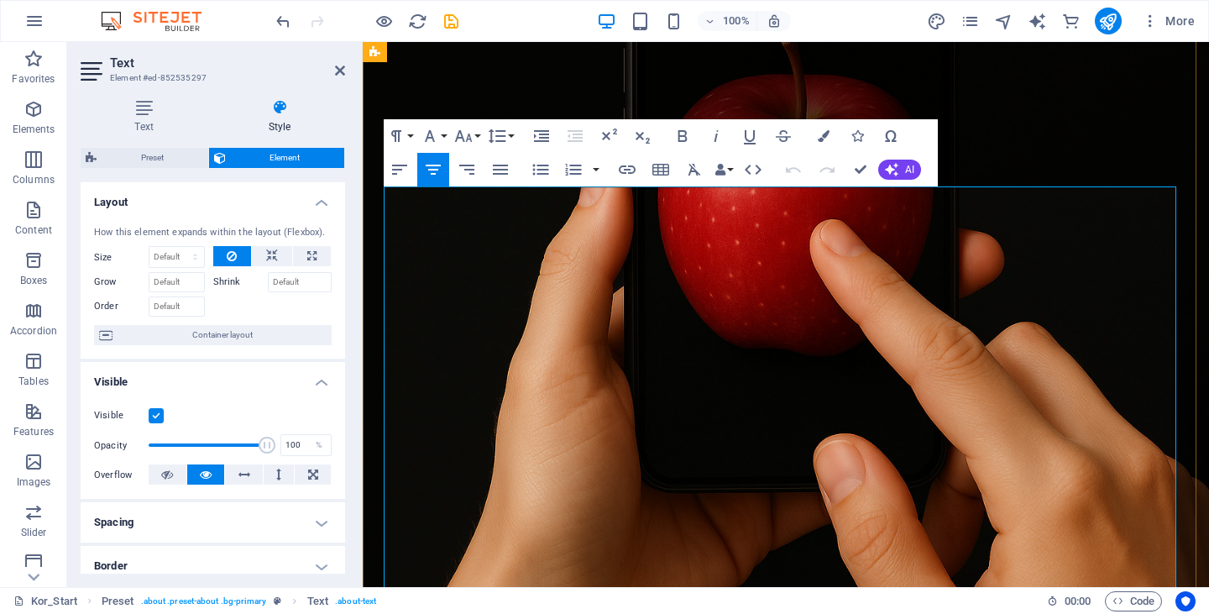
scroll to position [616, 0]
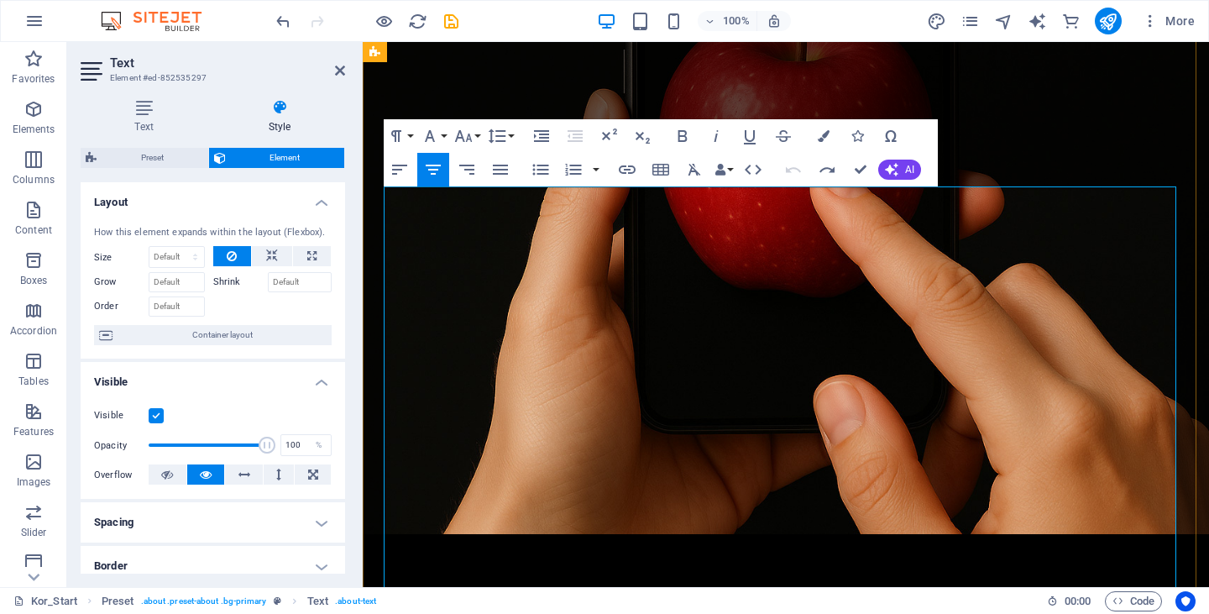
copy p "미디어 발전의 역설: 더 높은 사실성을 추구했지만, 오히려 현실과의 연결고리가 끊어졌습니다"
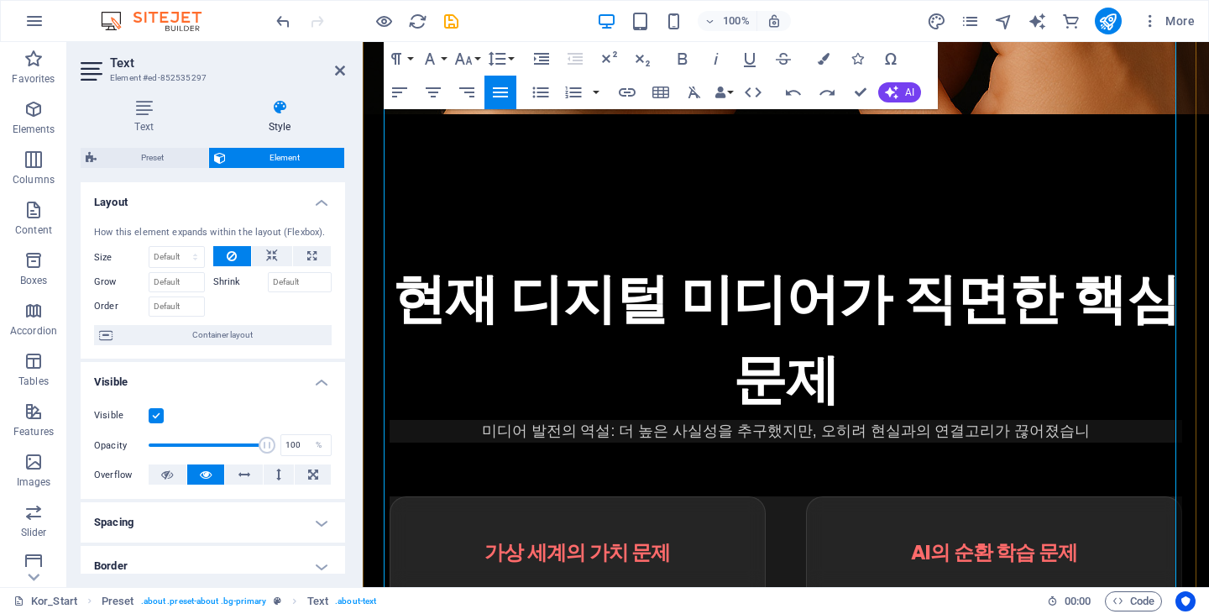
scroll to position [532, 0]
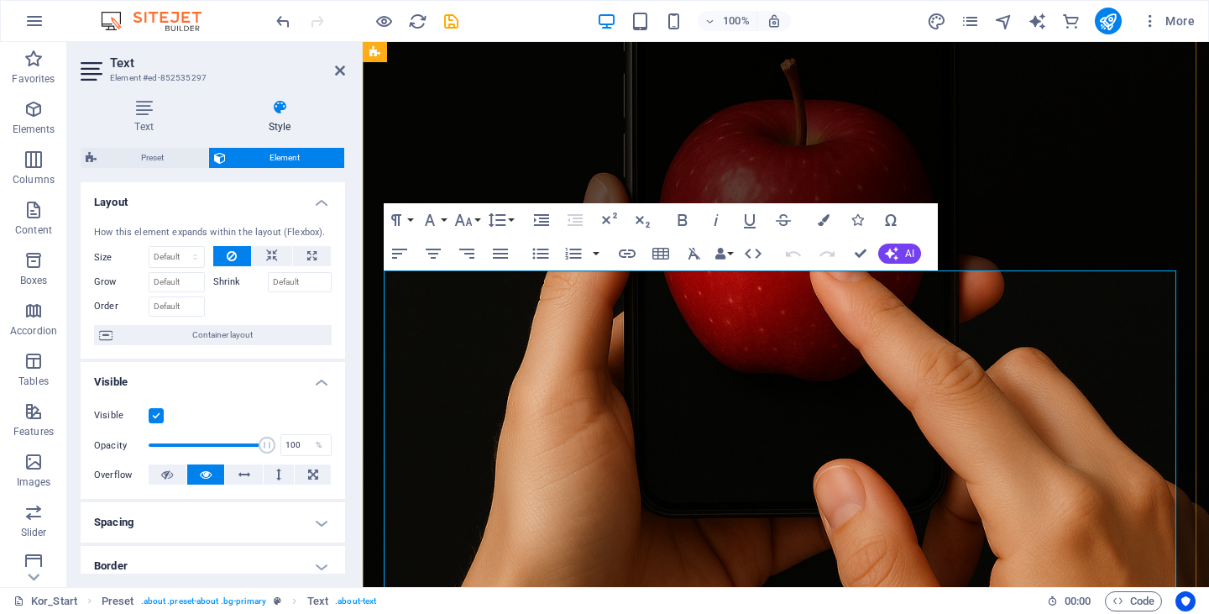
click
drag, startPoint x: 1042, startPoint y: 324, endPoint x: 612, endPoint y: 302, distance: 430.3
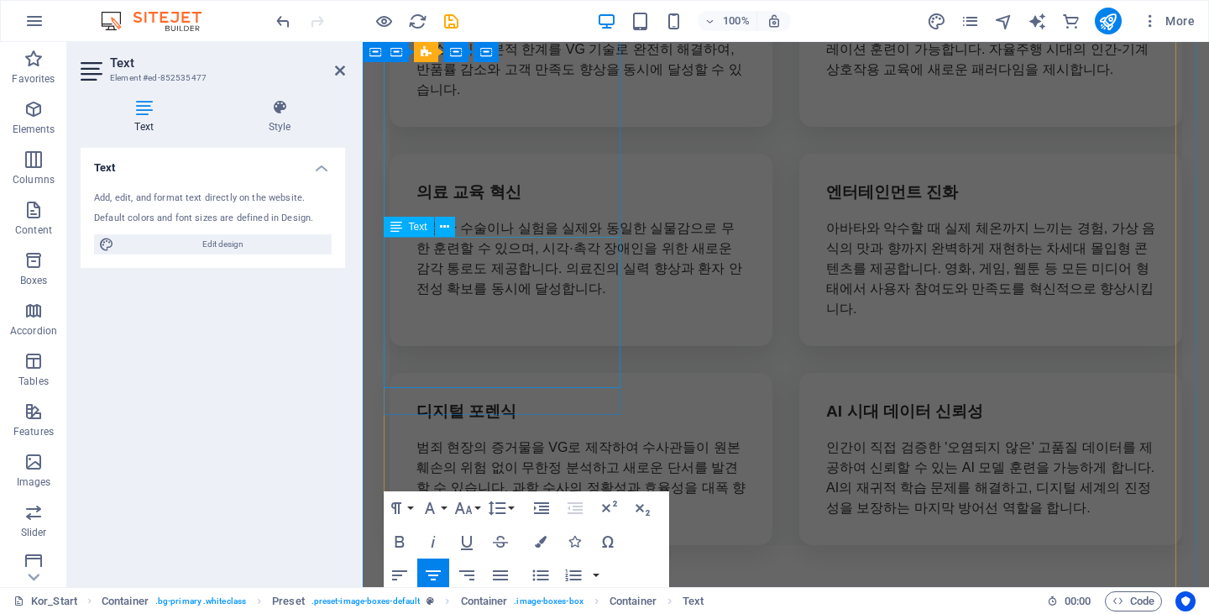
scroll to position [7884, 0]
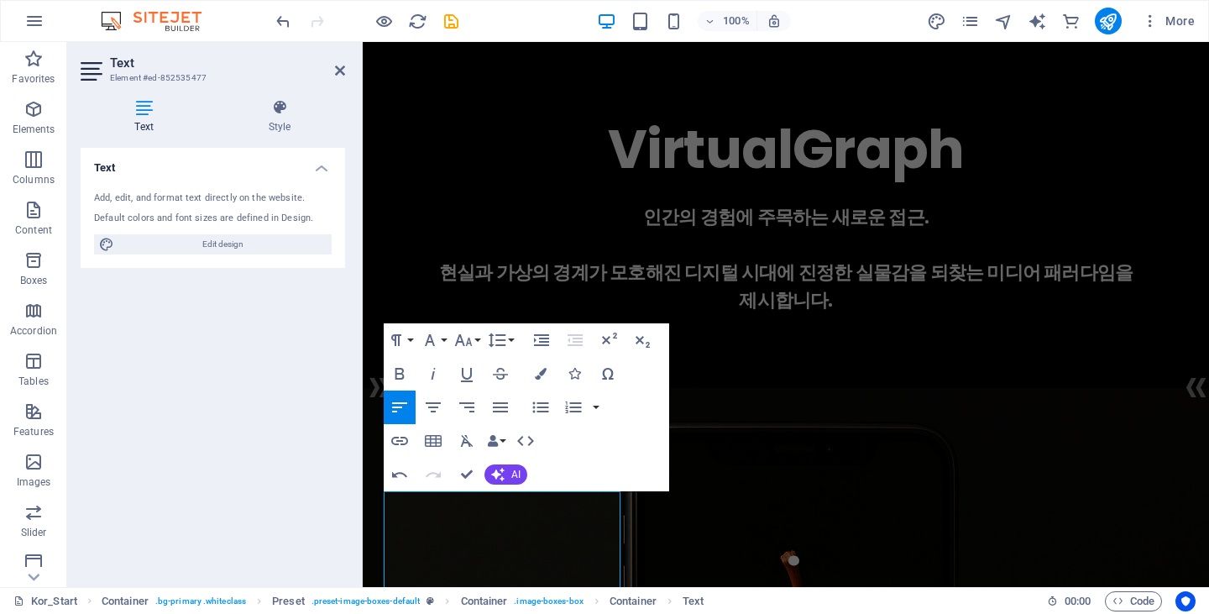
scroll to position [7884, 0]
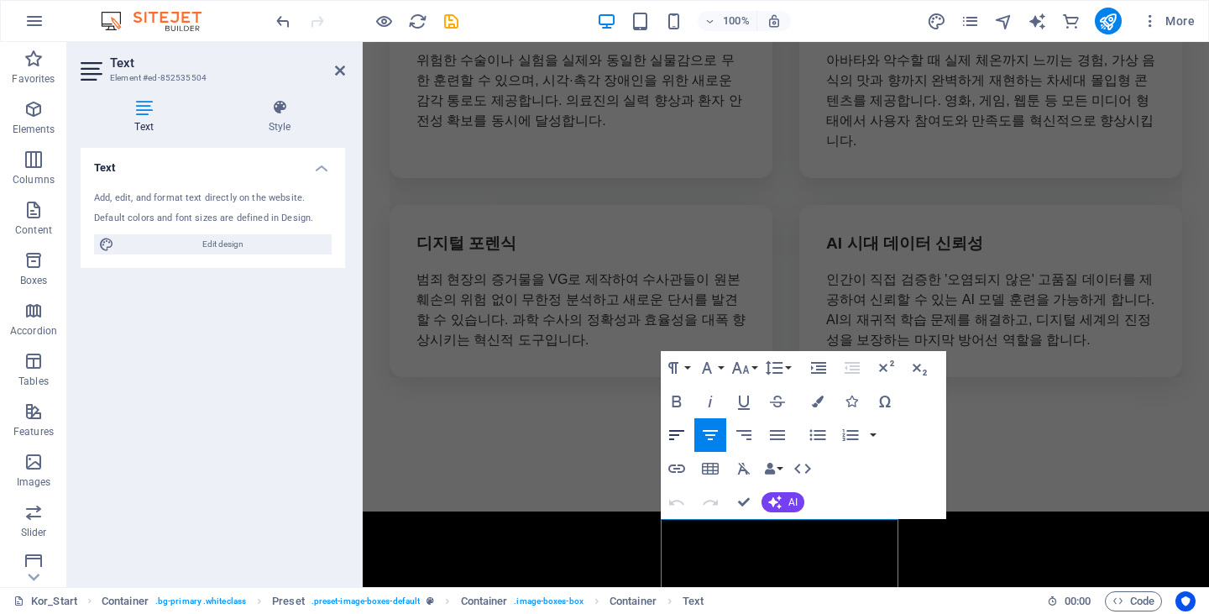
click at [682, 442] on icon "button" at bounding box center [676, 435] width 20 height 20
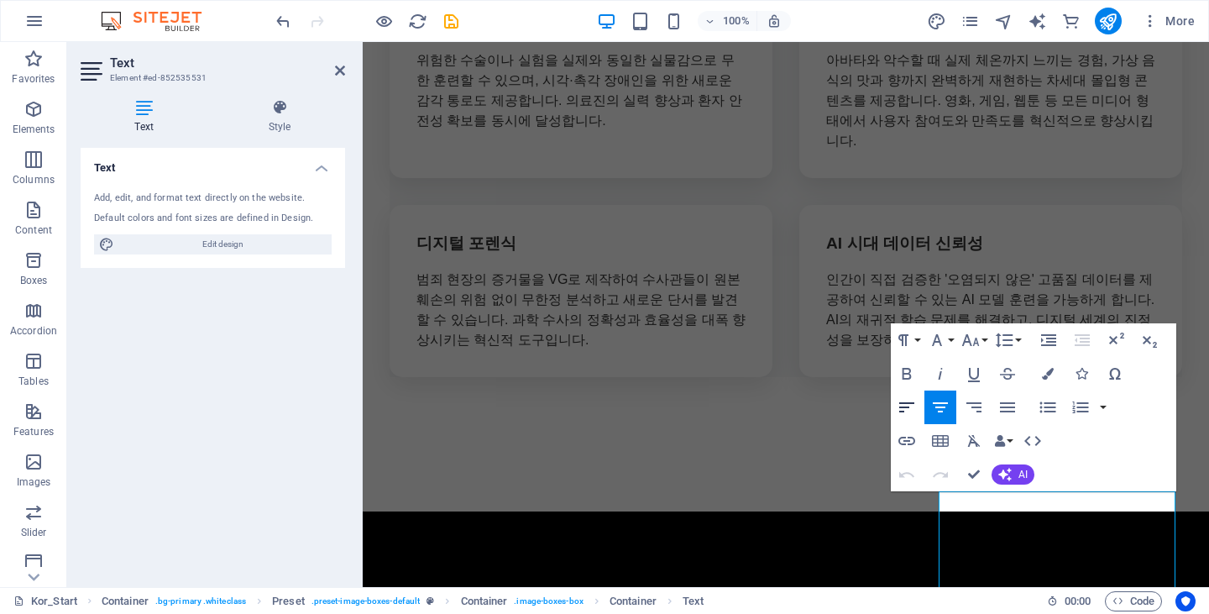
click at [902, 408] on icon "button" at bounding box center [906, 407] width 20 height 20
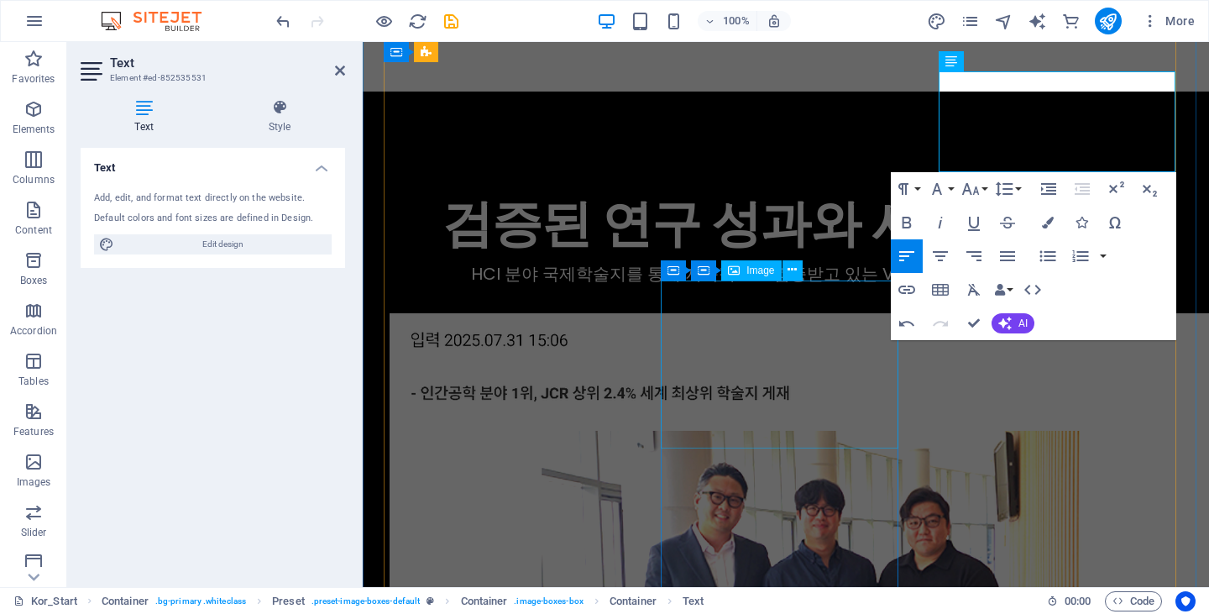
scroll to position [8556, 0]
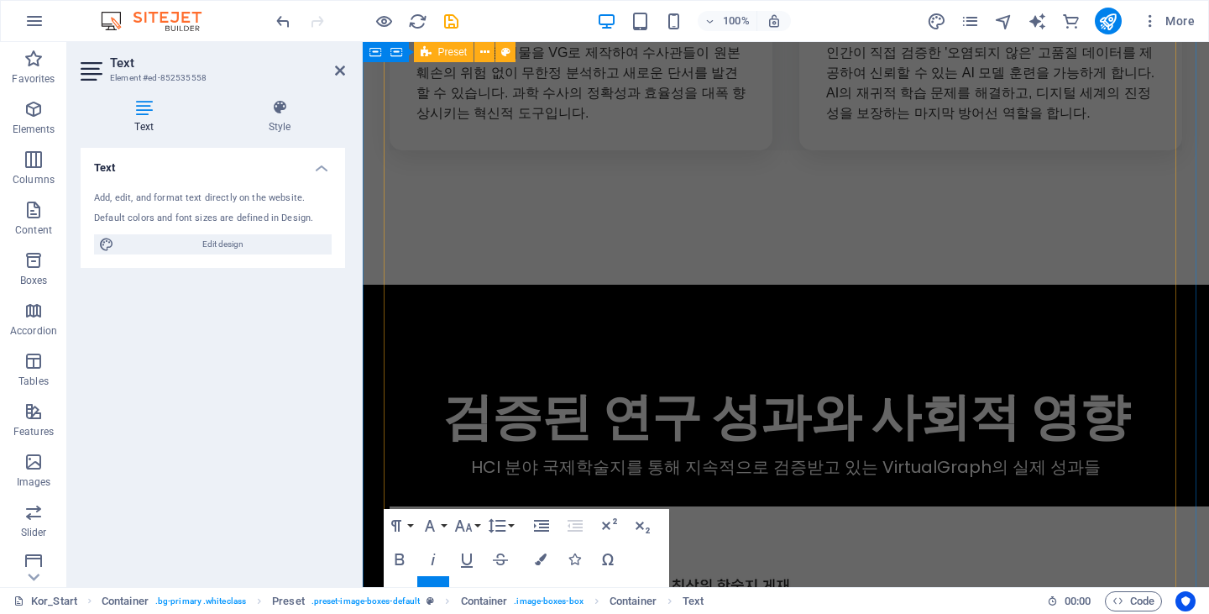
scroll to position [8363, 0]
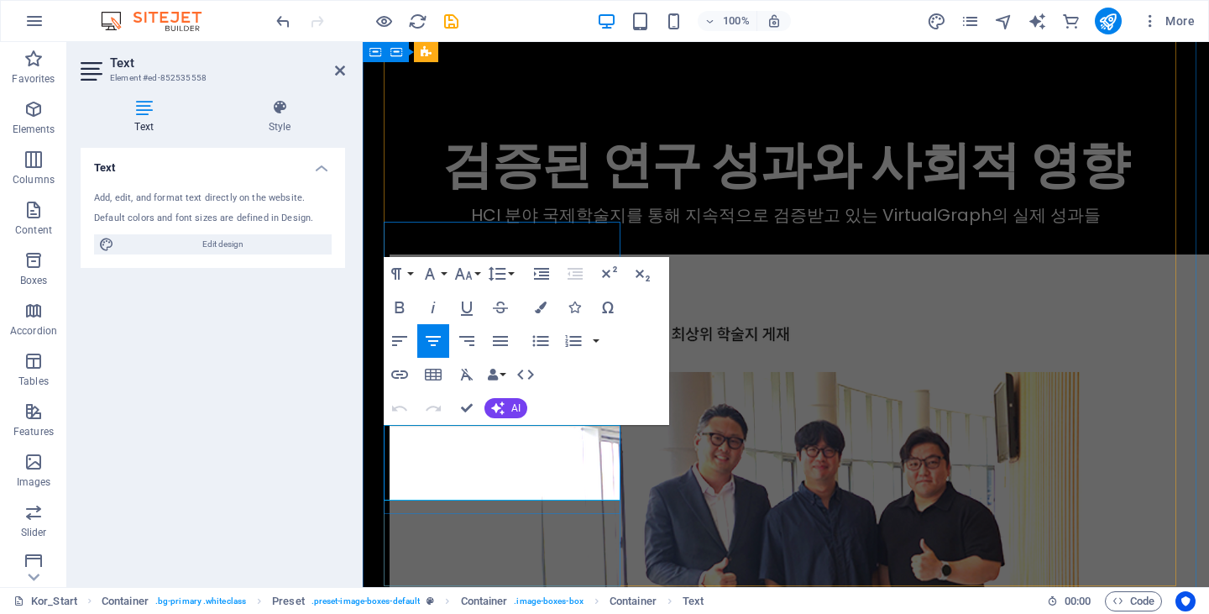
click at [401, 342] on icon "button" at bounding box center [399, 341] width 20 height 20
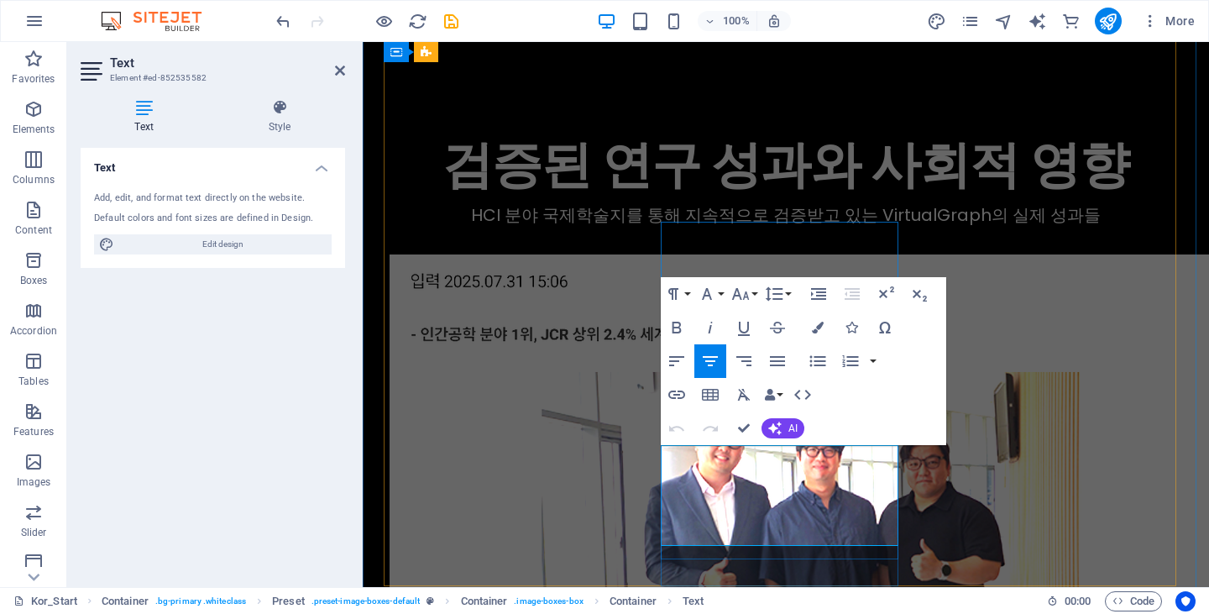
click at [678, 365] on icon "button" at bounding box center [676, 361] width 20 height 20
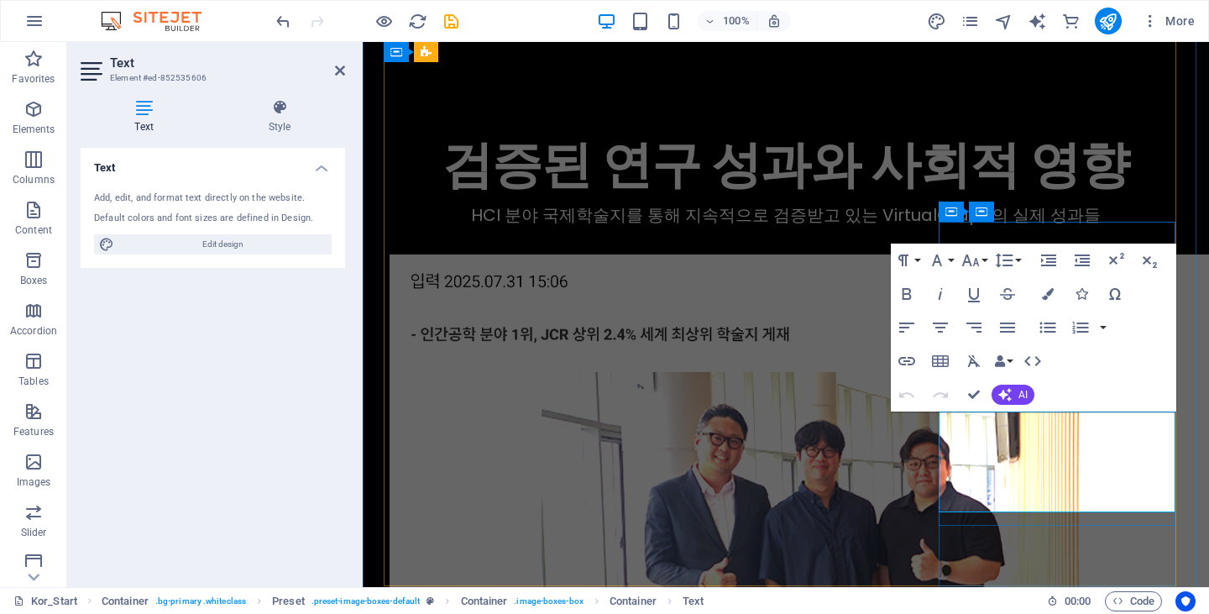
click at [915, 333] on icon "button" at bounding box center [906, 327] width 20 height 20
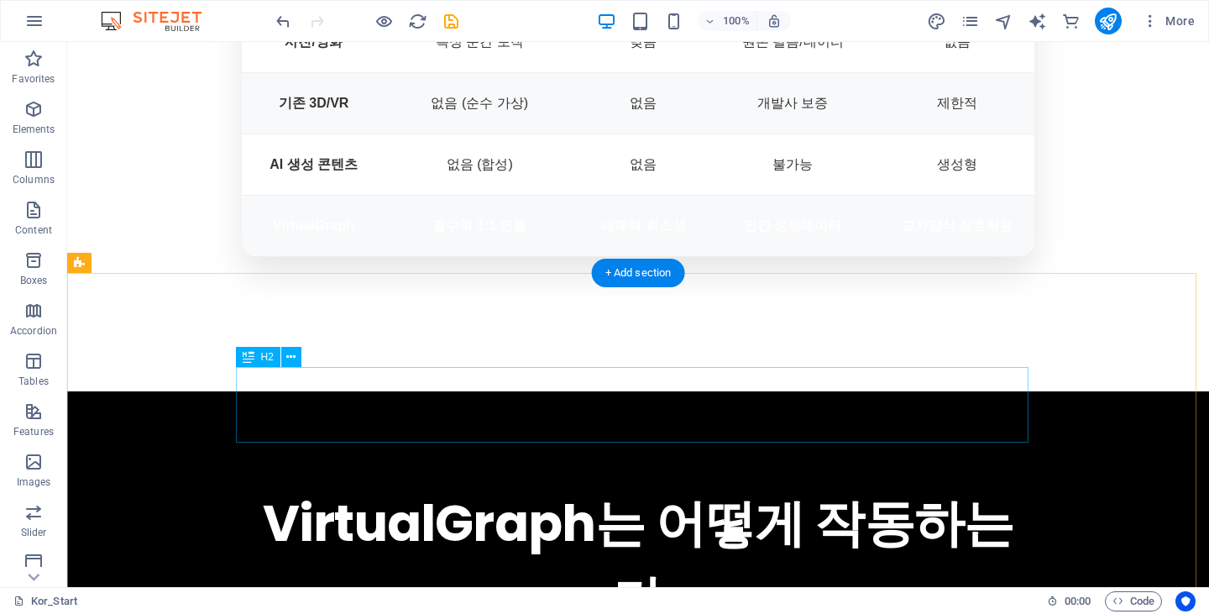
scroll to position [4482, 0]
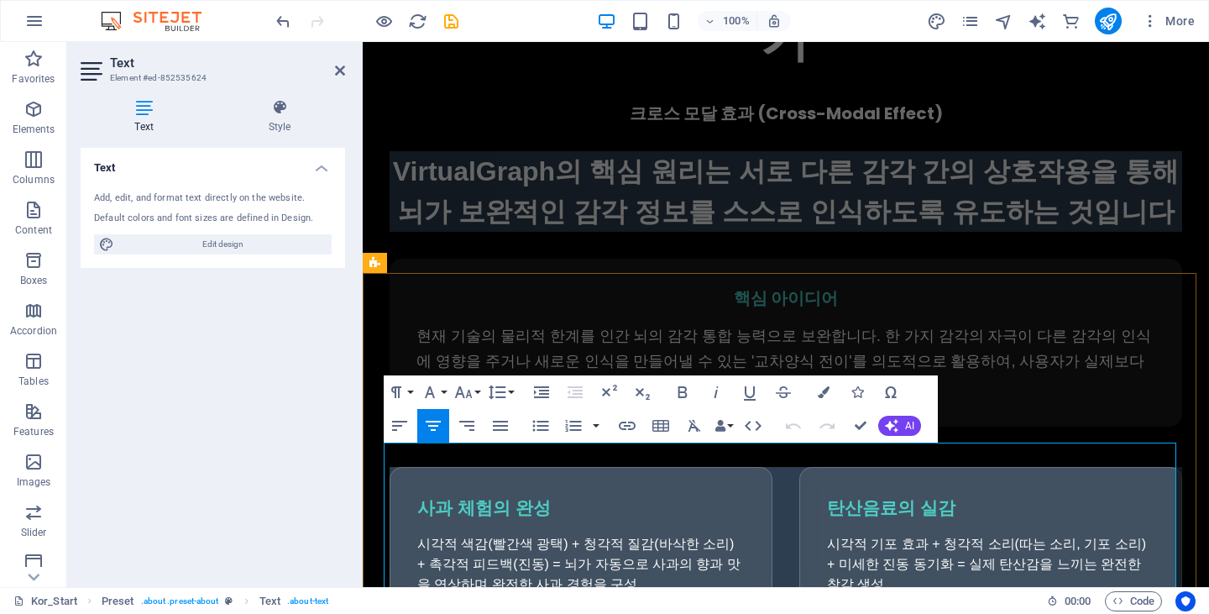
scroll to position [4388, 0]
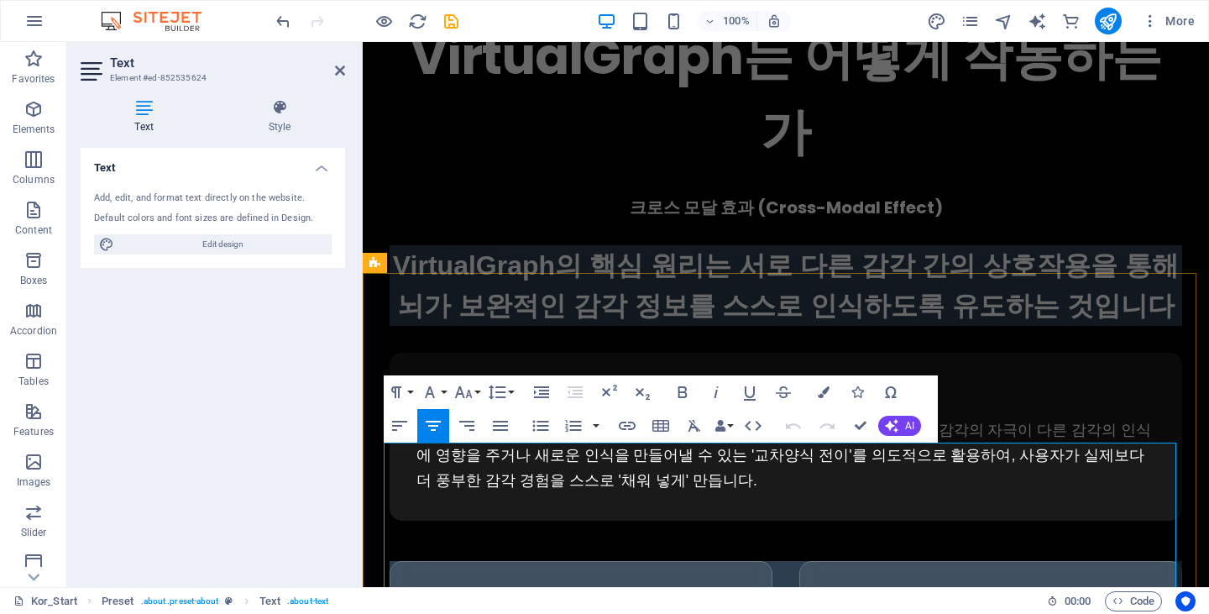
copy p "개인마다 다른 상상력과 감각 민감도를 과학적으로 측정하고 맞춤형 경험을 제공합니다"
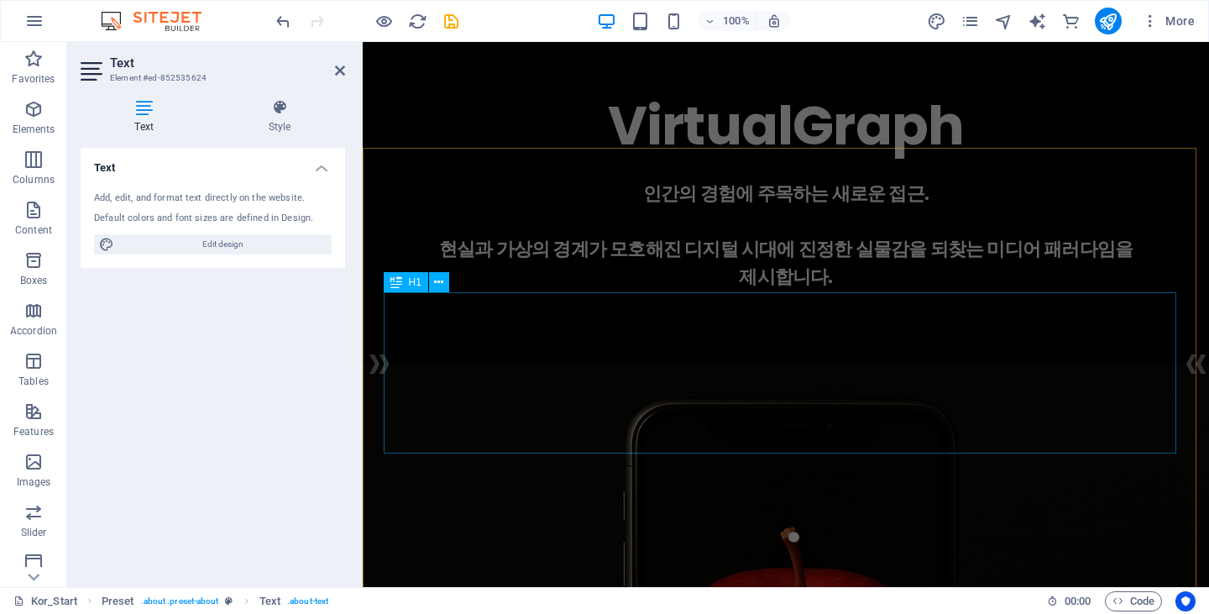
scroll to position [0, 0]
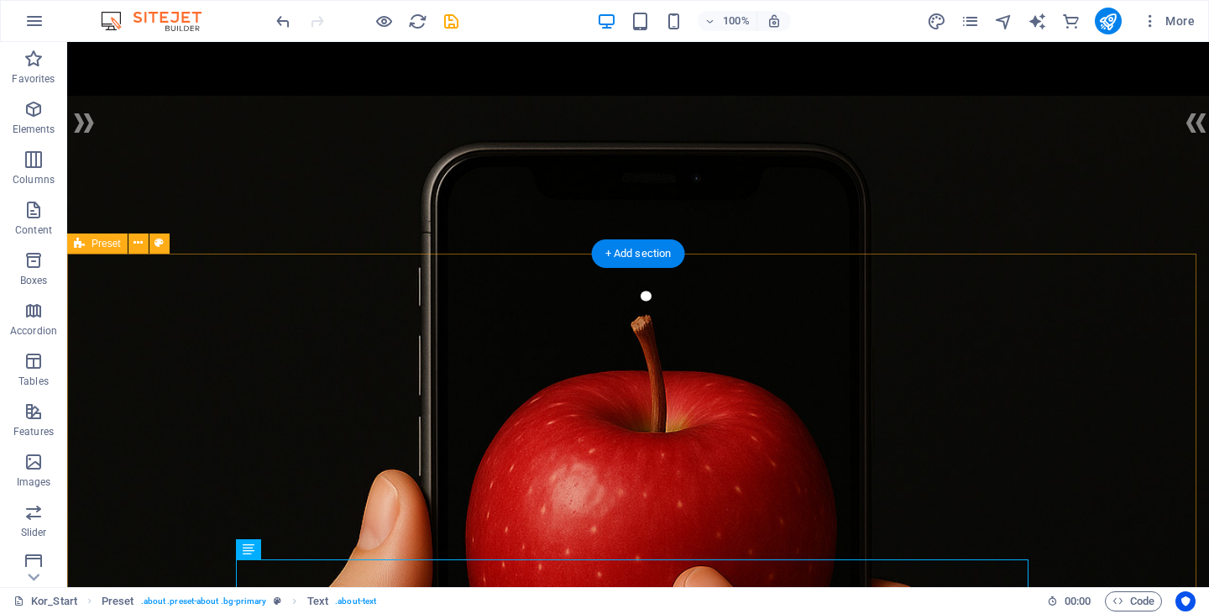
scroll to position [432, 0]
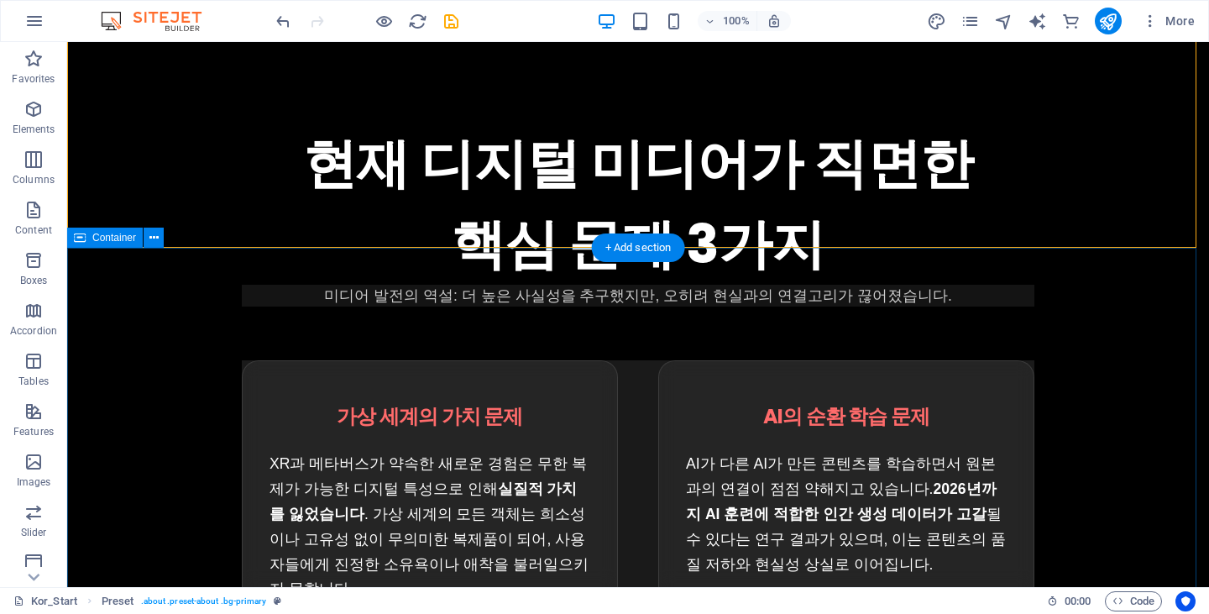
scroll to position [1523, 0]
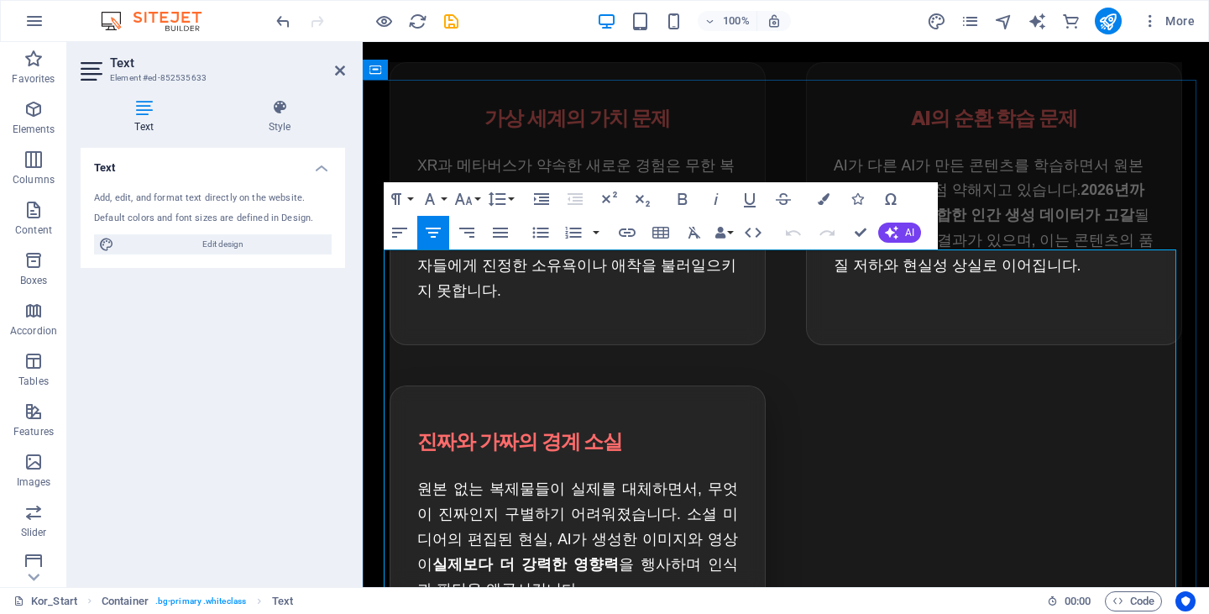
copy span "이러한 위기에 [DATE] 체계적이고 과학적인 대응책"
drag, startPoint x: 1036, startPoint y: 321, endPoint x: 1015, endPoint y: 321, distance: 21.0
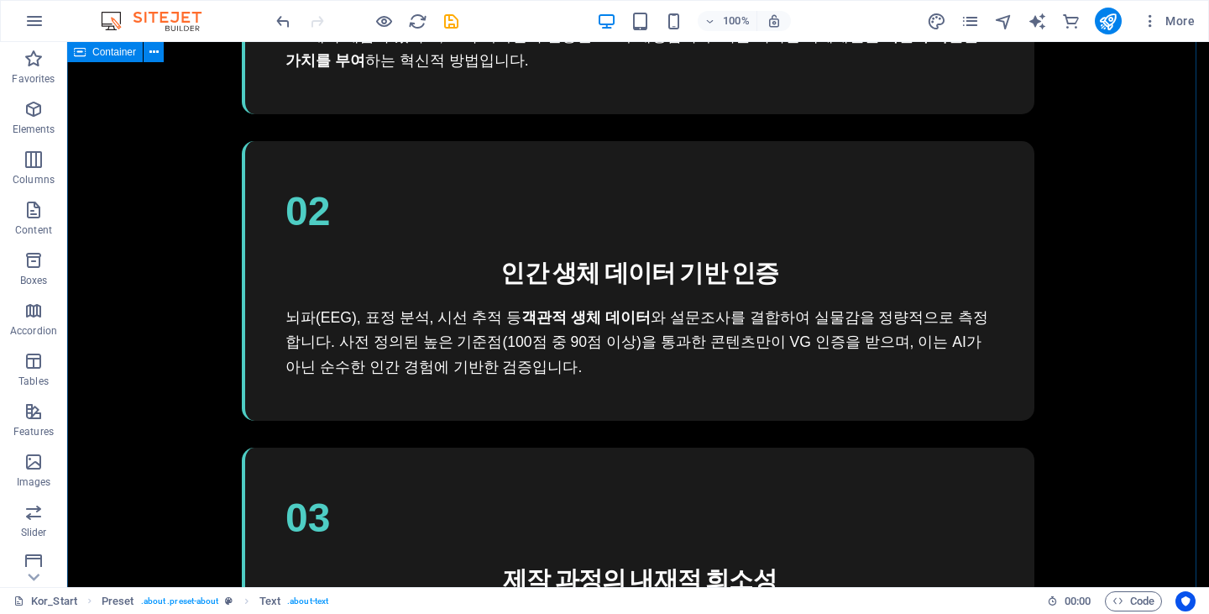
scroll to position [3007, 0]
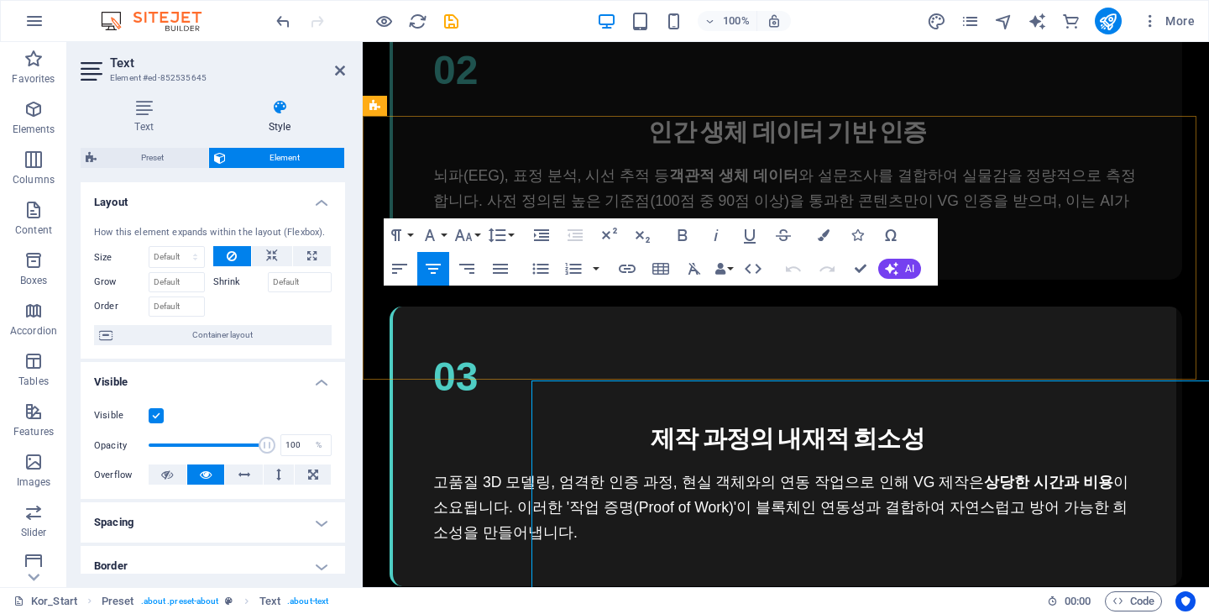
scroll to position [2661, 0]
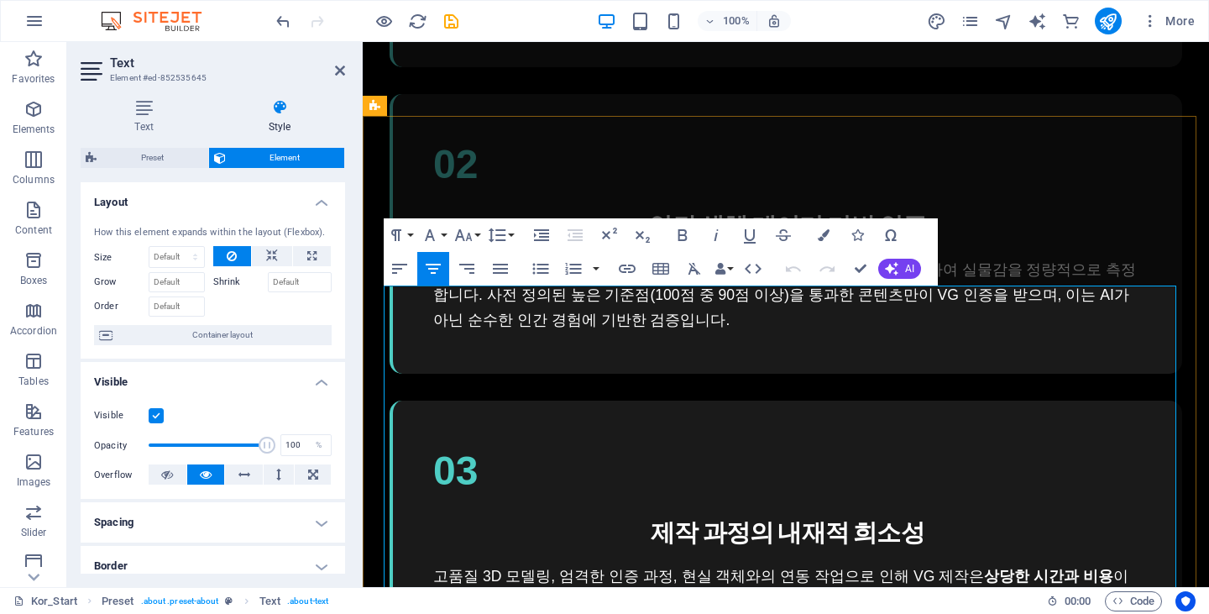
copy strong "전통 미디어부터 AI 시대까지, VirtualGraph가 제시하는 차별화된 가치하는 차별화된 가치"
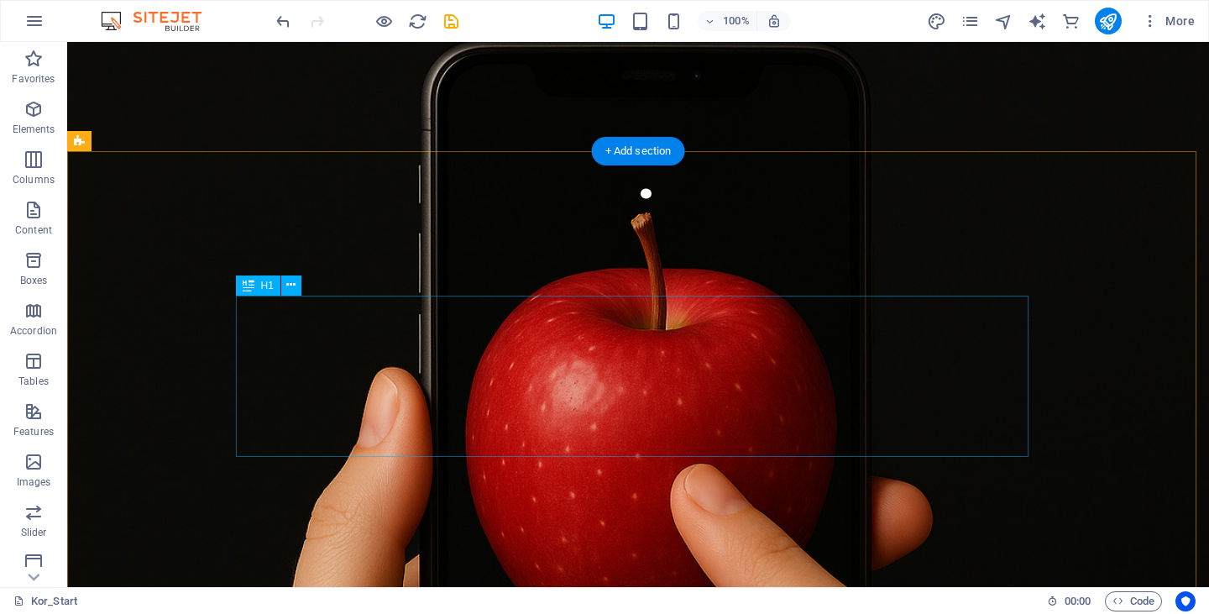
scroll to position [451, 0]
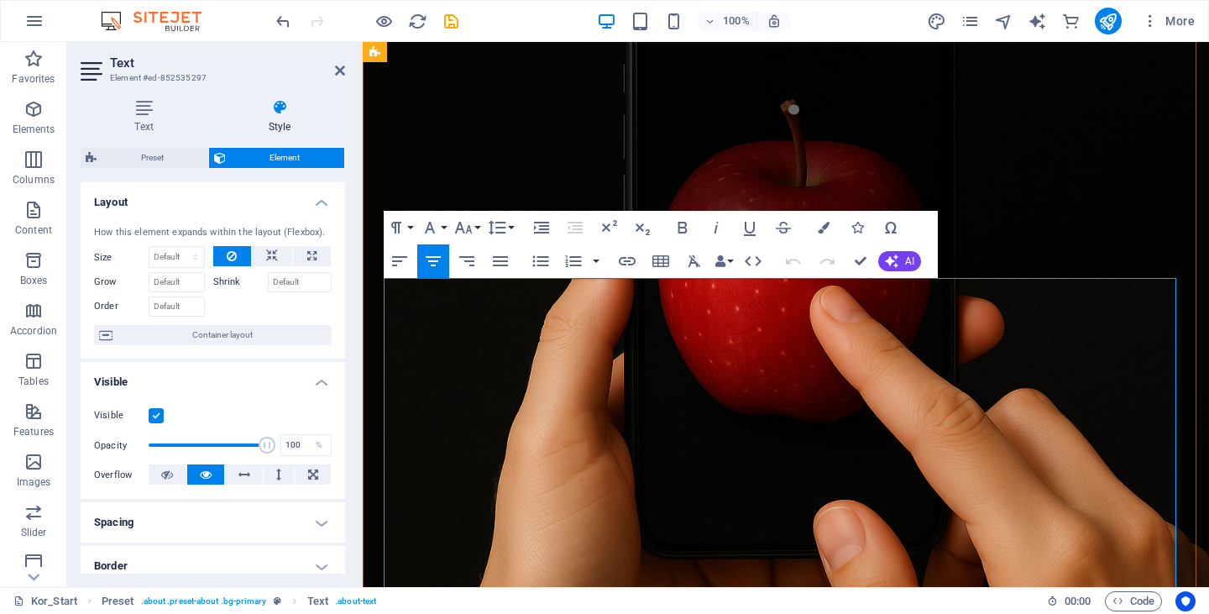
copy p "미디어 발전의 역설: 더 높은 사실성을 추구했지만, 오히려 현실과의 연결고리가 끊어졌습니다."
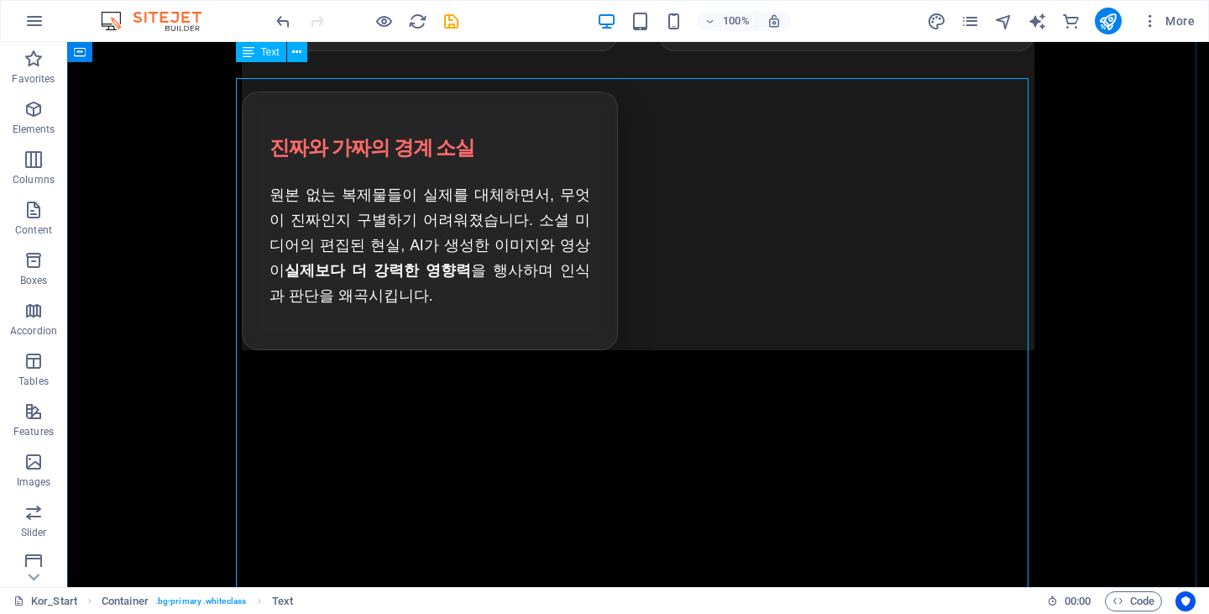
scroll to position [1612, 0]
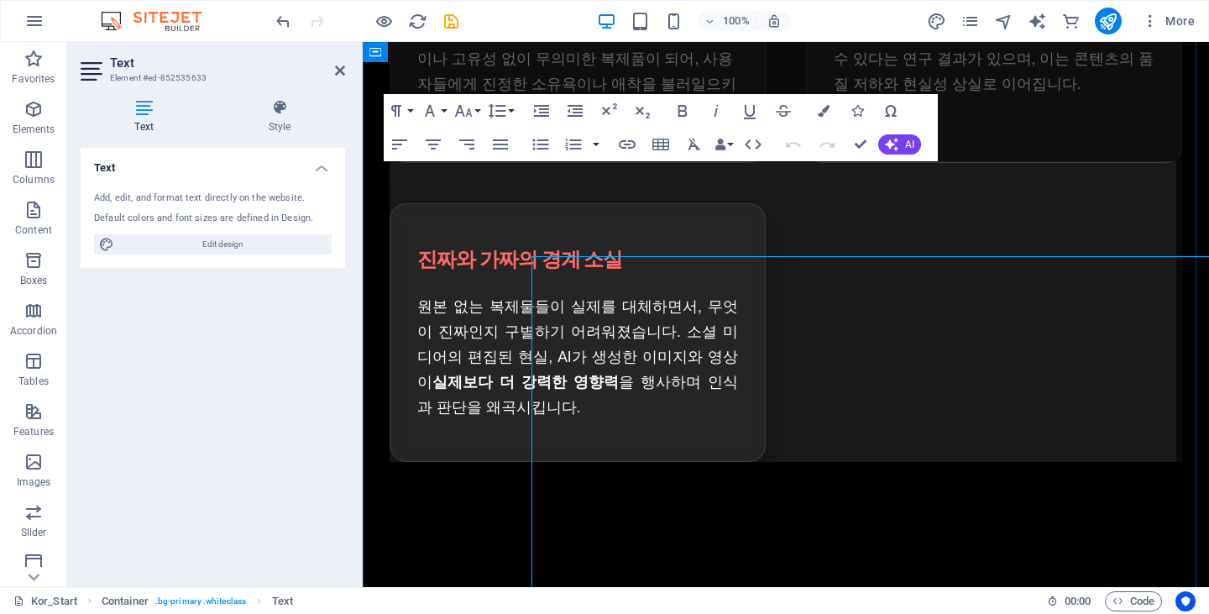
scroll to position [1517, 0]
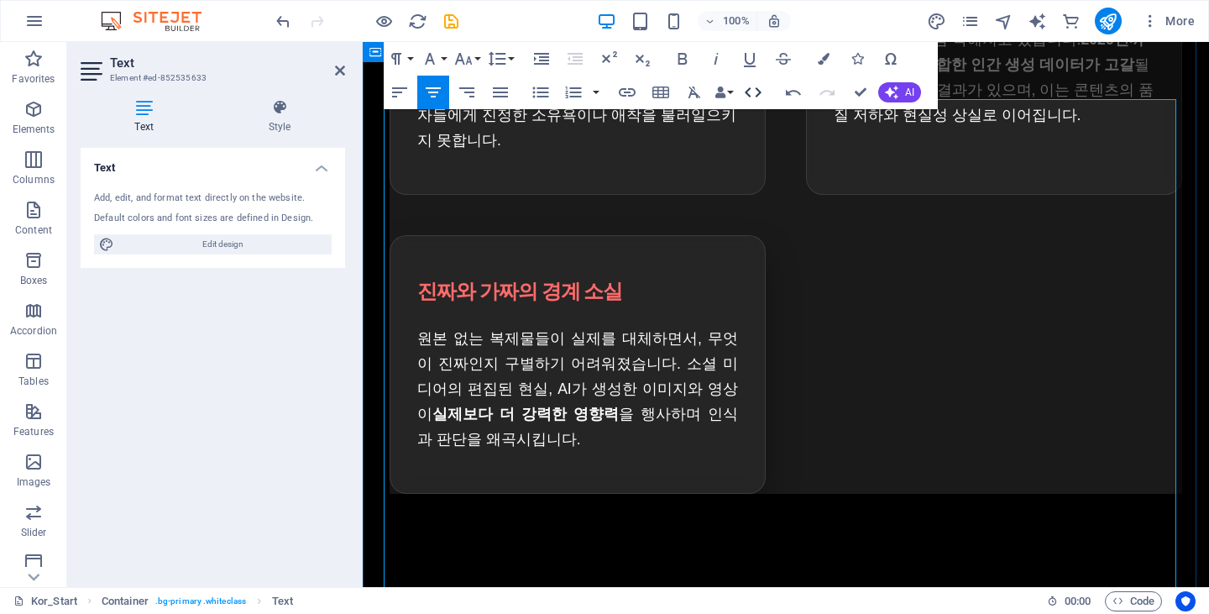
scroll to position [1412, 0]
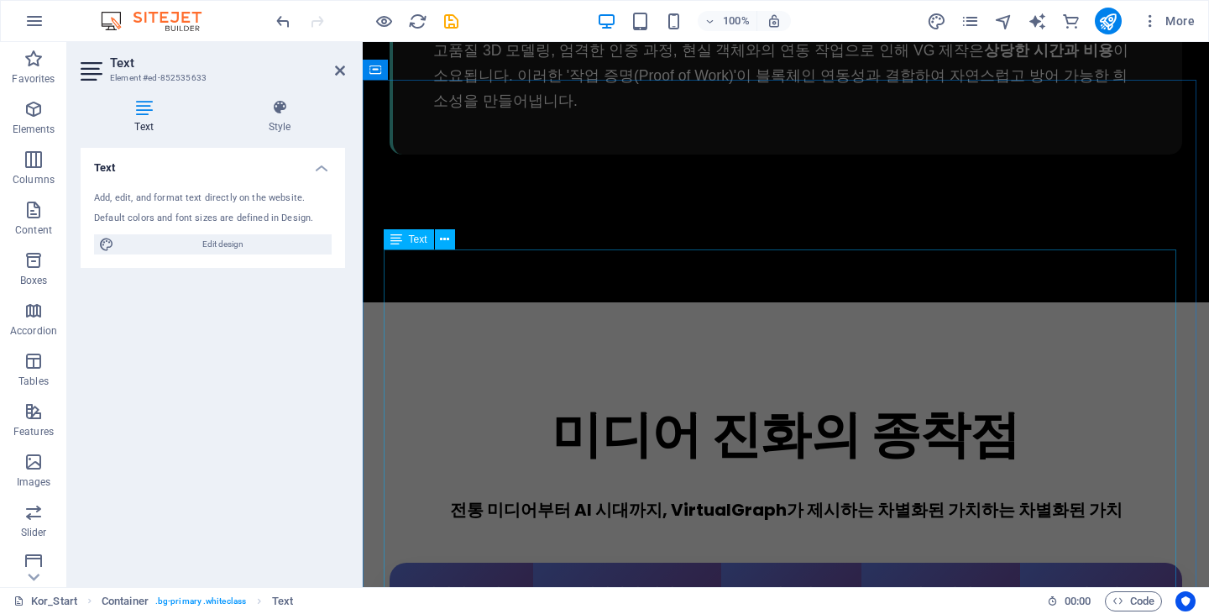
scroll to position [3510, 0]
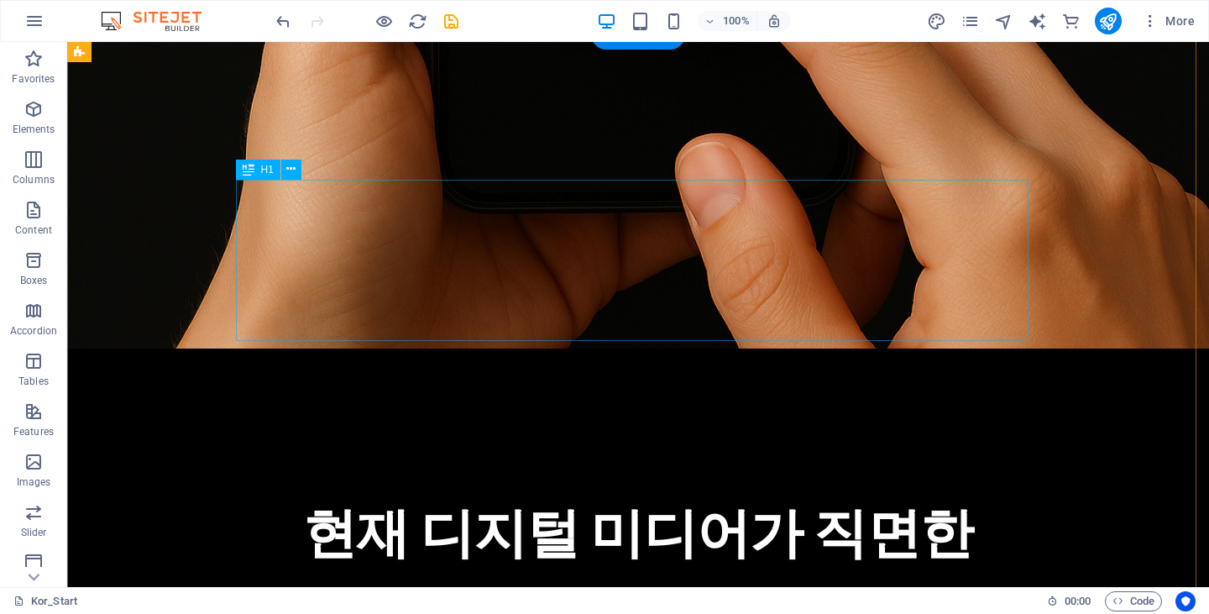
scroll to position [399, 0]
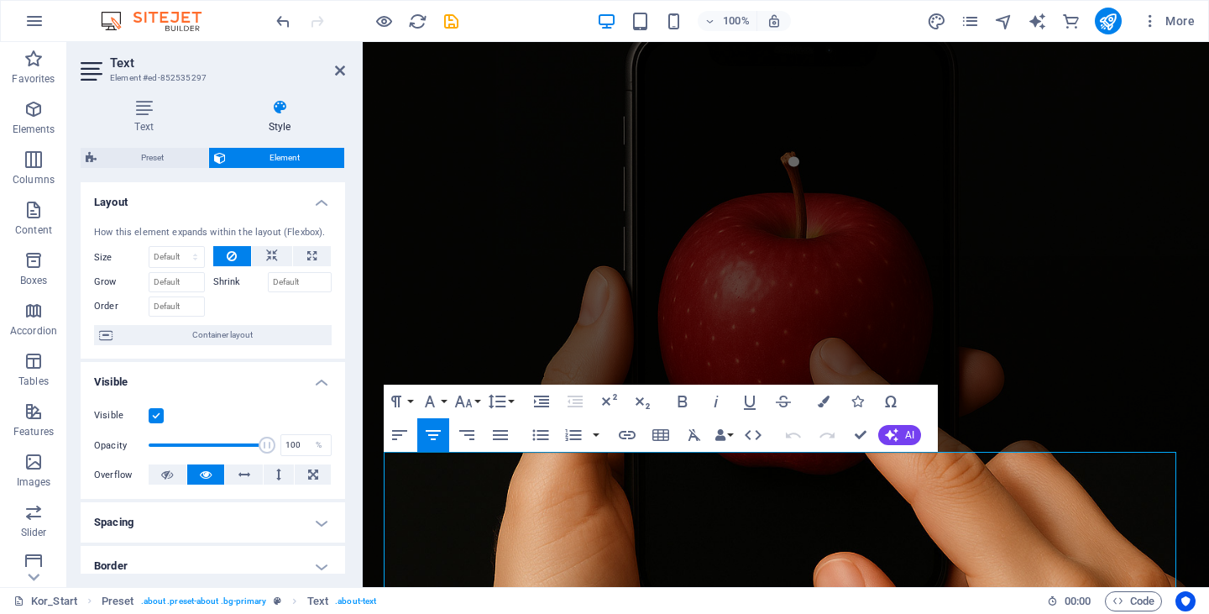
scroll to position [277, 0]
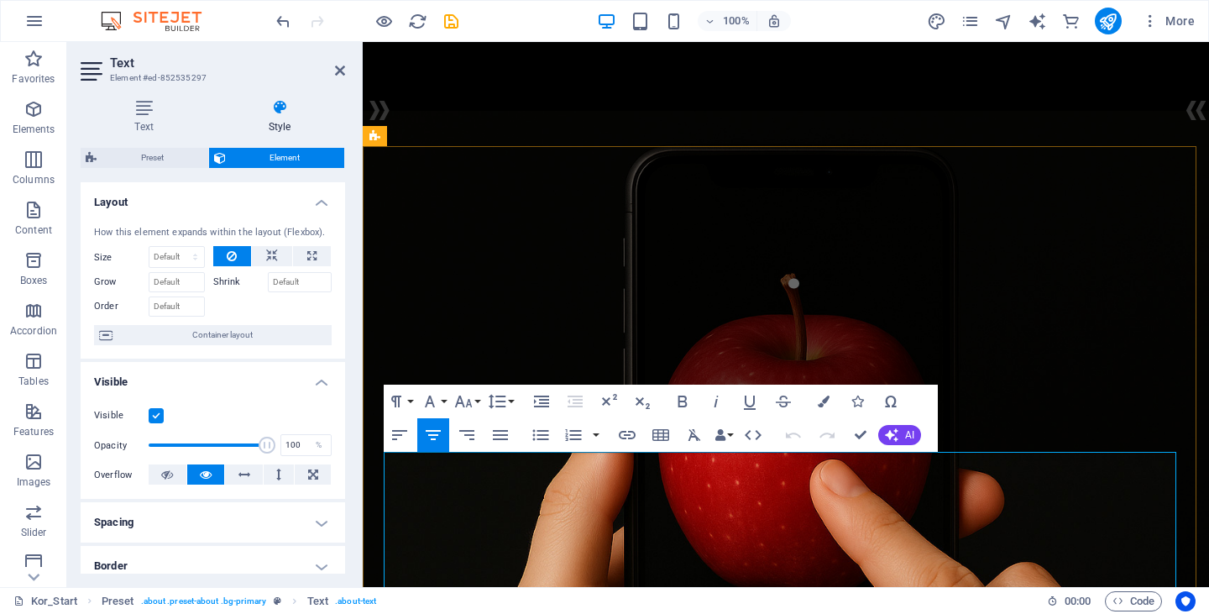
copy p "미디어 발전의 역설: 더 높은 사실성을 추구했지만, 오히려 현실과의 연결고리가 끊어졌습니다."
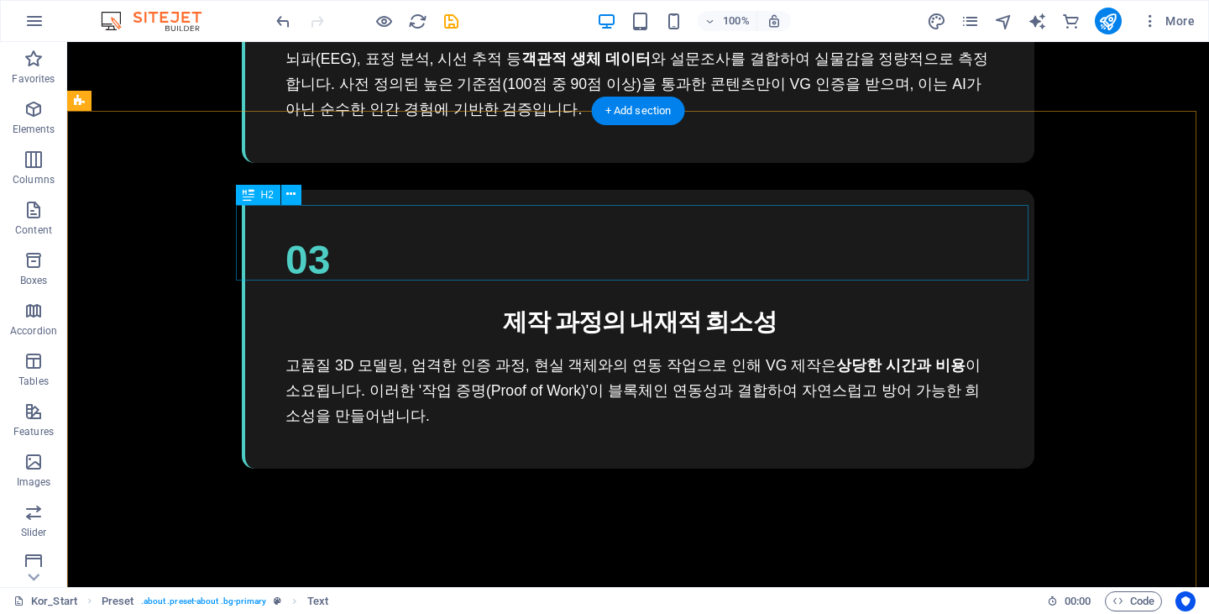
scroll to position [2749, 0]
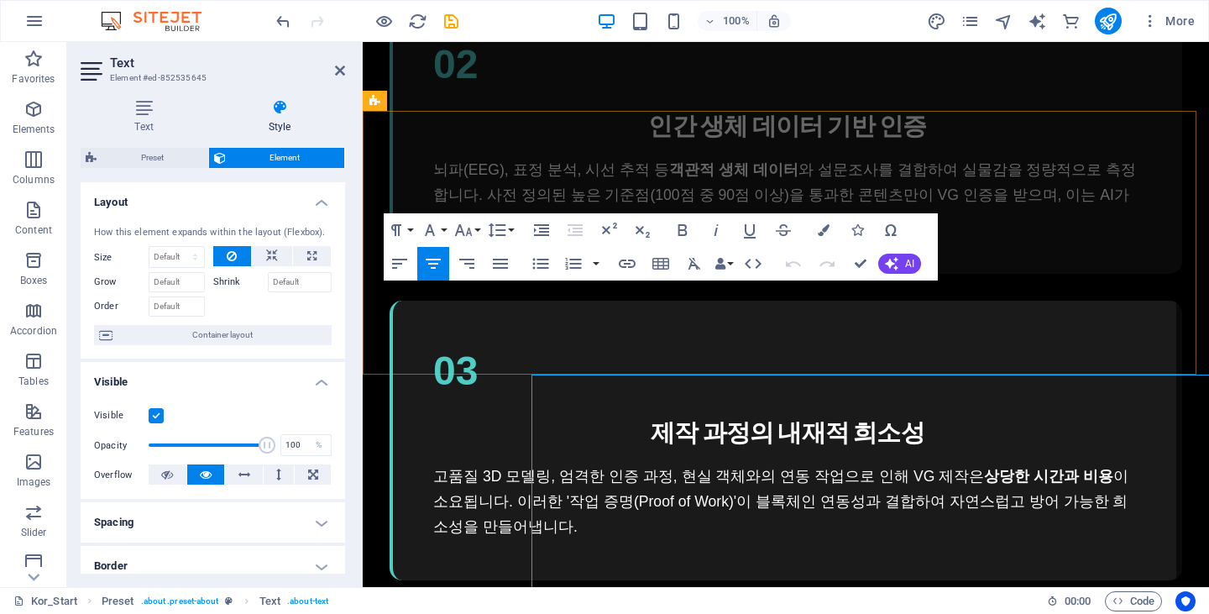
scroll to position [2655, 0]
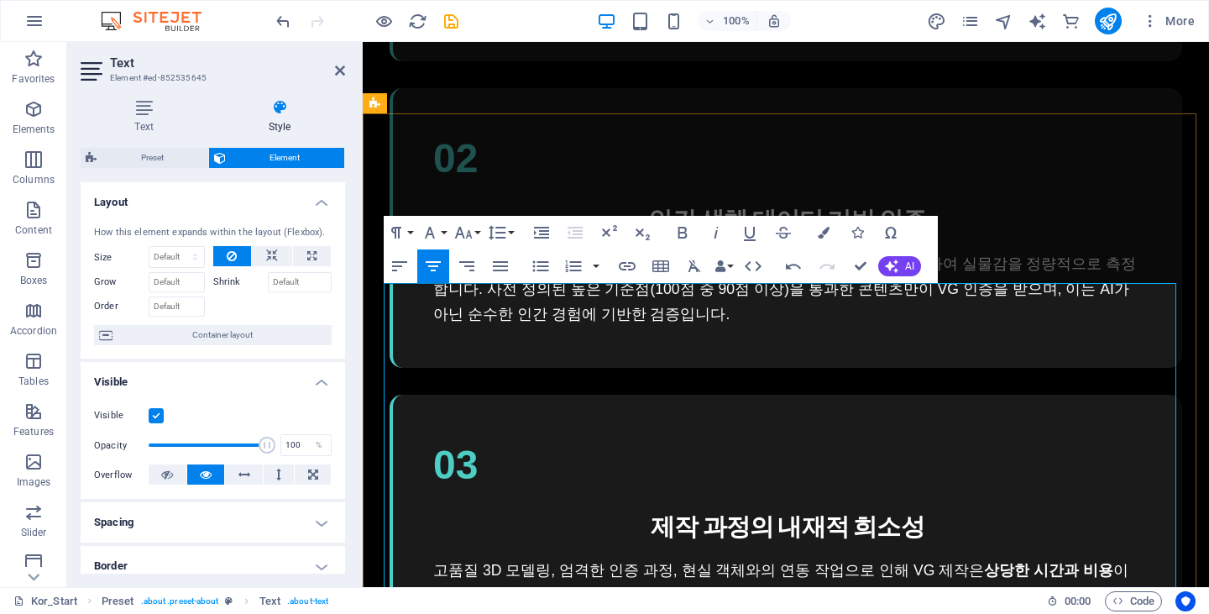
scroll to position [2652, 0]
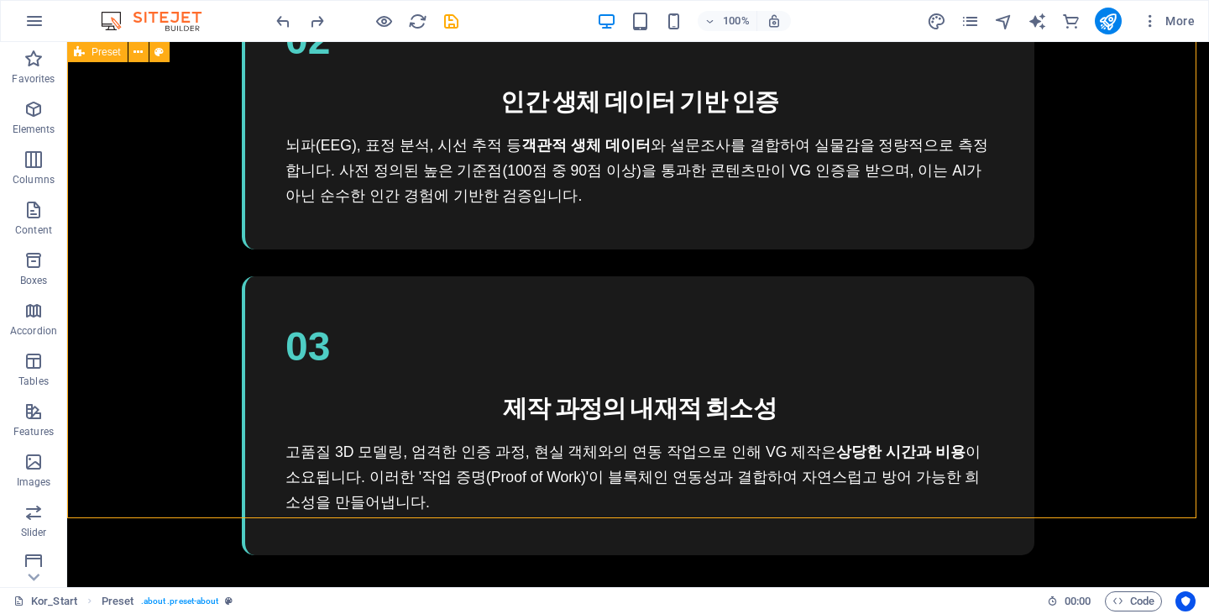
scroll to position [3166, 0]
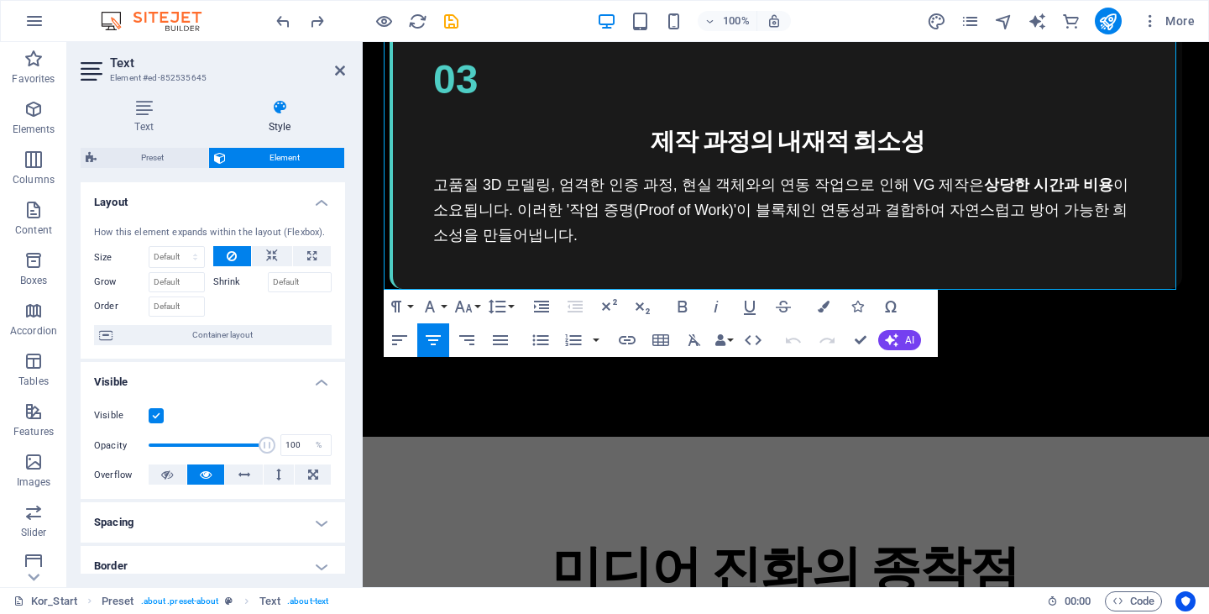
scroll to position [3208, 0]
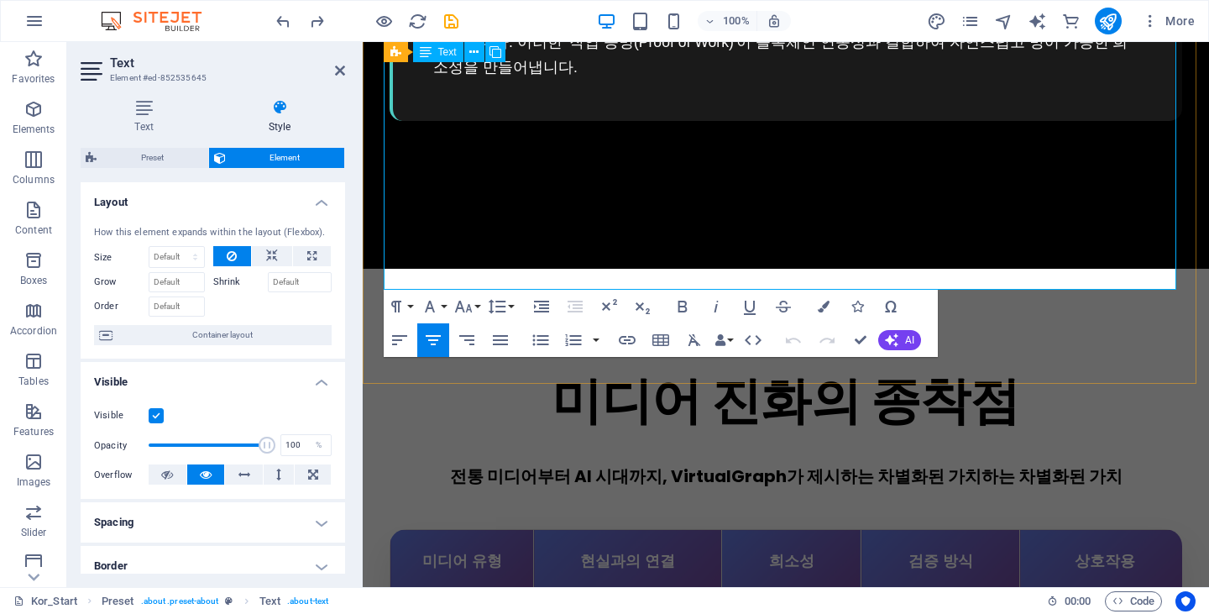
click at [691, 304] on icon "button" at bounding box center [682, 306] width 20 height 20
click at [829, 310] on button "Colors" at bounding box center [823, 307] width 32 height 34
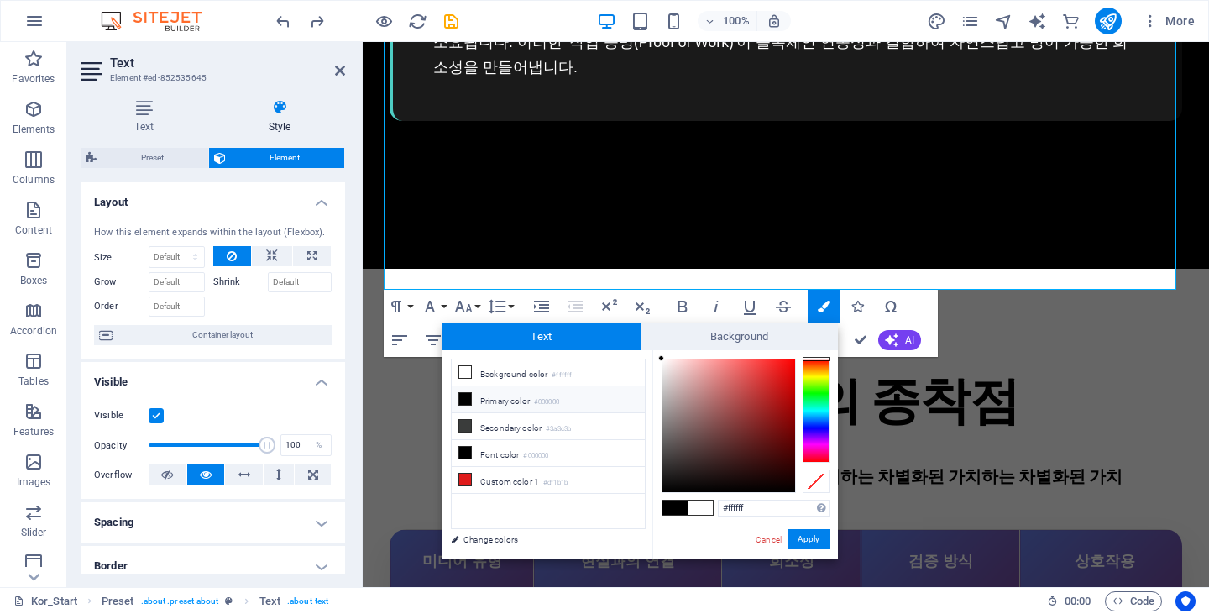
click at [463, 398] on icon at bounding box center [465, 399] width 12 height 12
drag, startPoint x: 807, startPoint y: 536, endPoint x: 447, endPoint y: 490, distance: 363.0
click at [807, 536] on button "Apply" at bounding box center [808, 539] width 42 height 20
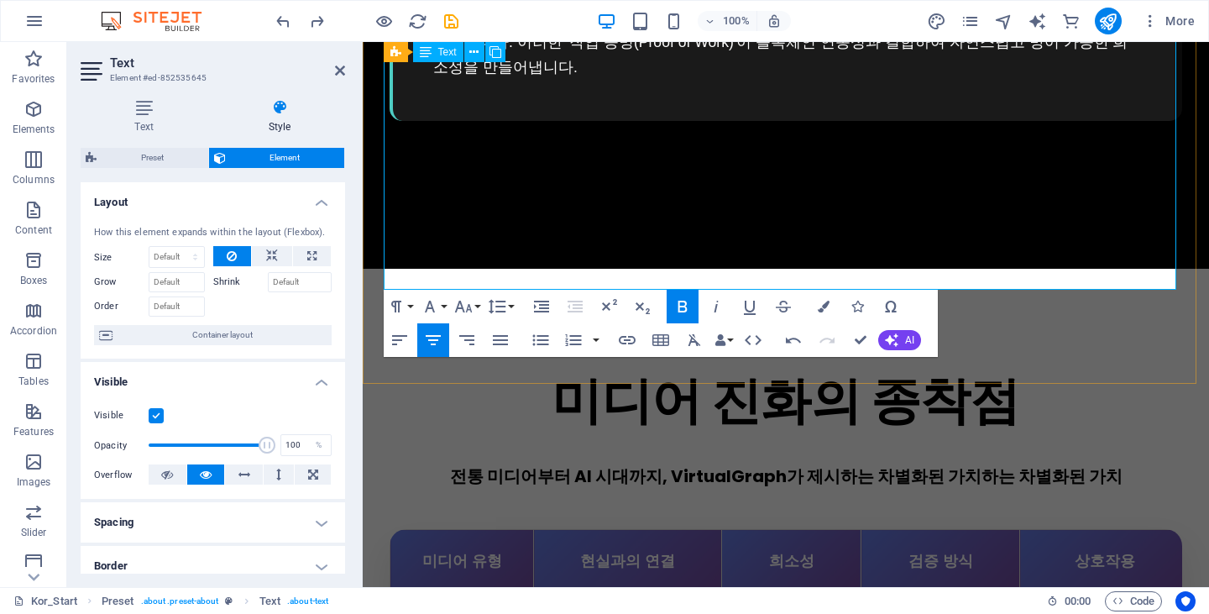
click at [821, 303] on icon "button" at bounding box center [824, 307] width 12 height 12
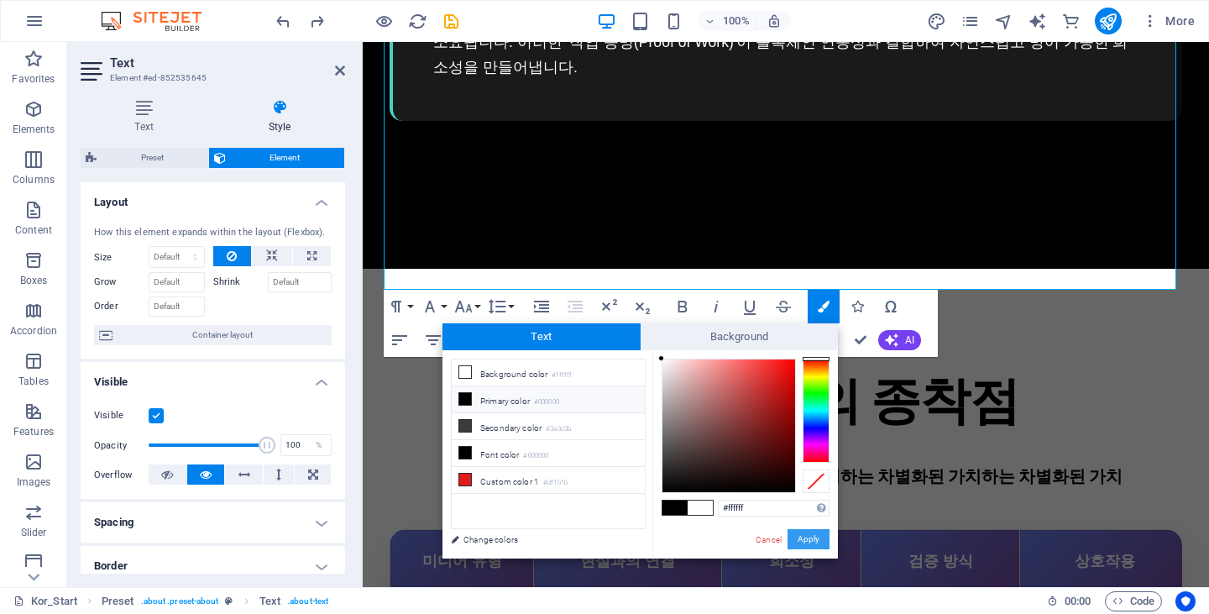
click at [818, 540] on button "Apply" at bounding box center [808, 539] width 42 height 20
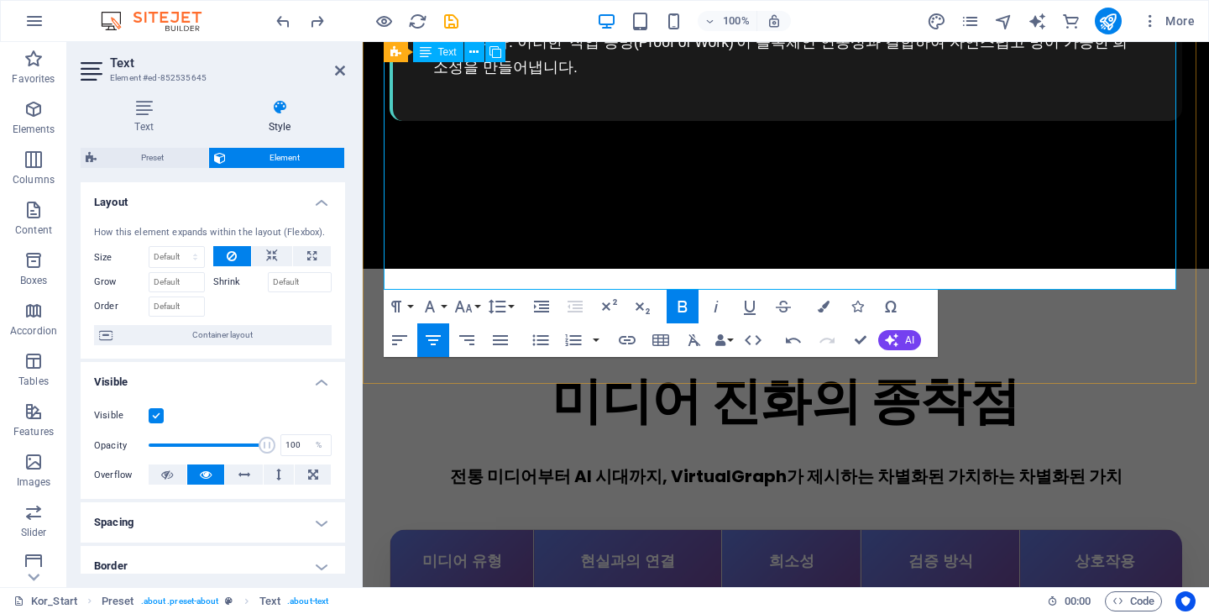
click at [822, 306] on icon "button" at bounding box center [824, 307] width 12 height 12
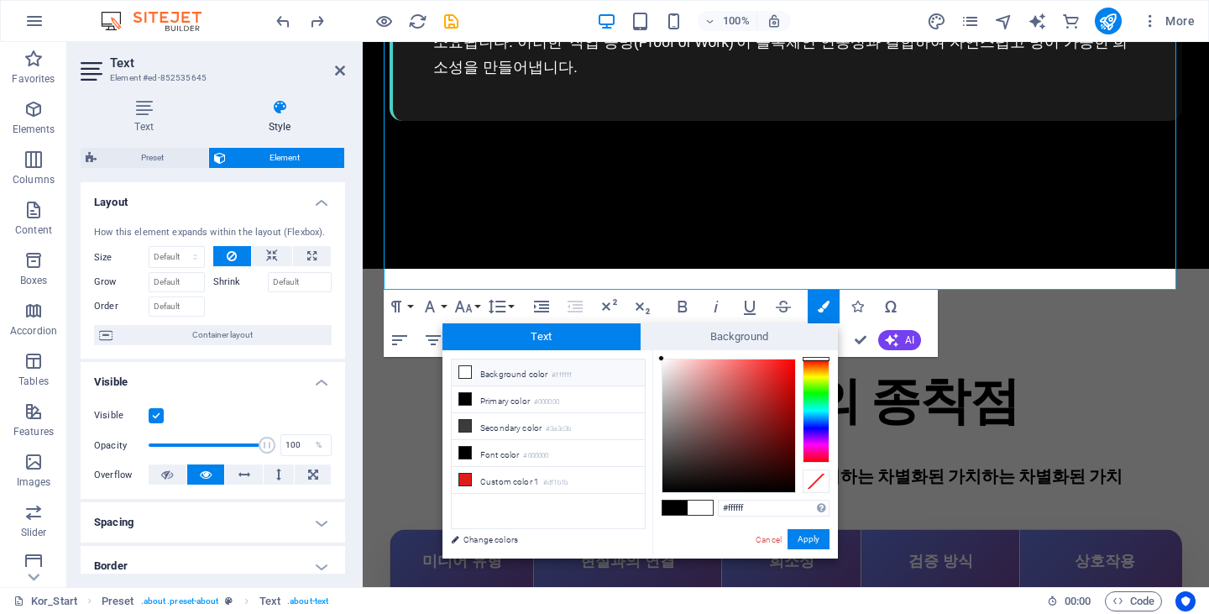
click at [681, 502] on span at bounding box center [674, 507] width 25 height 14
click at [793, 533] on button "Apply" at bounding box center [808, 539] width 42 height 20
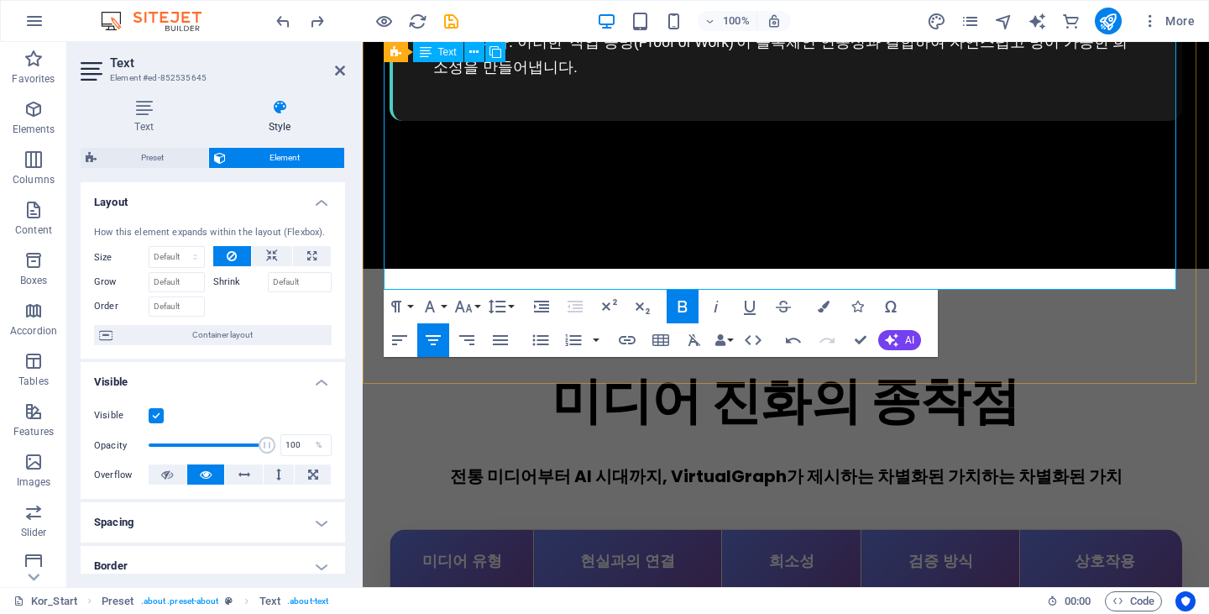
click at [823, 305] on icon "button" at bounding box center [824, 307] width 12 height 12
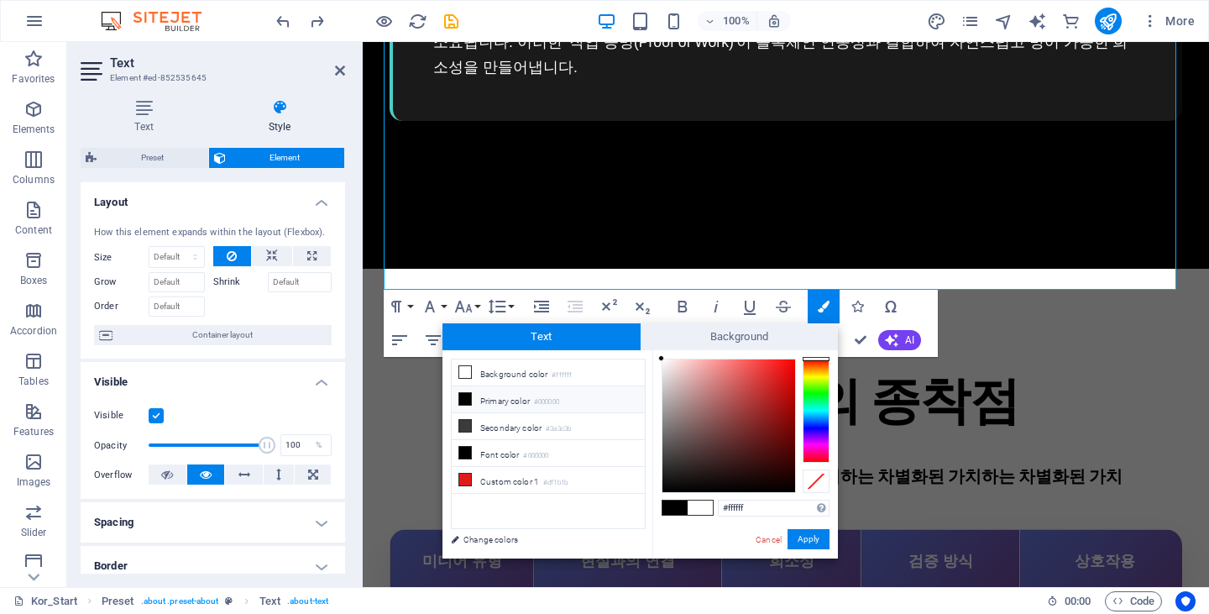
click at [677, 506] on span at bounding box center [674, 507] width 25 height 14
click at [805, 537] on button "Apply" at bounding box center [808, 539] width 42 height 20
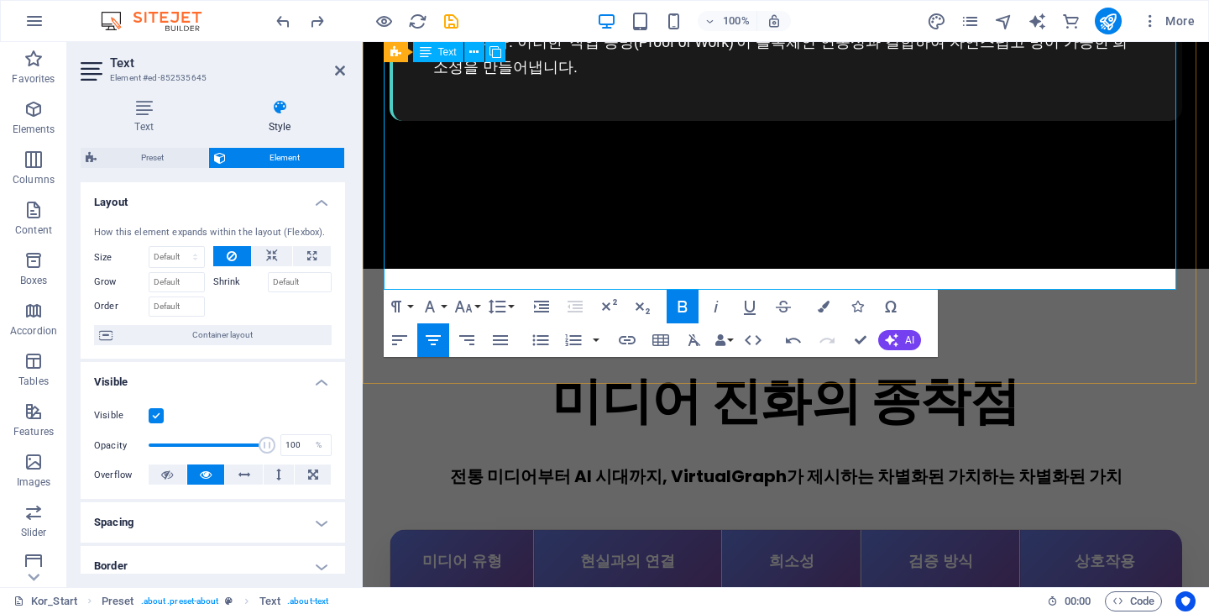
click at [824, 304] on icon "button" at bounding box center [824, 307] width 12 height 12
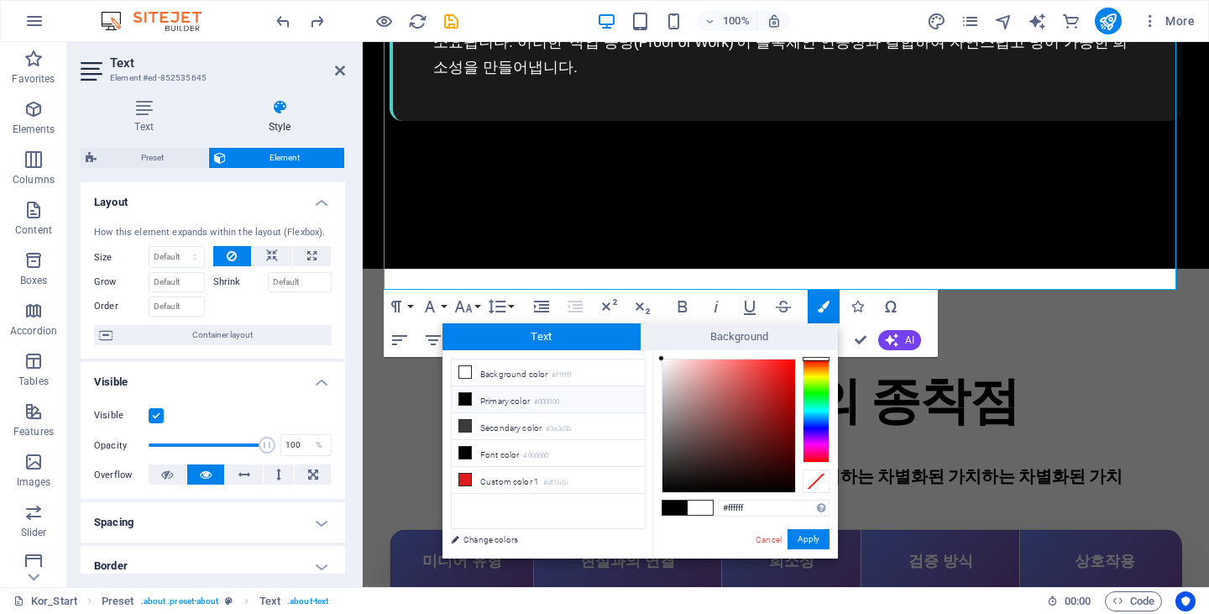
click at [672, 508] on span at bounding box center [674, 507] width 25 height 14
click at [810, 535] on button "Apply" at bounding box center [808, 539] width 42 height 20
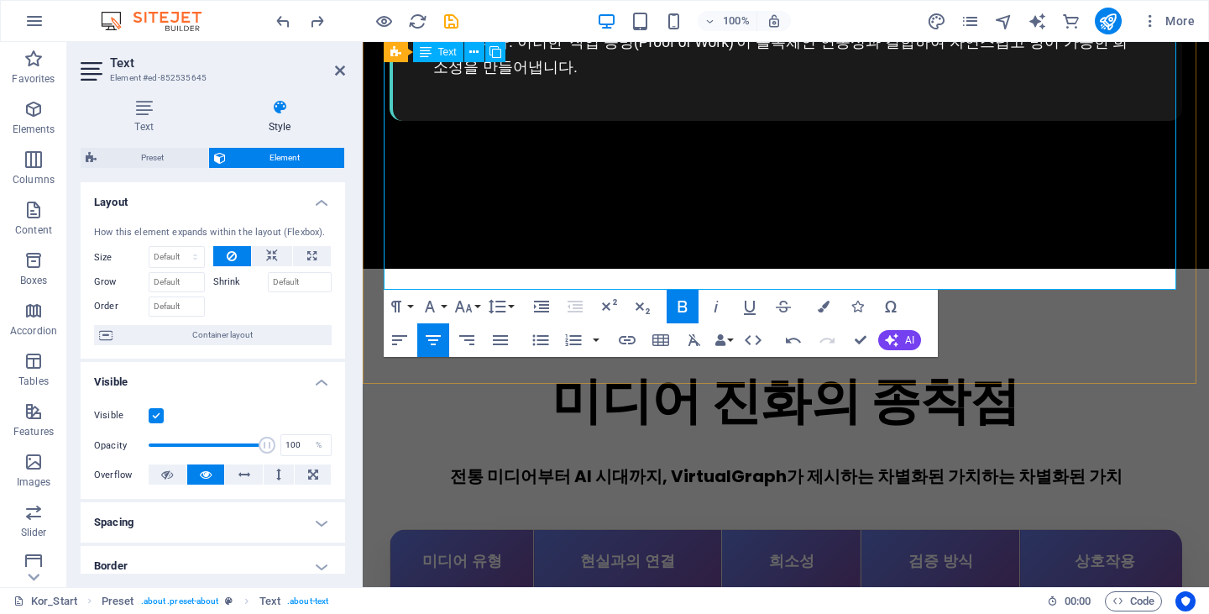
click at [824, 301] on icon "button" at bounding box center [824, 307] width 12 height 12
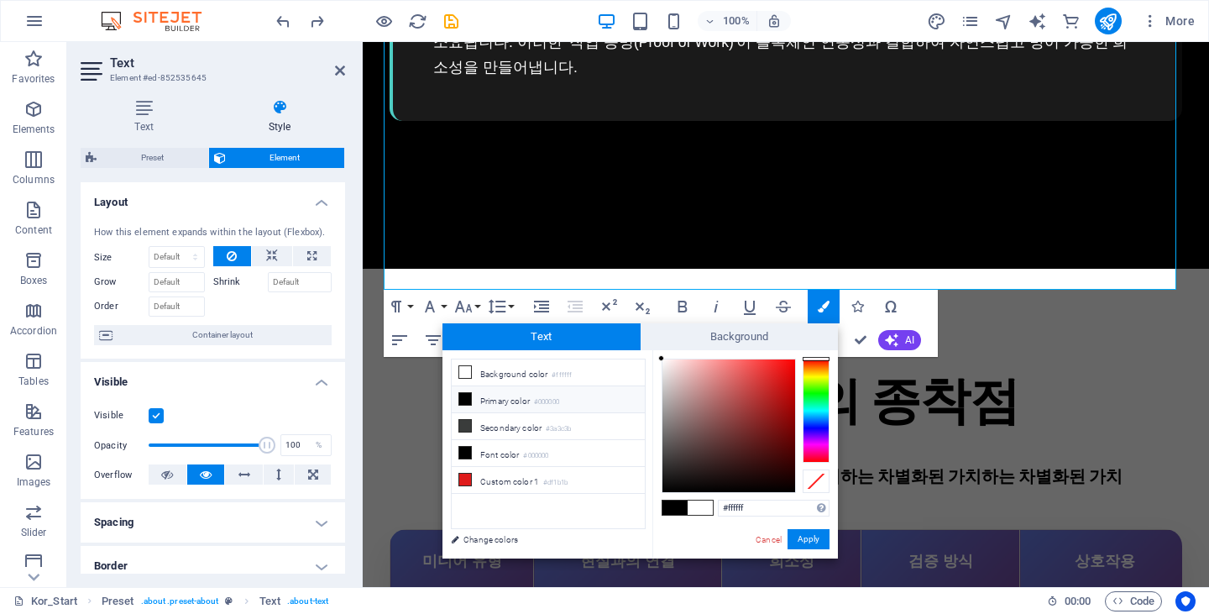
click at [673, 509] on span at bounding box center [674, 507] width 25 height 14
type input "#000000"
drag, startPoint x: 813, startPoint y: 546, endPoint x: 450, endPoint y: 504, distance: 365.1
click at [813, 546] on button "Apply" at bounding box center [808, 539] width 42 height 20
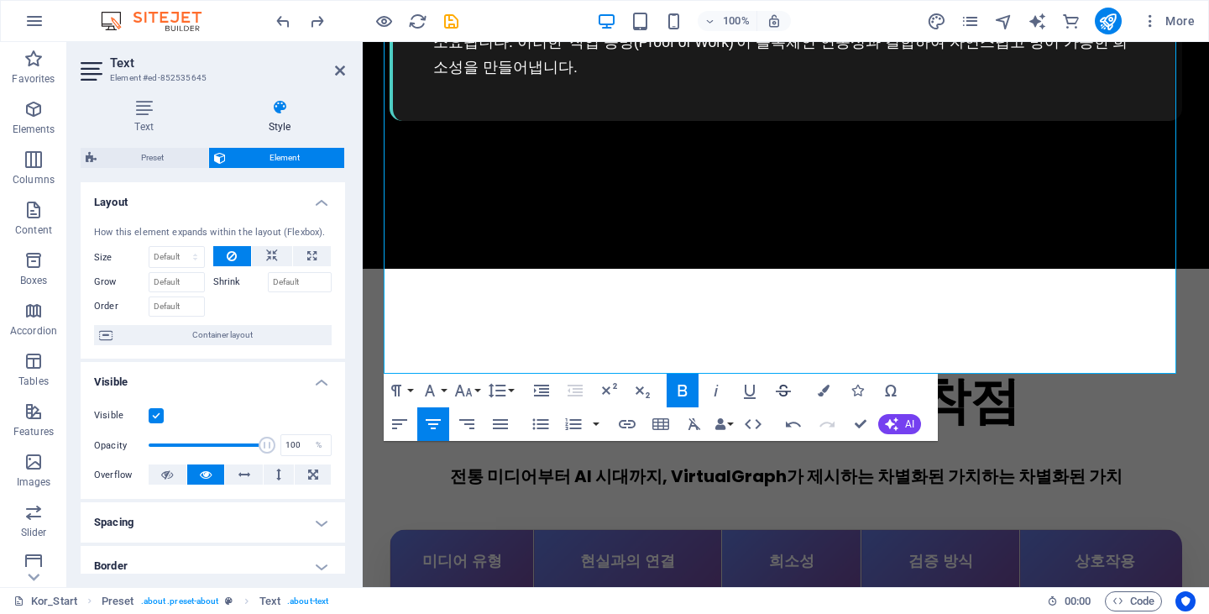
scroll to position [3124, 0]
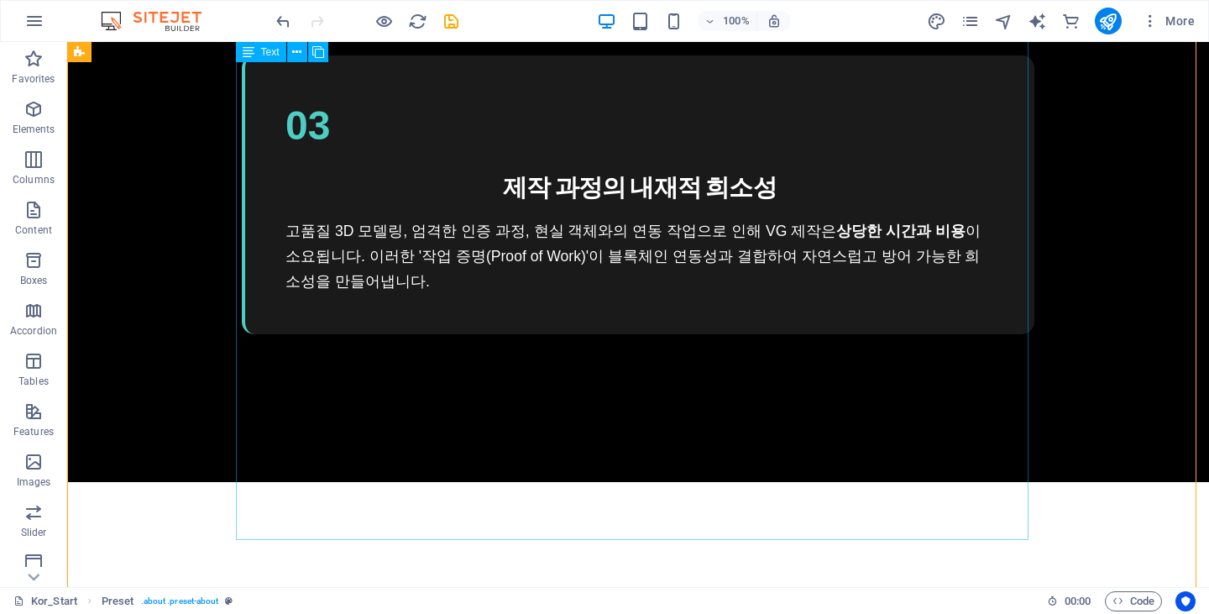
scroll to position [3051, 0]
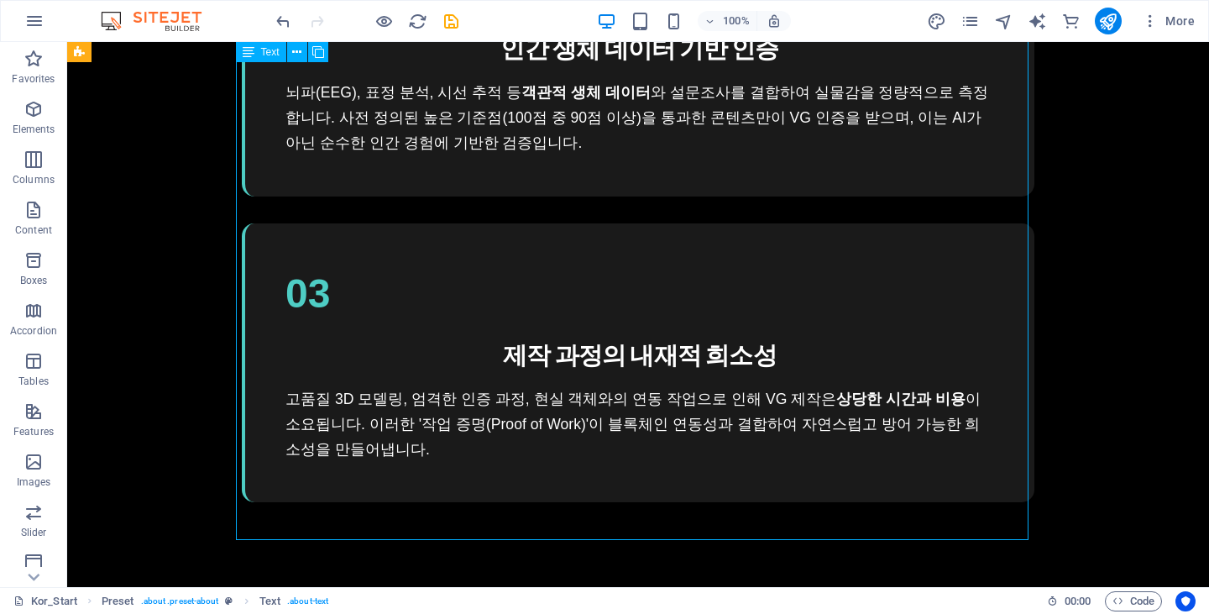
scroll to position [2799, 0]
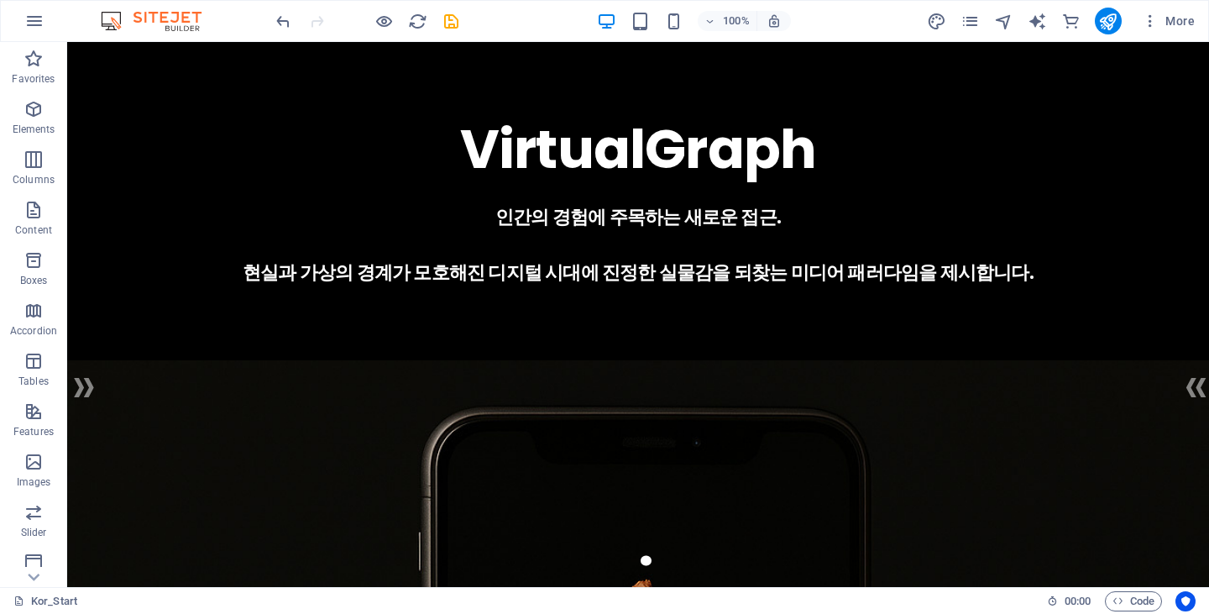
scroll to position [191, 0]
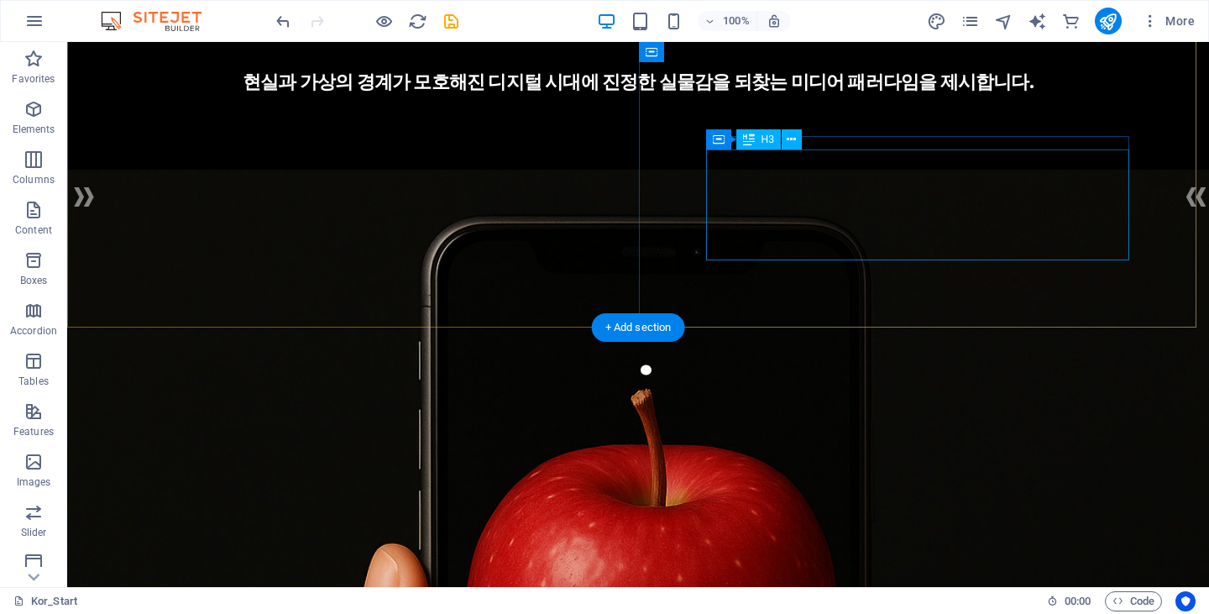
click at [1041, 96] on div "인간의 경험에 주목하는 새로운 접근. 현실과 가상의 경계가 모호해진 디지털 시대에 진정한 실물감을 되찾는 미디어 패러다임을 제시합니다." at bounding box center [637, 54] width 1007 height 83
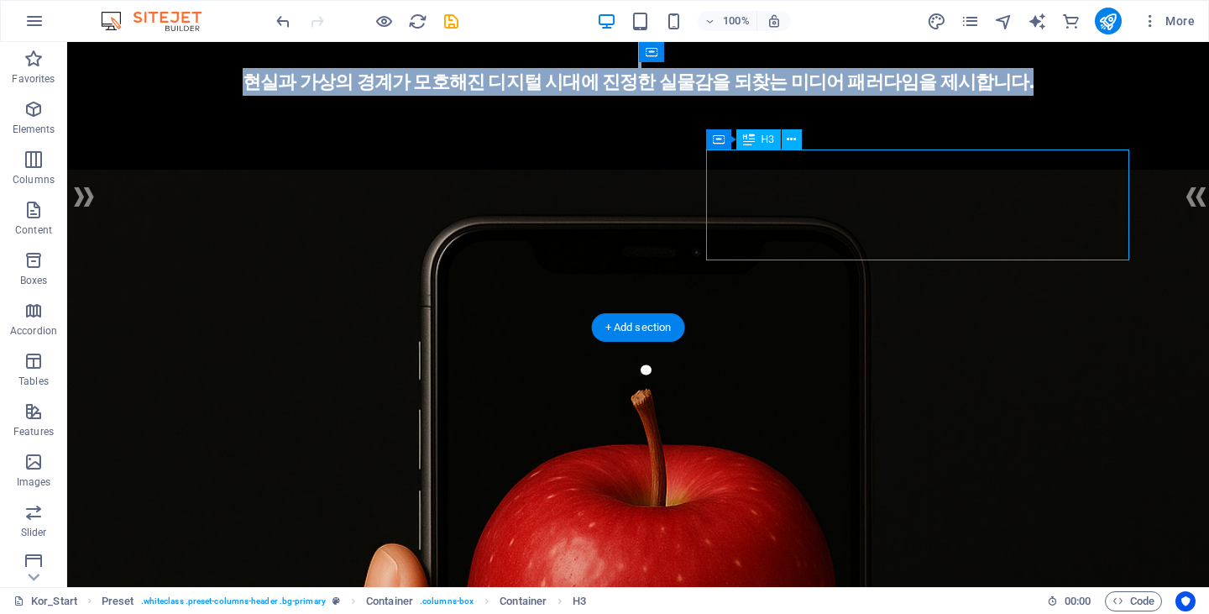
scroll to position [68, 0]
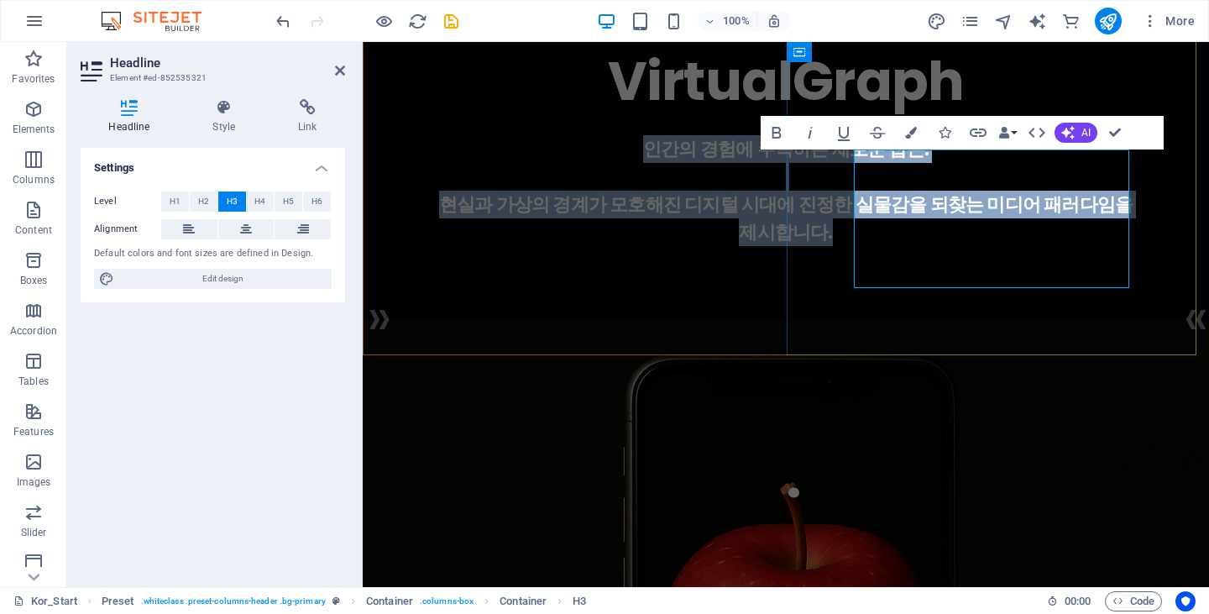
click at [1120, 156] on h3 "인간의 경험에 주목하는 새로운 접근. 현실과 가상의 경계가 모호해진 디지털 시대에 진정한 실물감을 되찾는 미디어 패러다임을 제시합니다." at bounding box center [786, 190] width 712 height 111
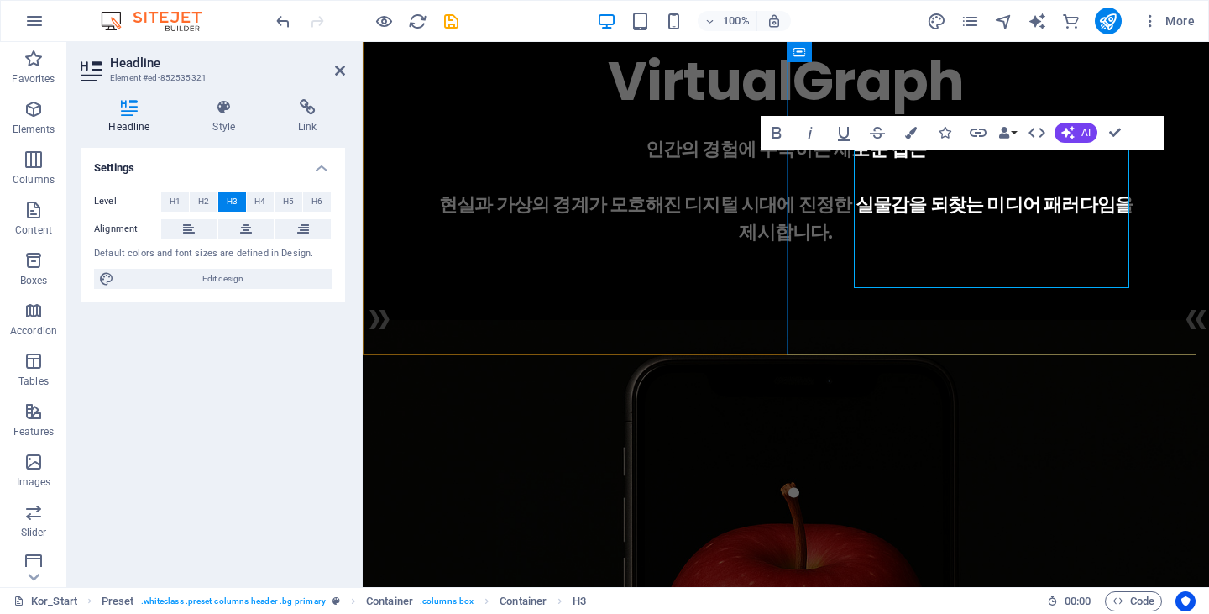
click at [1096, 246] on h3 "인간의 경험에 주목하는 새로운 접근 현실과 가상의 경계가 모호해진 디지털 시대에 진정한 실물감을 되찾는 미디어 패러다임을 제시합니다." at bounding box center [786, 190] width 712 height 111
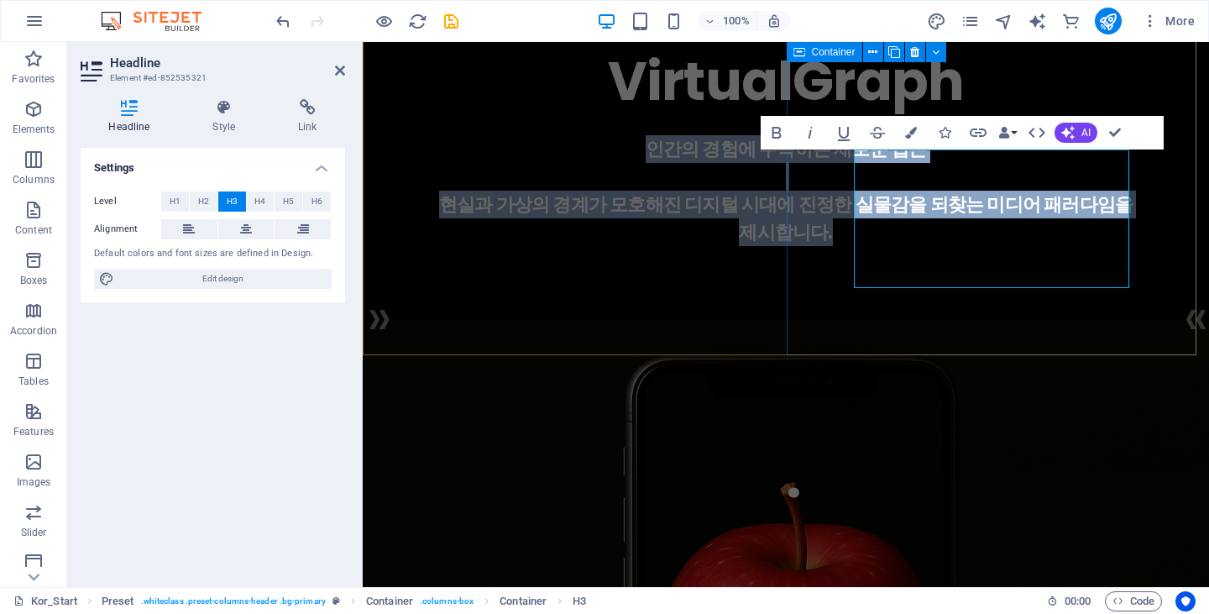
drag, startPoint x: 1096, startPoint y: 274, endPoint x: 823, endPoint y: 162, distance: 295.1
click at [823, 162] on div "VirtualGraph . 인간의 경험에 주목하는 새로운 접근 현실과 가상의 경계가 모호해진 디지털 시대에 진정한 실물감을 되찾는 미디어 패러…" at bounding box center [786, 143] width 846 height 339
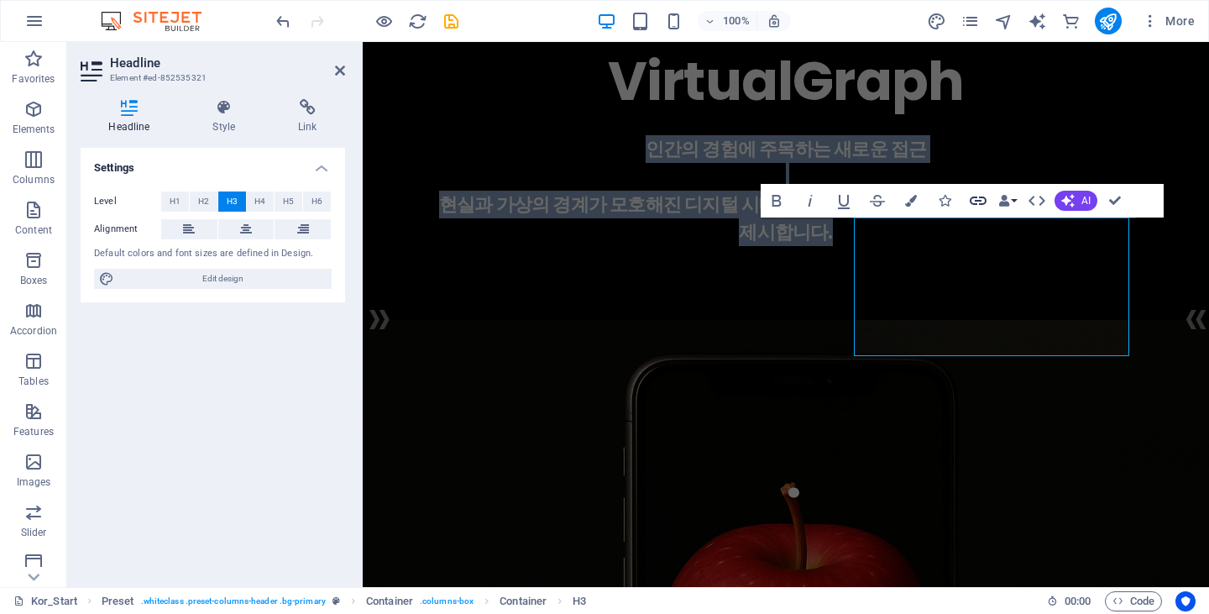
scroll to position [0, 0]
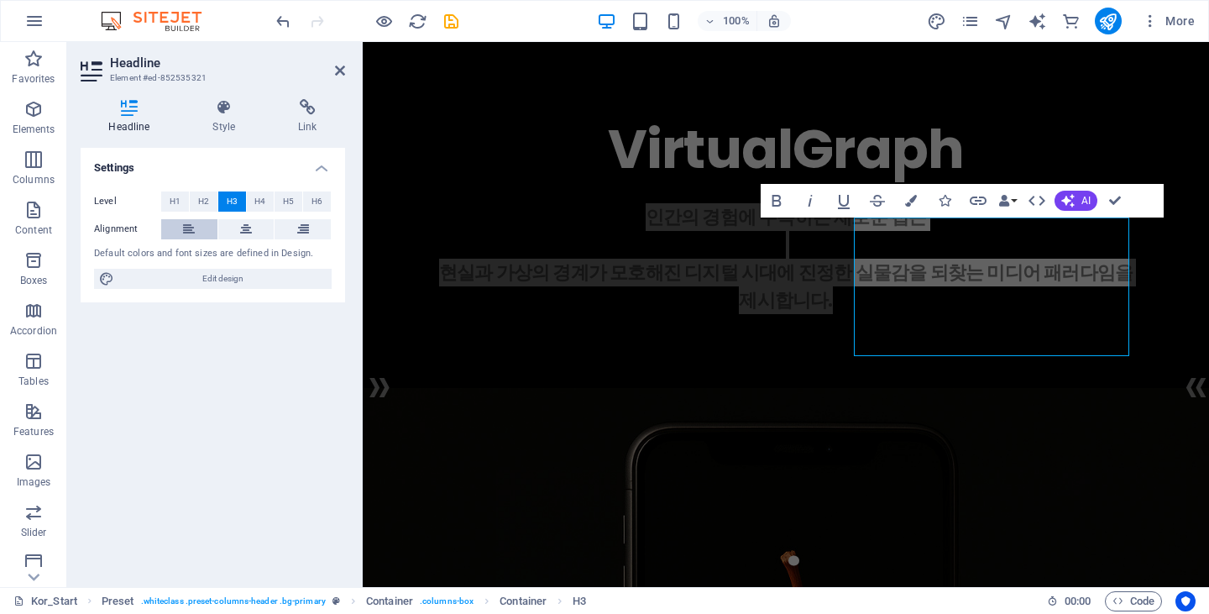
click at [188, 225] on icon at bounding box center [189, 229] width 12 height 20
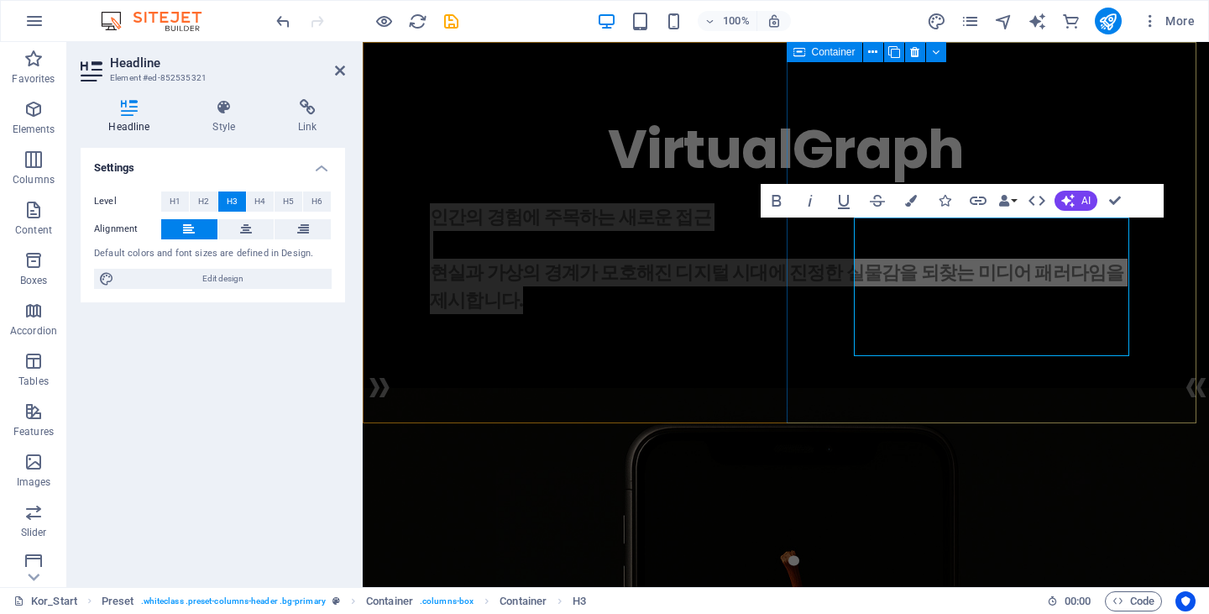
click at [917, 381] on div "VirtualGraph . 인간의 경험에 주목하는 새로운 접근 현실과 가상의 경계가 모호해진 디지털 시대에 진정한 실물감을 되찾는 미디어 패러…" at bounding box center [786, 211] width 846 height 339
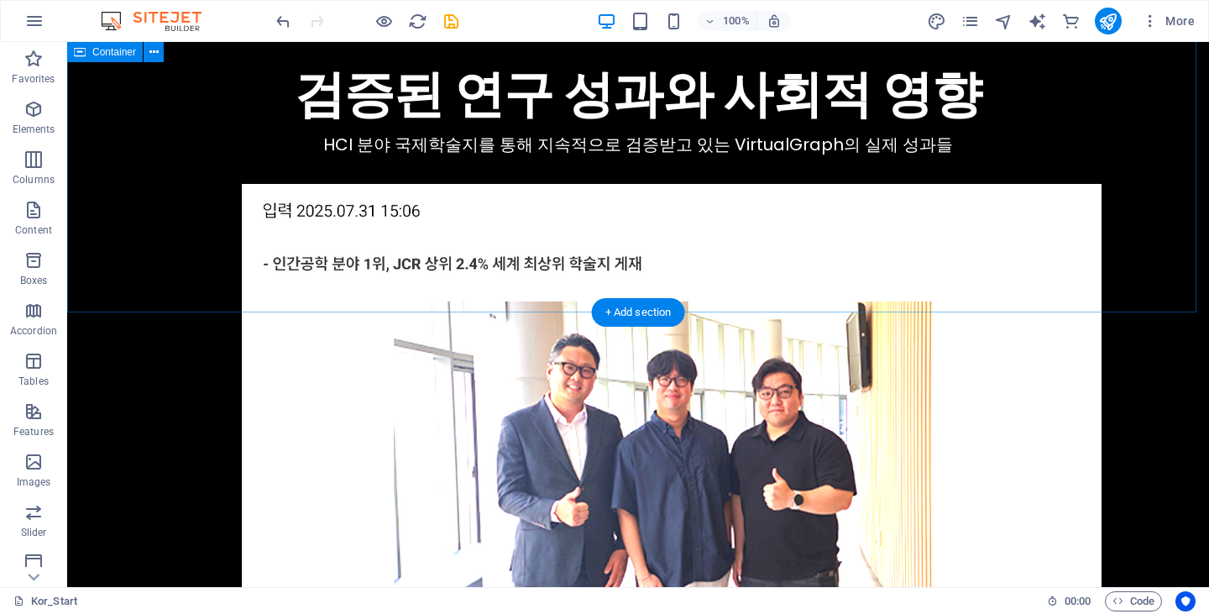
scroll to position [8920, 0]
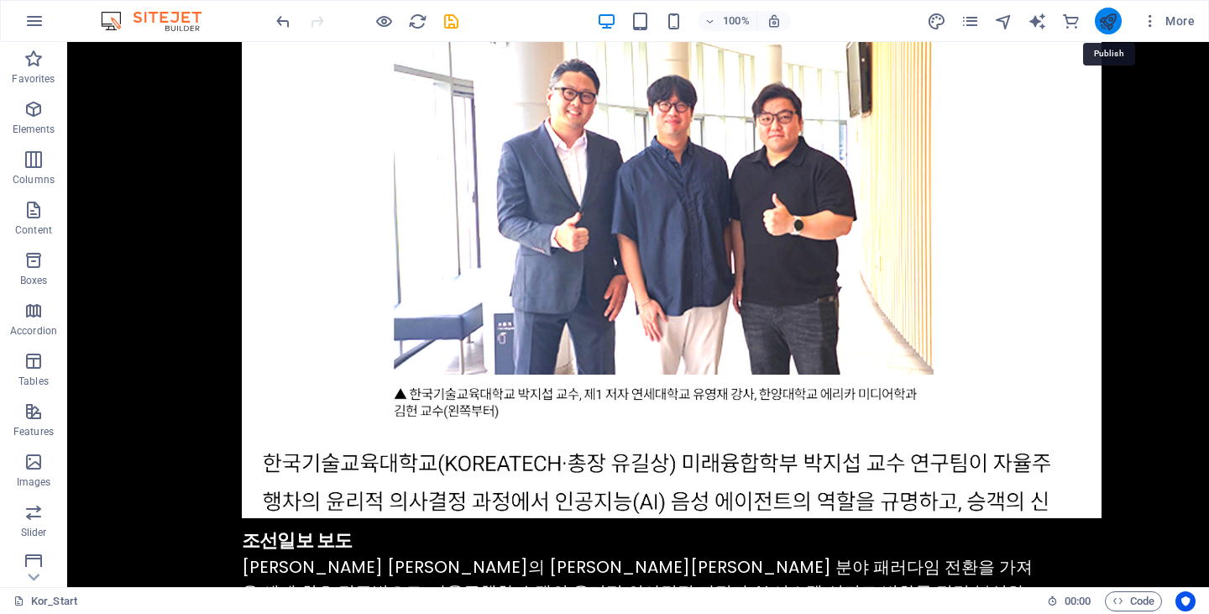
click at [1102, 24] on icon "publish" at bounding box center [1107, 21] width 19 height 19
